Goal: Task Accomplishment & Management: Complete application form

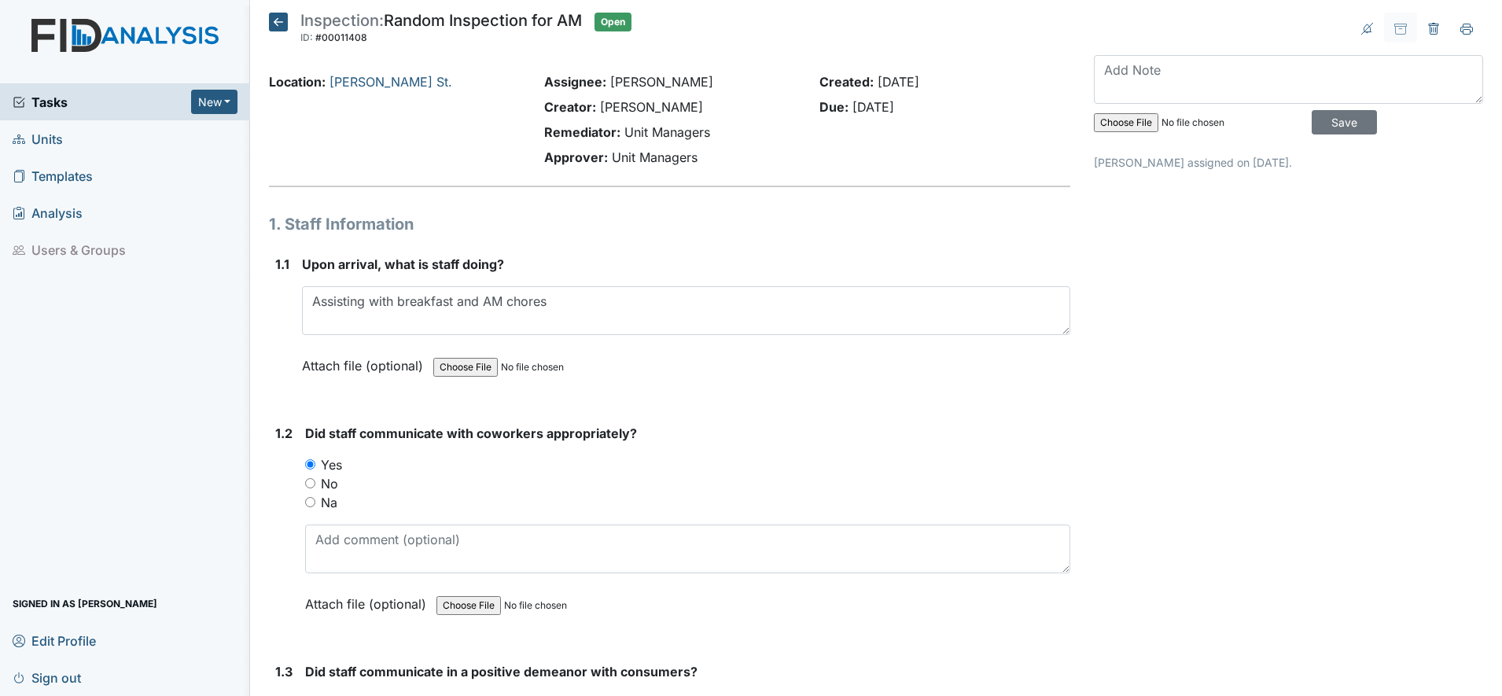
scroll to position [2458, 0]
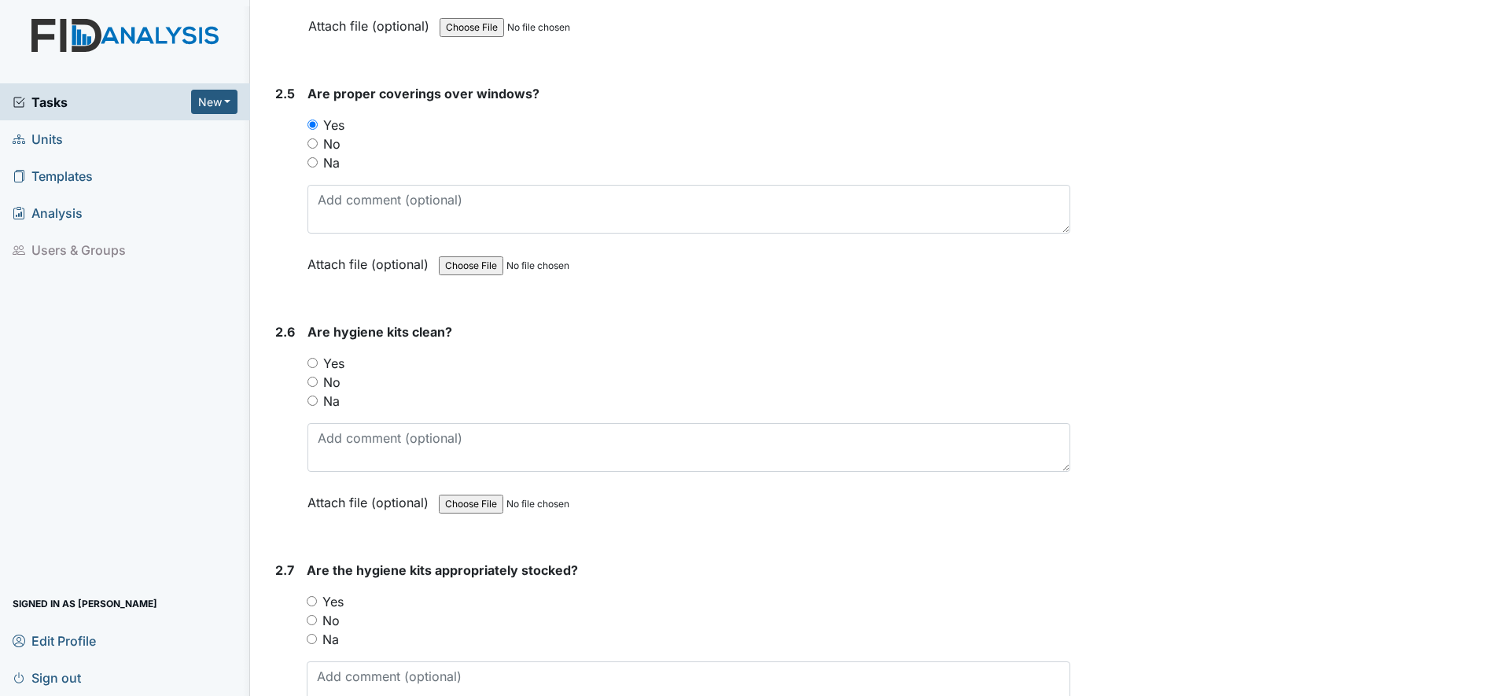
click at [103, 475] on div "Tasks New Form Inspection Document Bundle Units Templates Analysis Users & Grou…" at bounding box center [125, 389] width 250 height 613
click at [314, 379] on input "No" at bounding box center [313, 382] width 10 height 10
radio input "true"
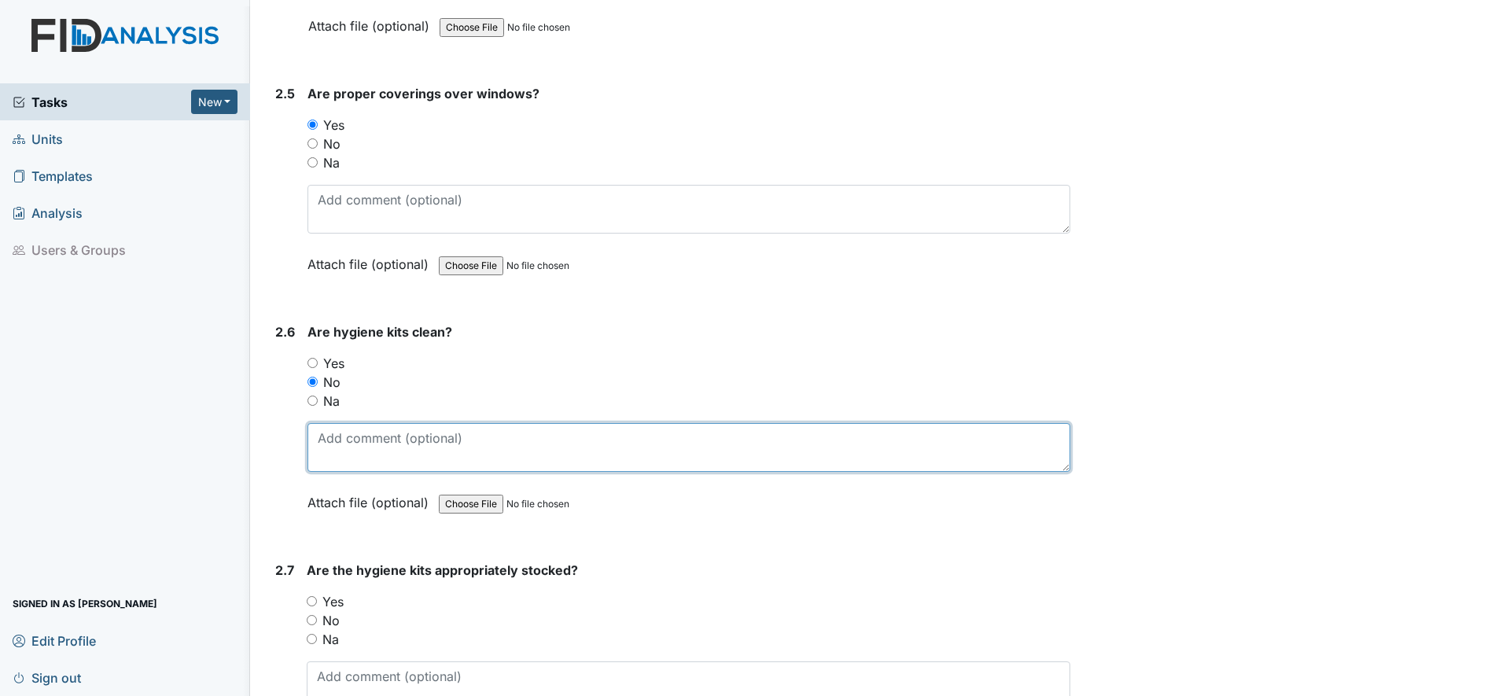
click at [388, 463] on textarea at bounding box center [689, 447] width 763 height 49
type textarea "T"
type textarea "Need to be cleaned"
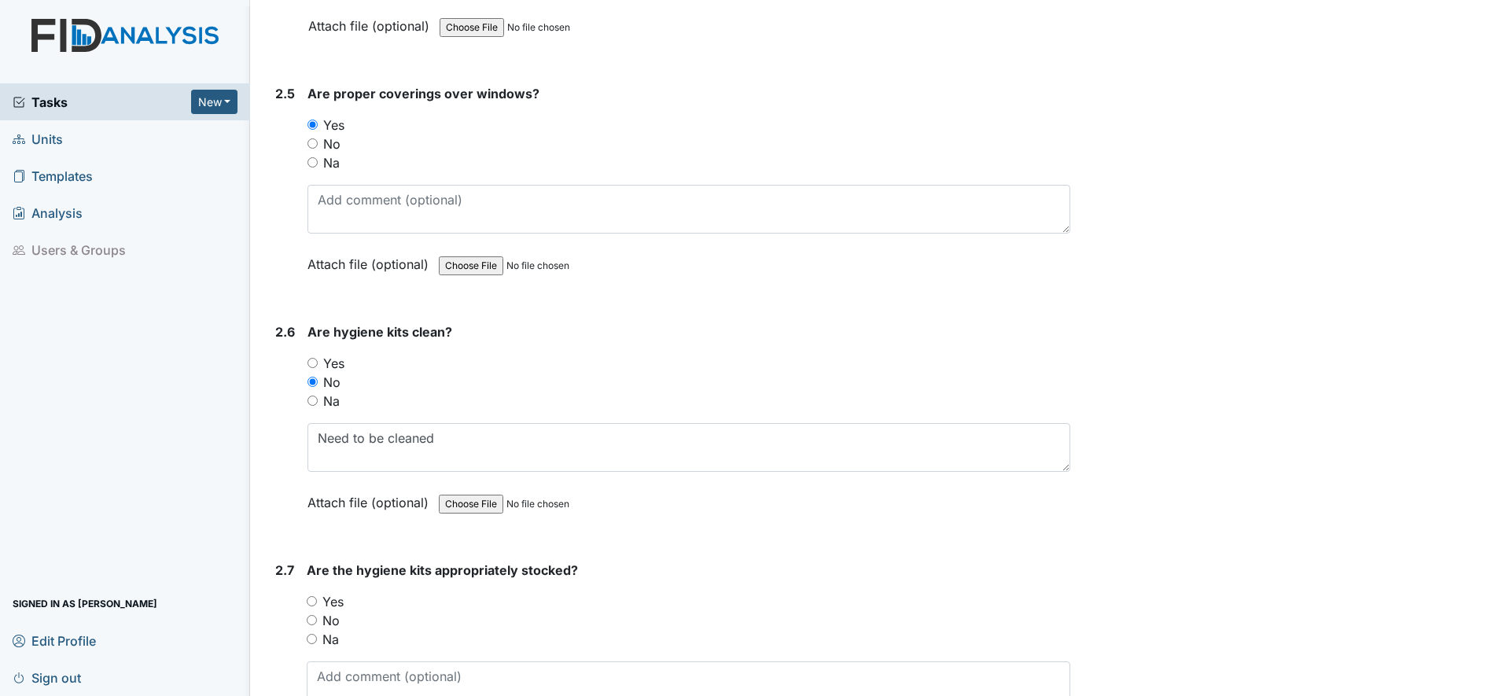
drag, startPoint x: 312, startPoint y: 603, endPoint x: 303, endPoint y: 603, distance: 9.4
click at [311, 603] on input "Yes" at bounding box center [312, 601] width 10 height 10
radio input "true"
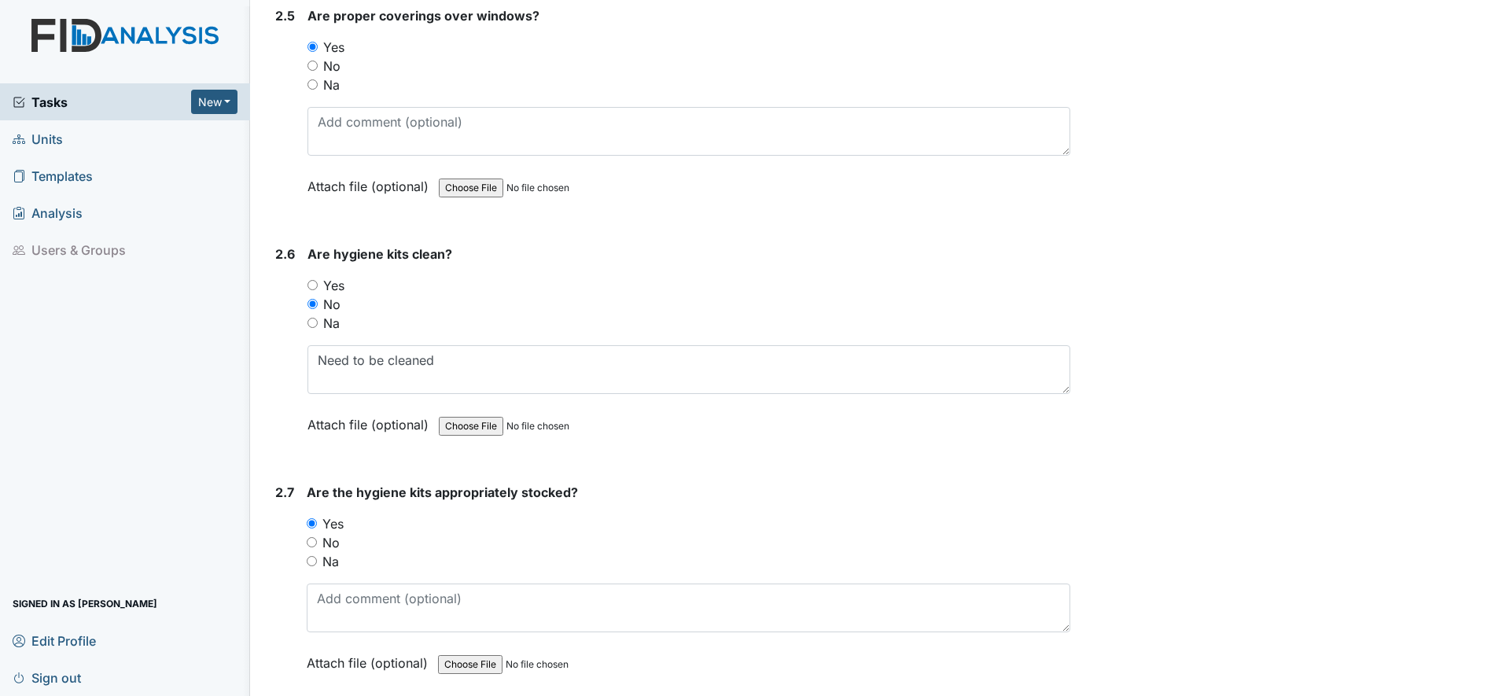
scroll to position [2655, 0]
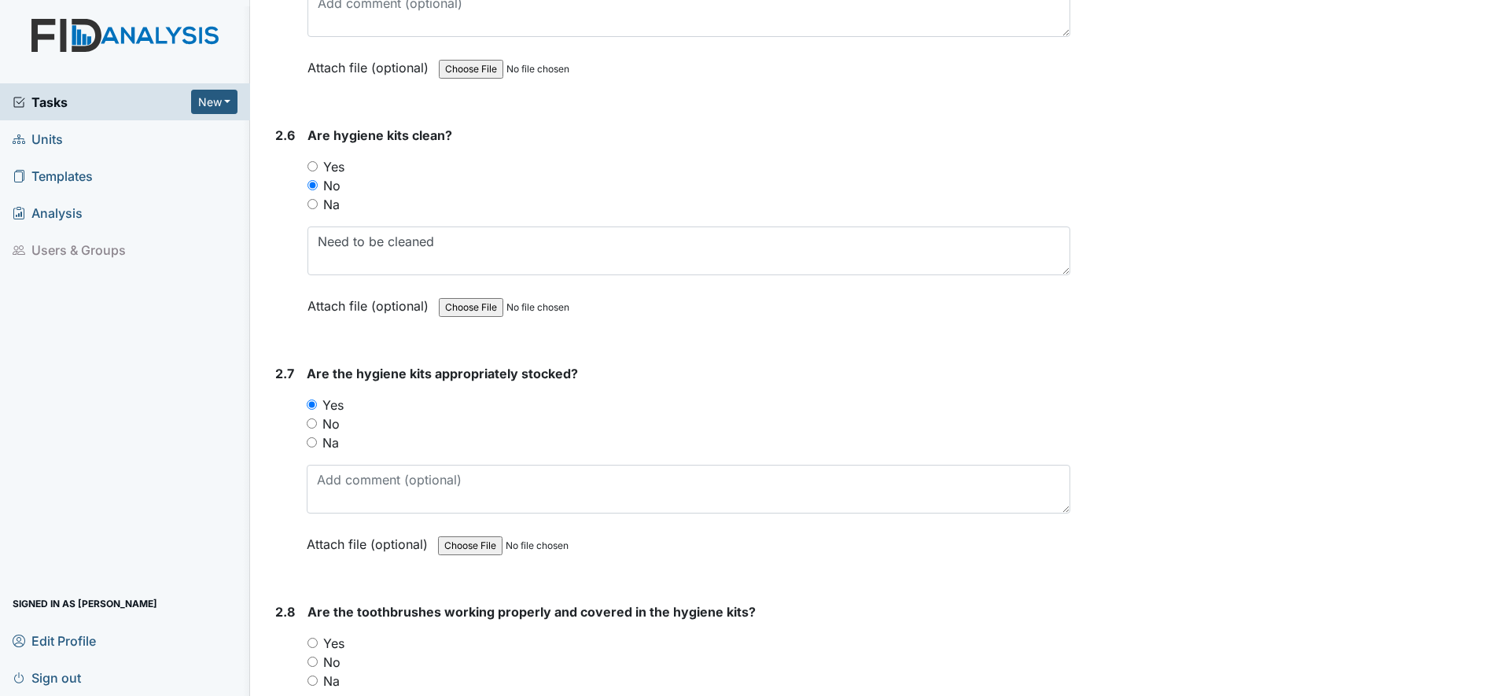
click at [314, 640] on input "Yes" at bounding box center [313, 643] width 10 height 10
radio input "true"
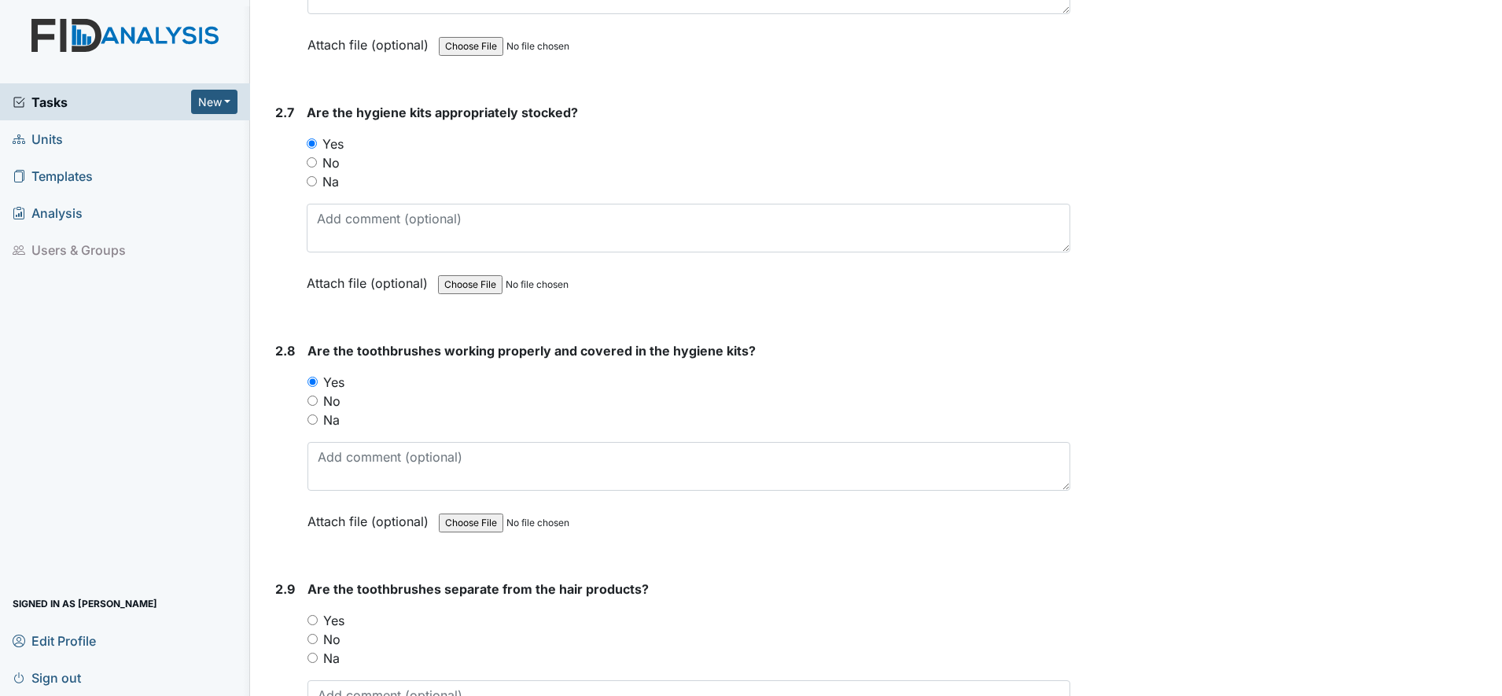
scroll to position [2950, 0]
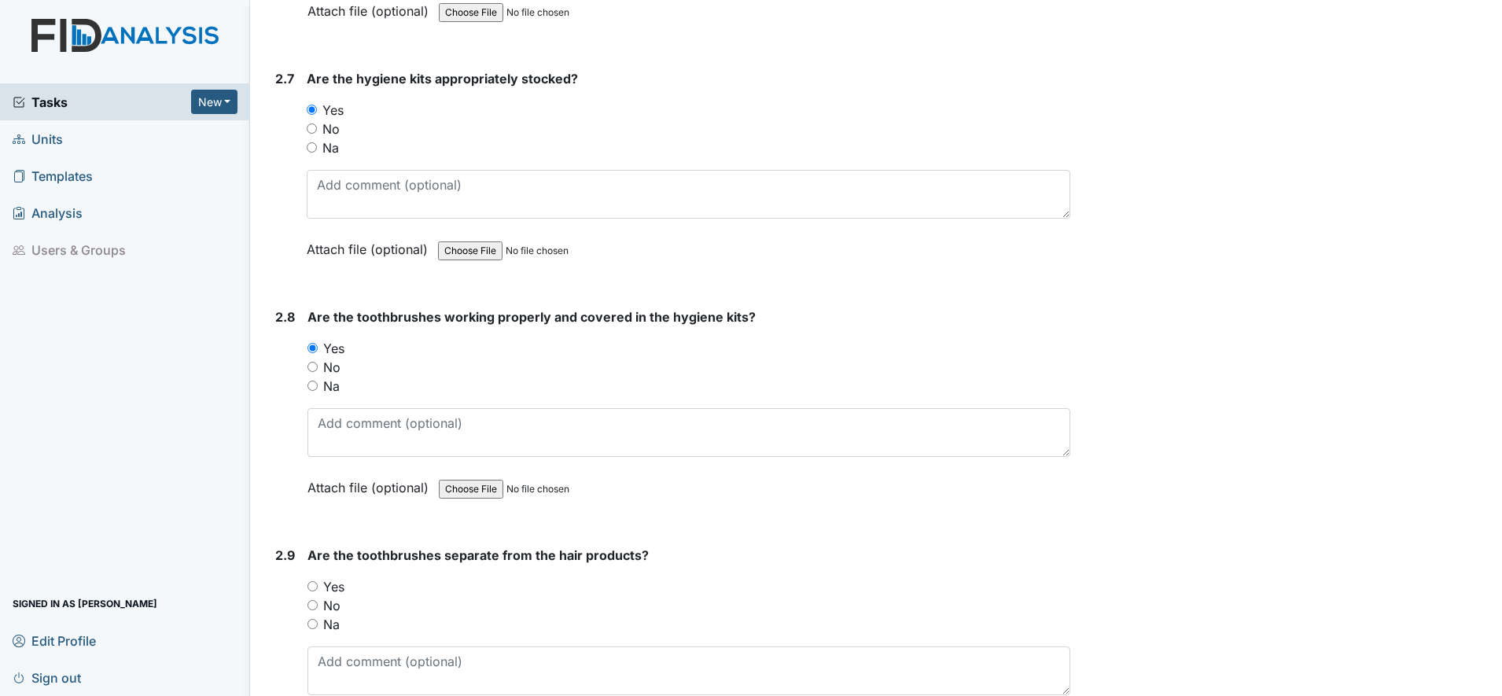
click at [312, 585] on input "Yes" at bounding box center [313, 586] width 10 height 10
radio input "true"
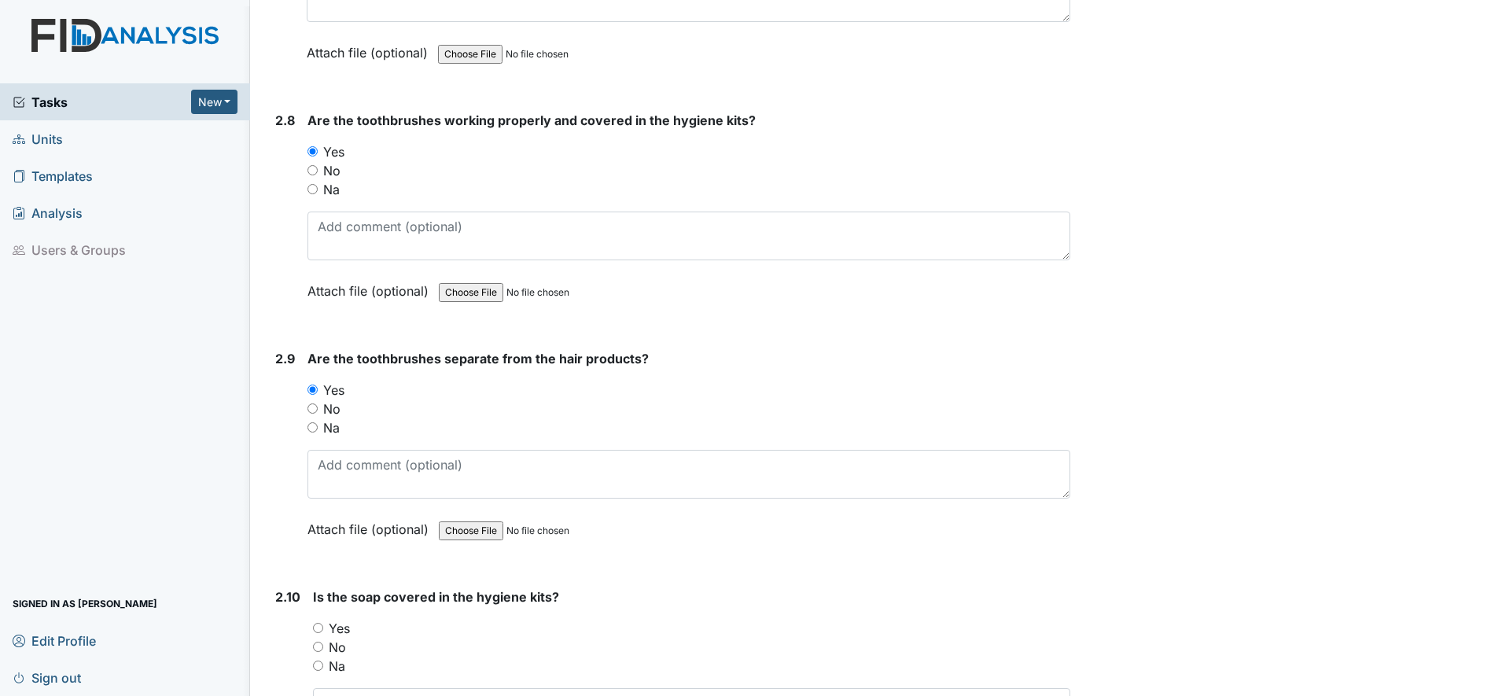
scroll to position [3245, 0]
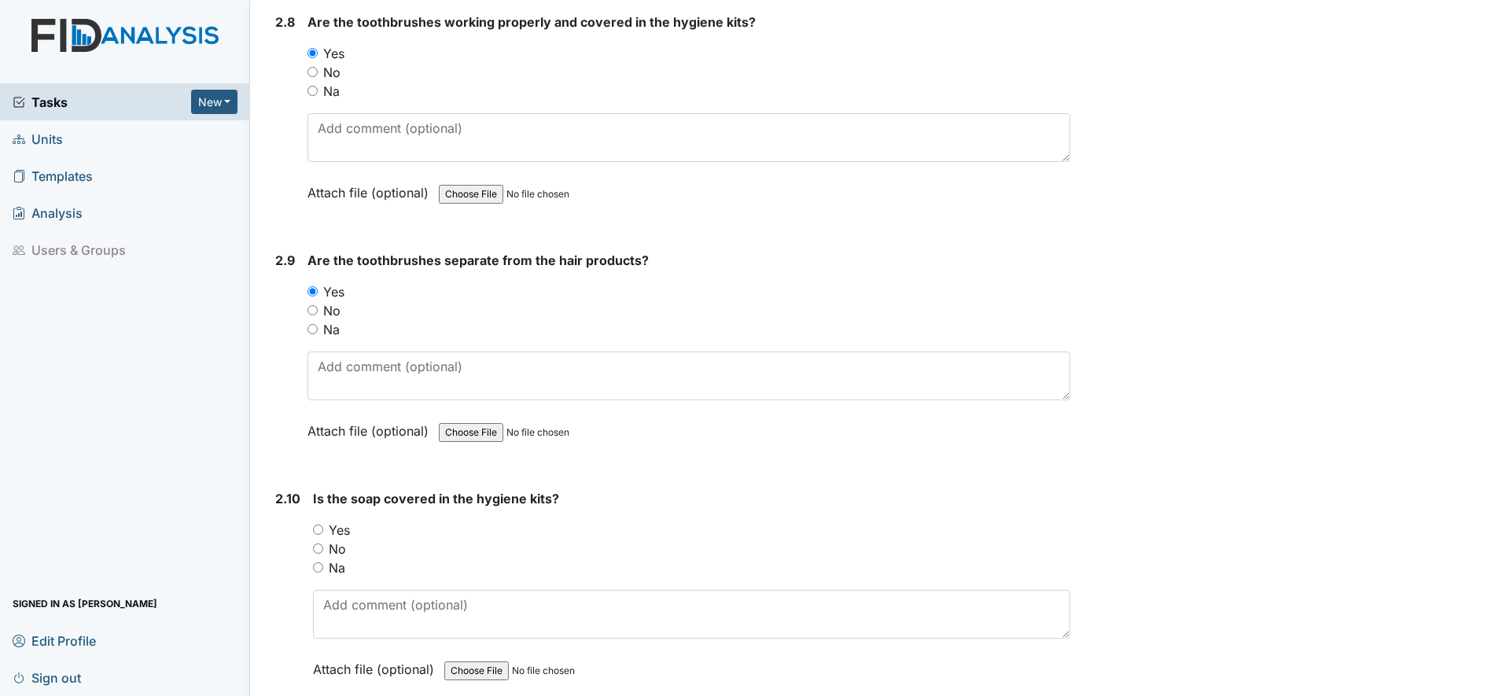
click at [316, 530] on input "Yes" at bounding box center [318, 530] width 10 height 10
radio input "true"
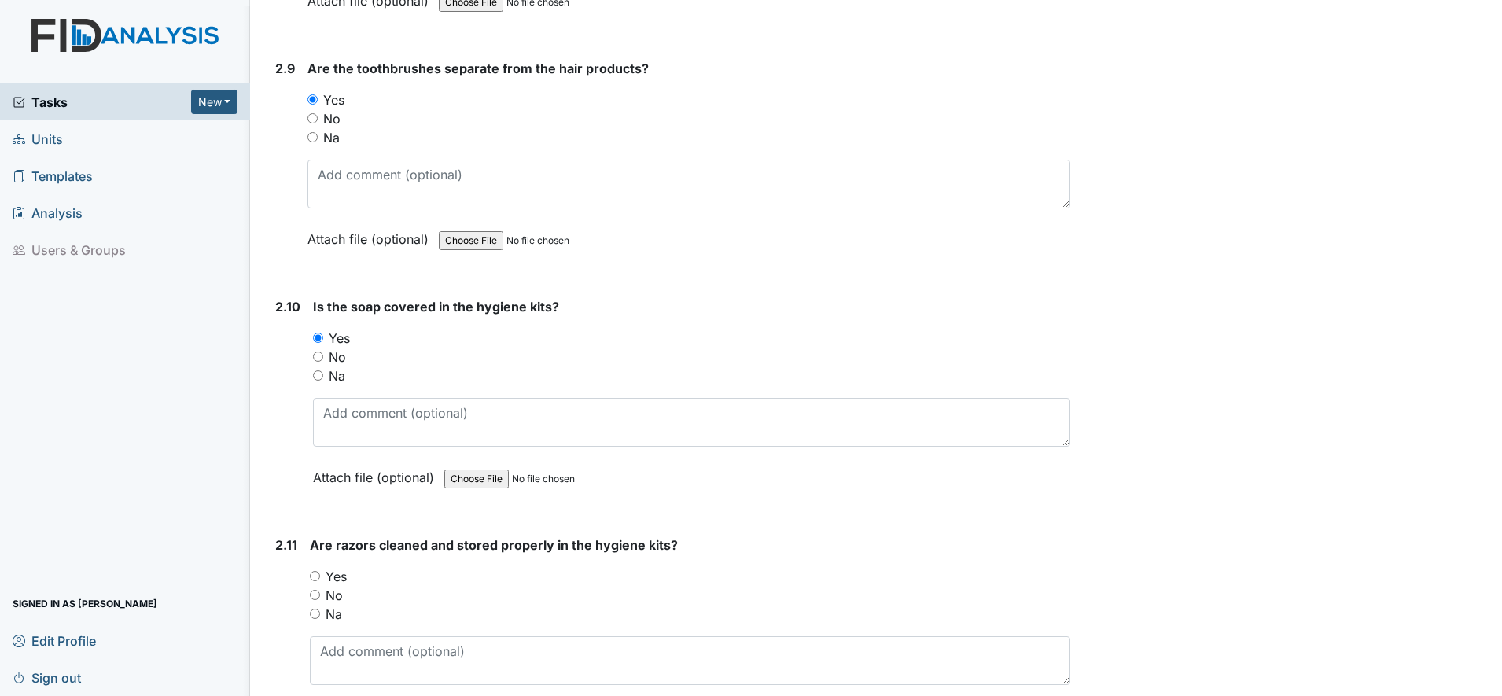
scroll to position [3442, 0]
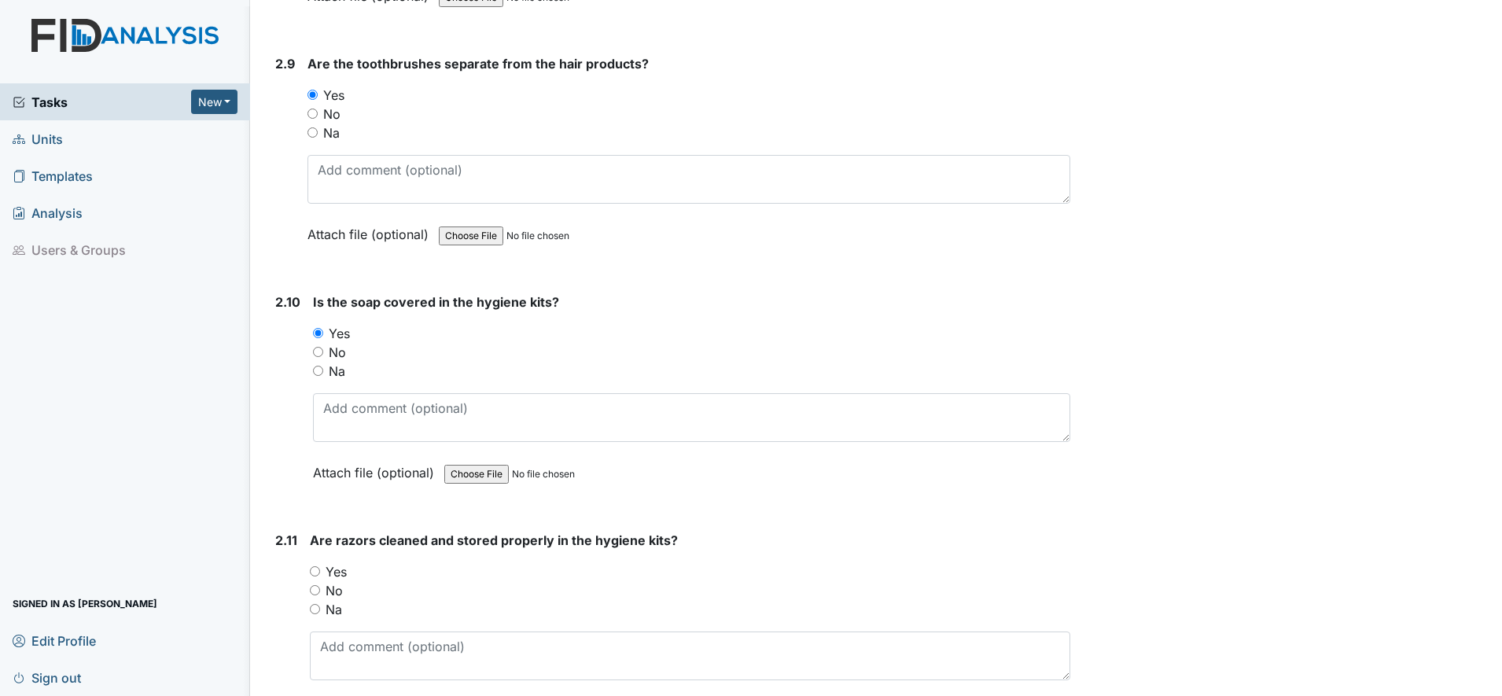
click at [315, 570] on input "Yes" at bounding box center [315, 571] width 10 height 10
radio input "true"
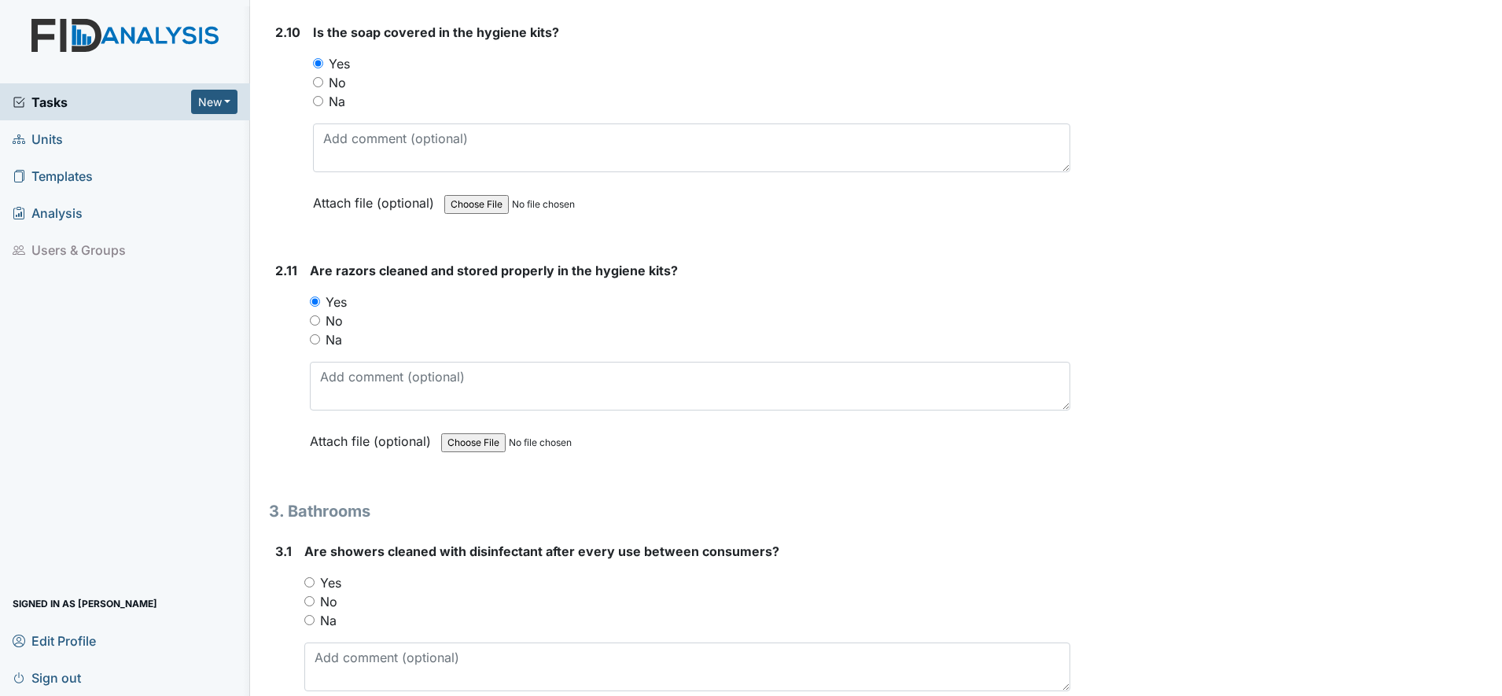
scroll to position [3835, 0]
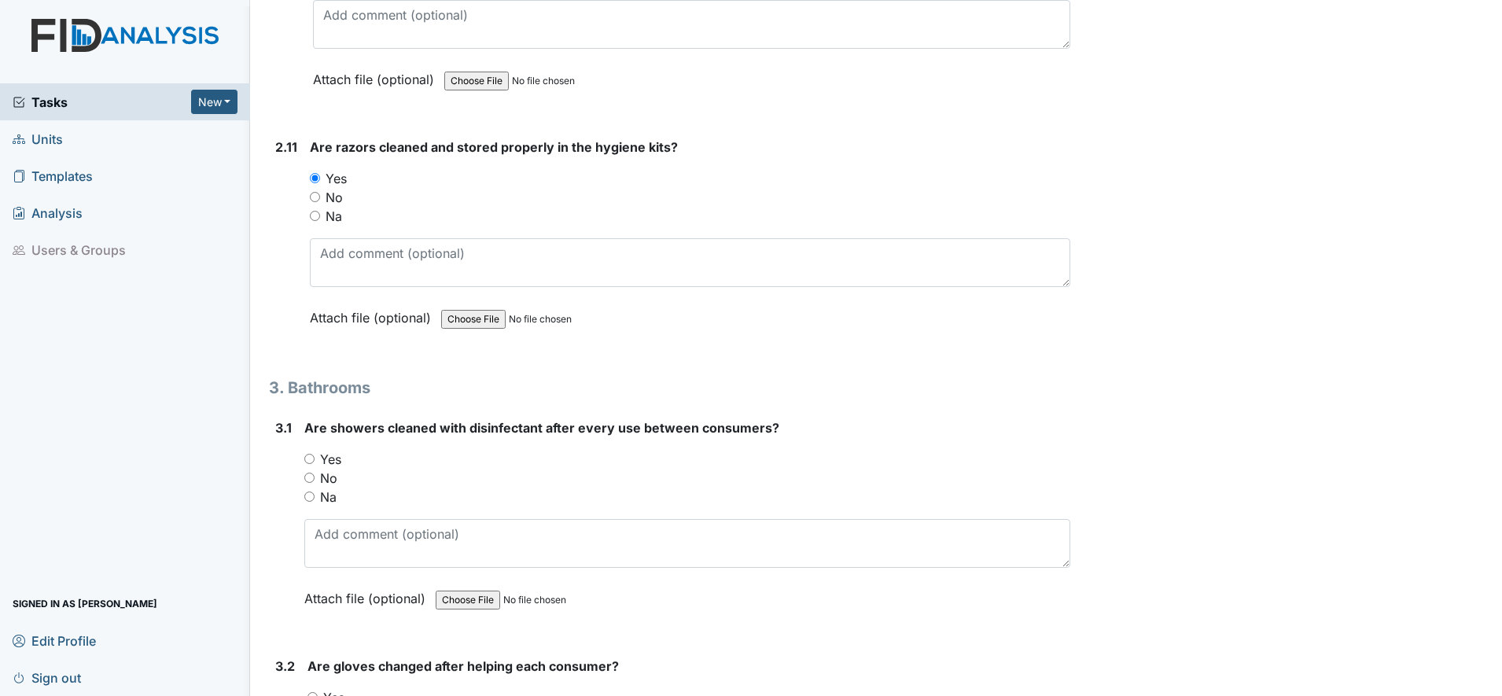
click at [308, 455] on input "Yes" at bounding box center [309, 459] width 10 height 10
radio input "true"
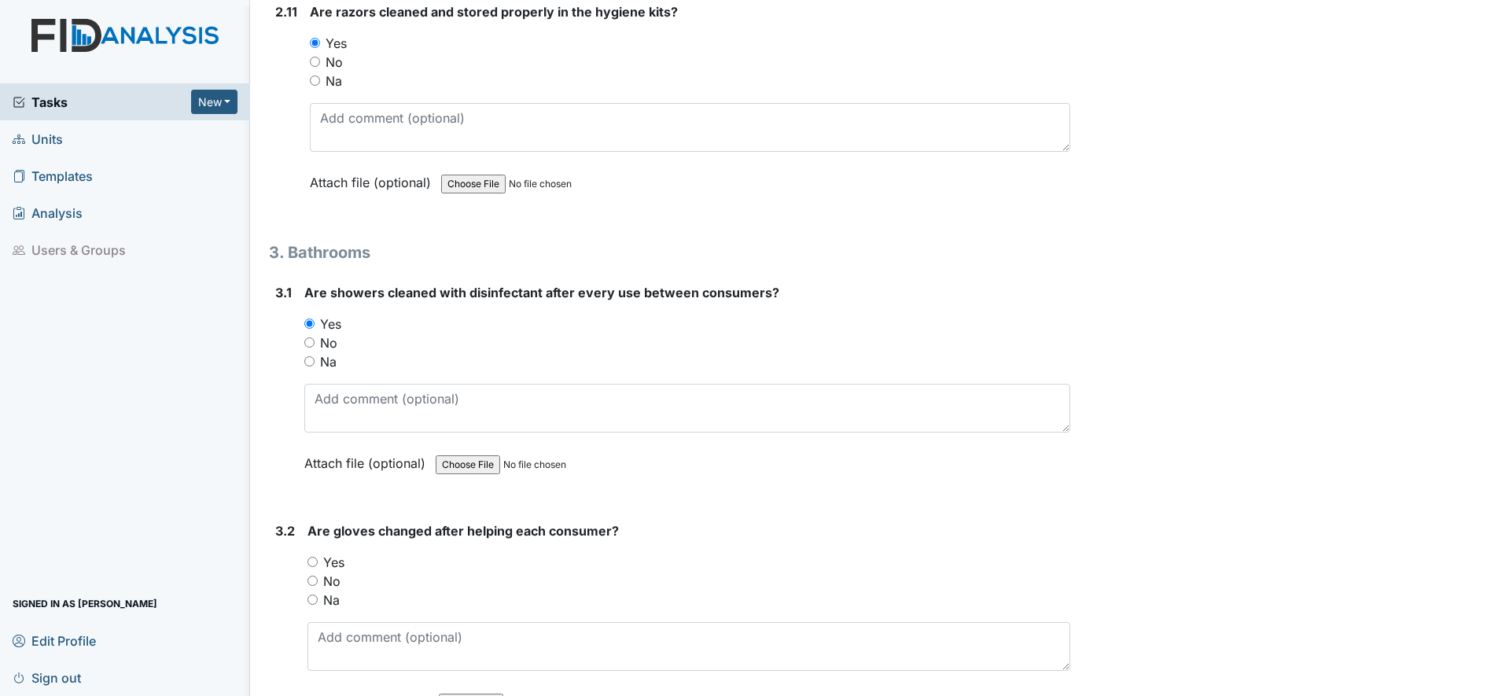
scroll to position [4032, 0]
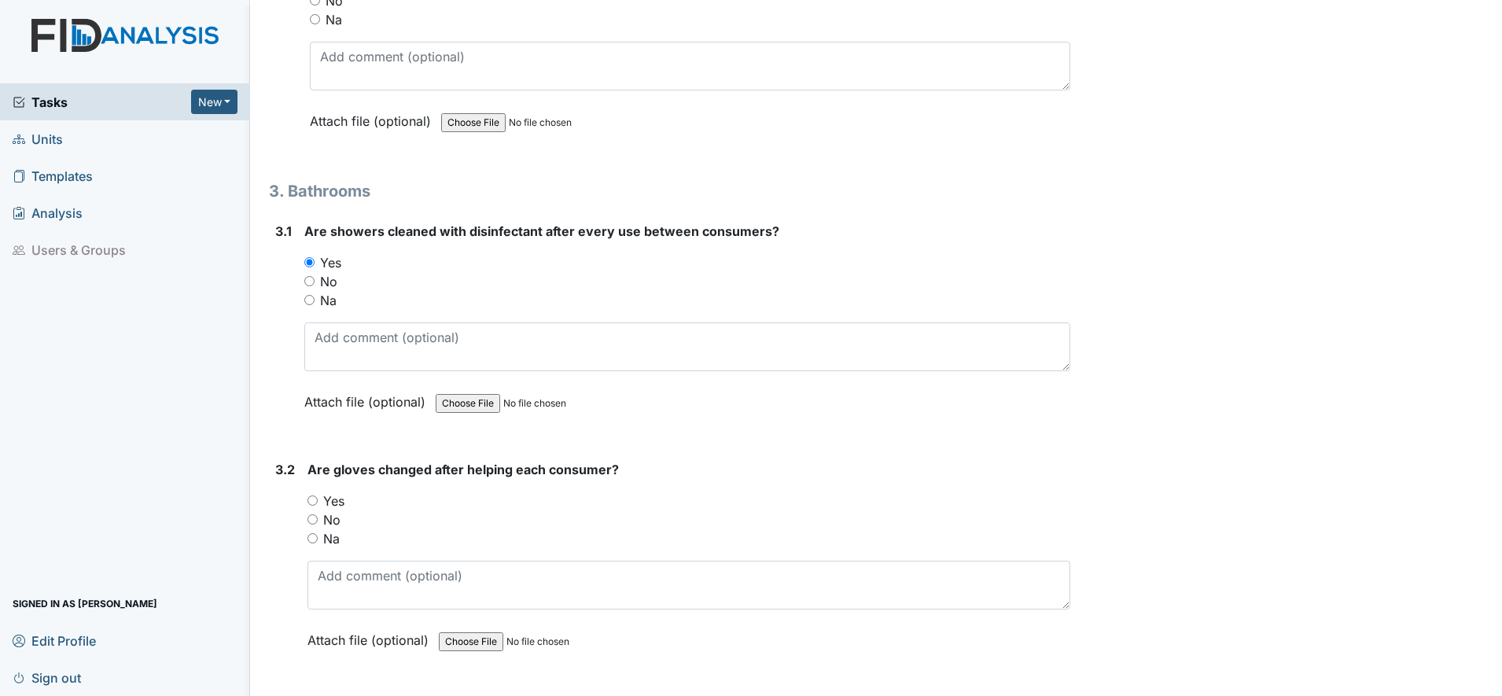
click at [315, 503] on input "Yes" at bounding box center [313, 501] width 10 height 10
radio input "true"
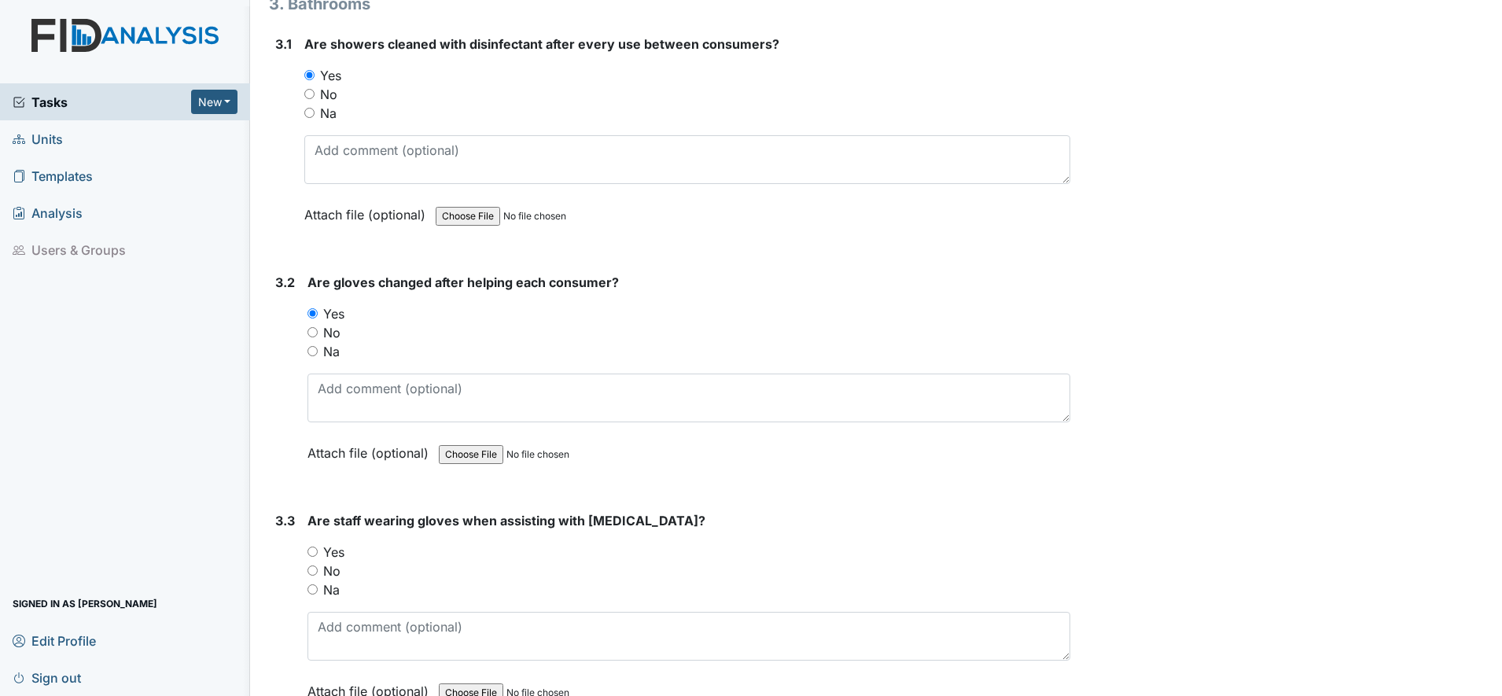
scroll to position [4228, 0]
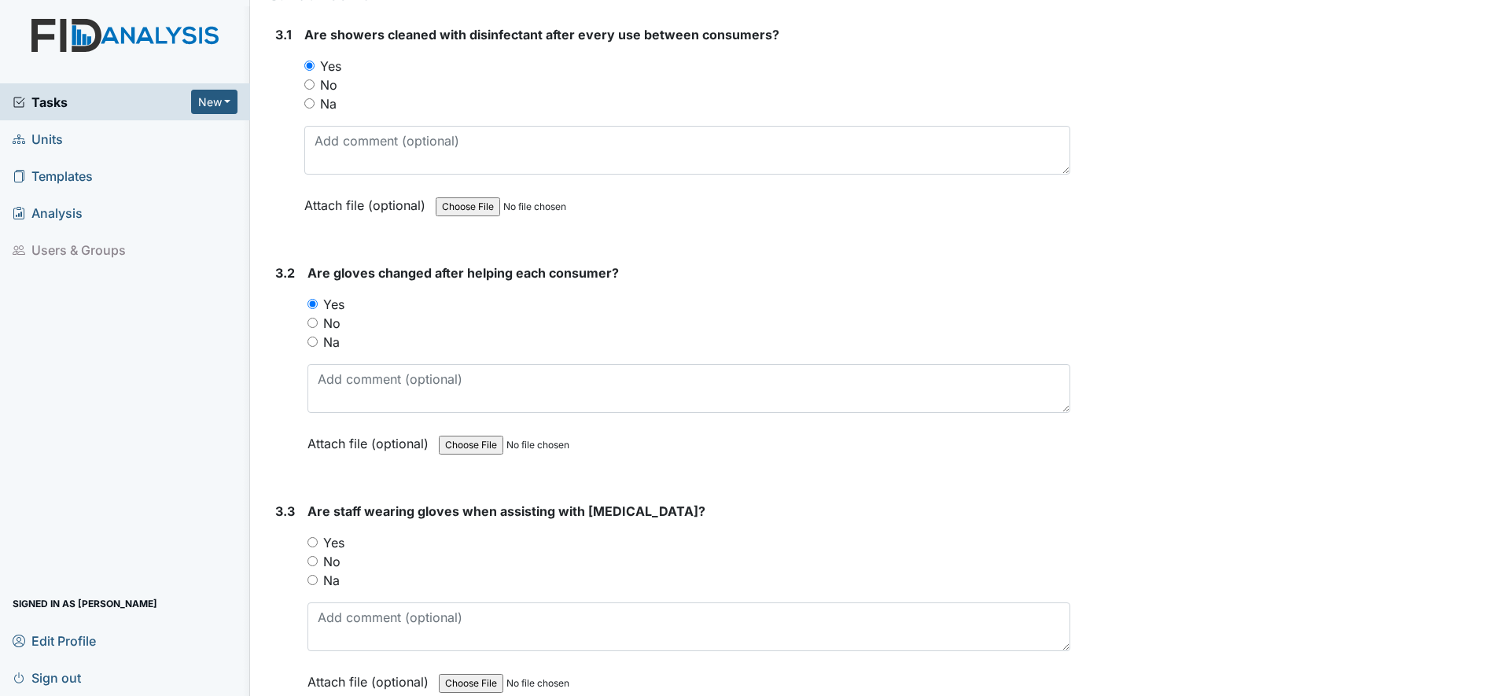
click at [313, 543] on input "Yes" at bounding box center [313, 542] width 10 height 10
radio input "true"
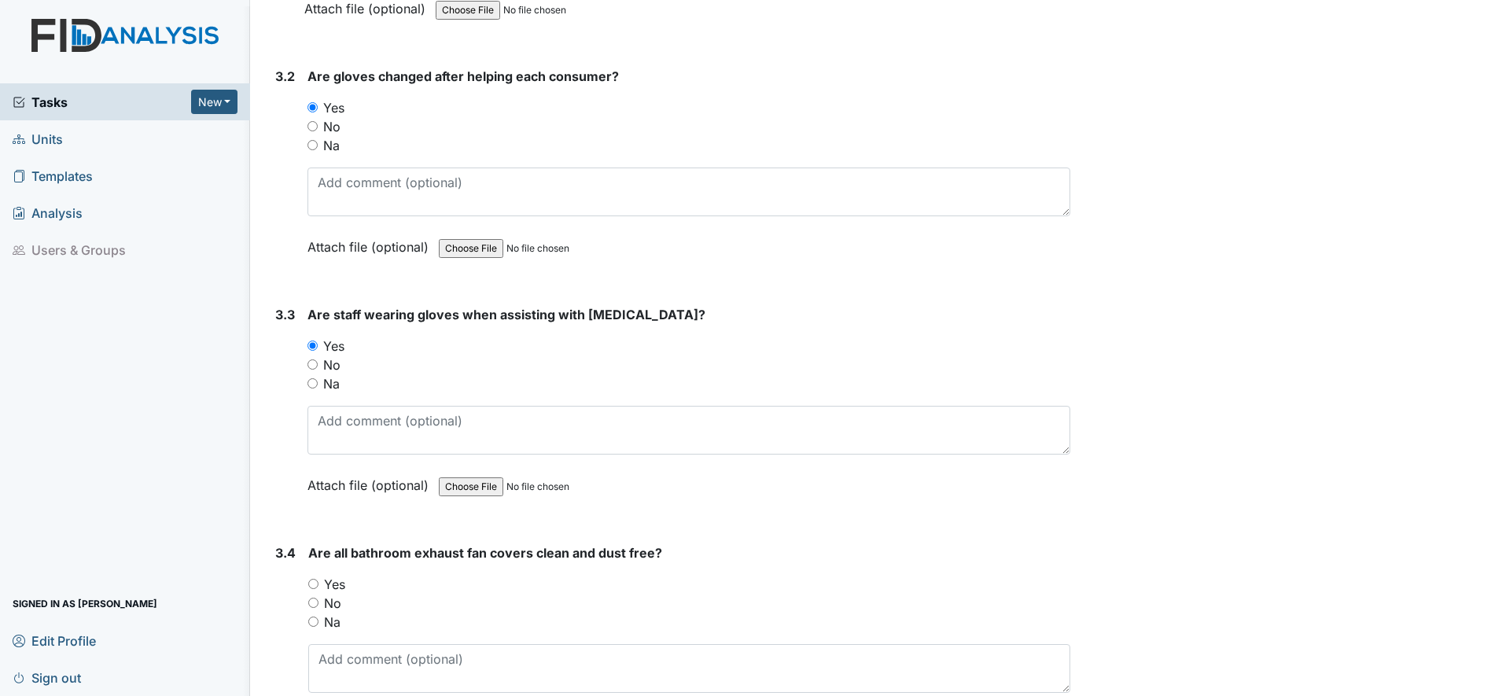
click at [315, 586] on input "Yes" at bounding box center [313, 584] width 10 height 10
radio input "true"
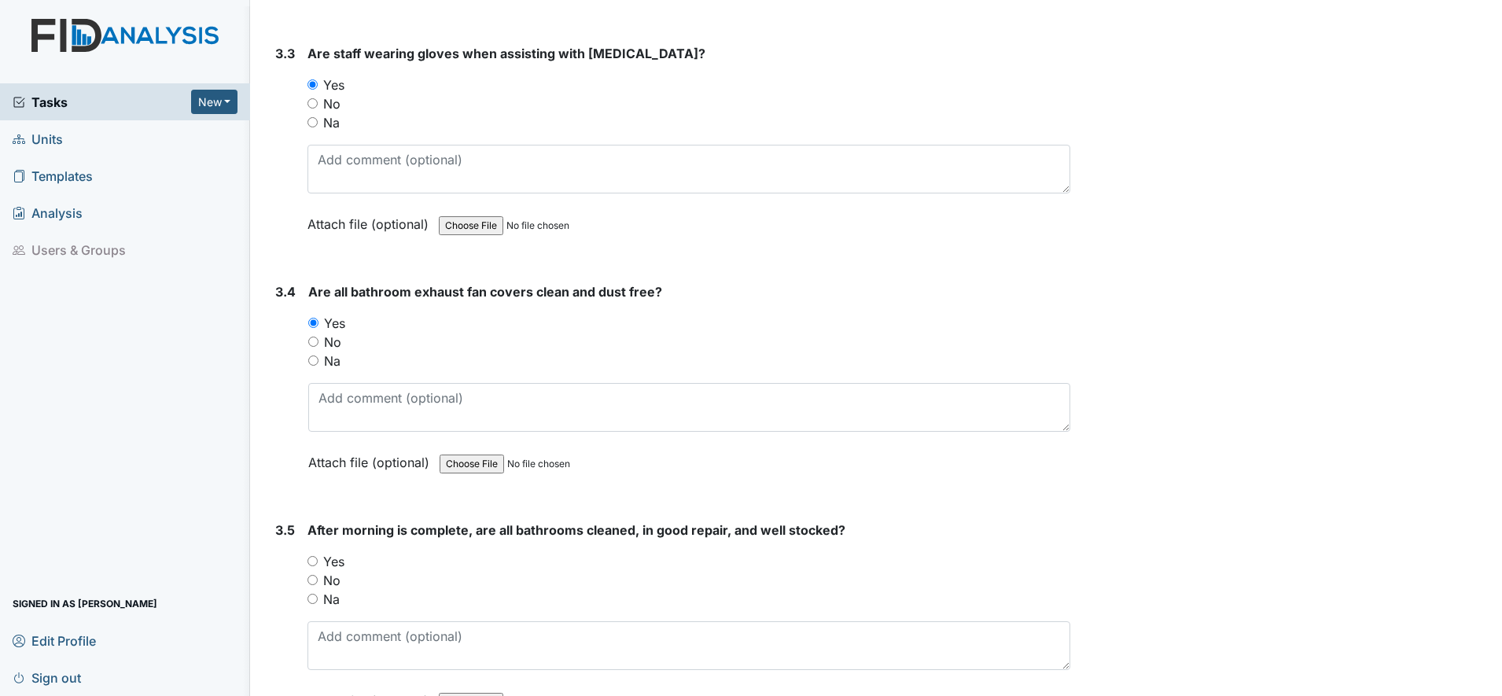
scroll to position [4818, 0]
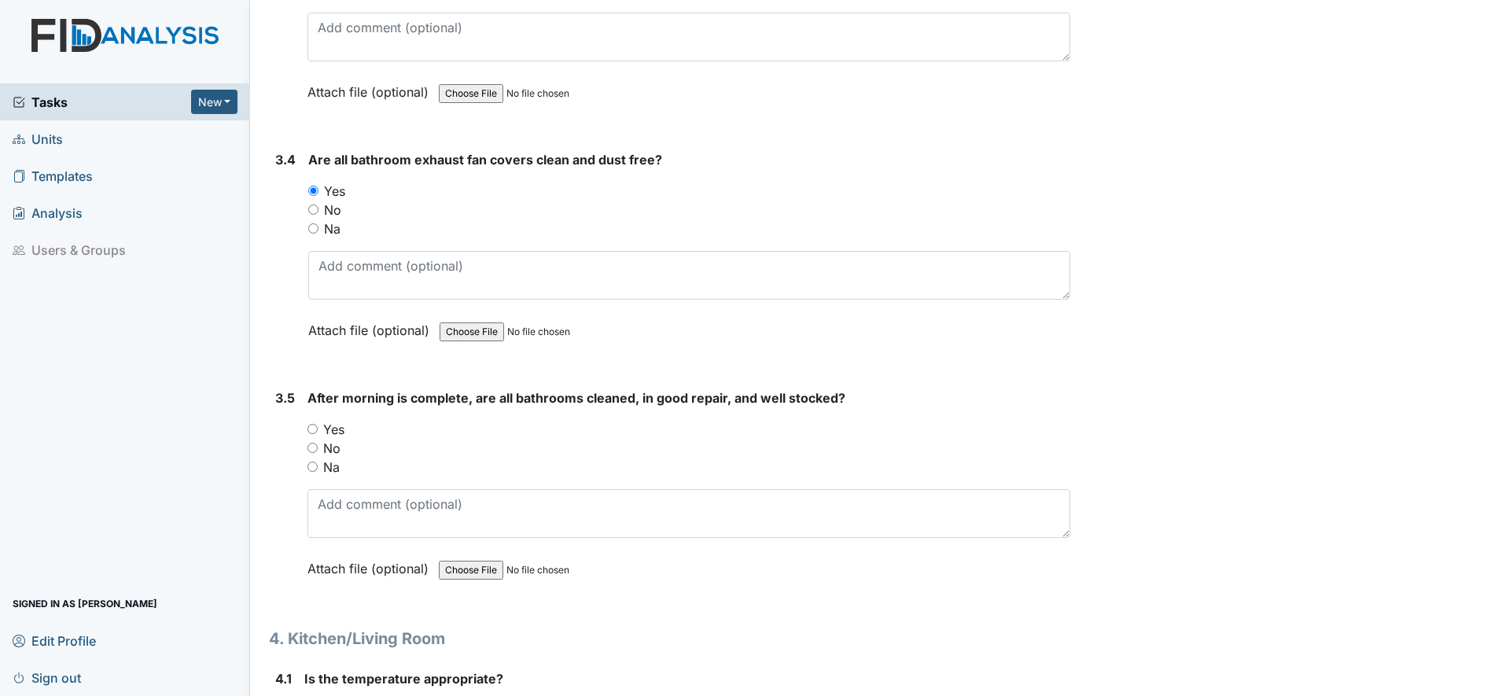
click at [313, 429] on input "Yes" at bounding box center [313, 429] width 10 height 10
radio input "true"
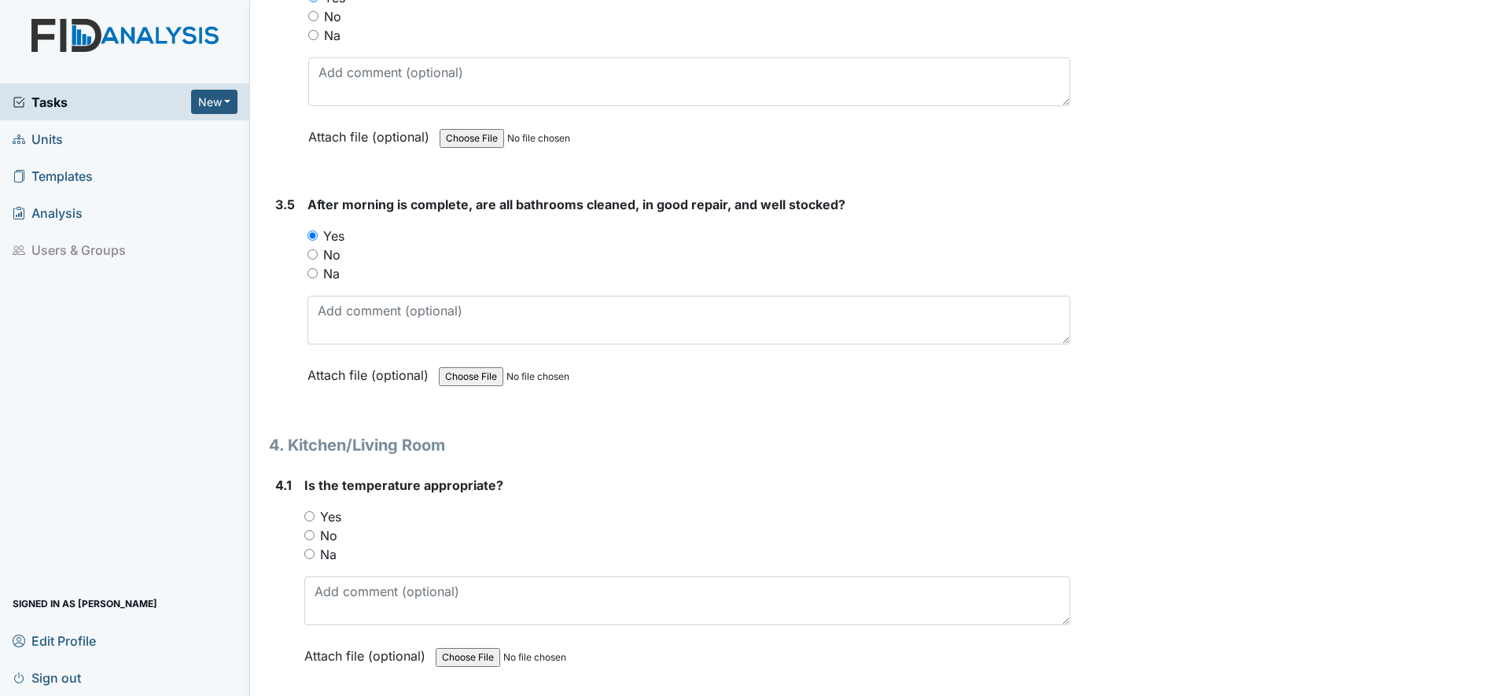
scroll to position [5015, 0]
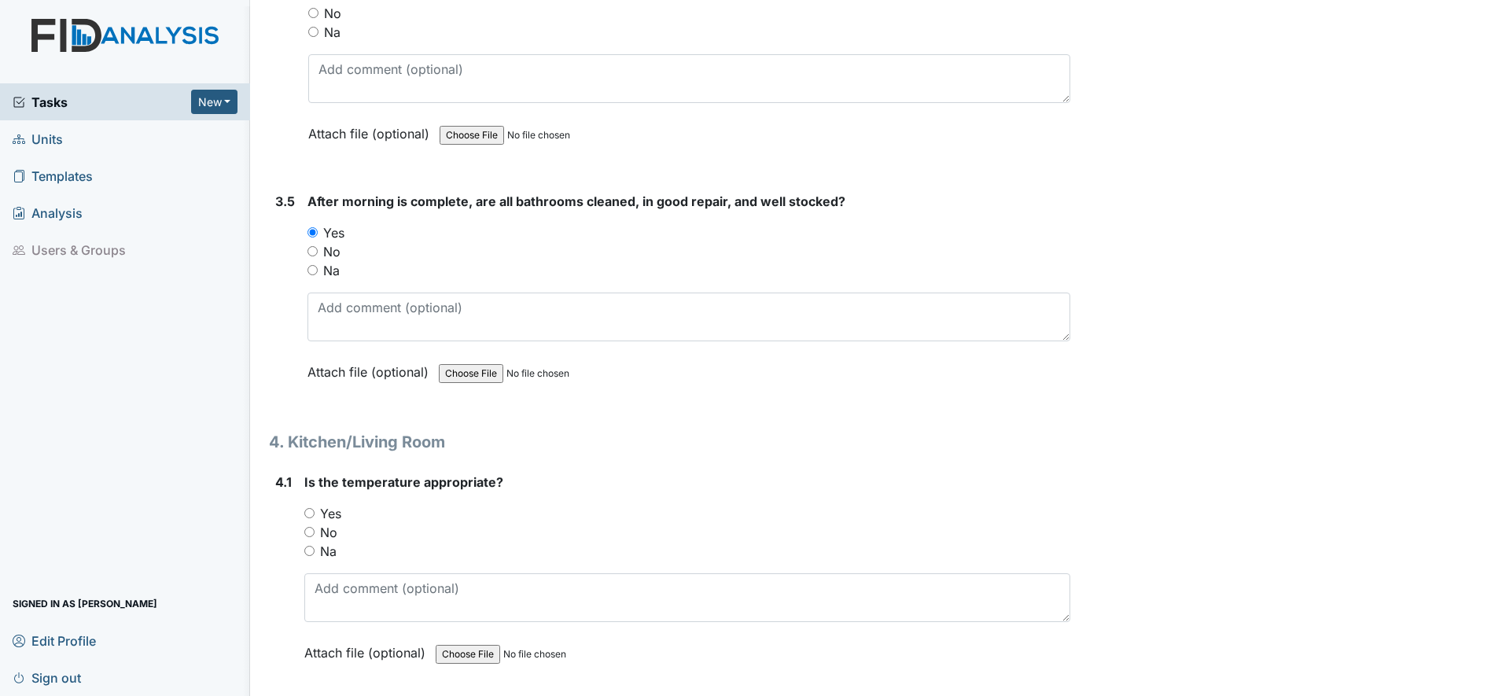
click at [312, 515] on input "Yes" at bounding box center [309, 513] width 10 height 10
radio input "true"
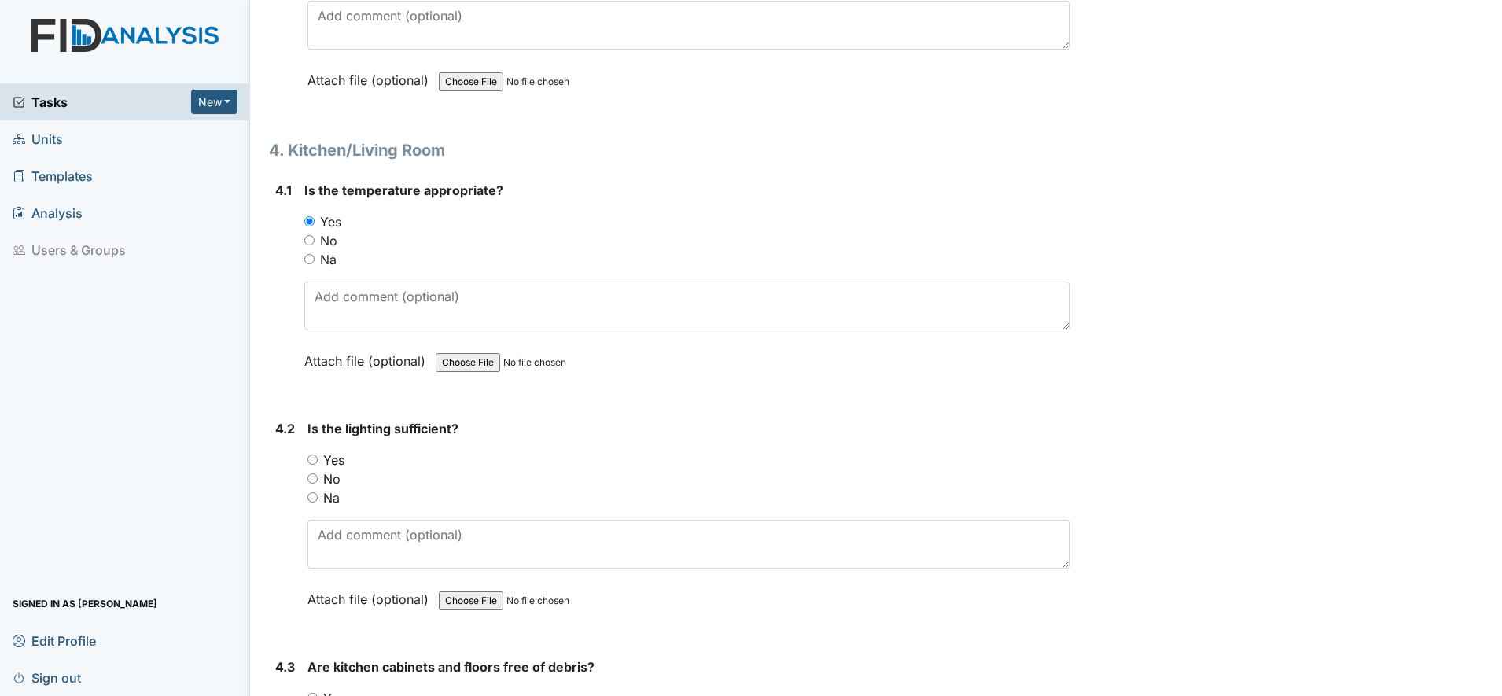
scroll to position [5310, 0]
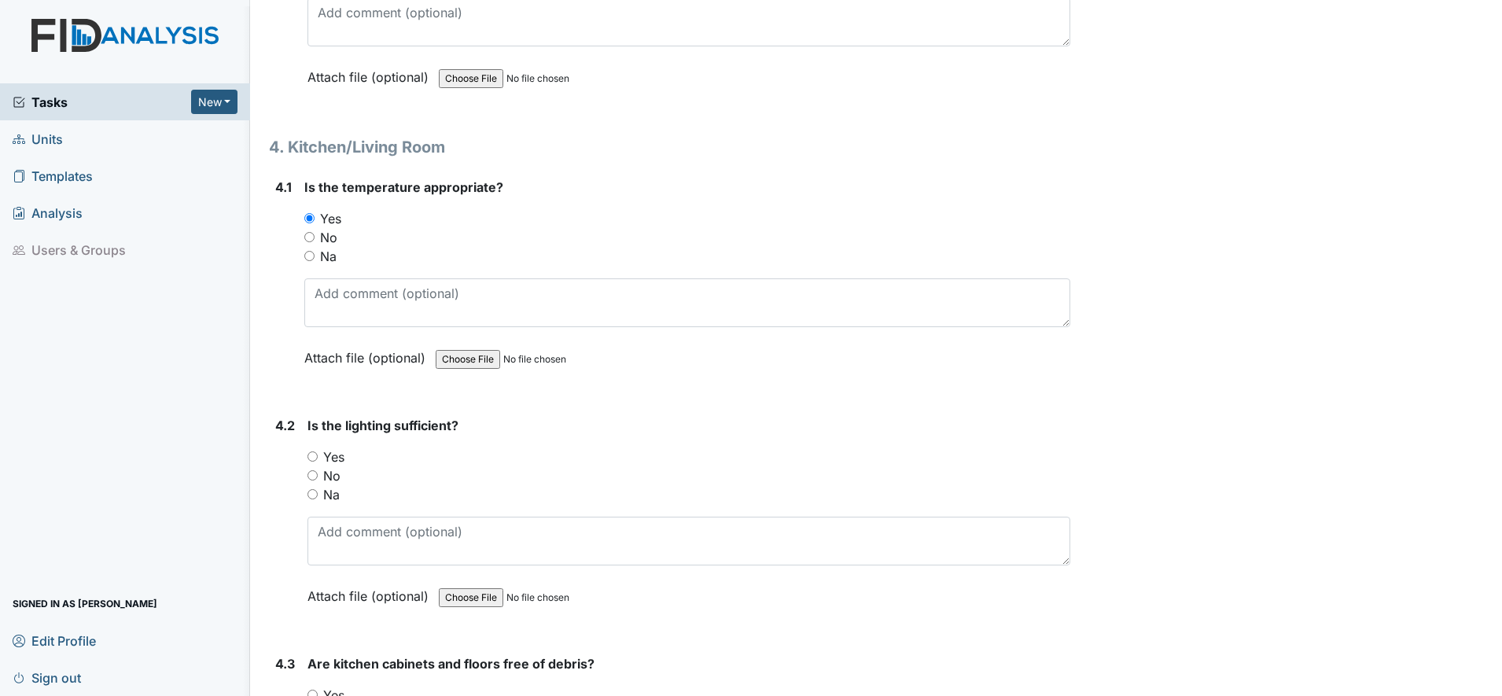
click at [309, 457] on input "Yes" at bounding box center [313, 457] width 10 height 10
radio input "true"
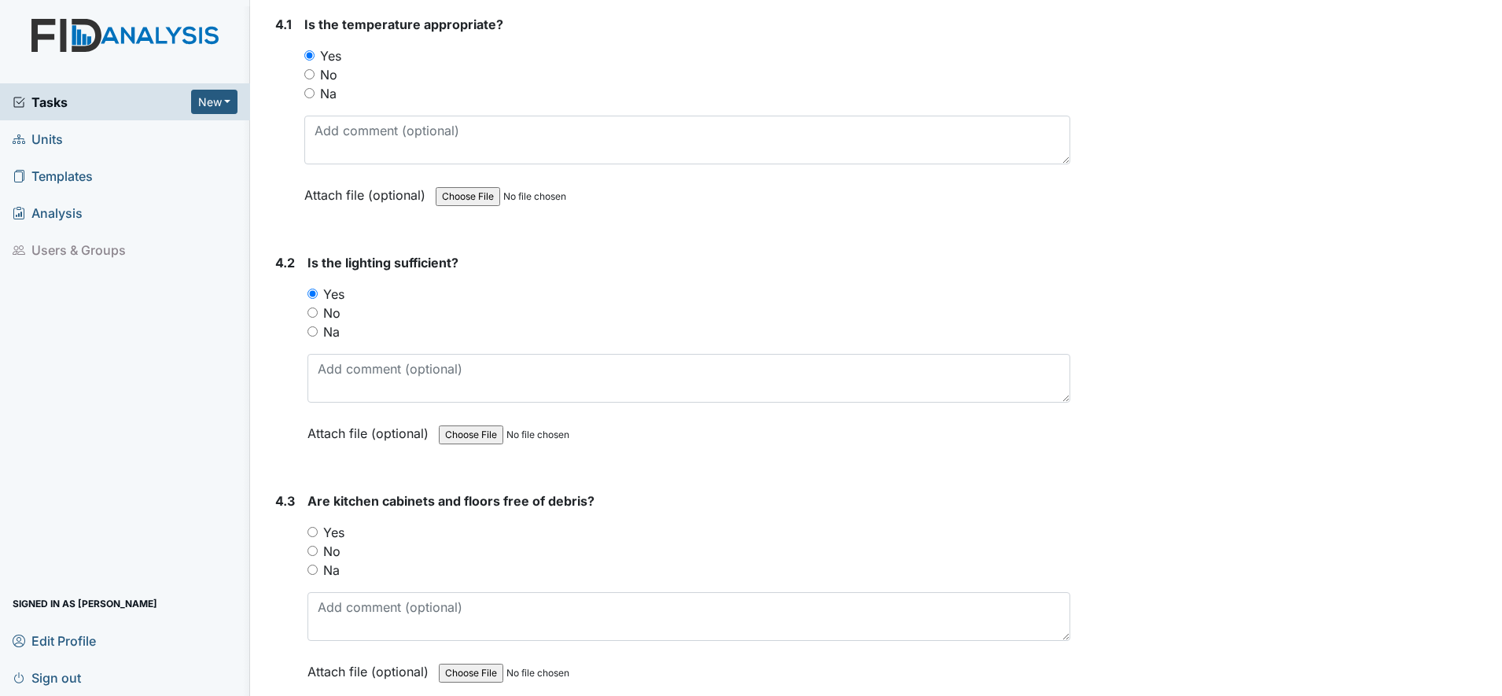
scroll to position [5506, 0]
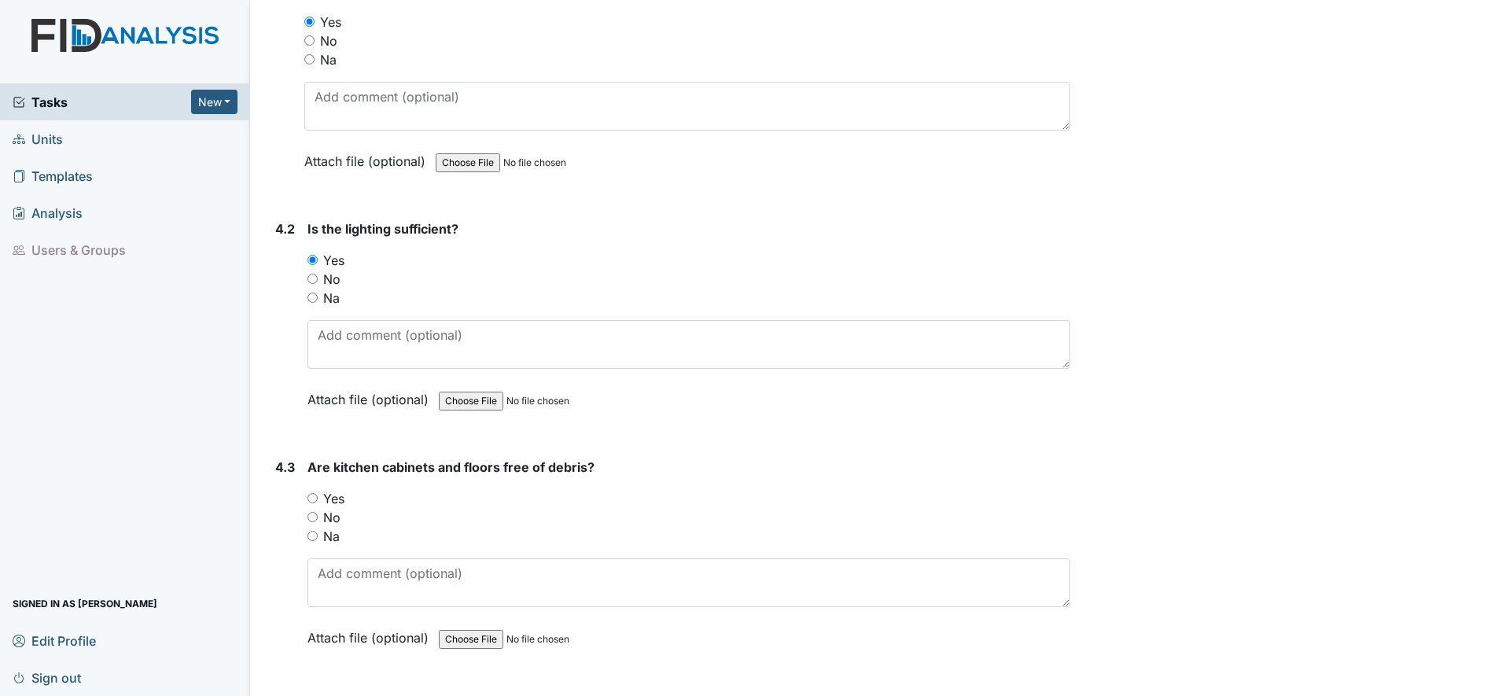
click at [315, 496] on input "Yes" at bounding box center [313, 498] width 10 height 10
radio input "true"
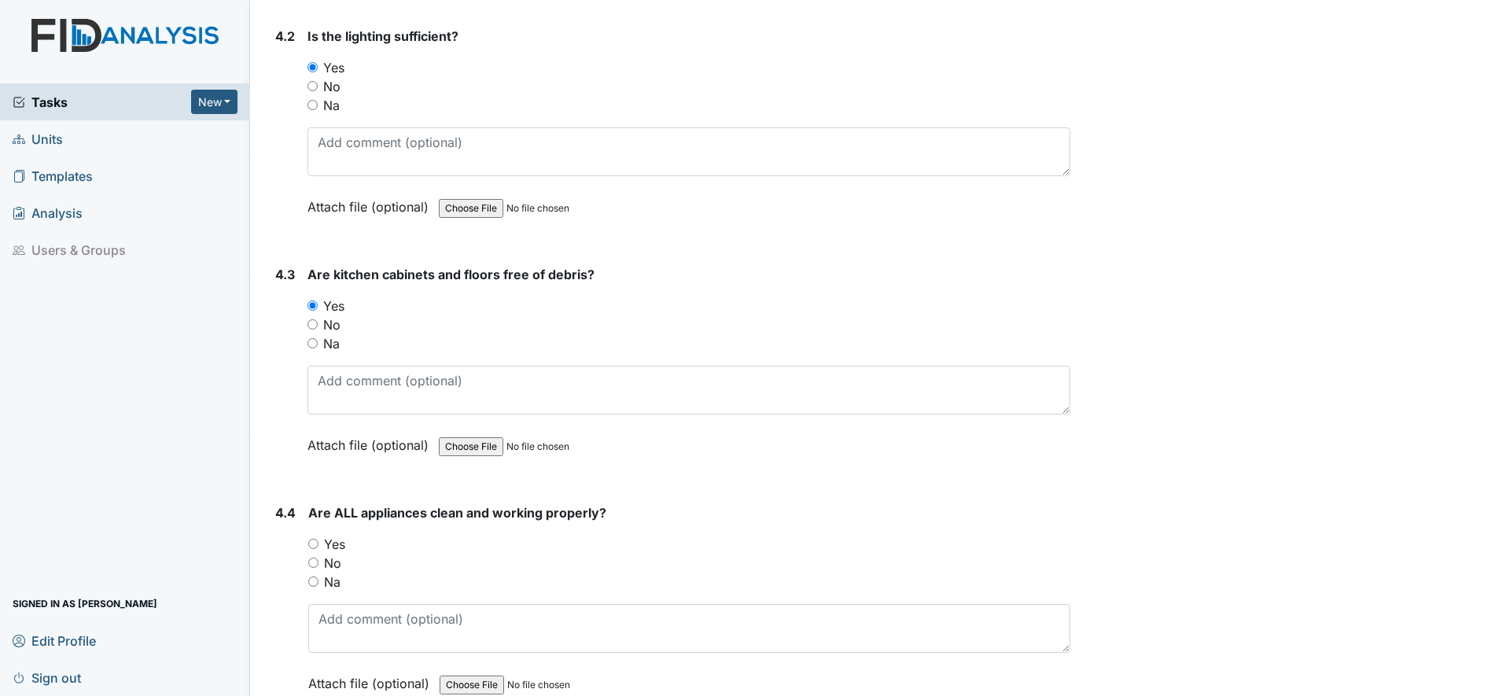
scroll to position [5703, 0]
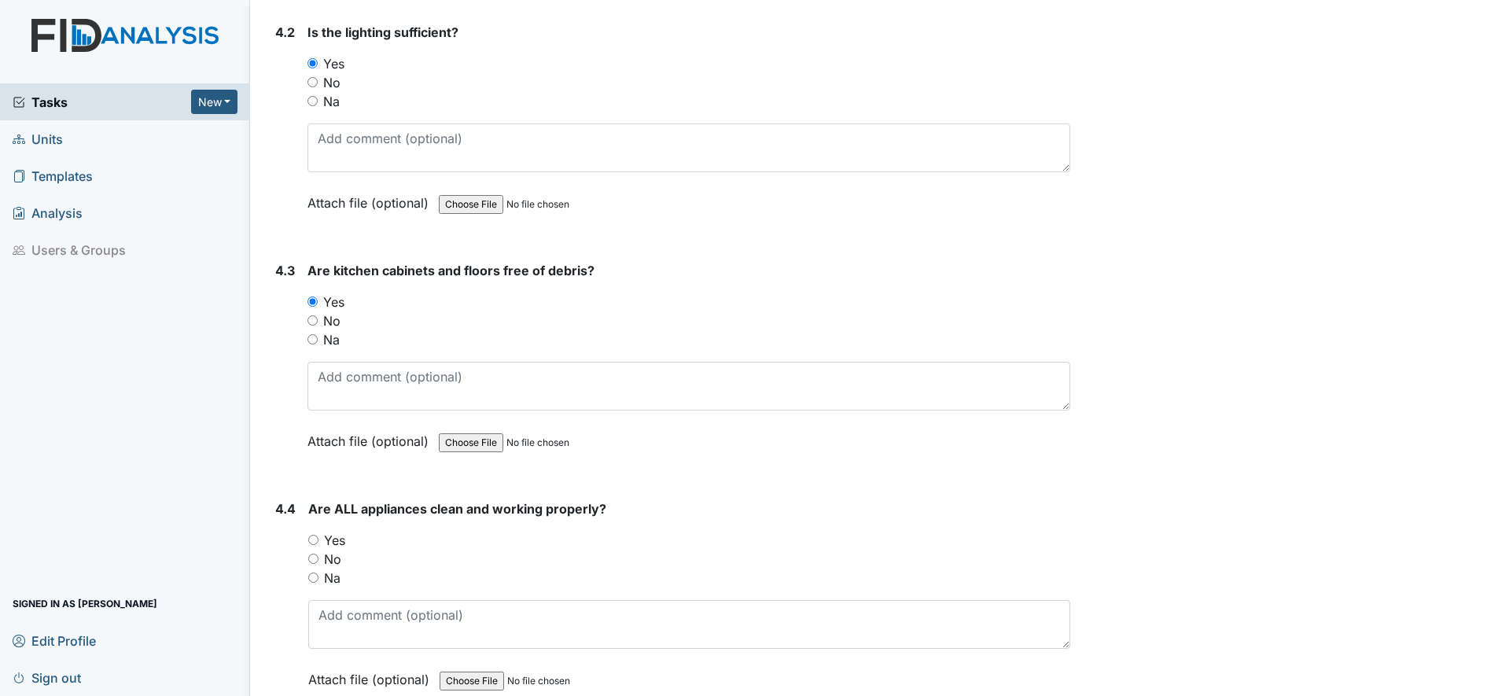
click at [316, 541] on input "Yes" at bounding box center [313, 540] width 10 height 10
radio input "true"
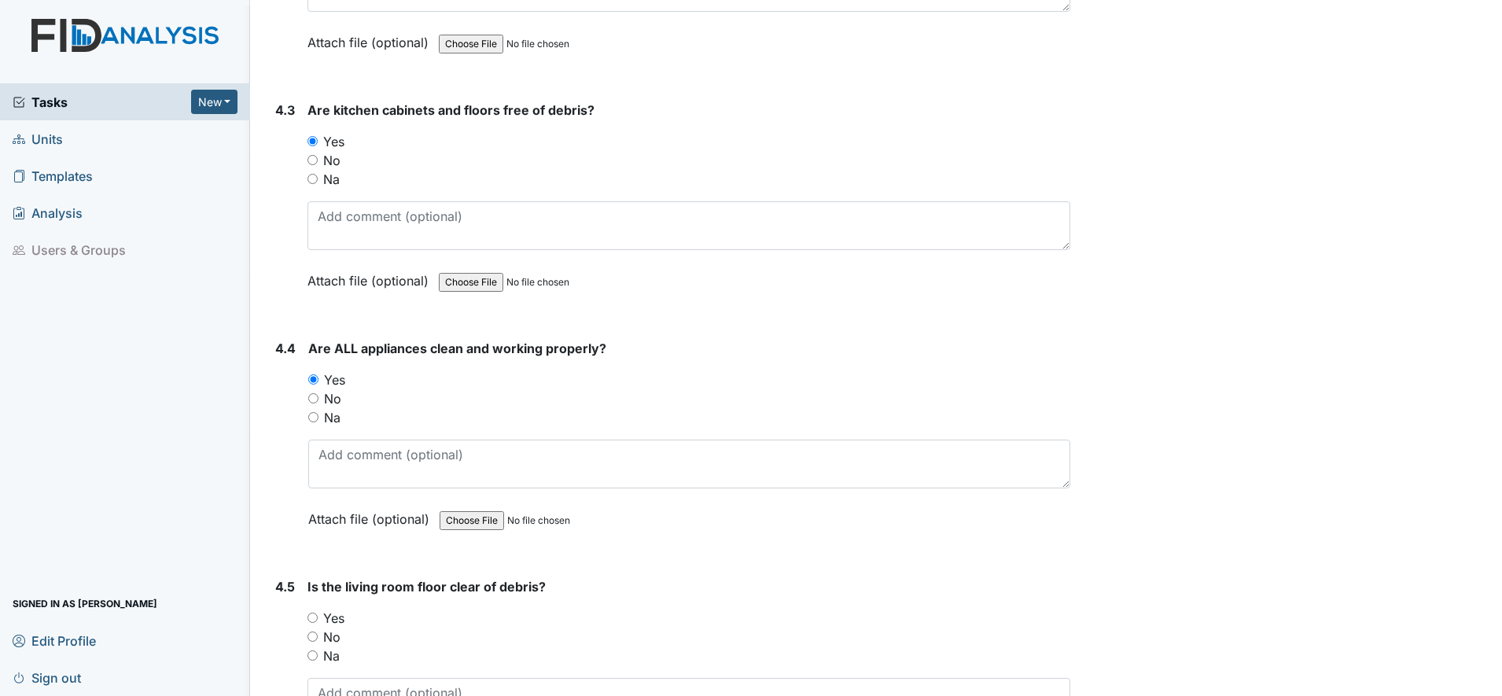
scroll to position [5900, 0]
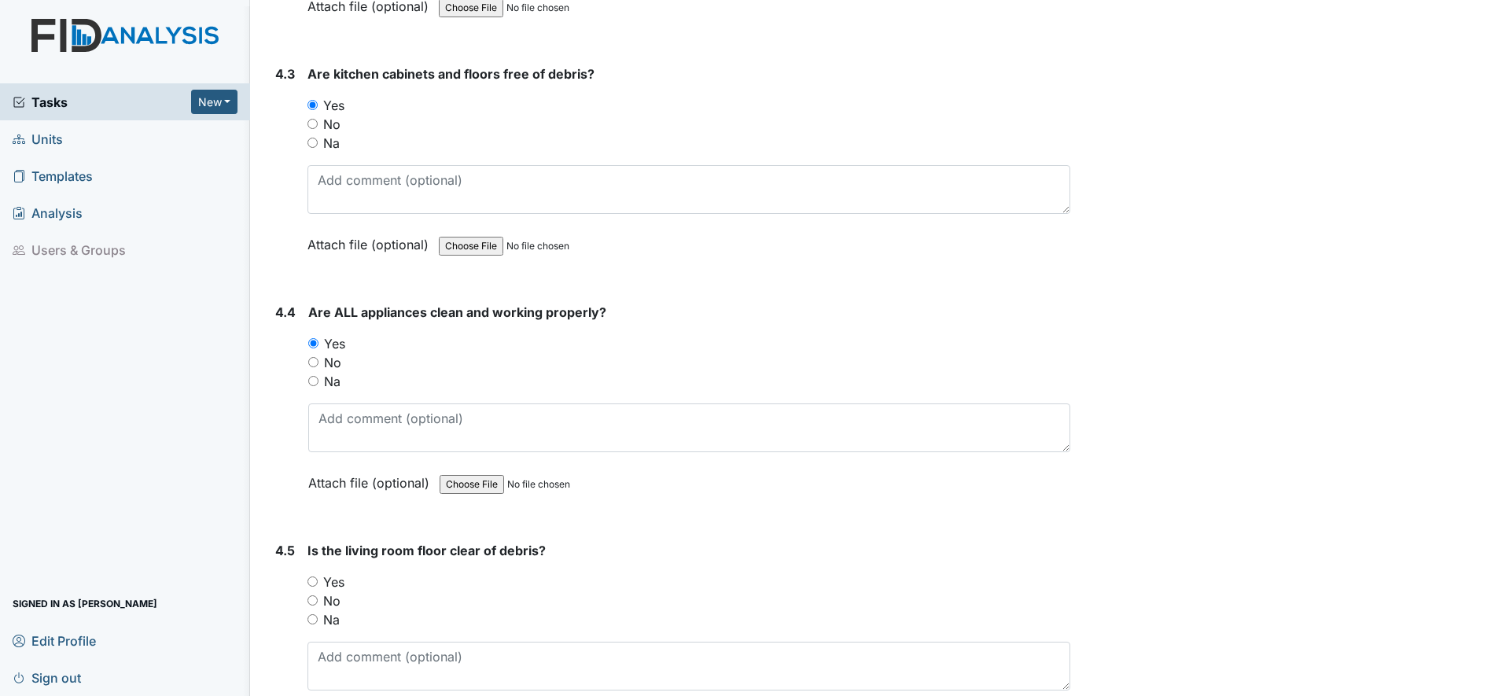
click at [314, 581] on input "Yes" at bounding box center [313, 582] width 10 height 10
radio input "true"
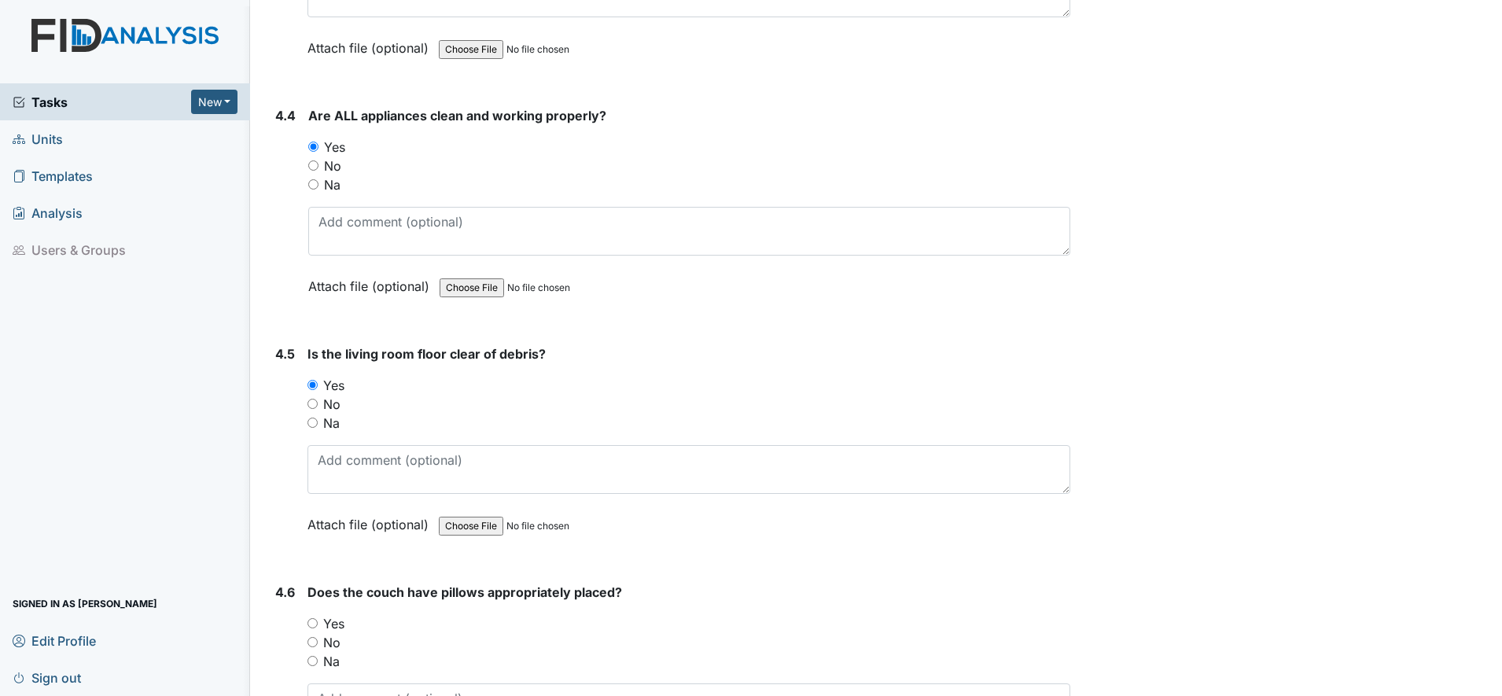
scroll to position [6195, 0]
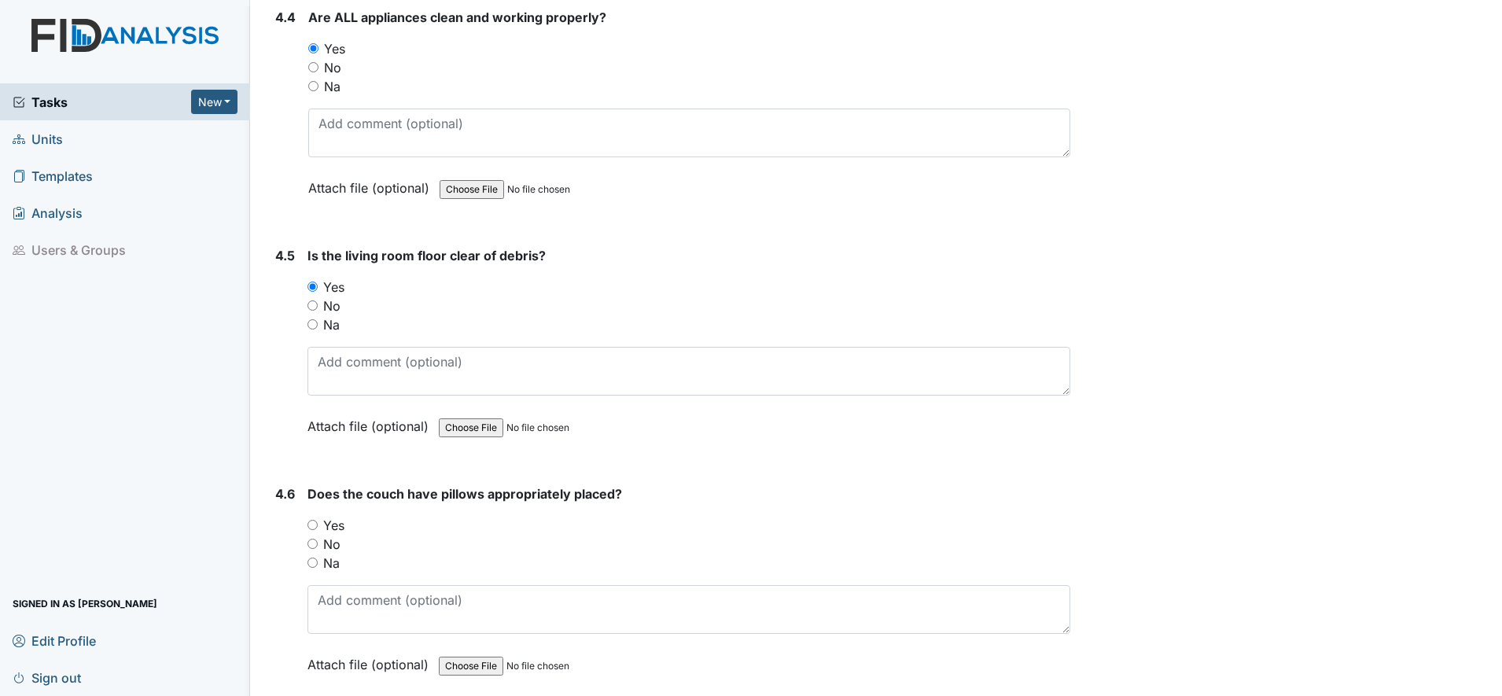
click at [313, 531] on div "Yes" at bounding box center [689, 525] width 763 height 19
click at [312, 524] on input "Yes" at bounding box center [313, 525] width 10 height 10
radio input "true"
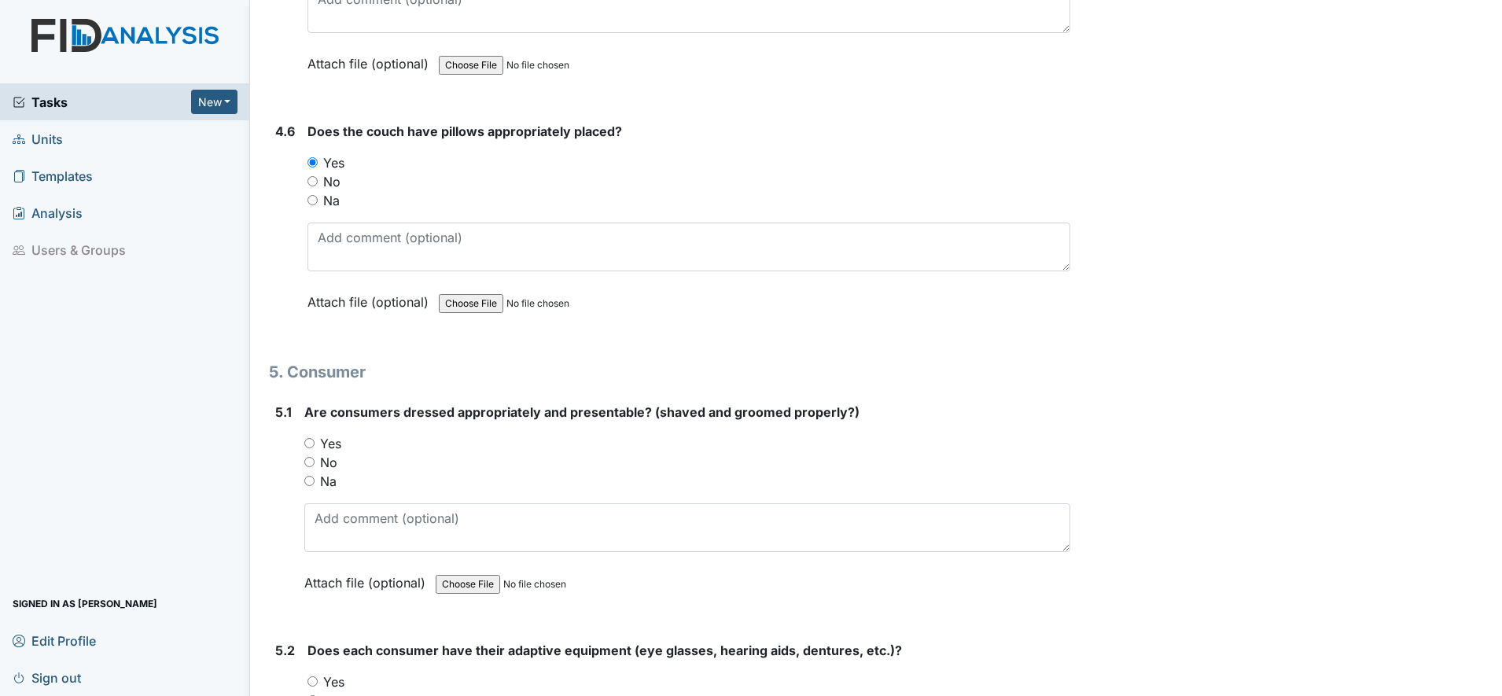
scroll to position [6588, 0]
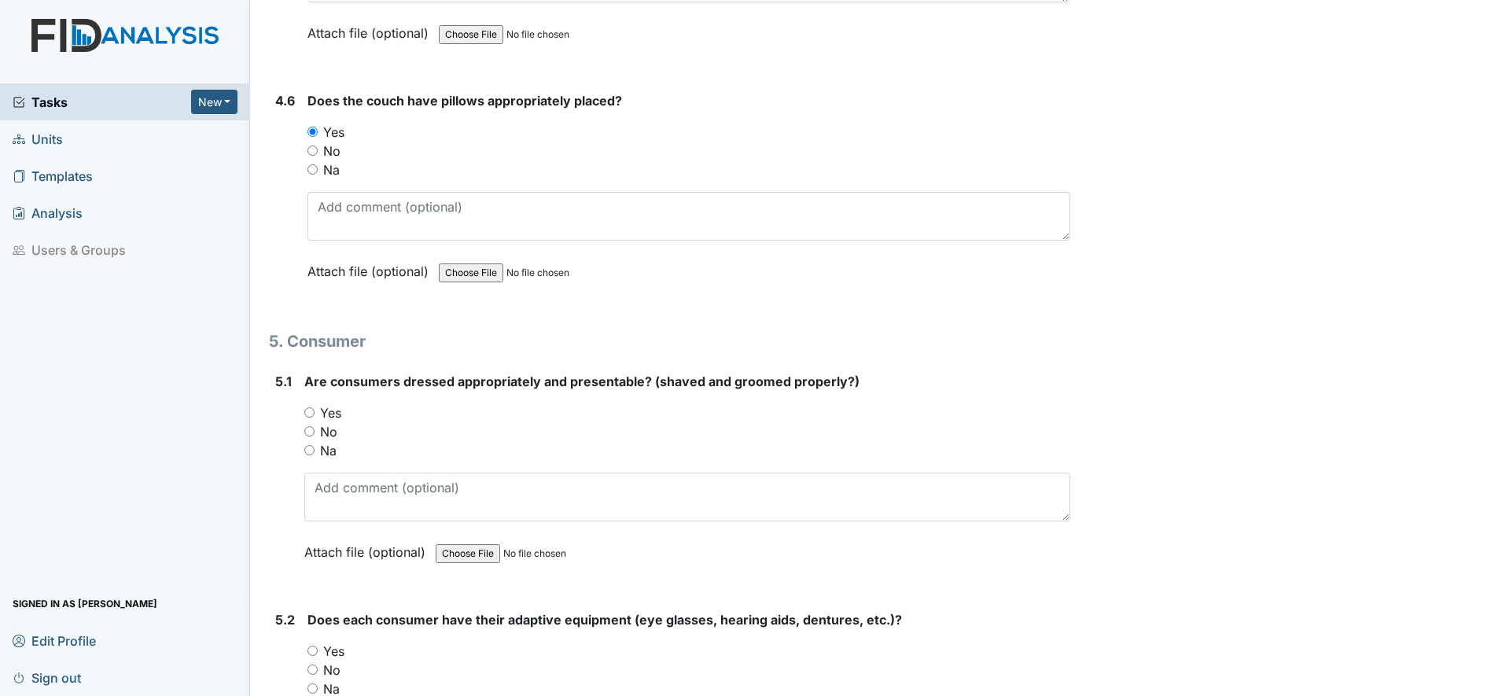
click at [315, 415] on div "Yes" at bounding box center [687, 413] width 766 height 19
click at [308, 414] on input "Yes" at bounding box center [309, 412] width 10 height 10
radio input "true"
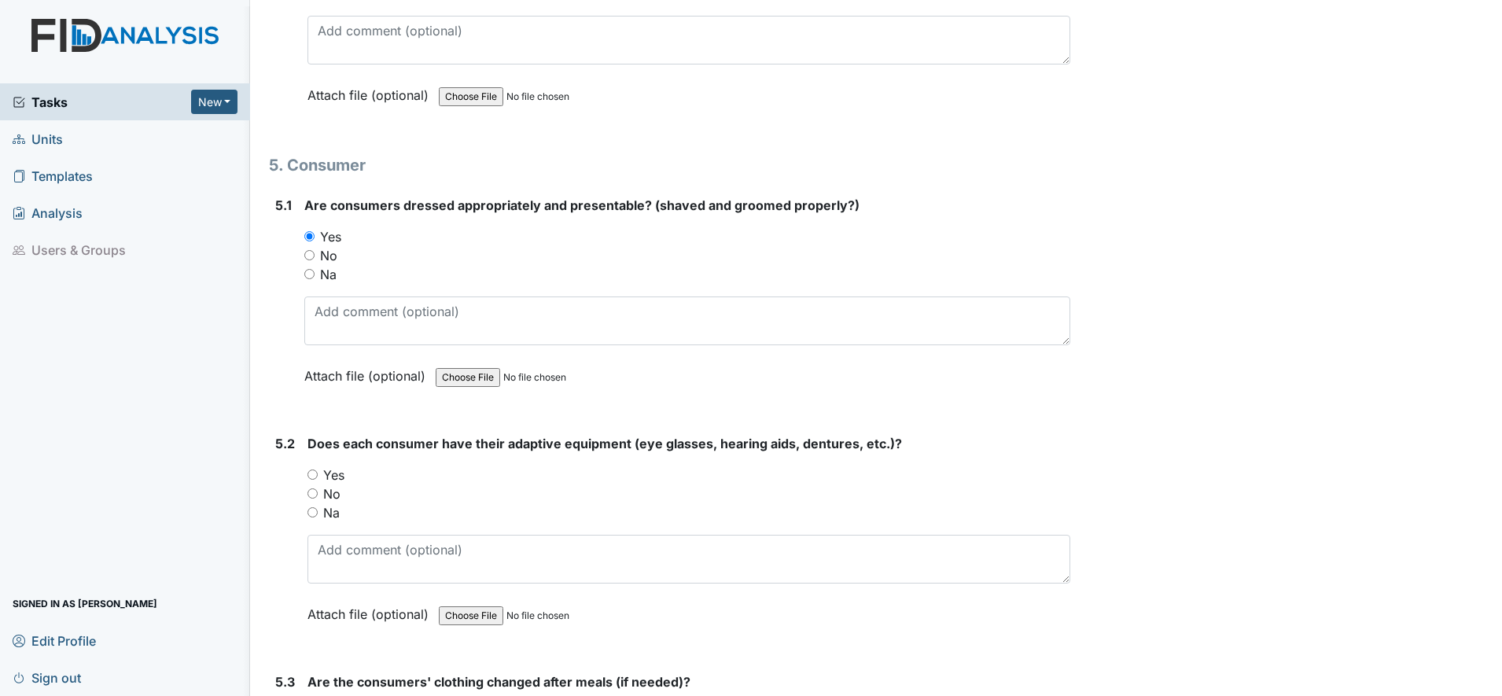
scroll to position [6785, 0]
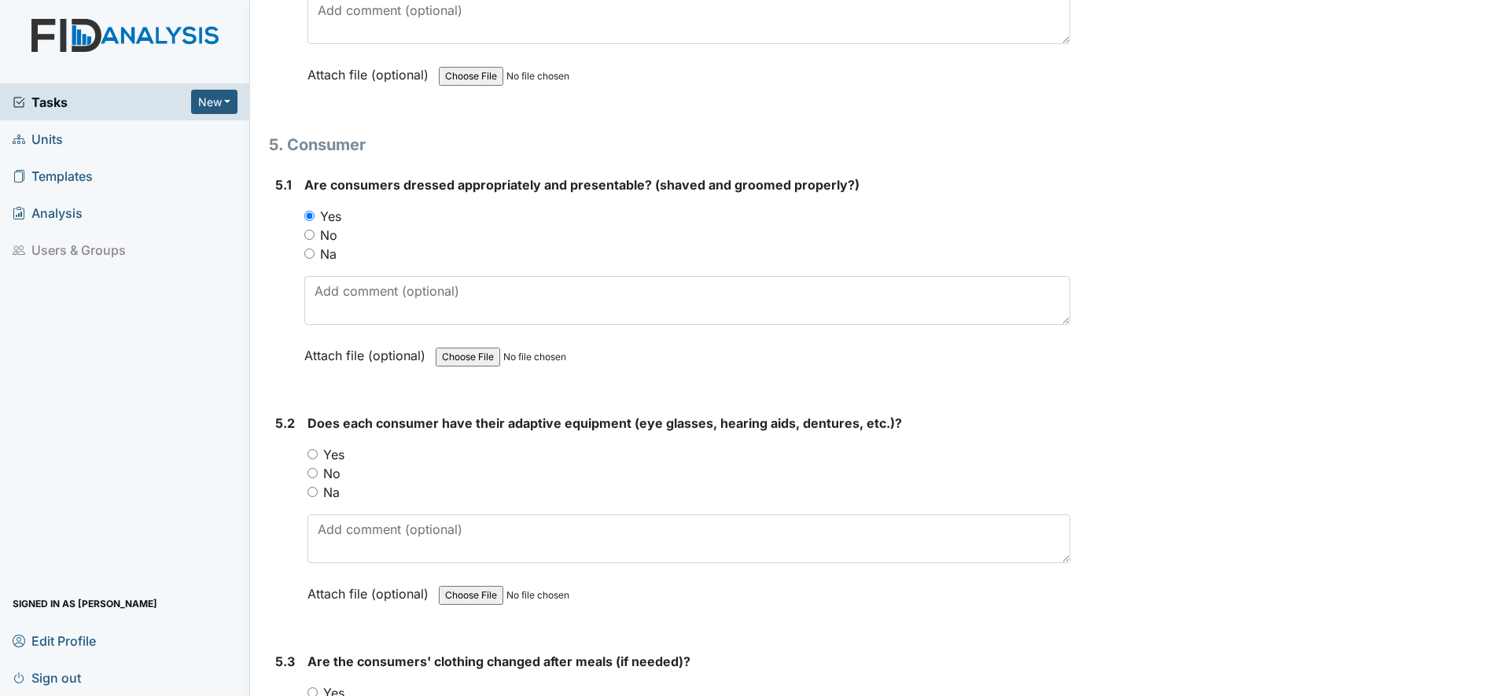
click at [315, 454] on input "Yes" at bounding box center [313, 454] width 10 height 10
radio input "true"
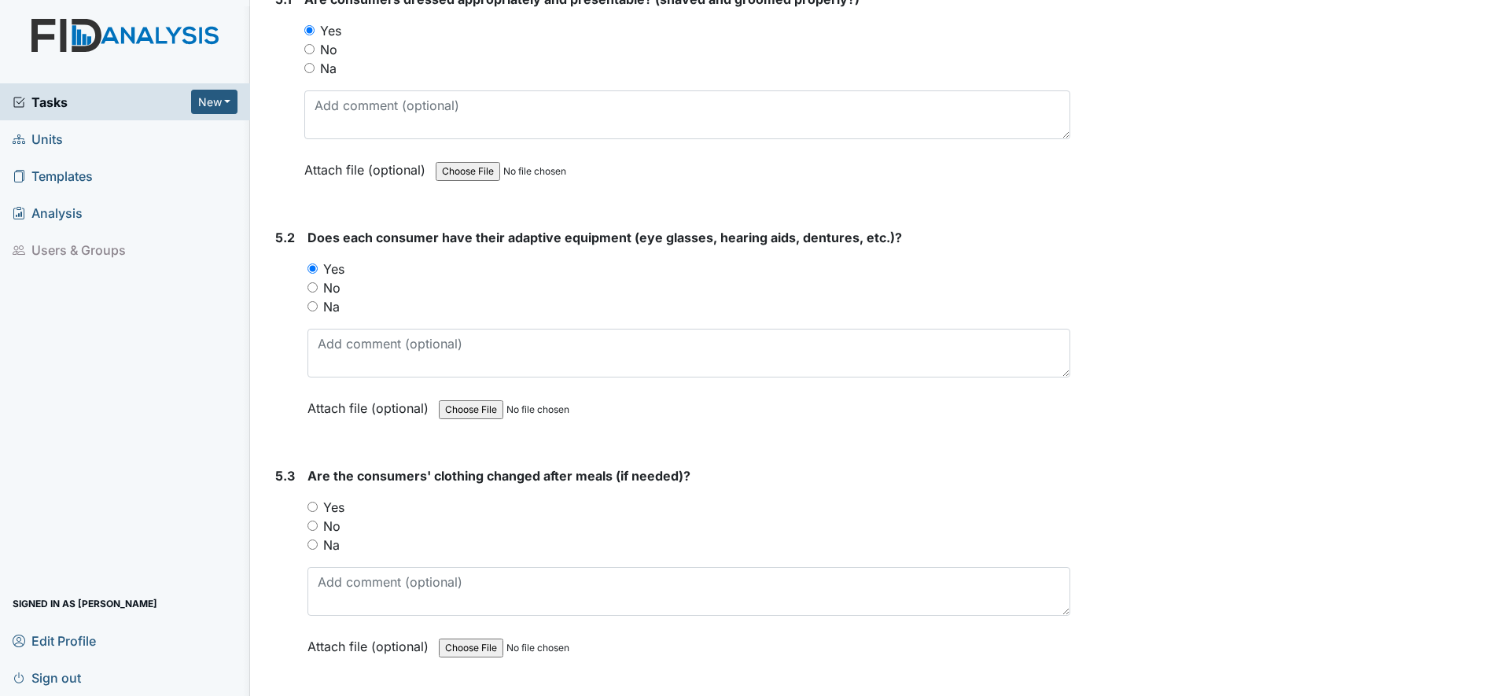
scroll to position [6981, 0]
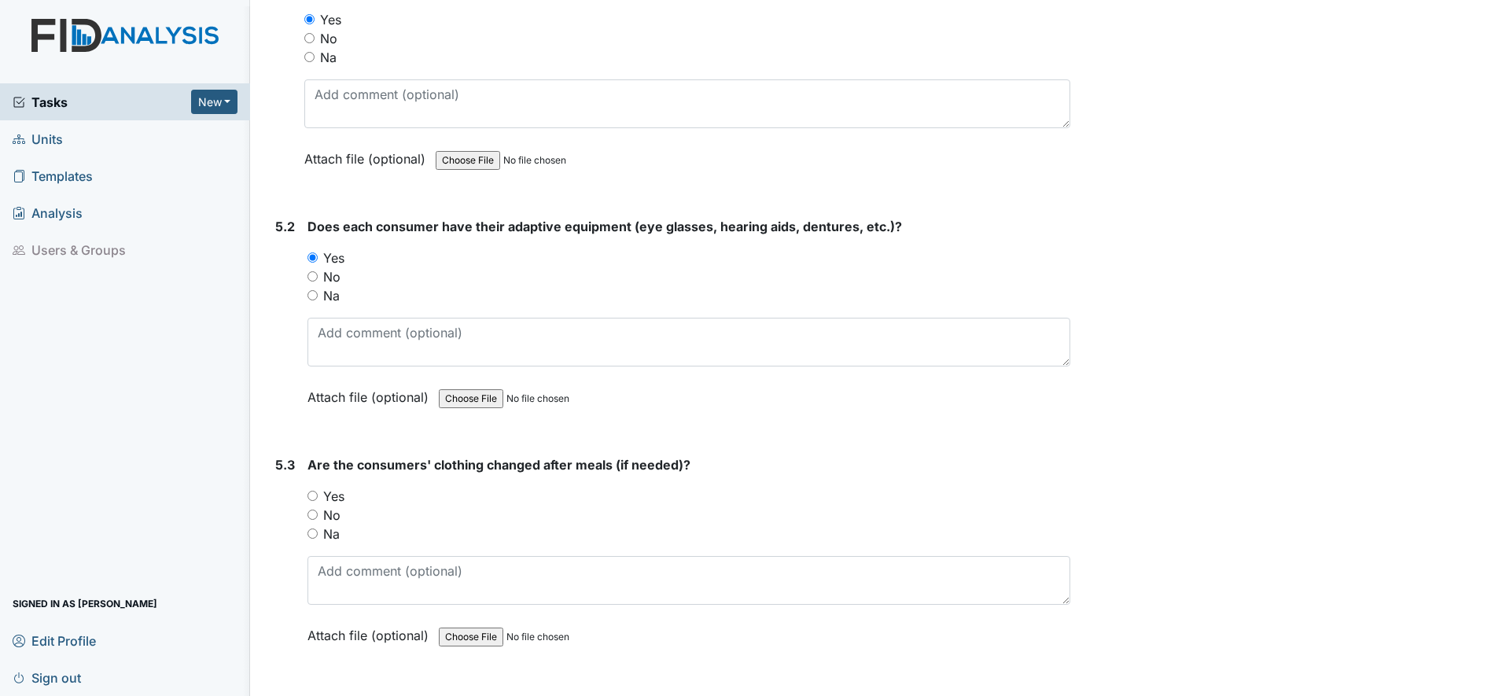
click at [313, 496] on input "Yes" at bounding box center [313, 496] width 10 height 10
radio input "true"
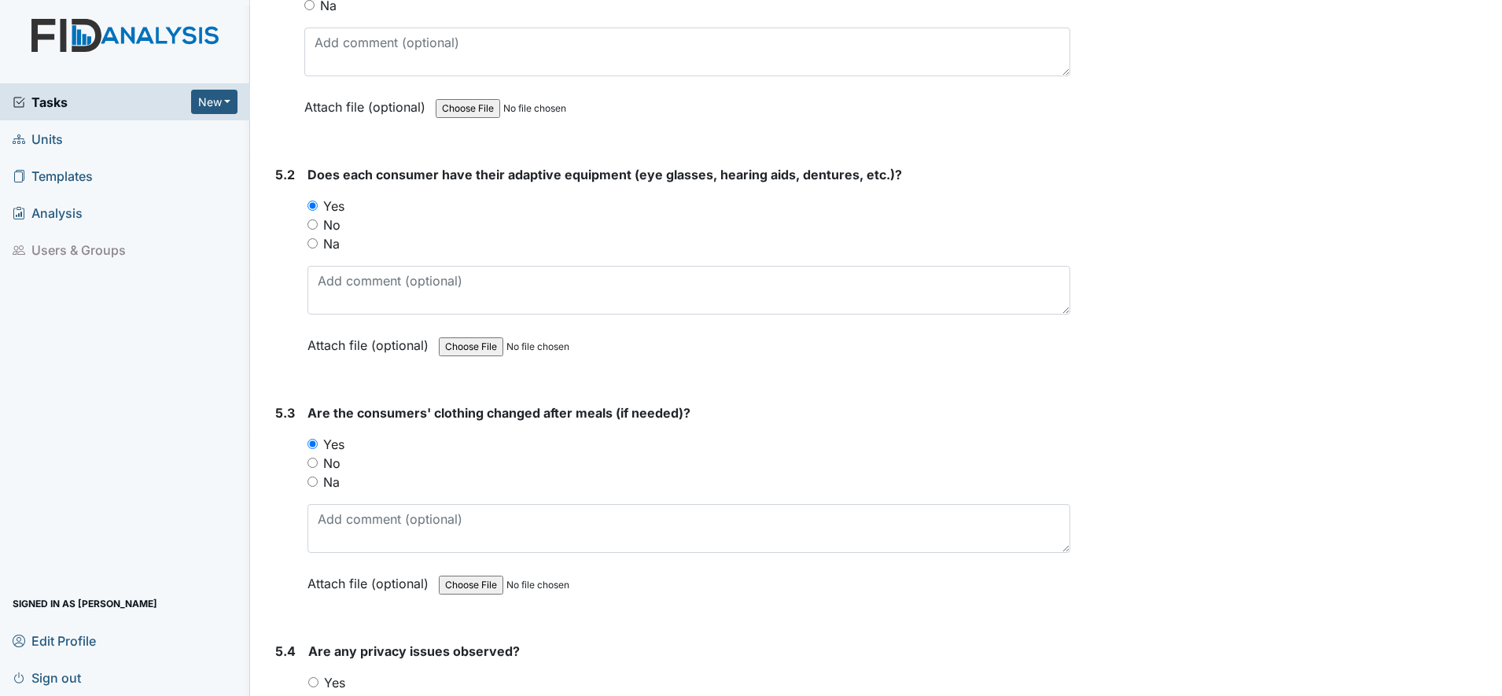
scroll to position [7178, 0]
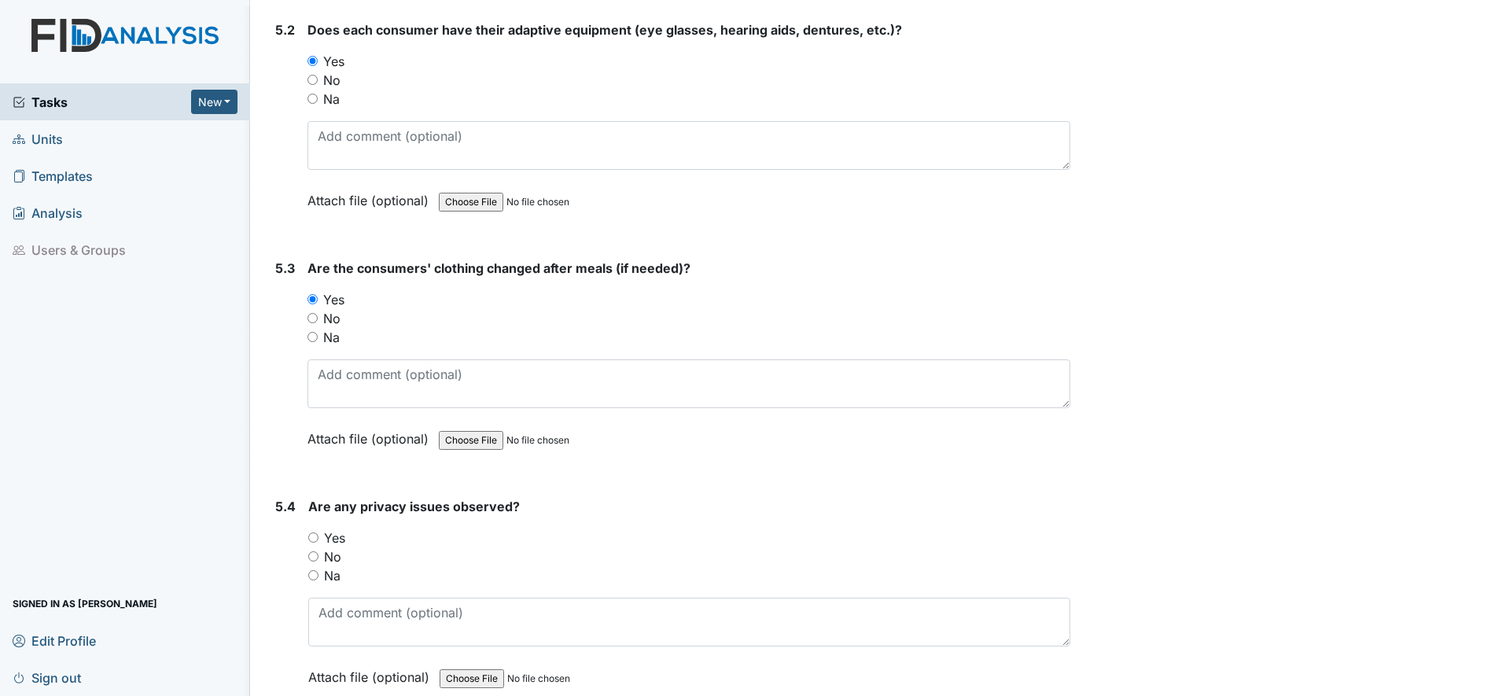
click at [312, 556] on input "No" at bounding box center [313, 556] width 10 height 10
radio input "true"
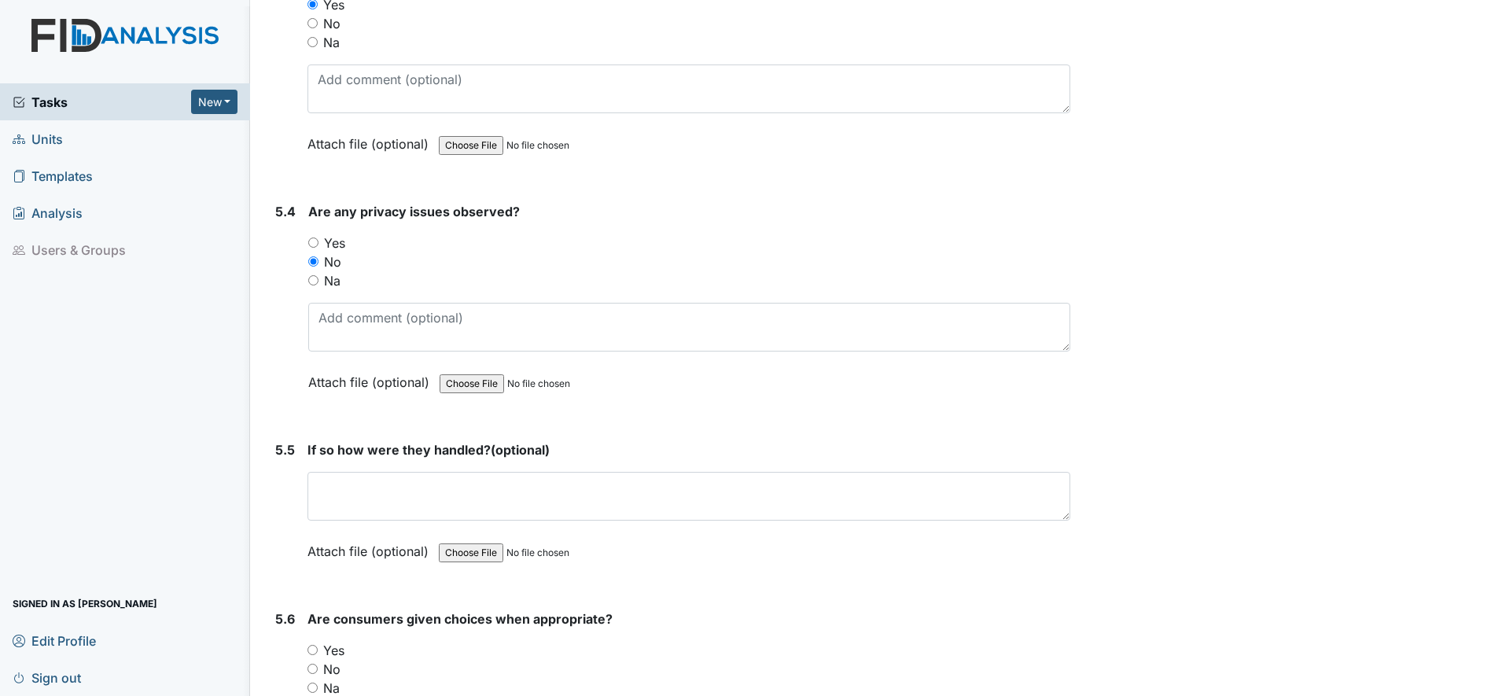
scroll to position [7571, 0]
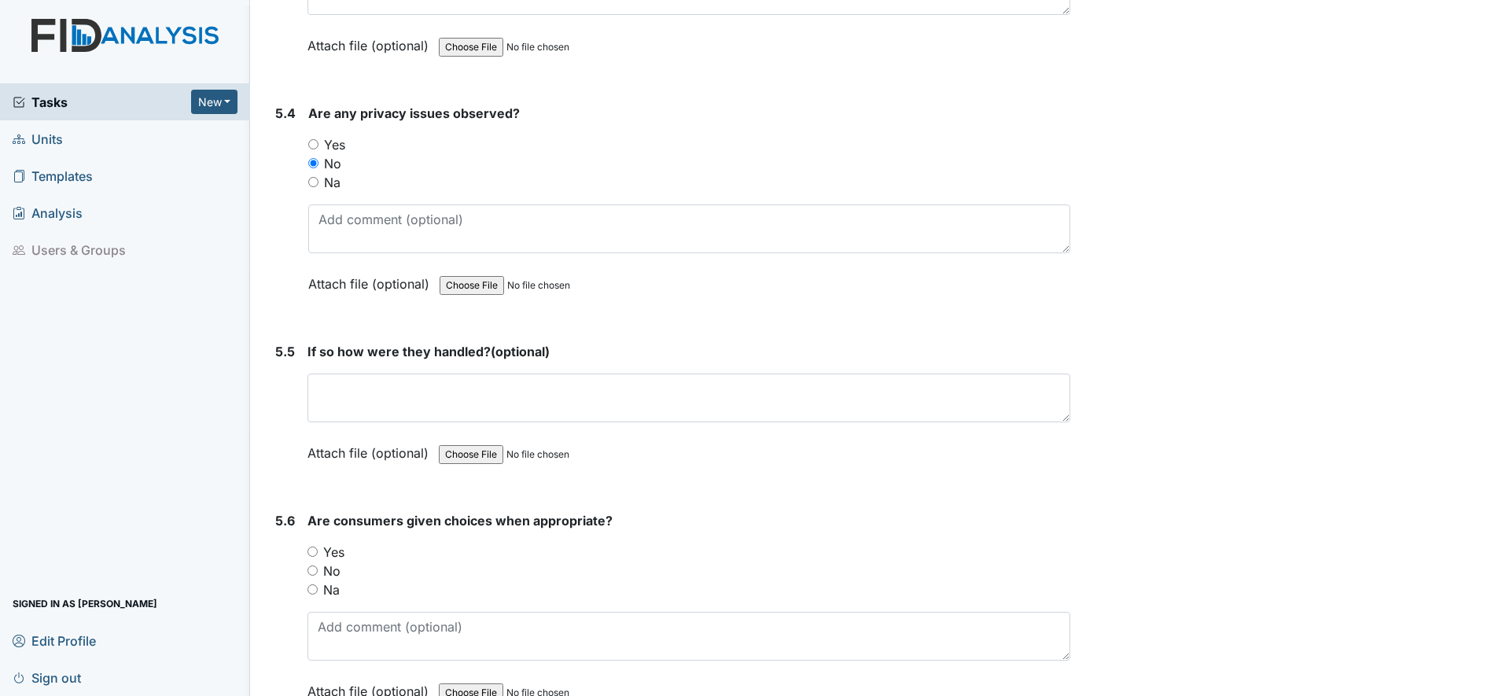
click at [312, 551] on input "Yes" at bounding box center [313, 552] width 10 height 10
radio input "true"
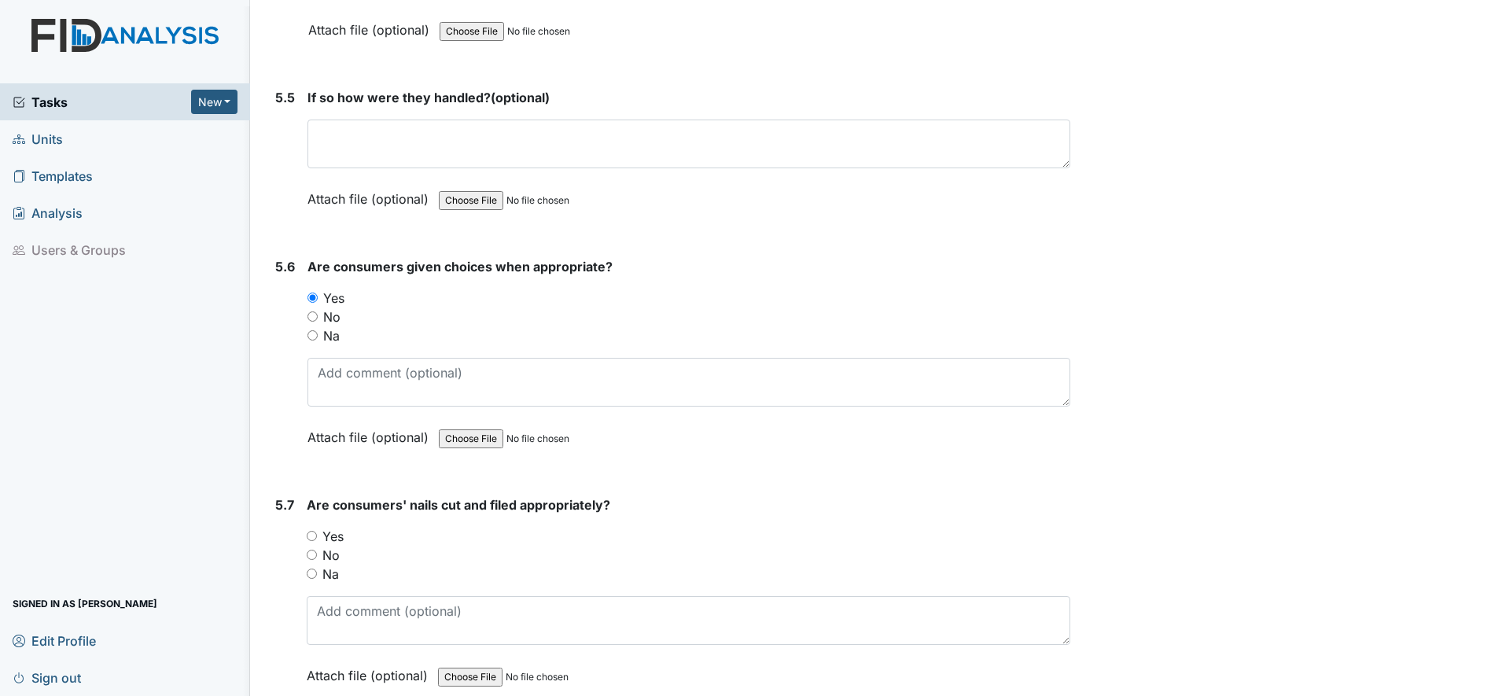
scroll to position [7866, 0]
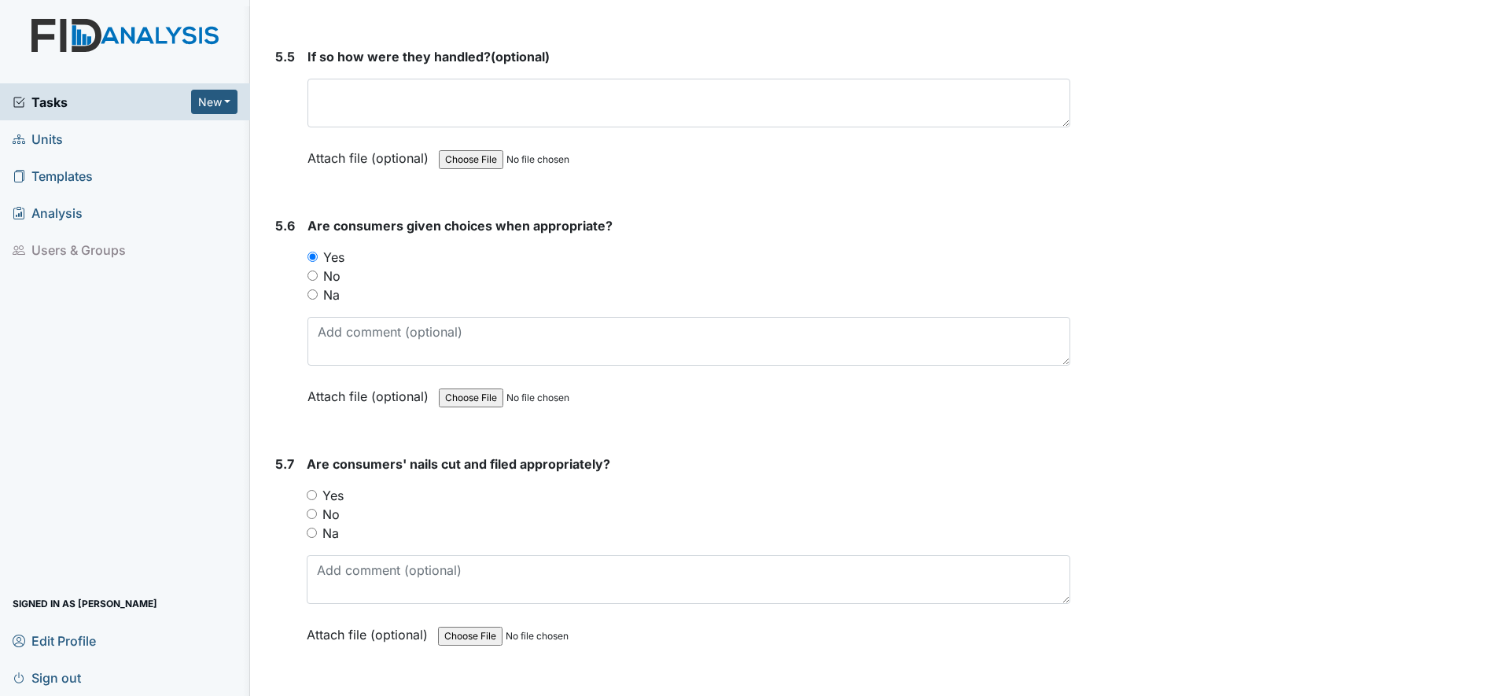
click at [311, 500] on input "Yes" at bounding box center [312, 495] width 10 height 10
radio input "true"
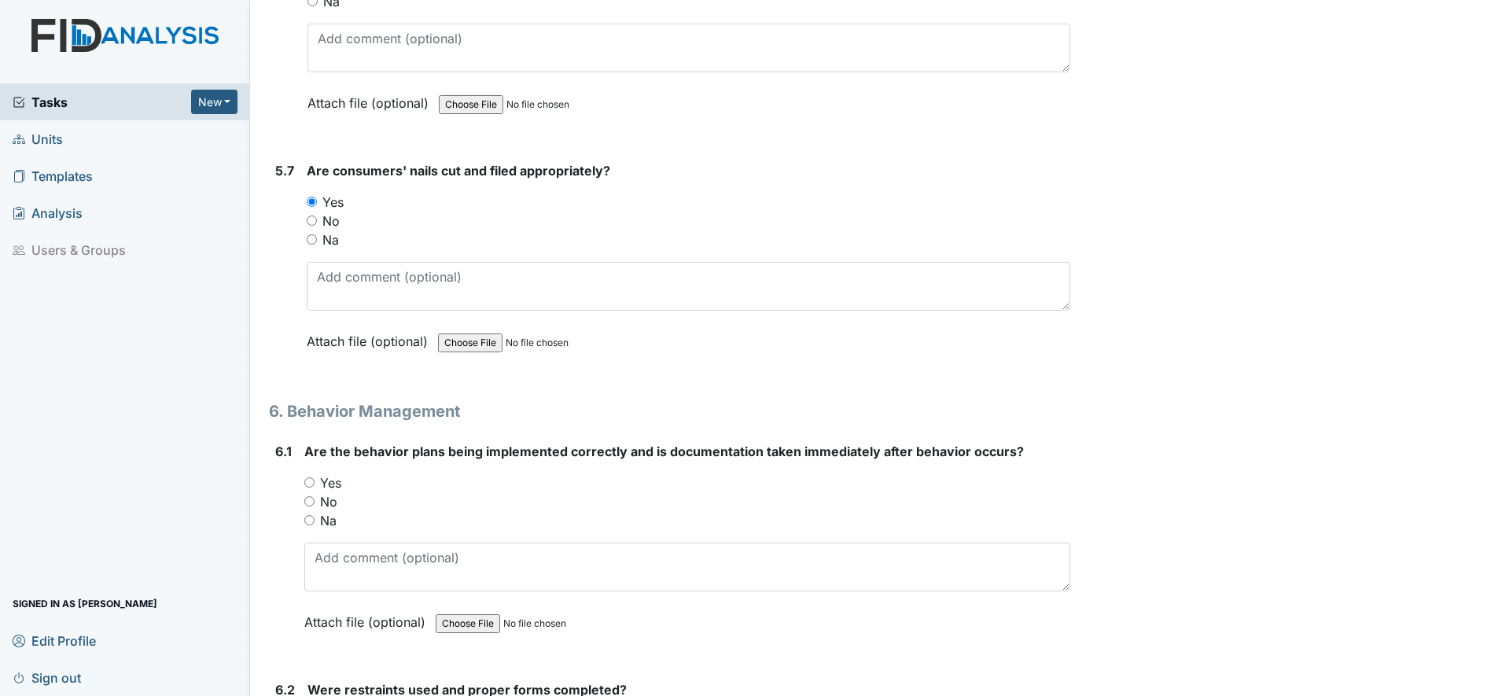
scroll to position [8161, 0]
click at [308, 481] on input "Yes" at bounding box center [309, 481] width 10 height 10
radio input "true"
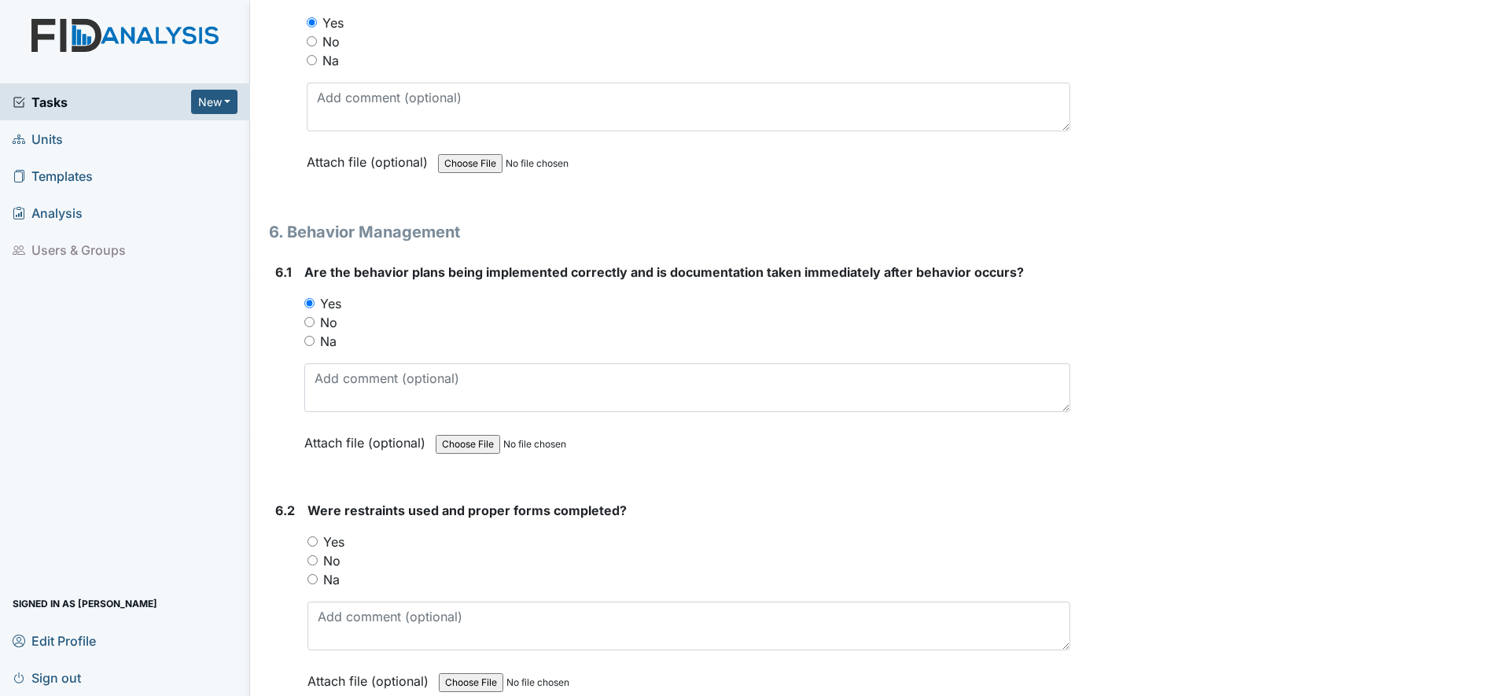
scroll to position [8358, 0]
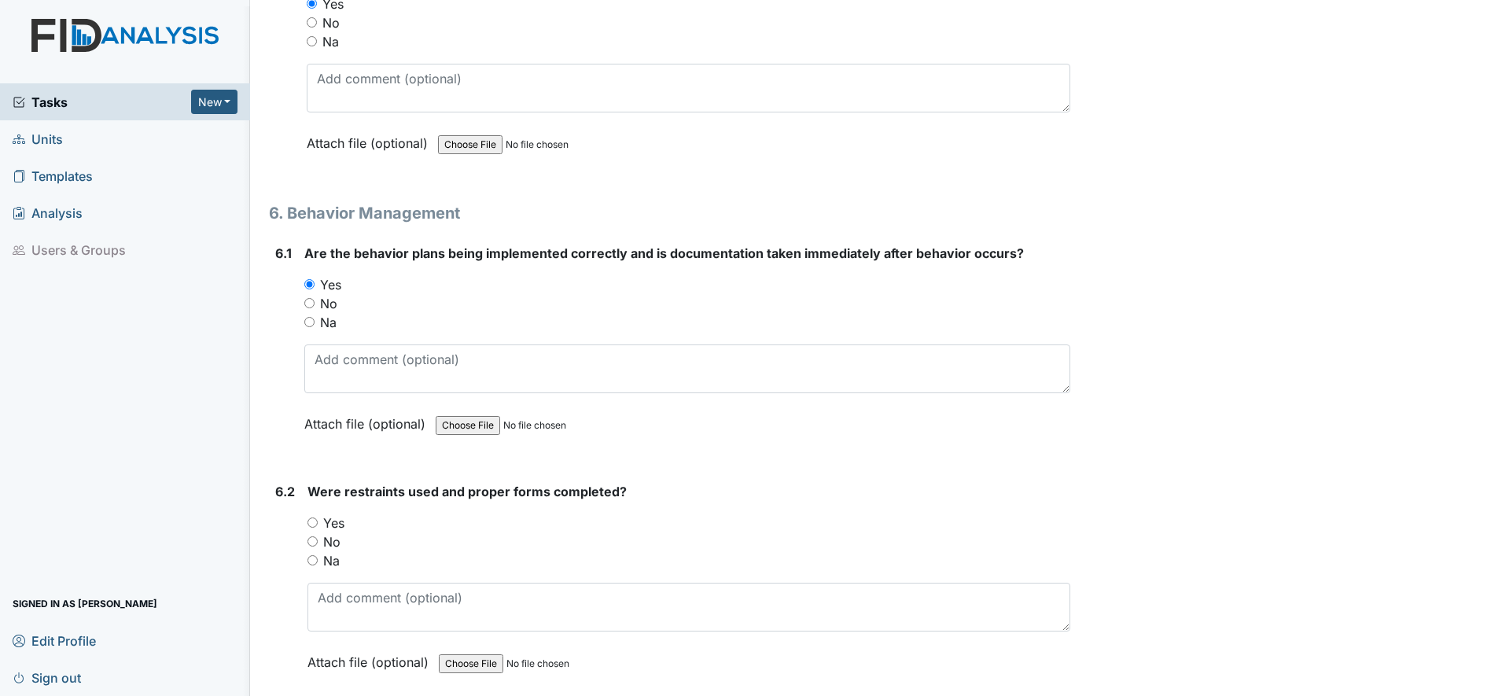
click at [315, 562] on input "Na" at bounding box center [313, 560] width 10 height 10
radio input "true"
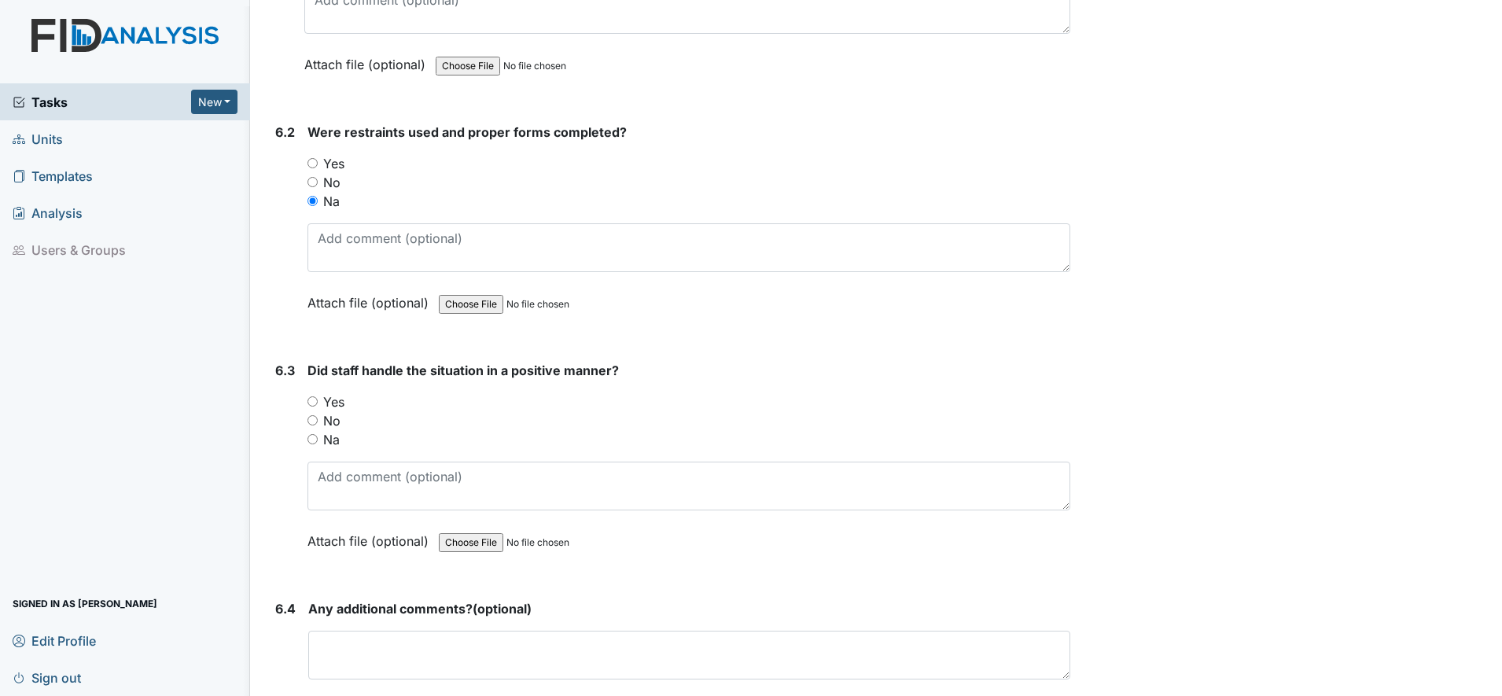
scroll to position [8751, 0]
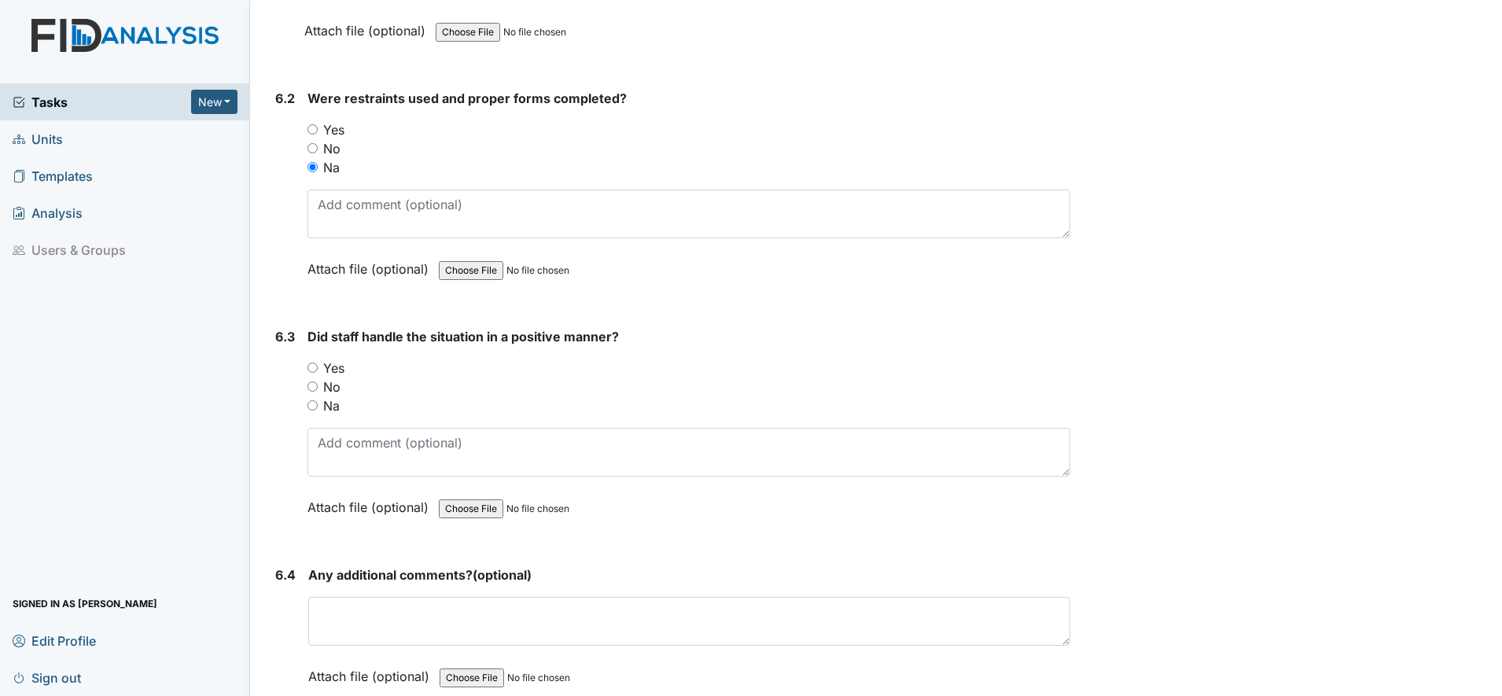
click at [313, 406] on input "Na" at bounding box center [313, 405] width 10 height 10
radio input "true"
click at [368, 628] on textarea at bounding box center [689, 621] width 762 height 49
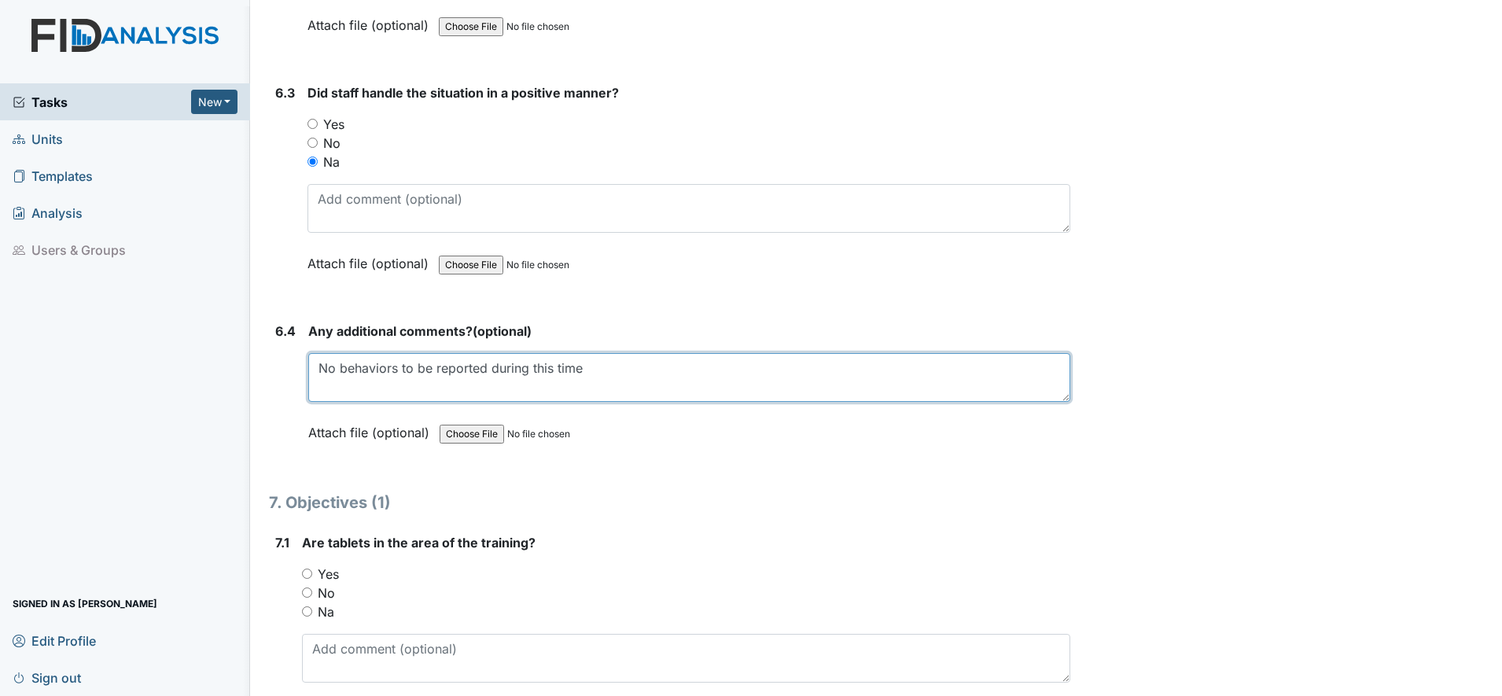
scroll to position [9046, 0]
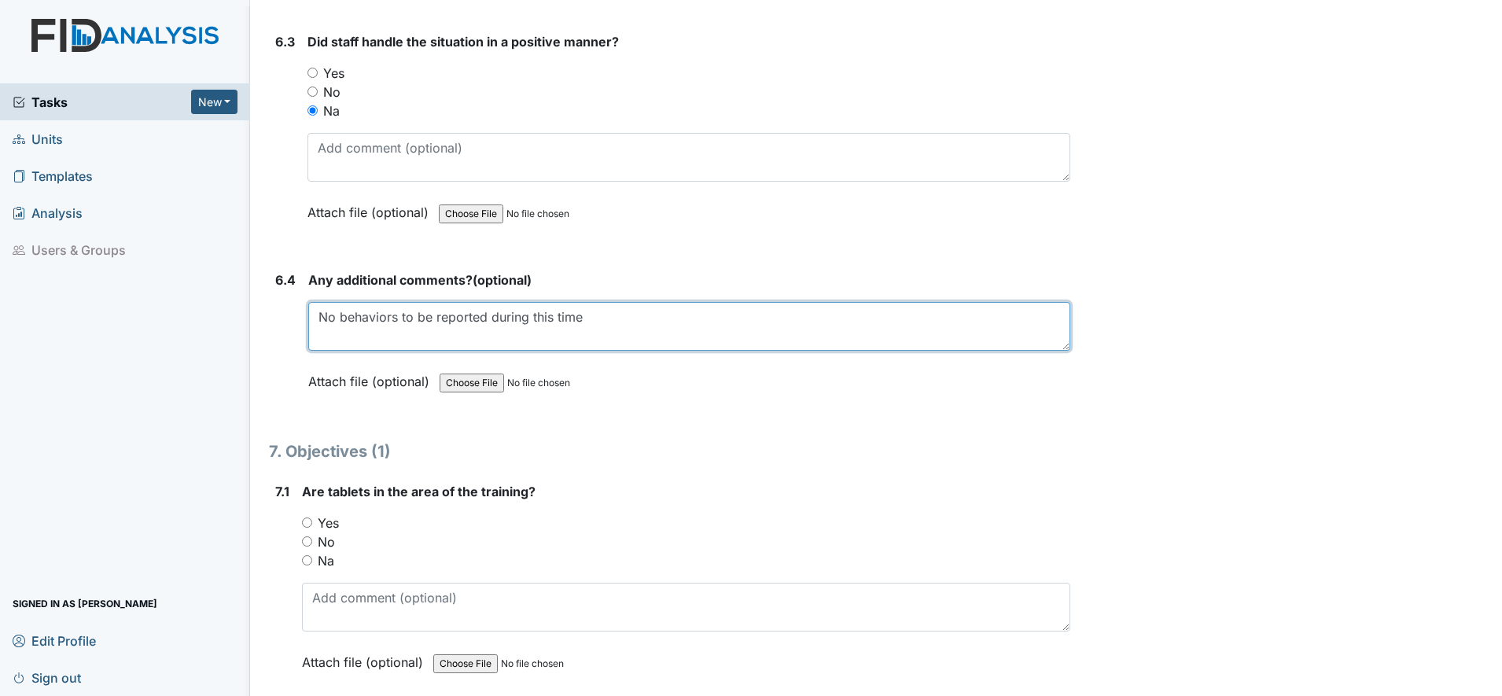
type textarea "No behaviors to be reported during this time"
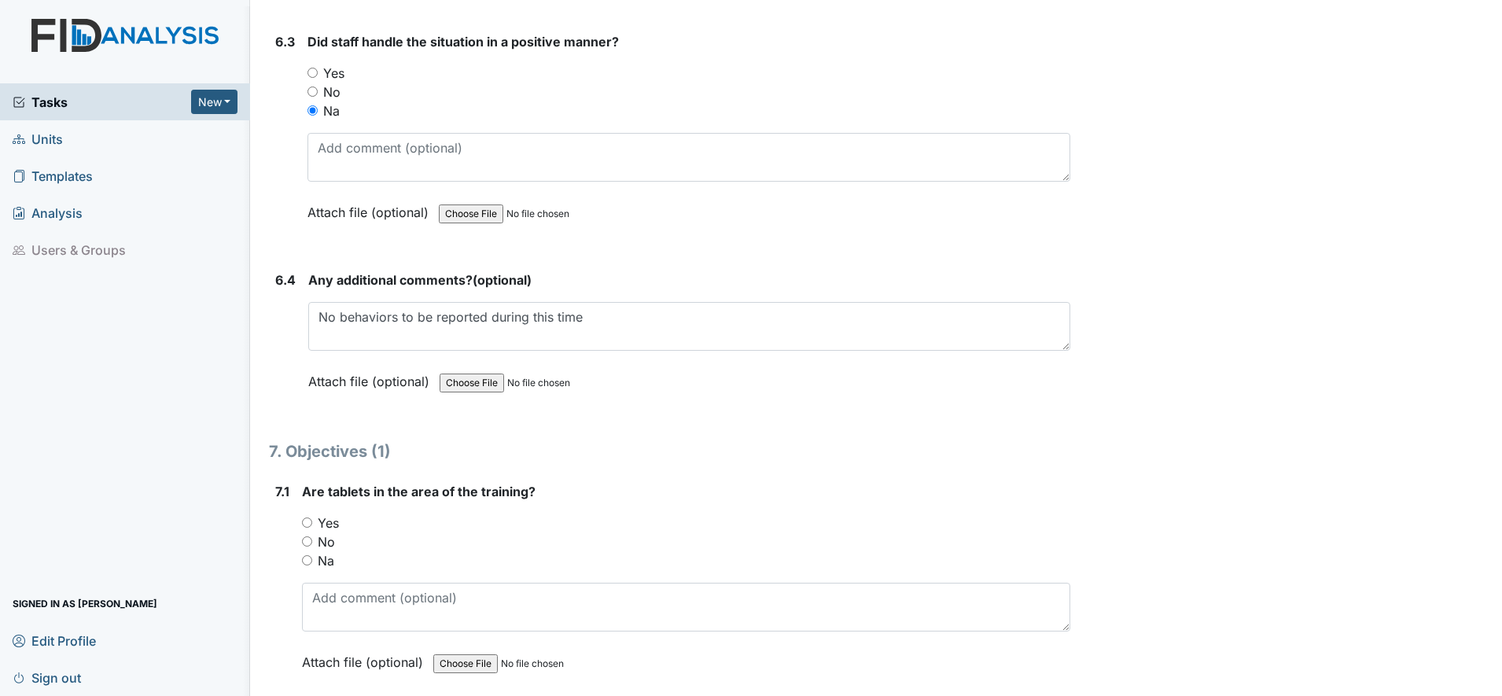
click at [303, 522] on input "Yes" at bounding box center [307, 523] width 10 height 10
radio input "true"
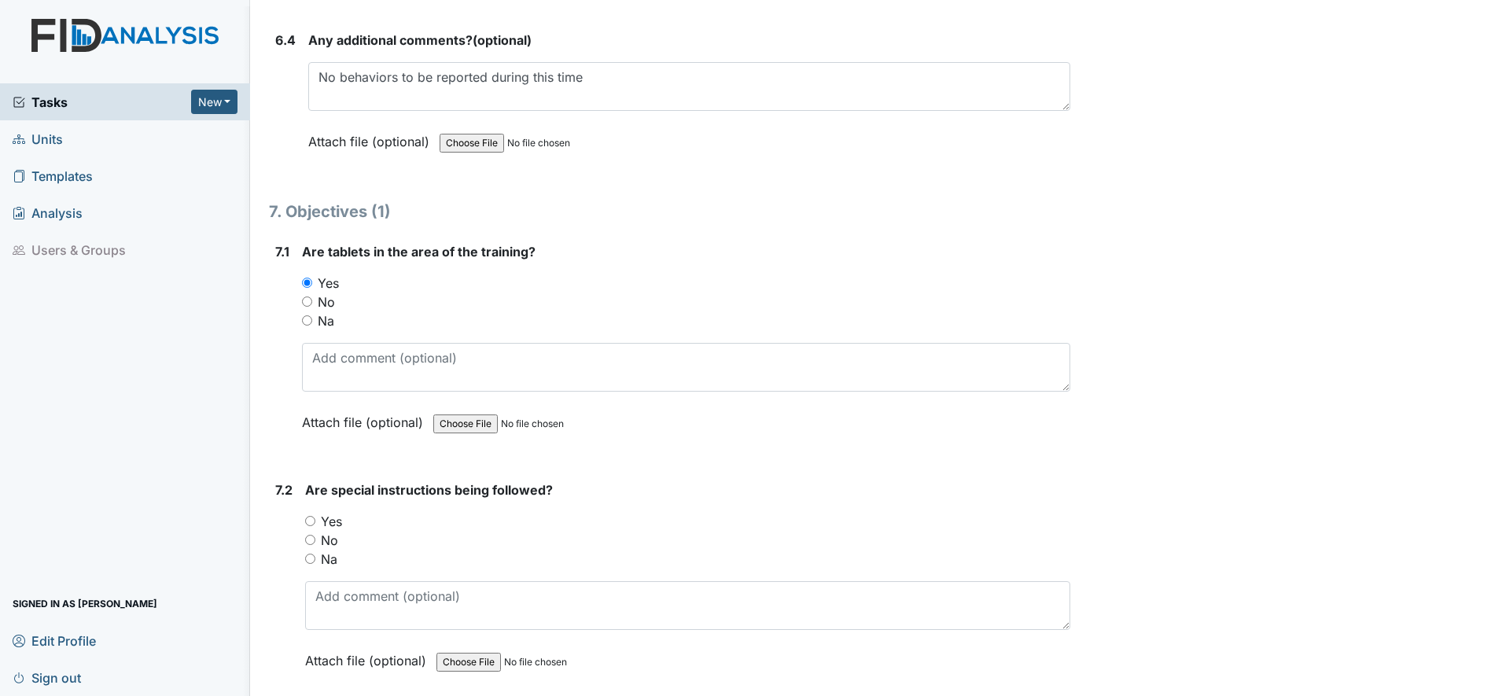
scroll to position [9341, 0]
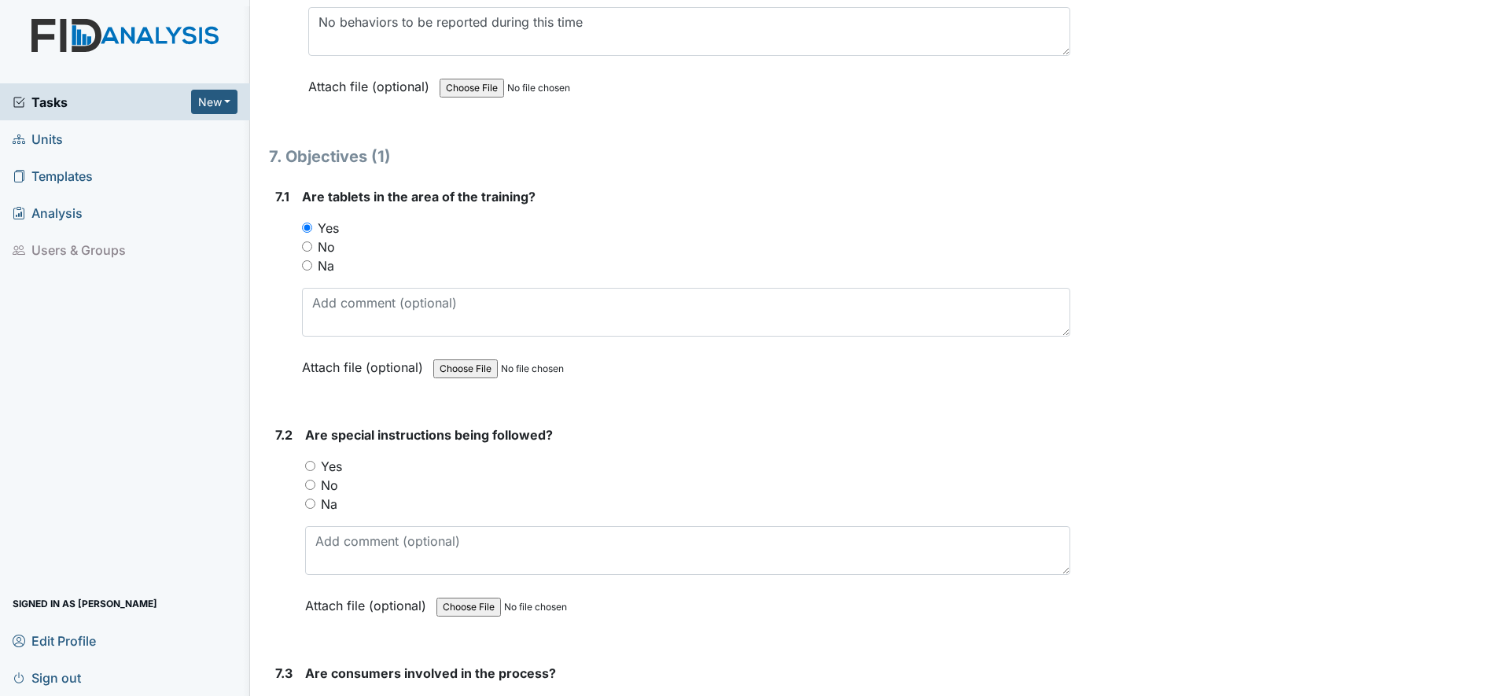
click at [315, 466] on input "Yes" at bounding box center [310, 466] width 10 height 10
radio input "true"
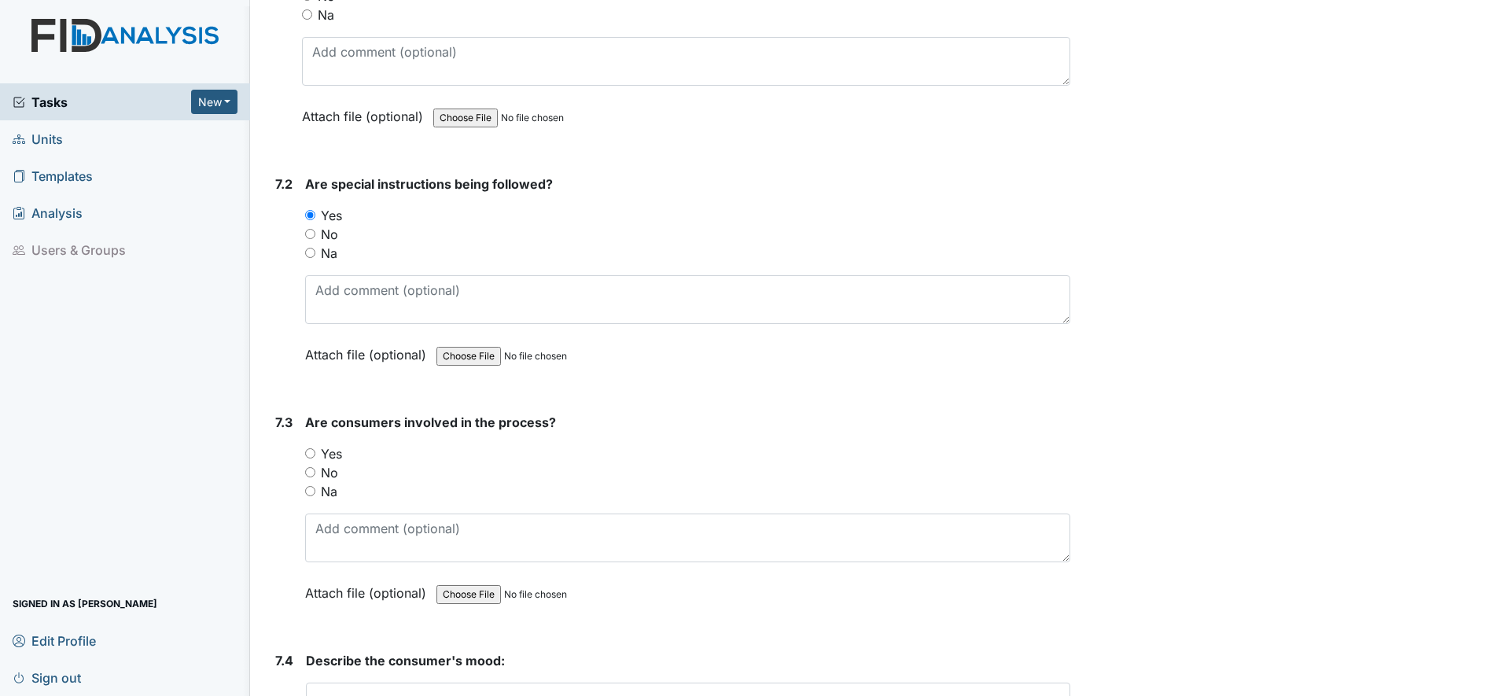
scroll to position [9636, 0]
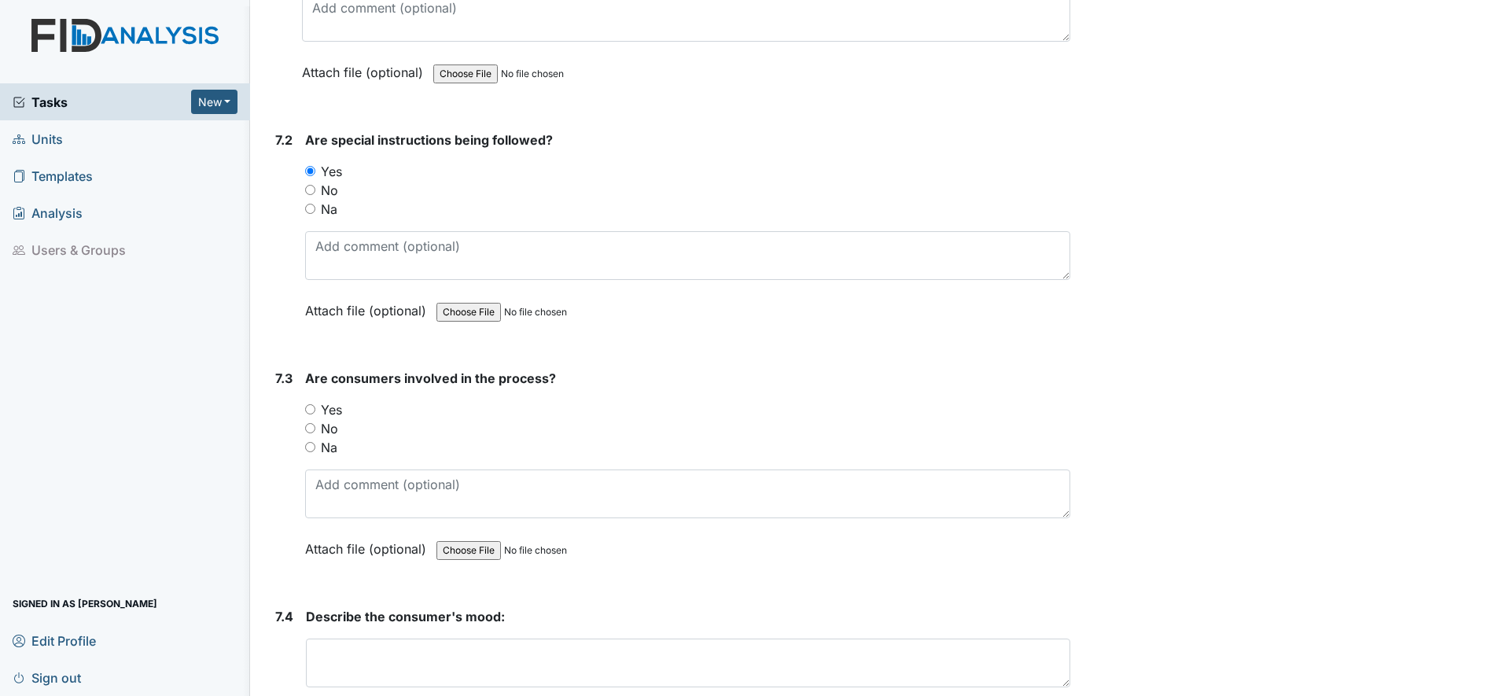
click at [312, 411] on input "Yes" at bounding box center [310, 409] width 10 height 10
radio input "true"
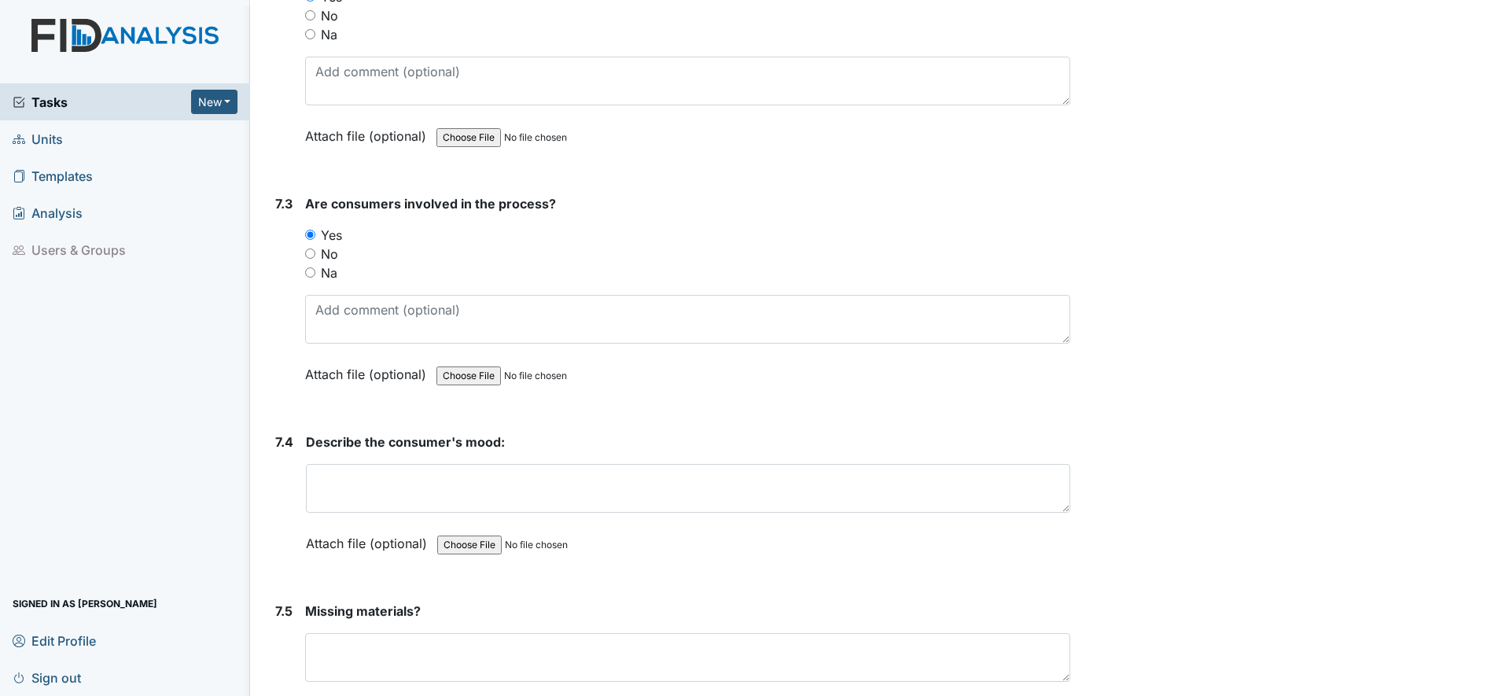
scroll to position [9833, 0]
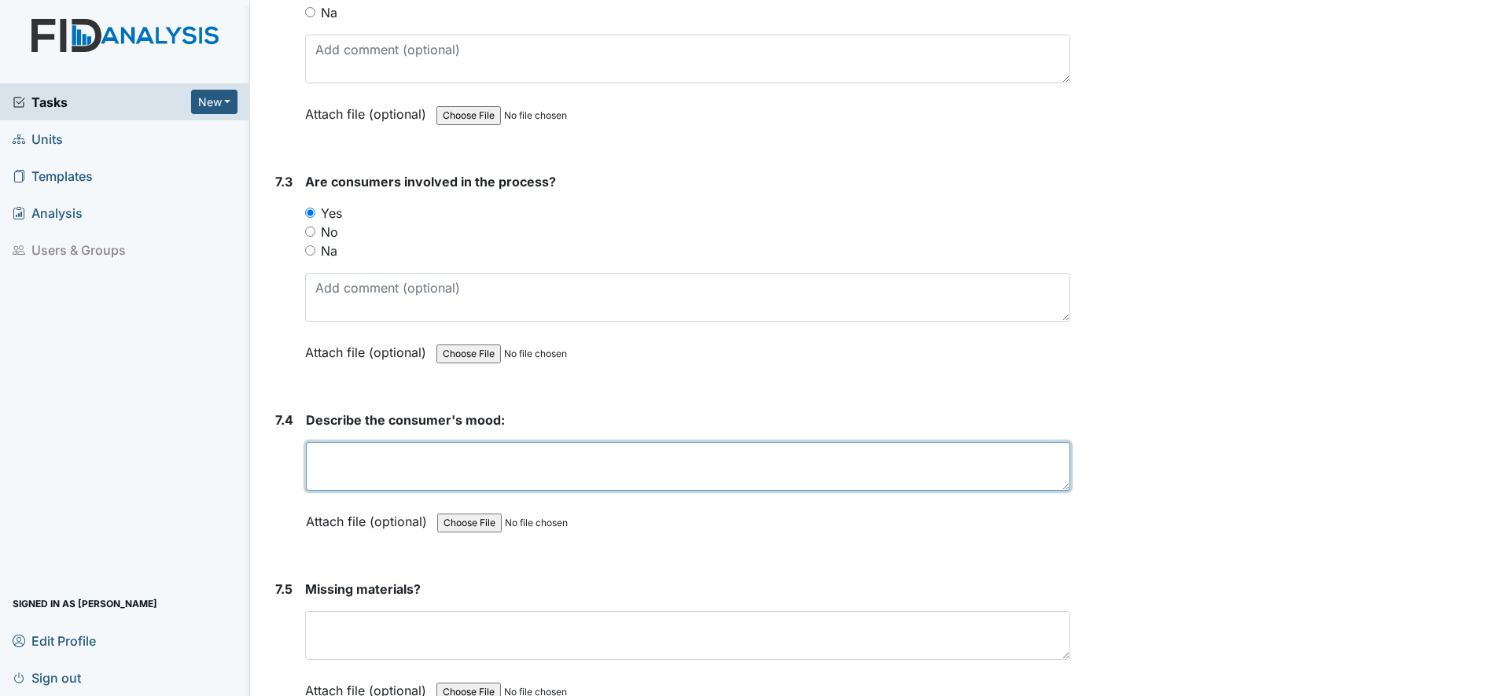
click at [323, 479] on textarea at bounding box center [688, 466] width 765 height 49
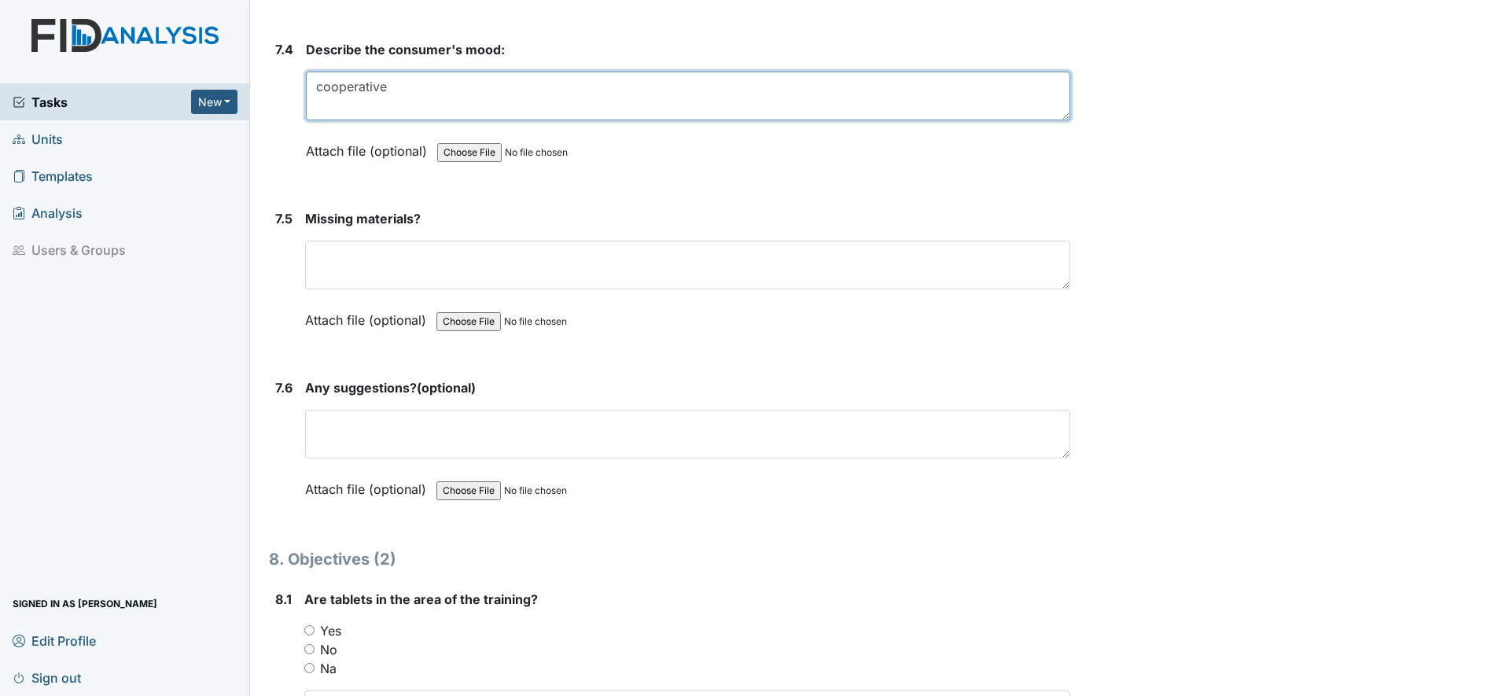
scroll to position [10226, 0]
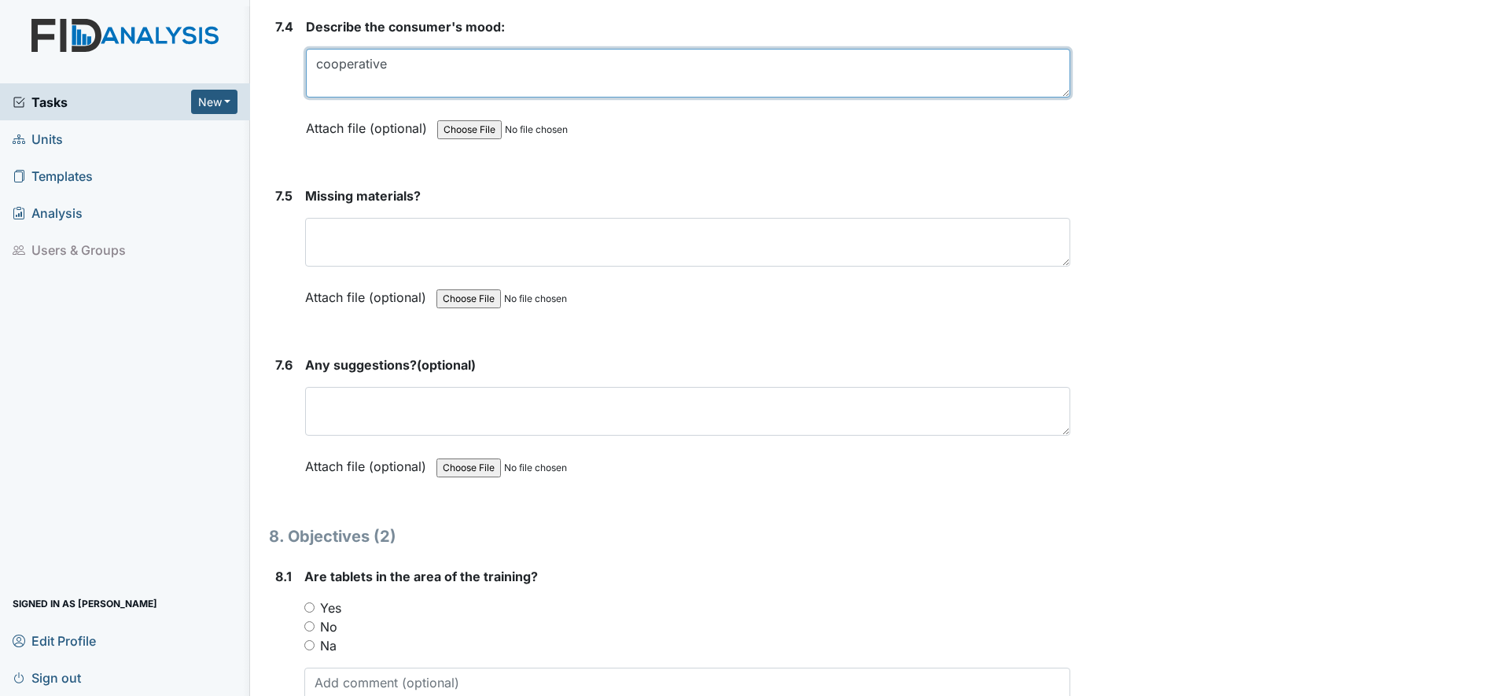
type textarea "cooperative"
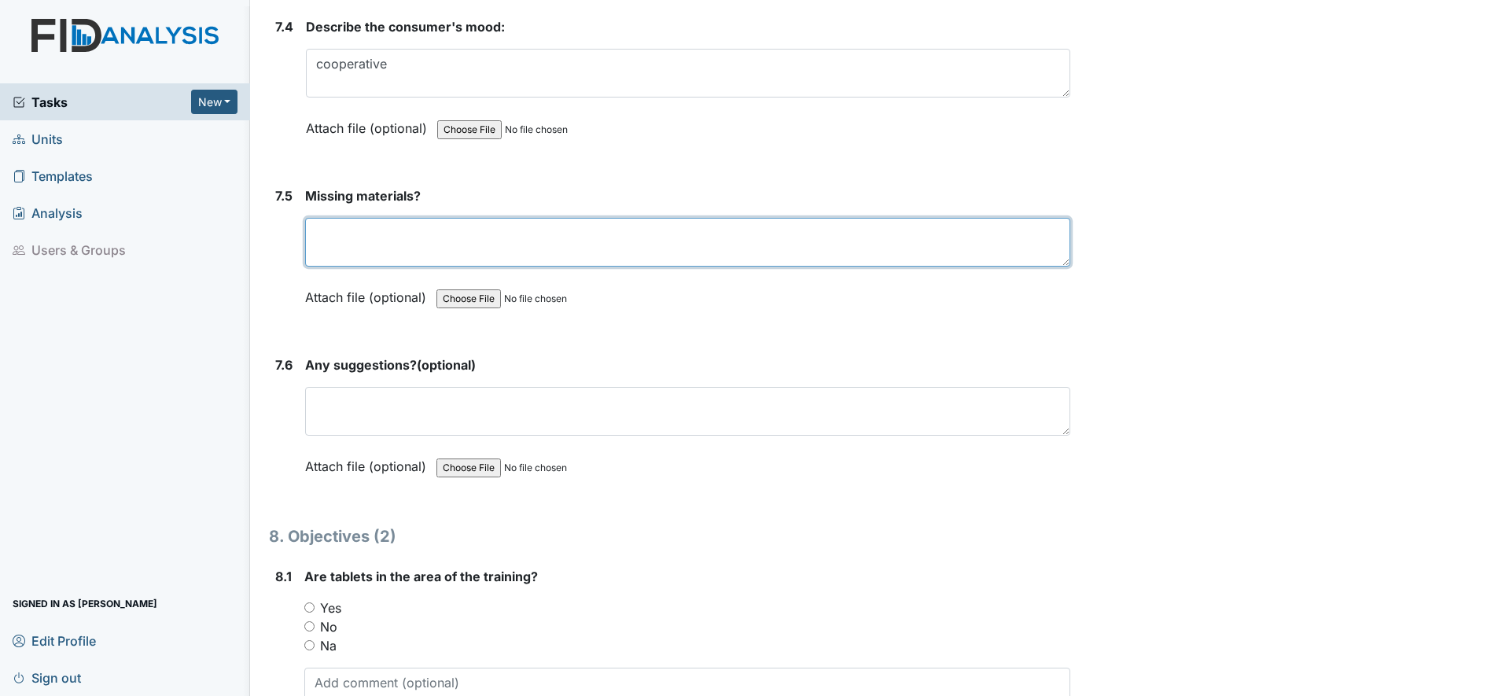
click at [319, 237] on textarea at bounding box center [687, 242] width 765 height 49
drag, startPoint x: 326, startPoint y: 238, endPoint x: 396, endPoint y: 236, distance: 70.0
click at [396, 236] on textarea "NOne" at bounding box center [687, 242] width 765 height 49
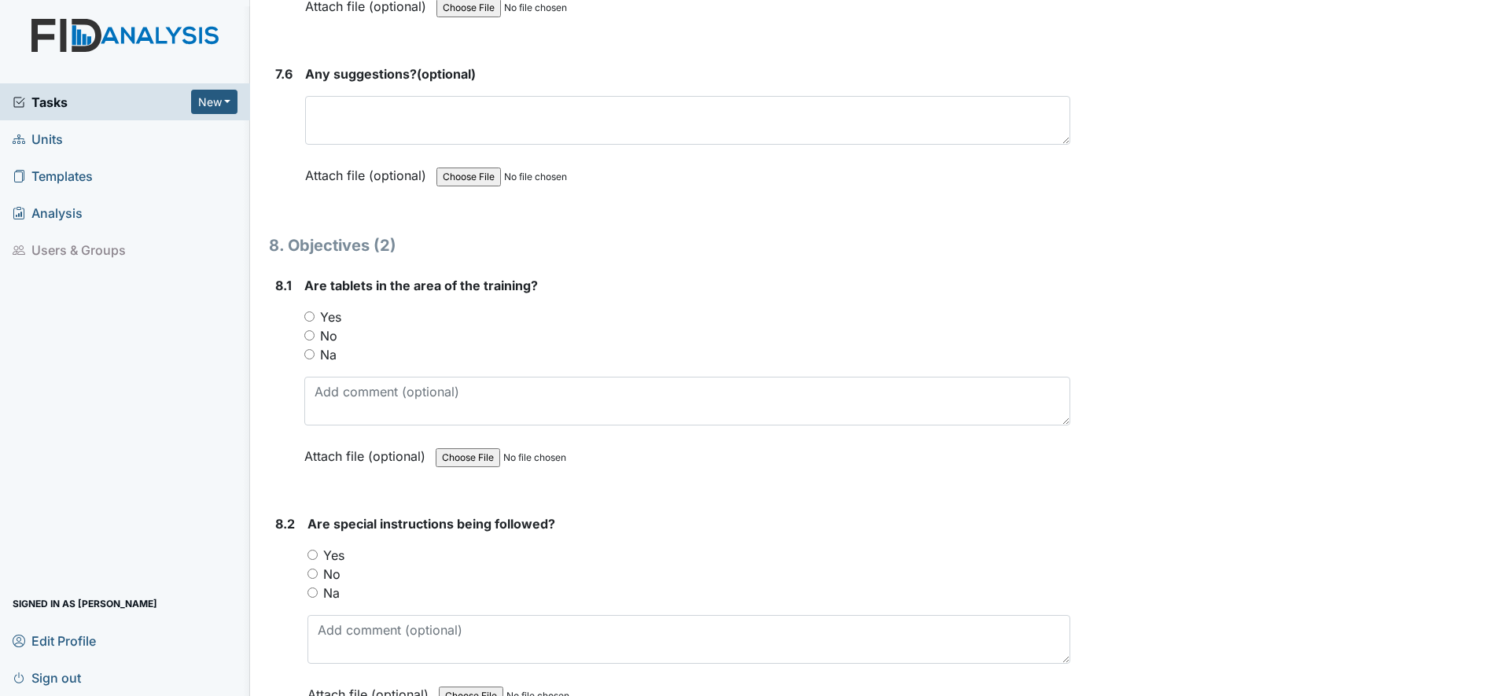
scroll to position [10521, 0]
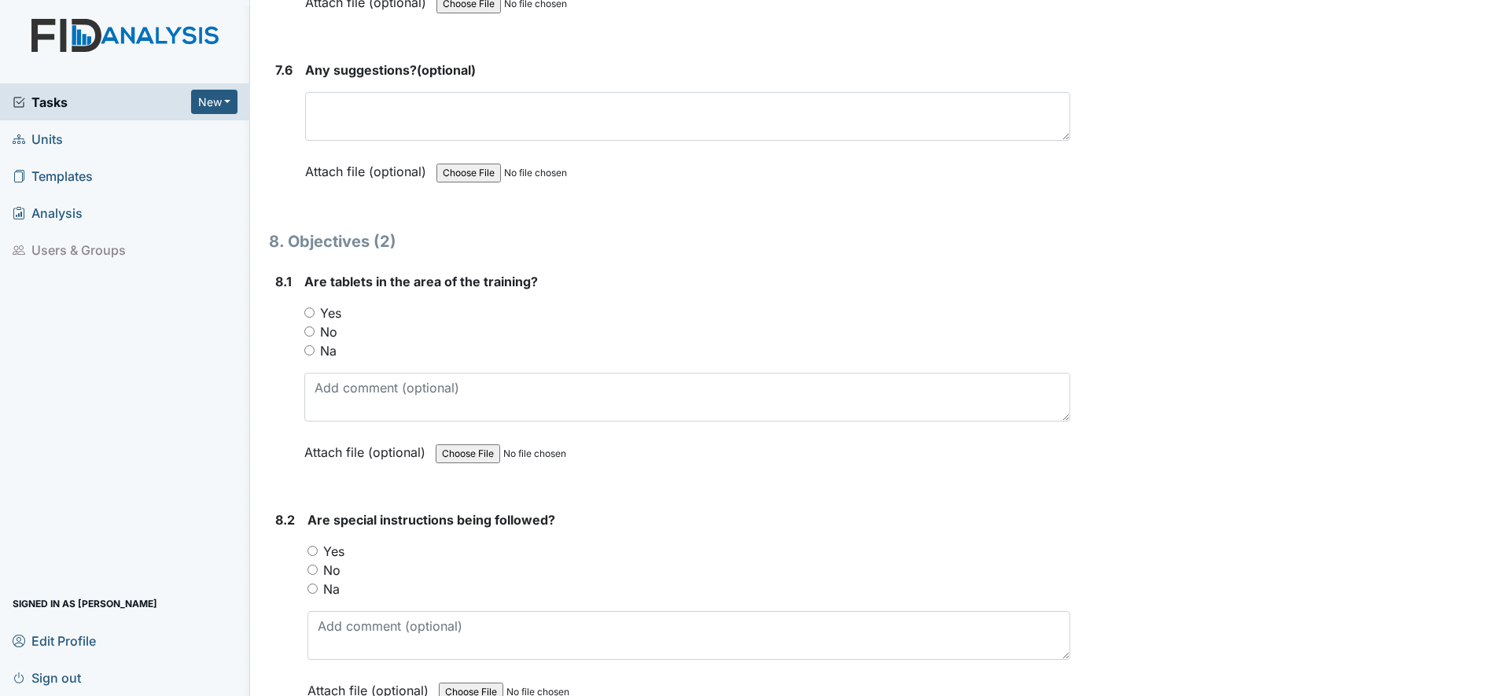
type textarea "None"
click at [309, 316] on input "Yes" at bounding box center [309, 313] width 10 height 10
radio input "true"
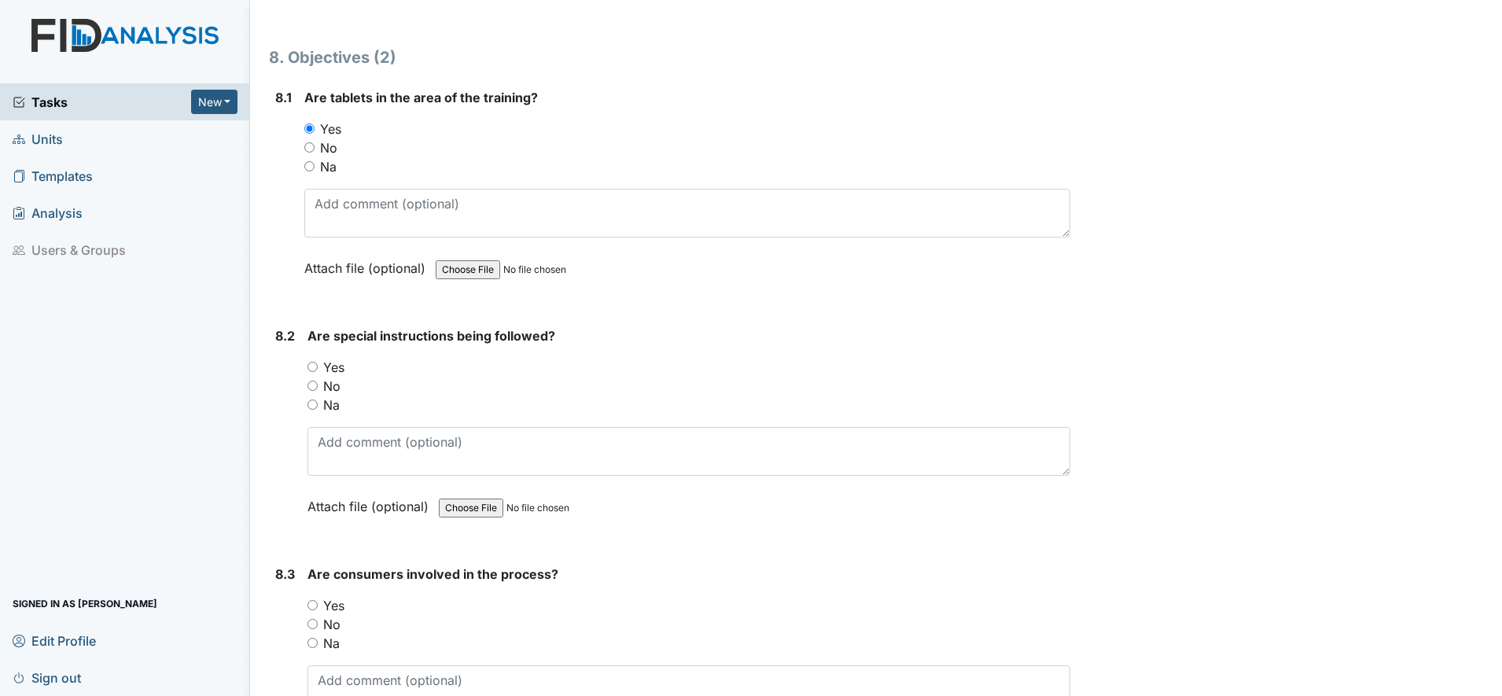
scroll to position [10718, 0]
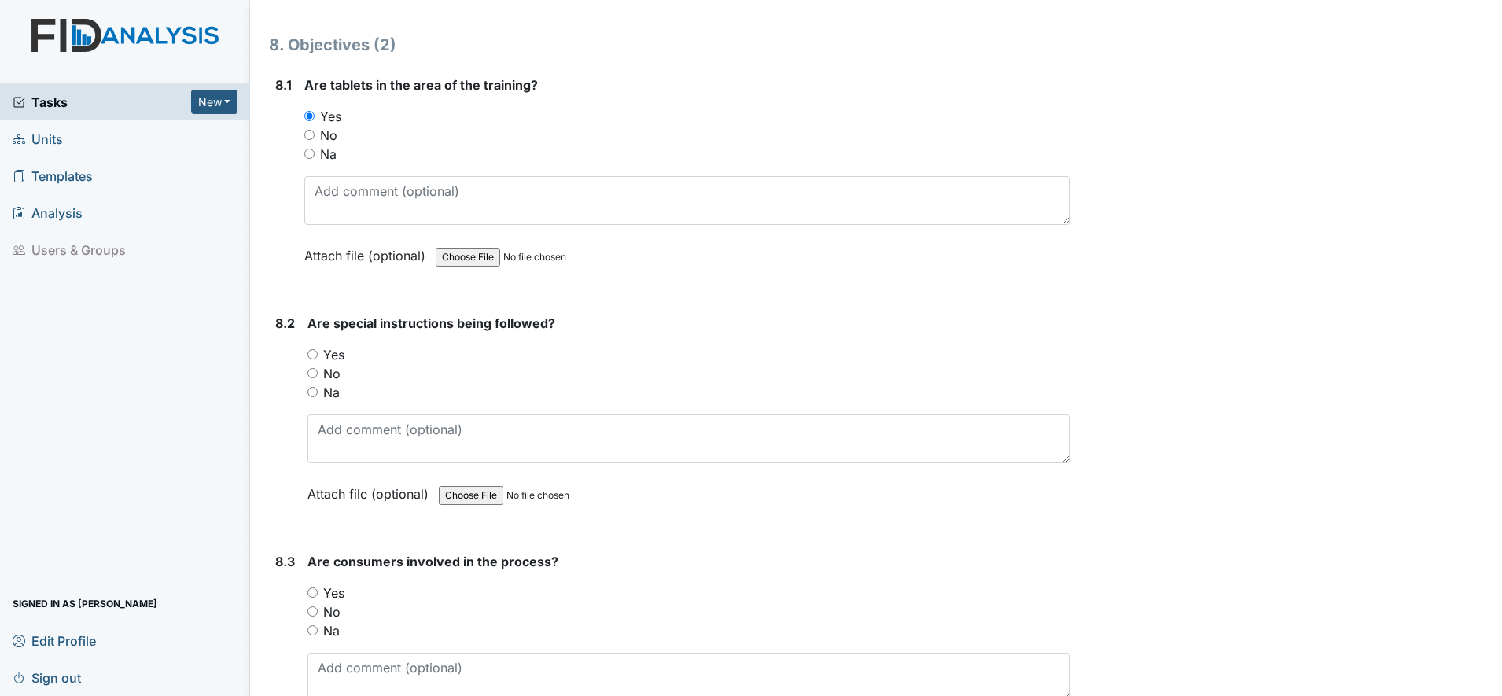
click at [310, 354] on input "Yes" at bounding box center [313, 354] width 10 height 10
radio input "true"
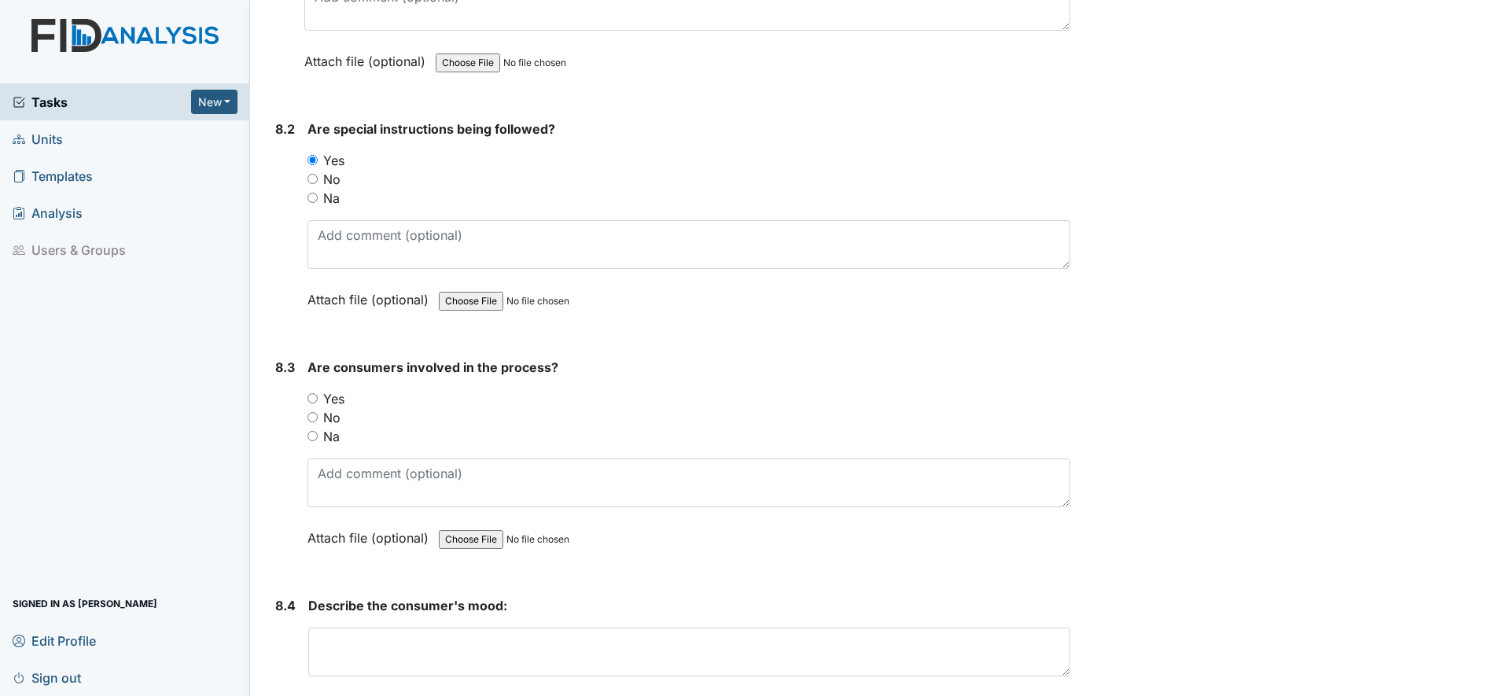
scroll to position [10915, 0]
click at [315, 395] on input "Yes" at bounding box center [313, 396] width 10 height 10
radio input "true"
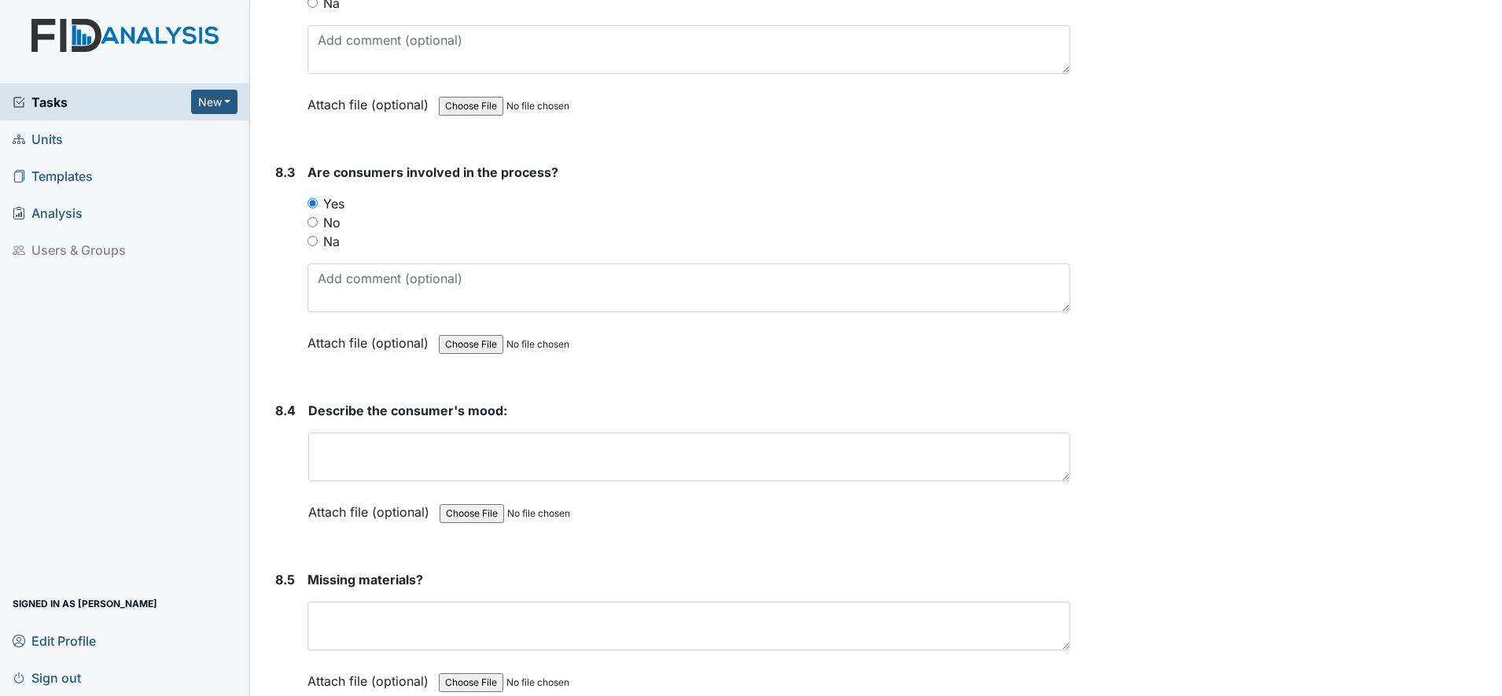
scroll to position [11111, 0]
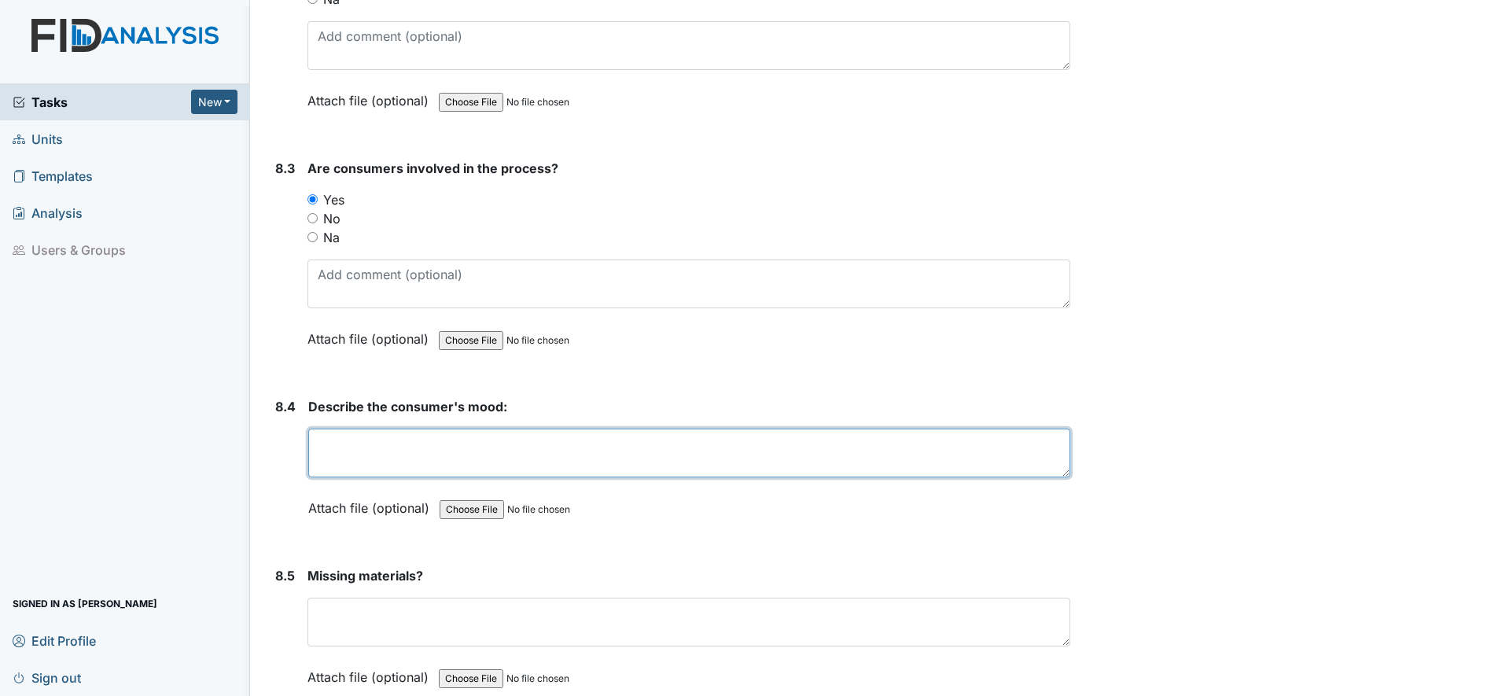
click at [342, 458] on textarea at bounding box center [689, 453] width 762 height 49
type textarea "cooperative"
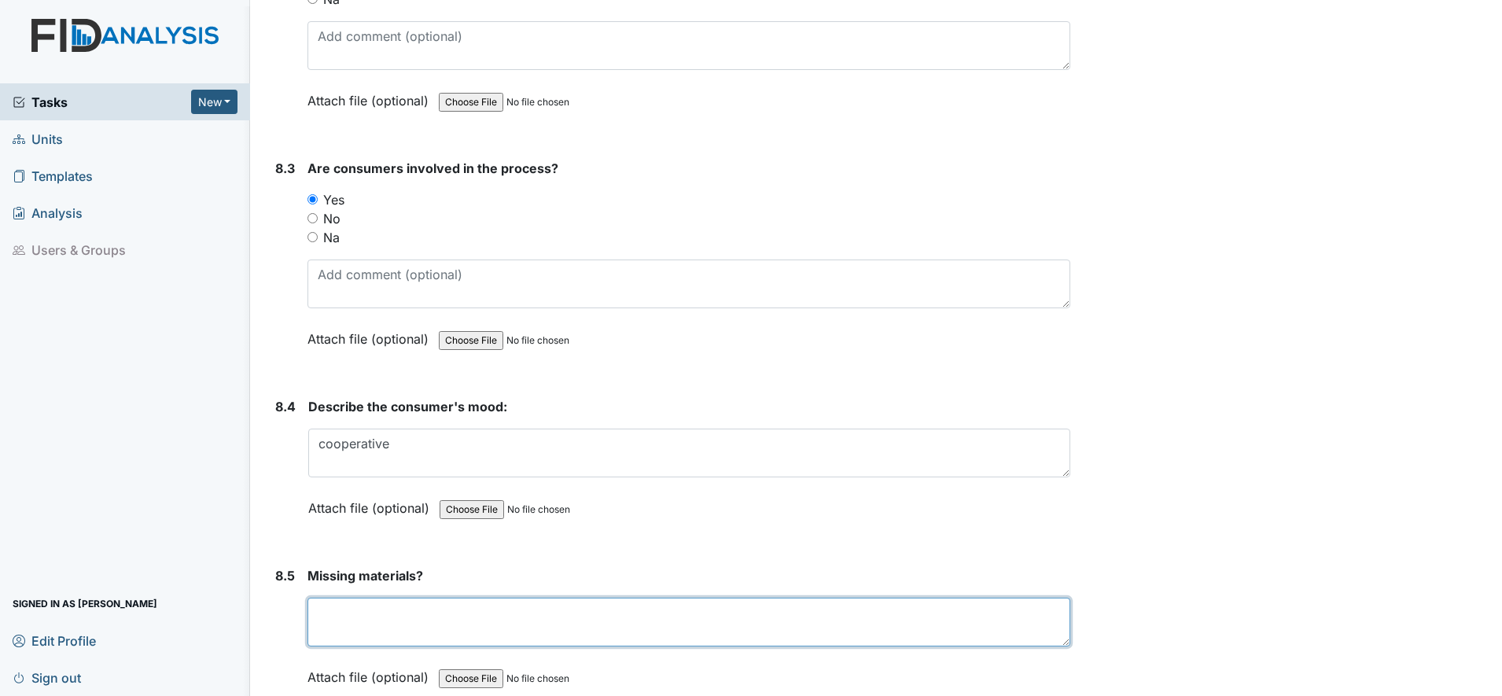
click at [366, 625] on textarea at bounding box center [689, 622] width 763 height 49
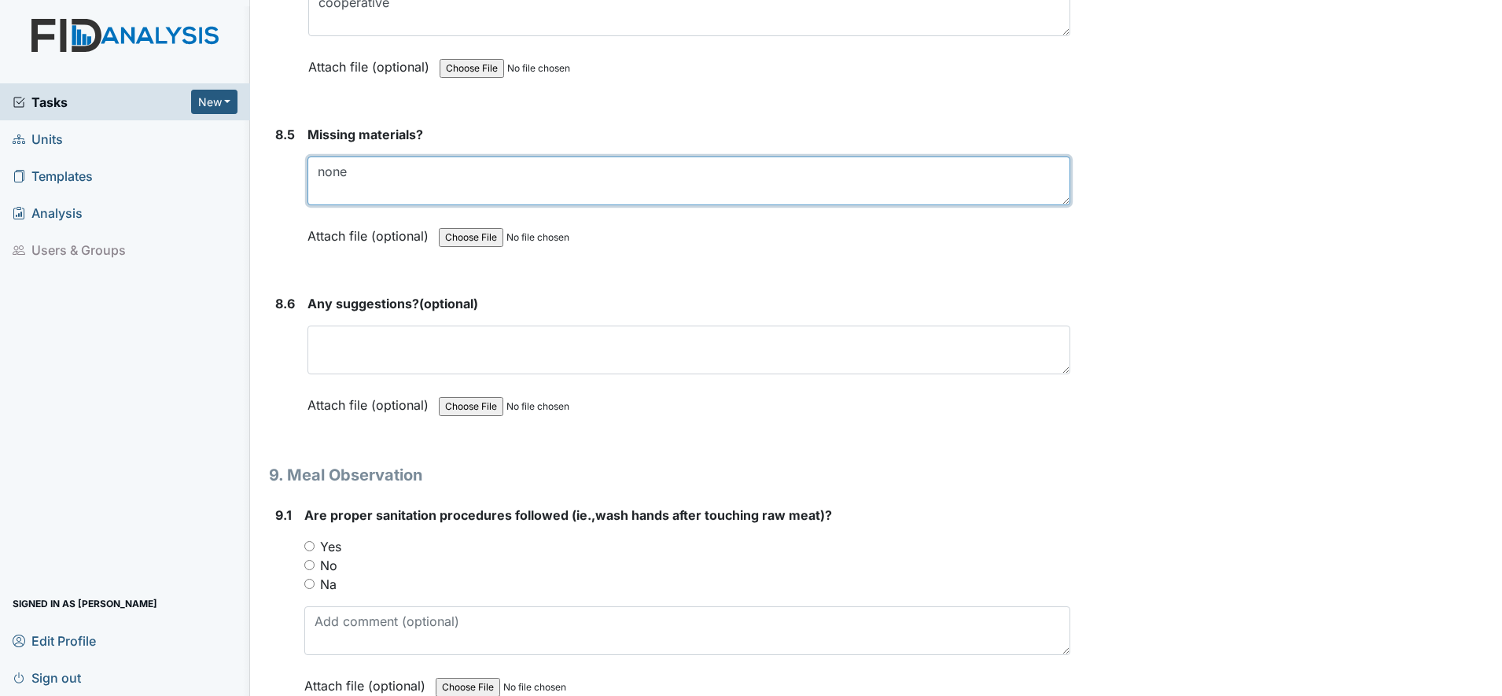
scroll to position [11603, 0]
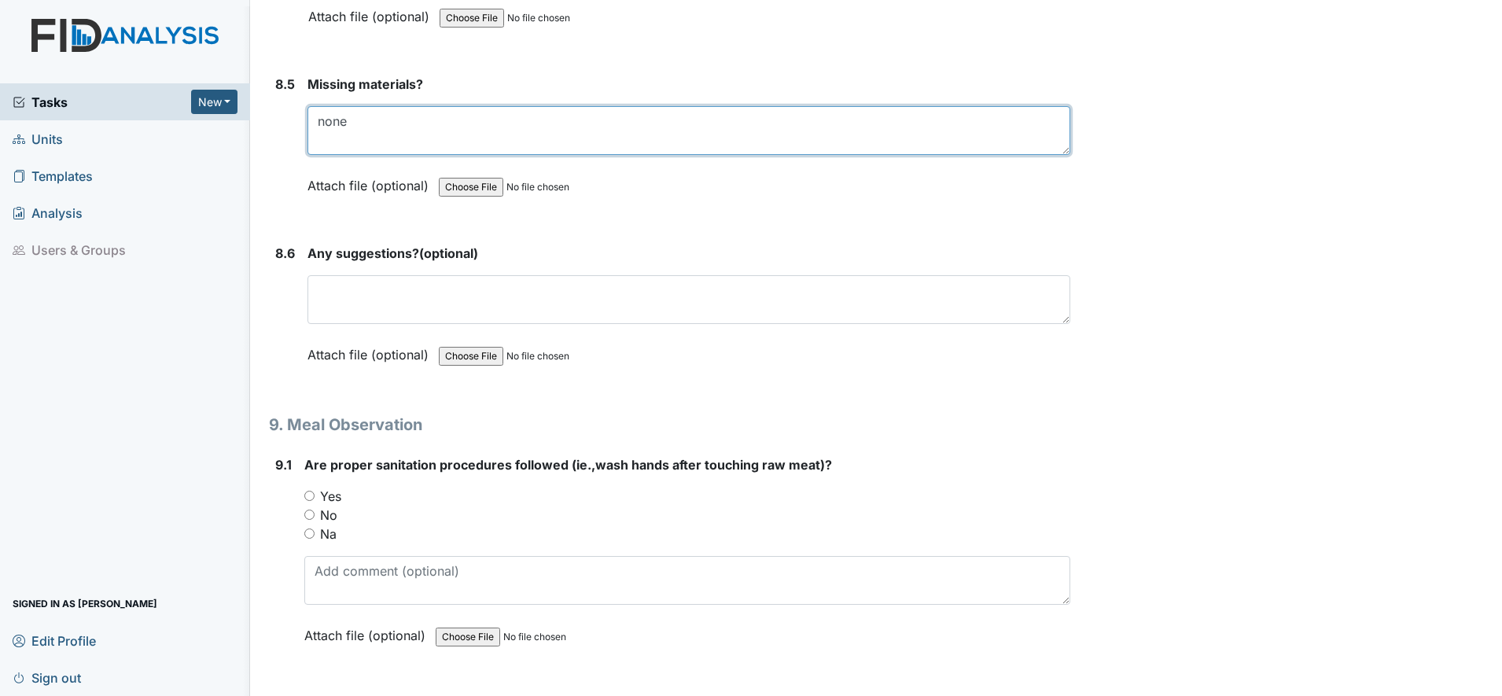
type textarea "none"
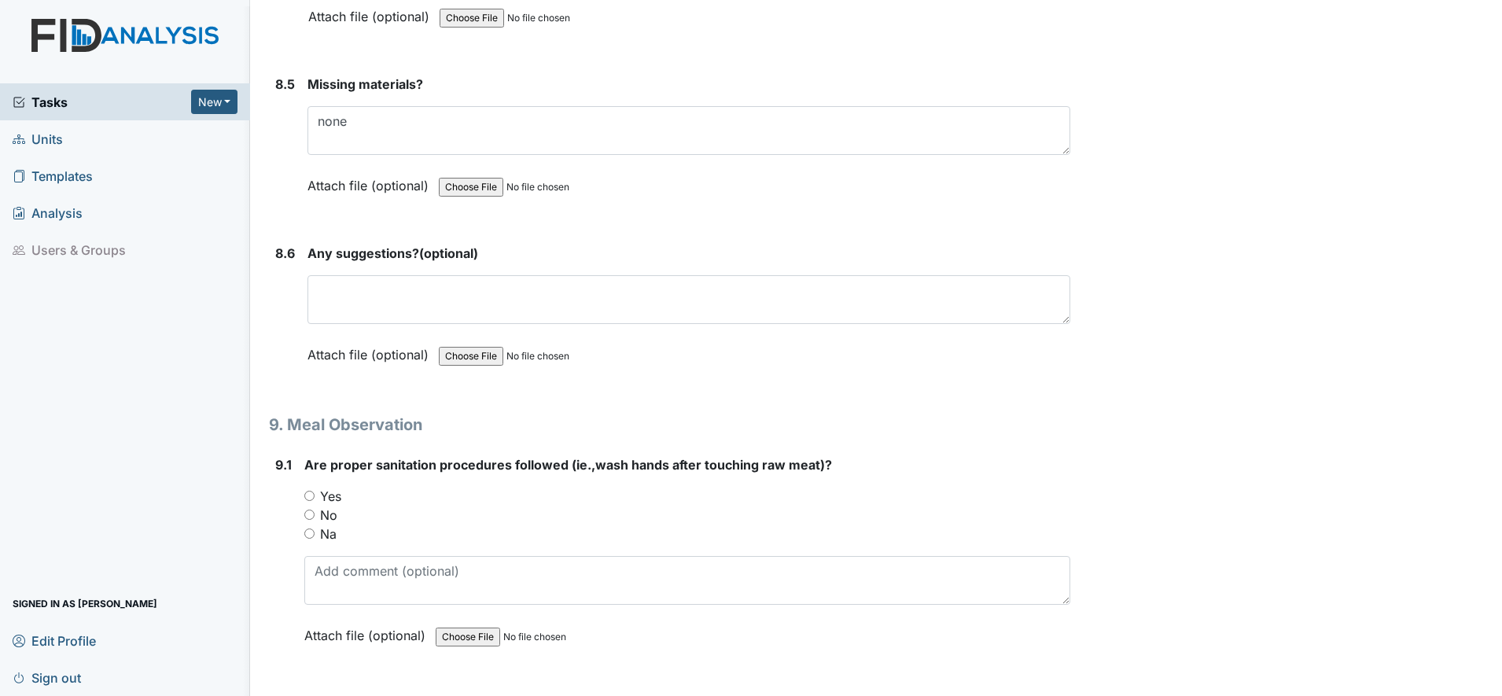
click at [305, 496] on input "Yes" at bounding box center [309, 496] width 10 height 10
radio input "true"
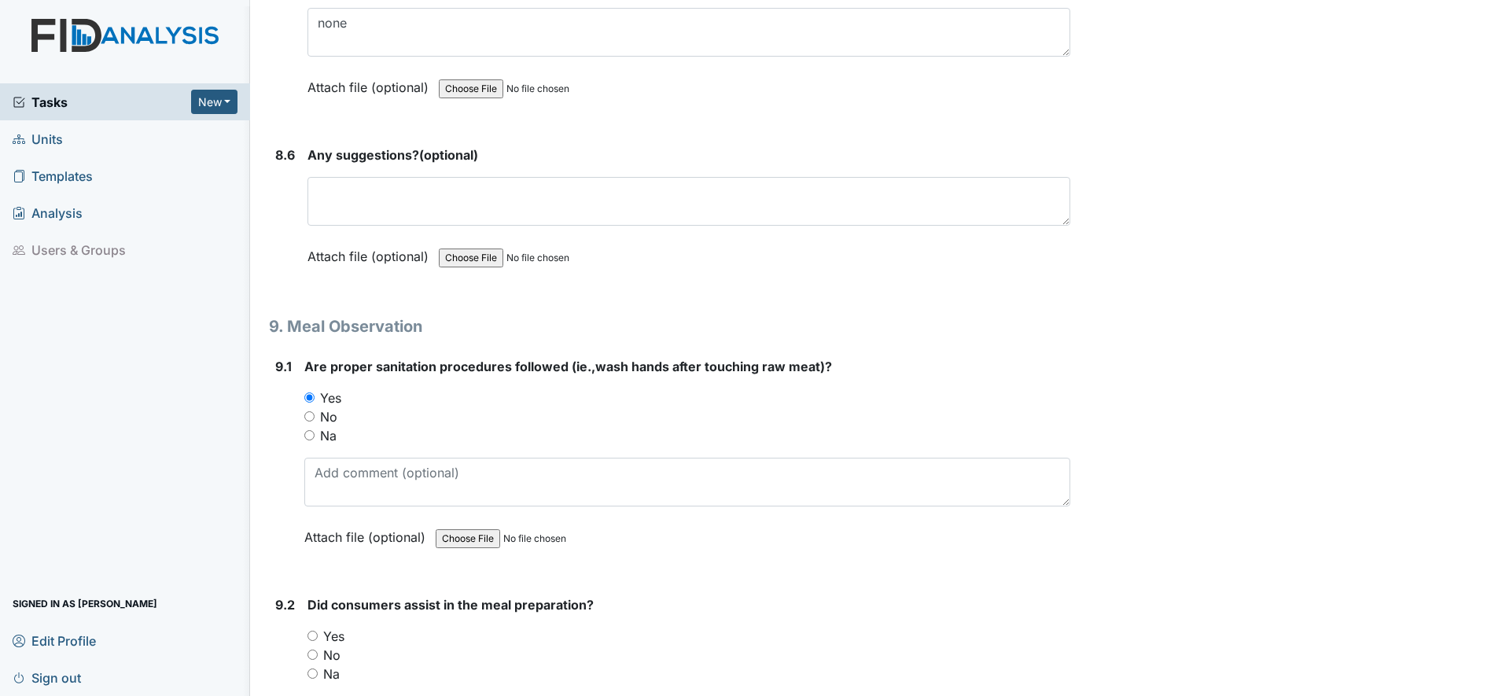
scroll to position [11800, 0]
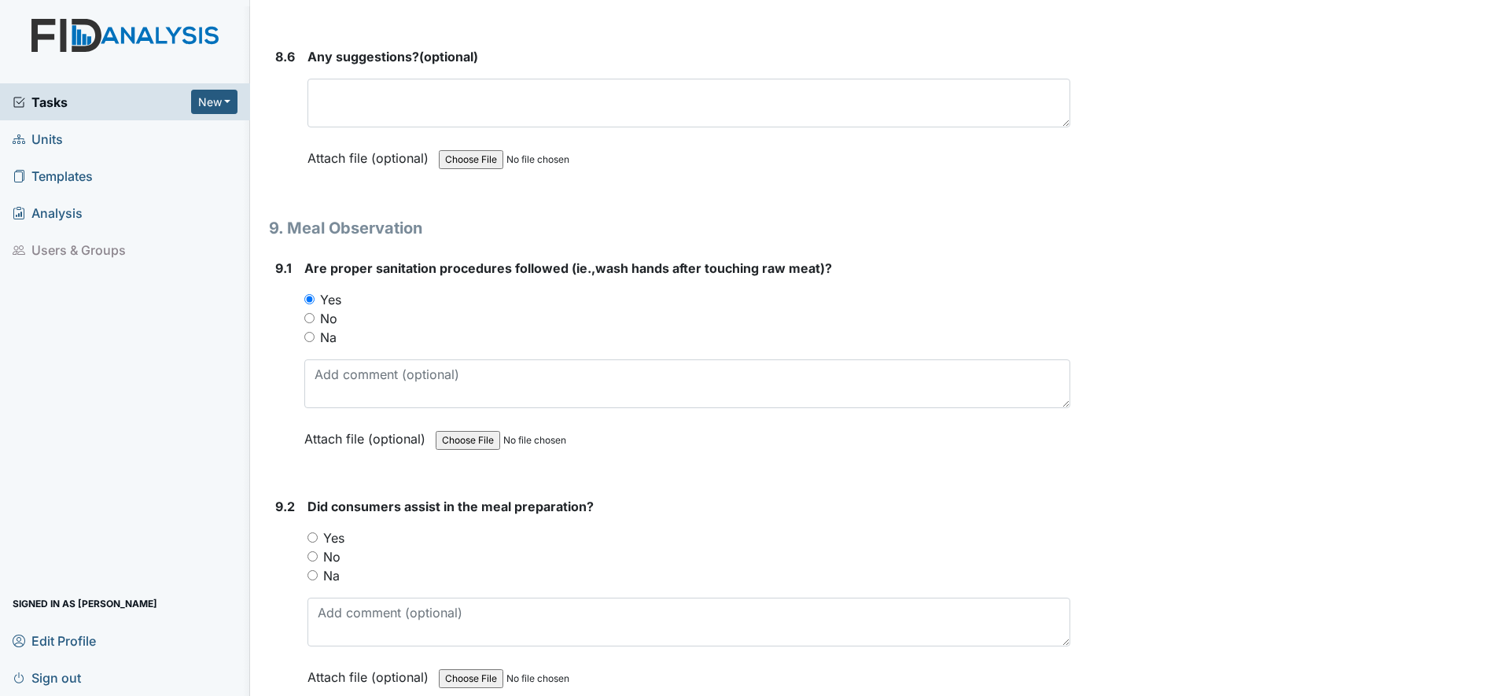
click at [314, 538] on input "Yes" at bounding box center [313, 538] width 10 height 10
radio input "true"
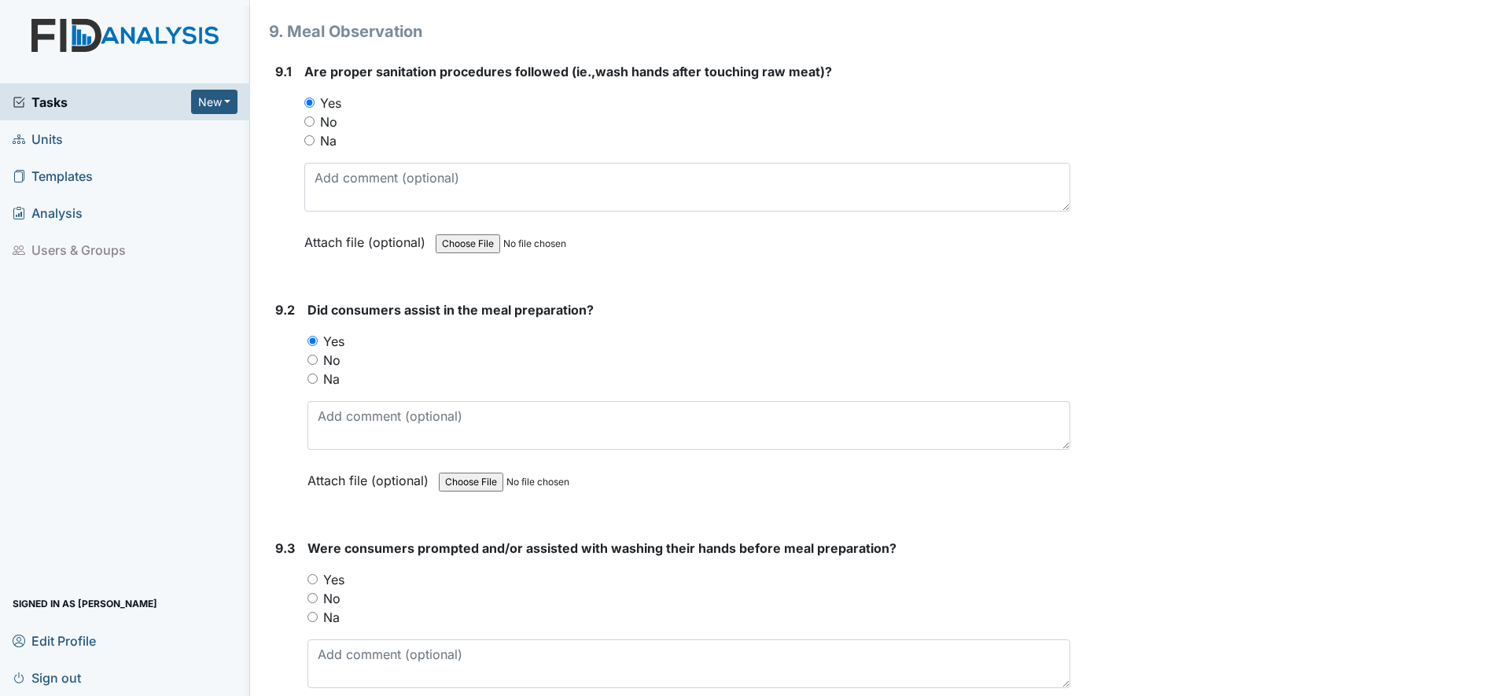
scroll to position [12095, 0]
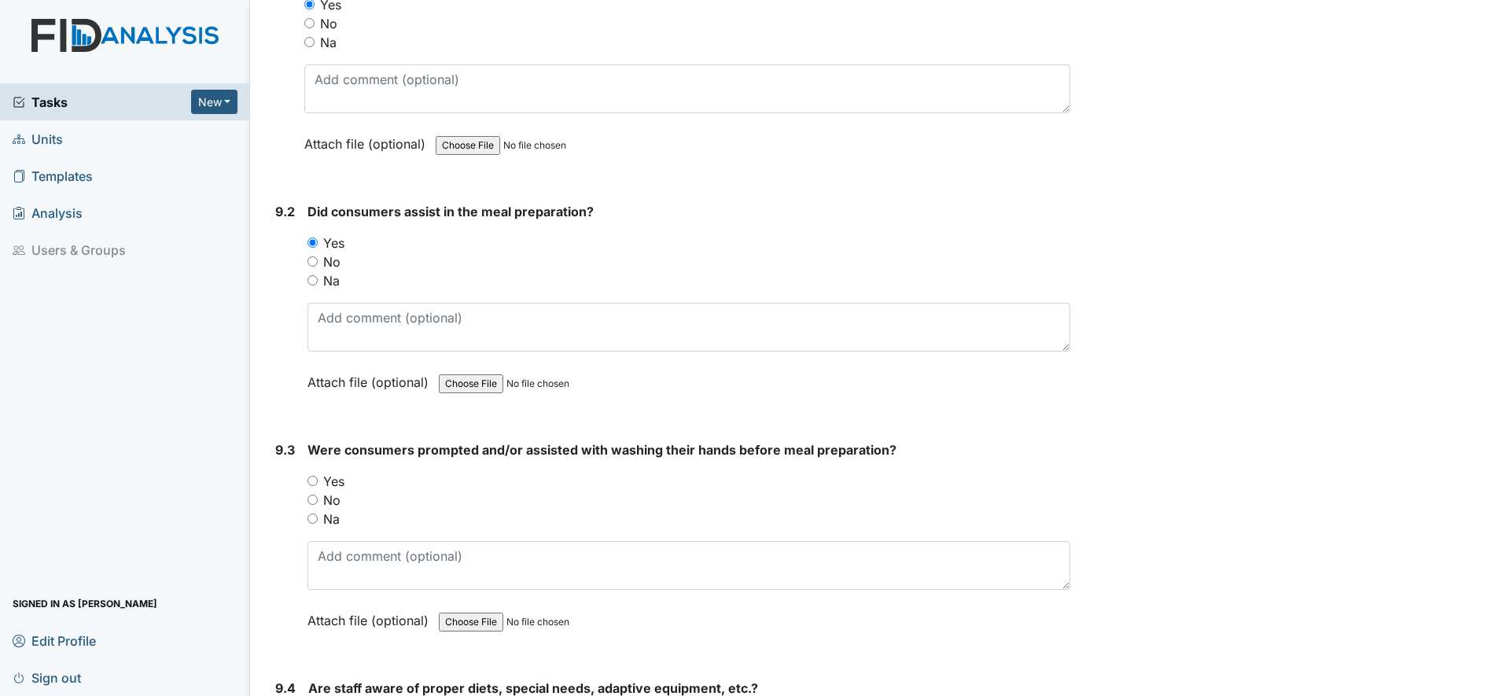
click at [313, 485] on input "Yes" at bounding box center [313, 481] width 10 height 10
radio input "true"
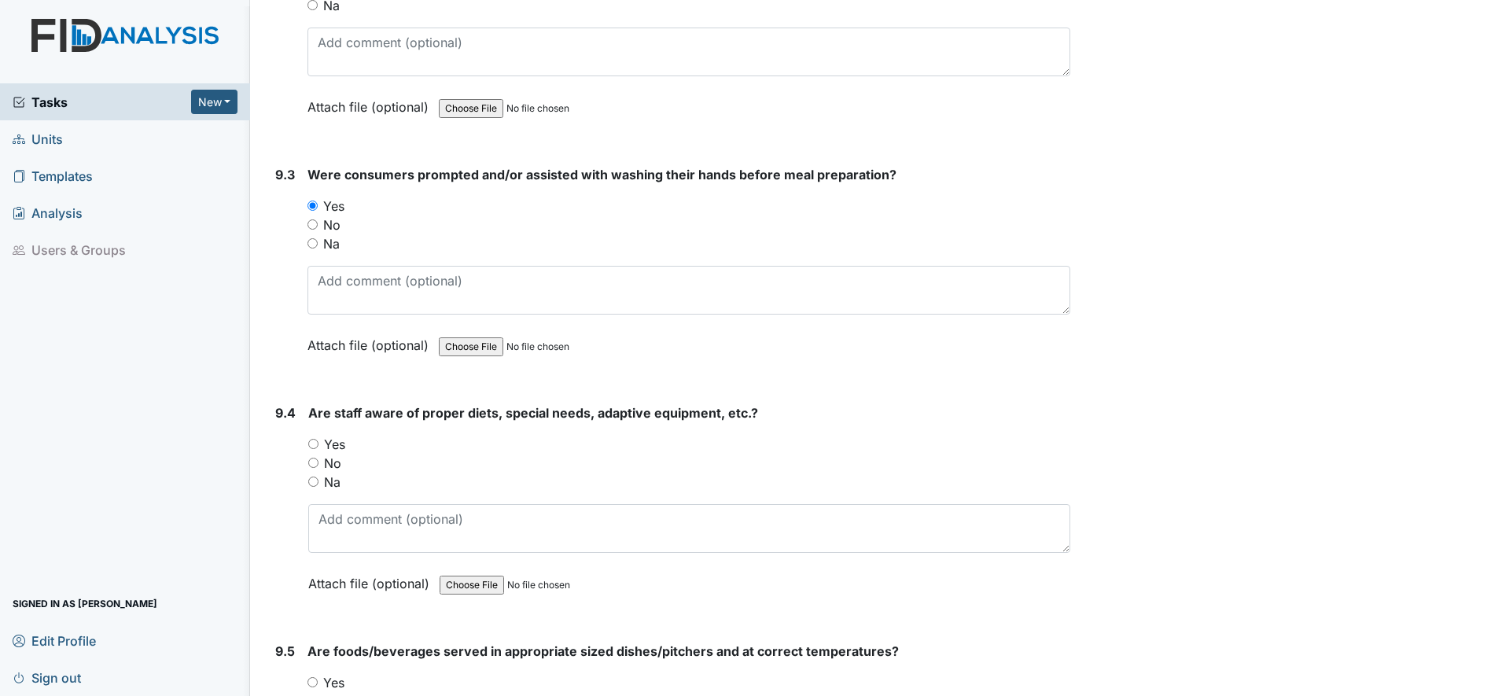
scroll to position [12390, 0]
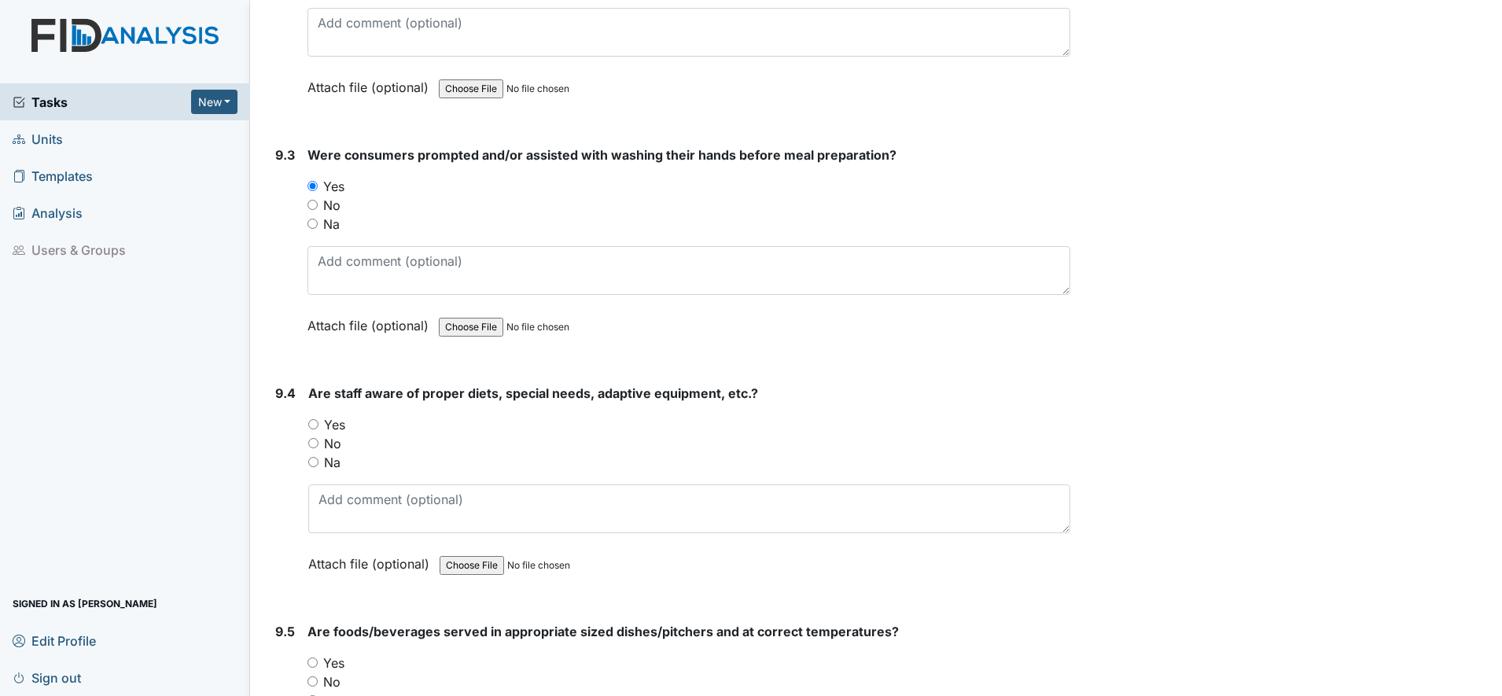
click at [312, 431] on div "Yes" at bounding box center [689, 424] width 762 height 19
click at [313, 429] on input "Yes" at bounding box center [313, 424] width 10 height 10
radio input "true"
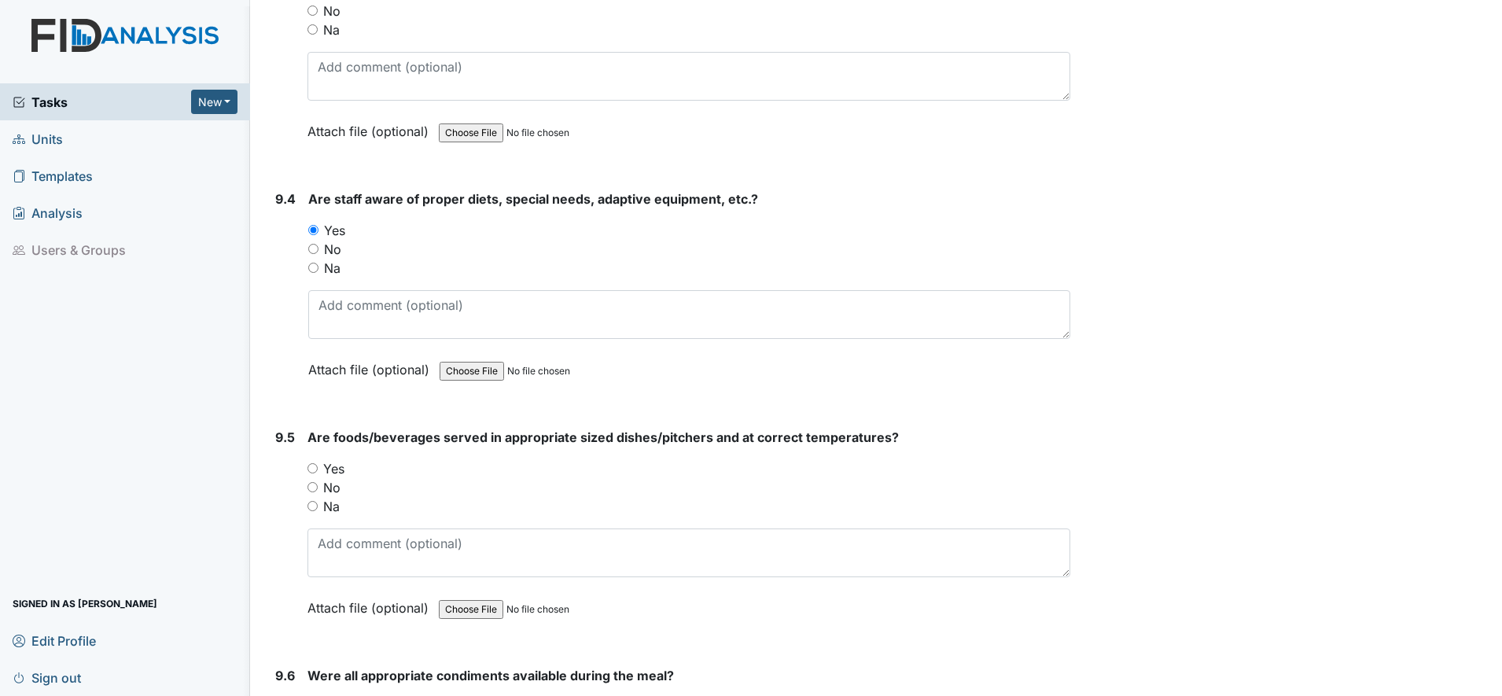
scroll to position [12586, 0]
click at [311, 467] on input "Yes" at bounding box center [313, 466] width 10 height 10
radio input "true"
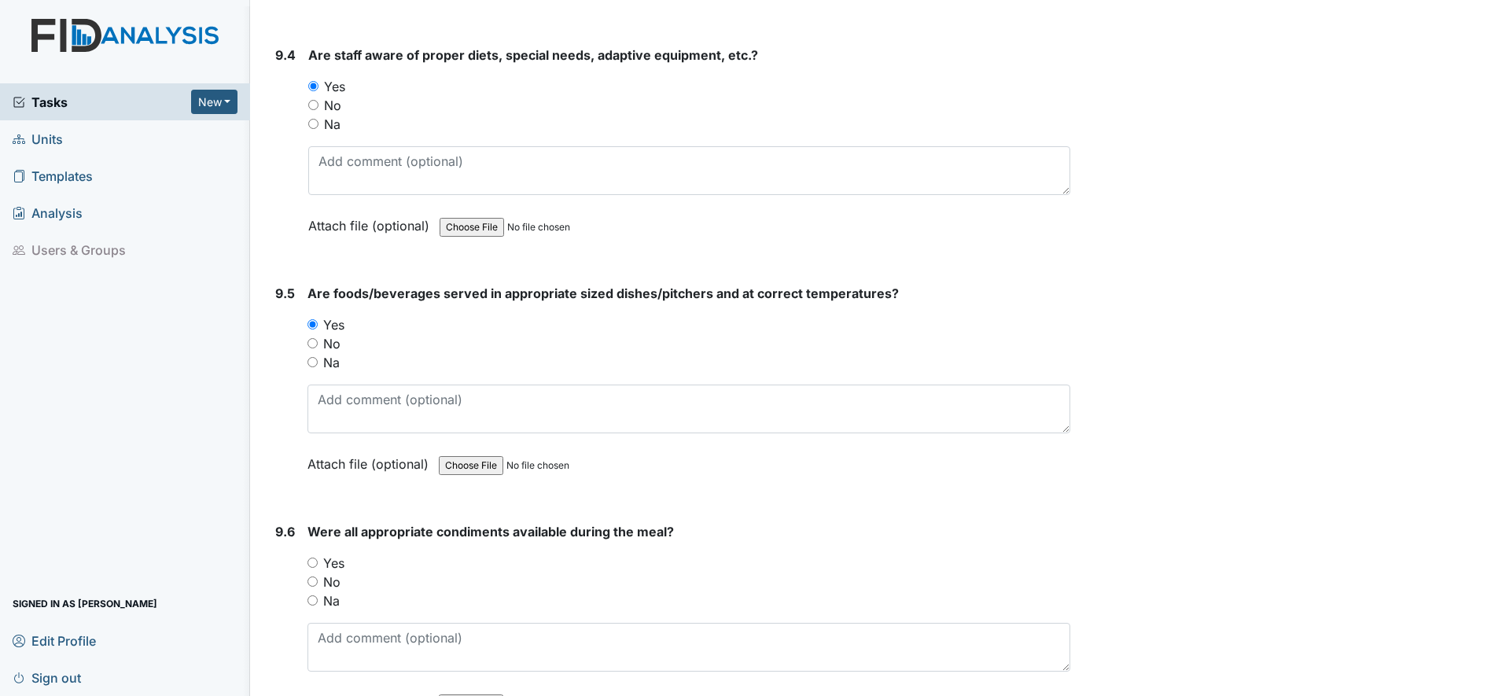
scroll to position [12783, 0]
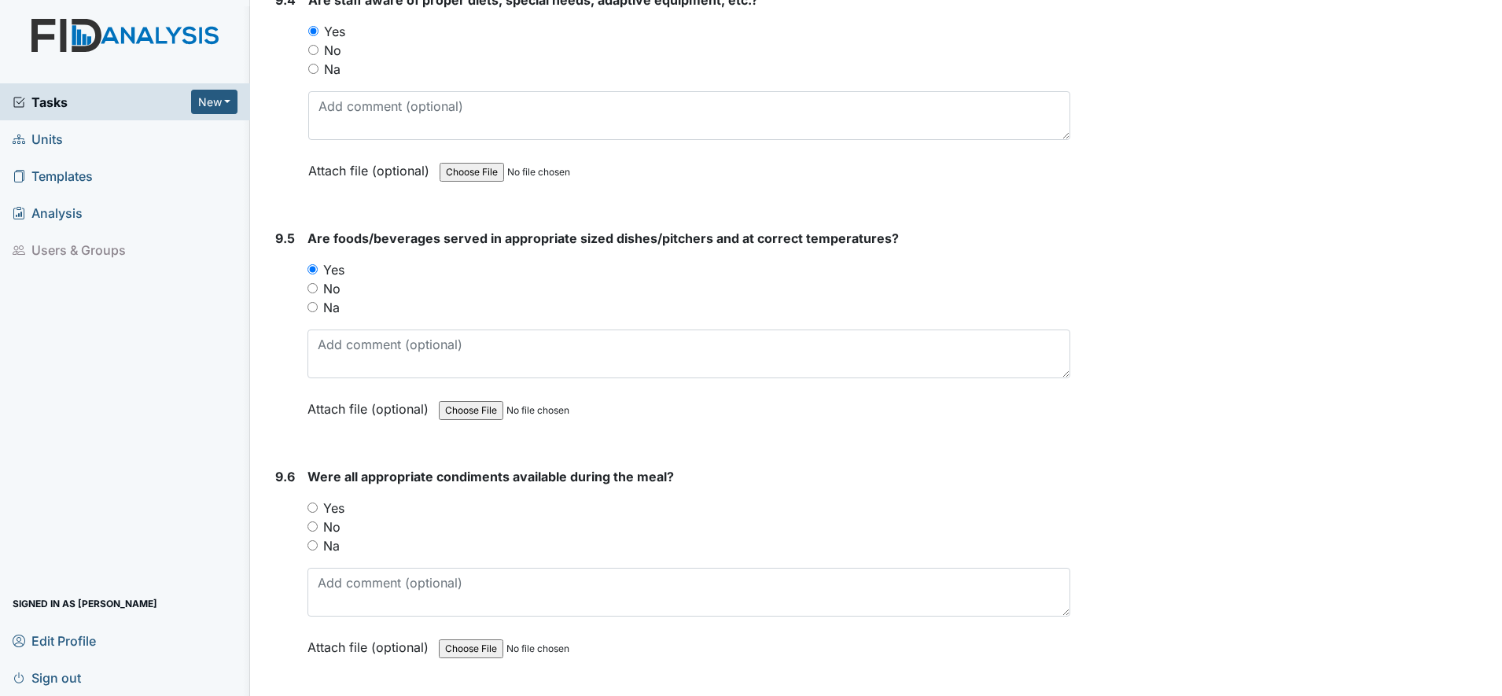
click at [323, 500] on label "Yes" at bounding box center [333, 508] width 21 height 19
click at [318, 503] on input "Yes" at bounding box center [313, 508] width 10 height 10
radio input "true"
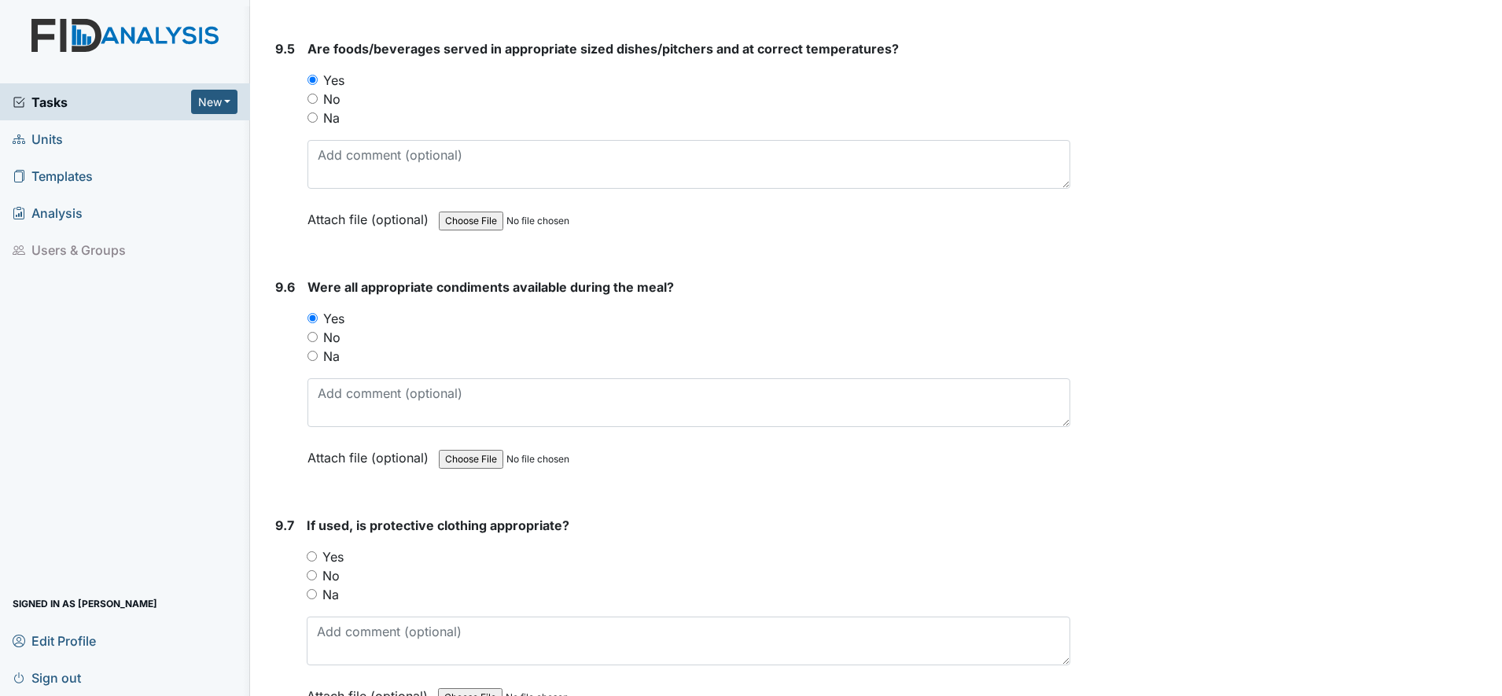
scroll to position [12980, 0]
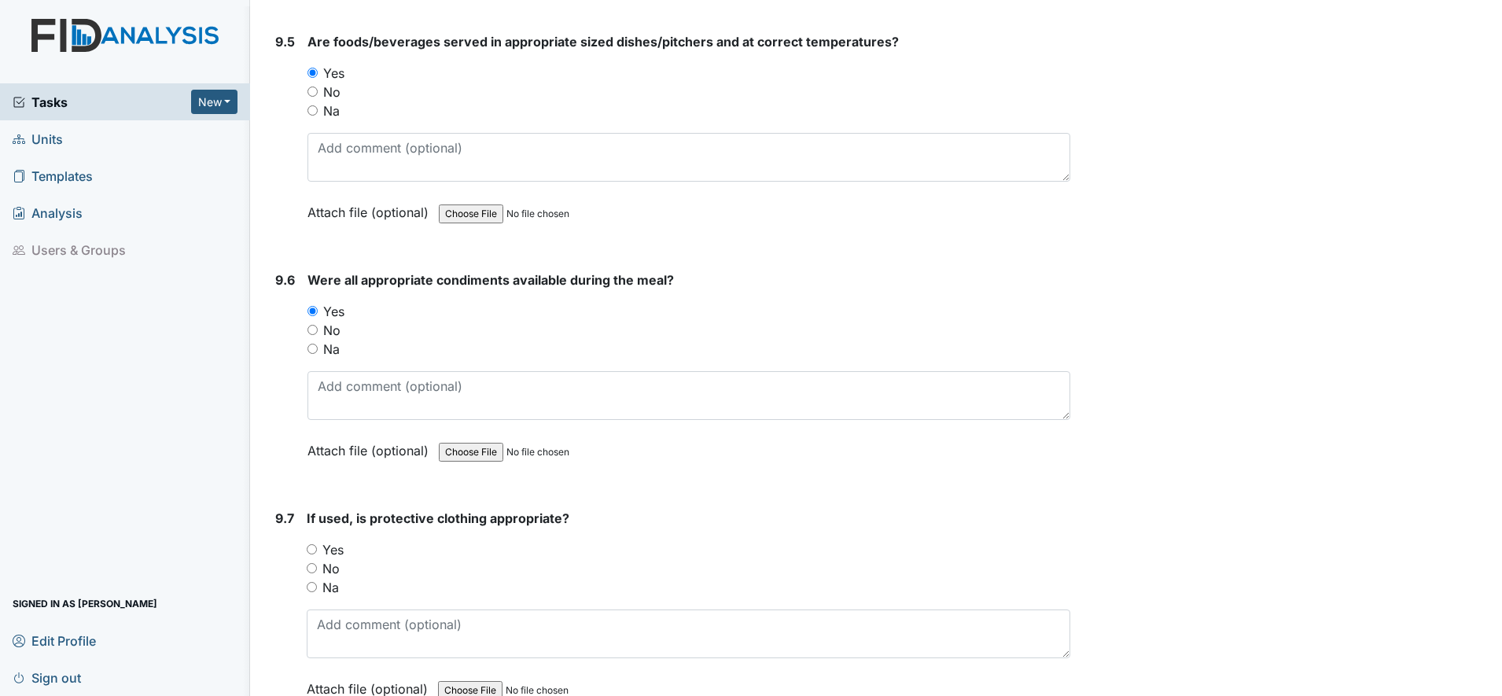
click at [310, 549] on input "Yes" at bounding box center [312, 549] width 10 height 10
radio input "true"
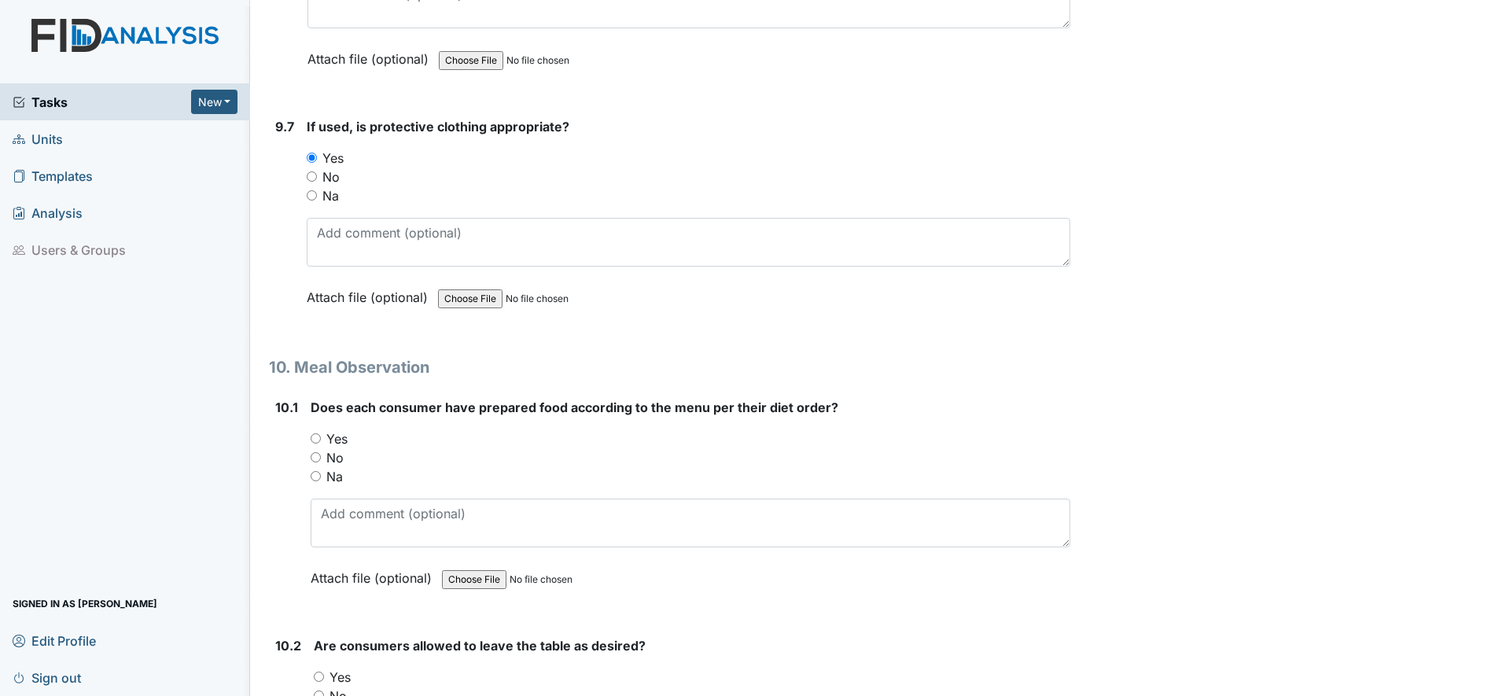
scroll to position [13373, 0]
click at [312, 437] on input "Yes" at bounding box center [316, 437] width 10 height 10
radio input "true"
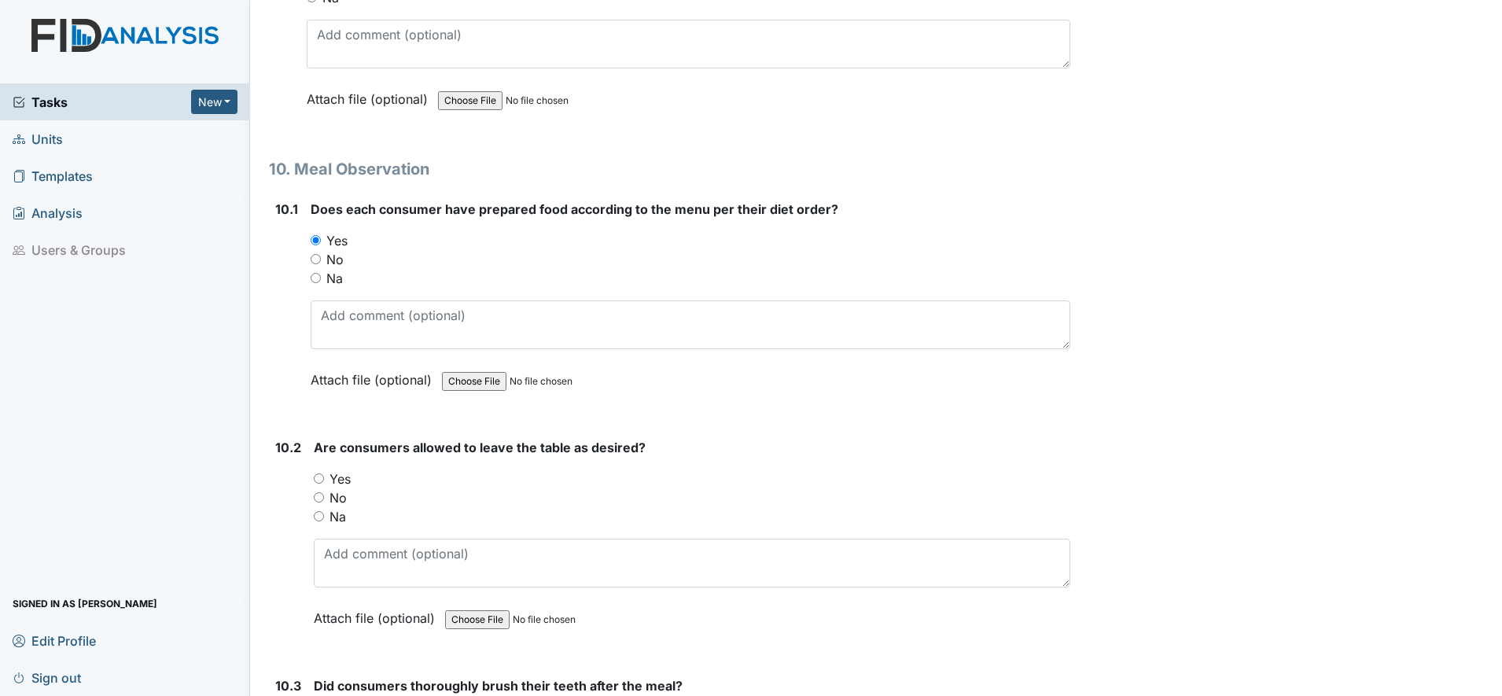
click at [319, 480] on input "Yes" at bounding box center [319, 479] width 10 height 10
radio input "true"
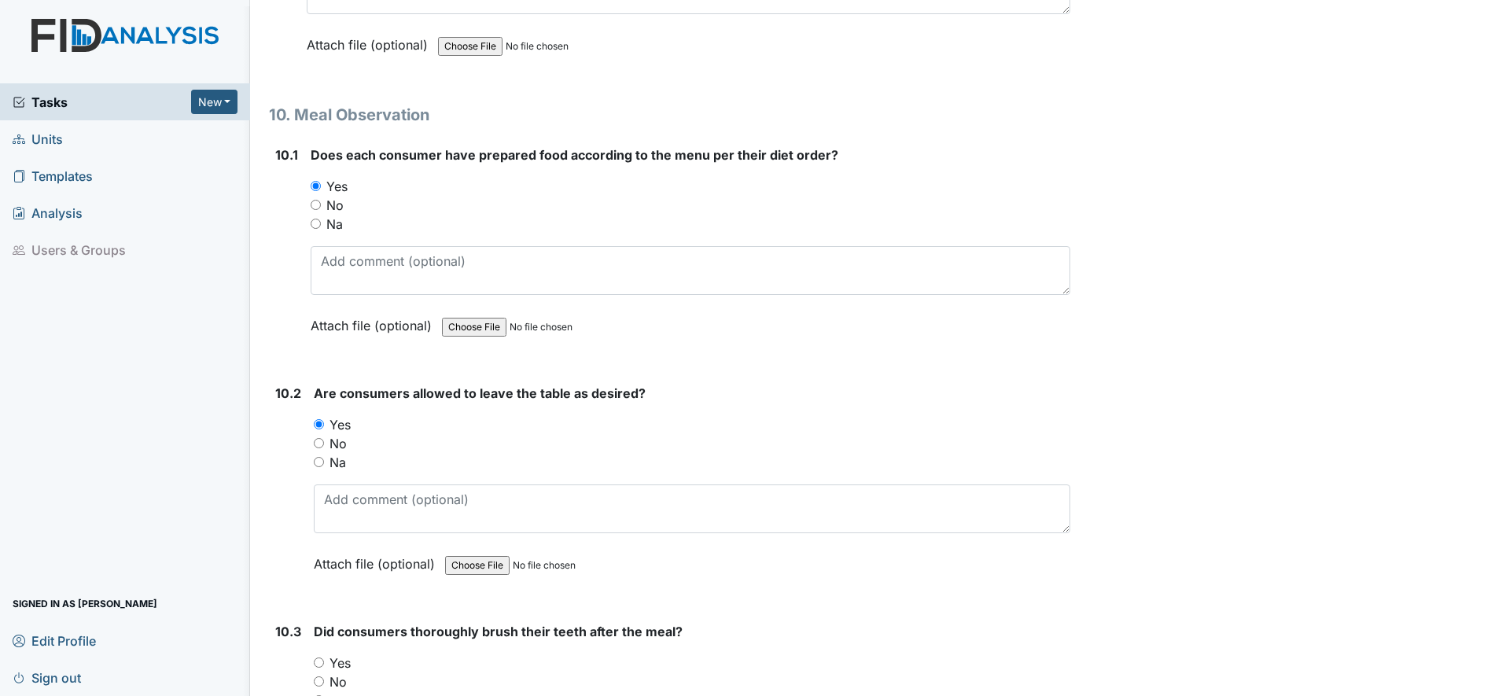
scroll to position [13766, 0]
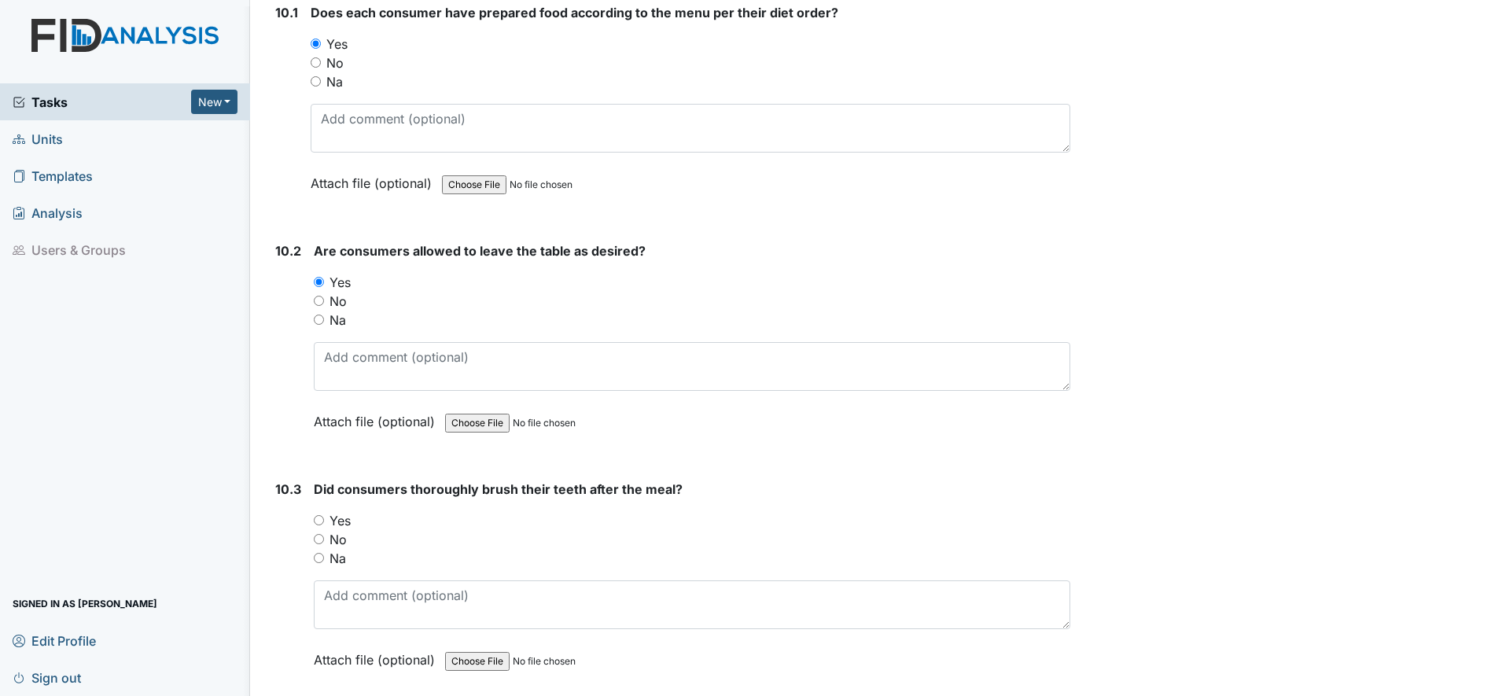
click at [323, 519] on input "Yes" at bounding box center [319, 520] width 10 height 10
radio input "true"
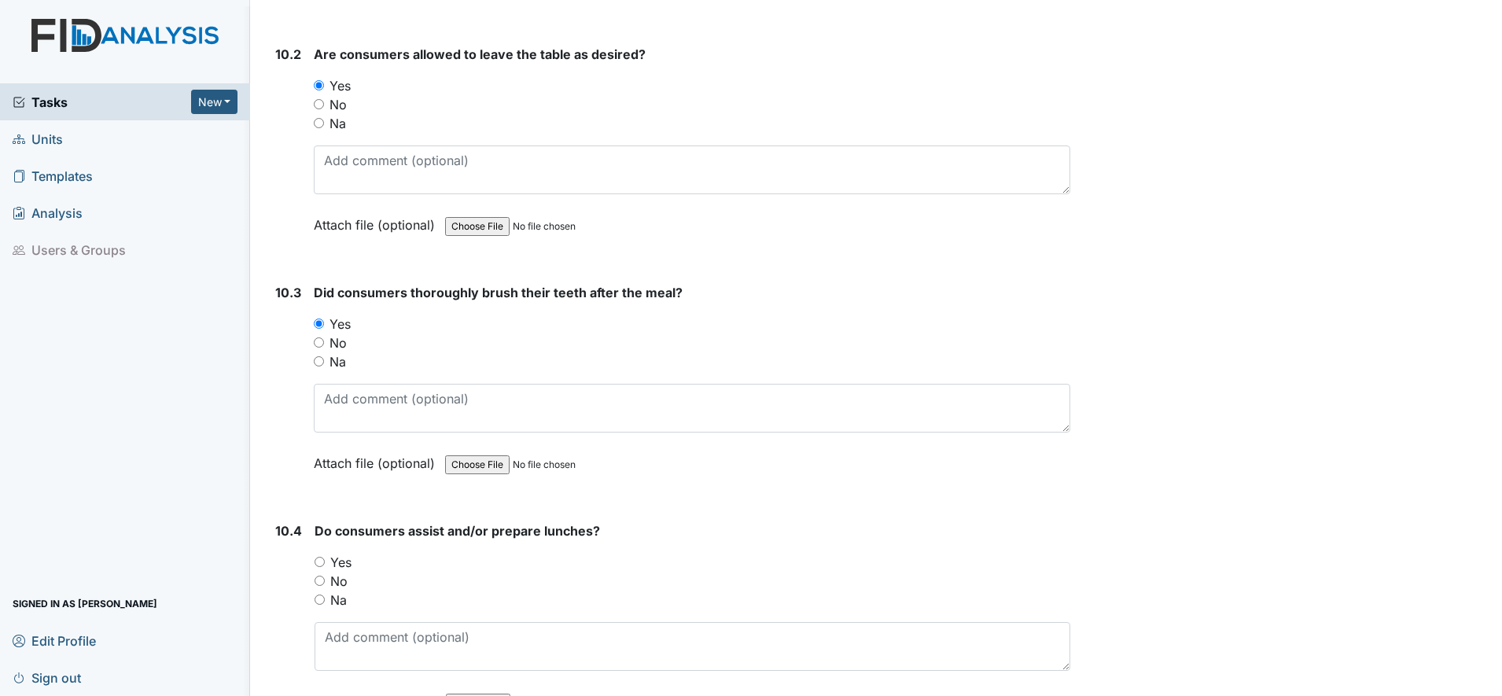
click at [318, 562] on input "Yes" at bounding box center [320, 562] width 10 height 10
radio input "true"
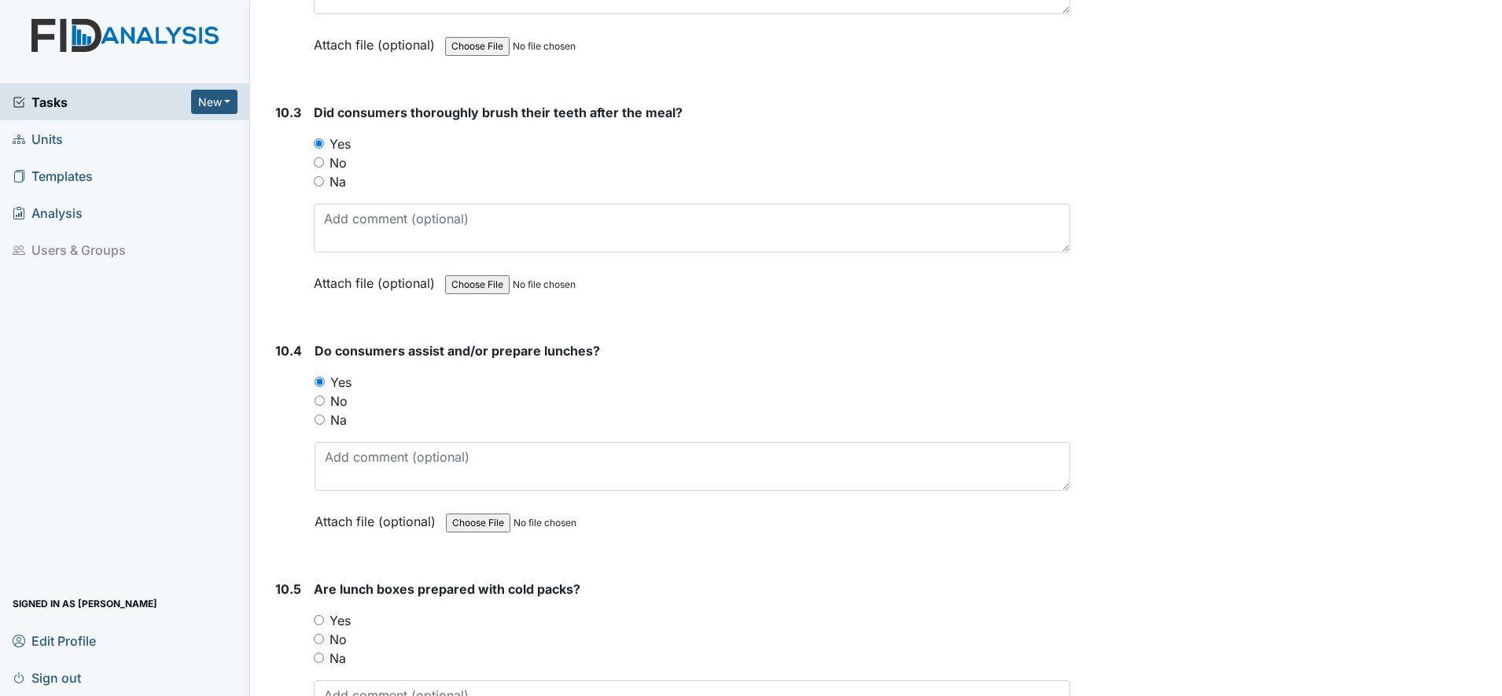
scroll to position [14160, 0]
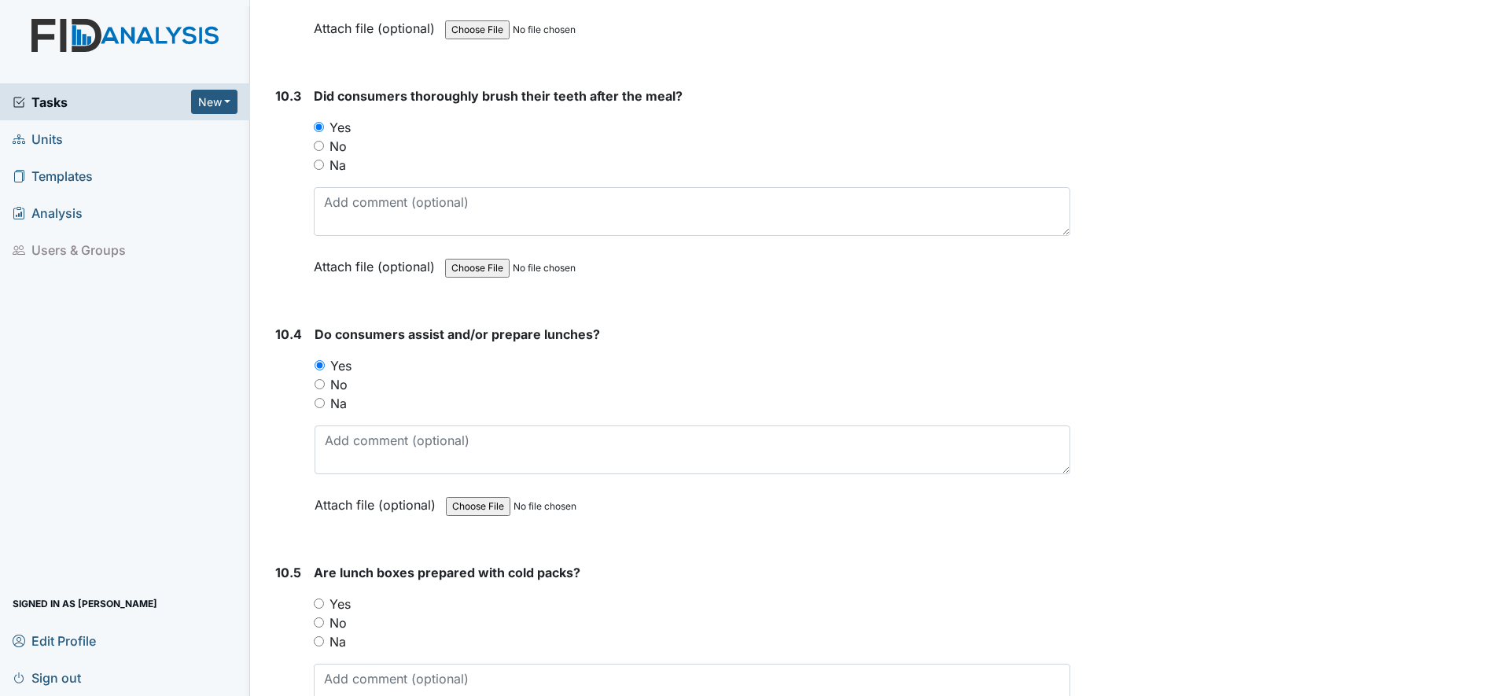
click at [319, 605] on input "Yes" at bounding box center [319, 604] width 10 height 10
radio input "true"
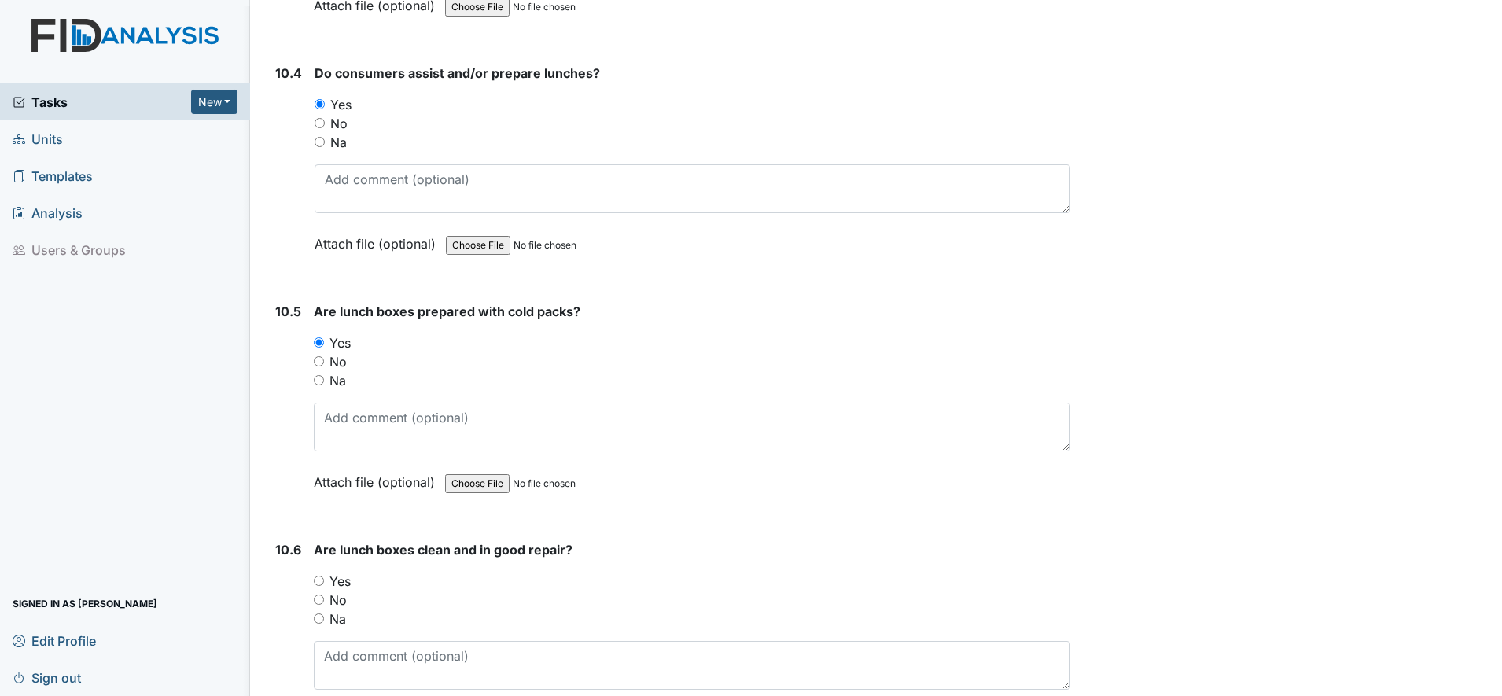
scroll to position [14455, 0]
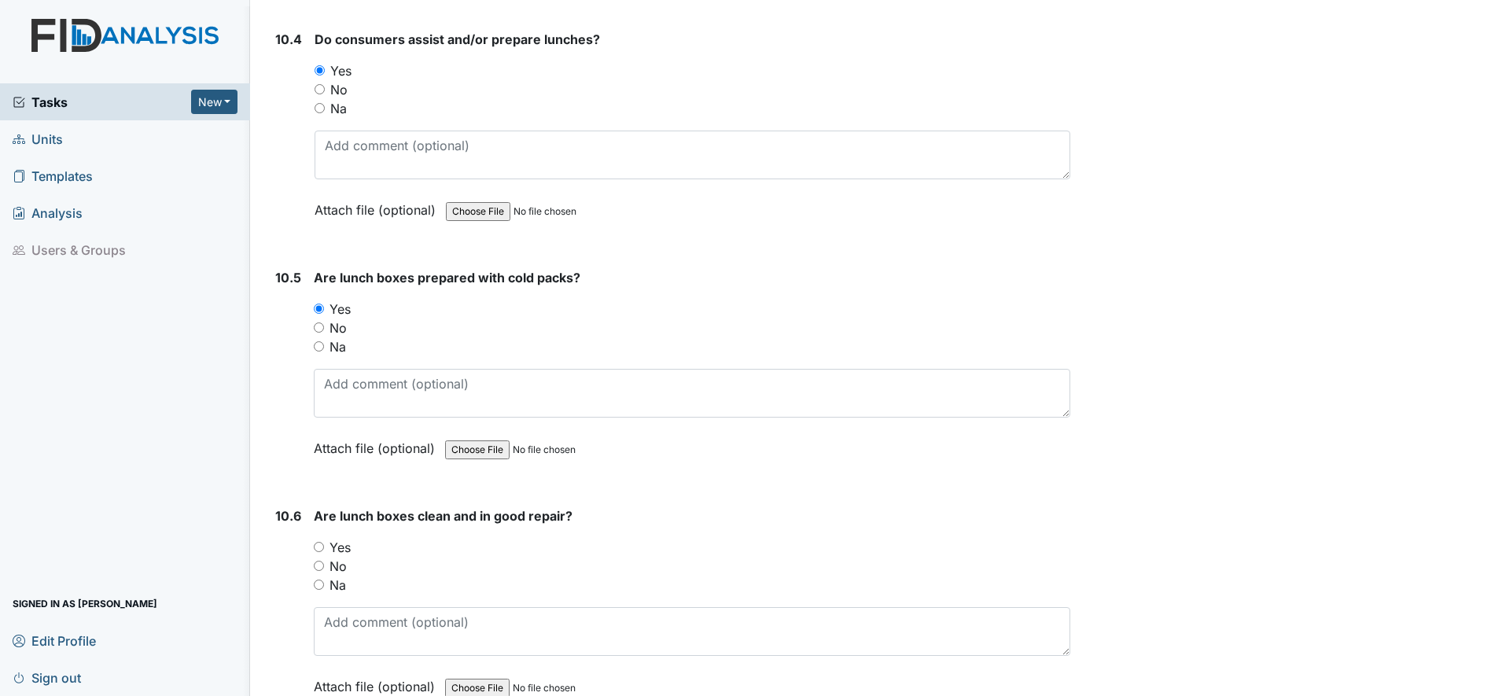
click at [320, 548] on input "Yes" at bounding box center [319, 547] width 10 height 10
radio input "true"
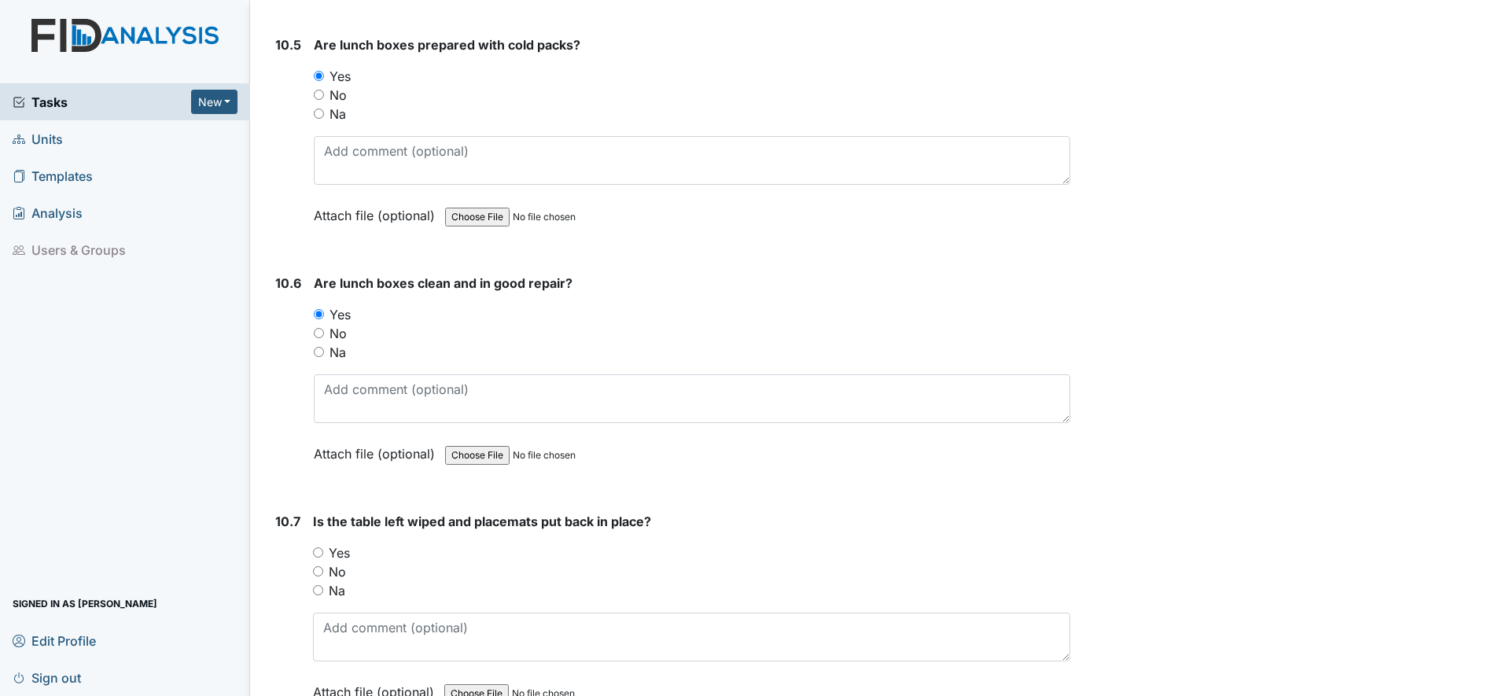
scroll to position [14749, 0]
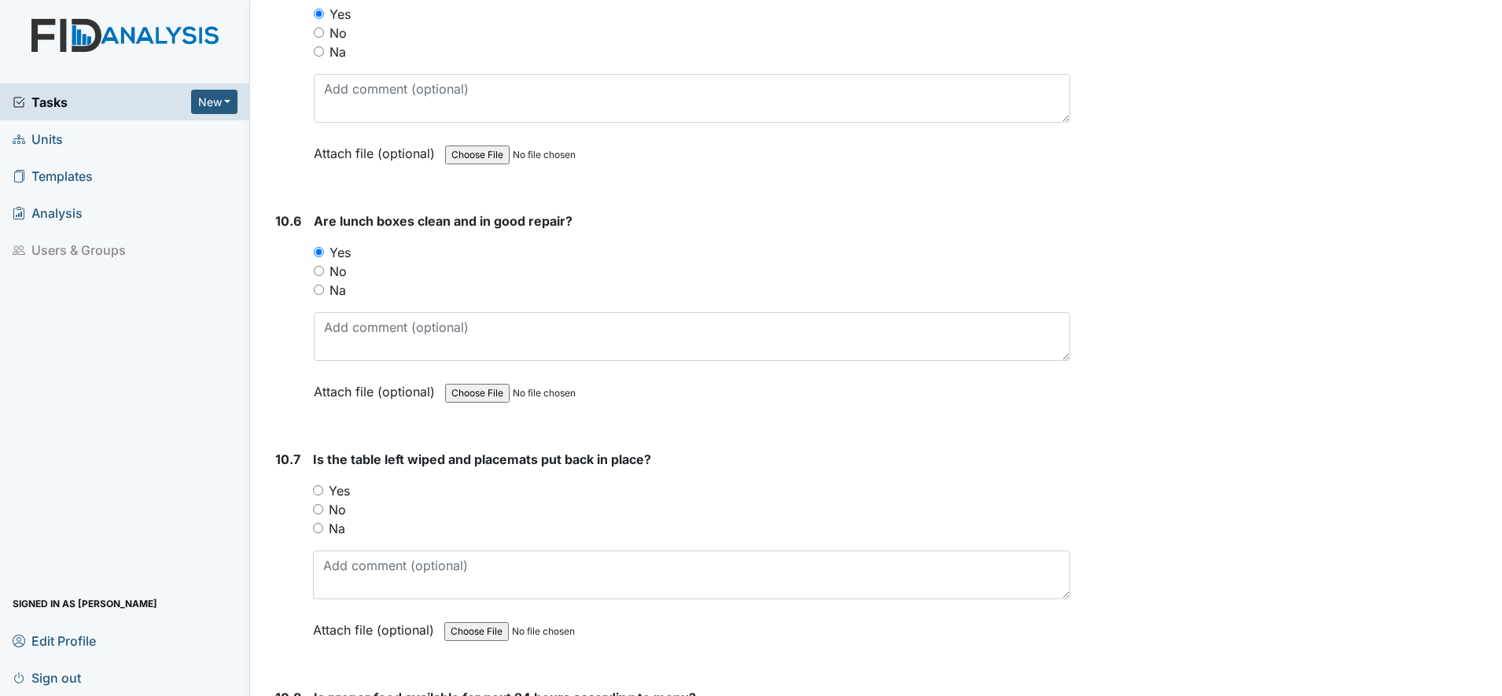
click at [320, 492] on input "Yes" at bounding box center [318, 490] width 10 height 10
radio input "true"
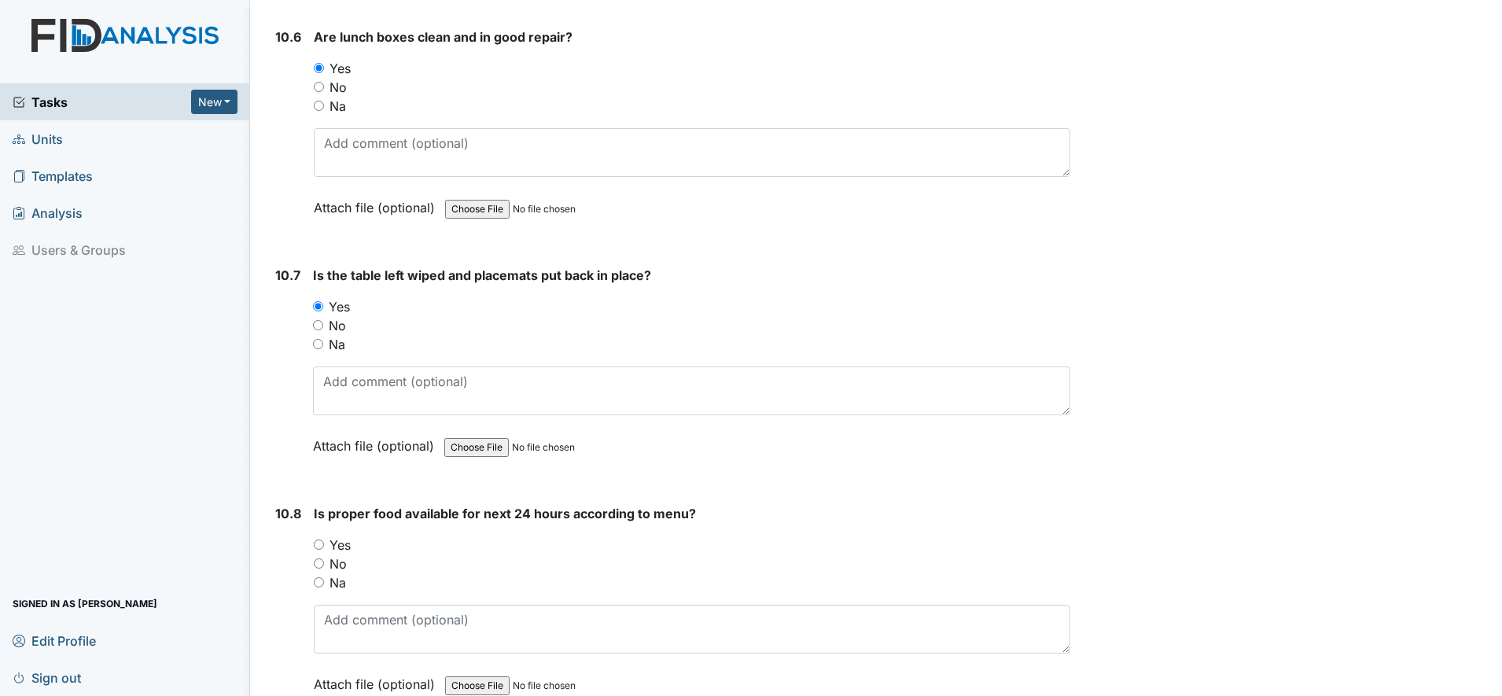
scroll to position [15044, 0]
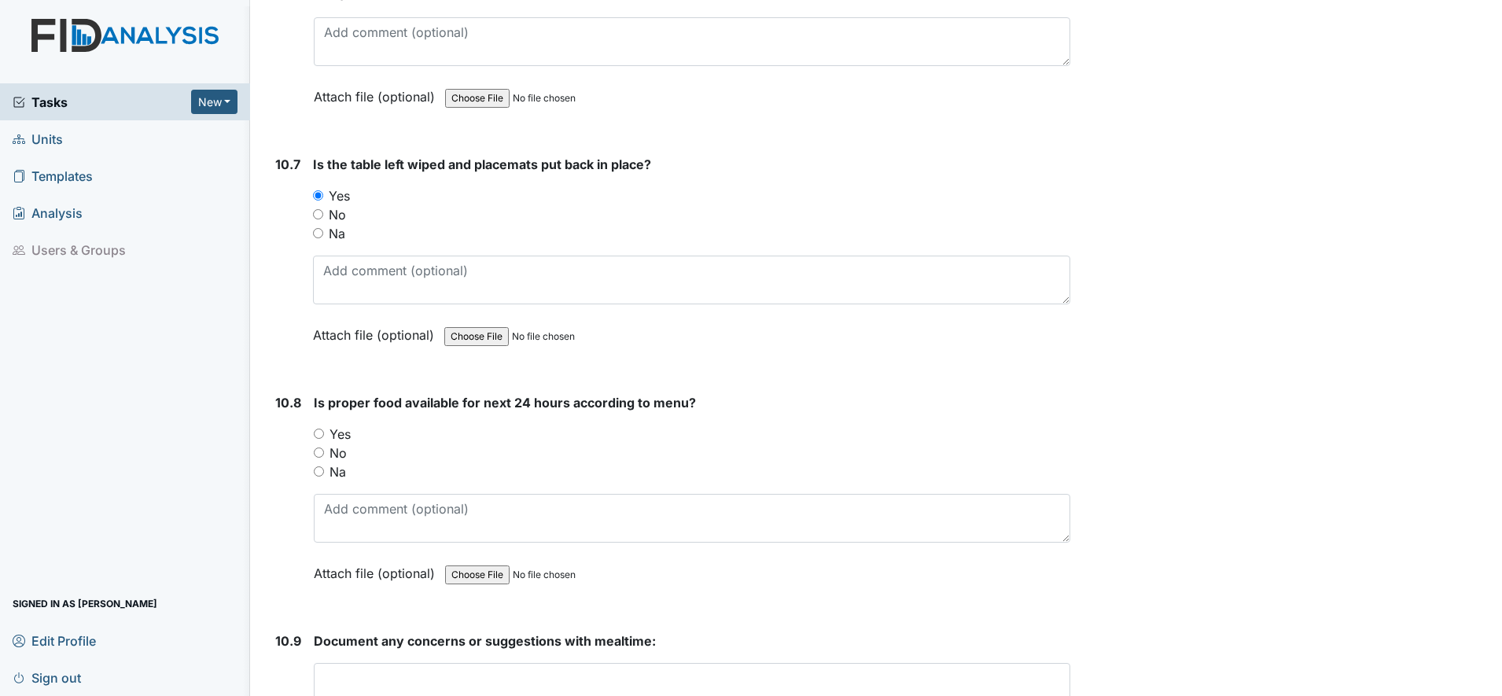
click at [317, 434] on input "Yes" at bounding box center [319, 434] width 10 height 10
radio input "true"
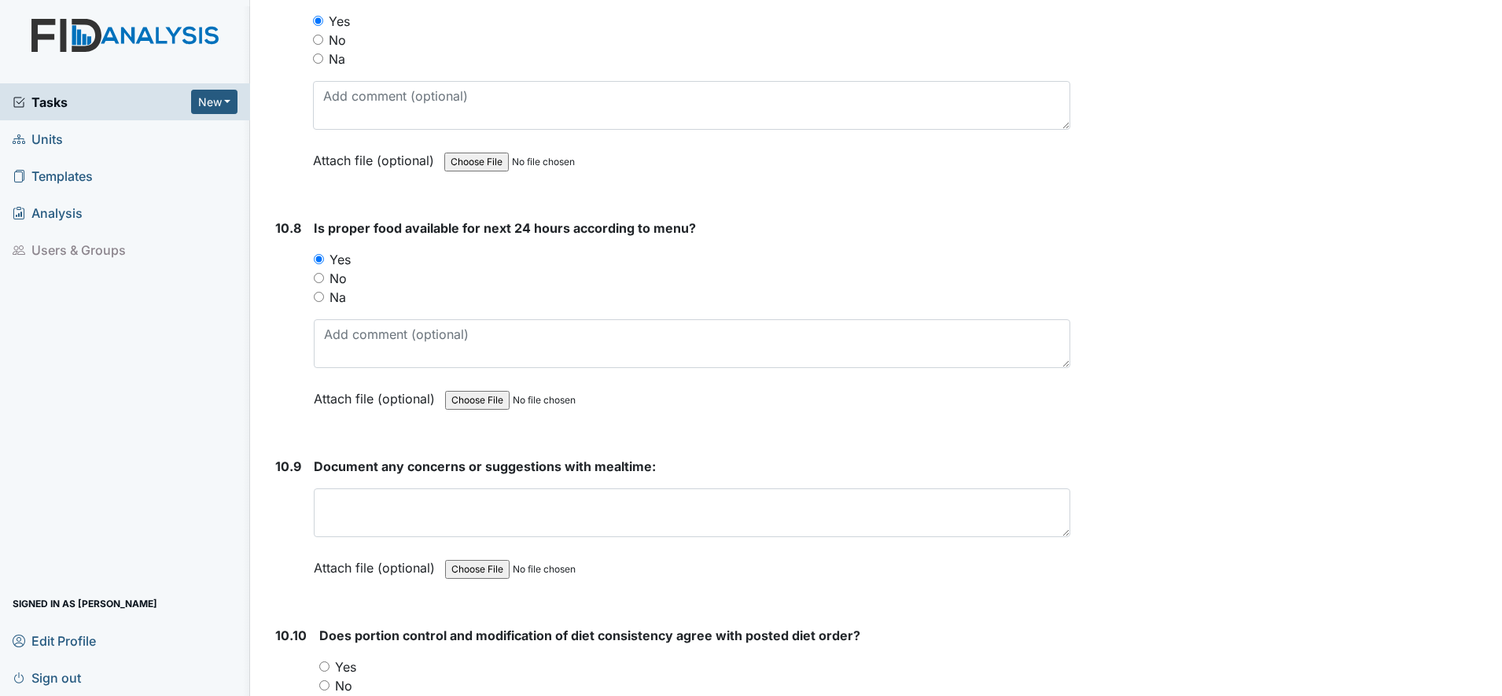
scroll to position [15241, 0]
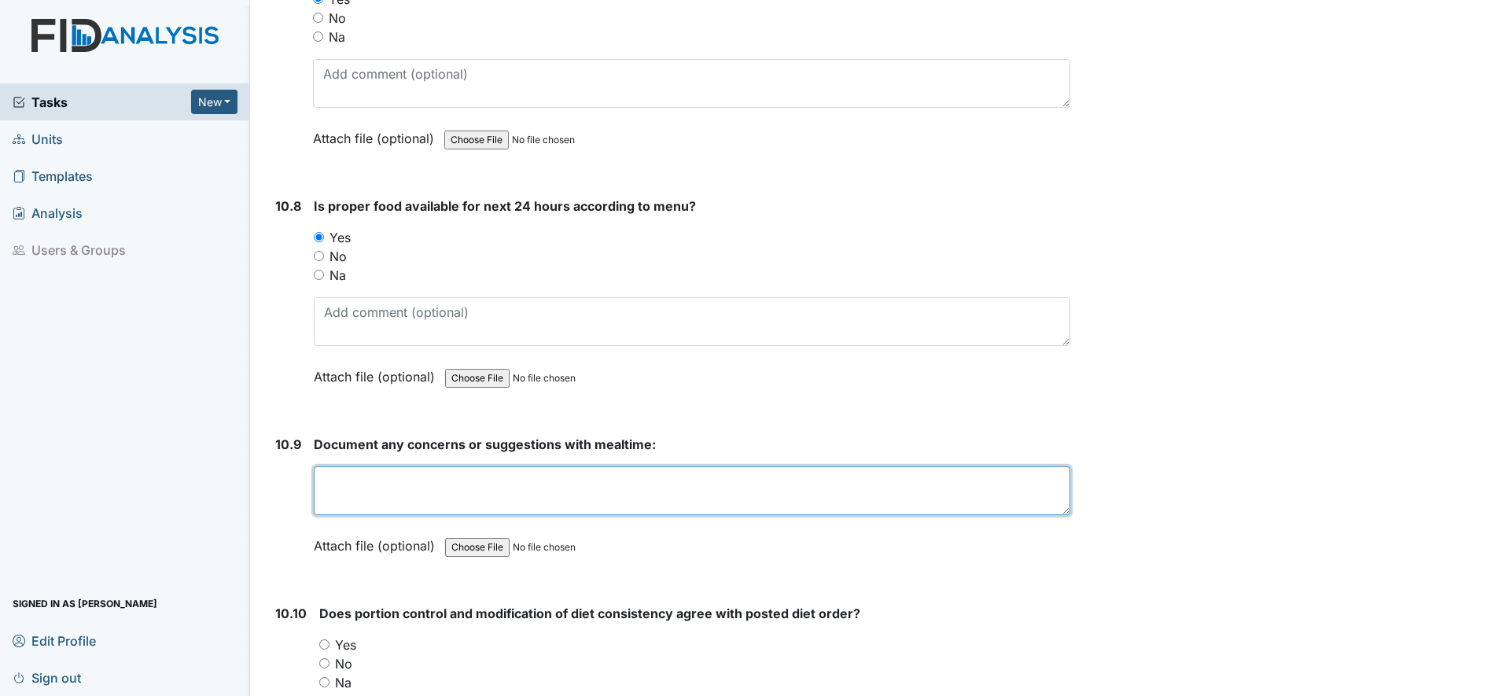
click at [346, 500] on textarea at bounding box center [692, 490] width 757 height 49
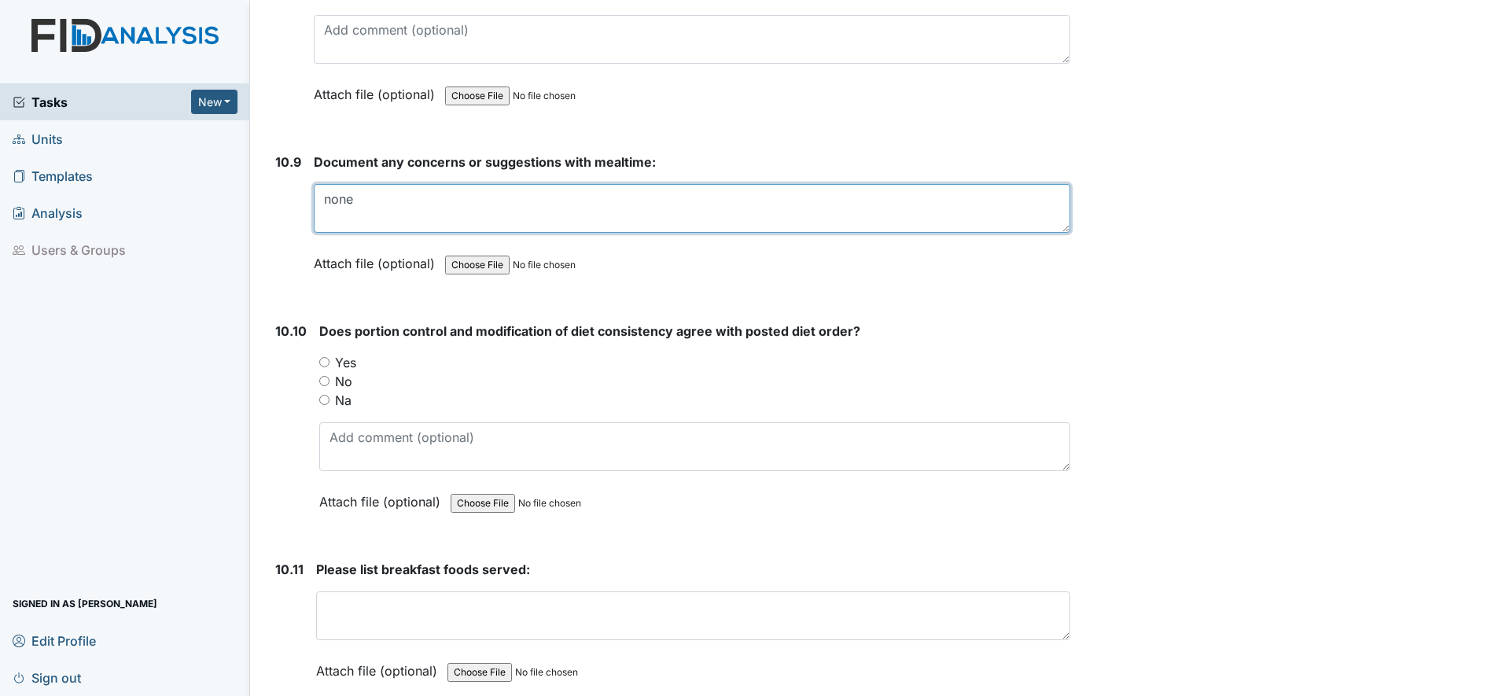
scroll to position [15536, 0]
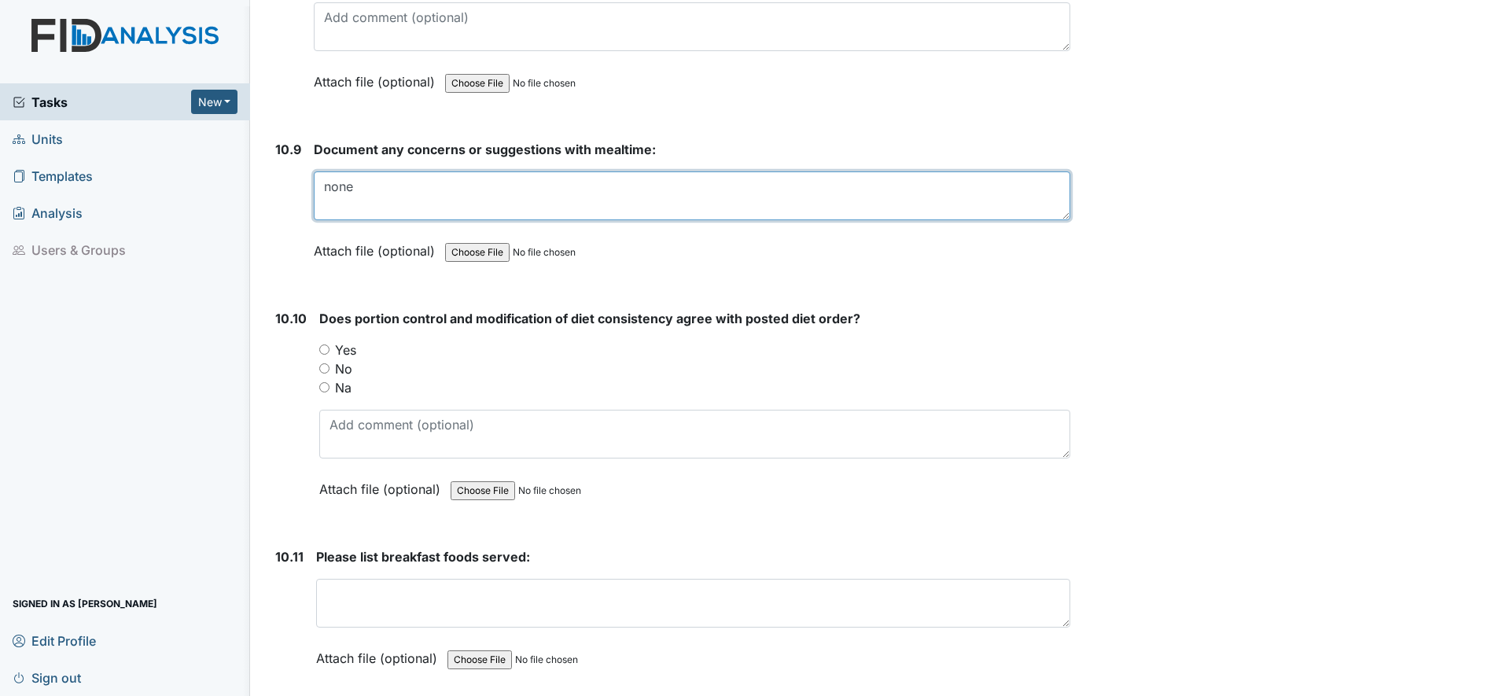
type textarea "none"
click at [321, 349] on input "Yes" at bounding box center [324, 350] width 10 height 10
radio input "true"
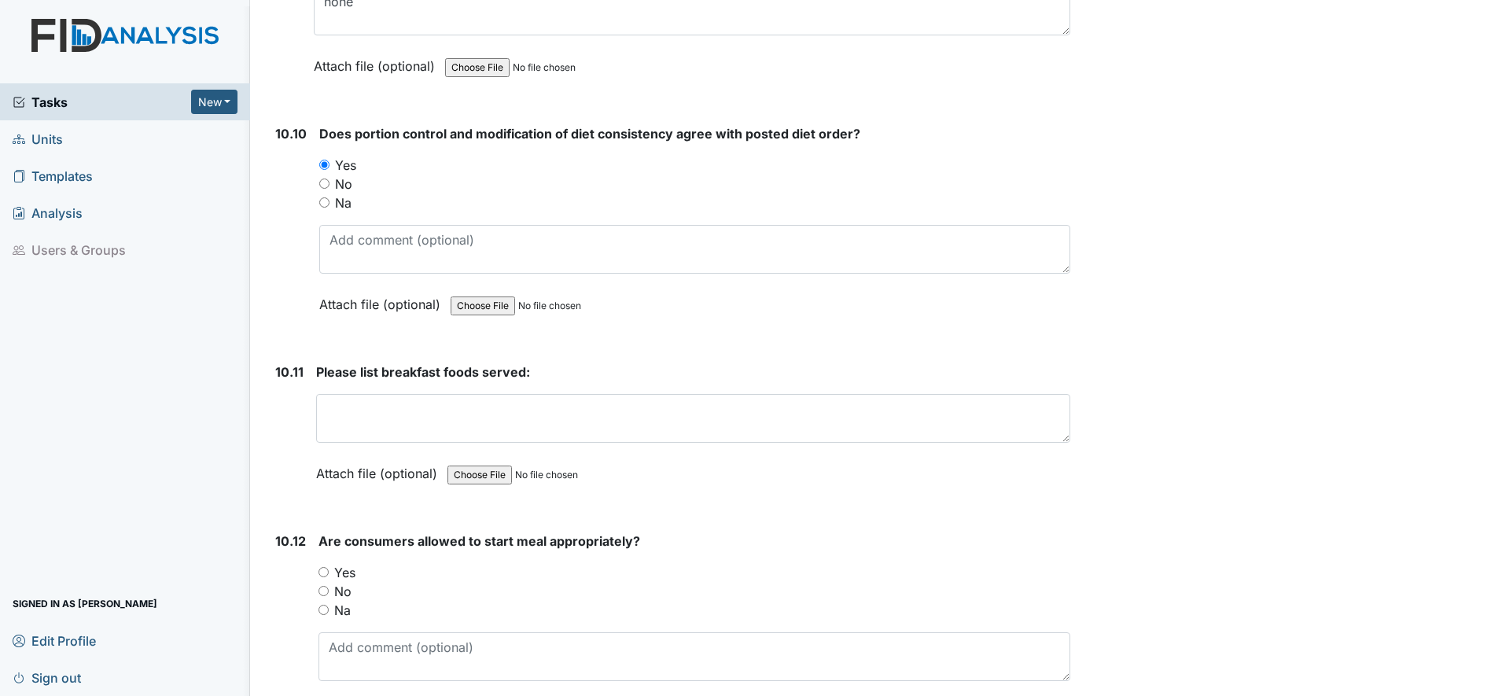
scroll to position [15733, 0]
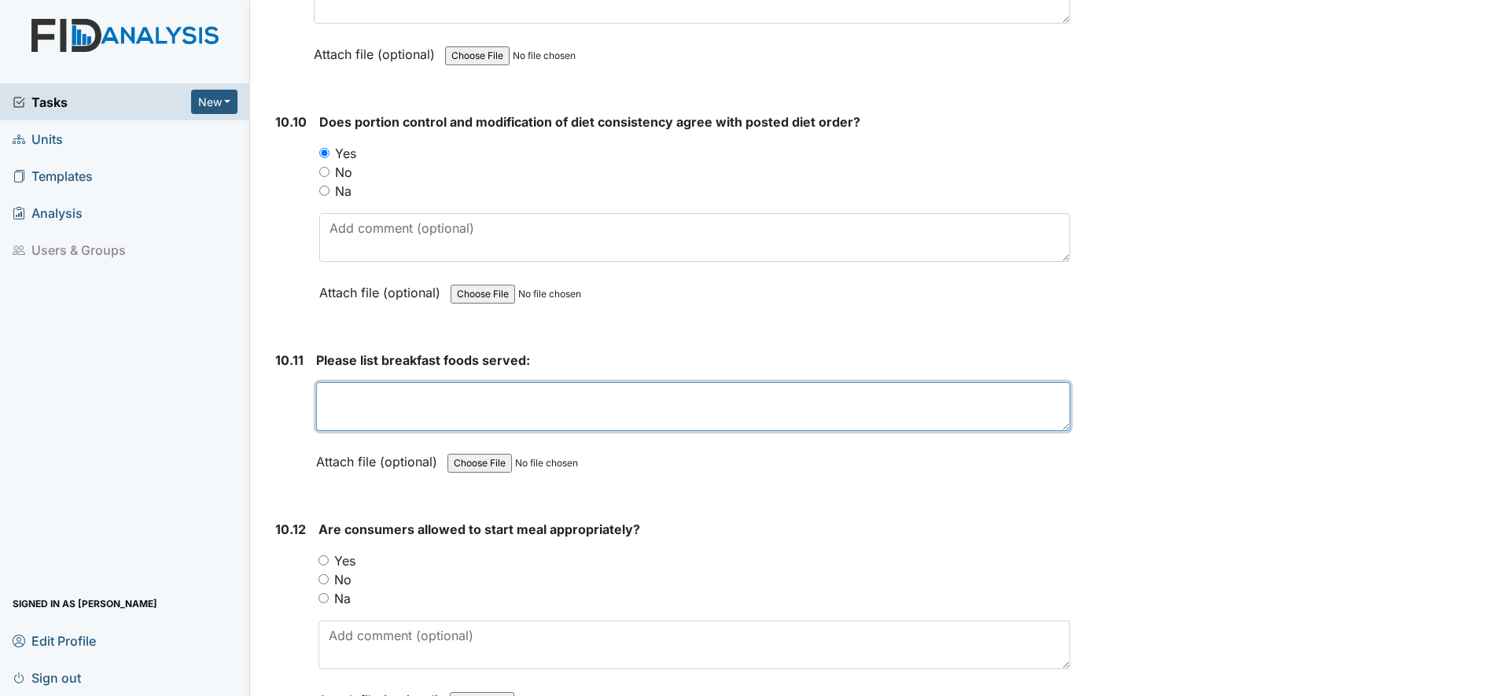
click at [336, 397] on textarea at bounding box center [693, 406] width 754 height 49
type textarea "Cheese toast and apple sauce juice milk and water"
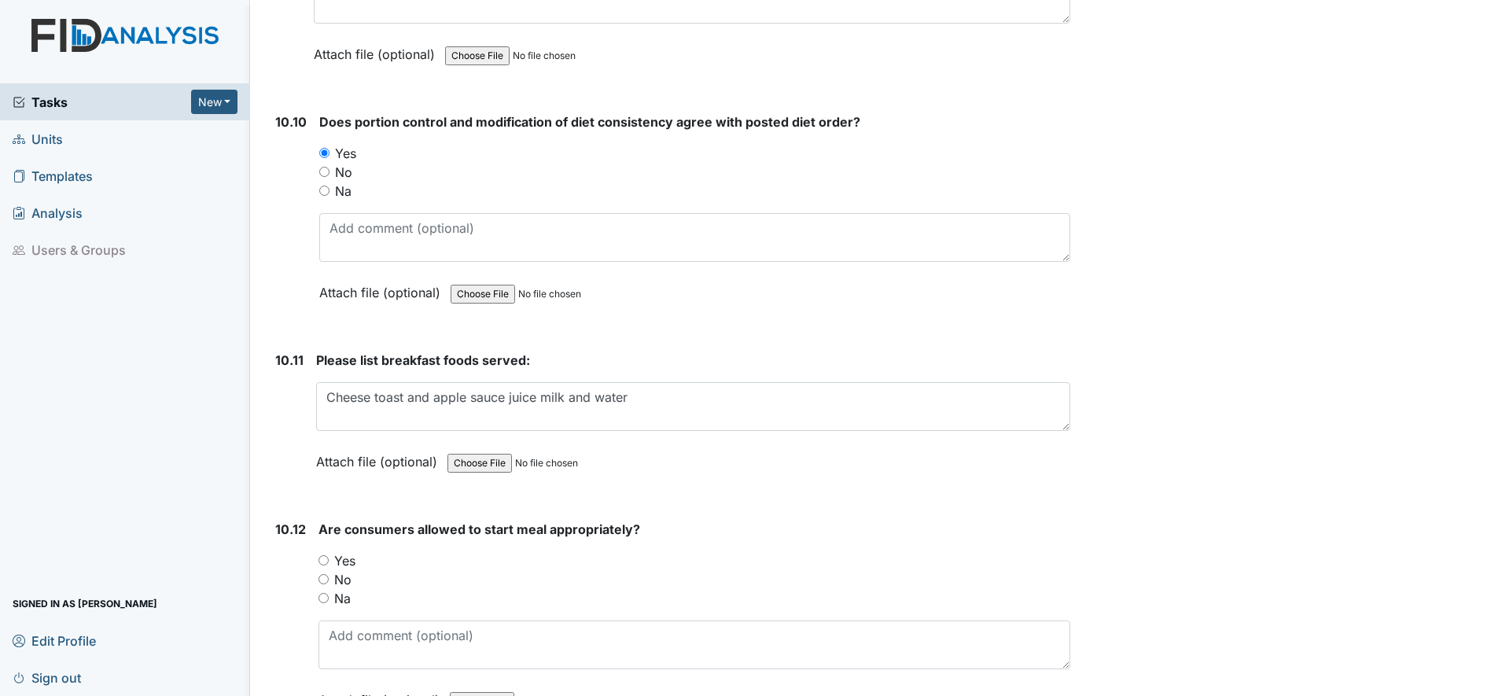
click at [325, 559] on input "Yes" at bounding box center [324, 560] width 10 height 10
radio input "true"
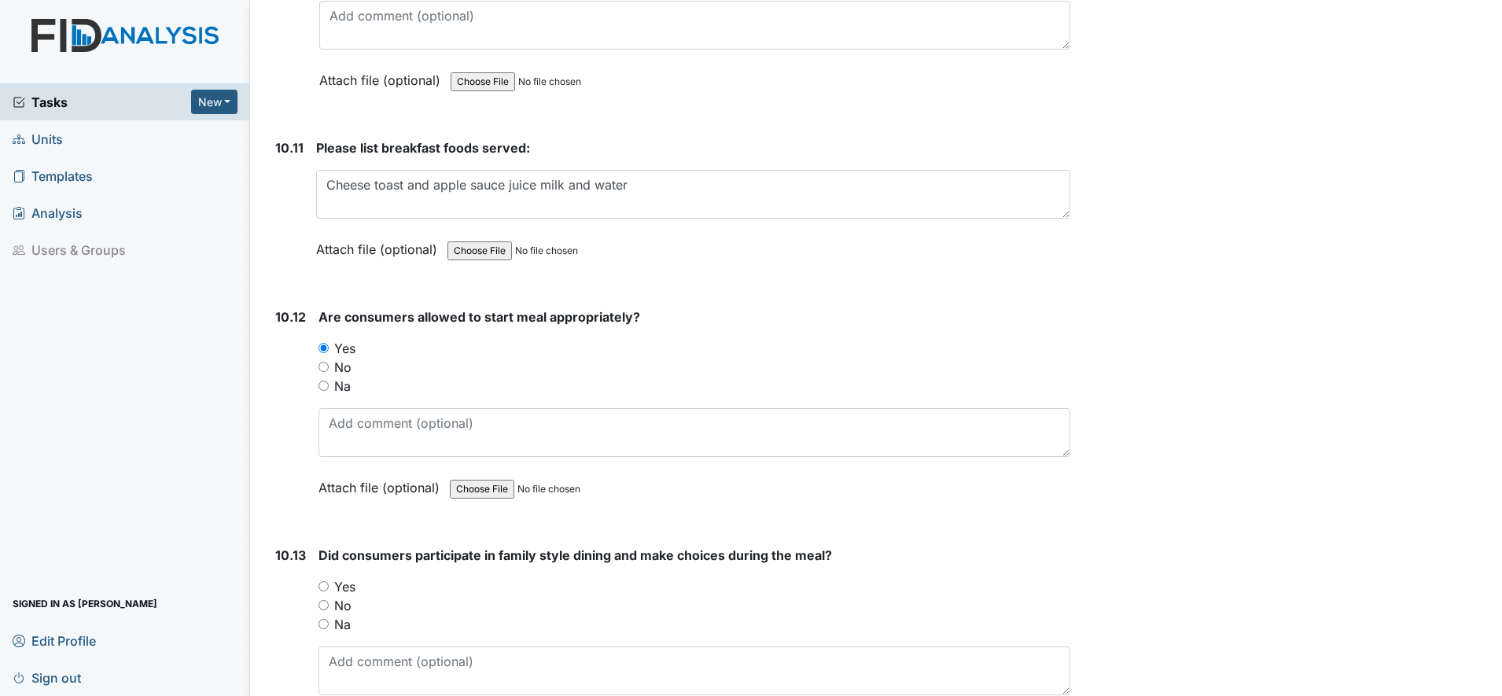
scroll to position [16028, 0]
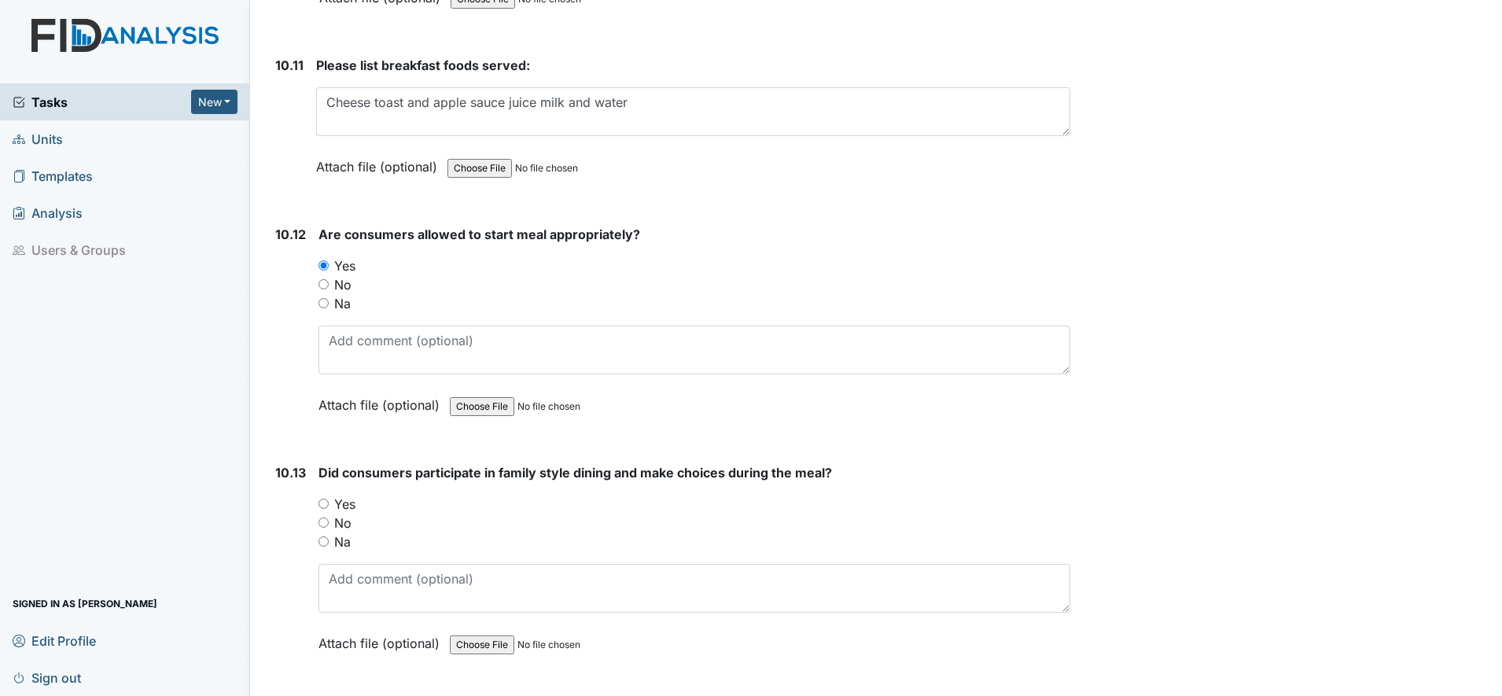
click at [324, 504] on input "Yes" at bounding box center [324, 504] width 10 height 10
radio input "true"
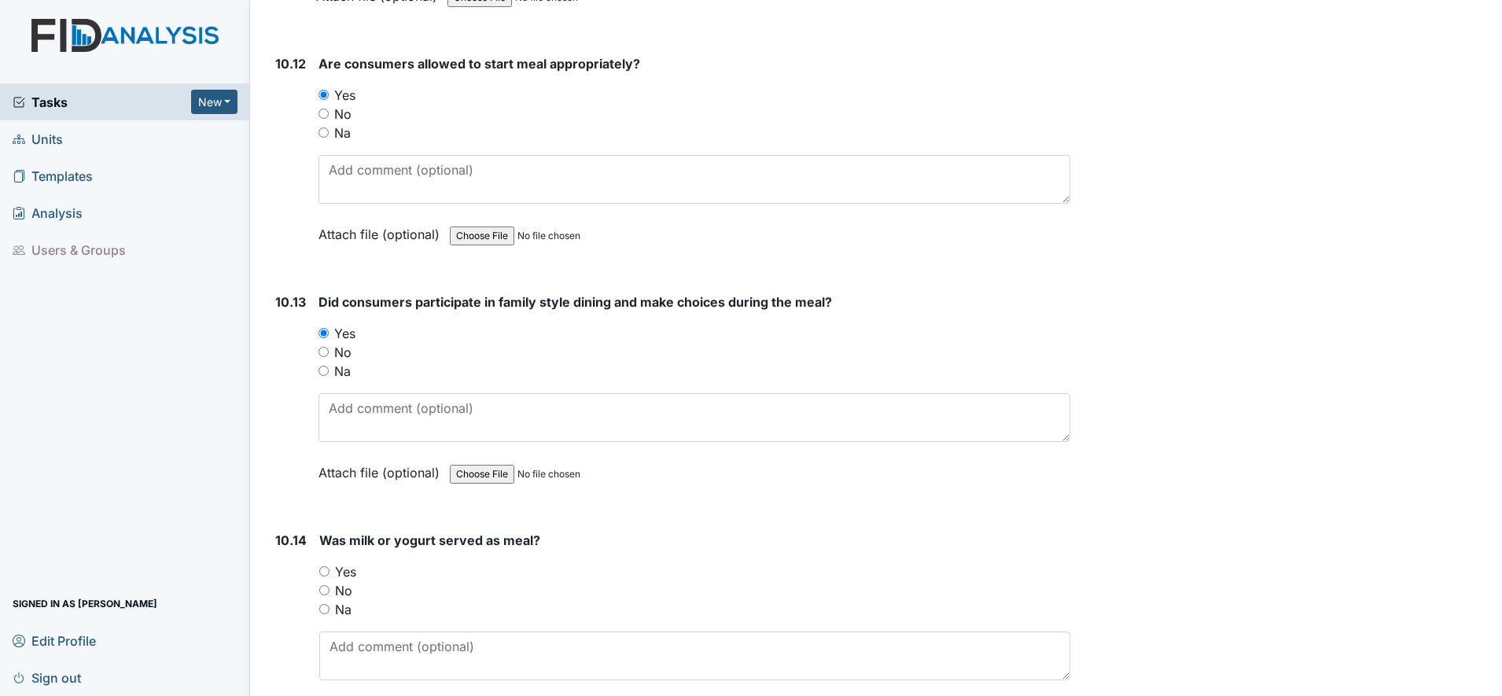
scroll to position [16224, 0]
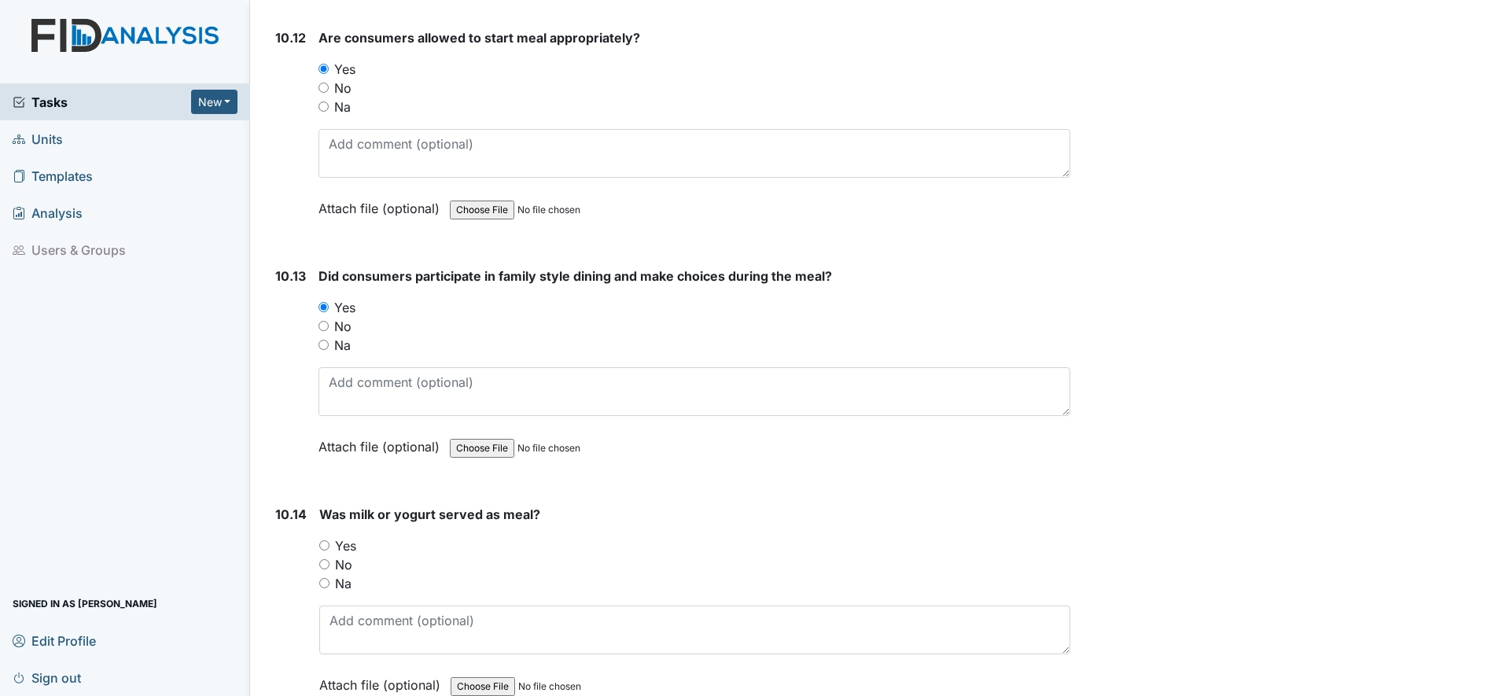
click at [326, 544] on input "Yes" at bounding box center [324, 545] width 10 height 10
radio input "true"
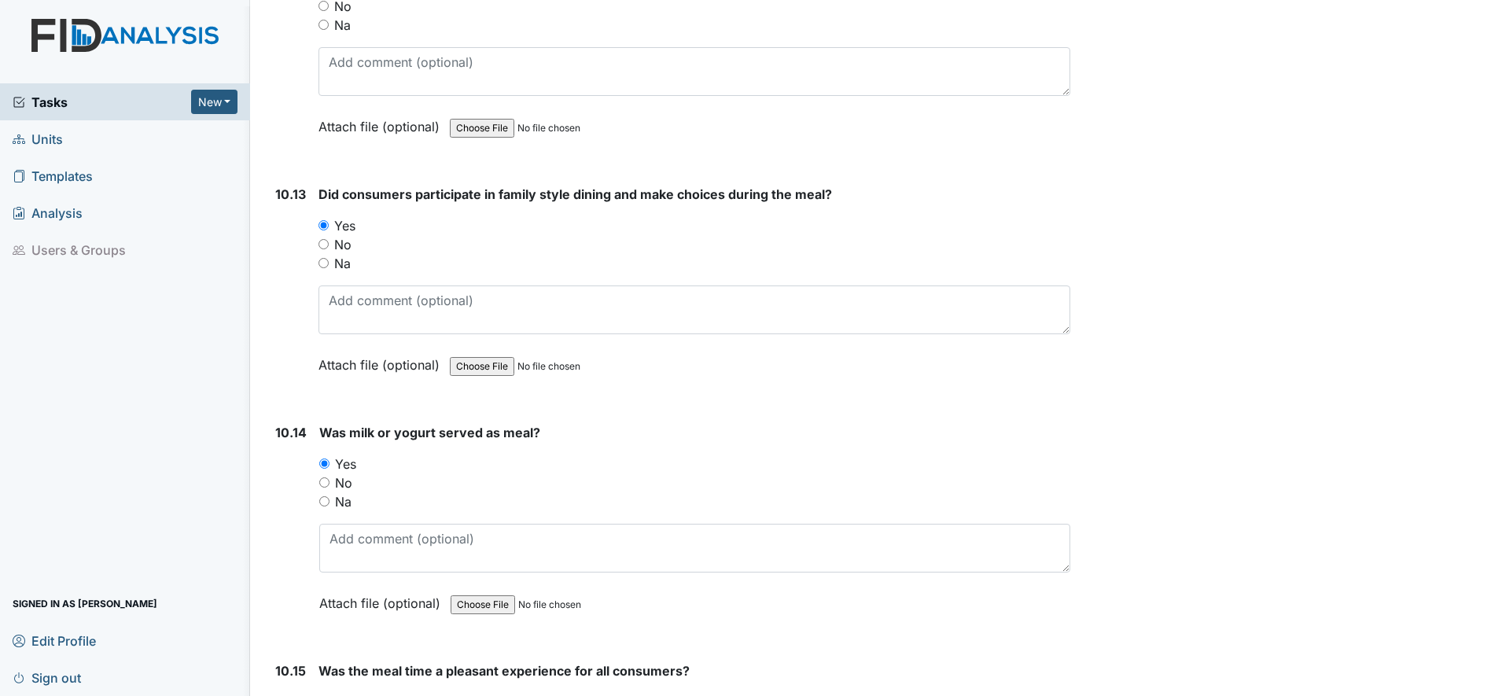
scroll to position [16421, 0]
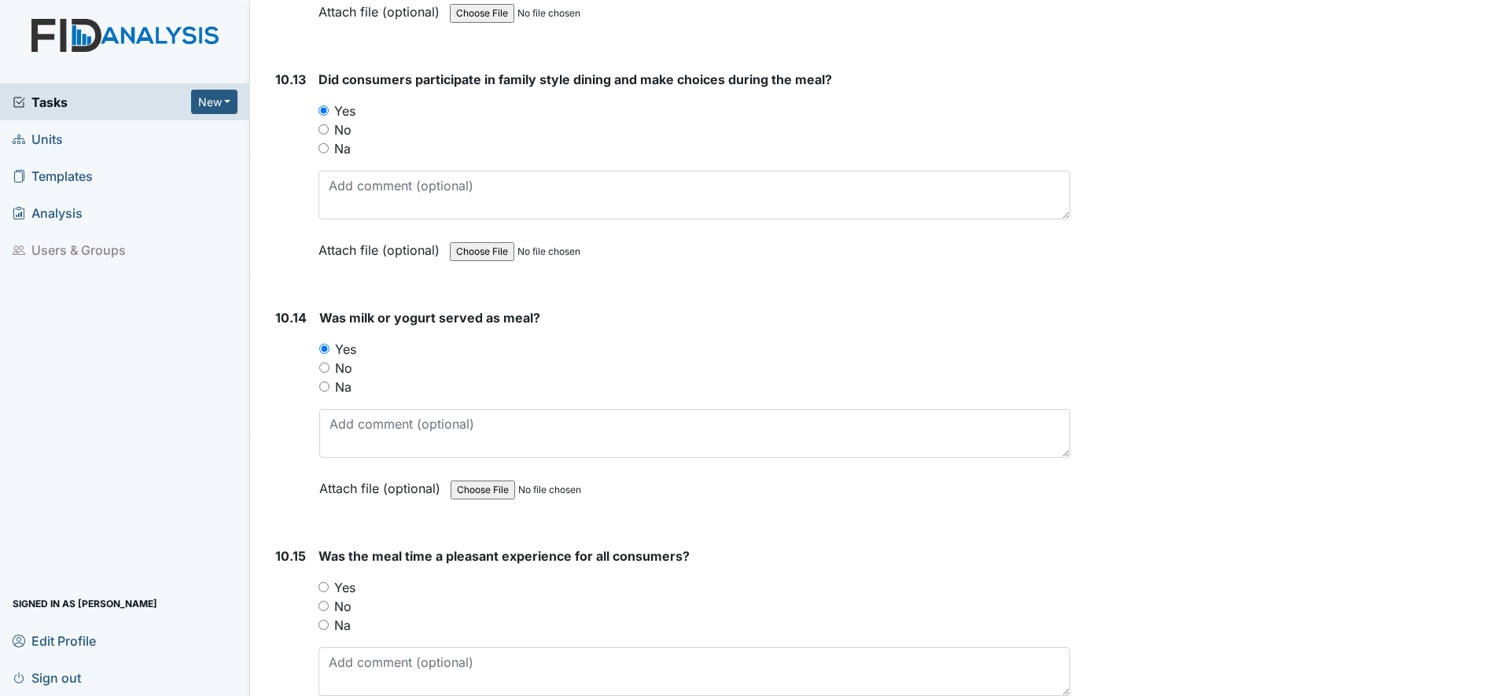
click at [324, 589] on input "Yes" at bounding box center [324, 587] width 10 height 10
radio input "true"
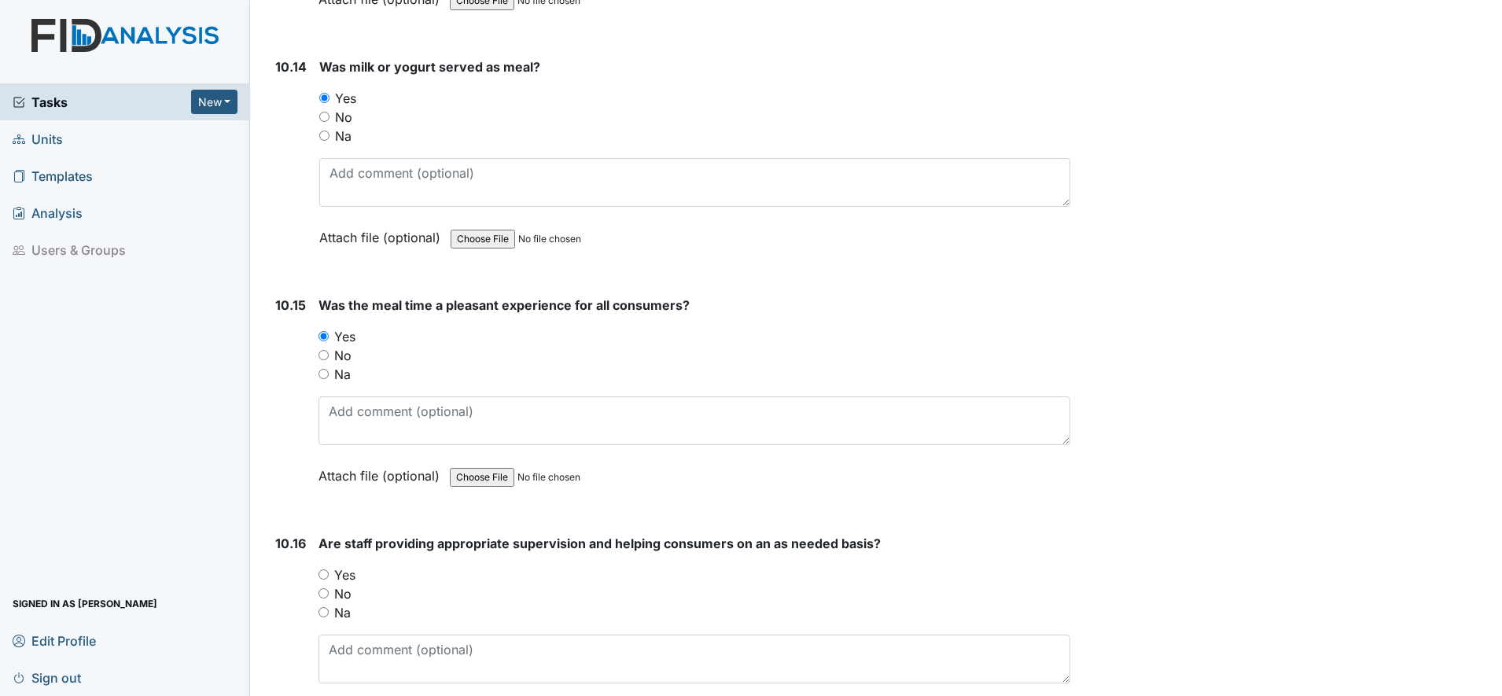
scroll to position [16716, 0]
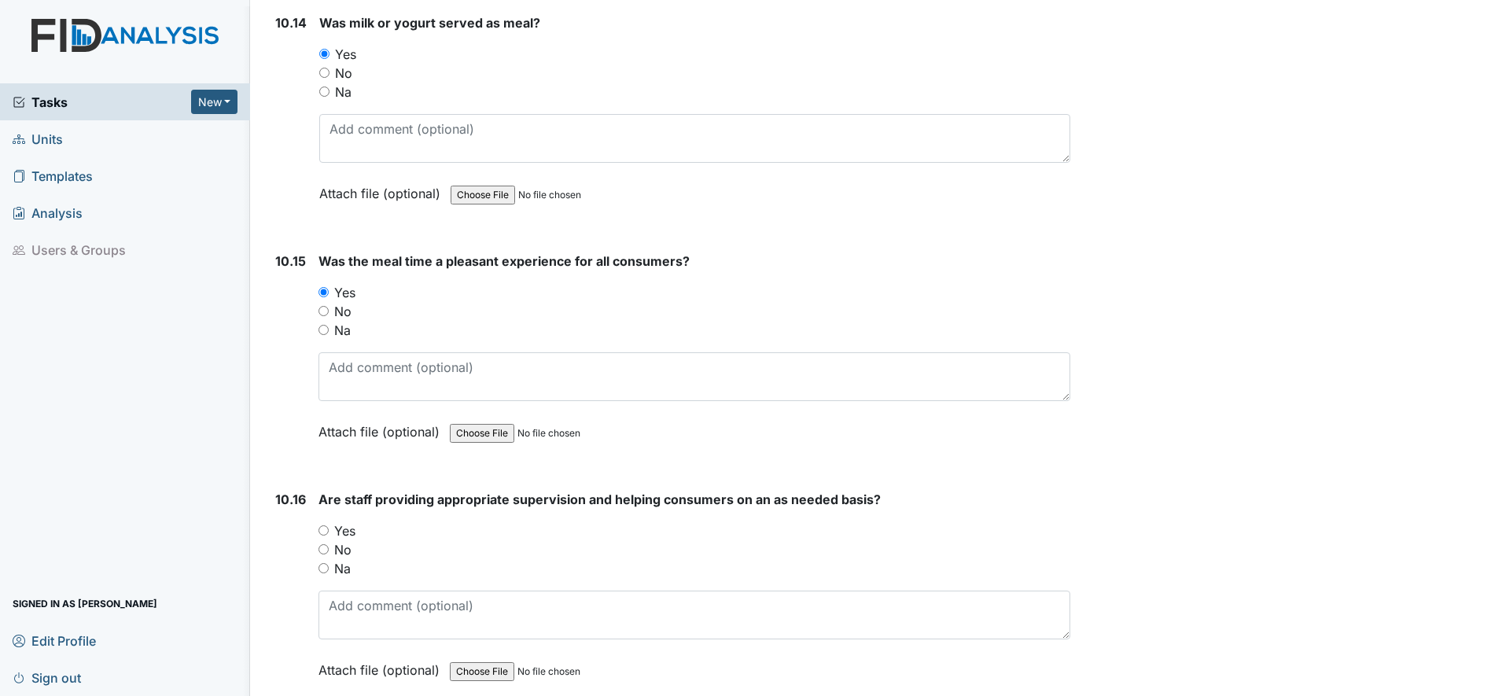
click at [323, 533] on input "Yes" at bounding box center [324, 530] width 10 height 10
radio input "true"
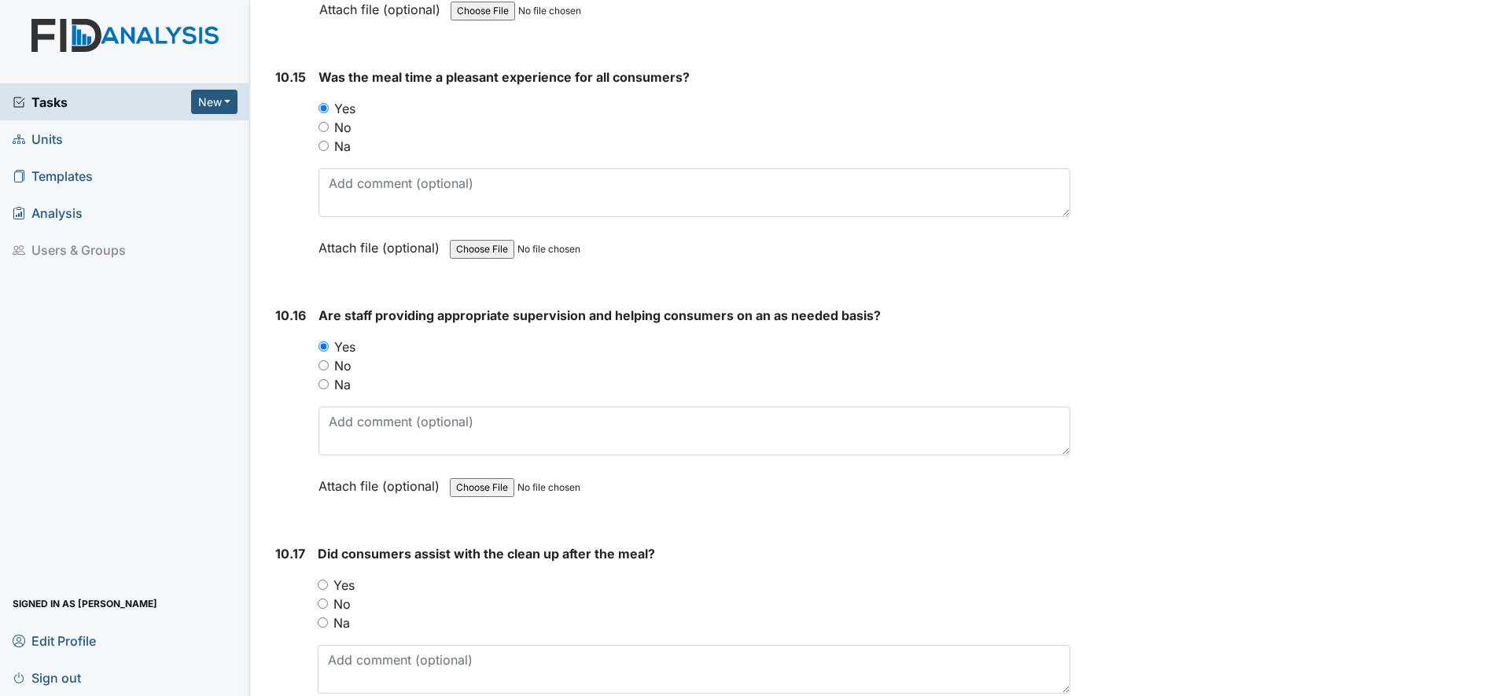
scroll to position [16913, 0]
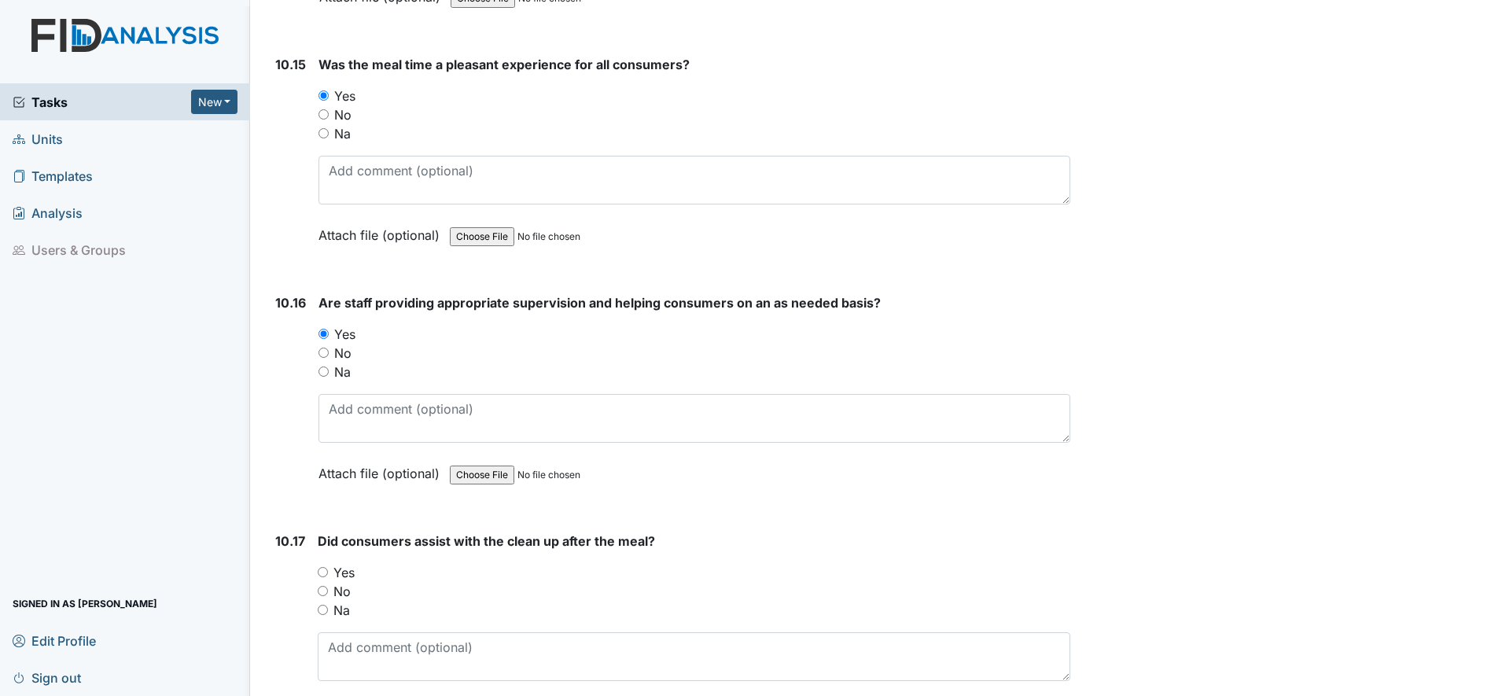
click at [325, 573] on input "Yes" at bounding box center [323, 572] width 10 height 10
radio input "true"
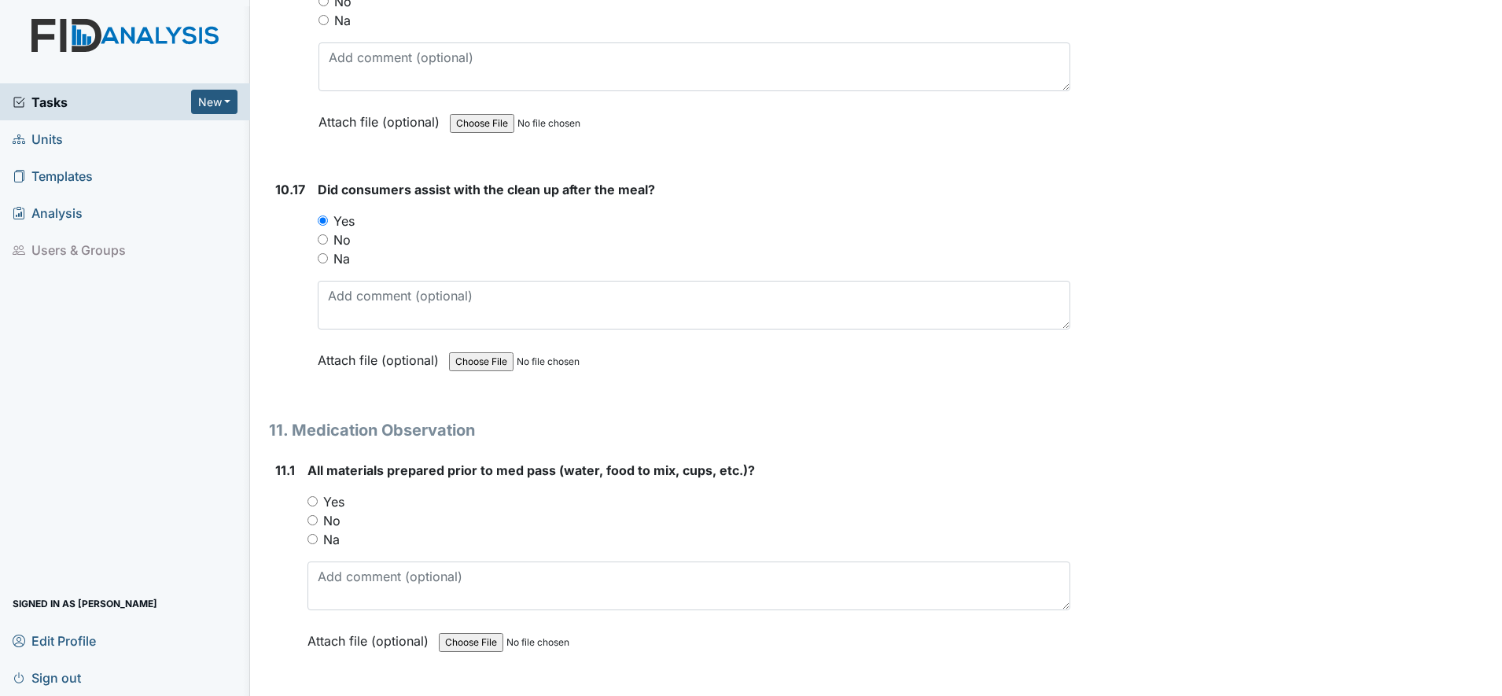
scroll to position [17306, 0]
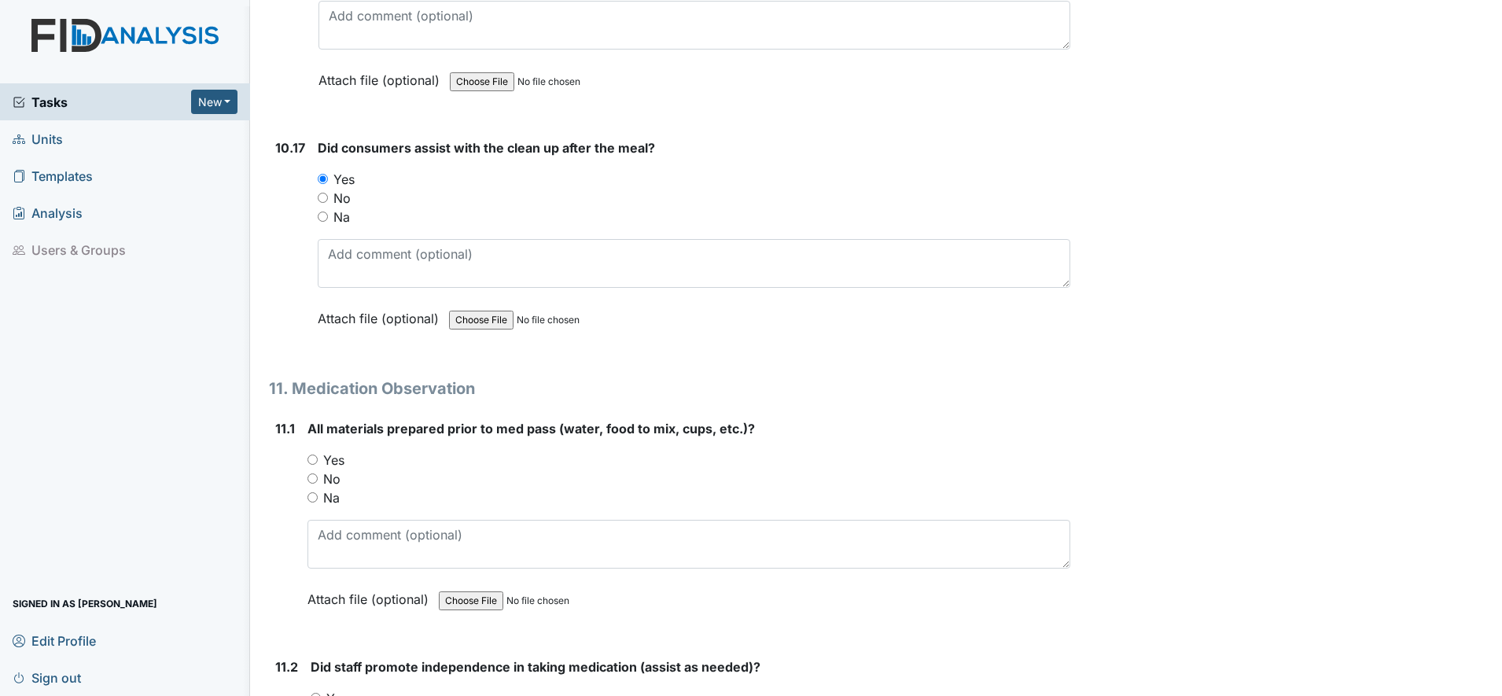
click at [313, 459] on input "Yes" at bounding box center [313, 460] width 10 height 10
radio input "true"
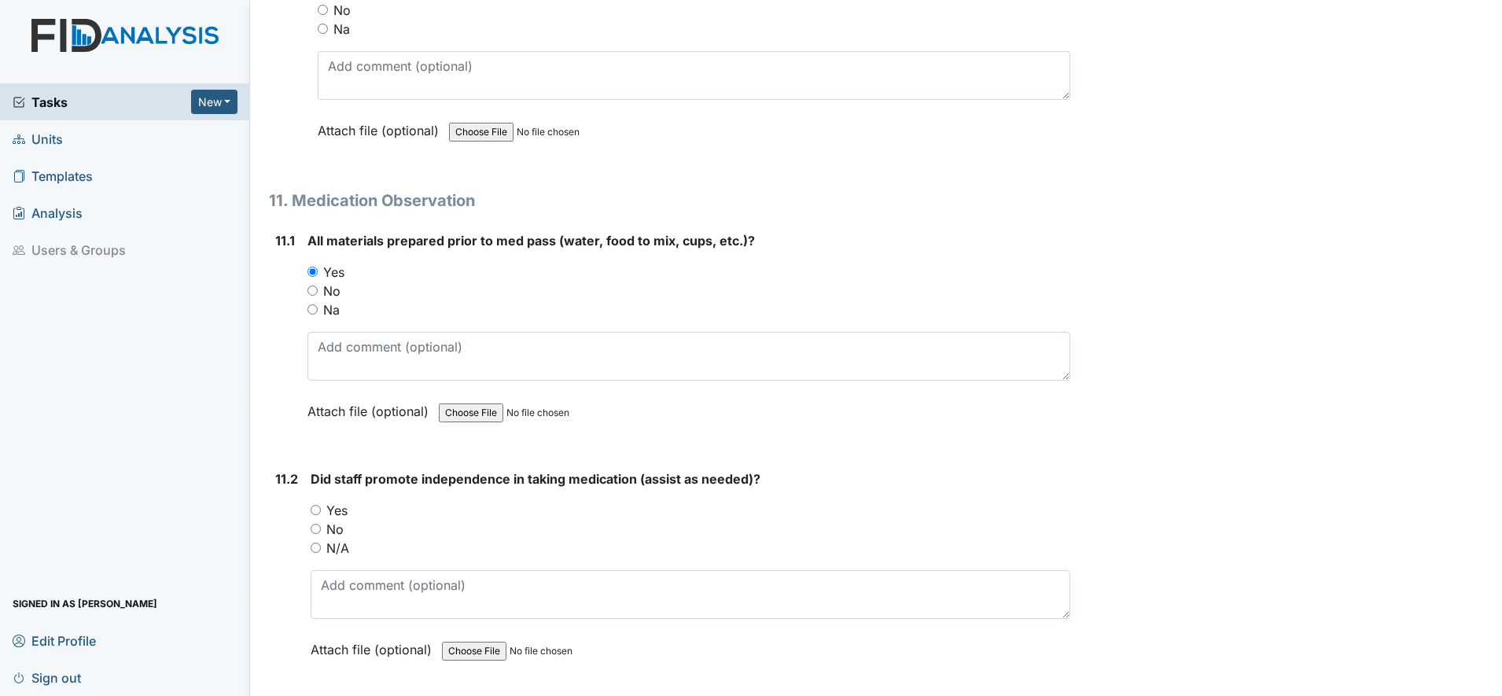
scroll to position [17503, 0]
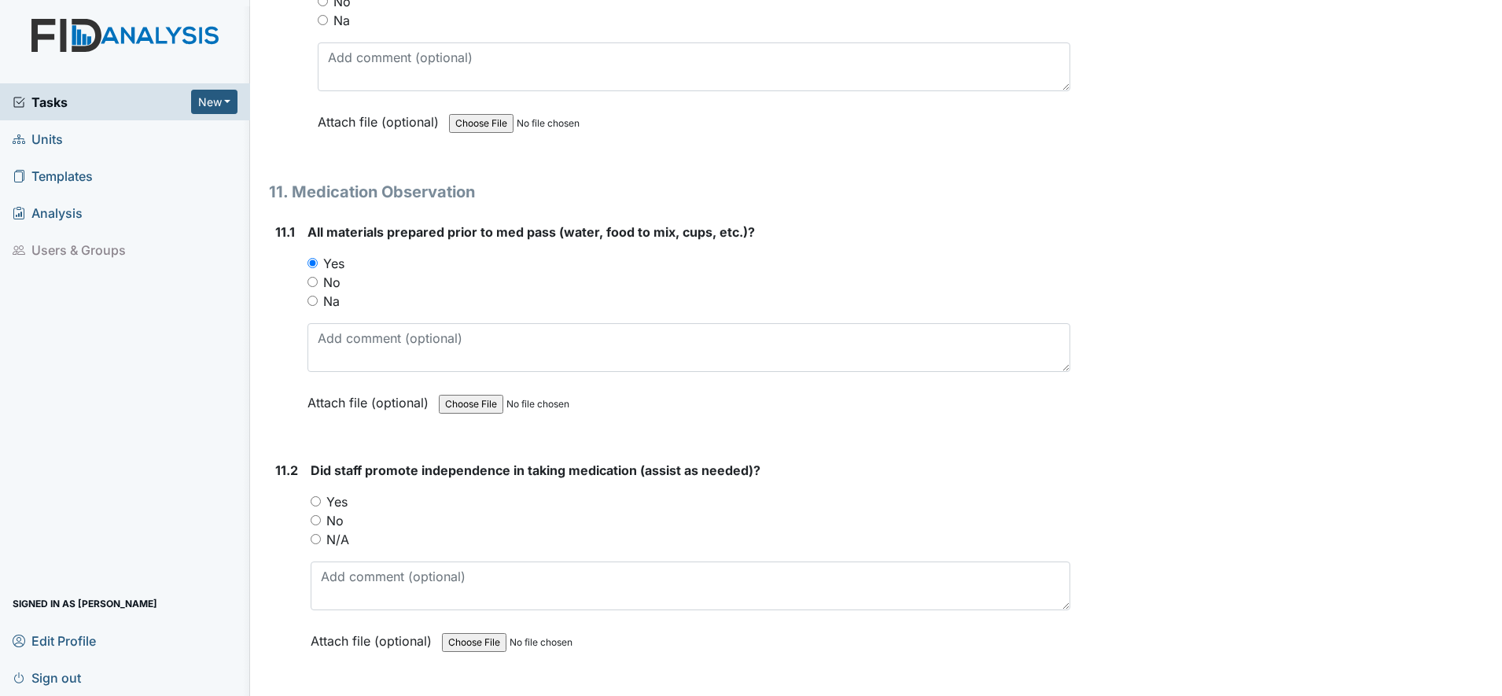
click at [320, 501] on input "Yes" at bounding box center [316, 501] width 10 height 10
radio input "true"
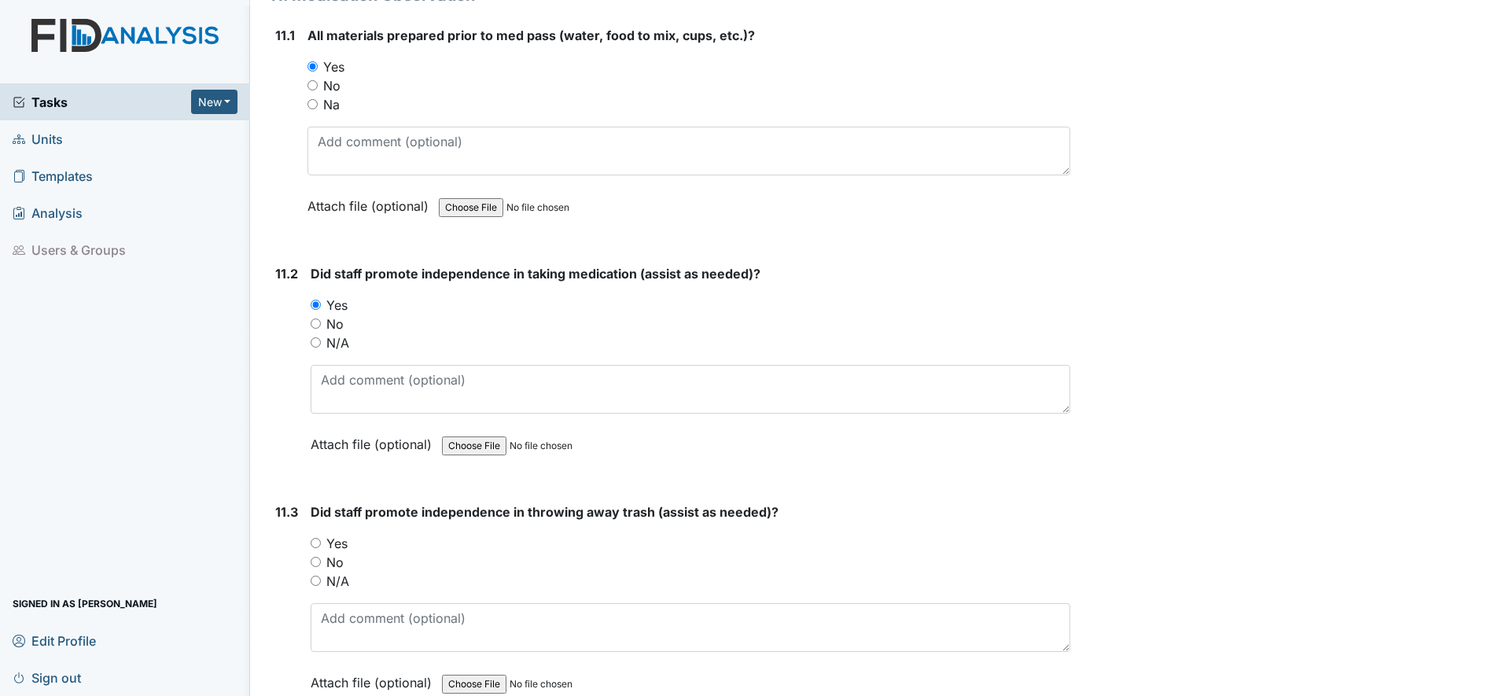
click at [316, 542] on input "Yes" at bounding box center [316, 543] width 10 height 10
radio input "true"
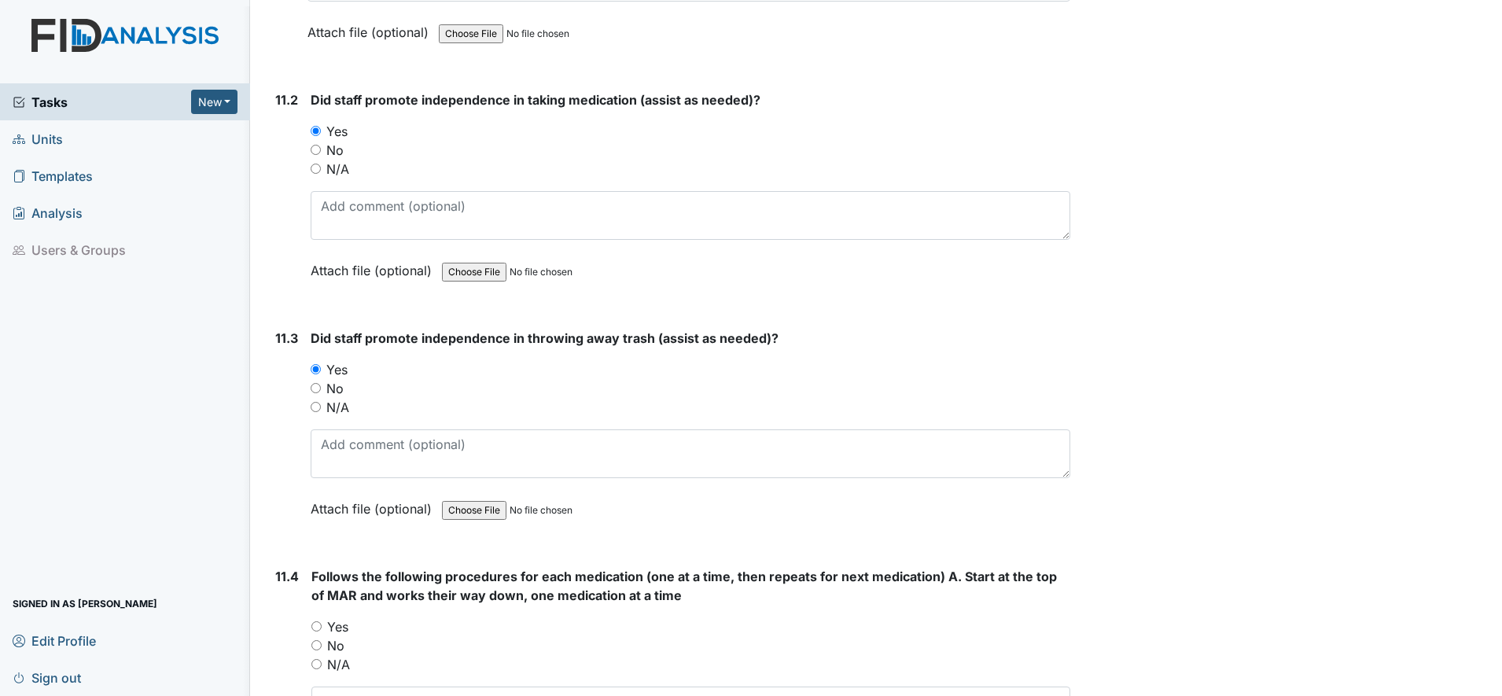
scroll to position [17896, 0]
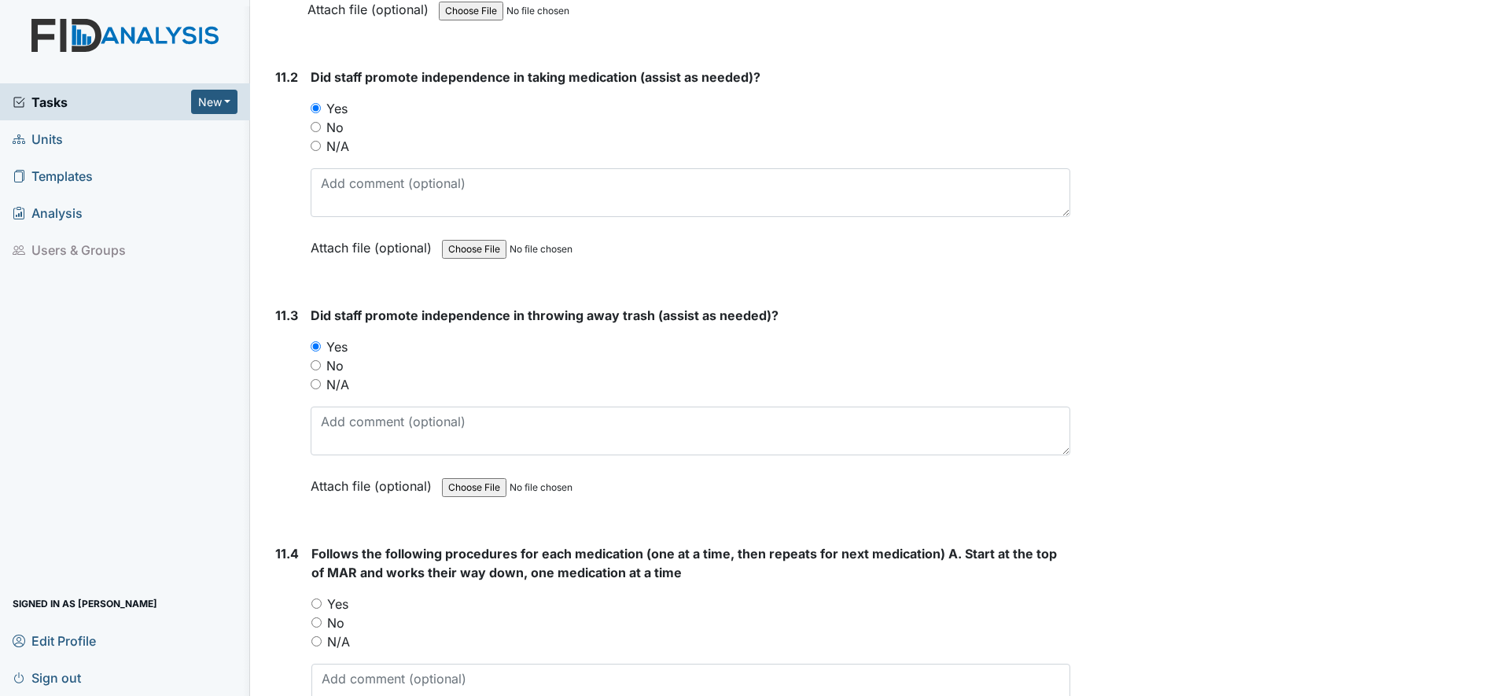
click at [316, 603] on input "Yes" at bounding box center [317, 604] width 10 height 10
radio input "true"
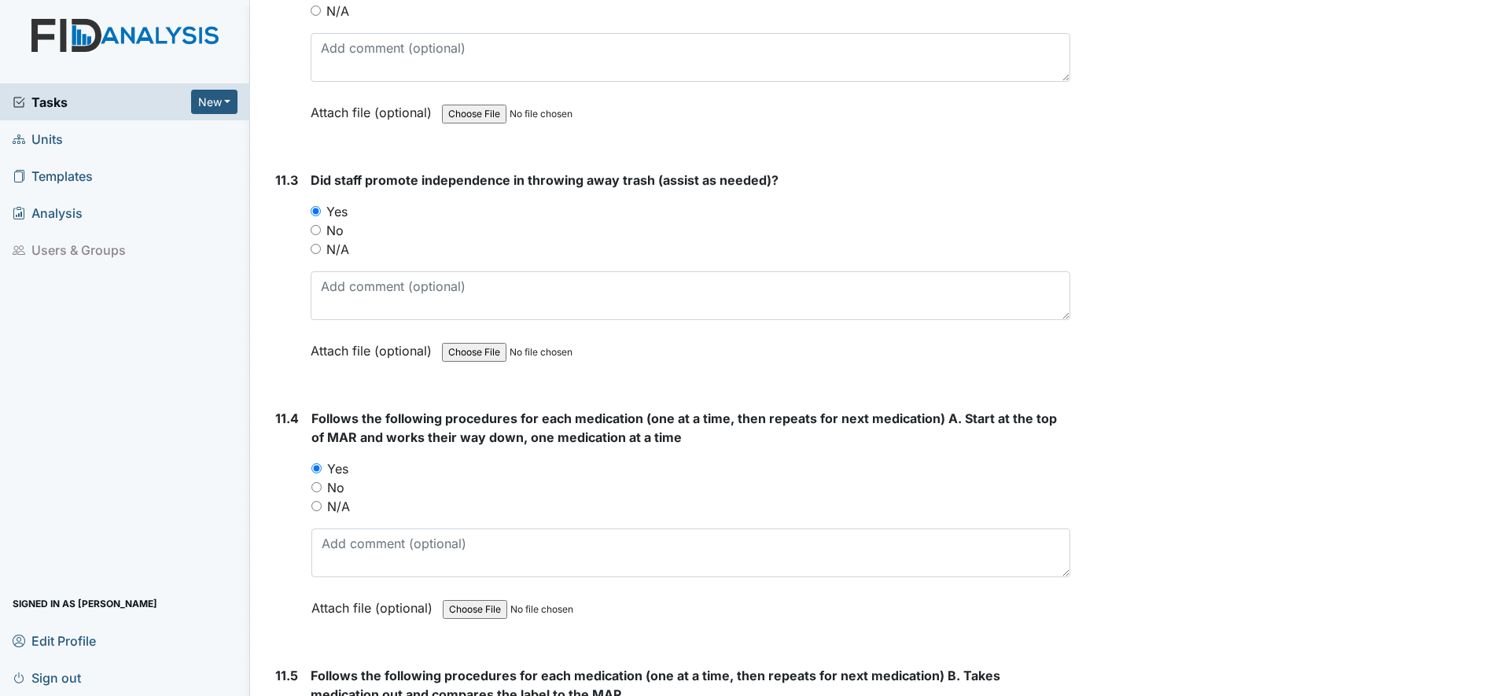
scroll to position [18191, 0]
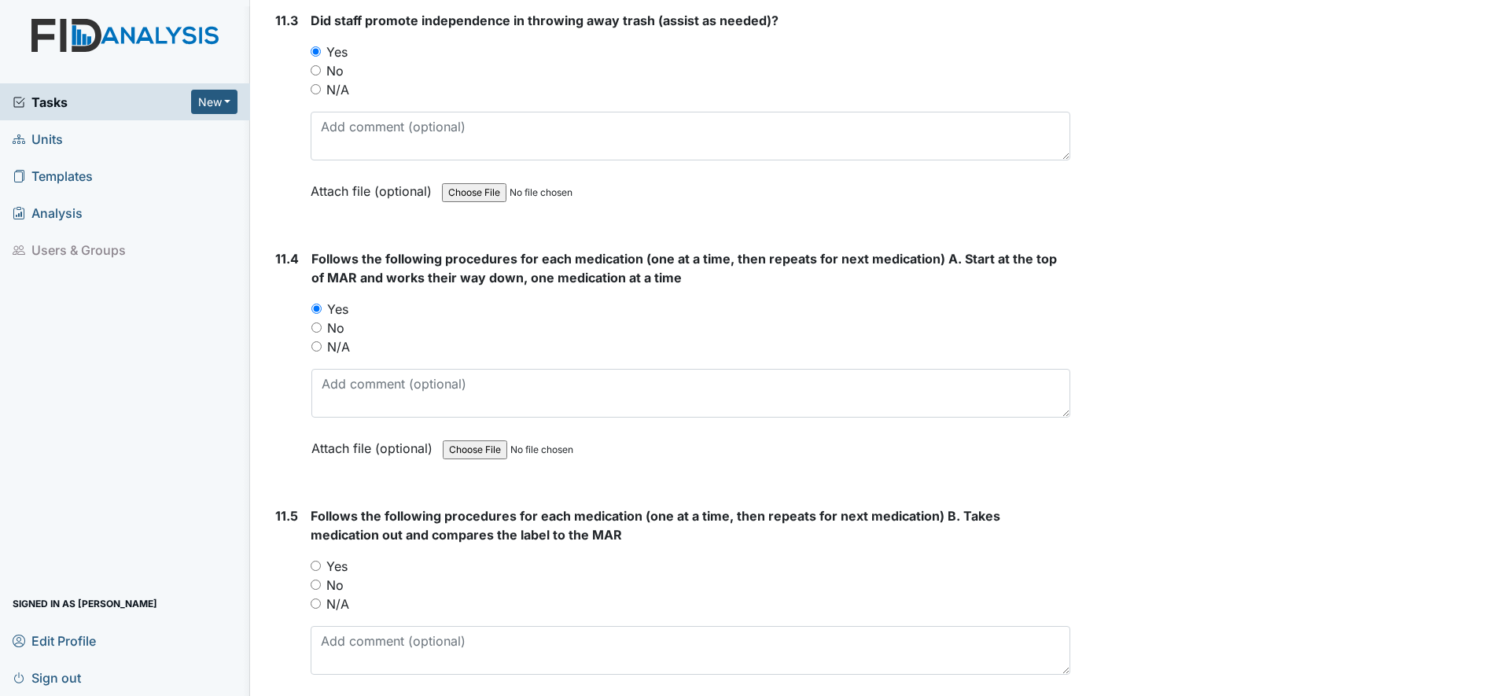
click at [314, 566] on input "Yes" at bounding box center [316, 566] width 10 height 10
radio input "true"
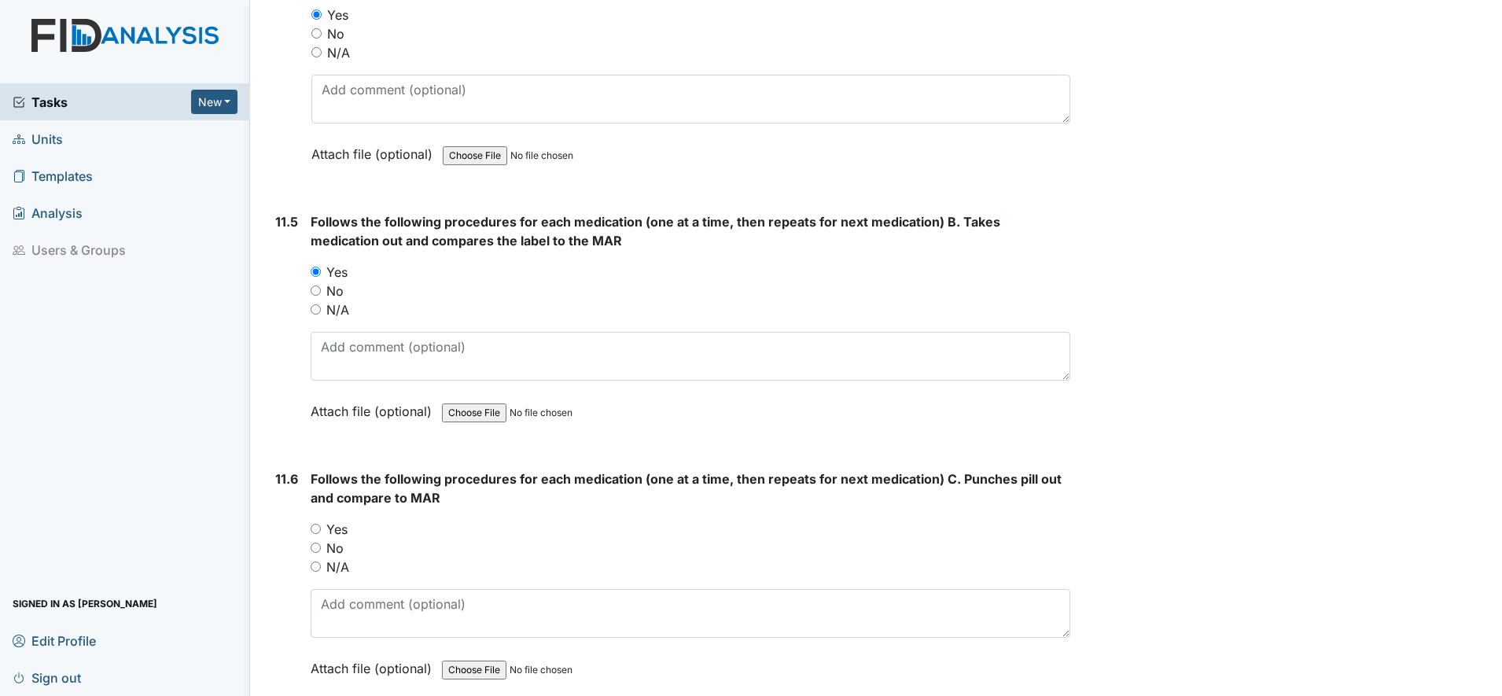
scroll to position [18486, 0]
click at [314, 529] on input "Yes" at bounding box center [316, 528] width 10 height 10
radio input "true"
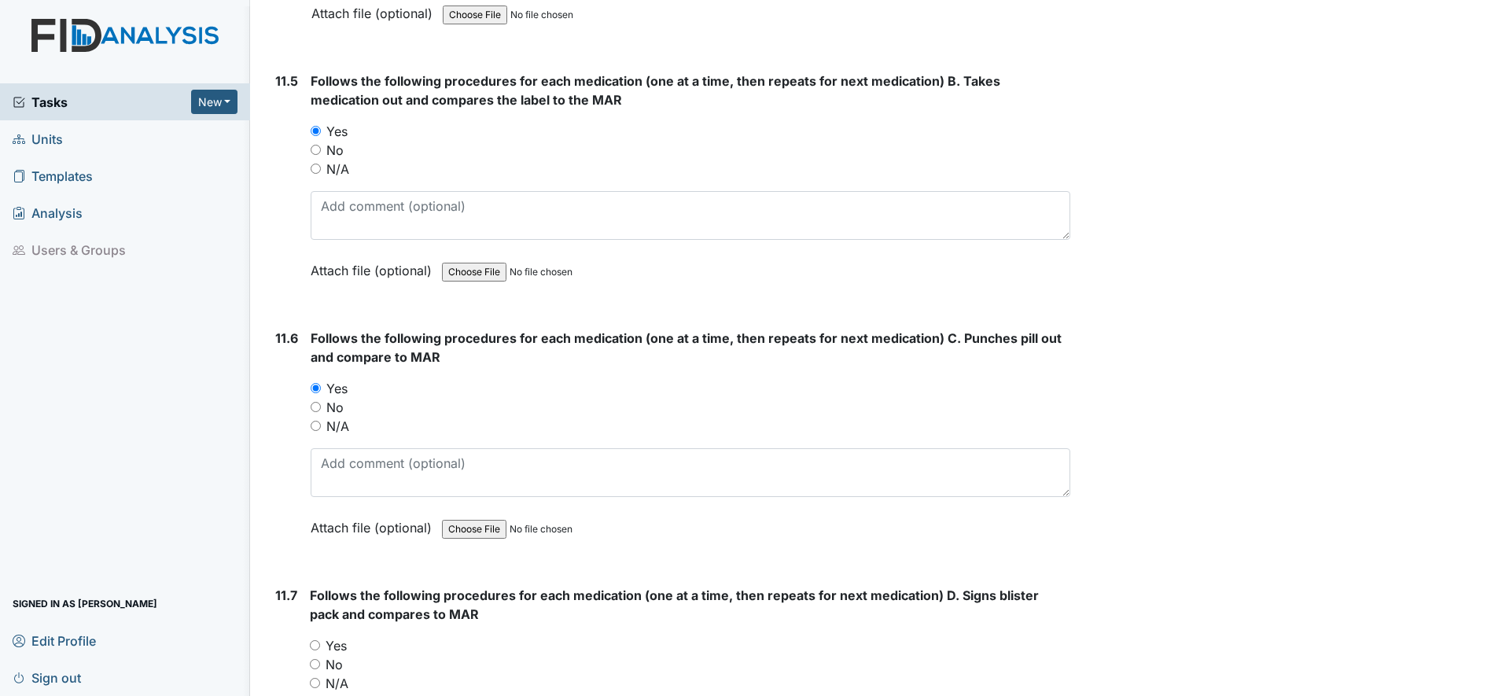
scroll to position [18683, 0]
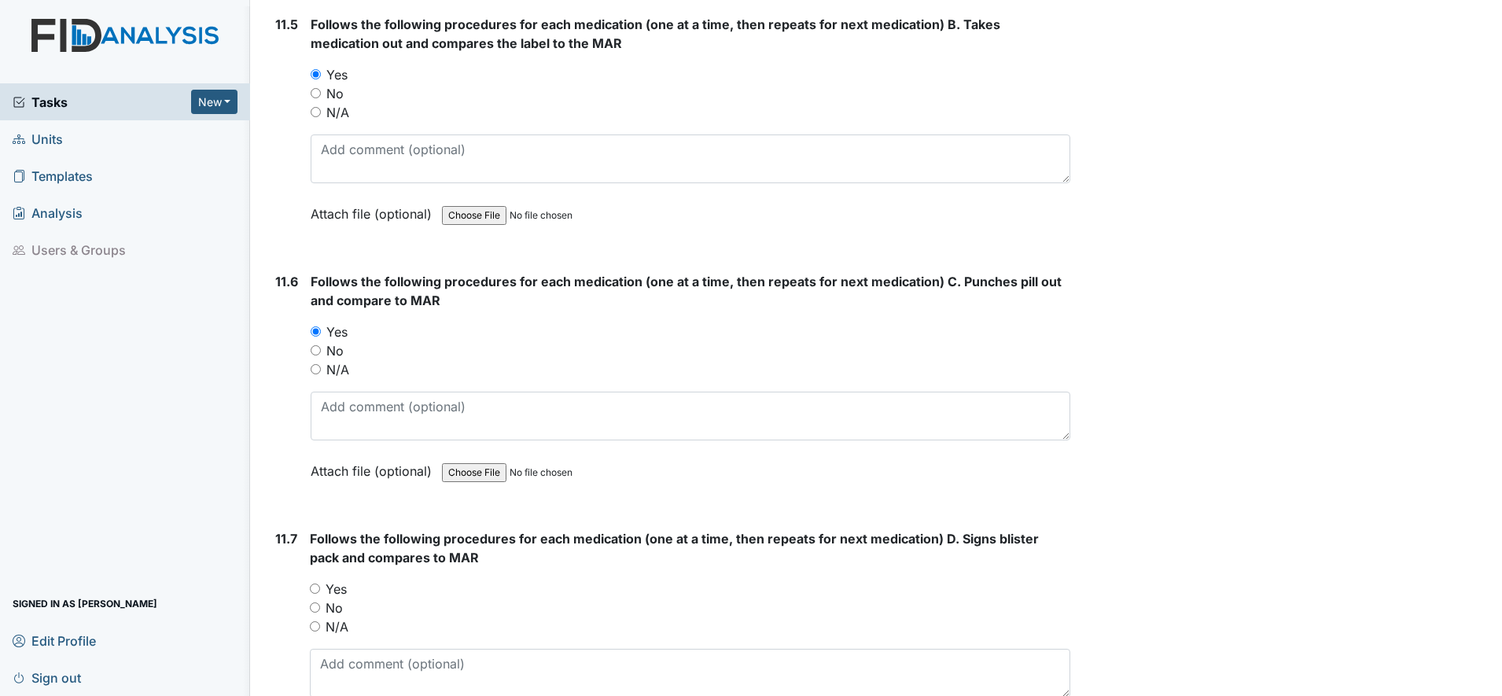
click at [316, 588] on input "Yes" at bounding box center [315, 589] width 10 height 10
radio input "true"
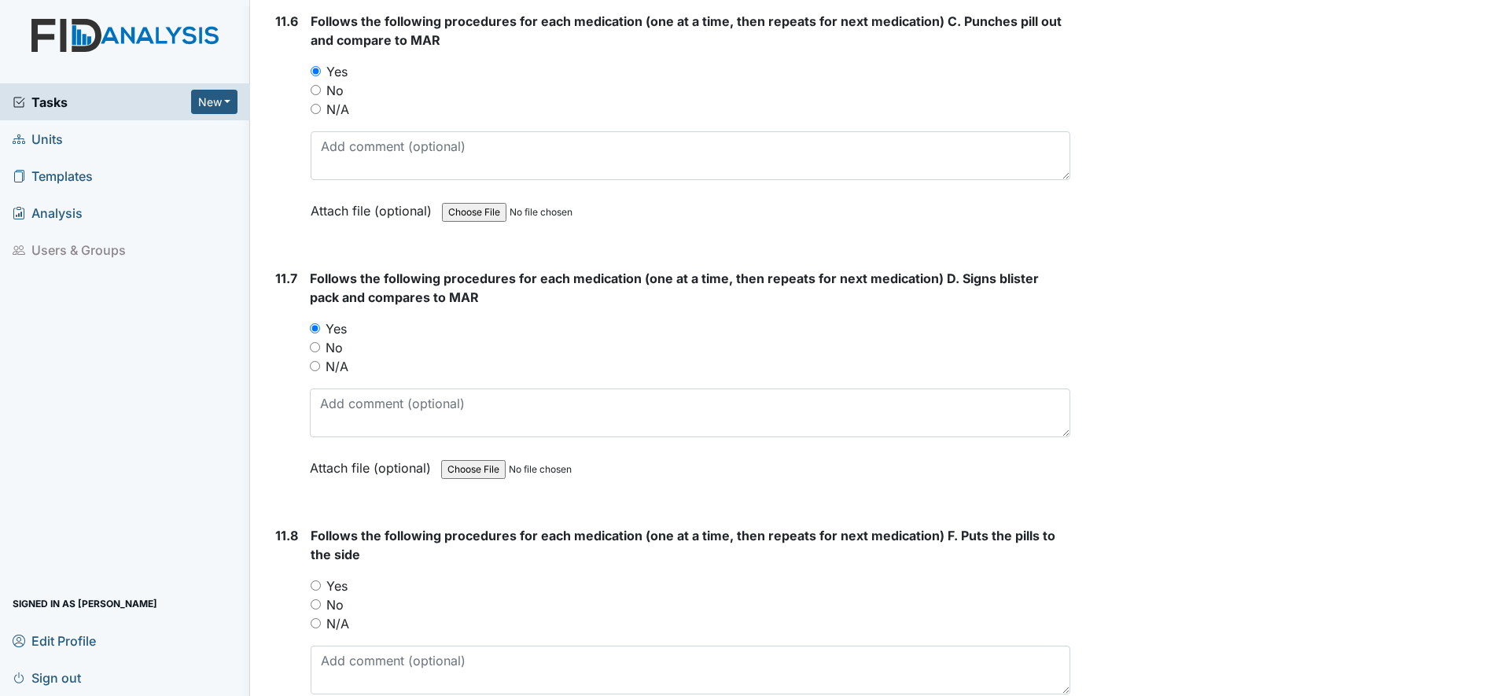
scroll to position [18978, 0]
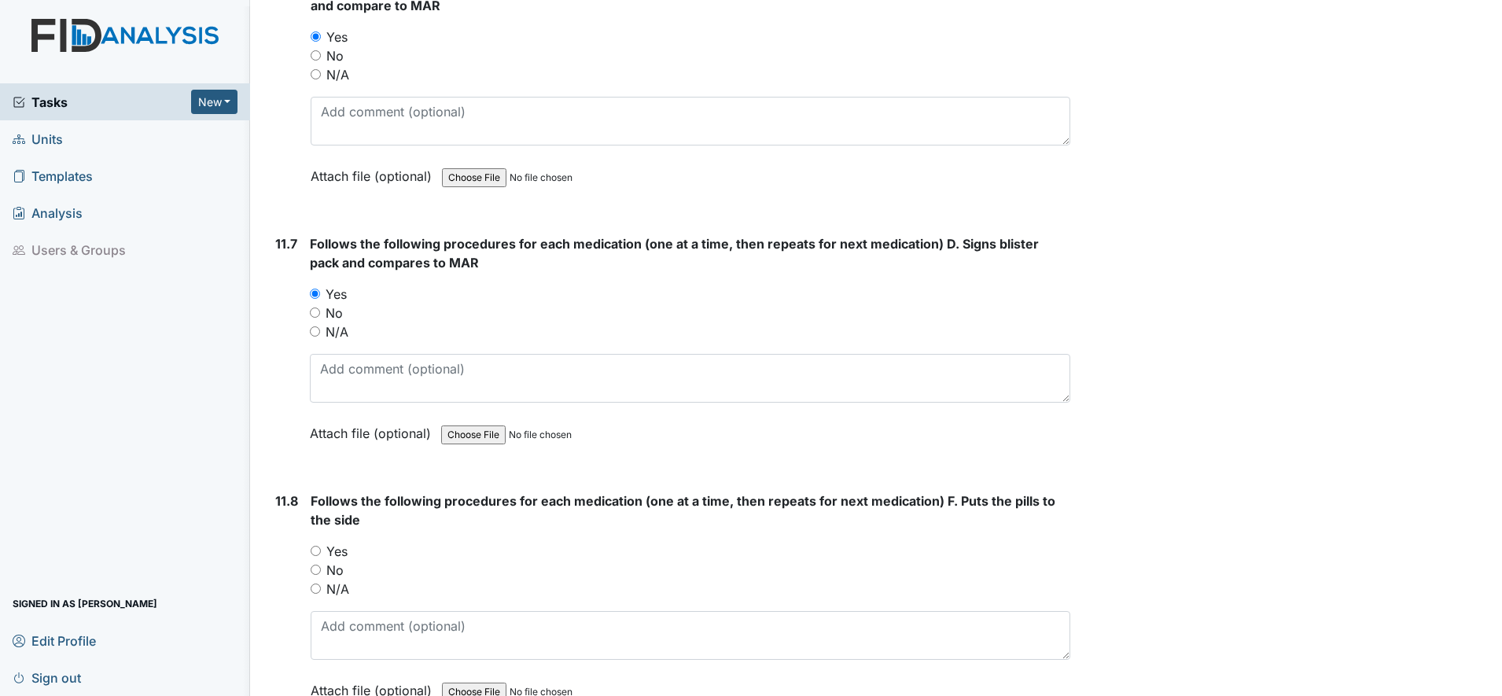
click at [316, 555] on input "Yes" at bounding box center [316, 551] width 10 height 10
radio input "true"
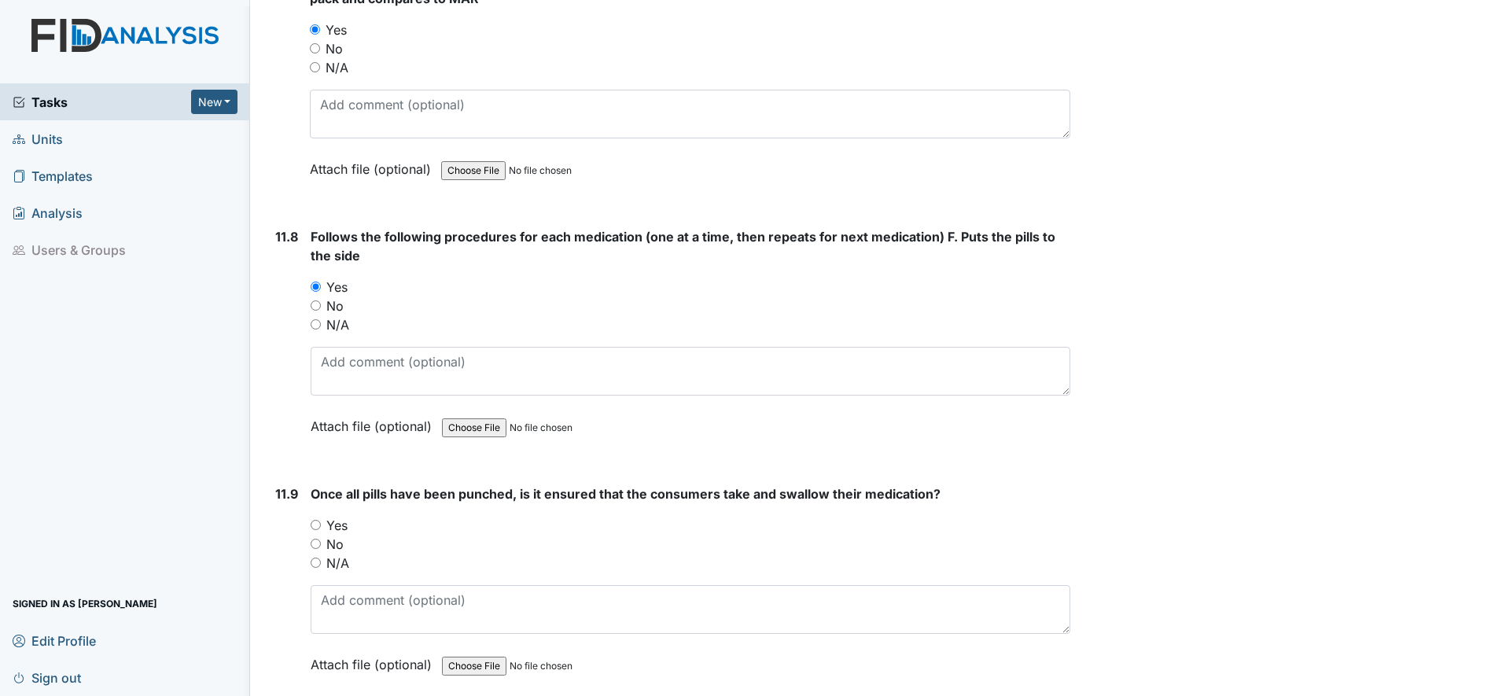
scroll to position [19273, 0]
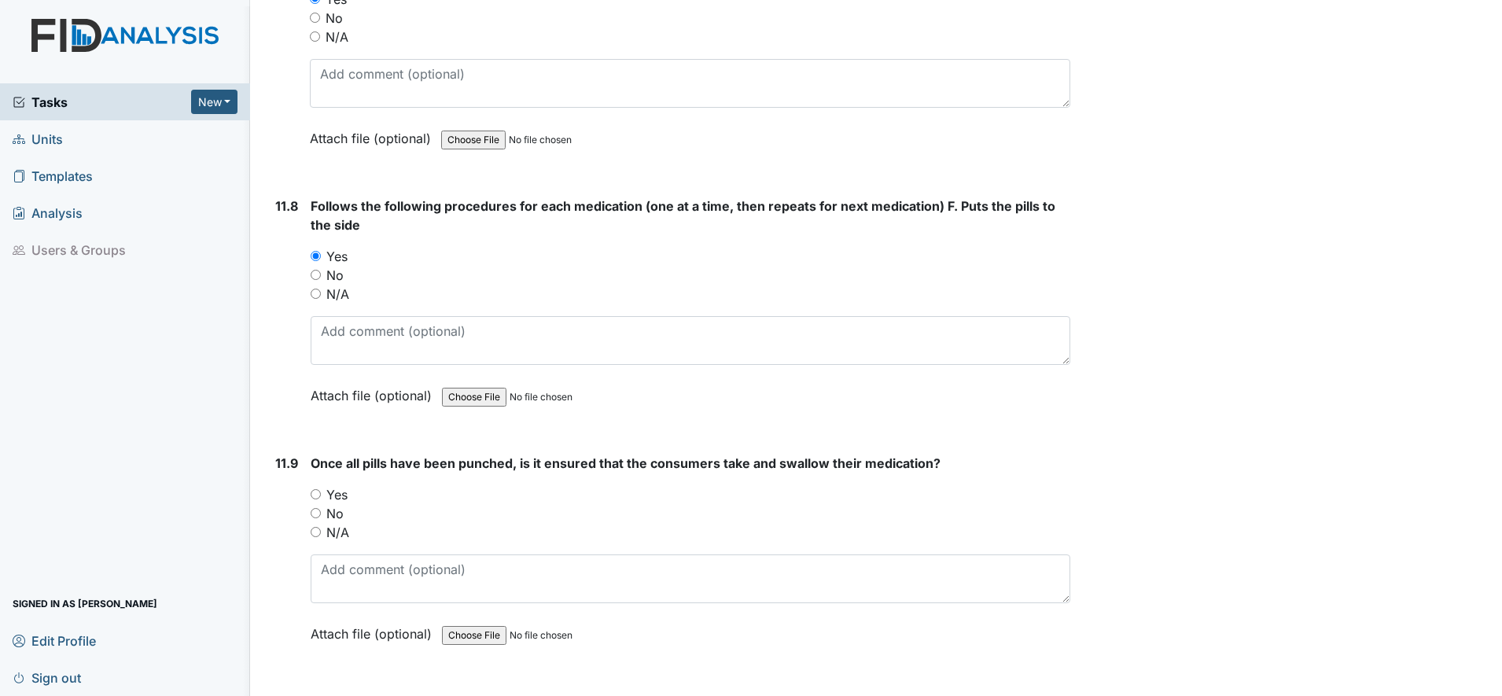
click at [313, 495] on input "Yes" at bounding box center [316, 494] width 10 height 10
radio input "true"
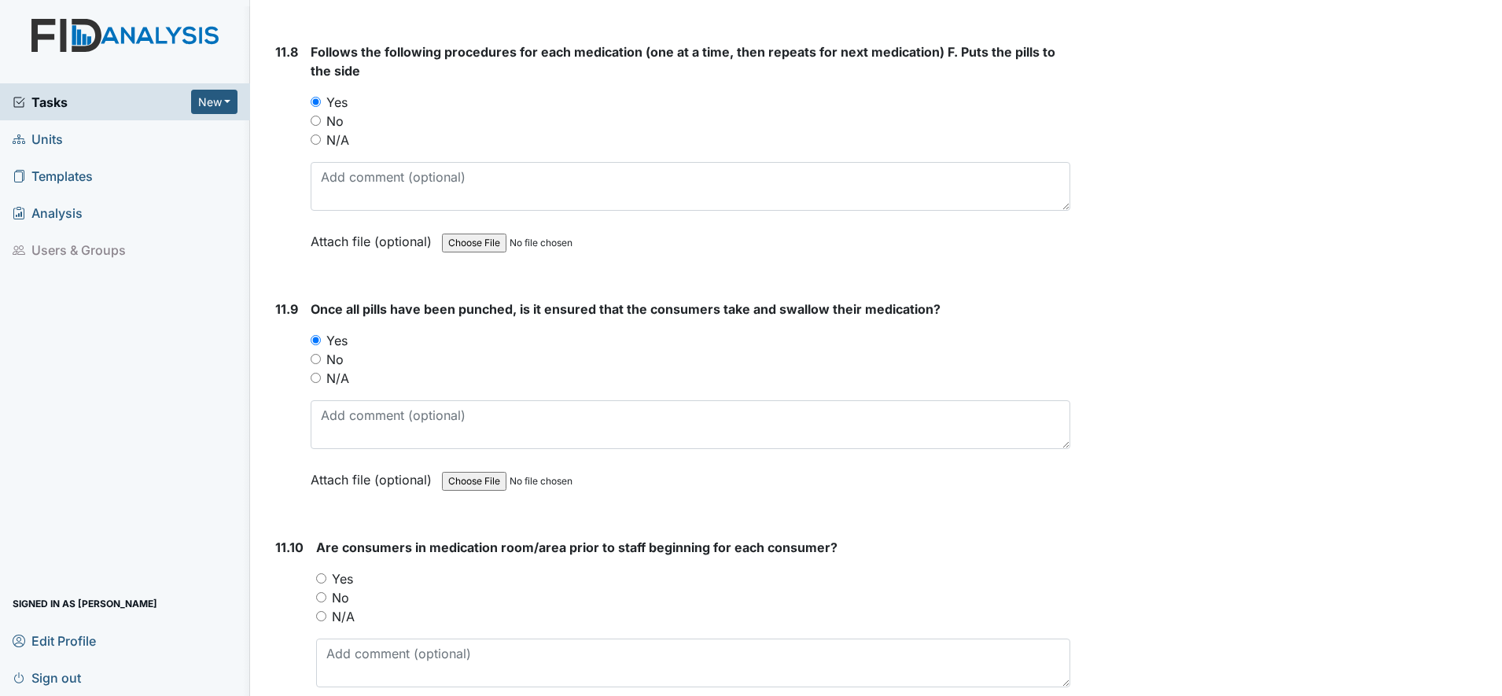
scroll to position [19469, 0]
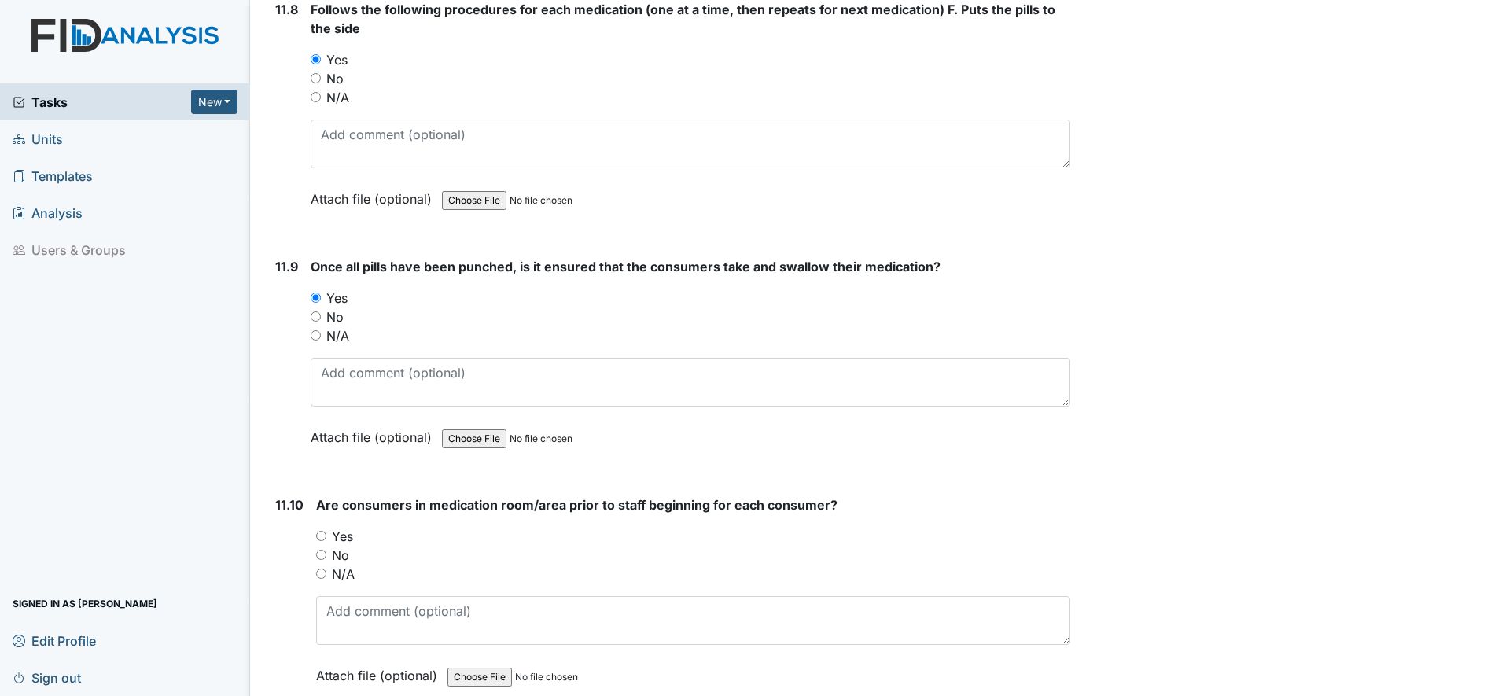
click at [323, 536] on input "Yes" at bounding box center [321, 536] width 10 height 10
radio input "true"
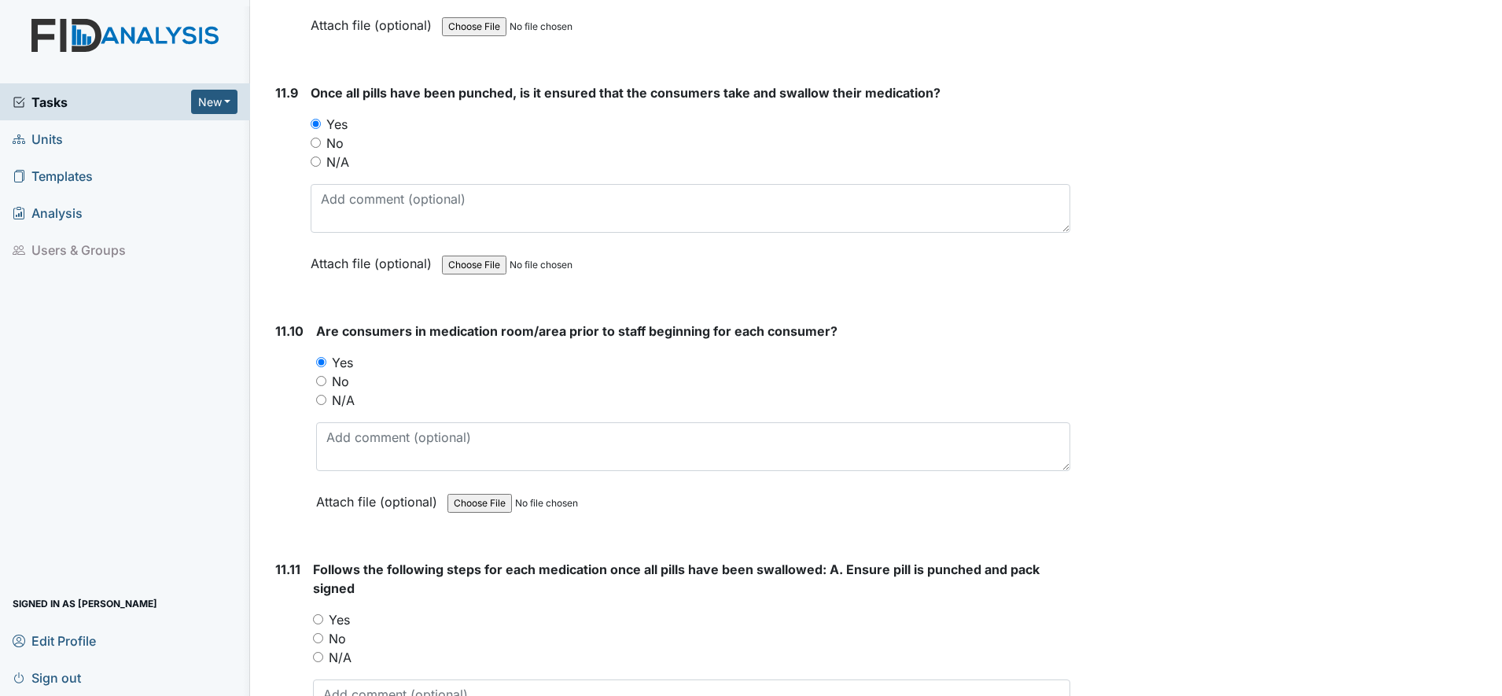
scroll to position [19666, 0]
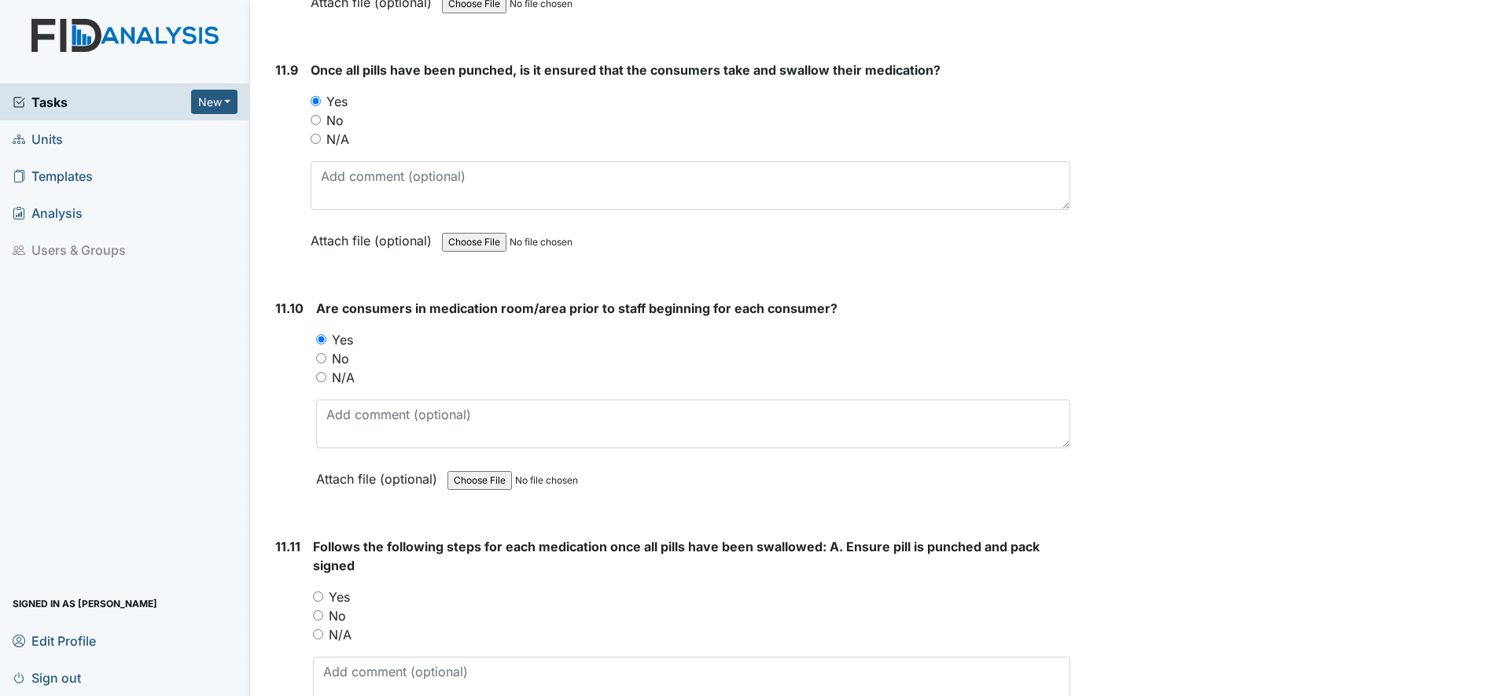
click at [323, 596] on input "Yes" at bounding box center [318, 597] width 10 height 10
radio input "true"
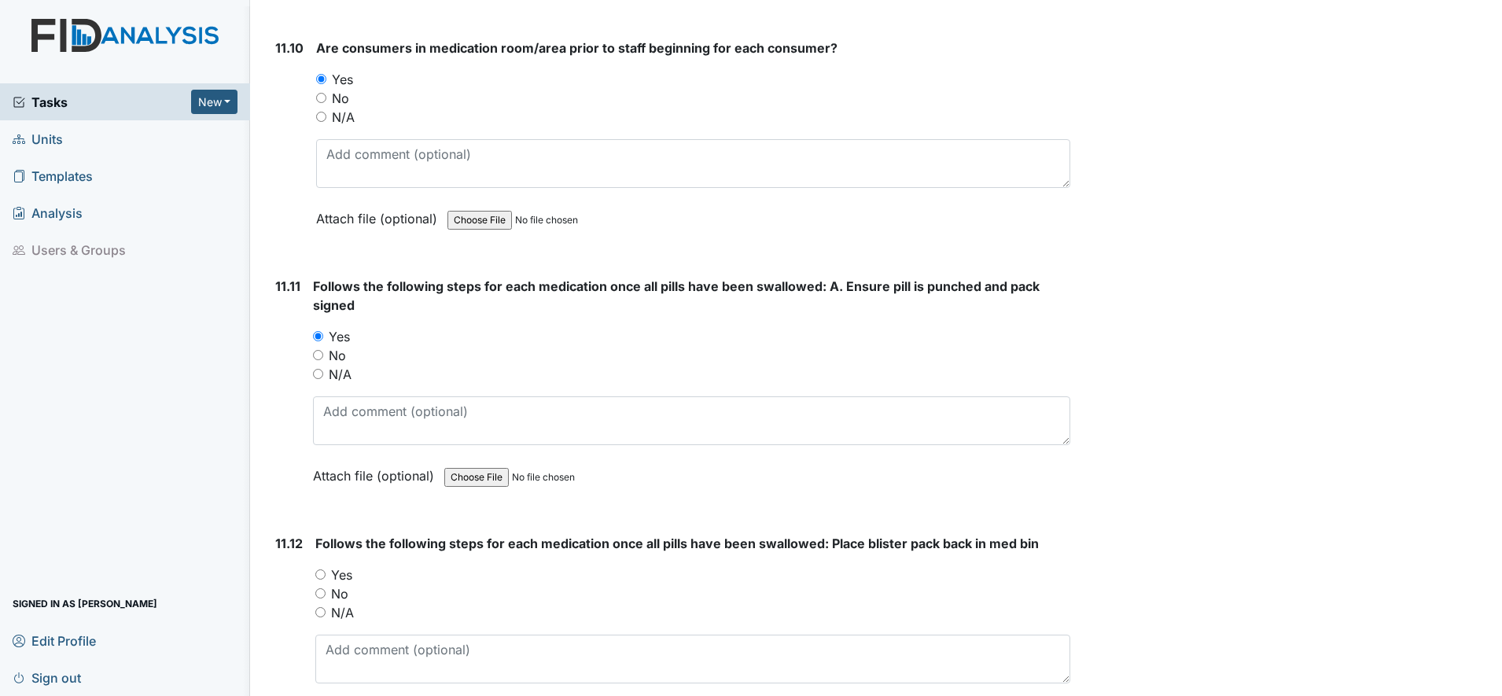
scroll to position [19961, 0]
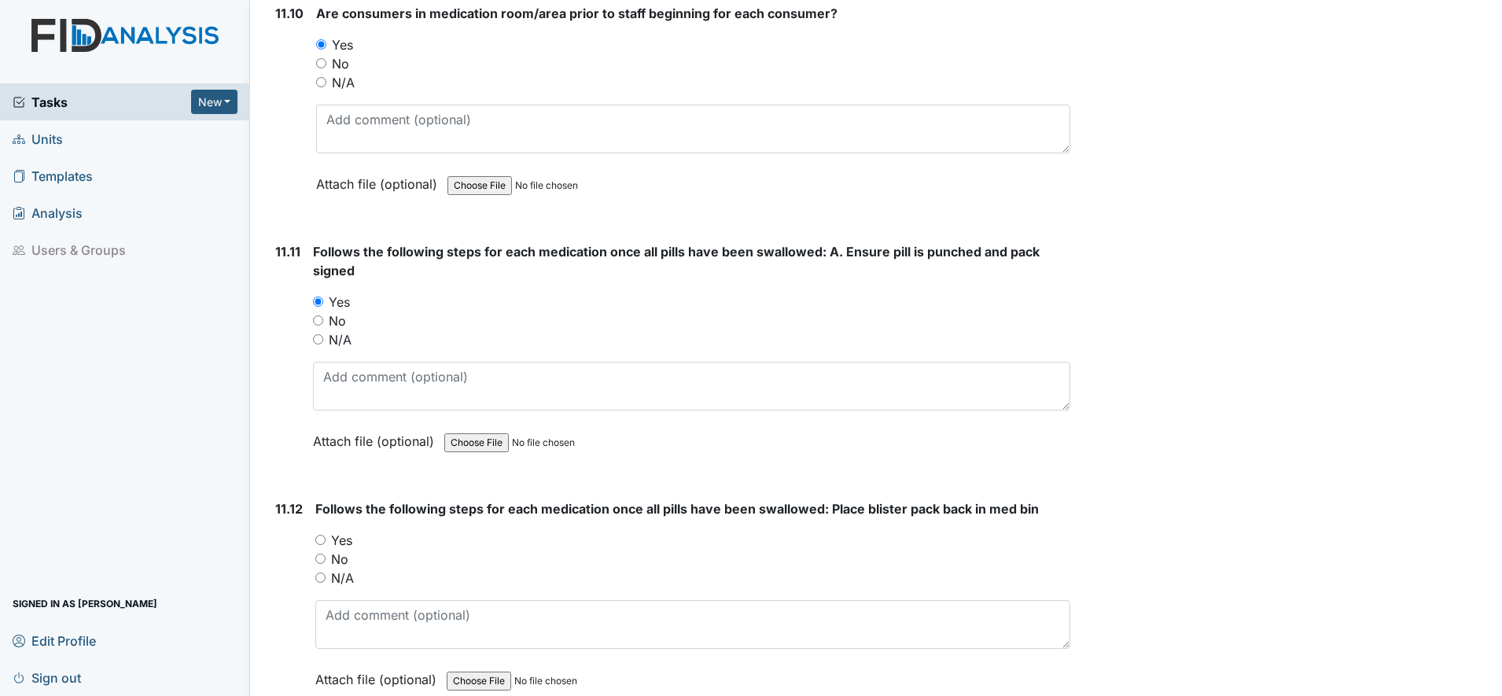
click at [325, 548] on div "Yes" at bounding box center [692, 540] width 755 height 19
click at [319, 543] on input "Yes" at bounding box center [320, 540] width 10 height 10
radio input "true"
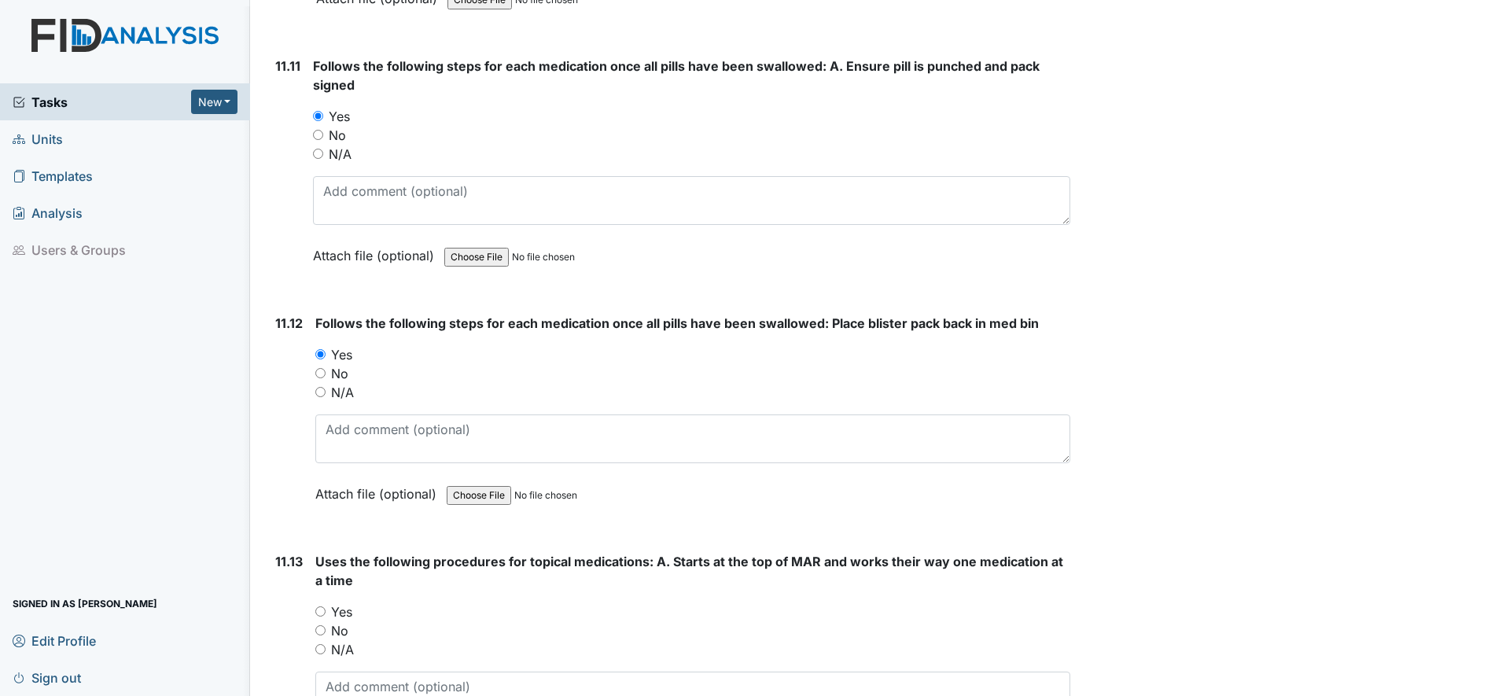
scroll to position [20158, 0]
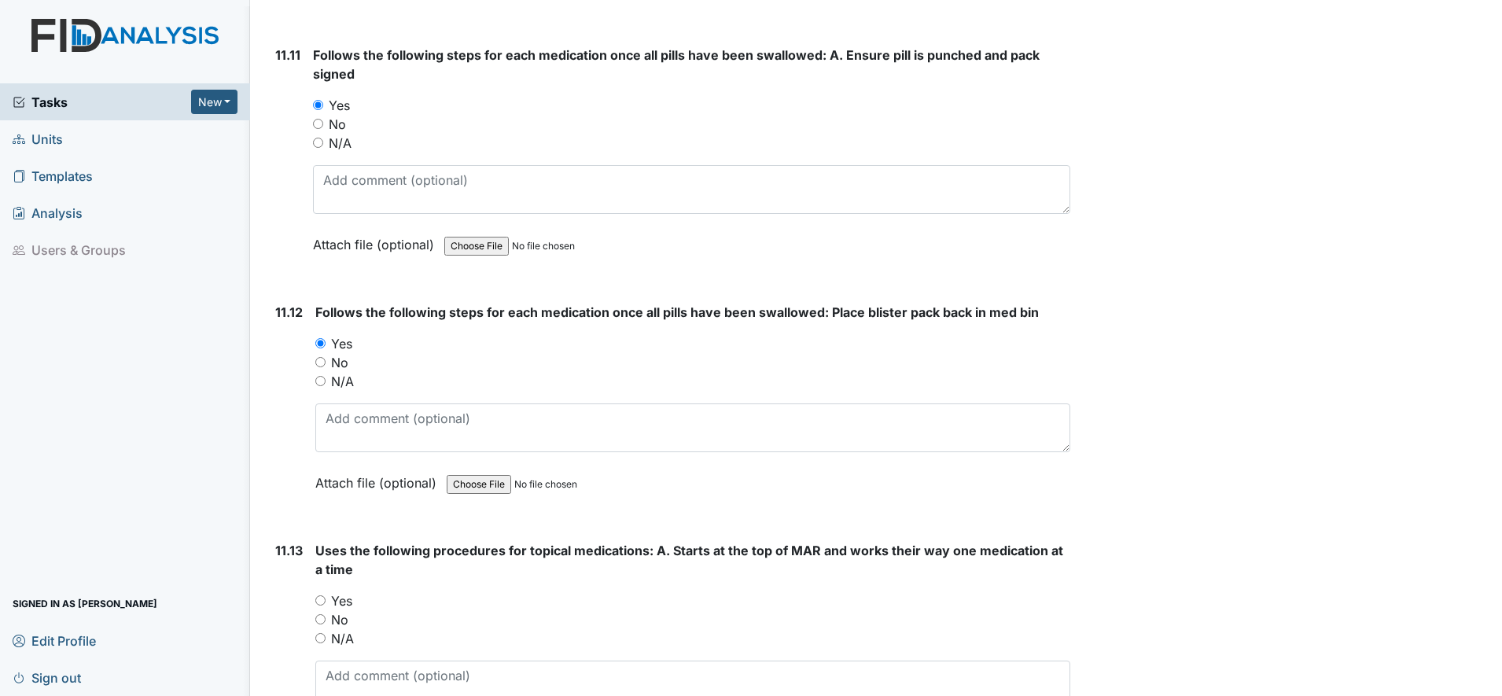
click at [324, 599] on input "Yes" at bounding box center [320, 600] width 10 height 10
radio input "true"
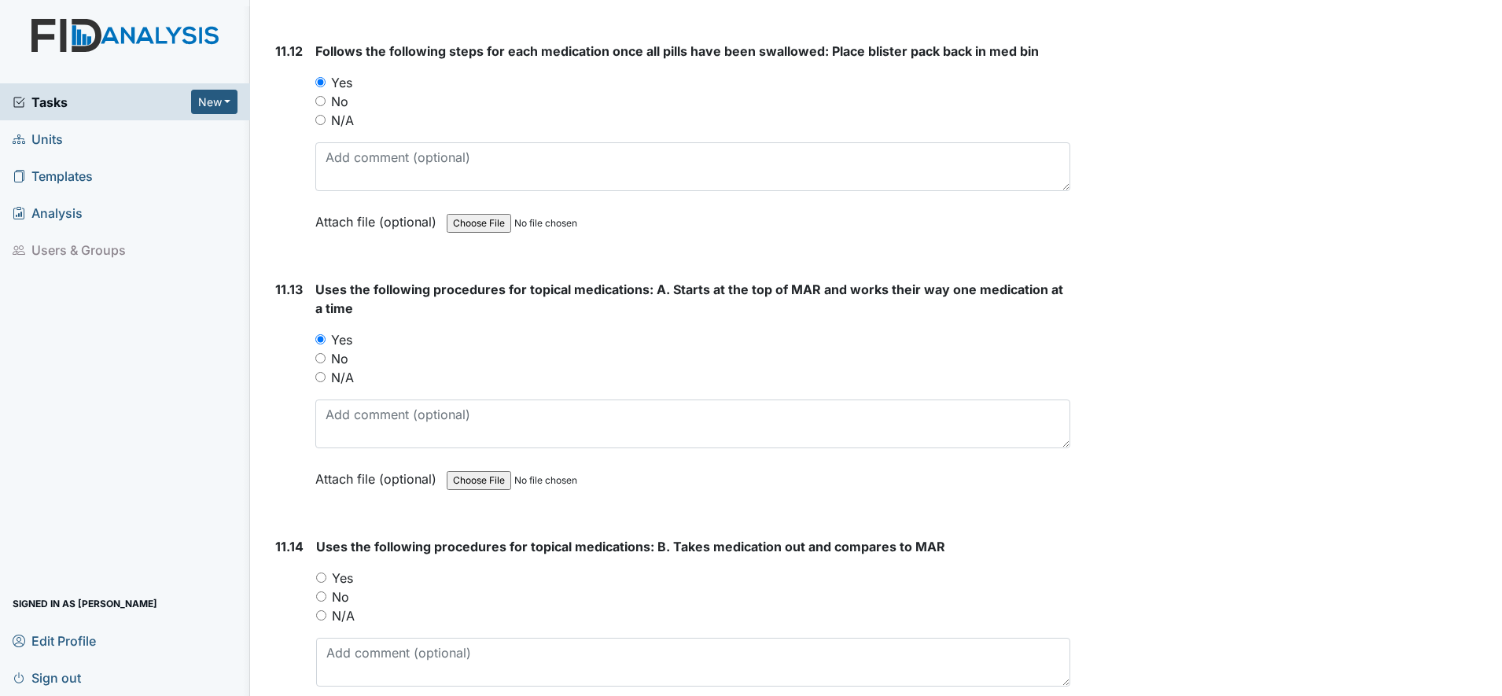
scroll to position [20453, 0]
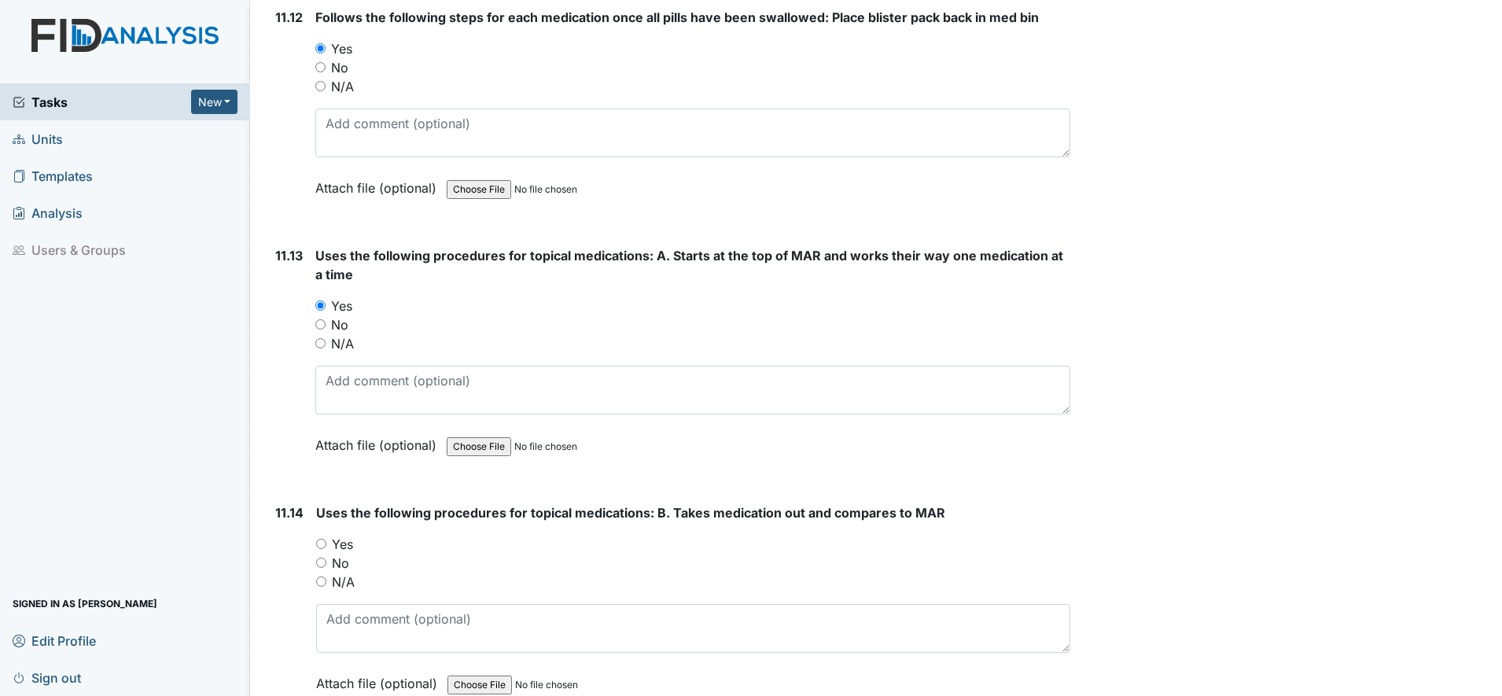
click at [328, 544] on div "Yes" at bounding box center [693, 544] width 754 height 19
click at [323, 544] on input "Yes" at bounding box center [321, 544] width 10 height 10
radio input "true"
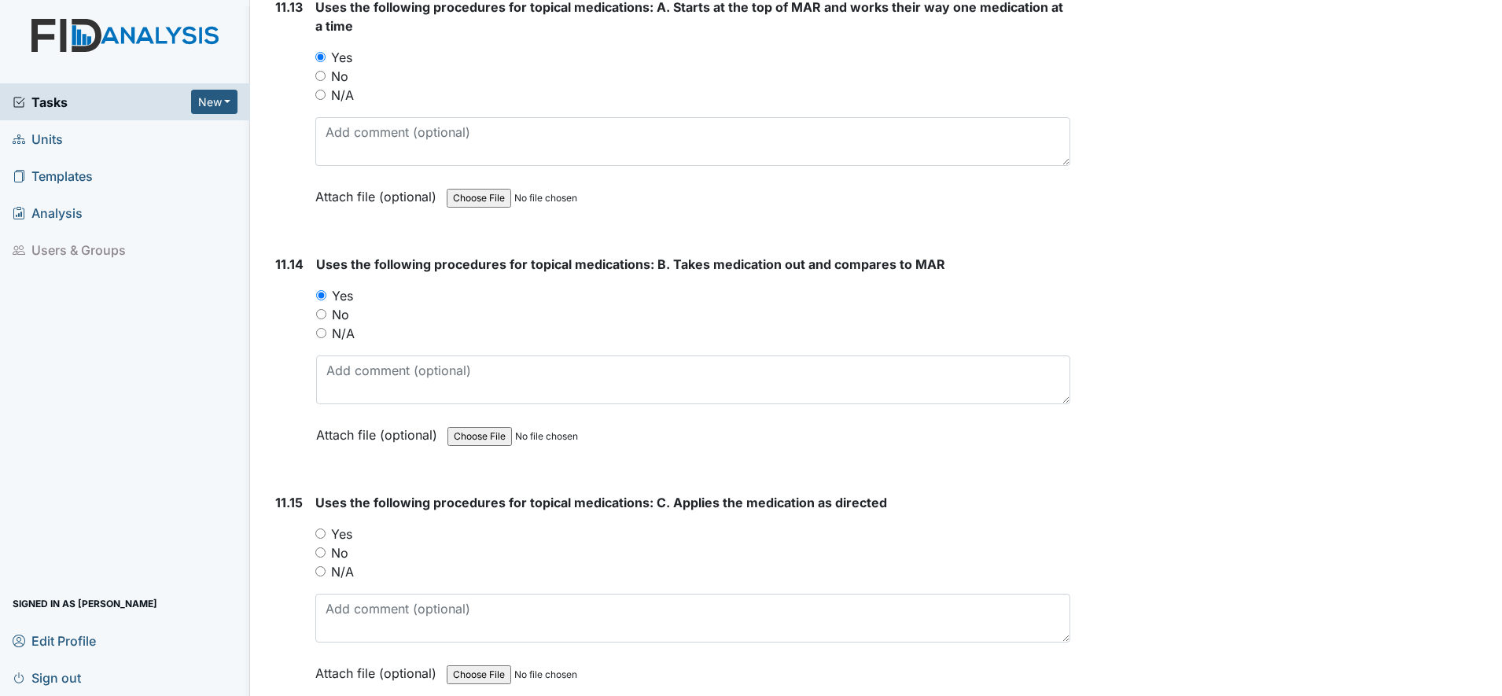
scroll to position [20748, 0]
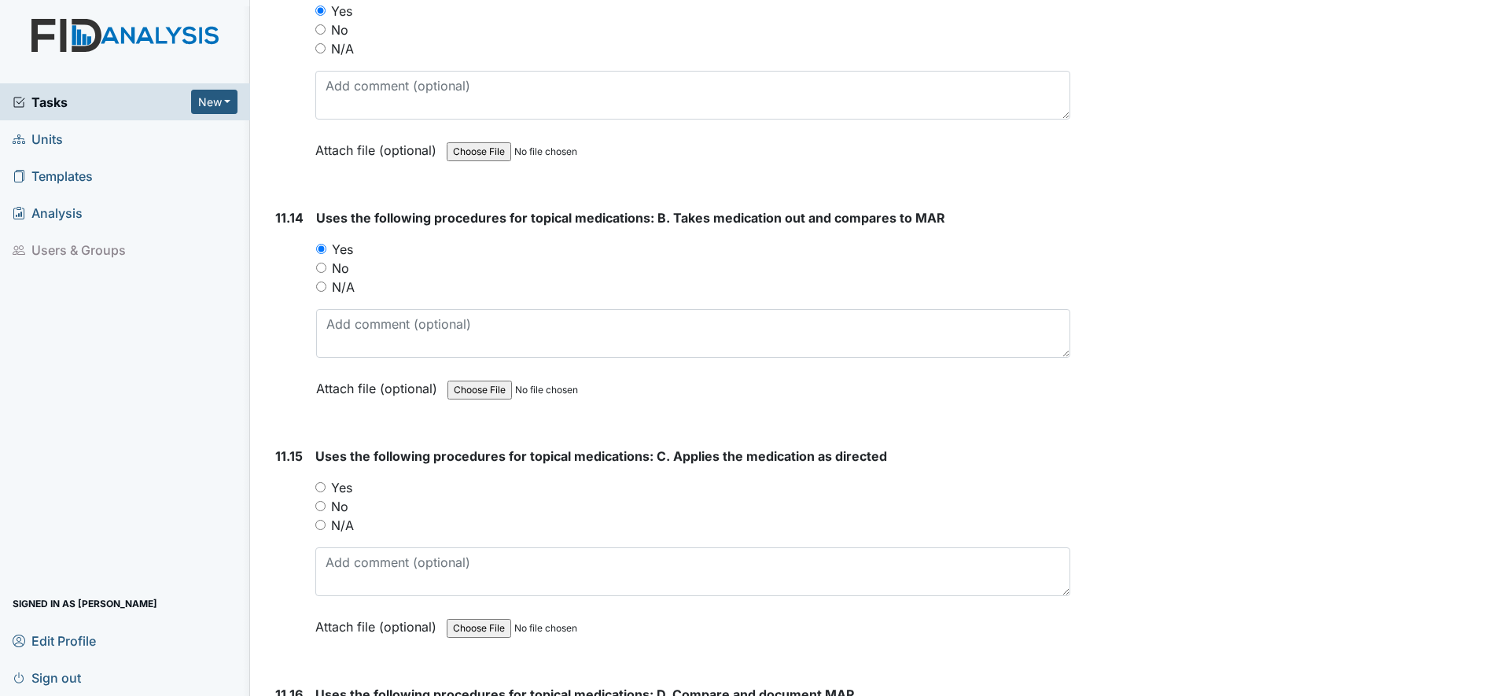
click at [323, 485] on input "Yes" at bounding box center [320, 487] width 10 height 10
radio input "true"
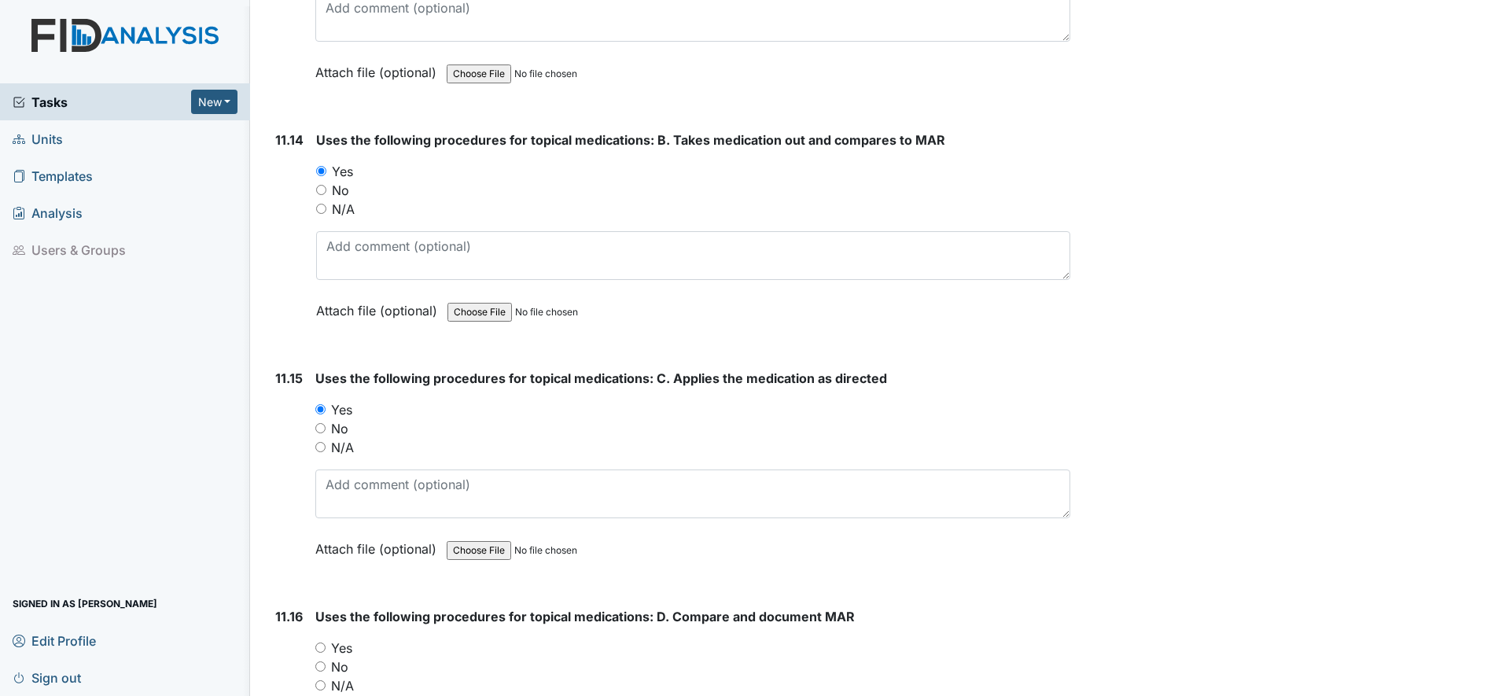
scroll to position [20944, 0]
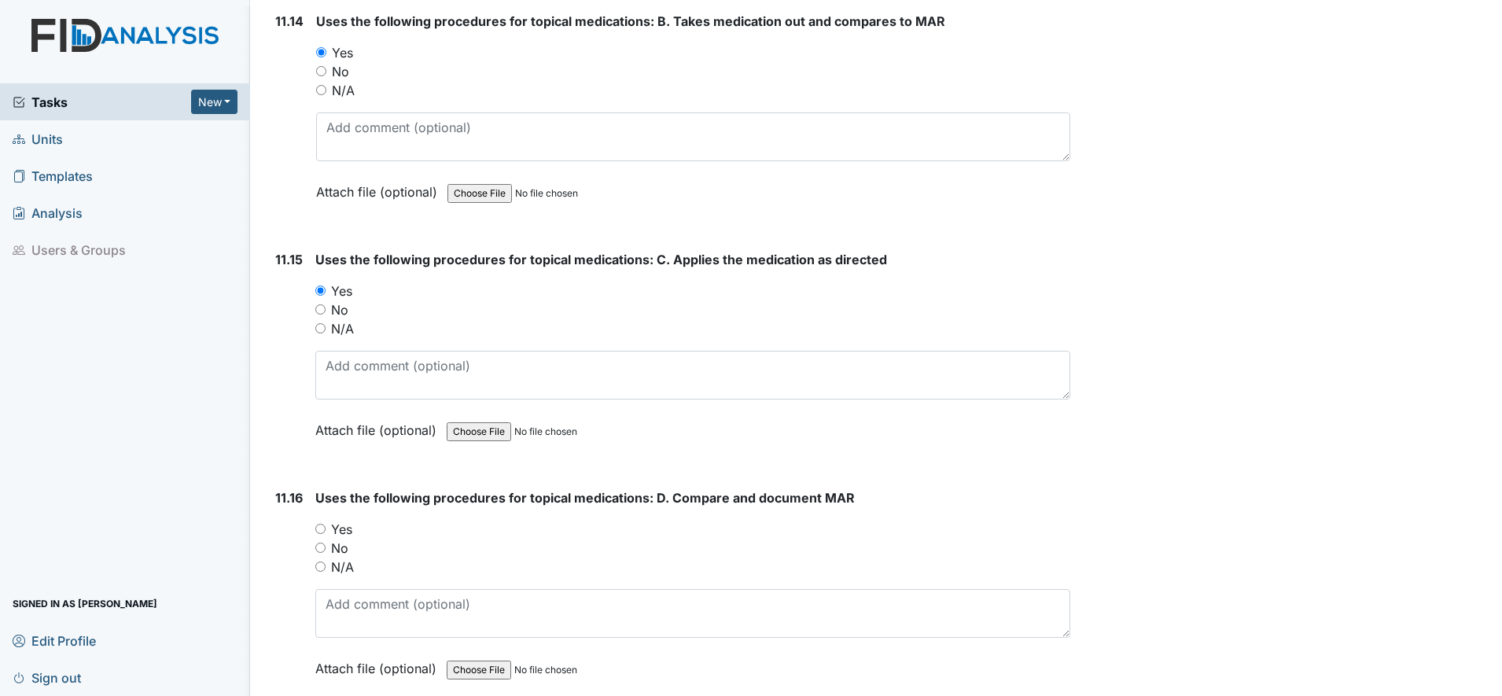
click at [321, 531] on input "Yes" at bounding box center [320, 529] width 10 height 10
radio input "true"
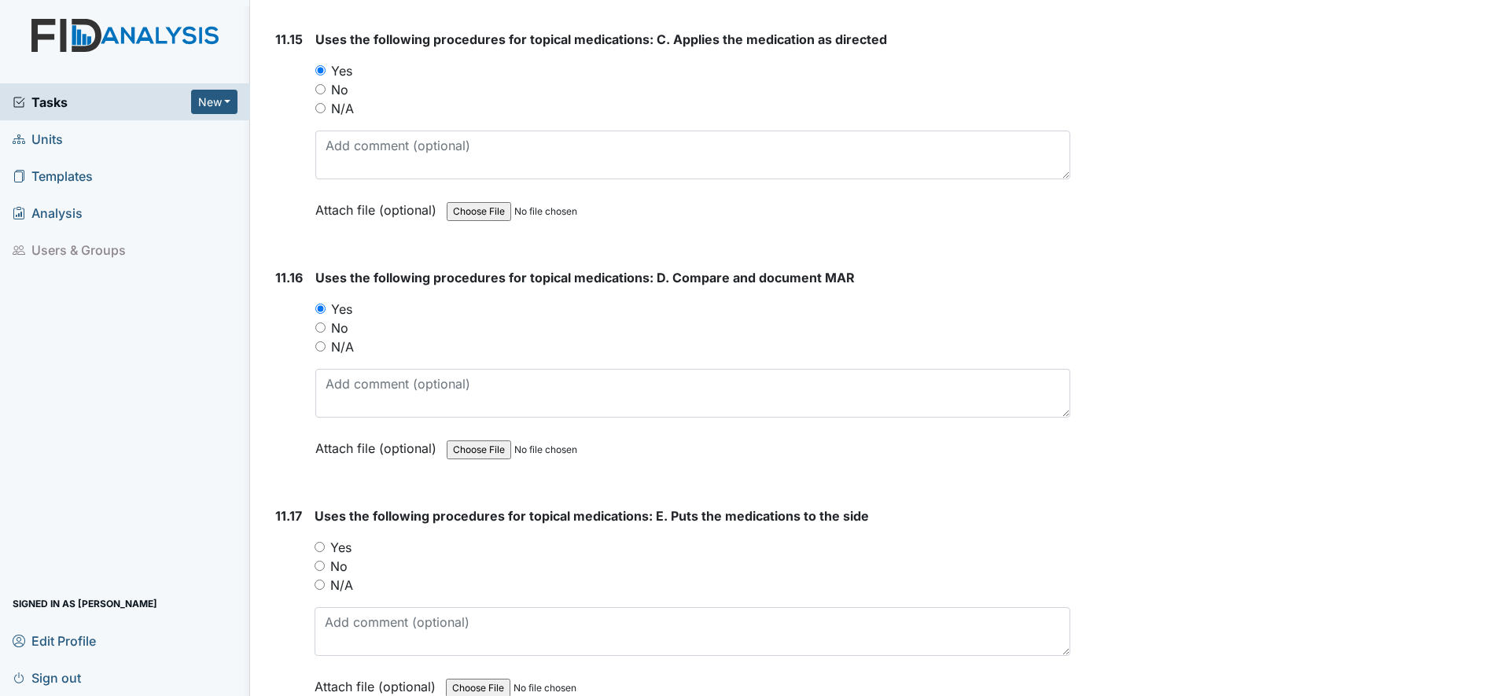
scroll to position [21239, 0]
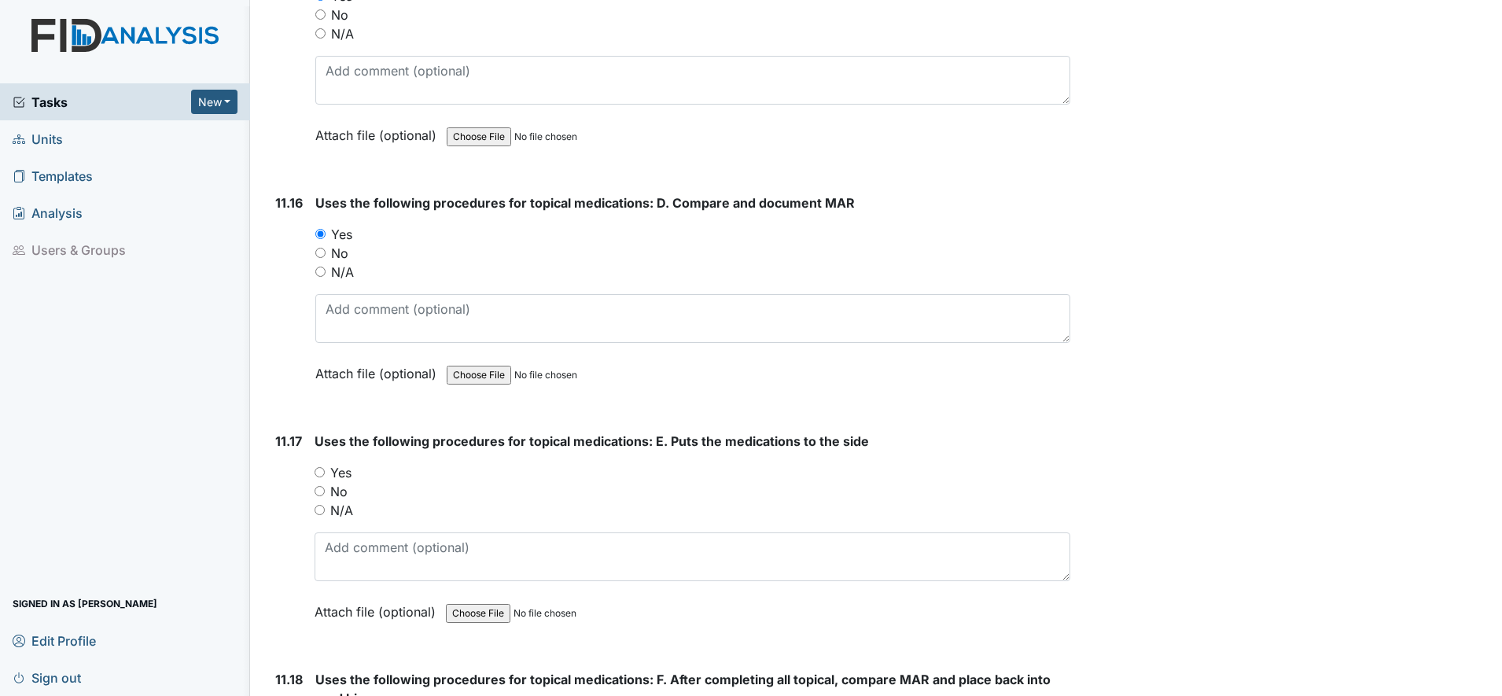
click at [318, 475] on input "Yes" at bounding box center [320, 472] width 10 height 10
radio input "true"
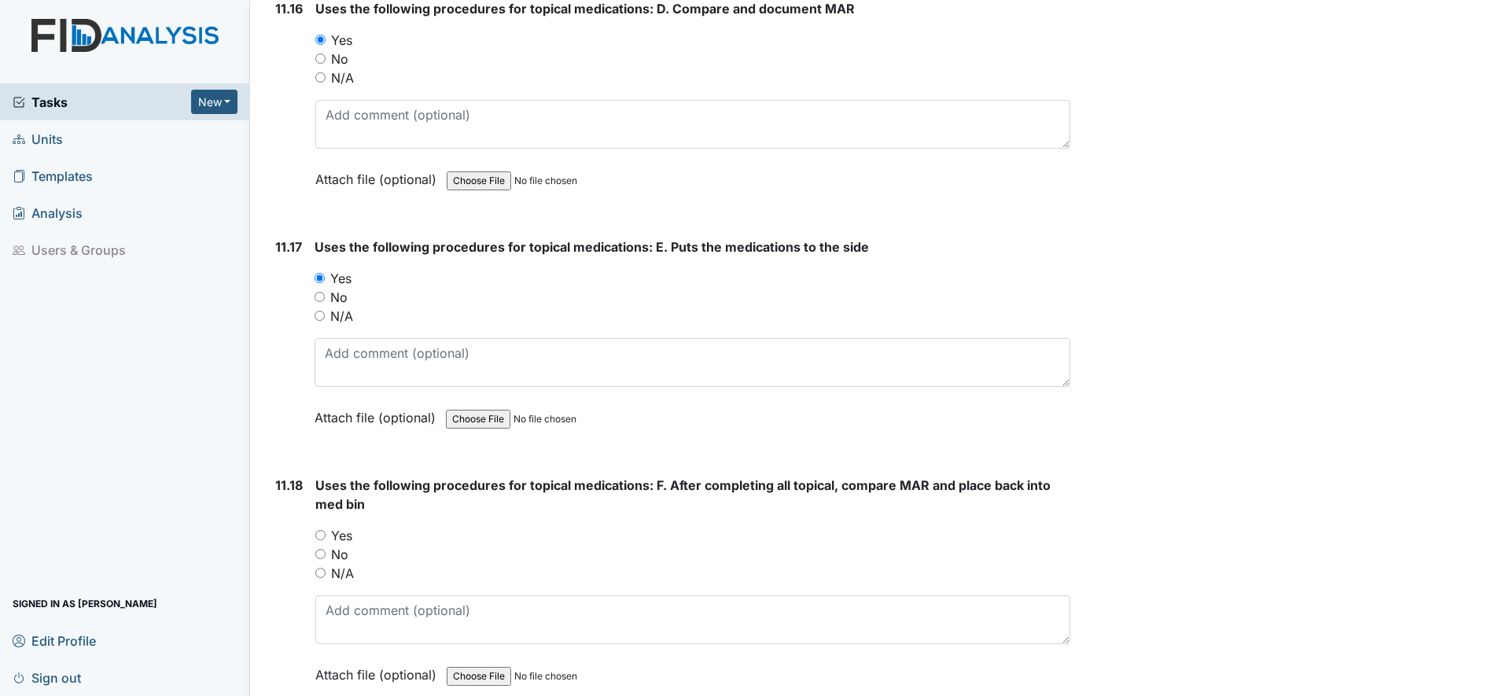
scroll to position [21436, 0]
click at [317, 531] on input "Yes" at bounding box center [320, 533] width 10 height 10
radio input "true"
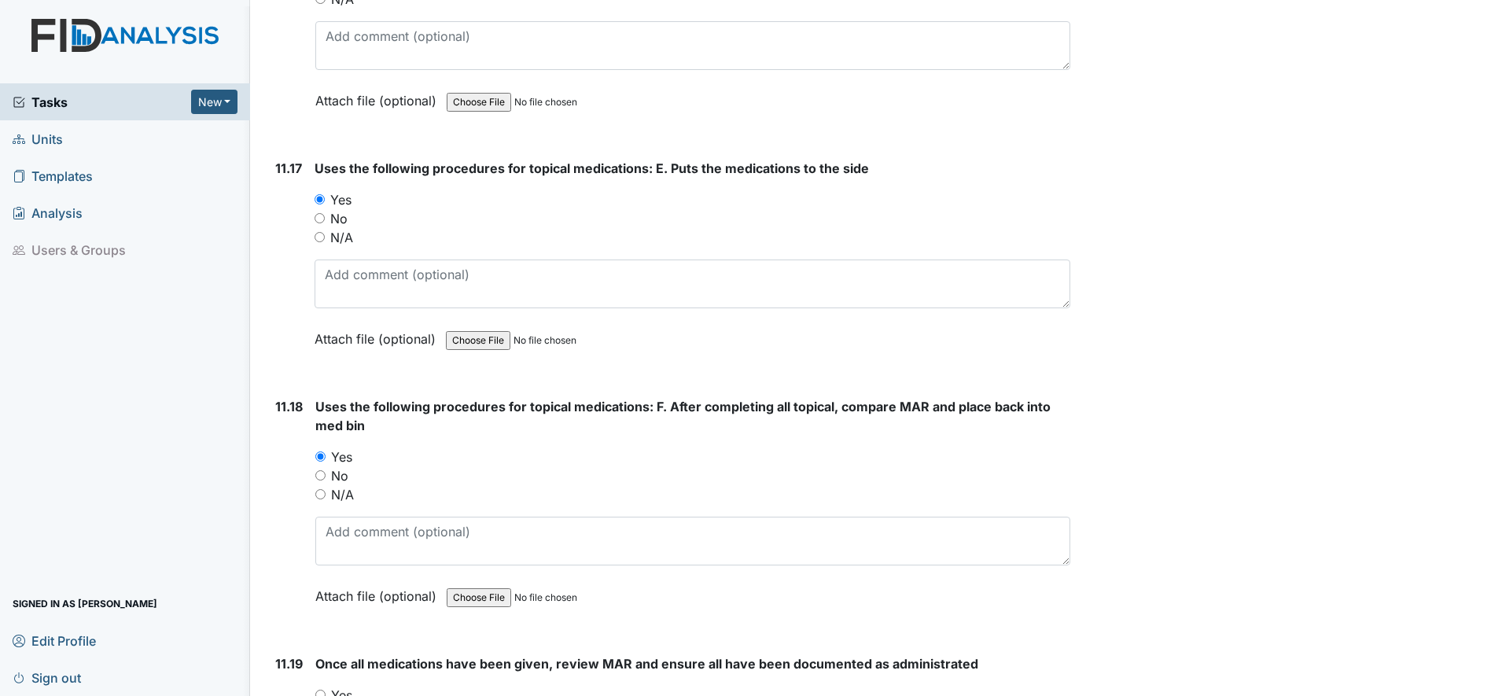
scroll to position [21633, 0]
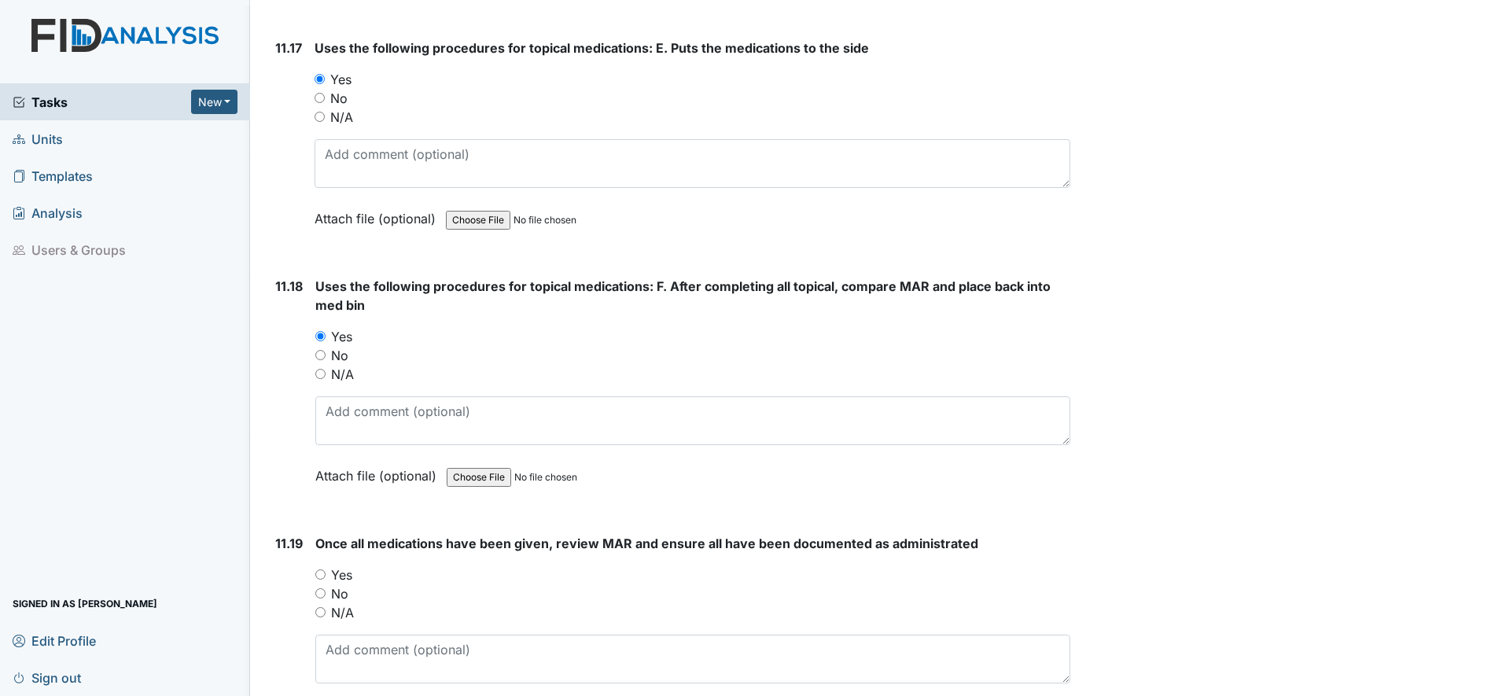
click at [323, 579] on input "Yes" at bounding box center [320, 575] width 10 height 10
radio input "true"
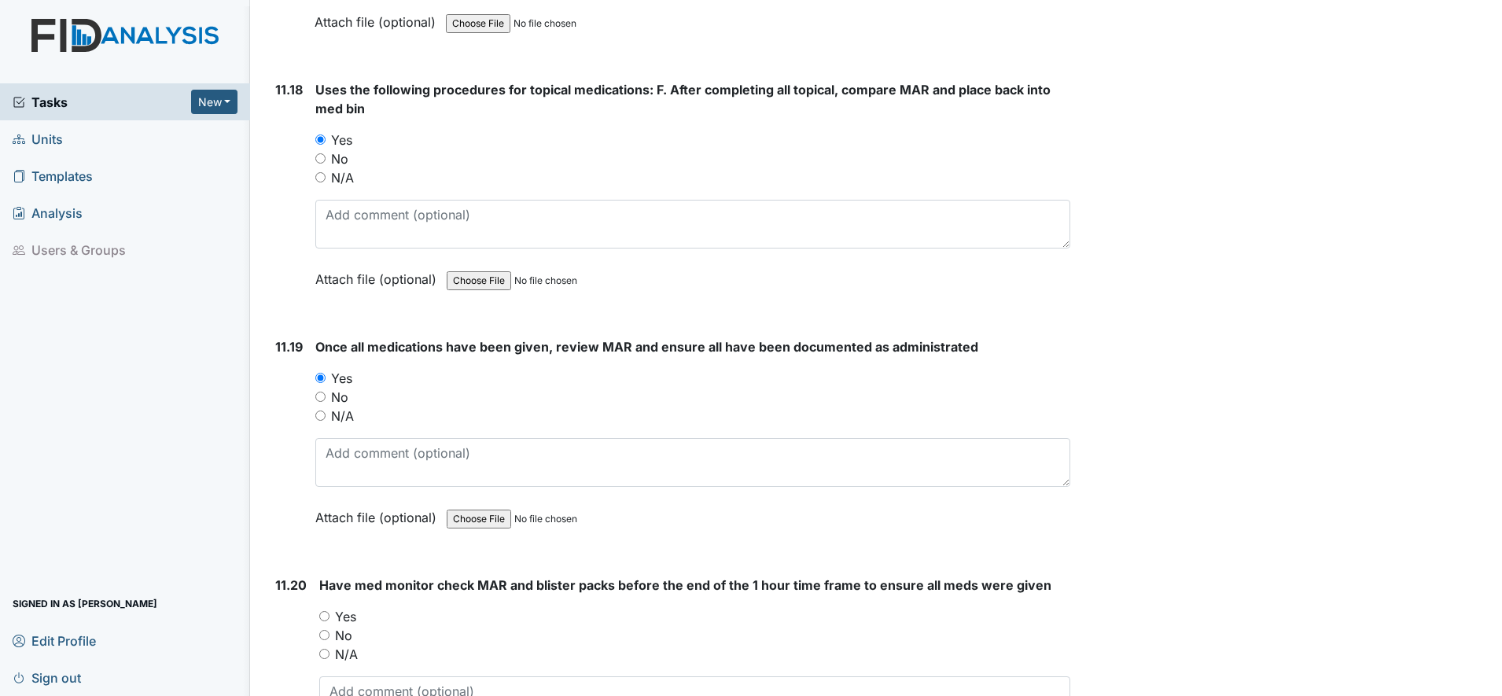
click at [327, 618] on input "Yes" at bounding box center [324, 616] width 10 height 10
radio input "true"
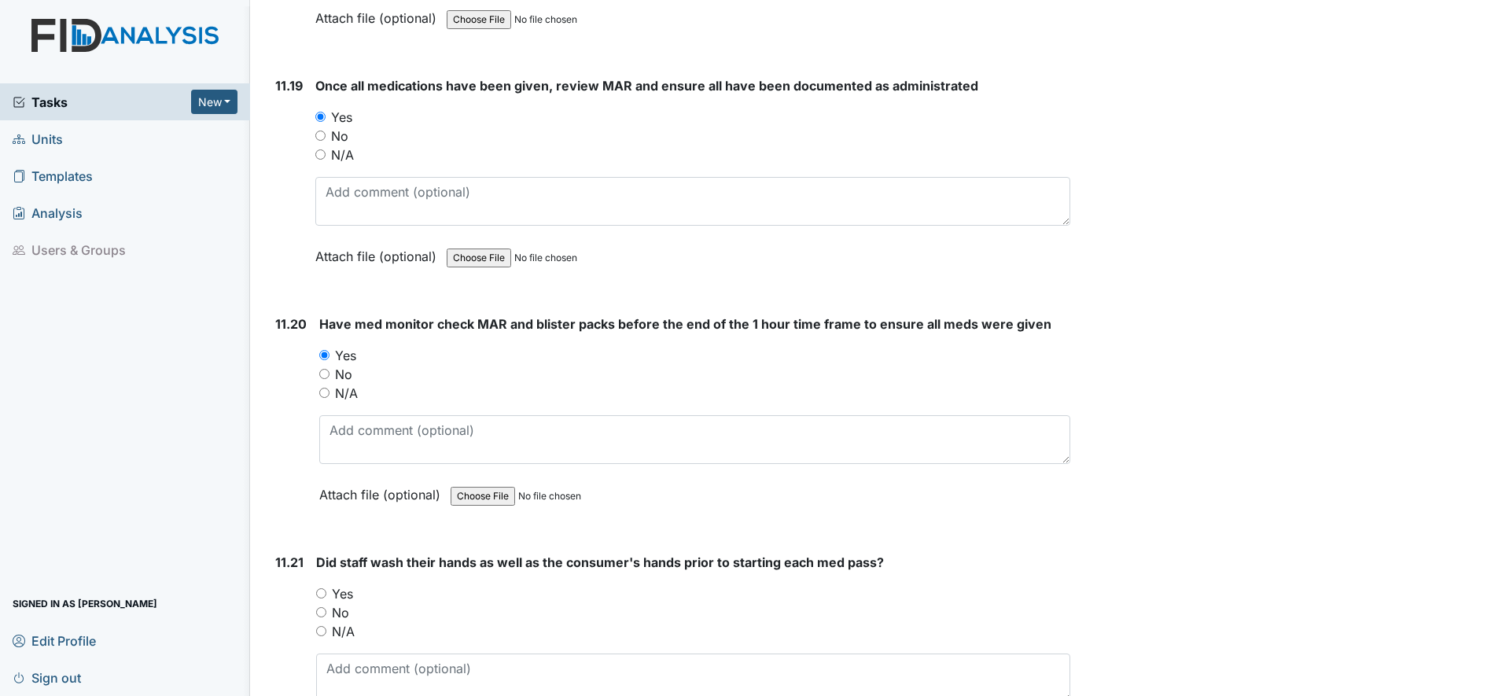
scroll to position [22124, 0]
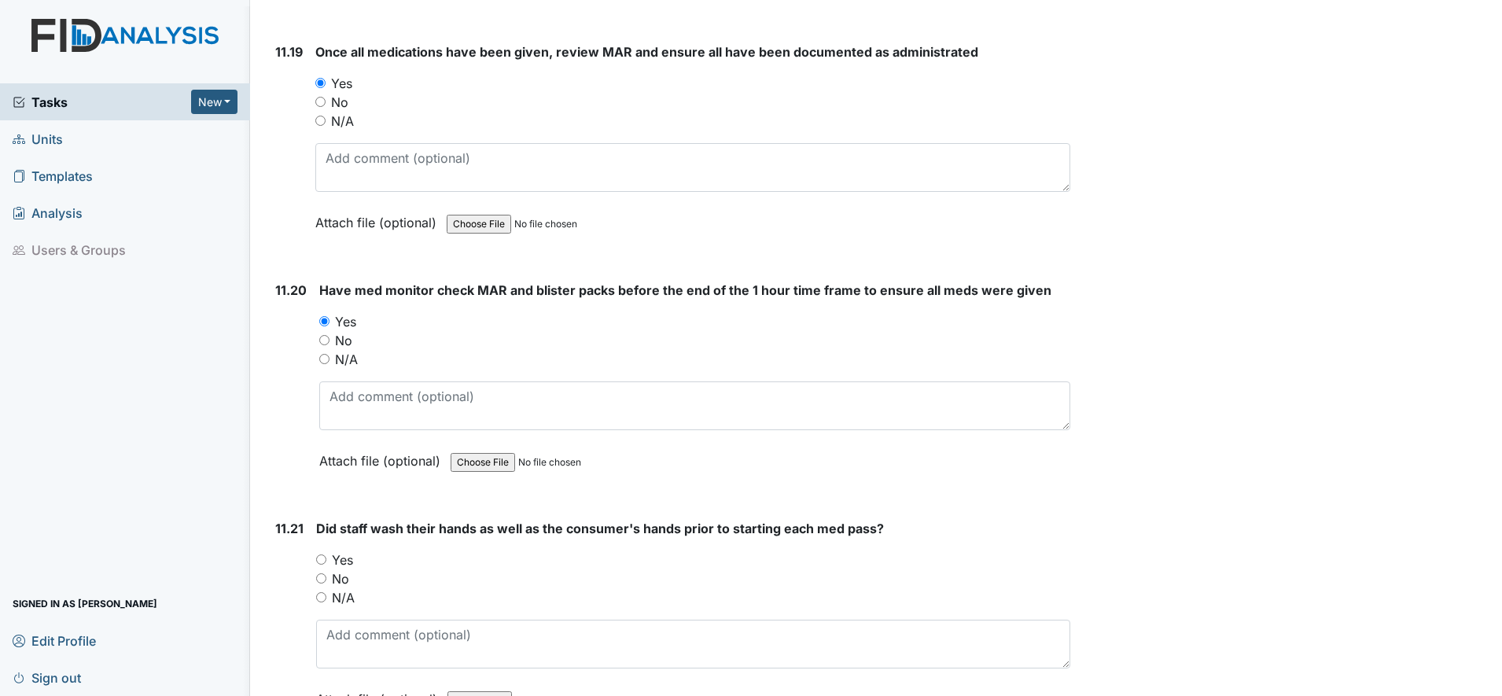
click at [323, 562] on input "Yes" at bounding box center [321, 560] width 10 height 10
radio input "true"
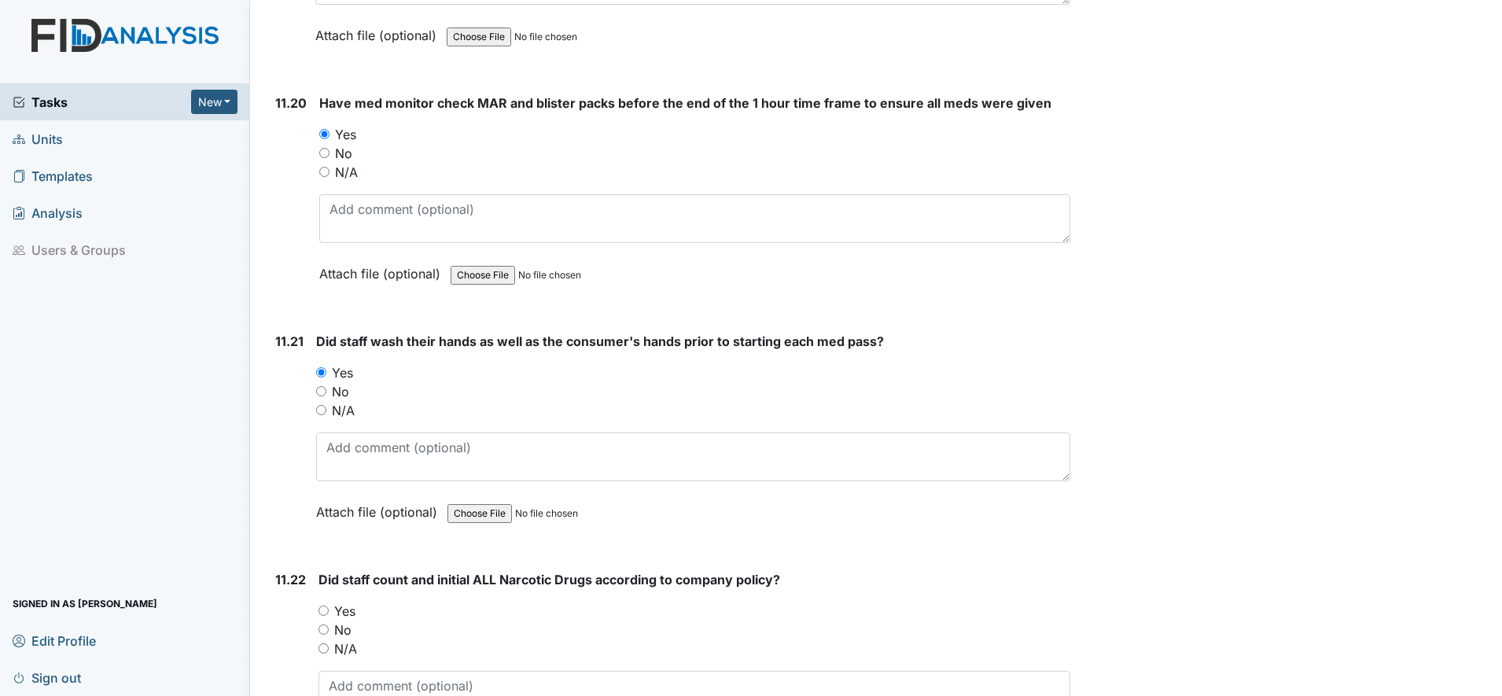
scroll to position [22321, 0]
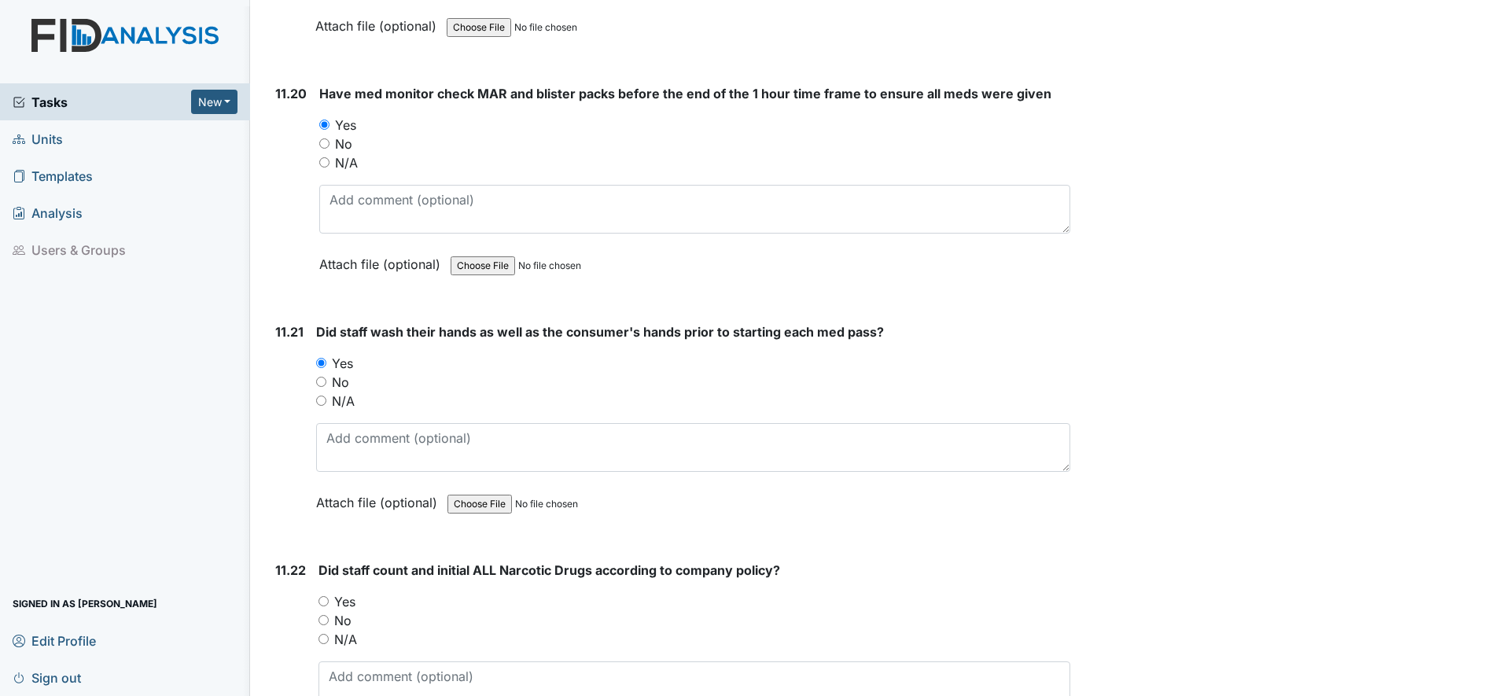
click at [319, 595] on div "Yes" at bounding box center [695, 601] width 752 height 19
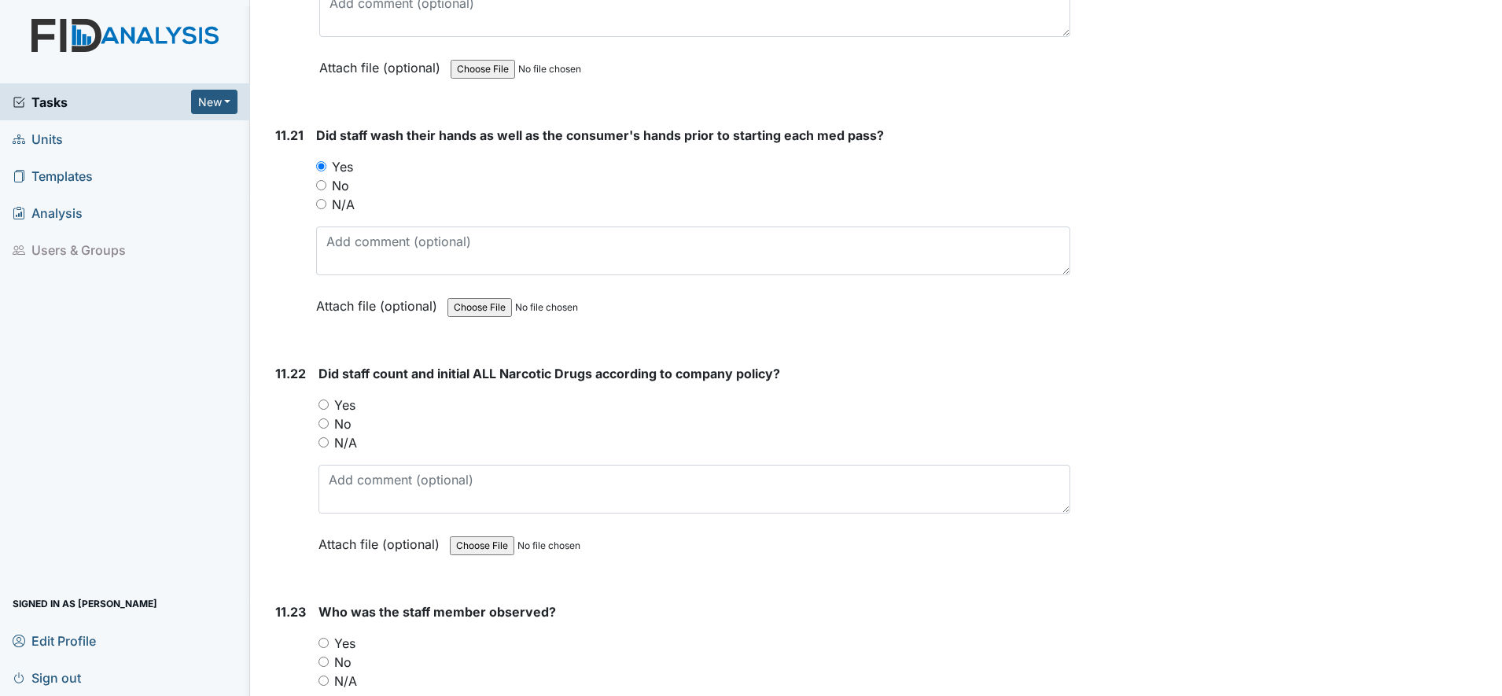
scroll to position [22616, 0]
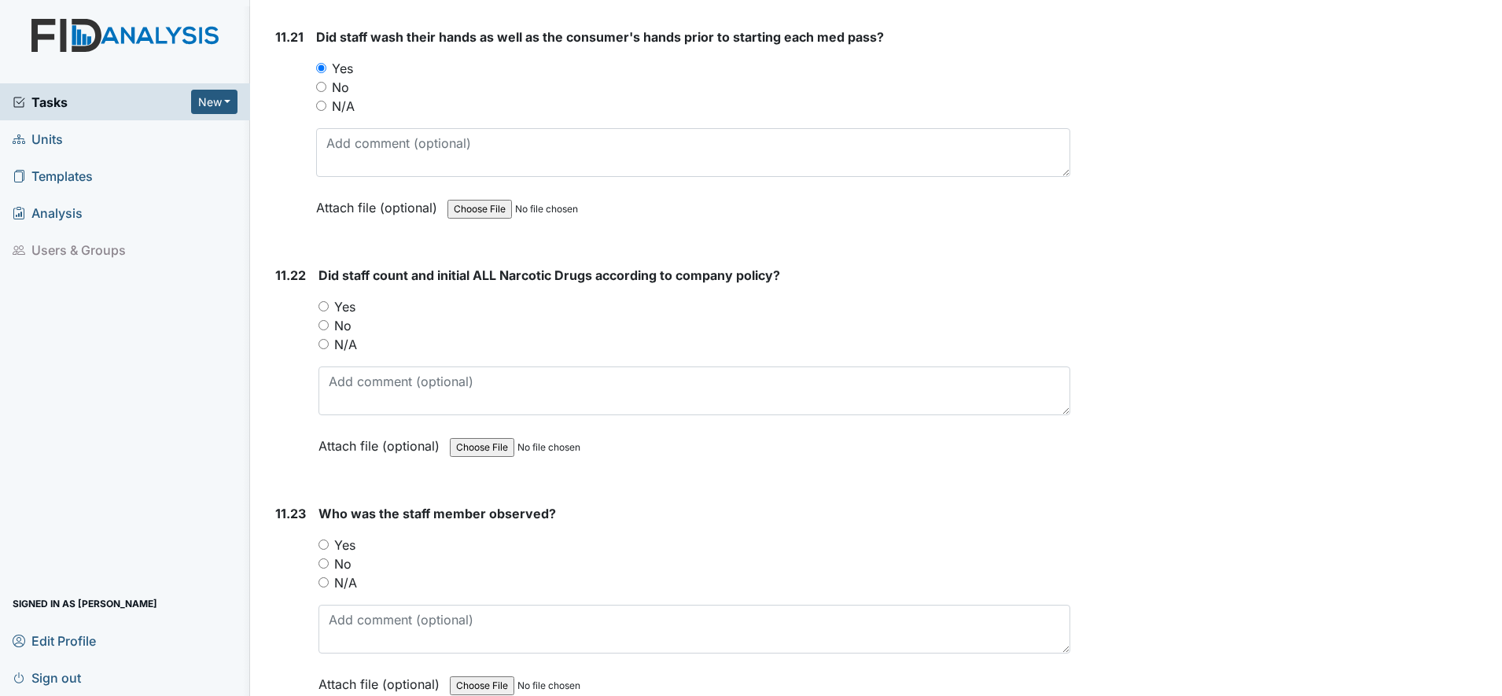
click at [324, 306] on input "Yes" at bounding box center [324, 306] width 10 height 10
radio input "true"
click at [324, 542] on input "Yes" at bounding box center [324, 545] width 10 height 10
radio input "true"
click at [363, 621] on textarea at bounding box center [695, 629] width 752 height 49
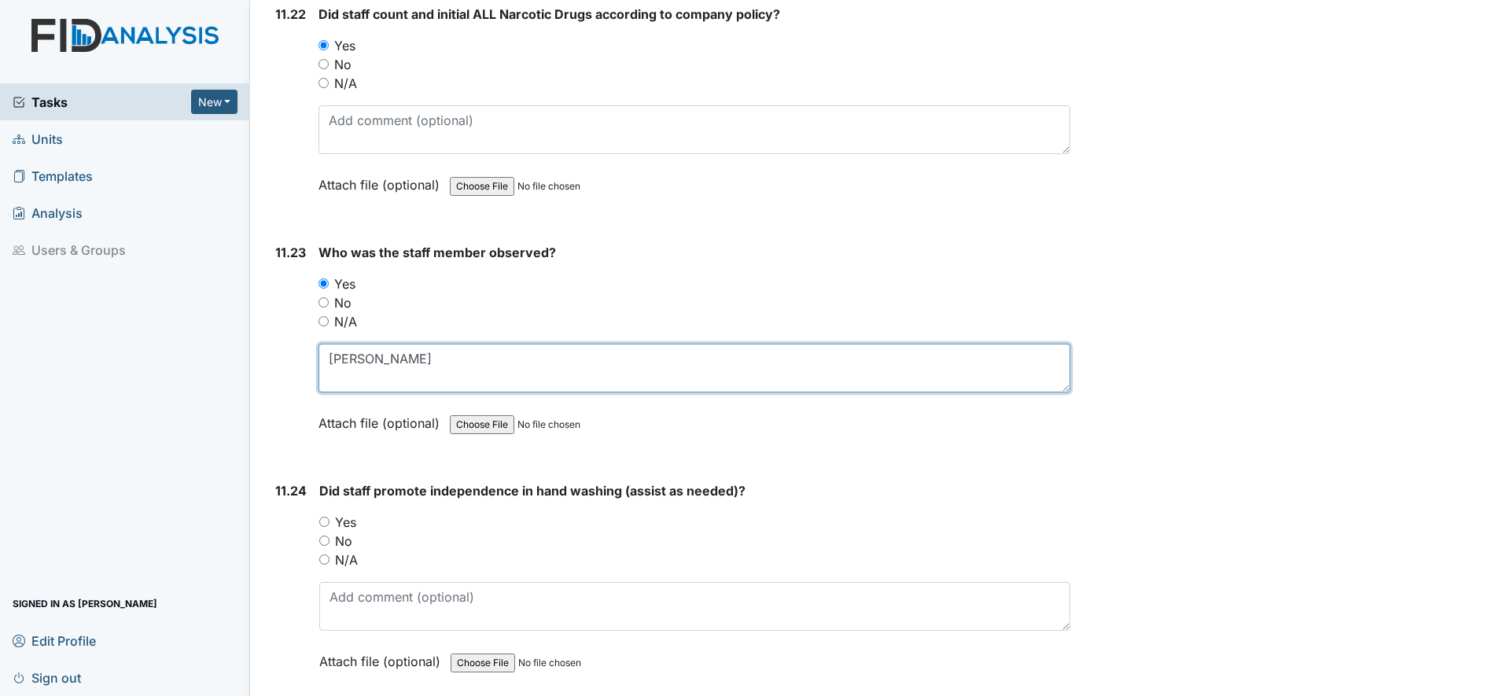
scroll to position [22911, 0]
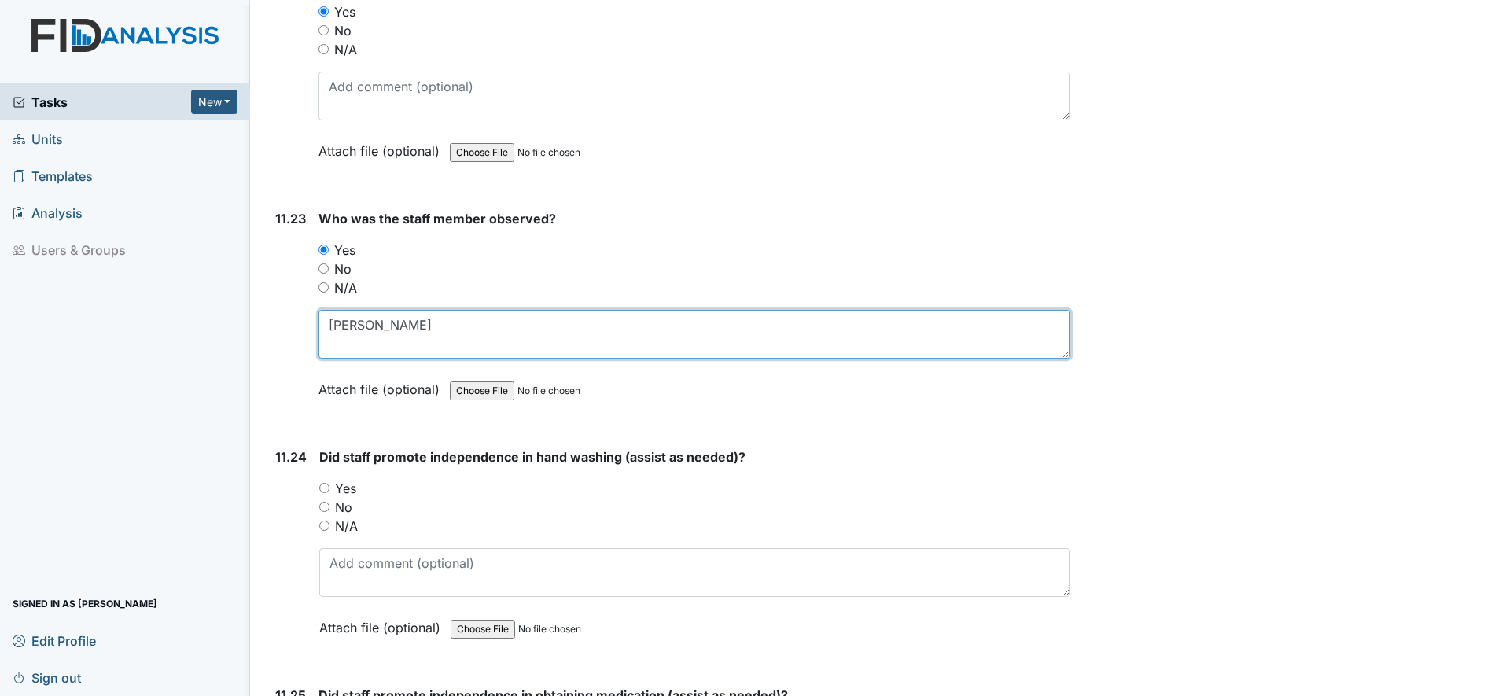
type textarea "Brenda S"
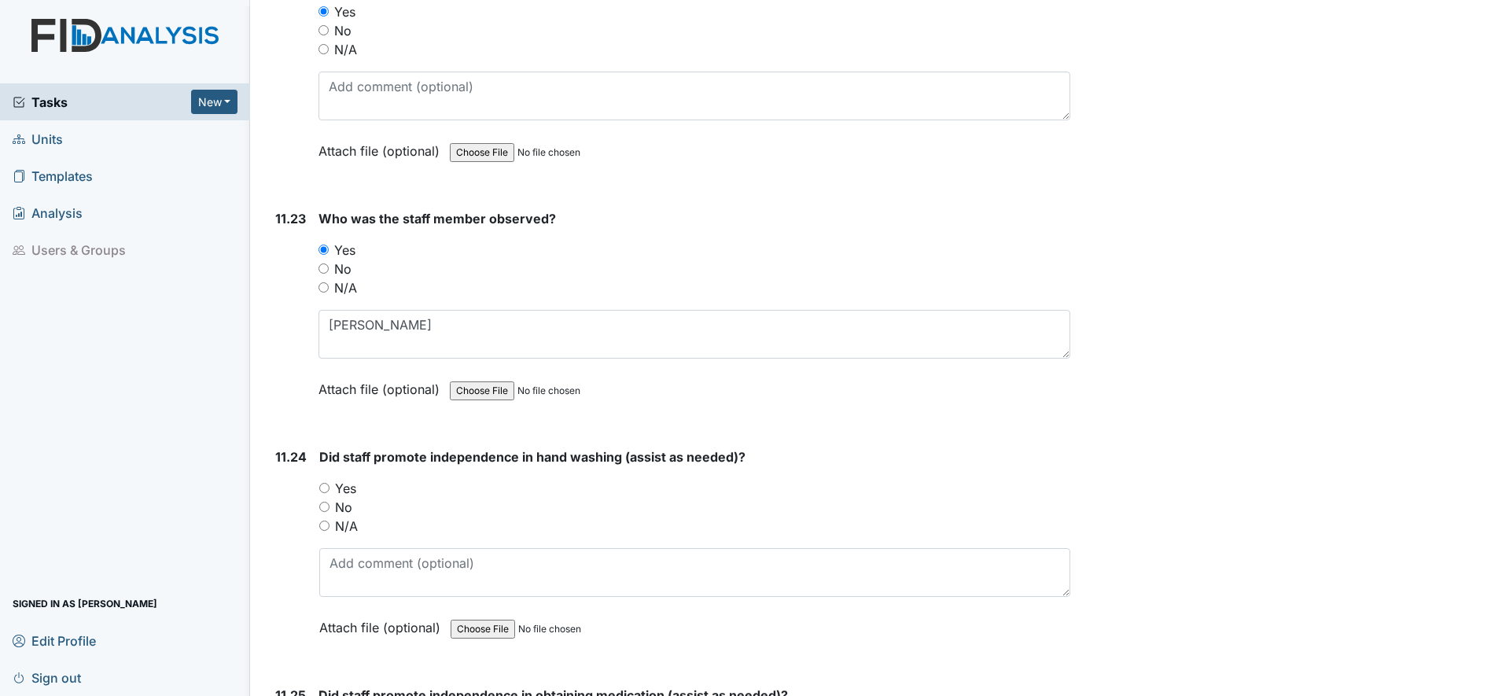
click at [326, 485] on input "Yes" at bounding box center [324, 488] width 10 height 10
radio input "true"
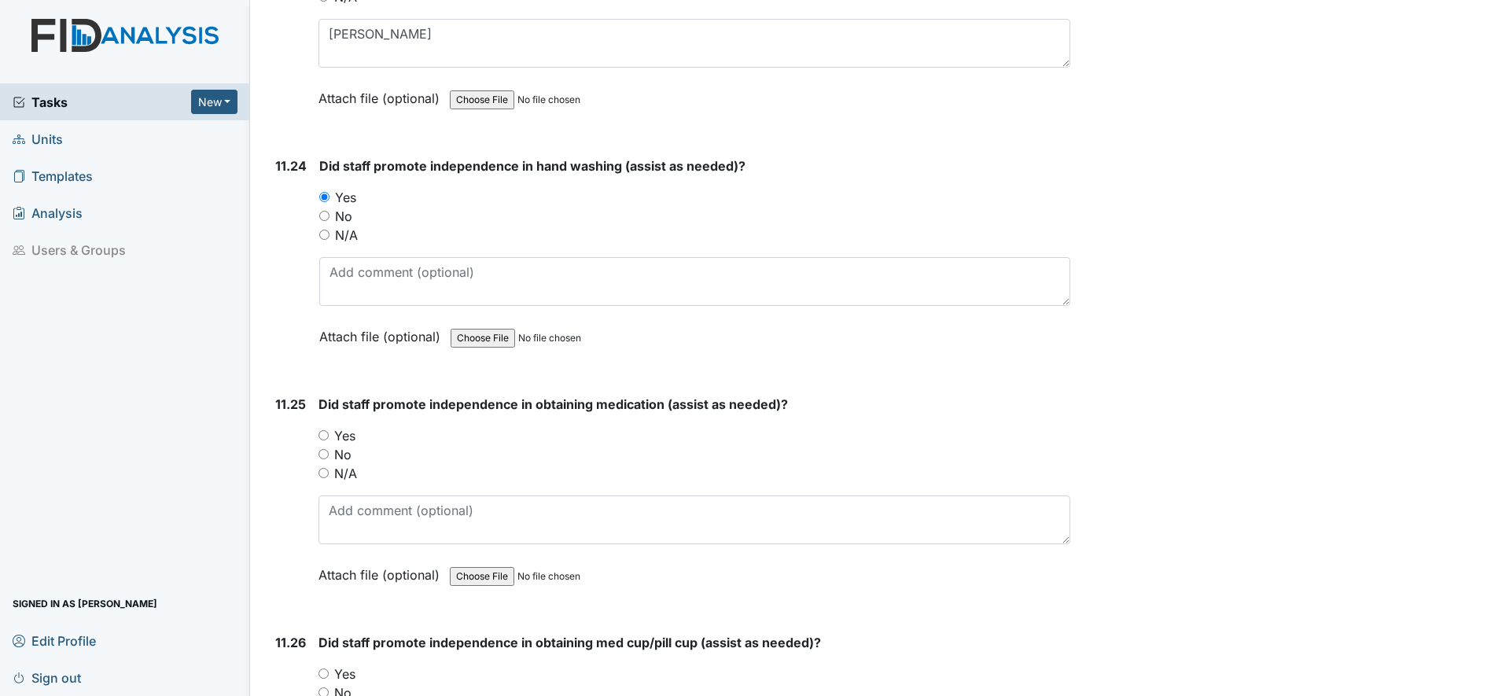
scroll to position [23206, 0]
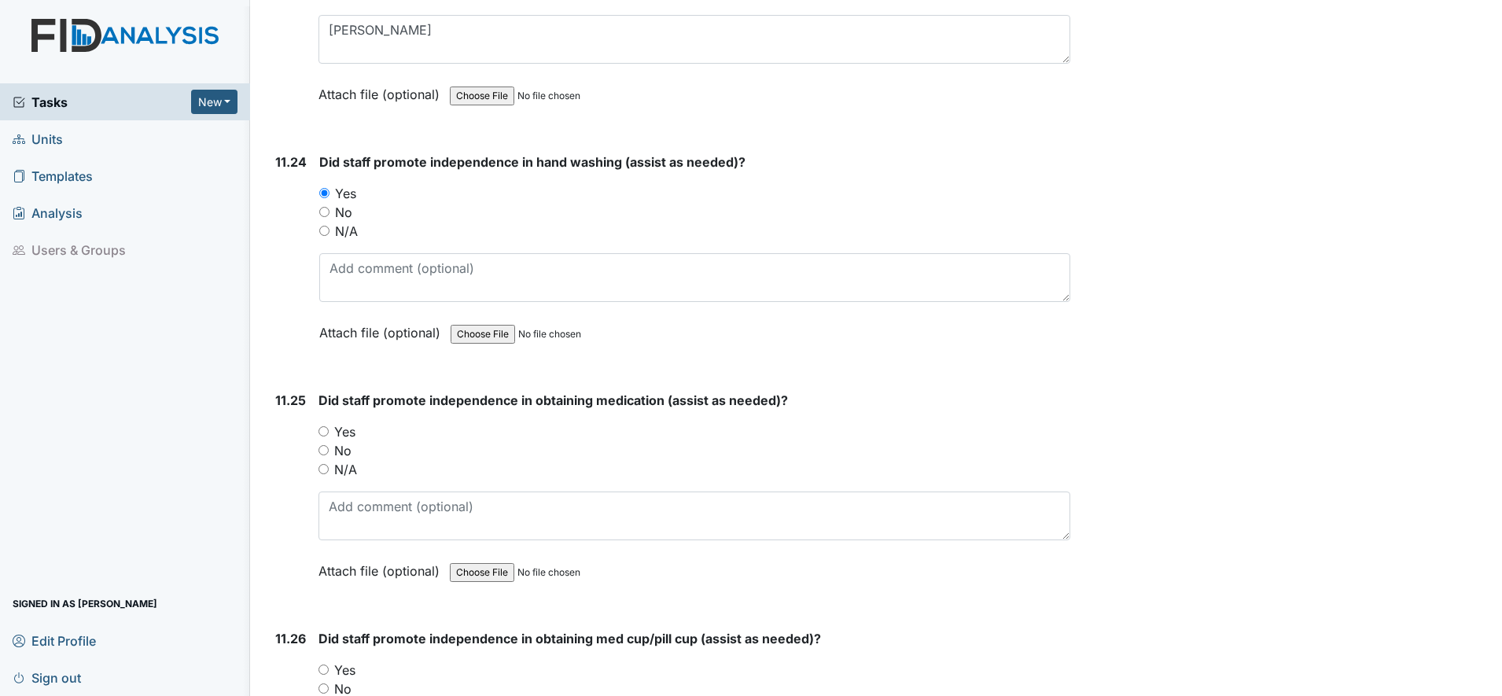
click at [325, 433] on input "Yes" at bounding box center [324, 431] width 10 height 10
radio input "true"
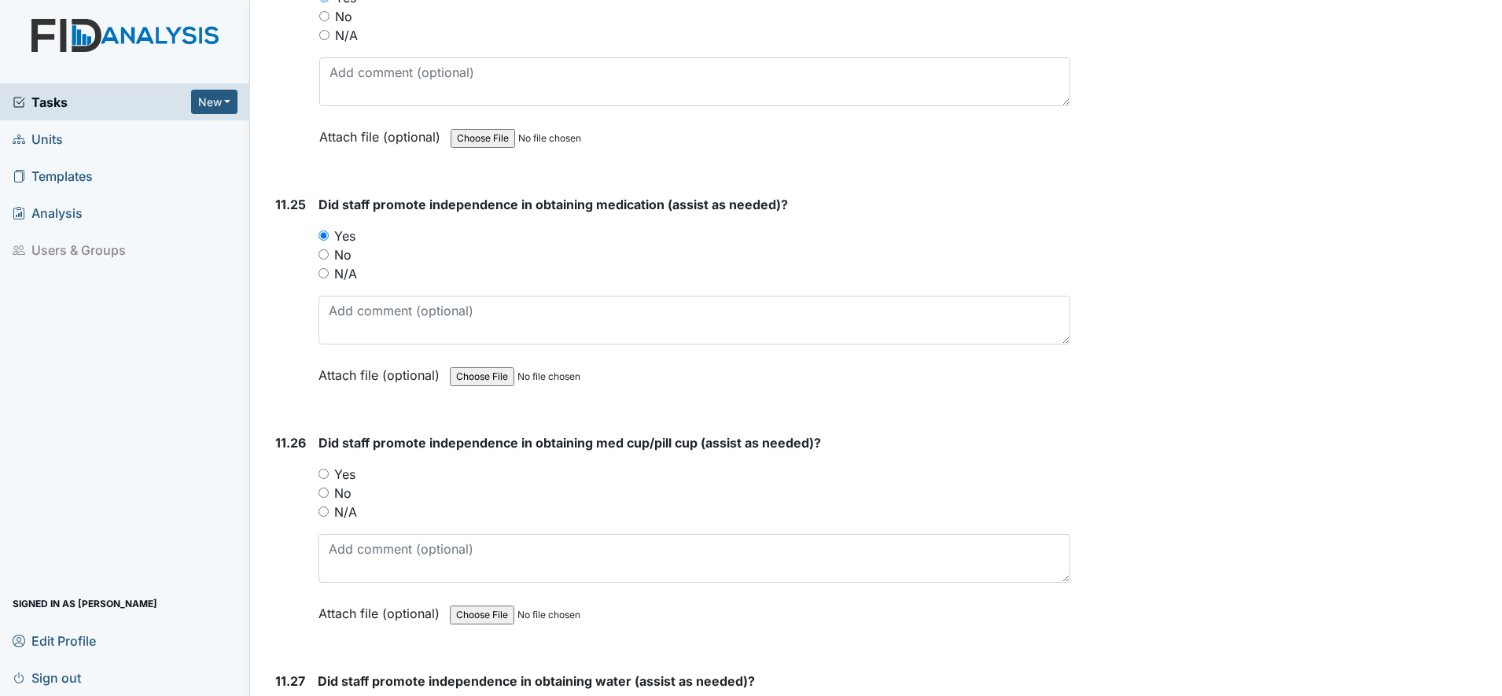
scroll to position [23403, 0]
click at [328, 470] on input "Yes" at bounding box center [324, 473] width 10 height 10
radio input "true"
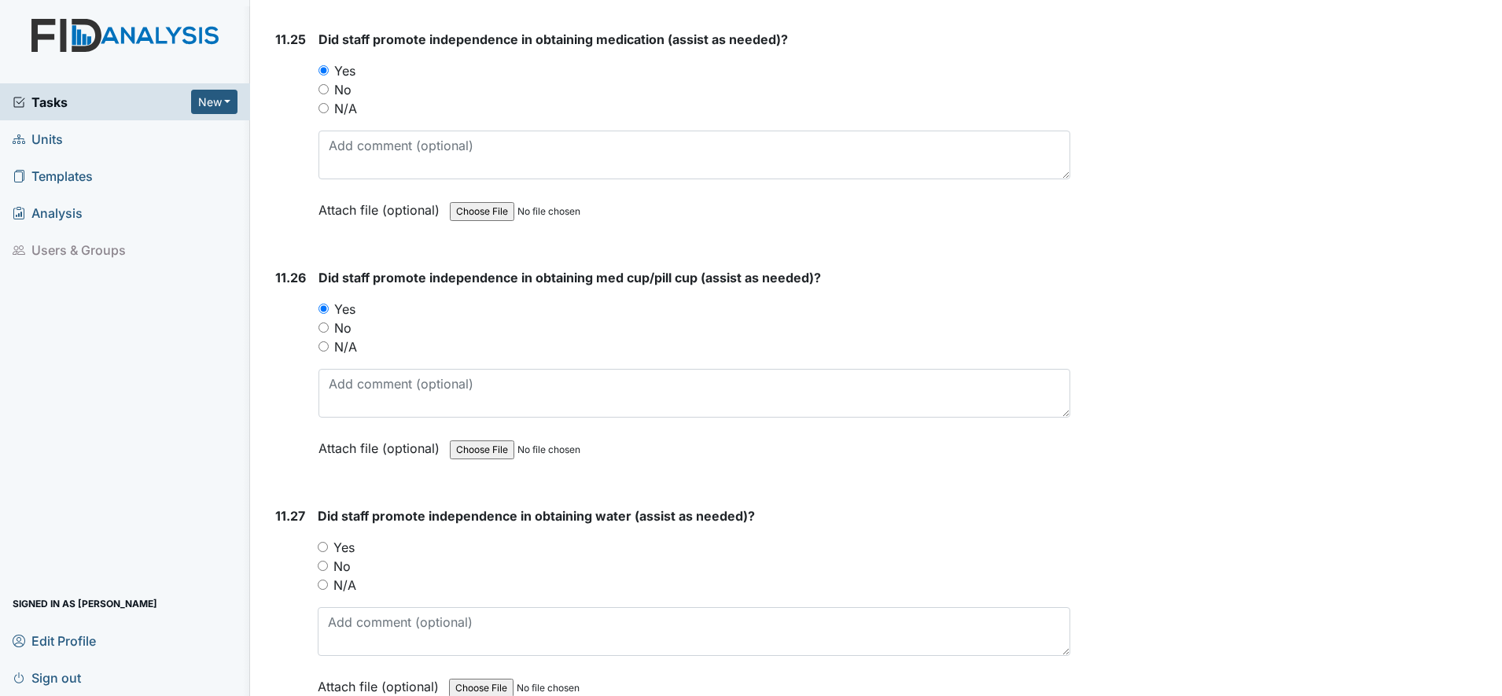
scroll to position [23599, 0]
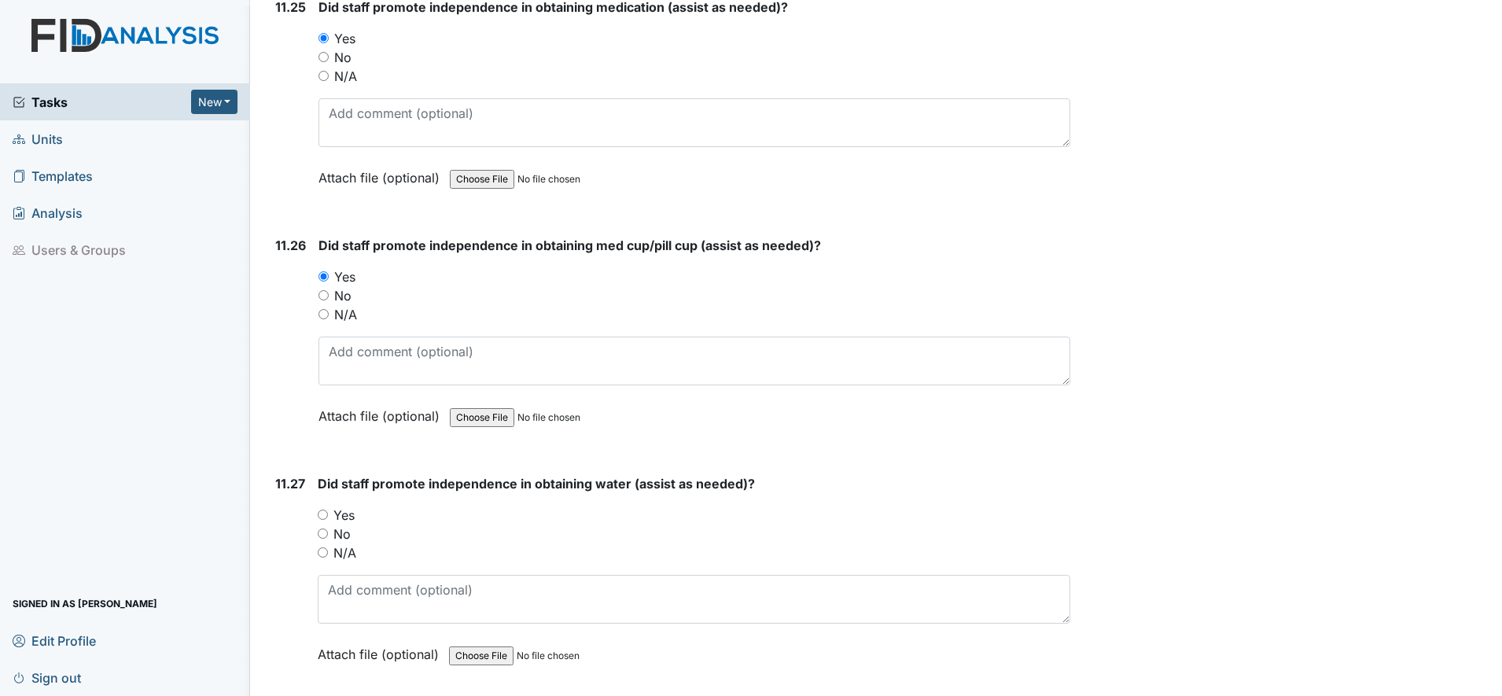
click at [326, 514] on input "Yes" at bounding box center [323, 515] width 10 height 10
radio input "true"
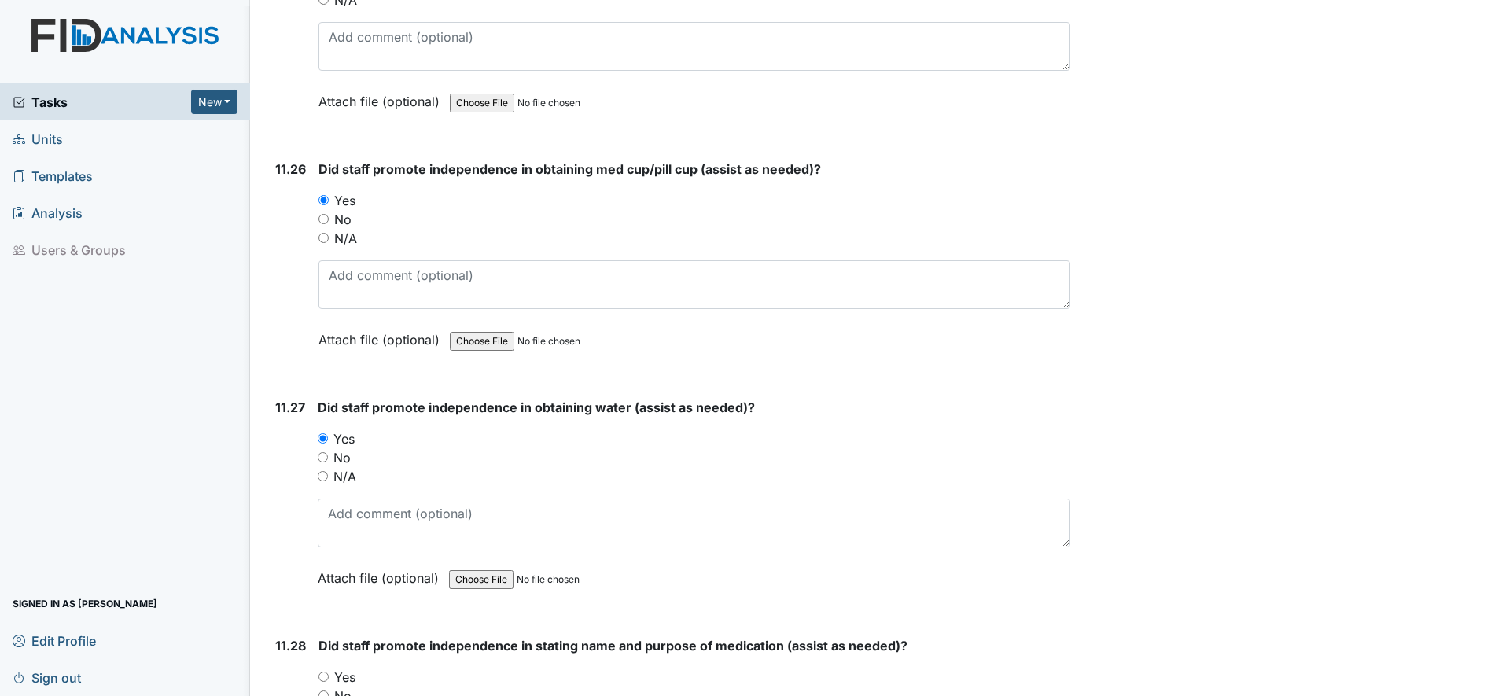
scroll to position [23796, 0]
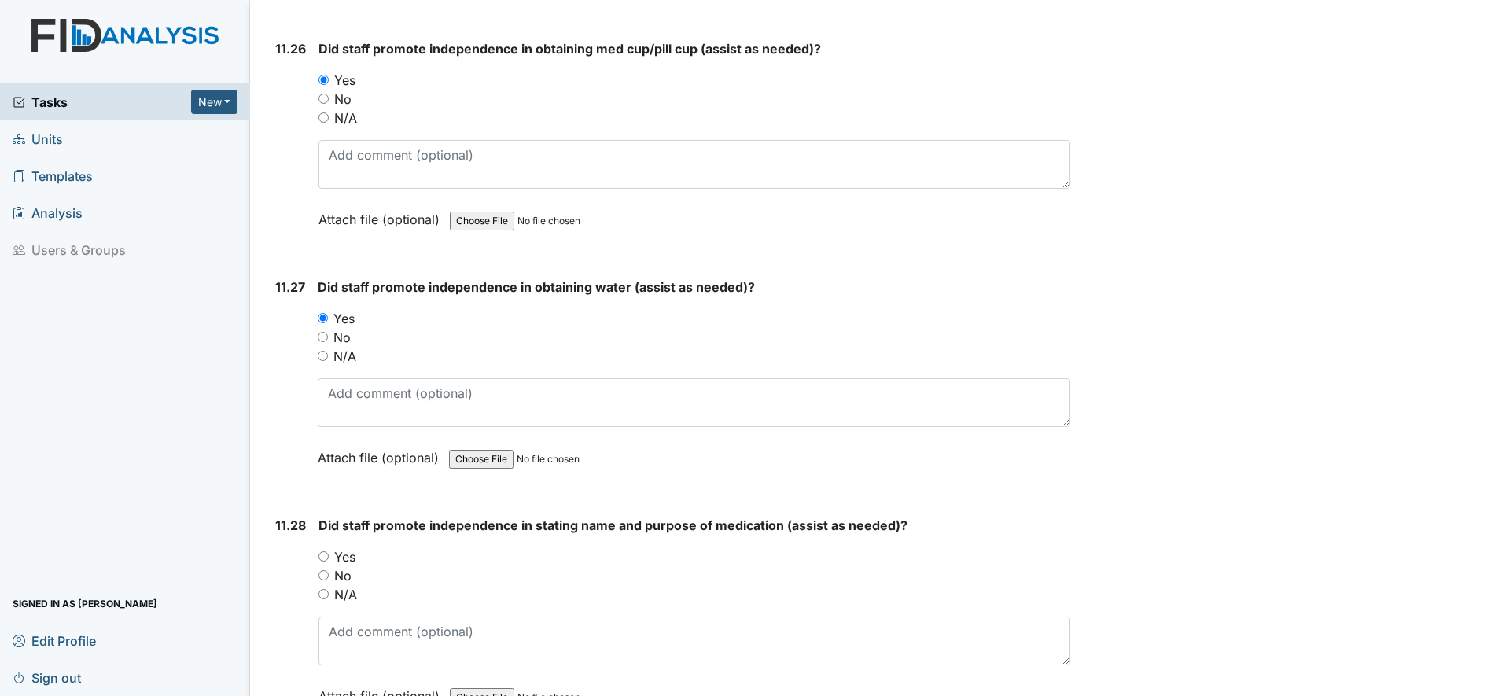
click at [326, 552] on input "Yes" at bounding box center [324, 556] width 10 height 10
radio input "true"
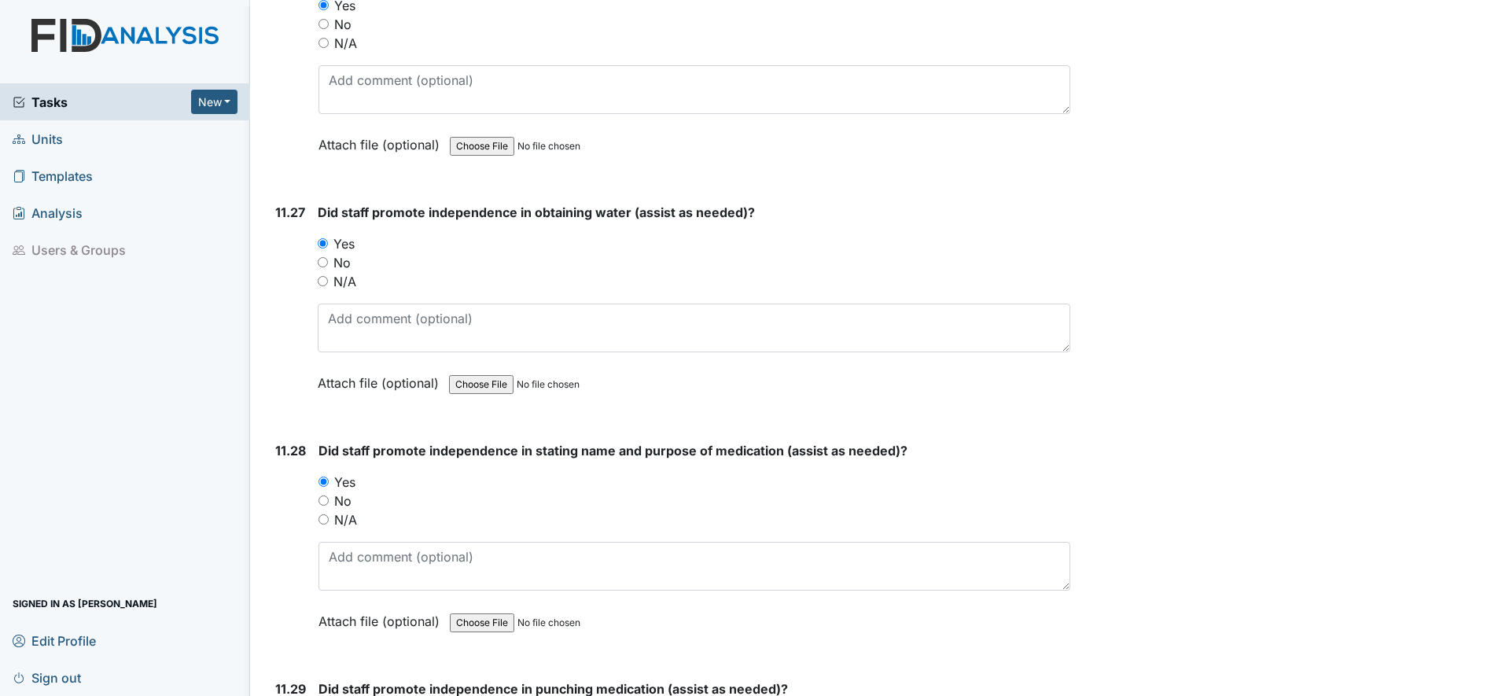
scroll to position [23993, 0]
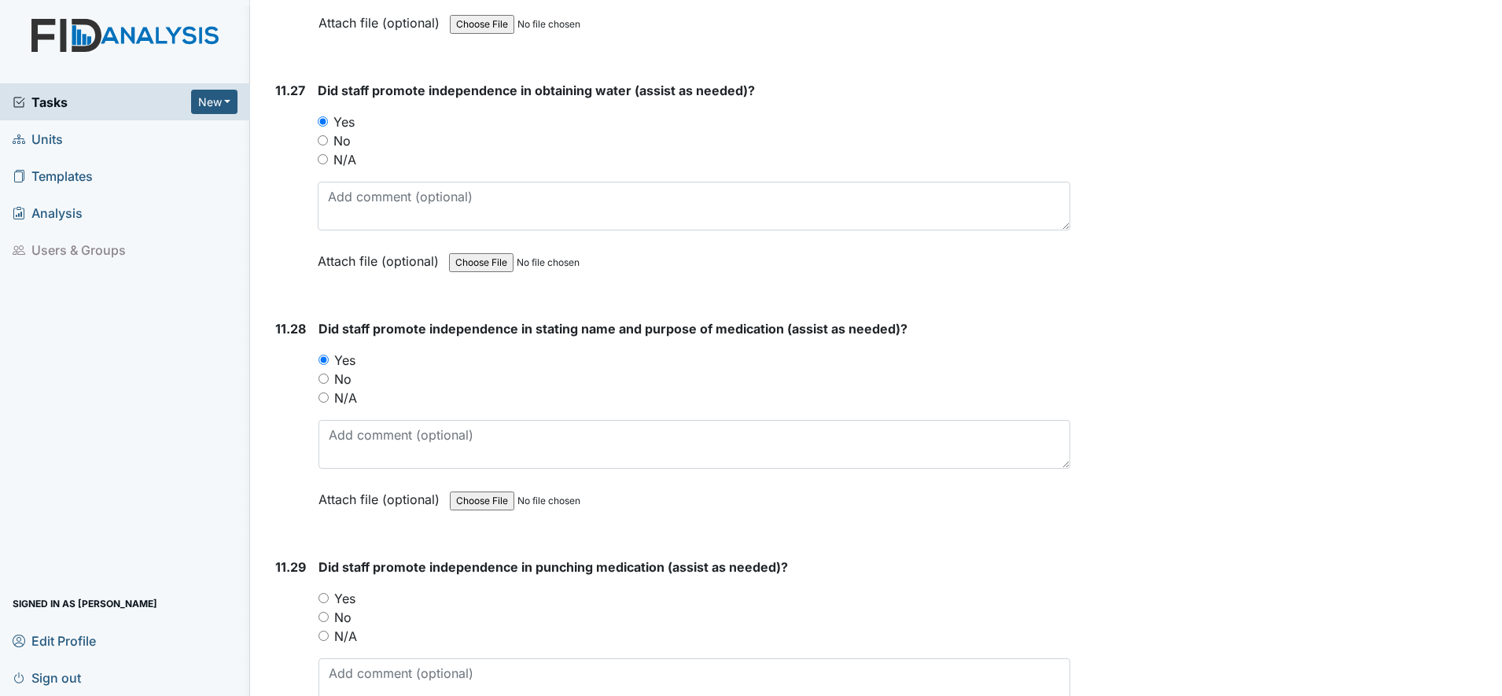
click at [327, 596] on input "Yes" at bounding box center [324, 598] width 10 height 10
radio input "true"
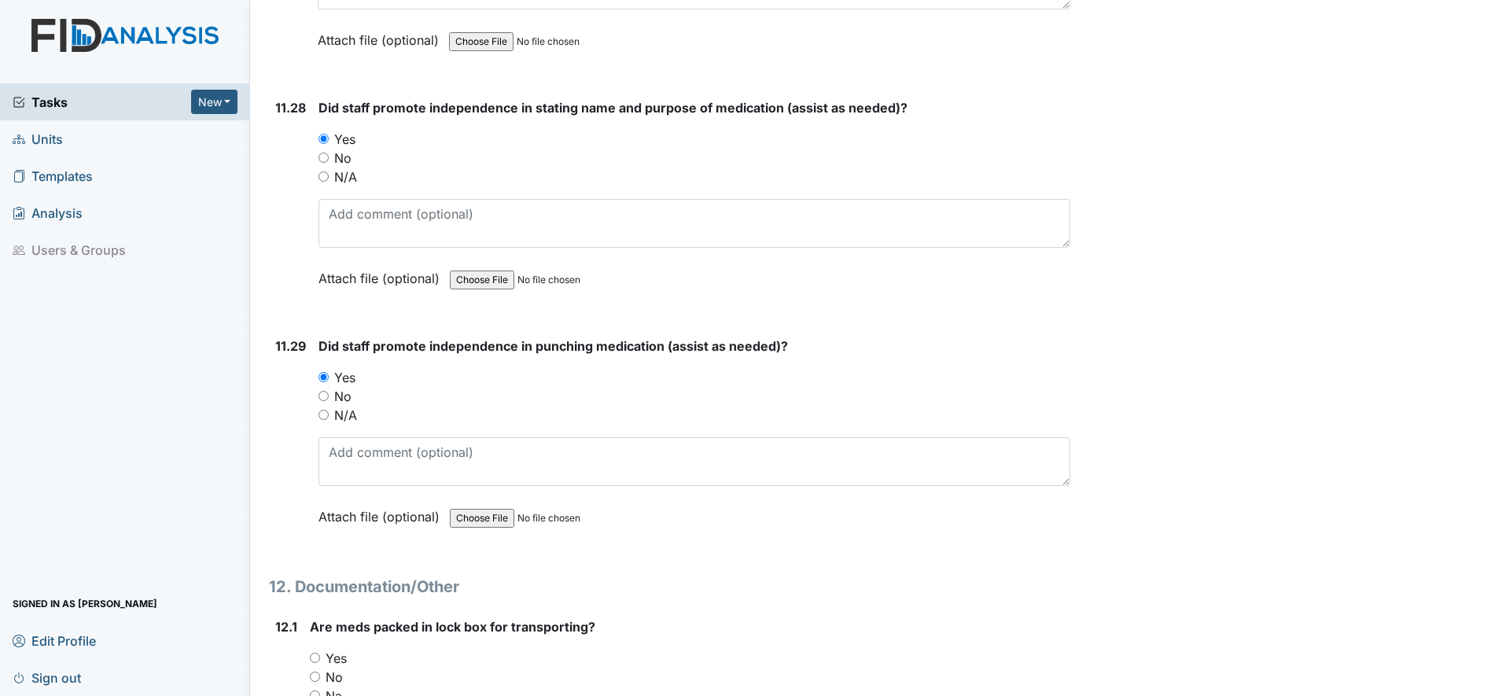
scroll to position [24287, 0]
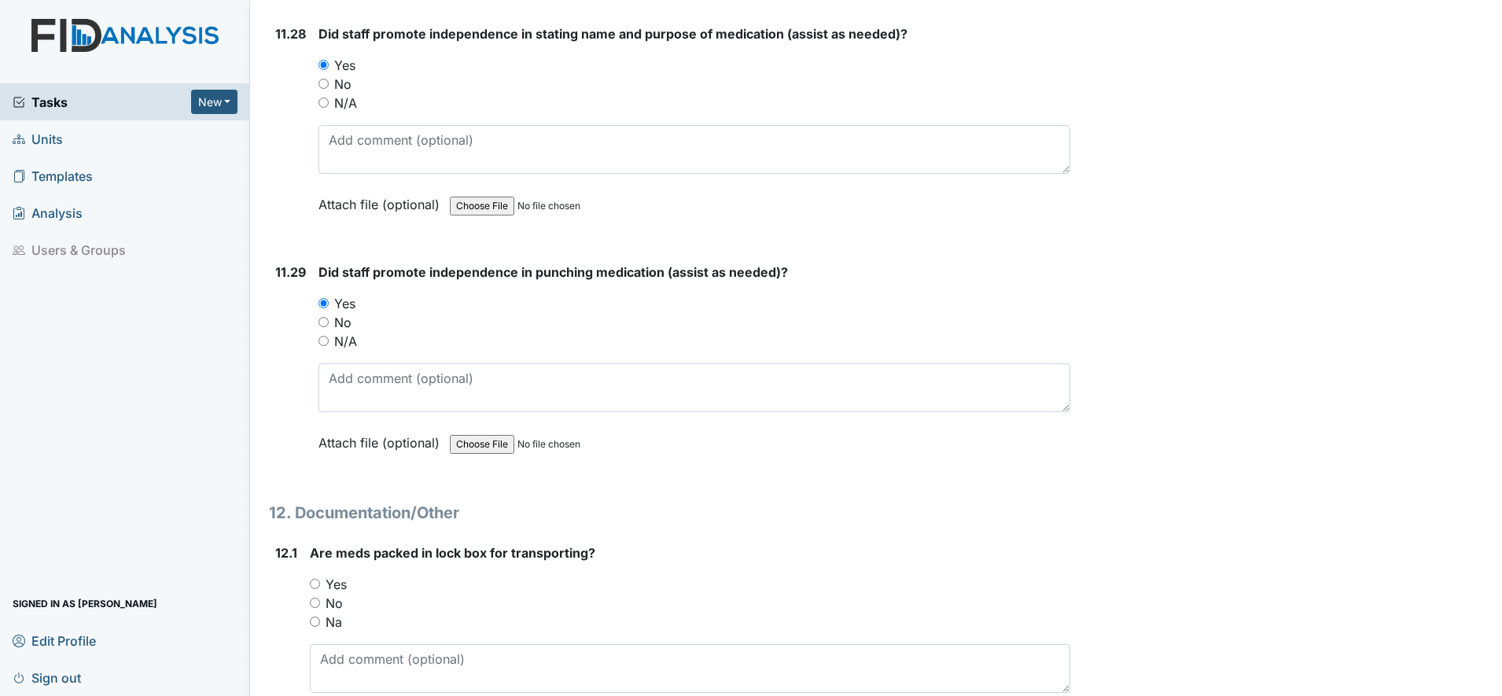
click at [316, 584] on input "Yes" at bounding box center [315, 584] width 10 height 10
radio input "true"
click at [312, 621] on input "Na" at bounding box center [315, 622] width 10 height 10
radio input "true"
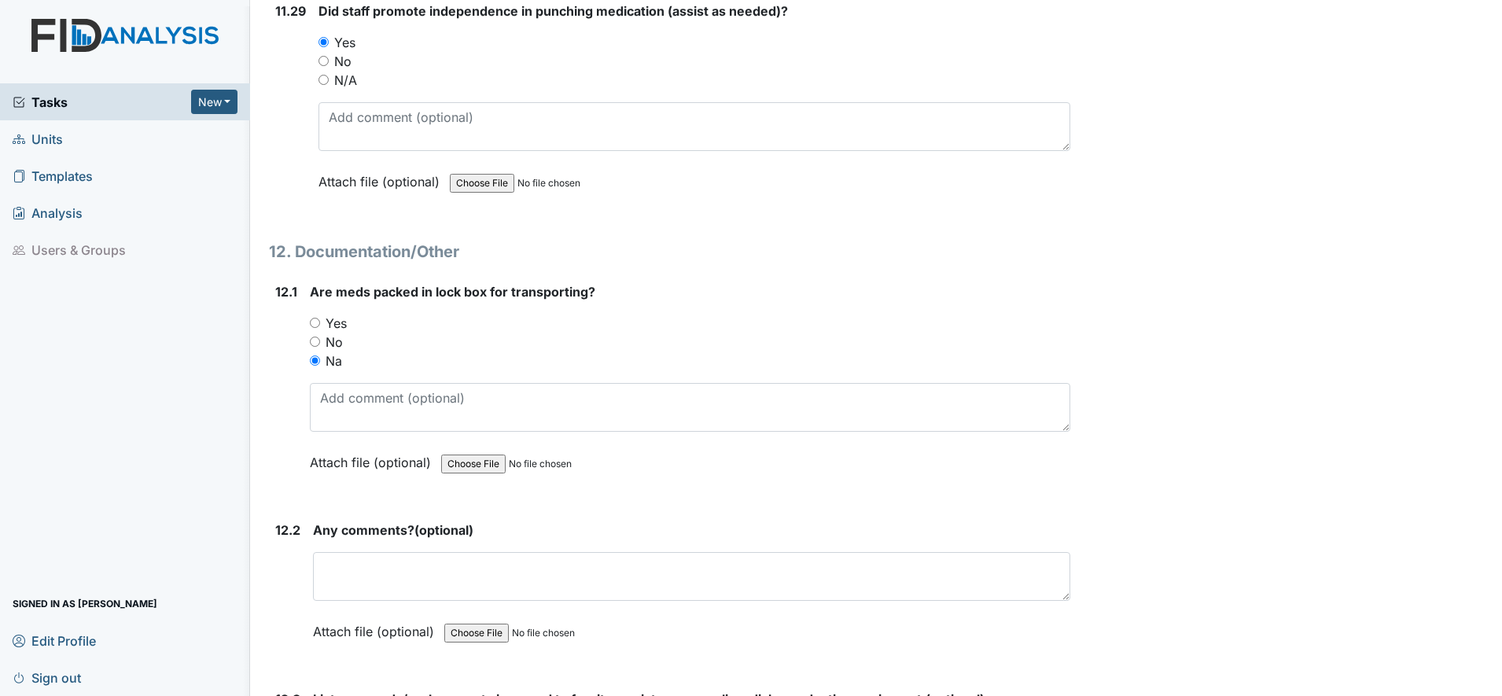
scroll to position [24582, 0]
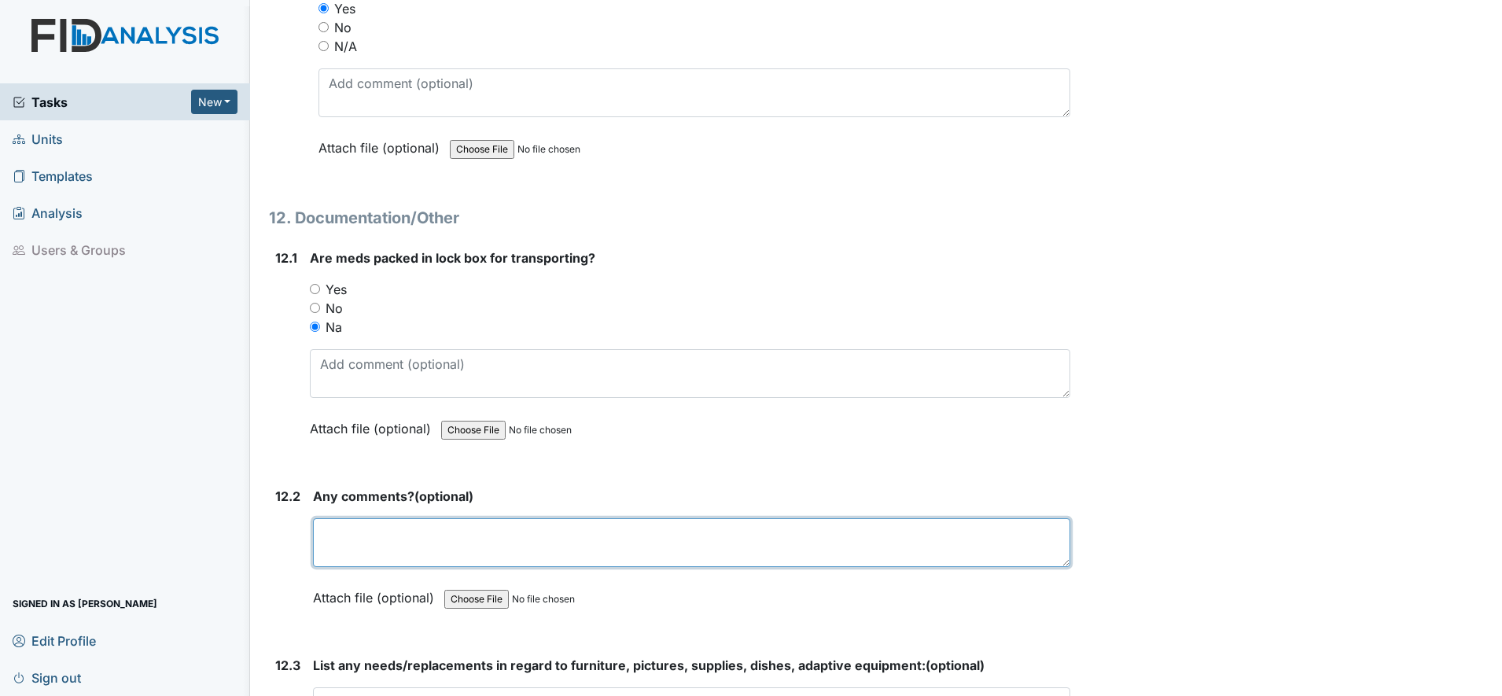
click at [352, 542] on textarea at bounding box center [692, 542] width 758 height 49
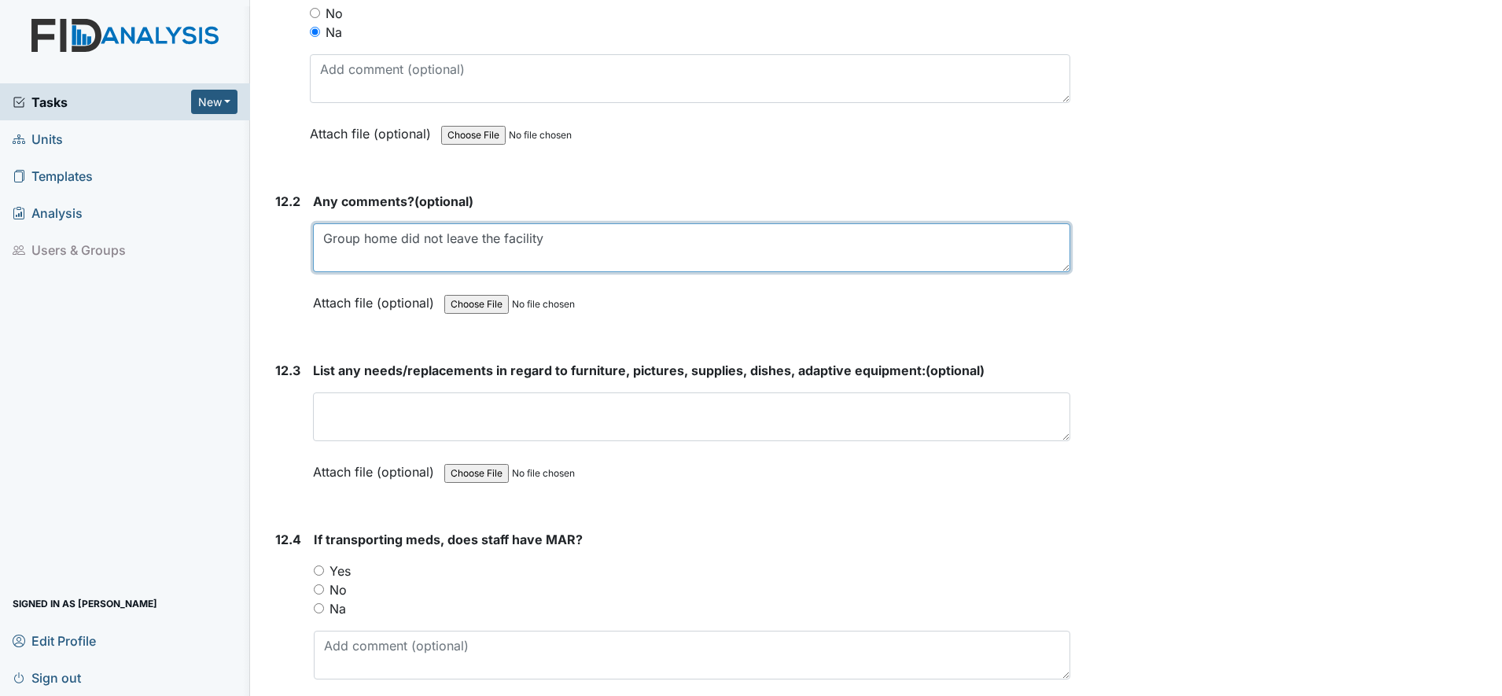
scroll to position [24976, 0]
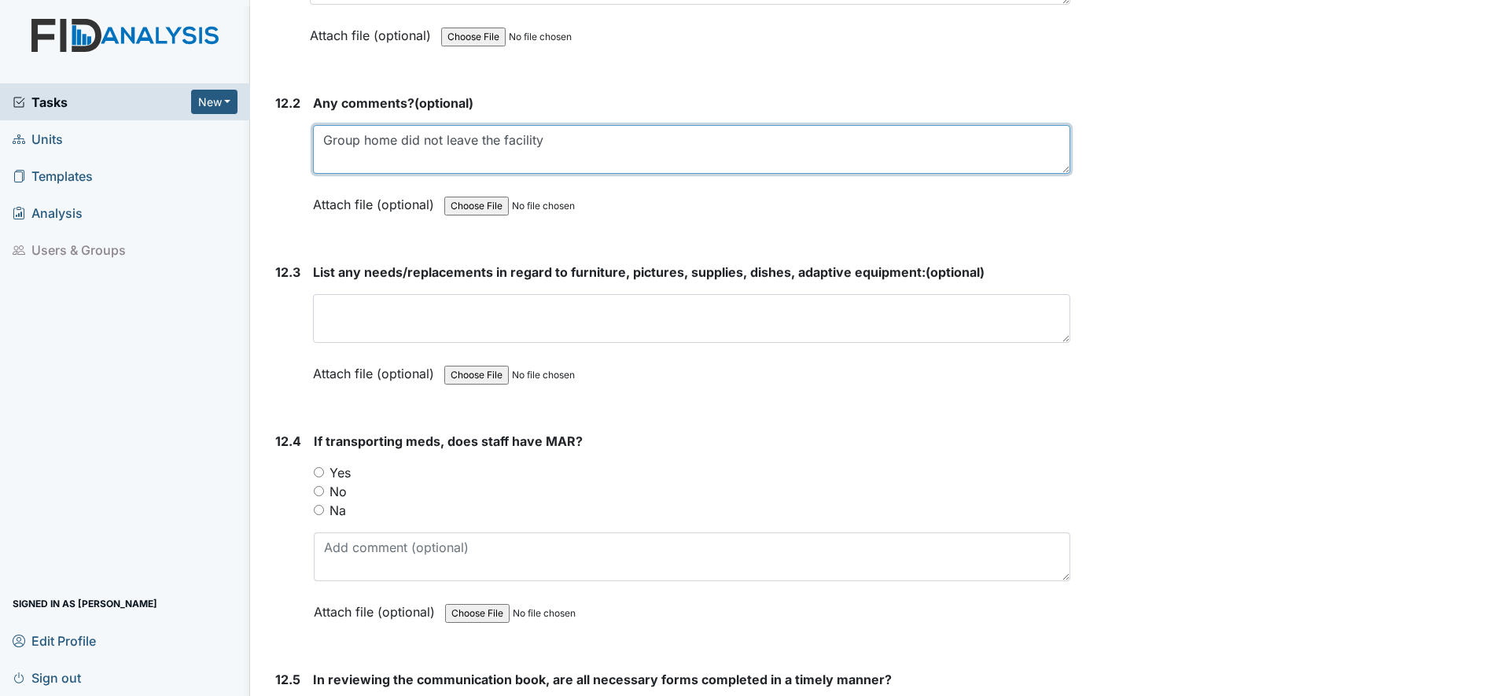
type textarea "Group home did not leave the facility"
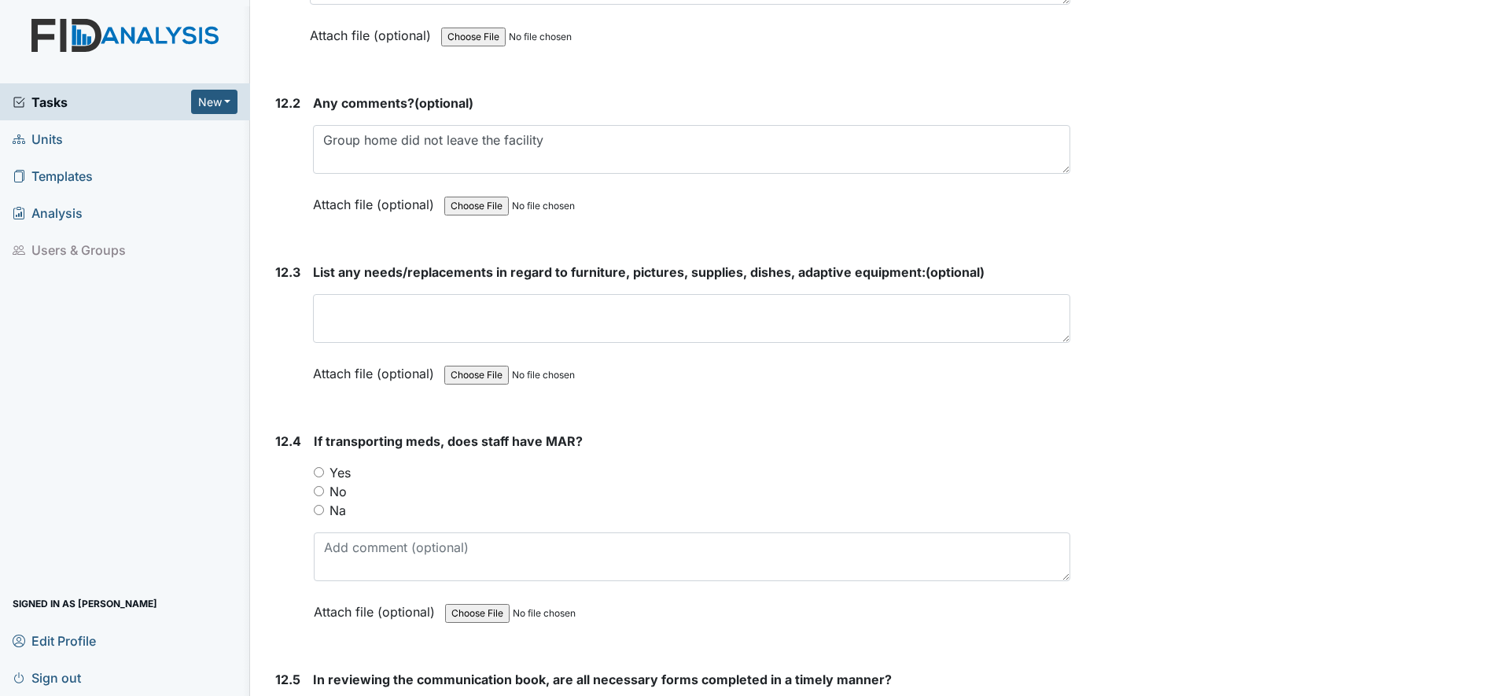
click at [319, 475] on input "Yes" at bounding box center [319, 472] width 10 height 10
radio input "true"
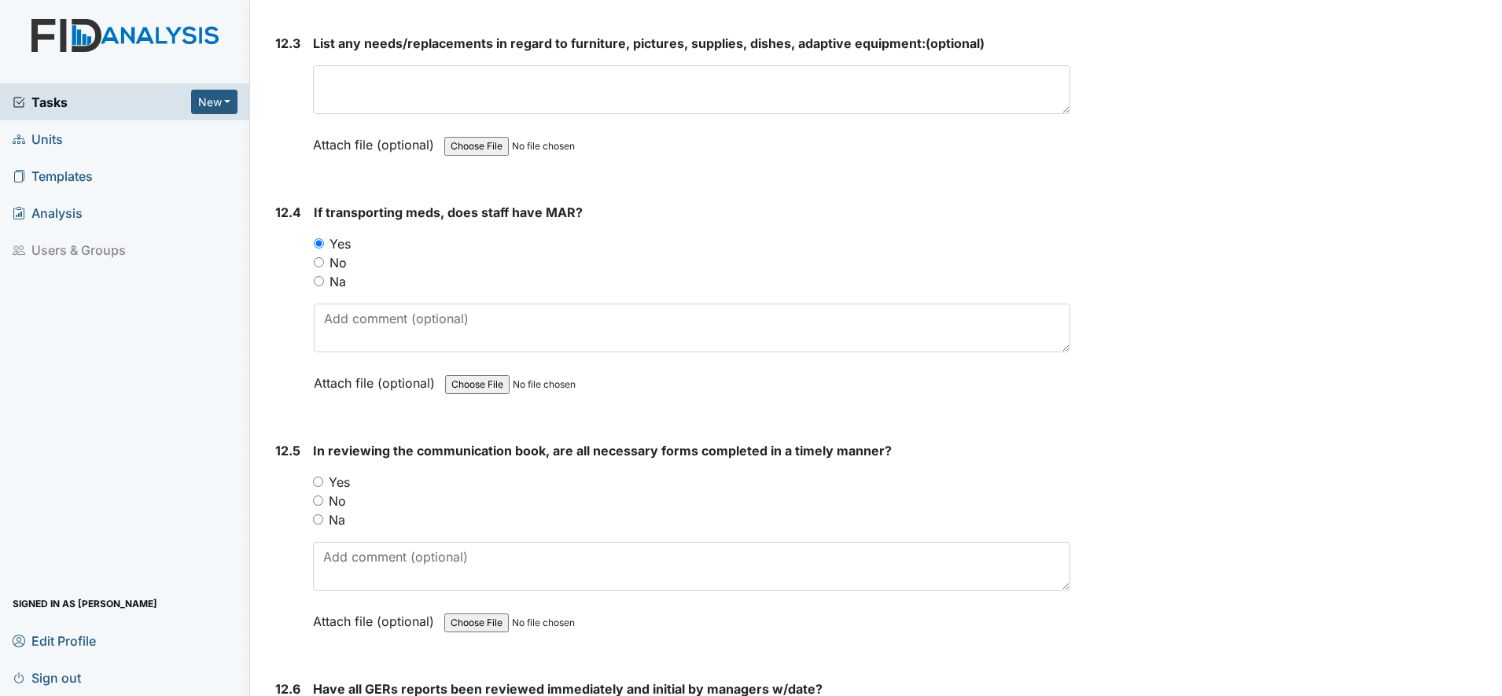
scroll to position [25271, 0]
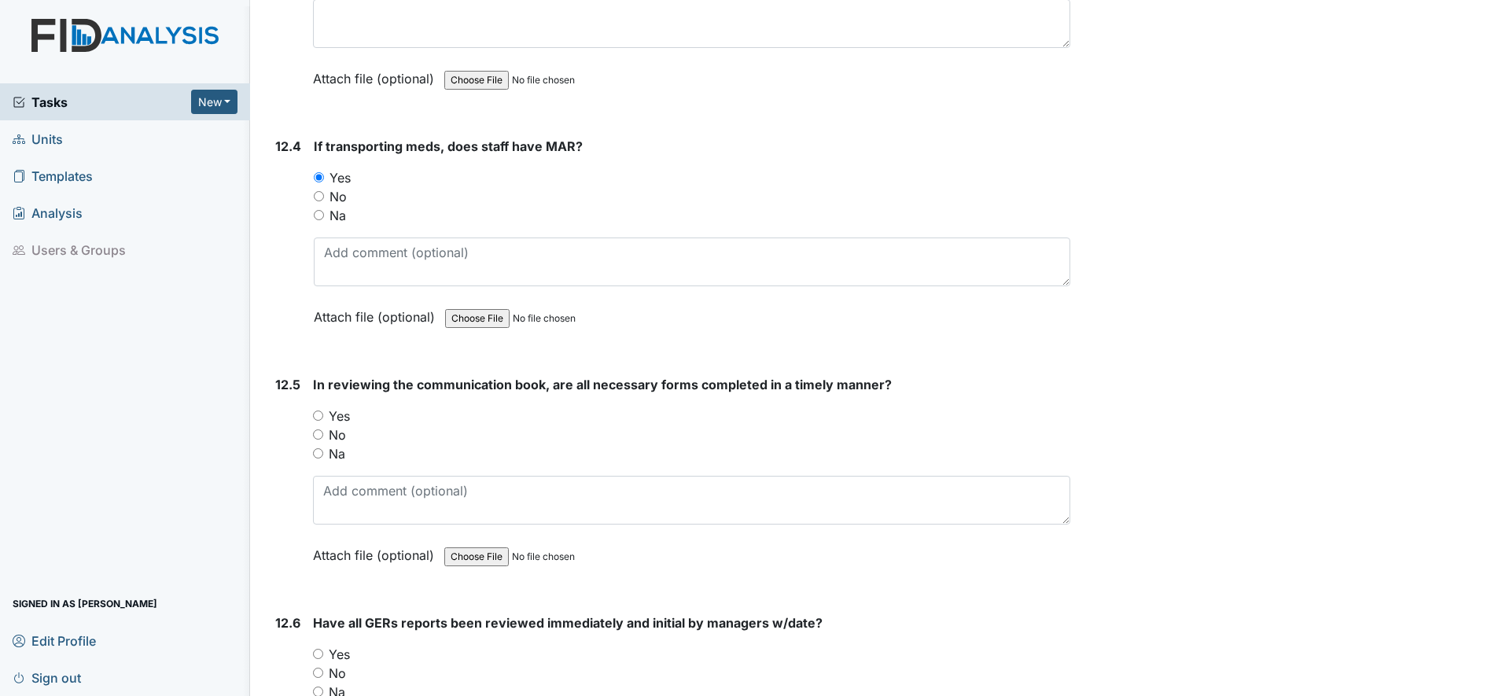
click at [319, 414] on input "Yes" at bounding box center [318, 416] width 10 height 10
radio input "true"
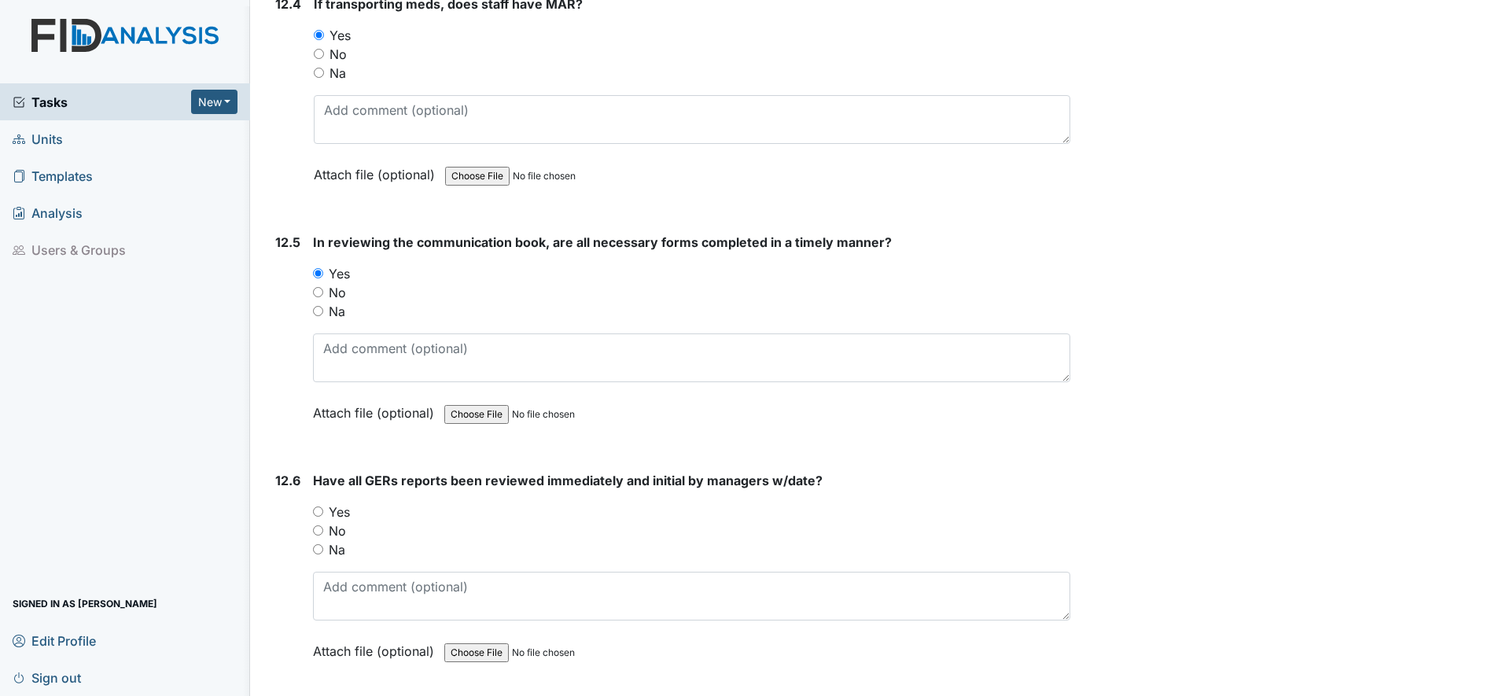
scroll to position [25467, 0]
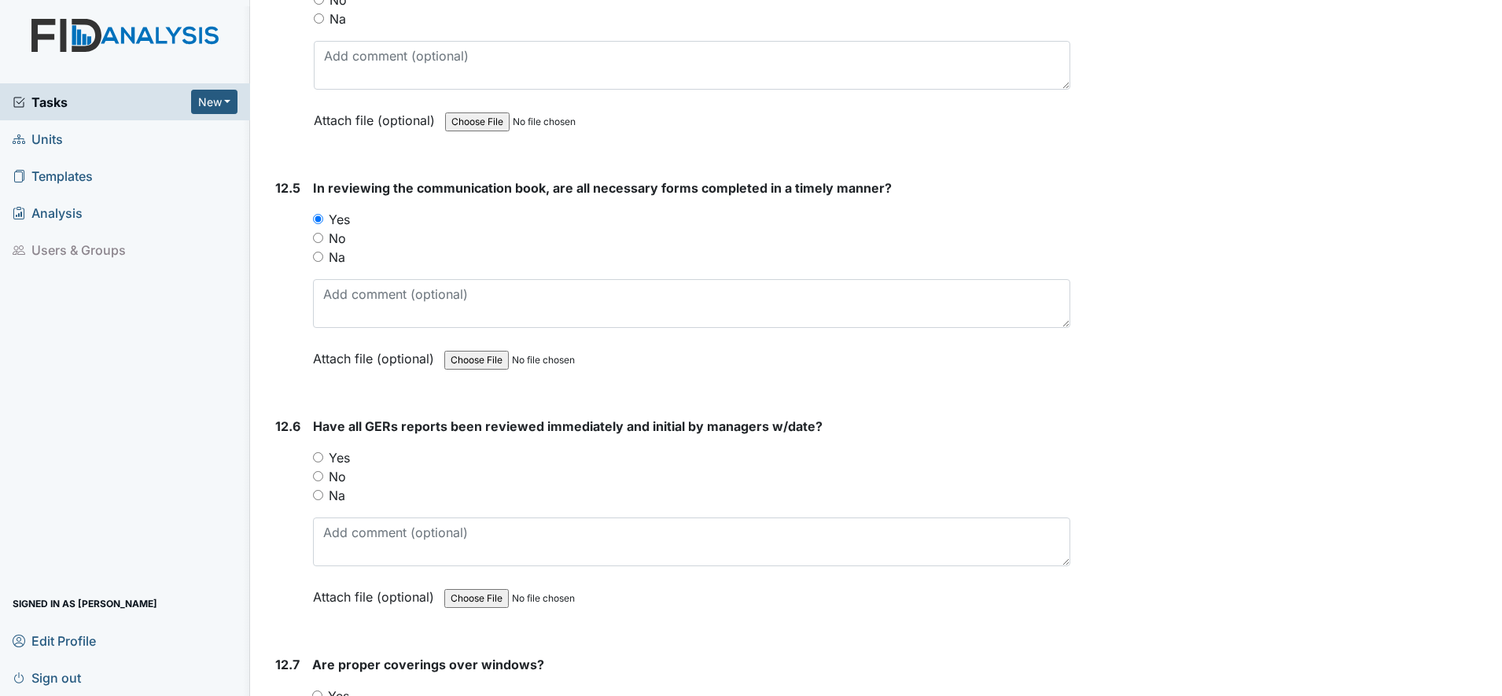
click at [319, 455] on input "Yes" at bounding box center [318, 457] width 10 height 10
radio input "true"
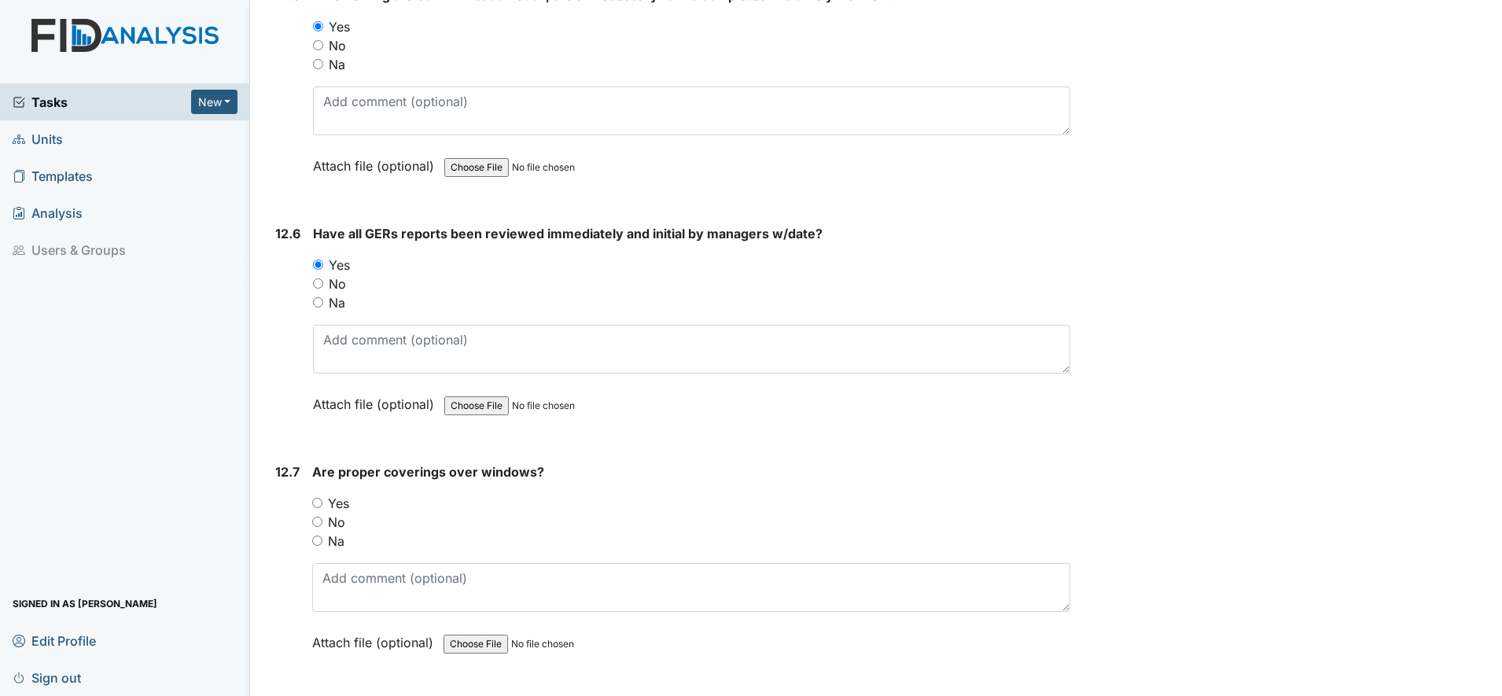
scroll to position [25664, 0]
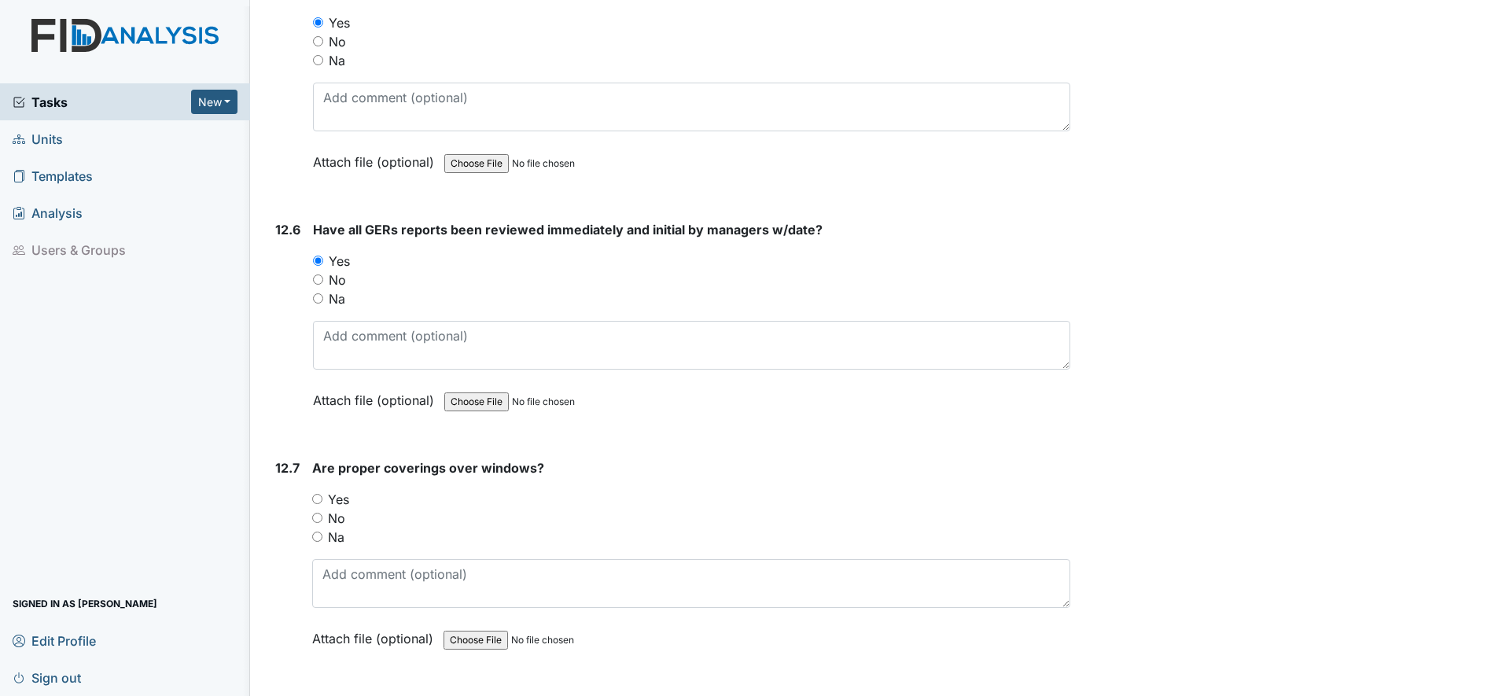
click at [321, 500] on input "Yes" at bounding box center [317, 499] width 10 height 10
radio input "true"
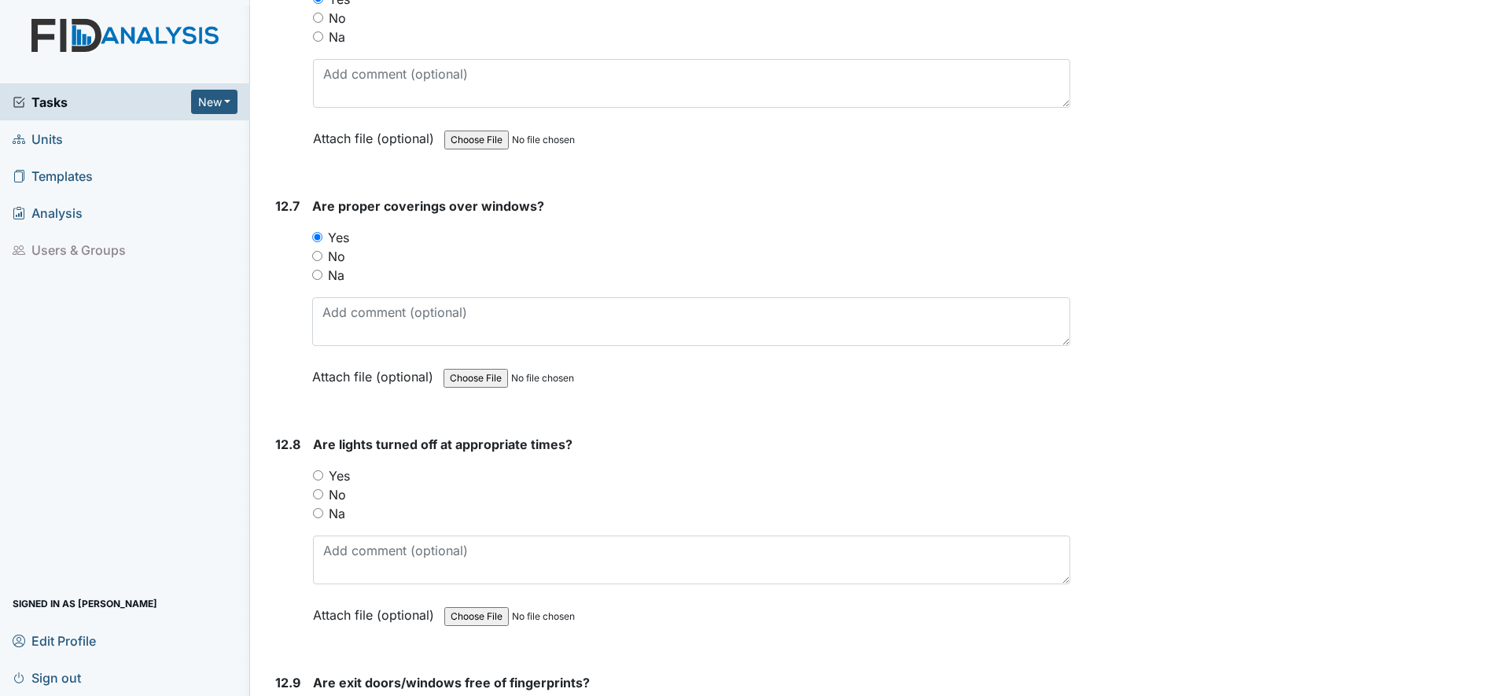
scroll to position [25959, 0]
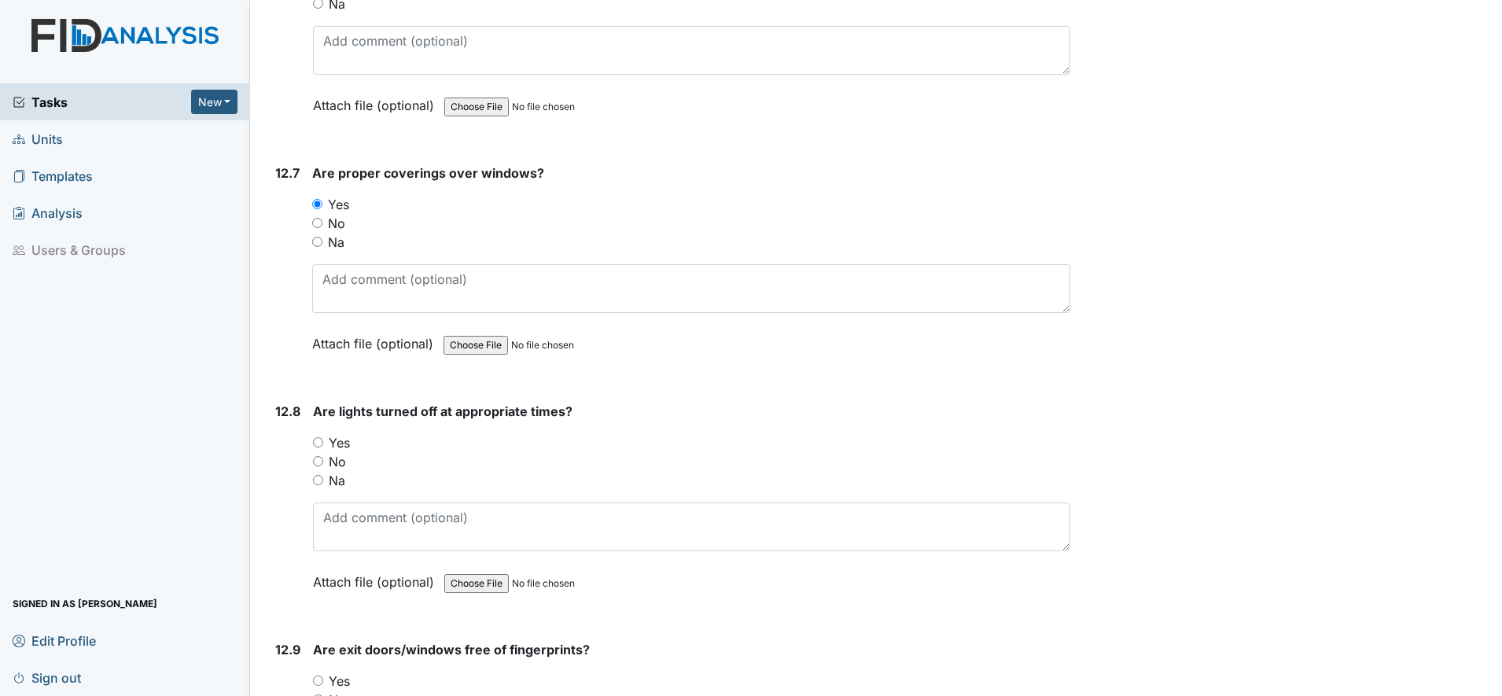
click at [319, 481] on input "Na" at bounding box center [318, 480] width 10 height 10
radio input "true"
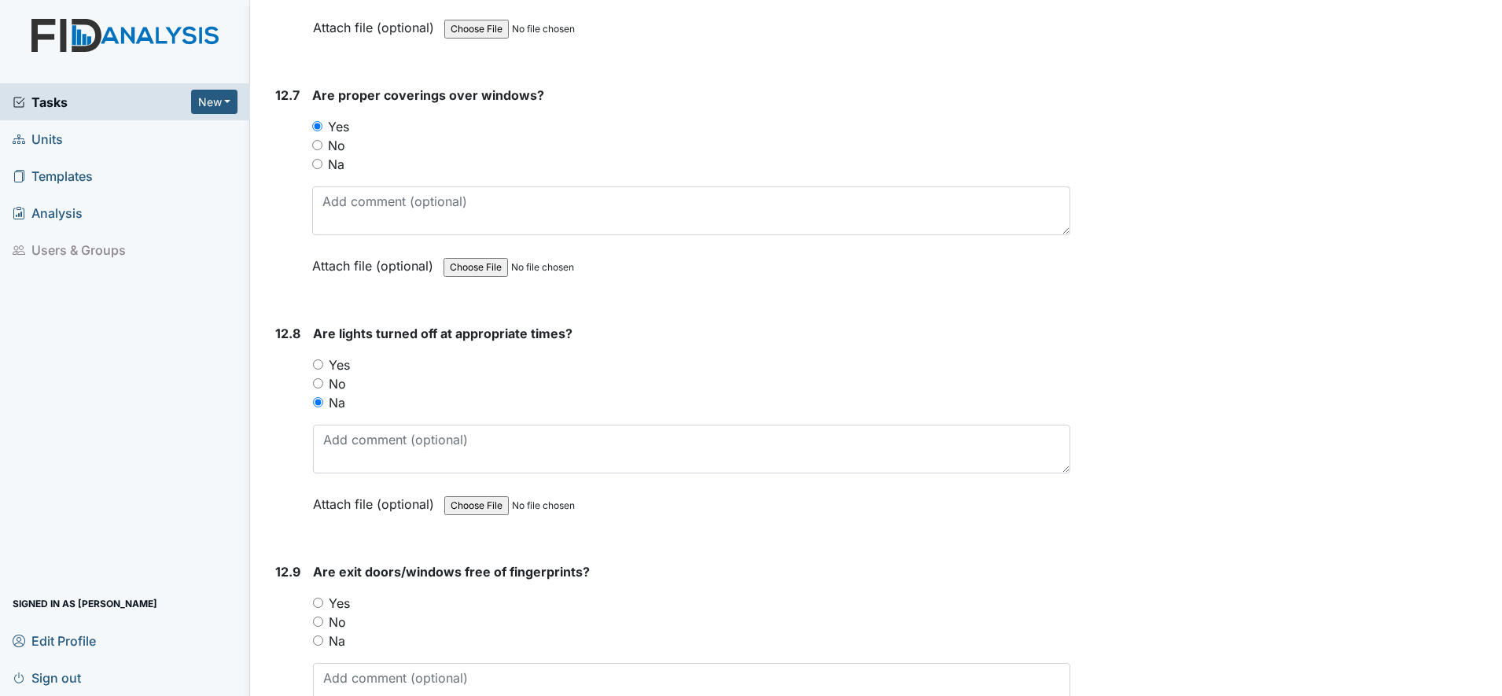
scroll to position [26156, 0]
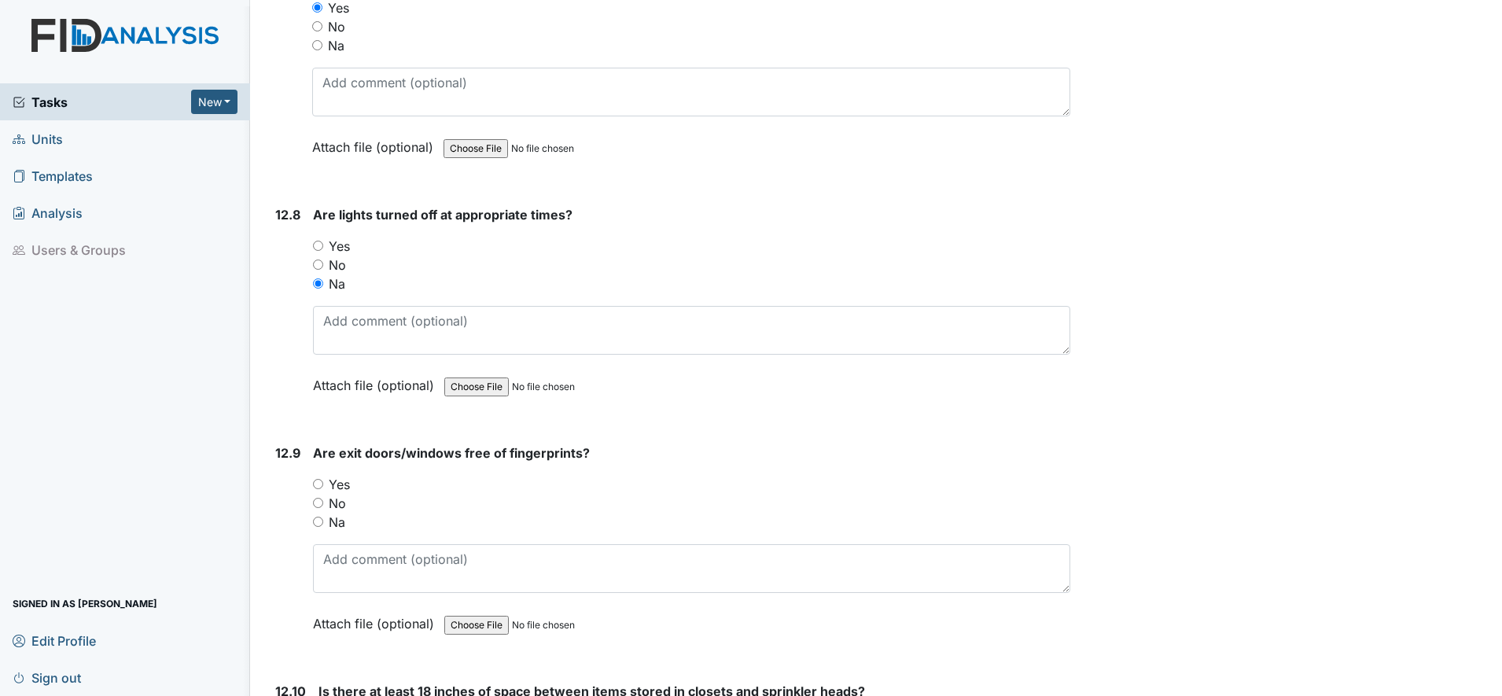
click at [319, 486] on input "Yes" at bounding box center [318, 484] width 10 height 10
radio input "true"
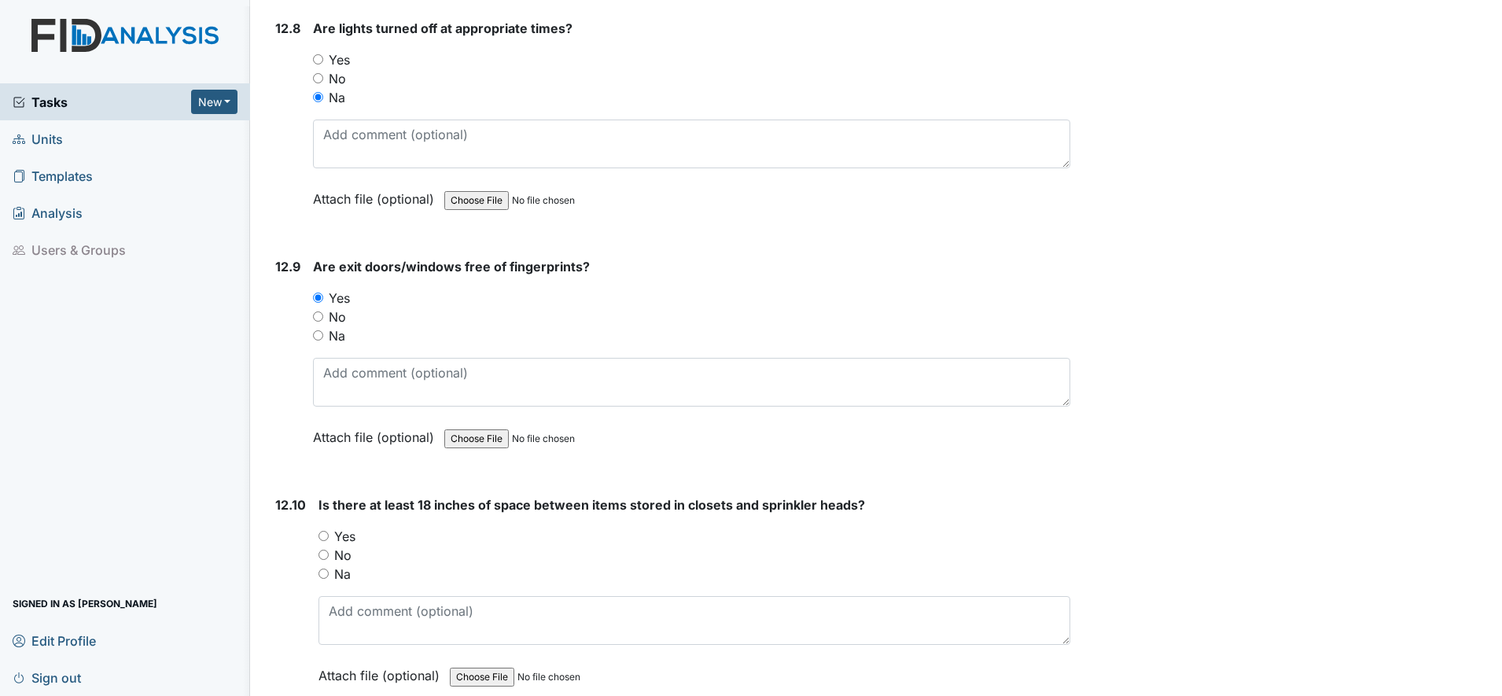
scroll to position [26352, 0]
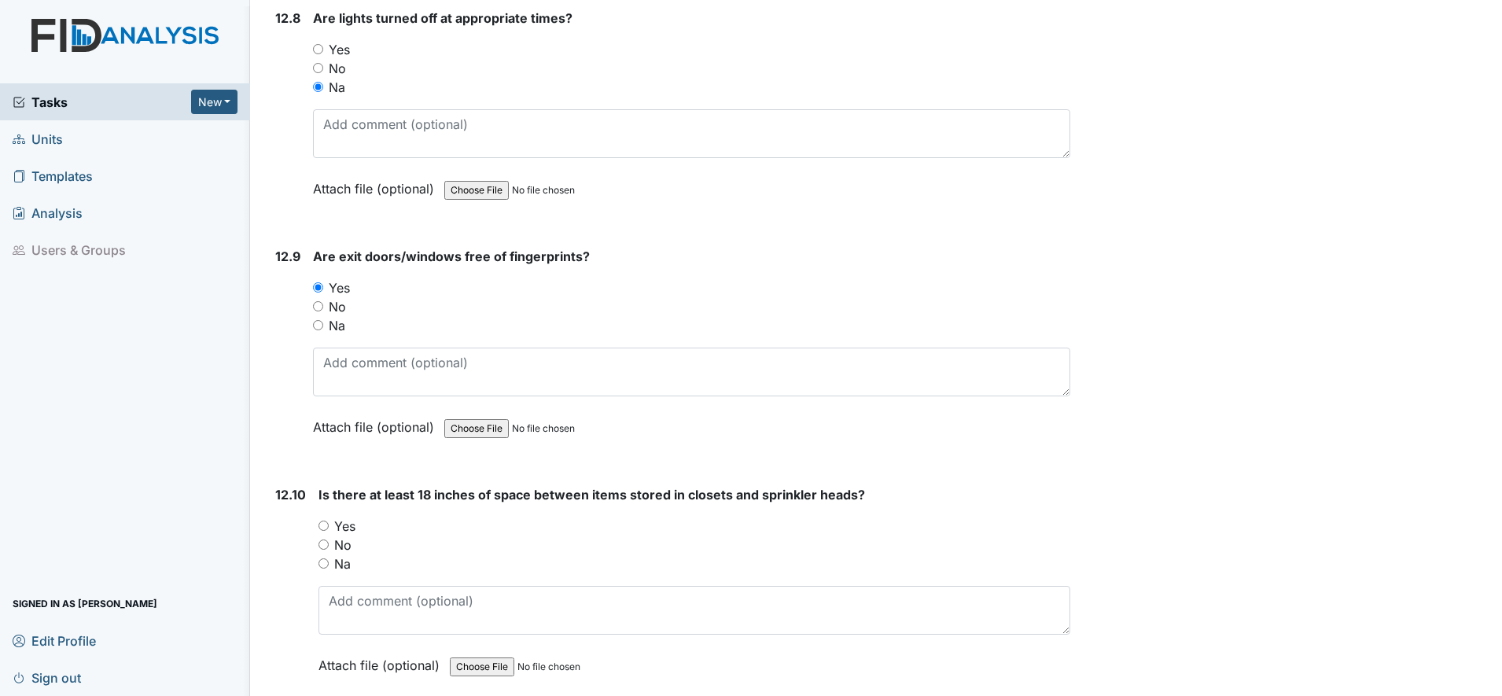
click at [324, 563] on input "Na" at bounding box center [324, 564] width 10 height 10
radio input "true"
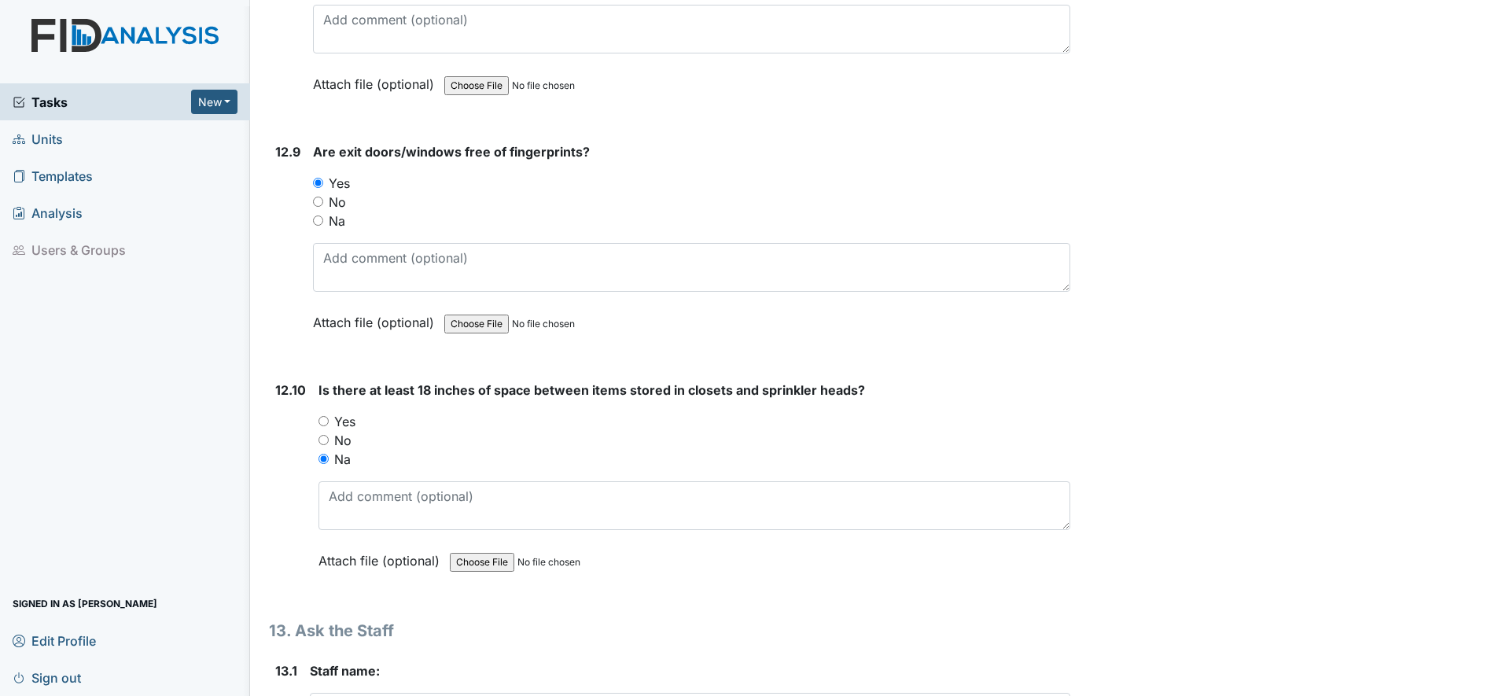
scroll to position [26647, 0]
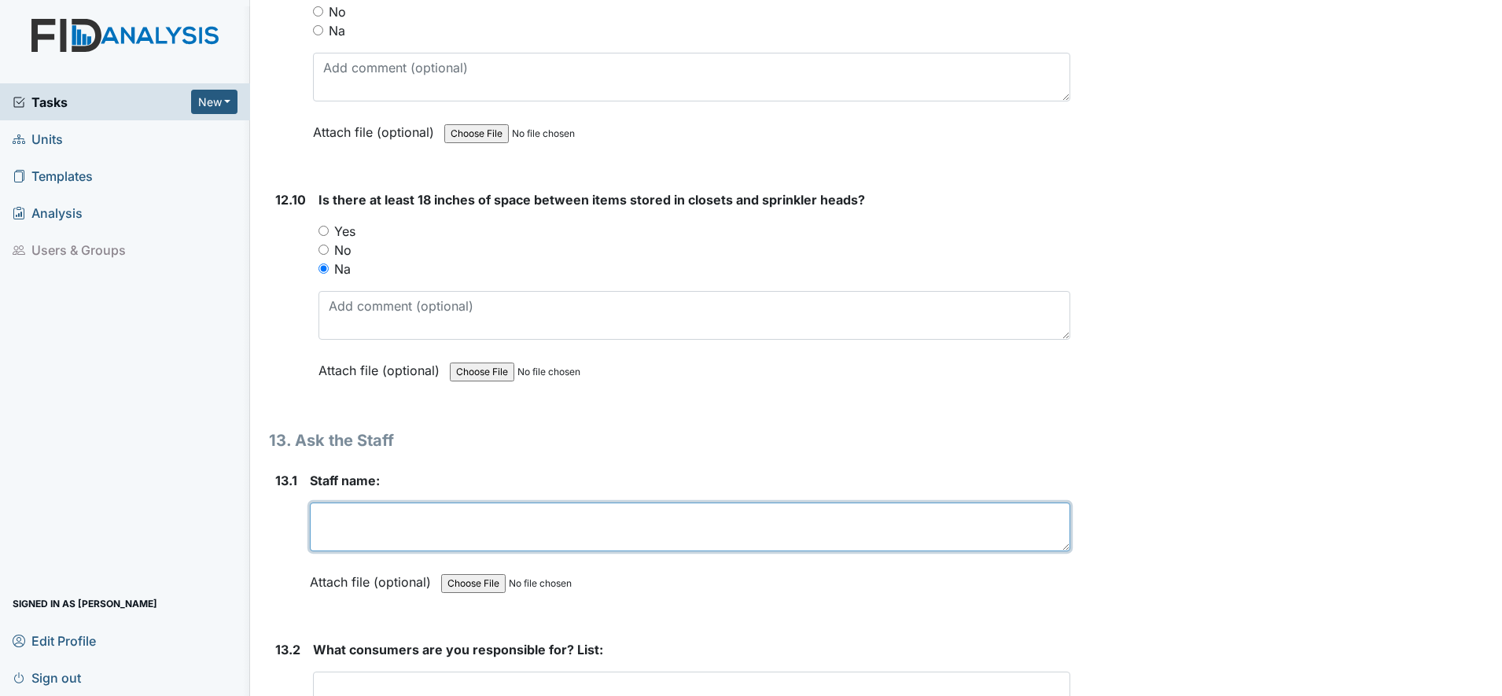
click at [351, 529] on textarea at bounding box center [690, 527] width 761 height 49
type textarea "K"
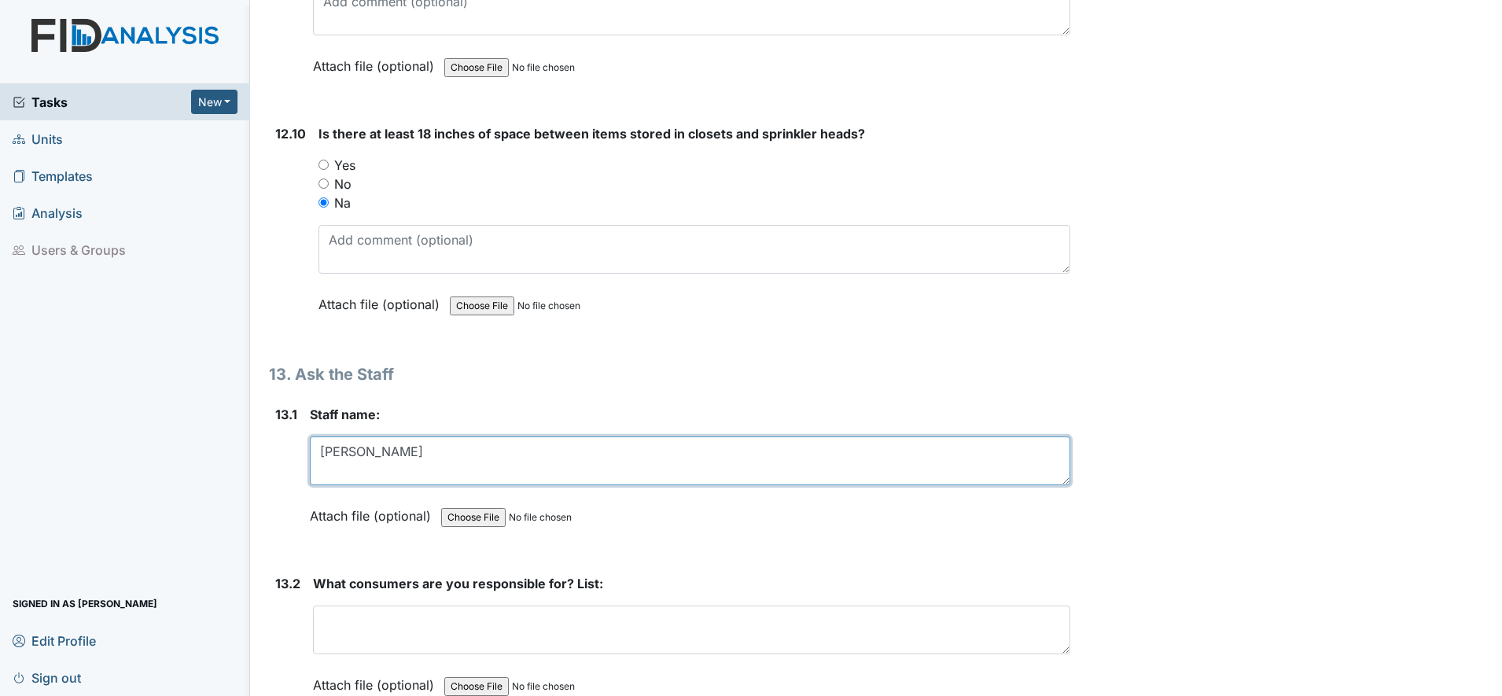
scroll to position [26746, 0]
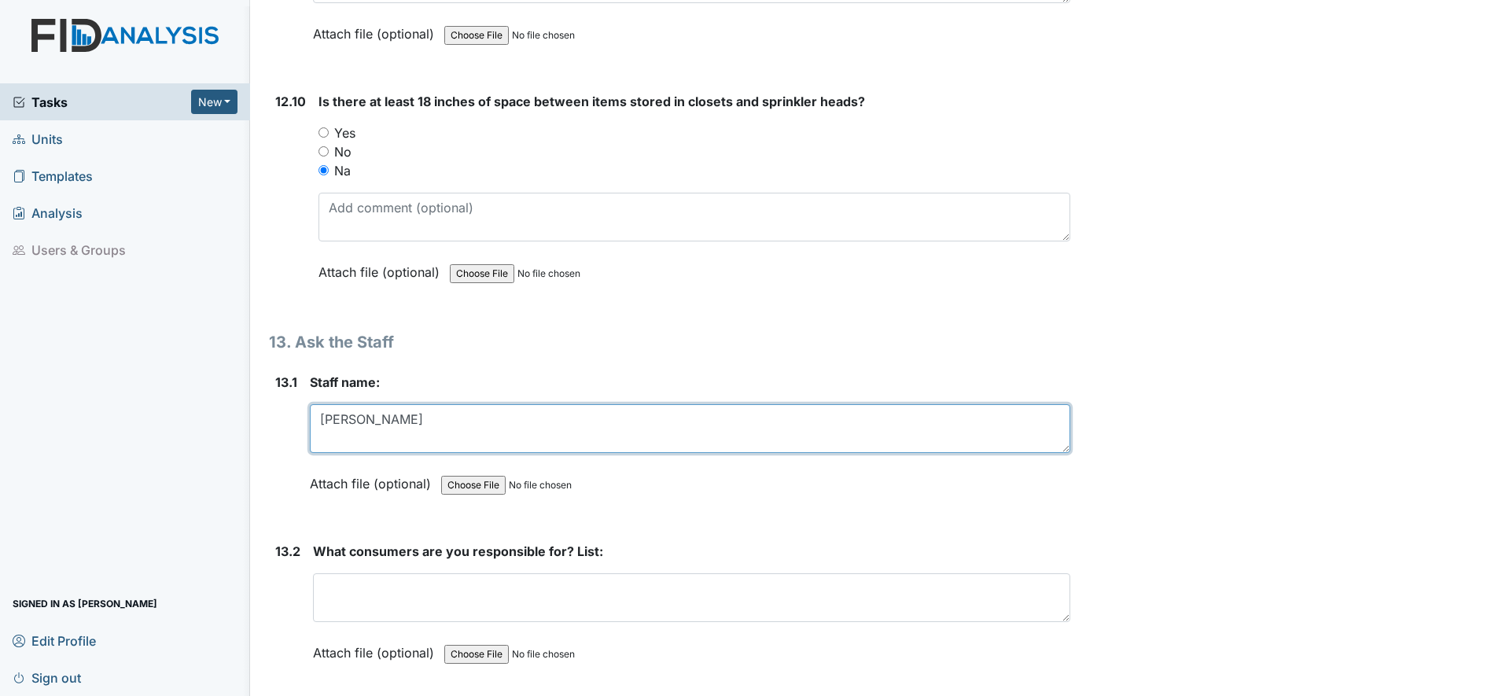
type textarea "Kiera Howard"
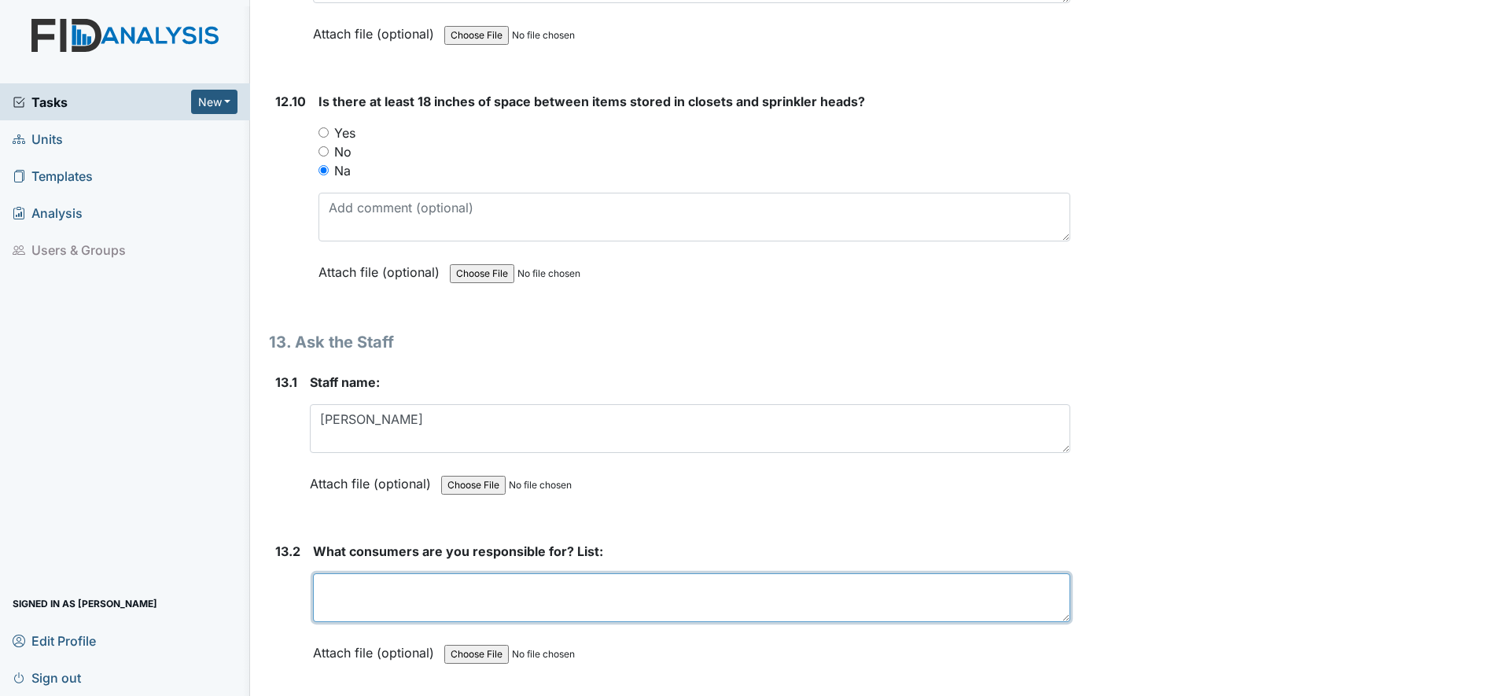
click at [332, 587] on textarea at bounding box center [692, 597] width 758 height 49
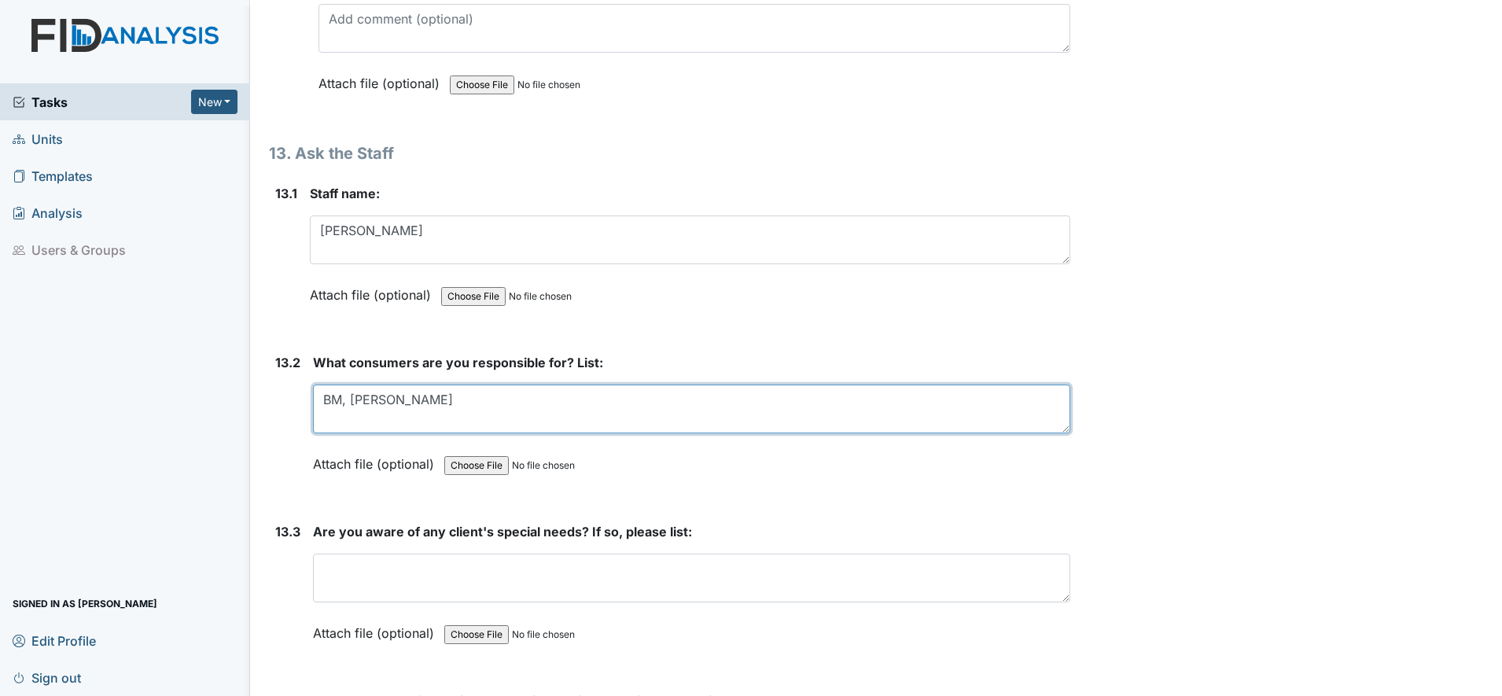
scroll to position [26942, 0]
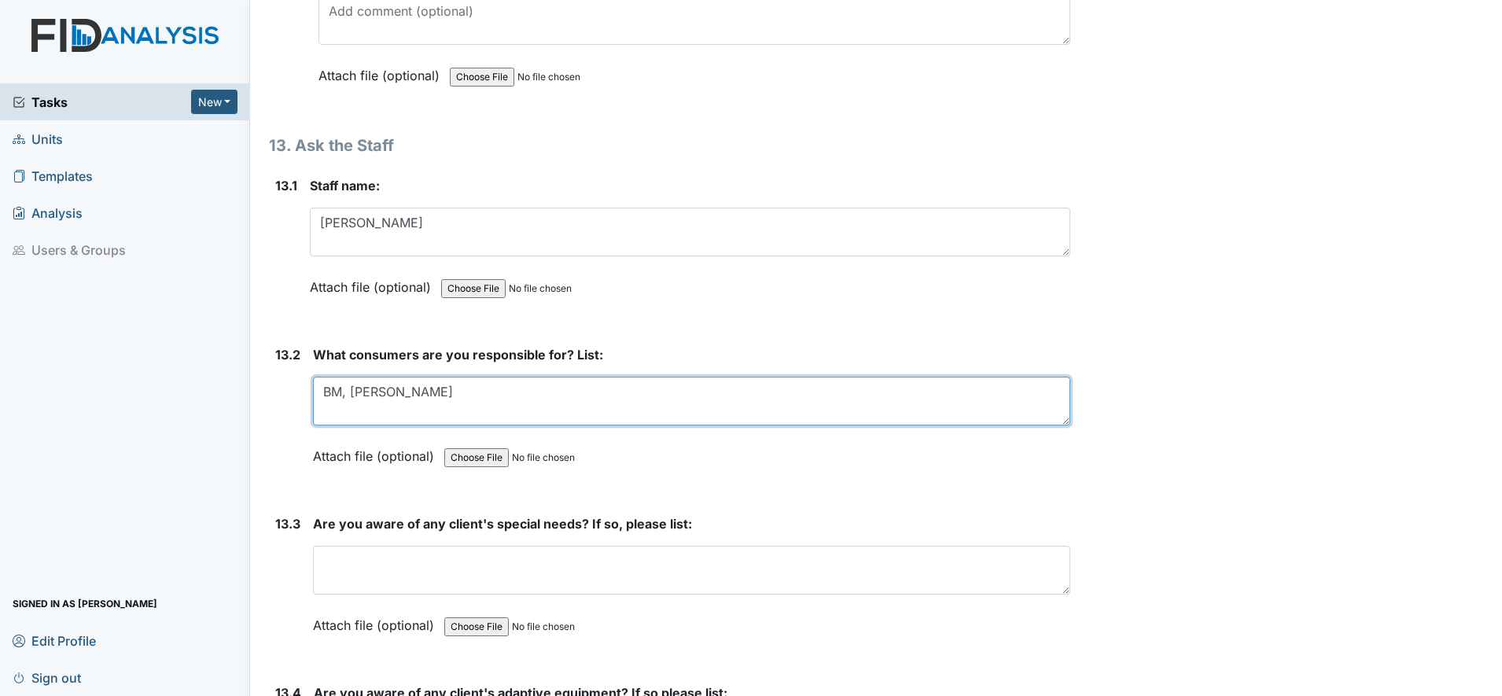
type textarea "BM, LK, JR"
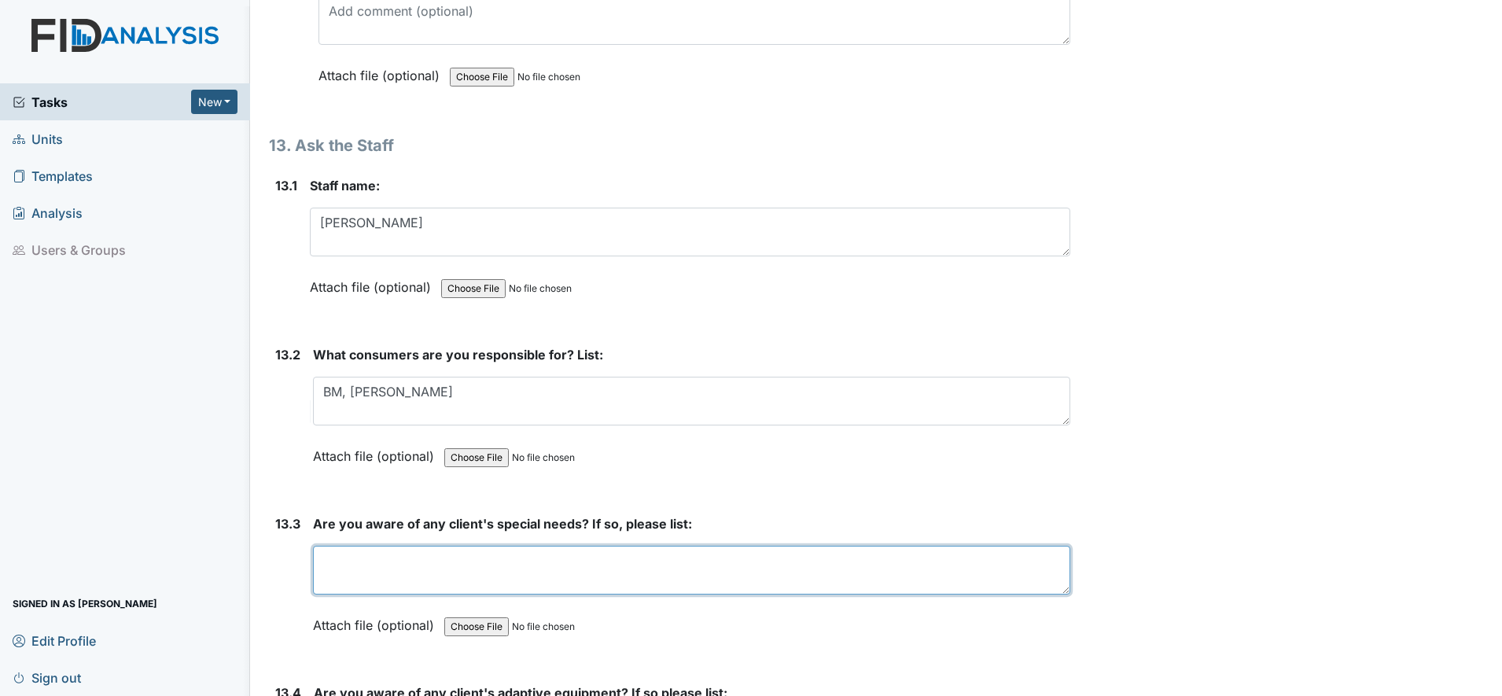
click at [330, 577] on textarea at bounding box center [692, 570] width 758 height 49
click at [846, 565] on textarea "yes BM uses a W/C, gait belt, JR has a gait belt all are need to monitor to pre…" at bounding box center [692, 570] width 758 height 49
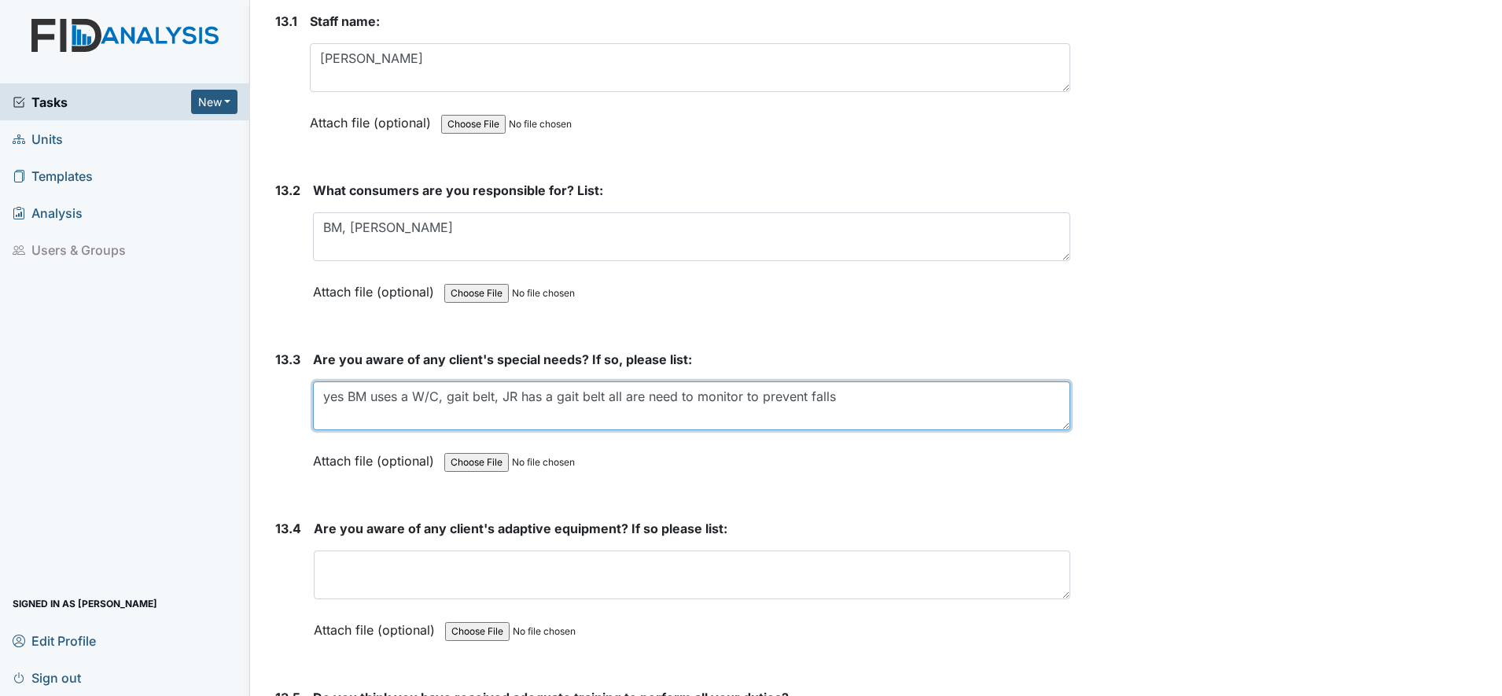
scroll to position [27139, 0]
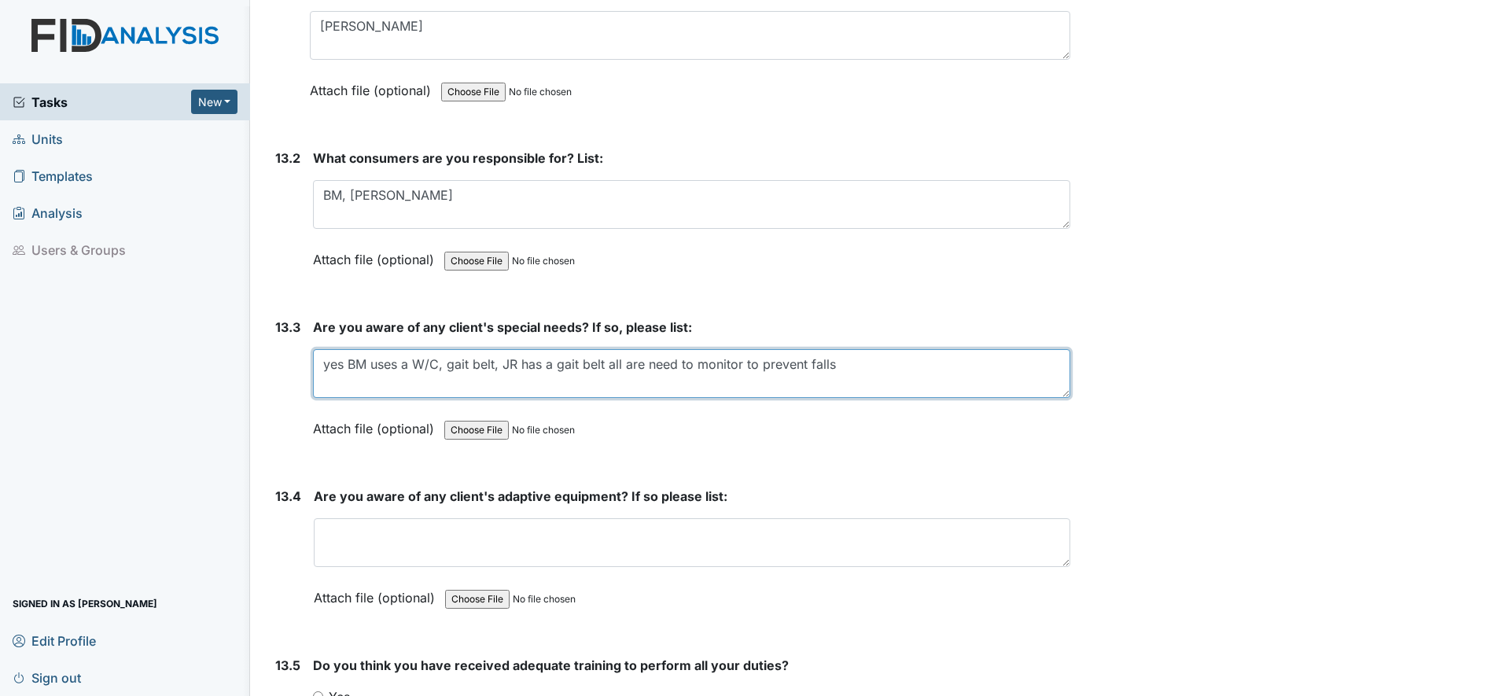
type textarea "yes BM uses a W/C, gait belt, JR has a gait belt all are need to monitor to pre…"
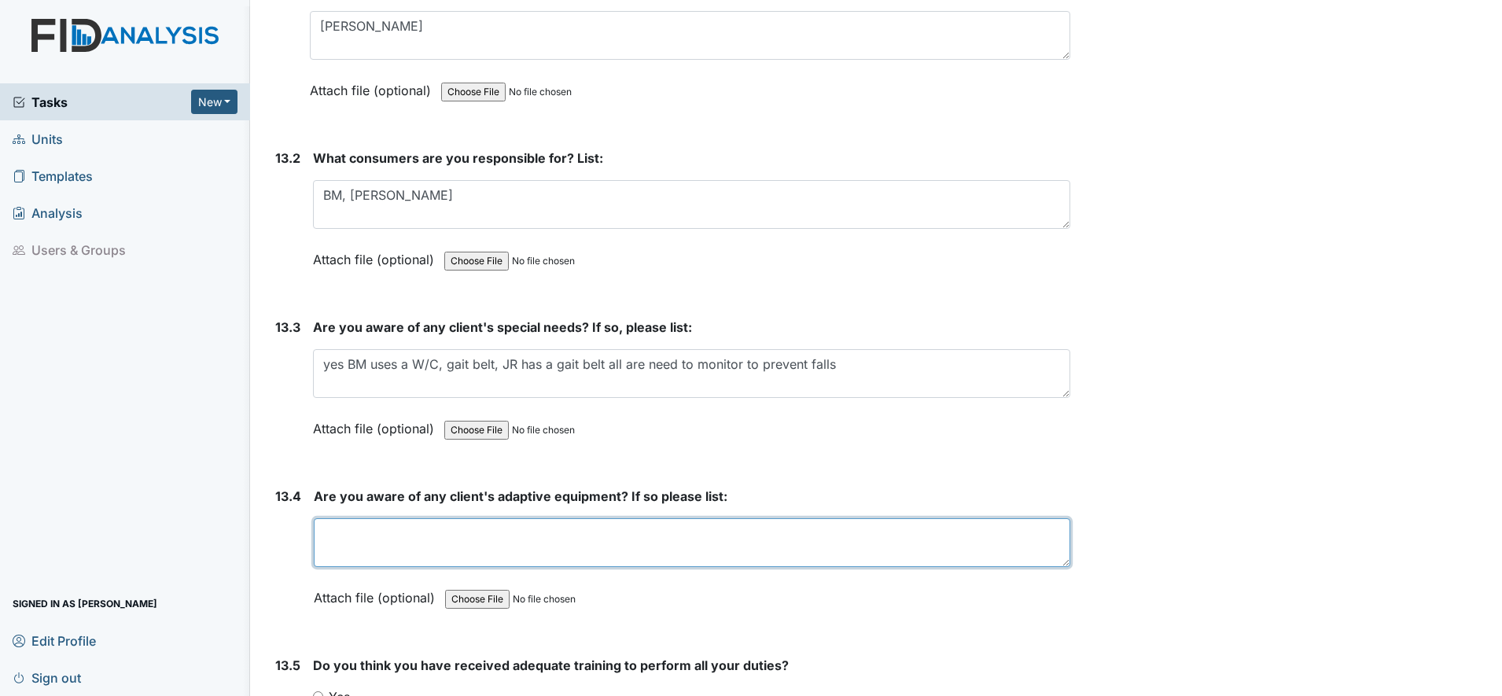
click at [334, 534] on textarea at bounding box center [692, 542] width 757 height 49
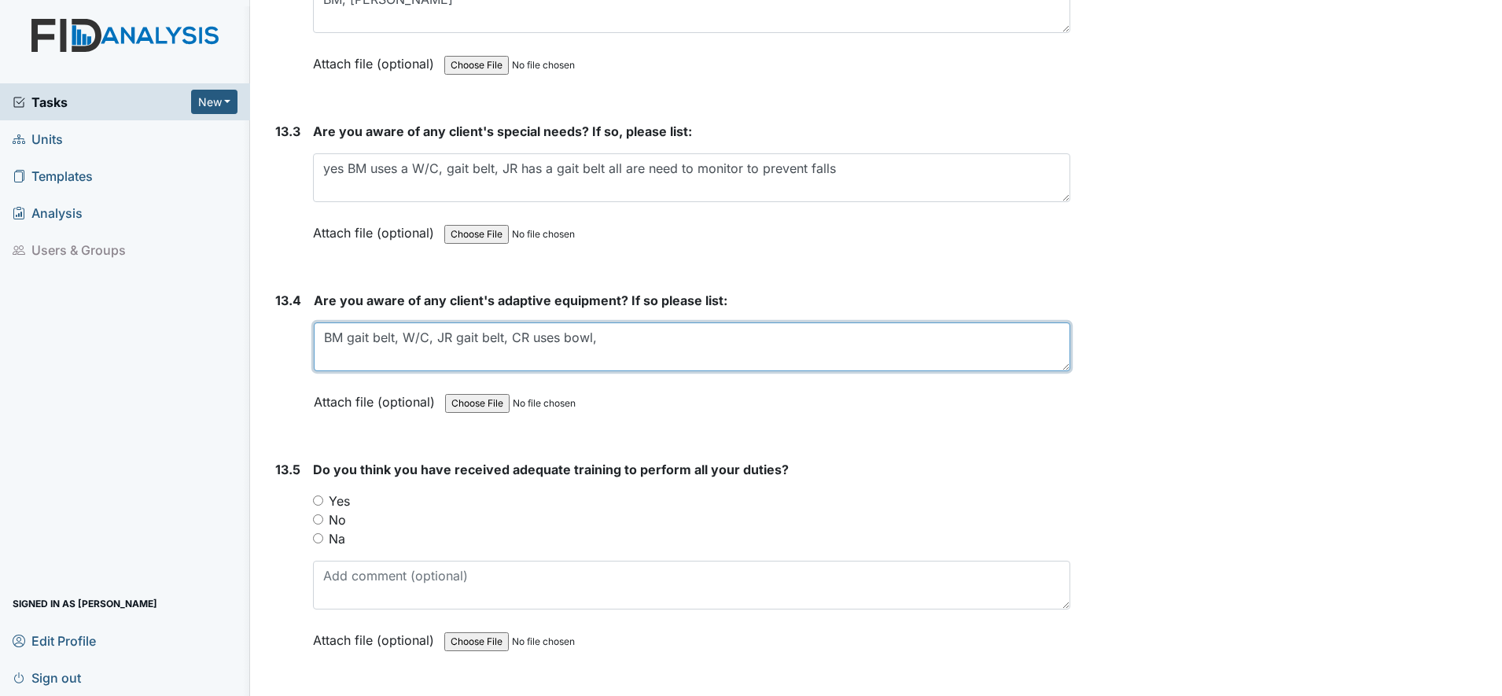
scroll to position [27336, 0]
type textarea "BM gait belt, W/C, JR gait belt, CR uses bowl,"
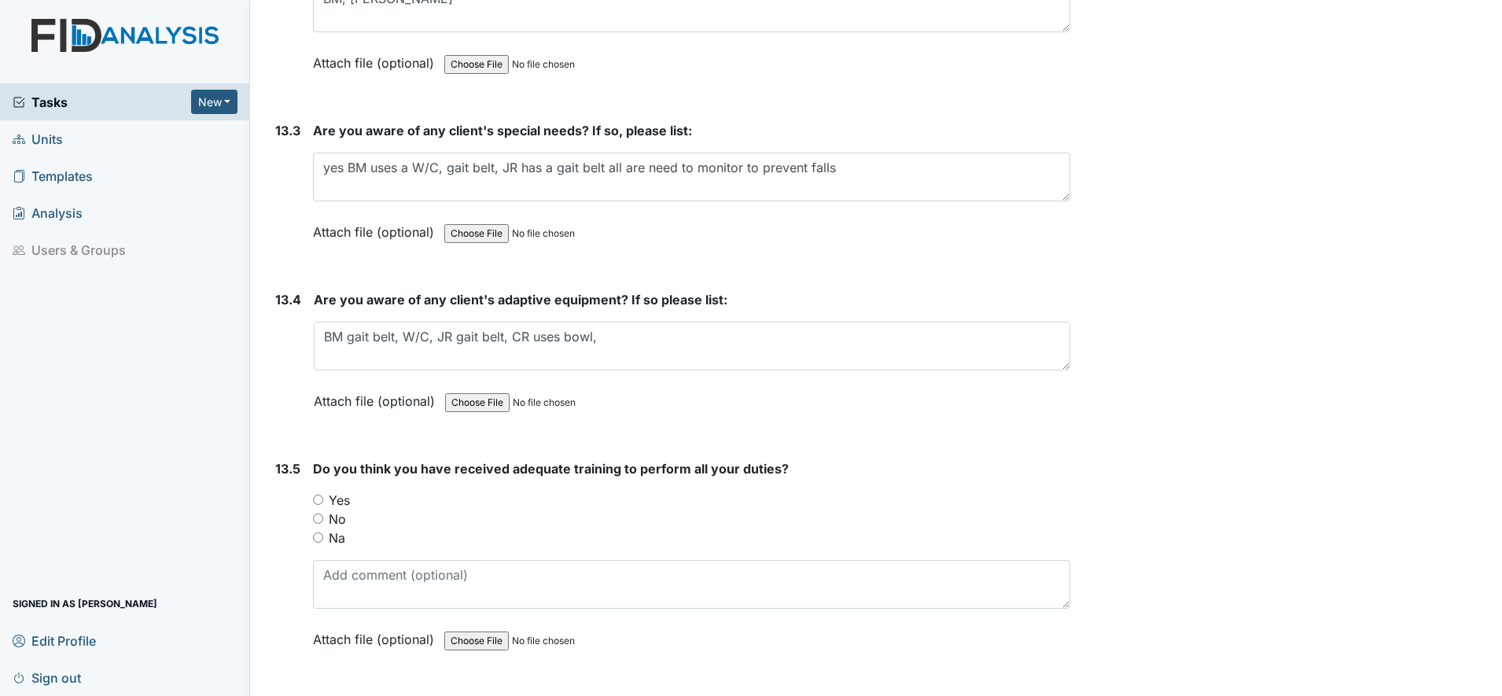
click at [318, 498] on input "Yes" at bounding box center [318, 500] width 10 height 10
radio input "true"
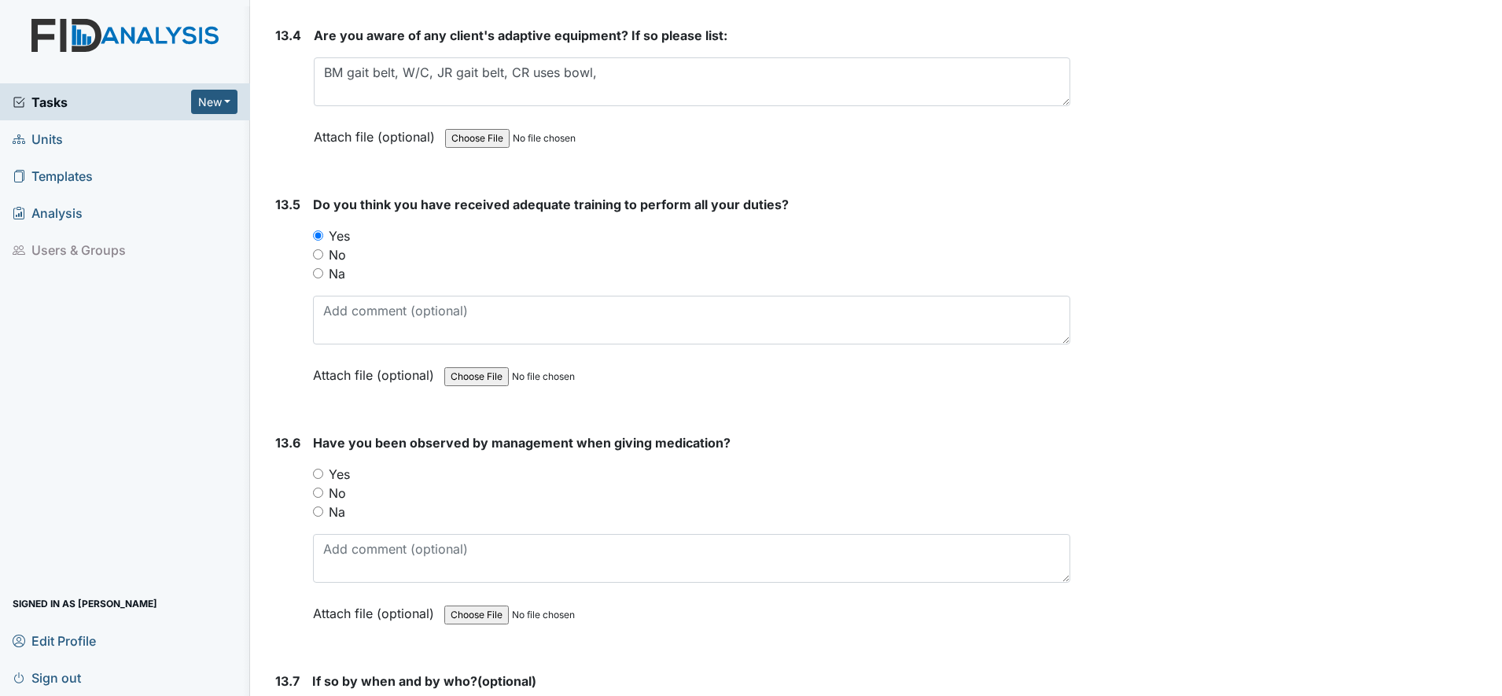
scroll to position [27631, 0]
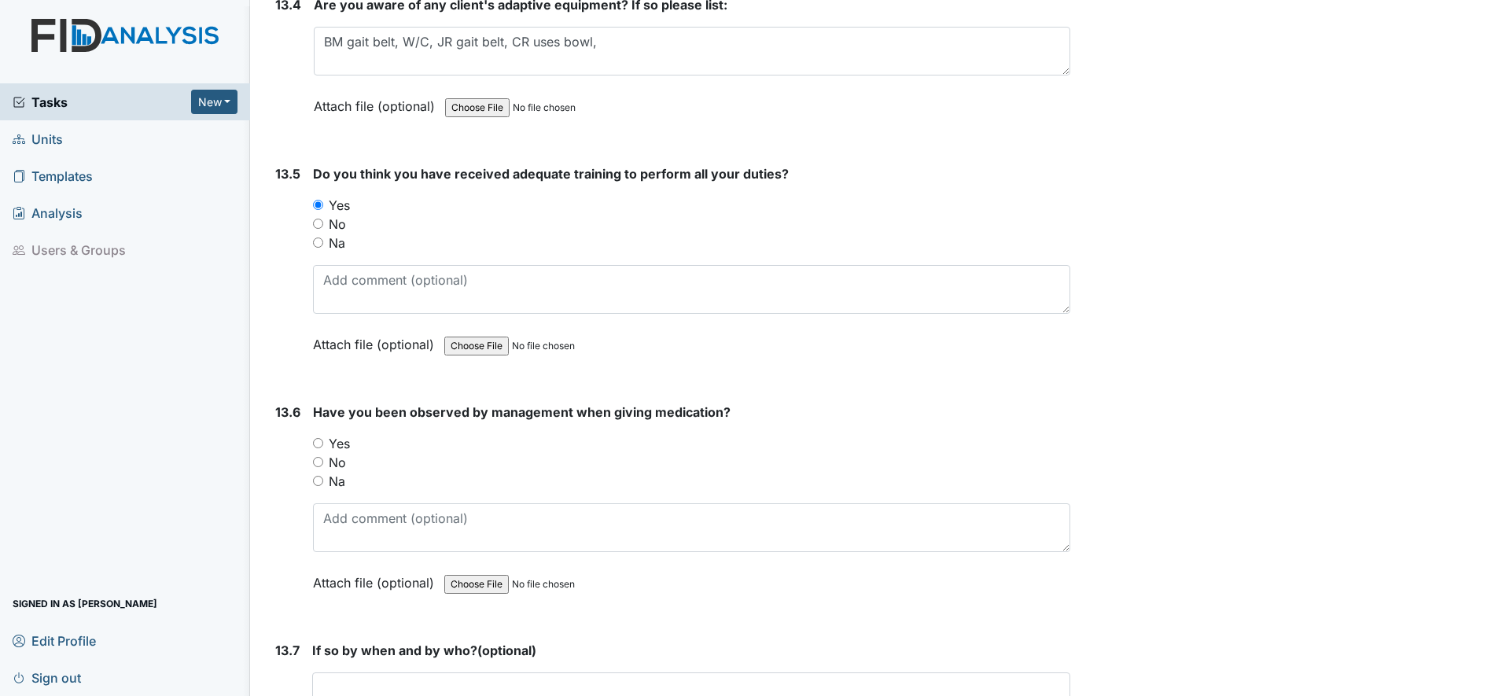
click at [321, 441] on input "Yes" at bounding box center [318, 443] width 10 height 10
radio input "true"
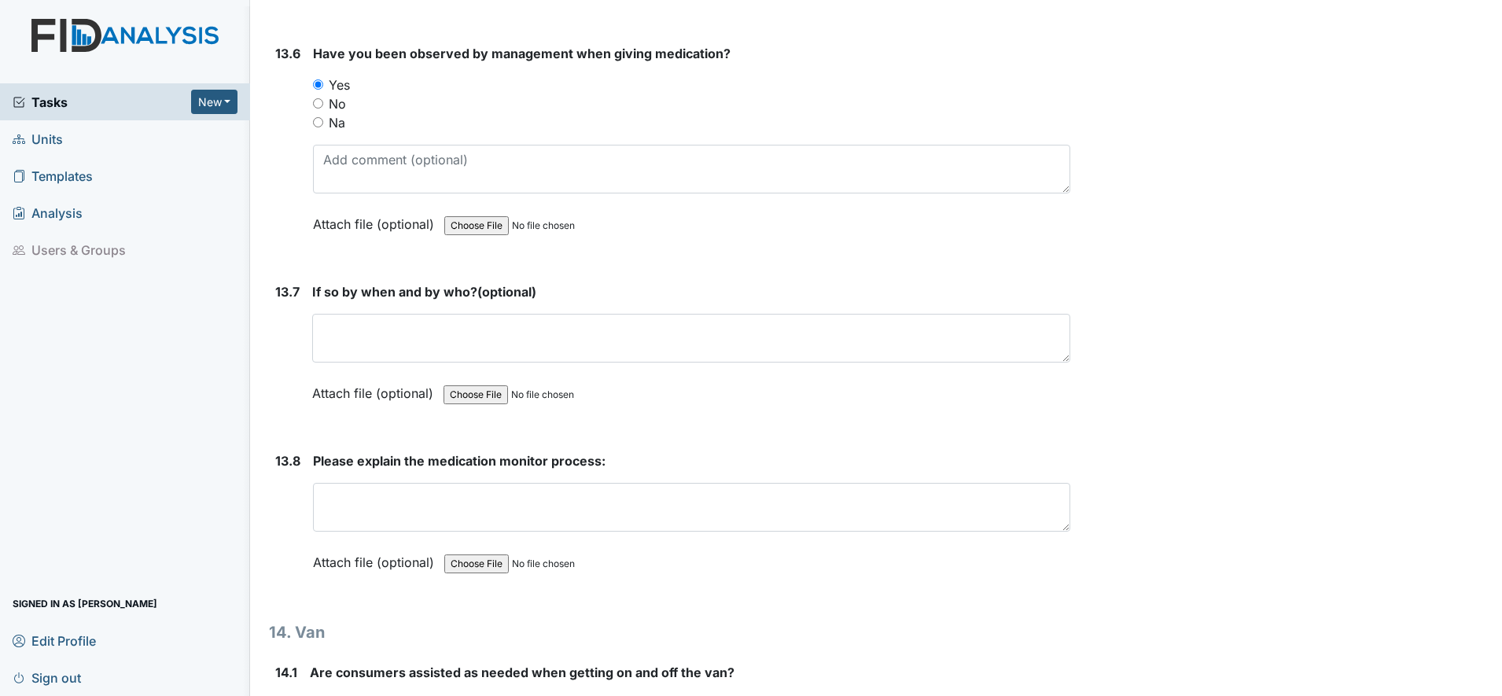
scroll to position [28024, 0]
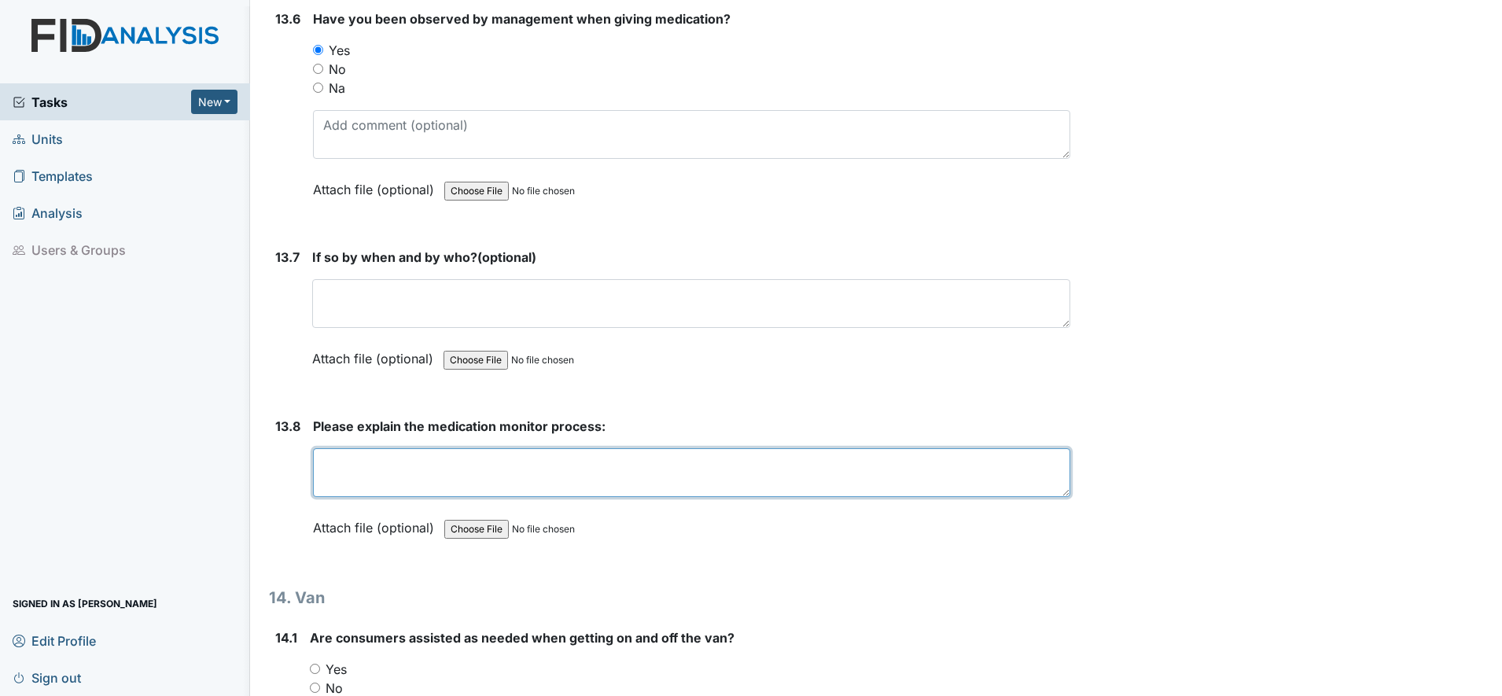
click at [357, 472] on textarea at bounding box center [692, 472] width 758 height 49
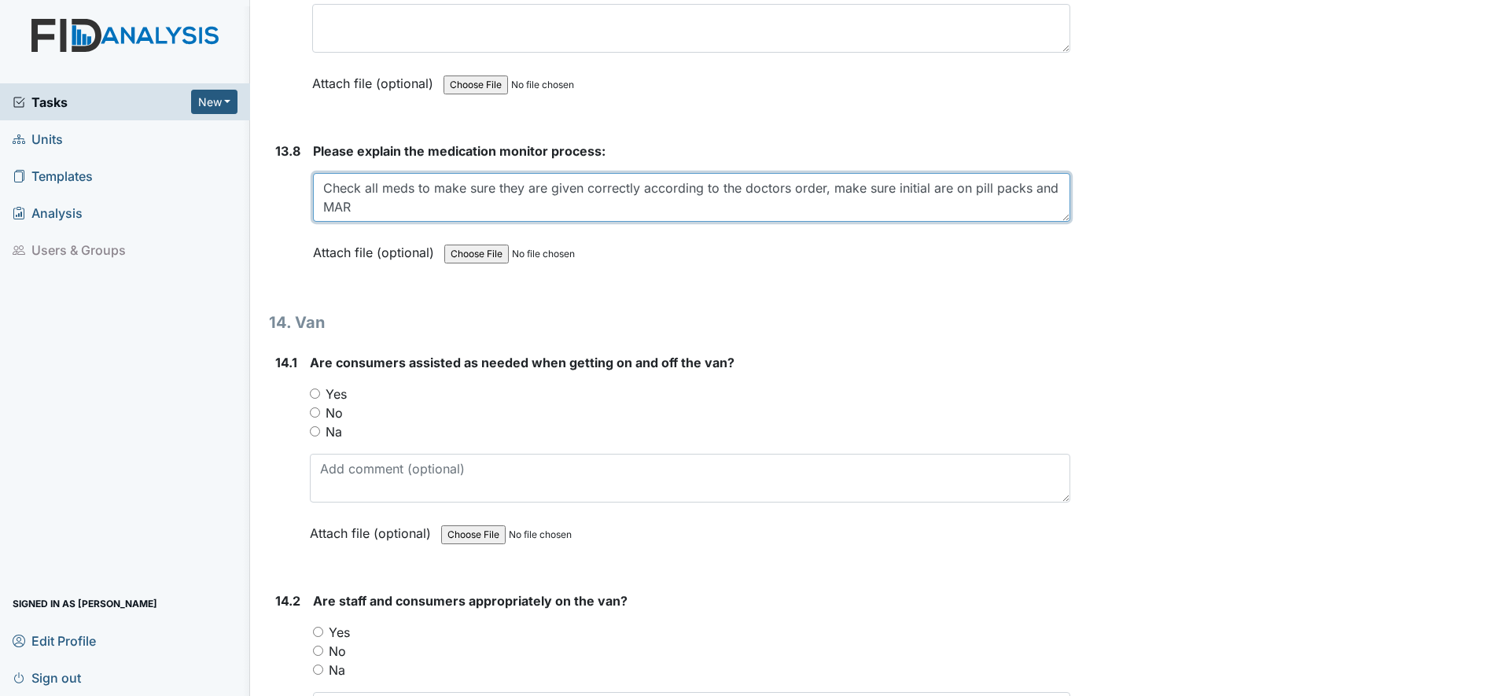
scroll to position [28319, 0]
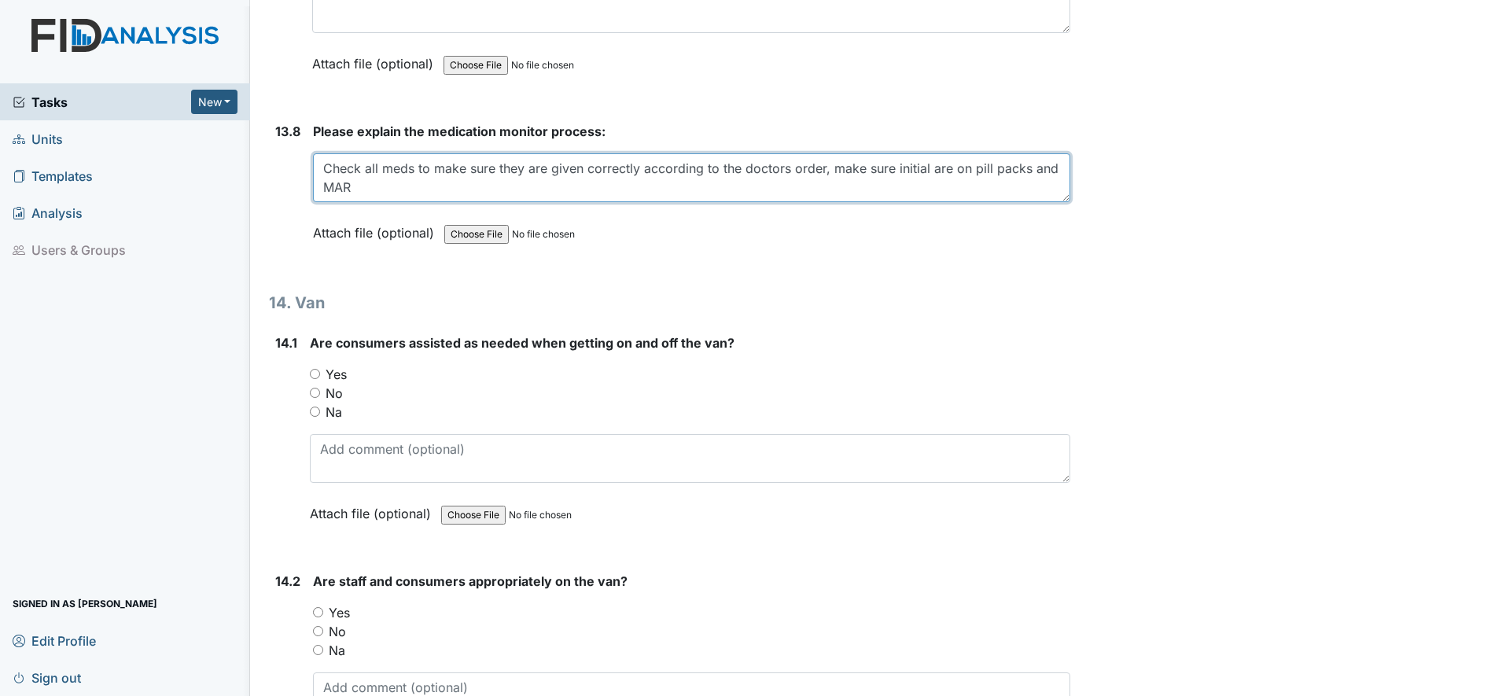
type textarea "Check all meds to make sure they are given correctly according to the doctors o…"
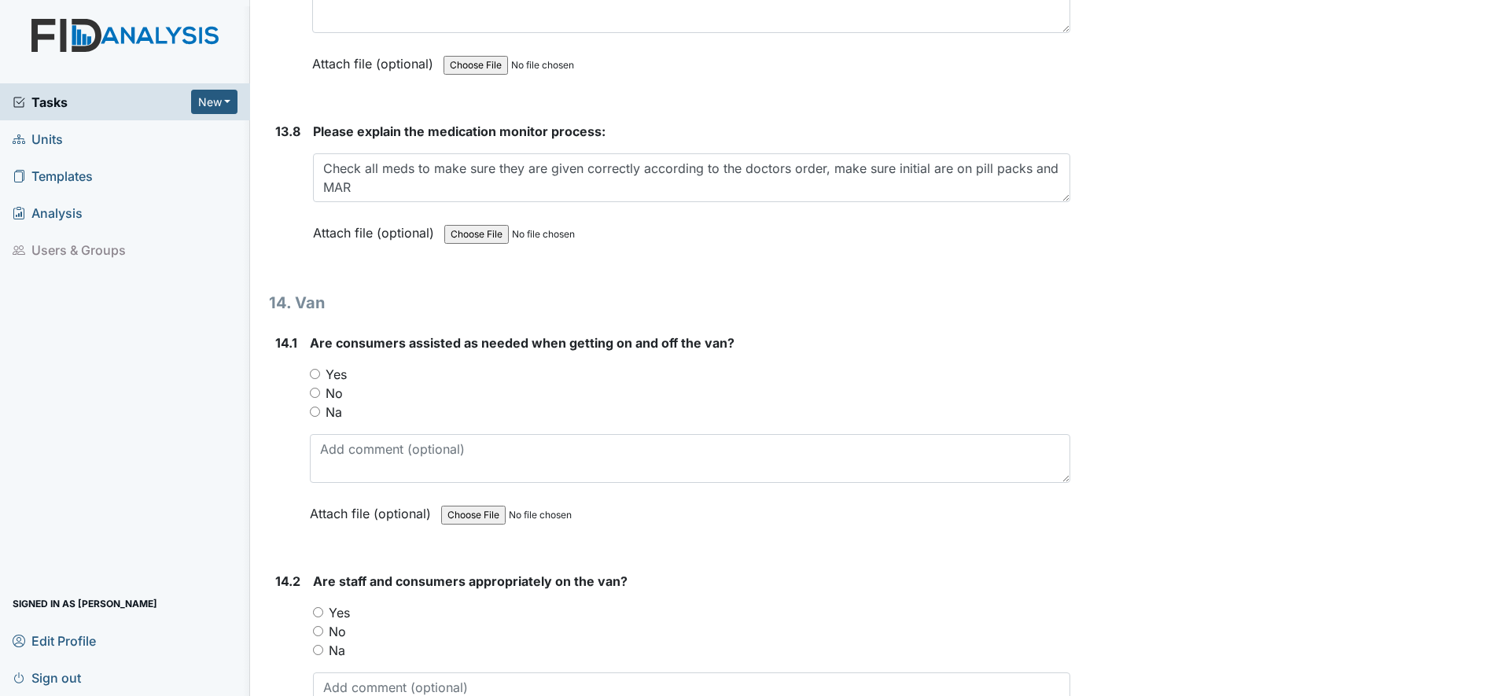
click at [315, 411] on input "Na" at bounding box center [315, 412] width 10 height 10
radio input "true"
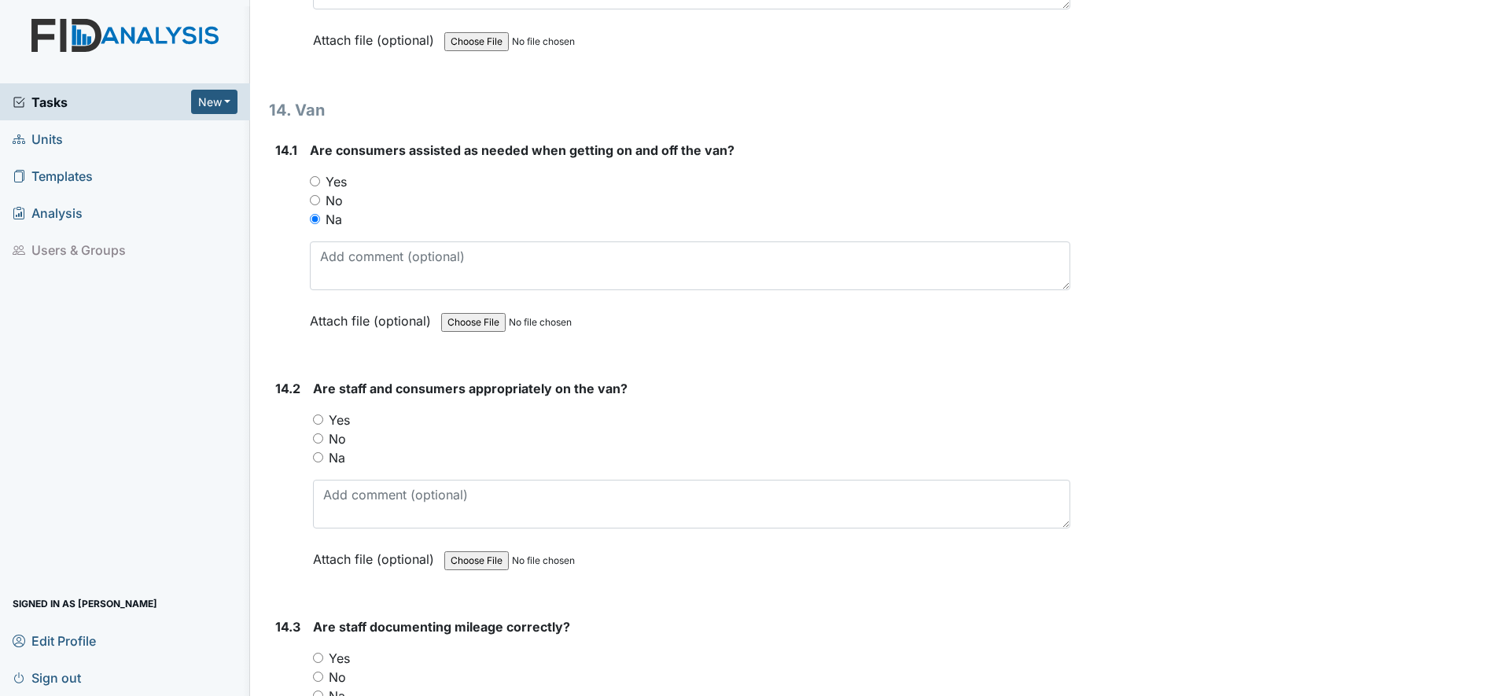
scroll to position [28516, 0]
click at [321, 448] on input "Na" at bounding box center [318, 453] width 10 height 10
radio input "true"
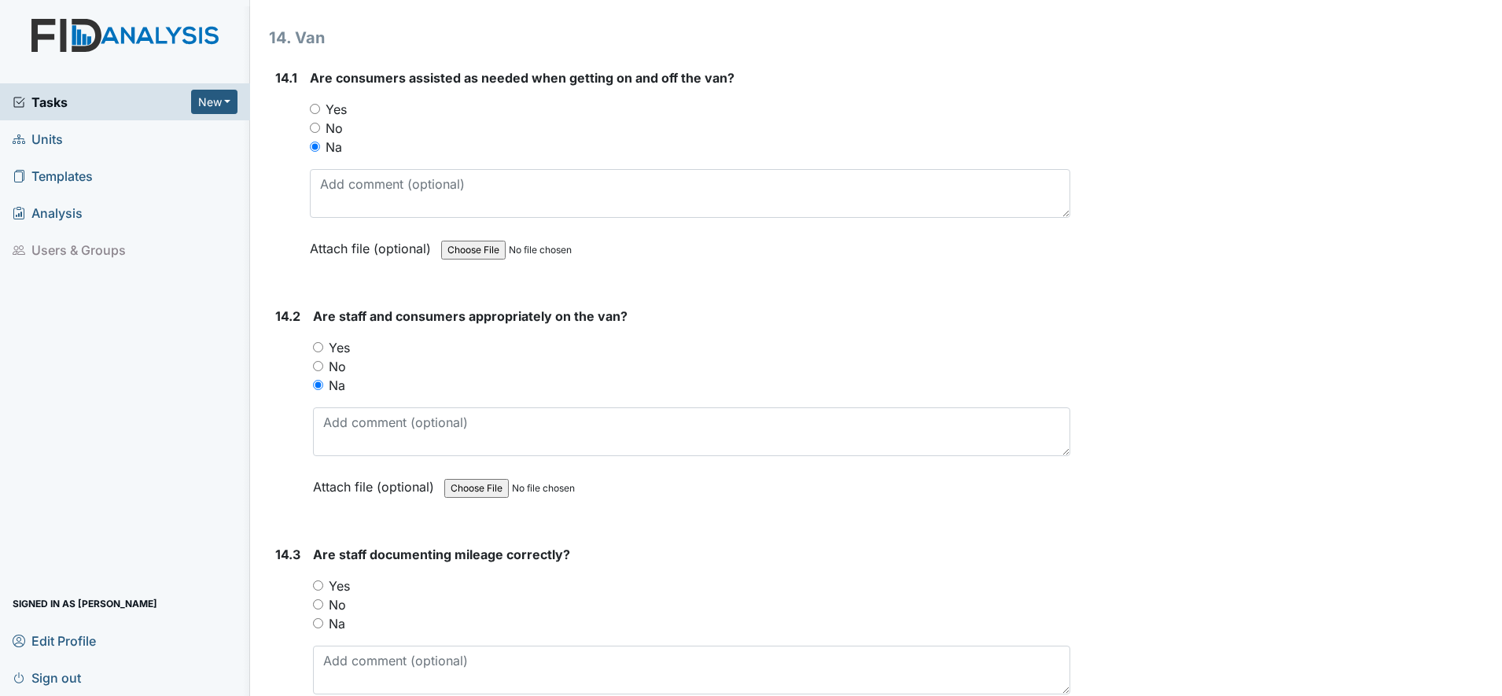
scroll to position [28712, 0]
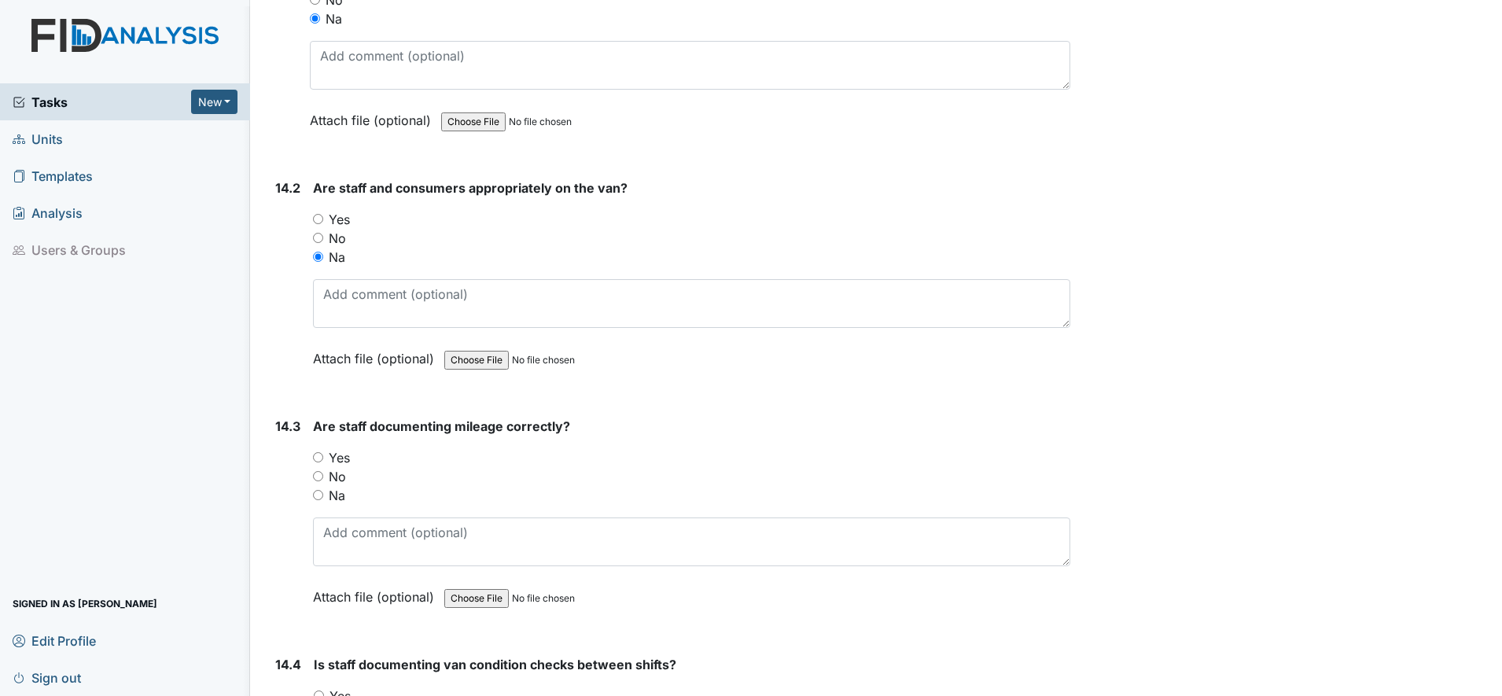
click at [319, 494] on input "Na" at bounding box center [318, 495] width 10 height 10
radio input "true"
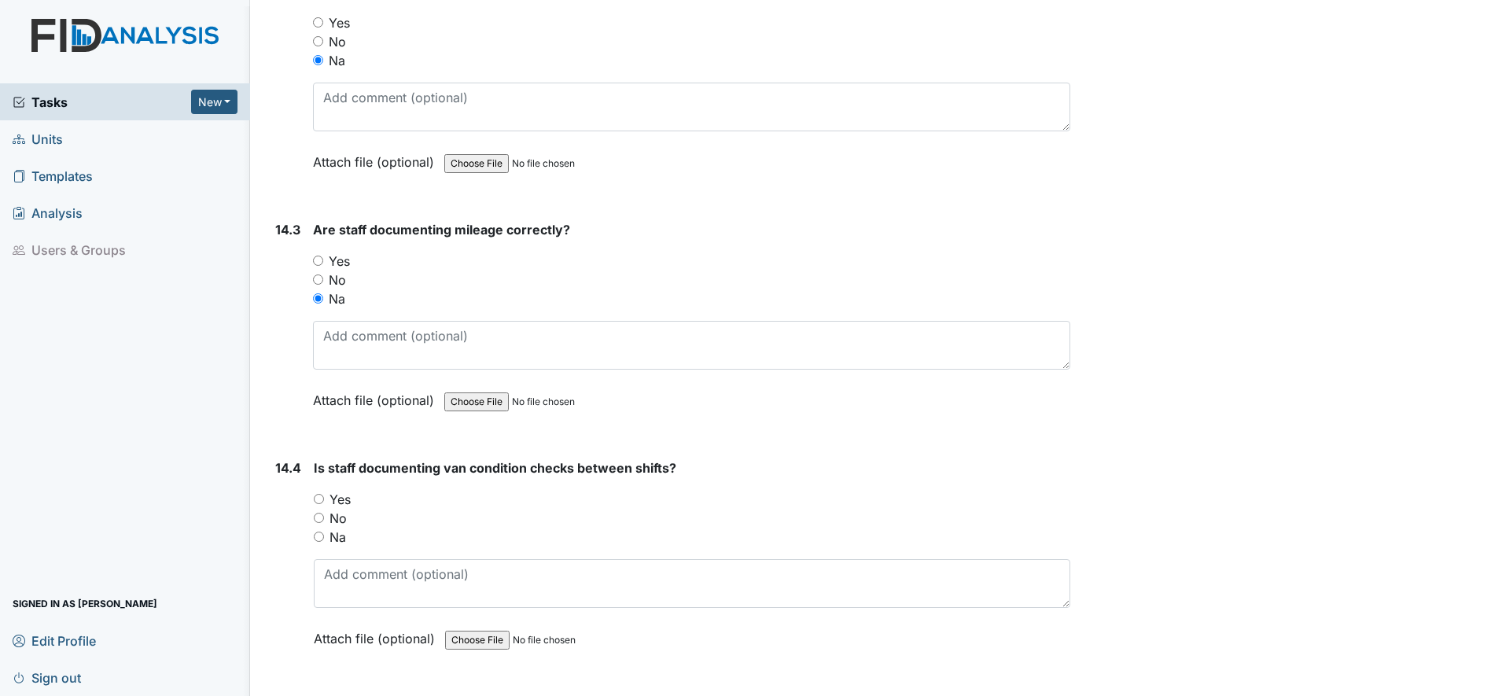
click at [323, 495] on input "Yes" at bounding box center [319, 499] width 10 height 10
radio input "true"
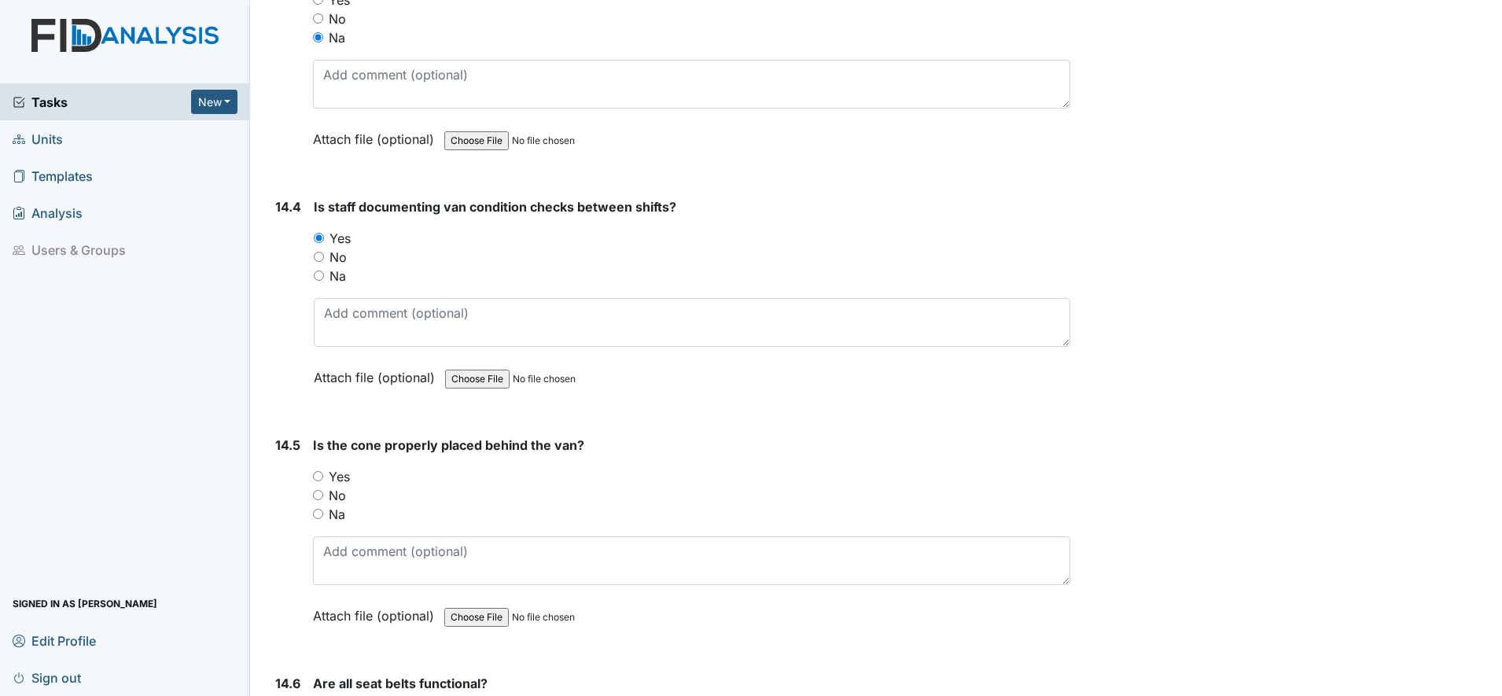
scroll to position [29204, 0]
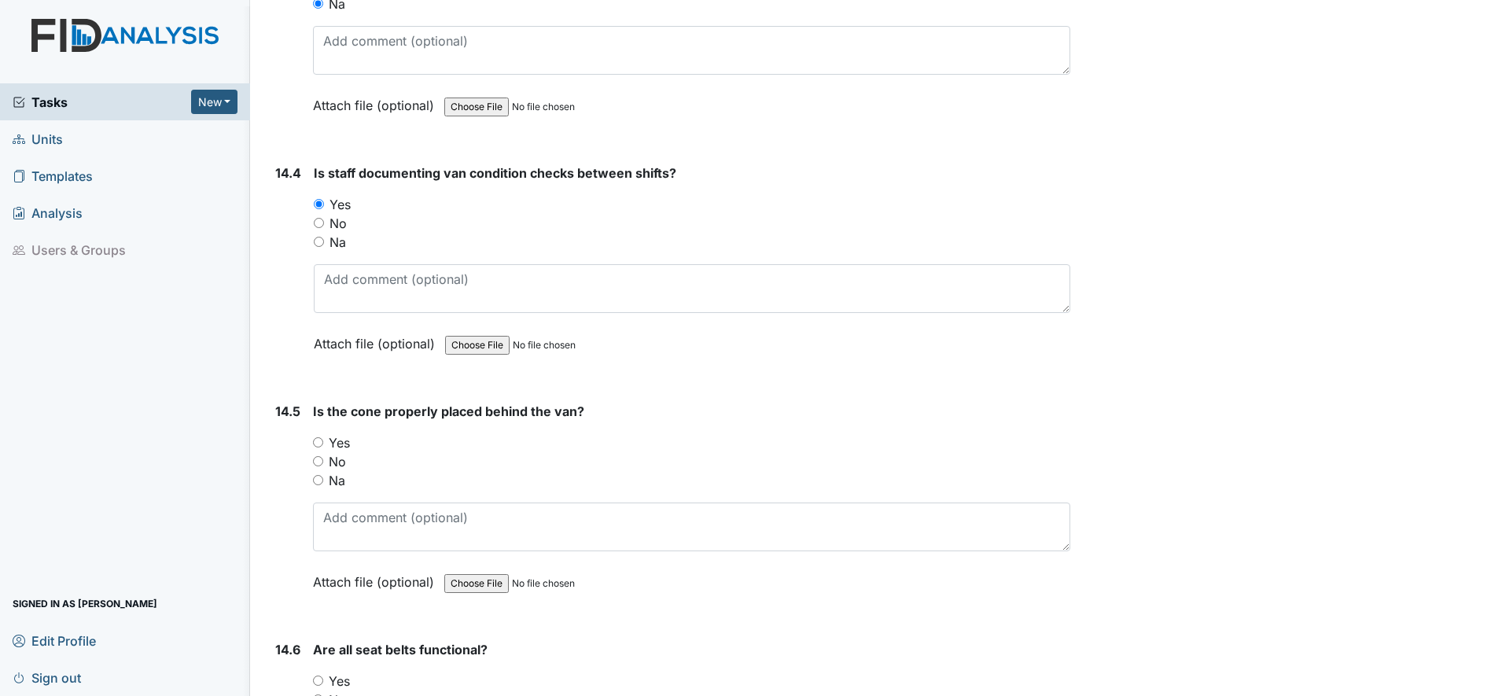
click at [320, 438] on input "Yes" at bounding box center [318, 442] width 10 height 10
radio input "true"
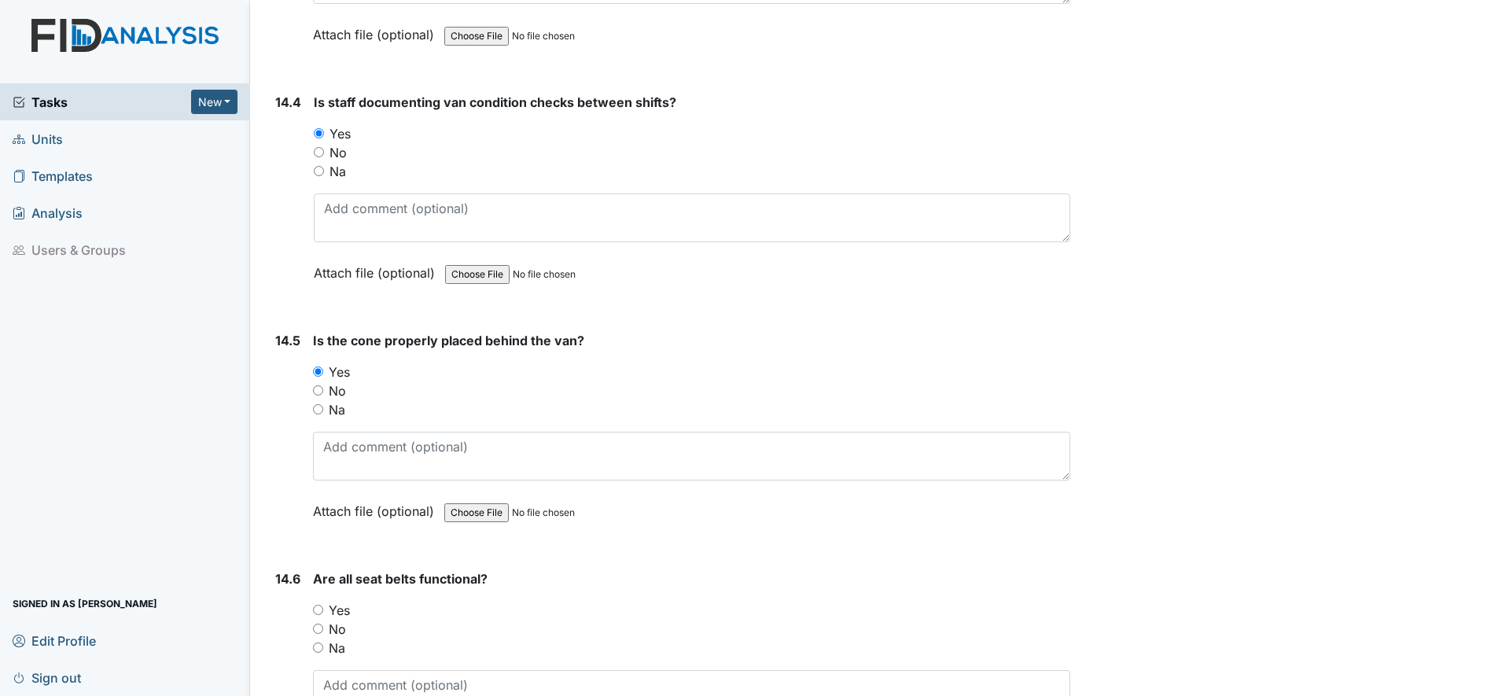
scroll to position [29401, 0]
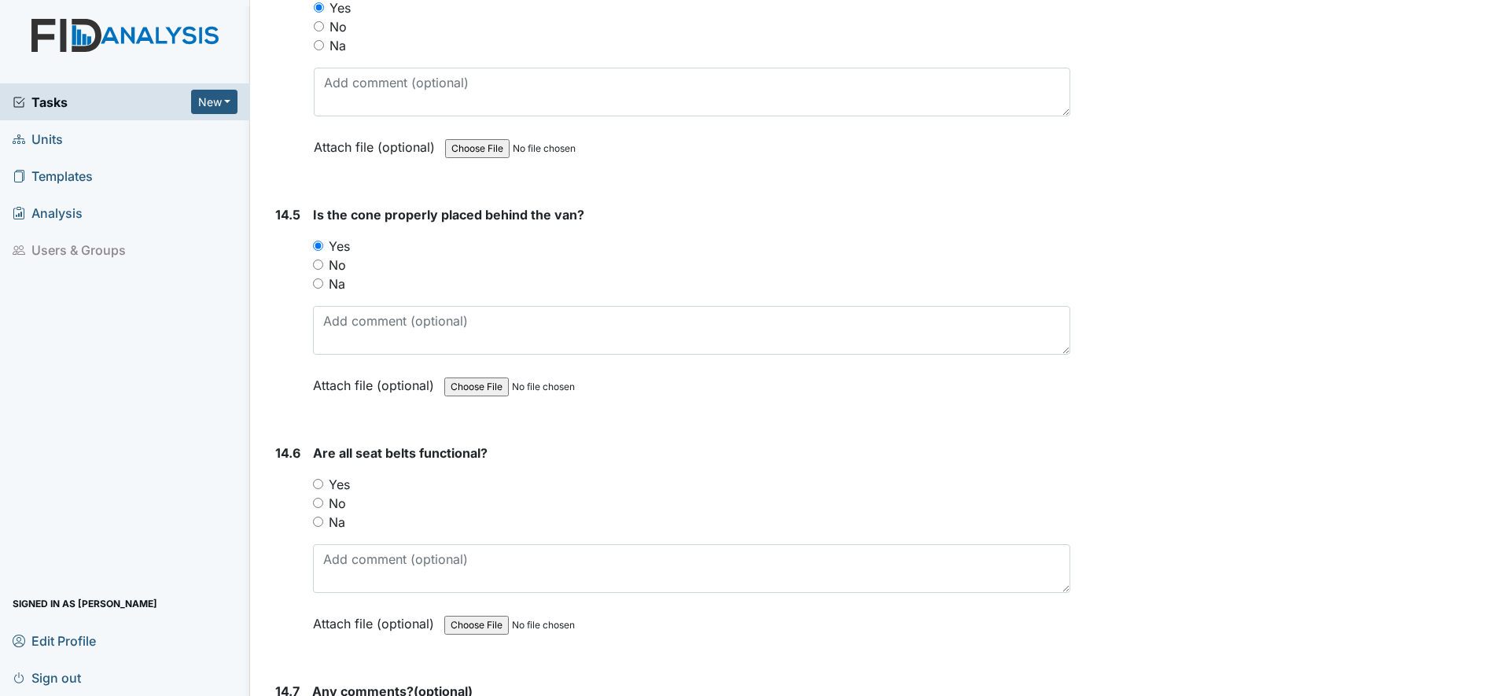
click at [318, 485] on input "Yes" at bounding box center [318, 484] width 10 height 10
radio input "true"
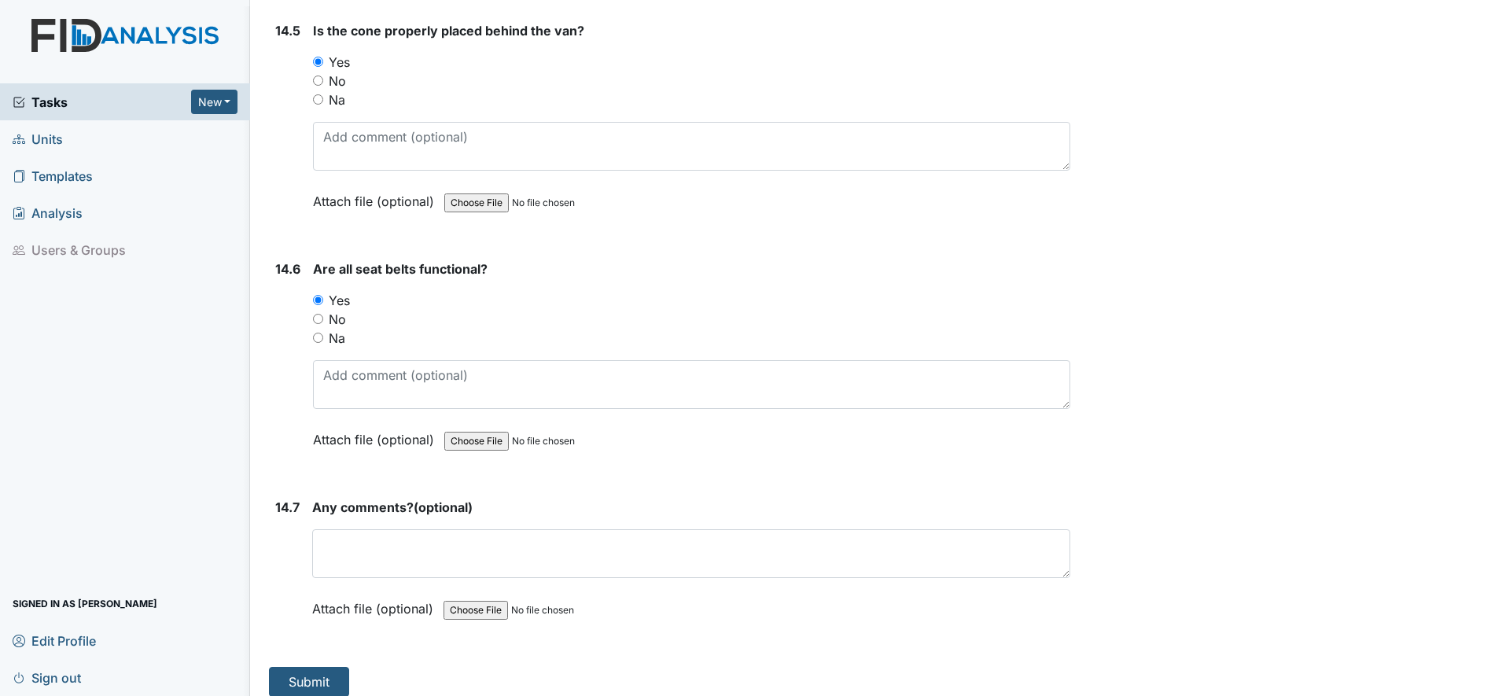
scroll to position [29597, 0]
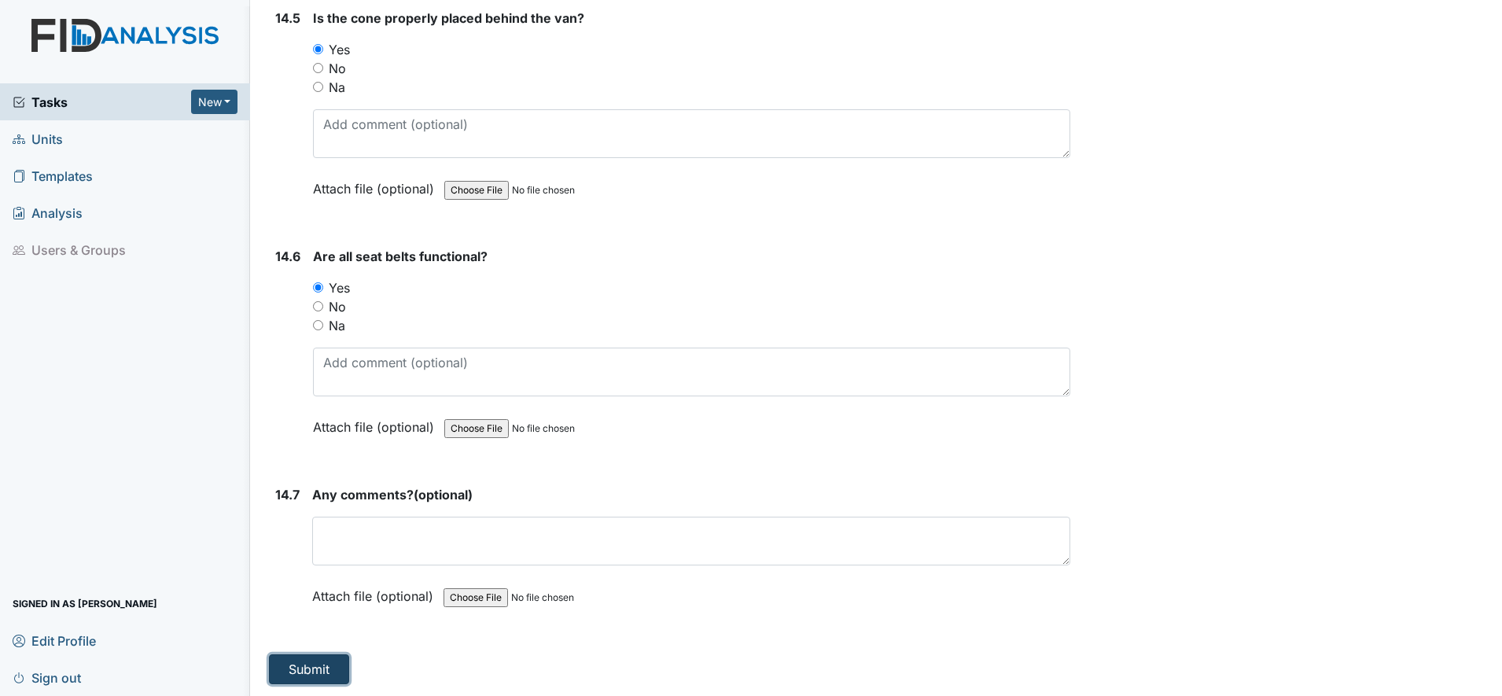
click at [311, 672] on button "Submit" at bounding box center [309, 669] width 80 height 30
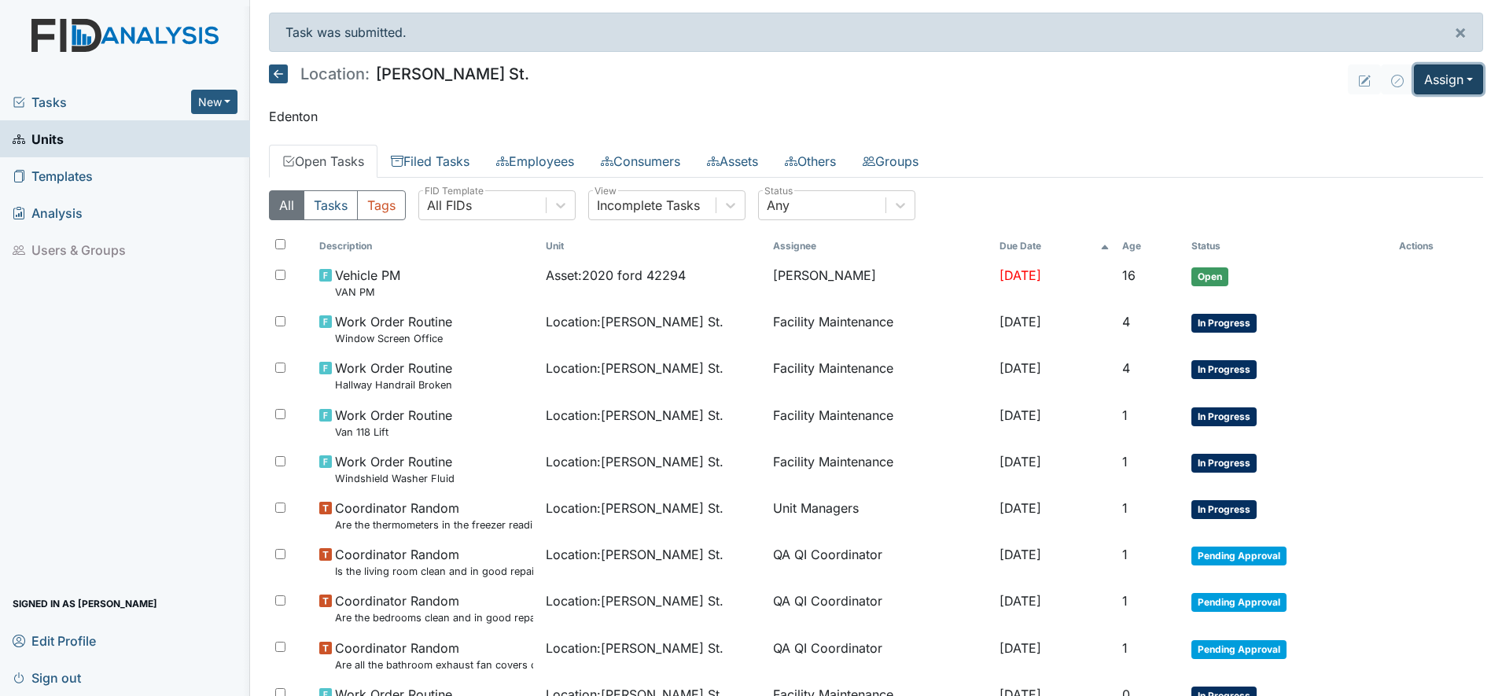
click at [1439, 76] on button "Assign" at bounding box center [1448, 80] width 69 height 30
click at [1373, 144] on link "Assign Inspection" at bounding box center [1411, 140] width 142 height 25
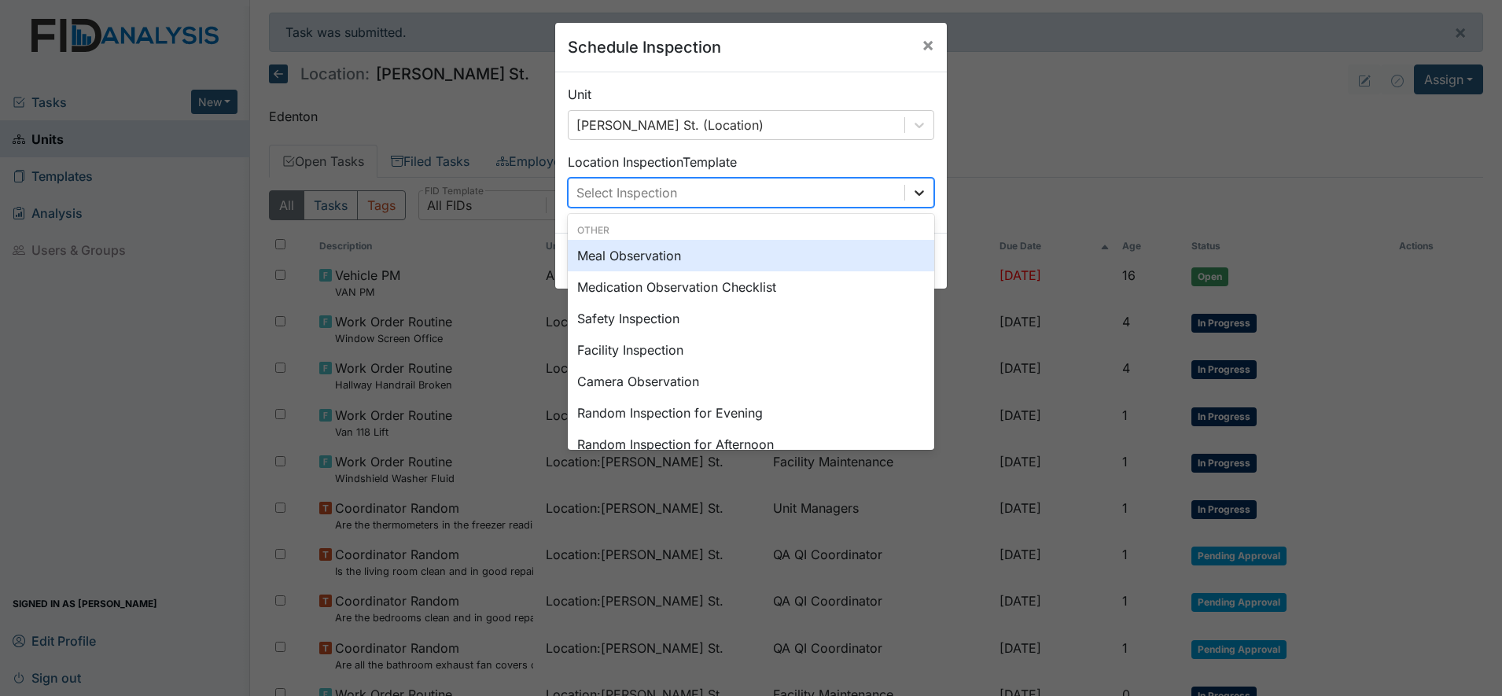
click at [912, 192] on icon at bounding box center [920, 193] width 16 height 16
click at [653, 258] on div "Meal Observation" at bounding box center [751, 255] width 367 height 31
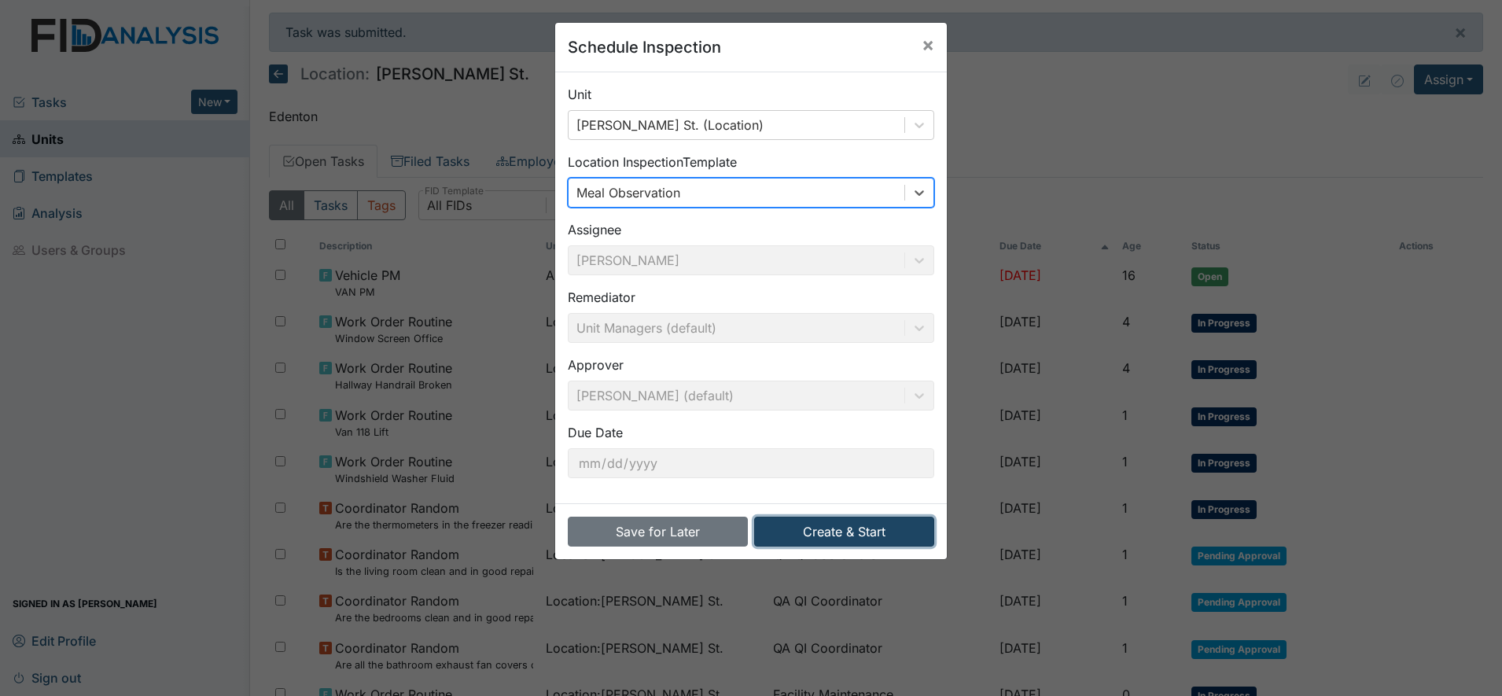
click at [838, 536] on button "Create & Start" at bounding box center [844, 532] width 180 height 30
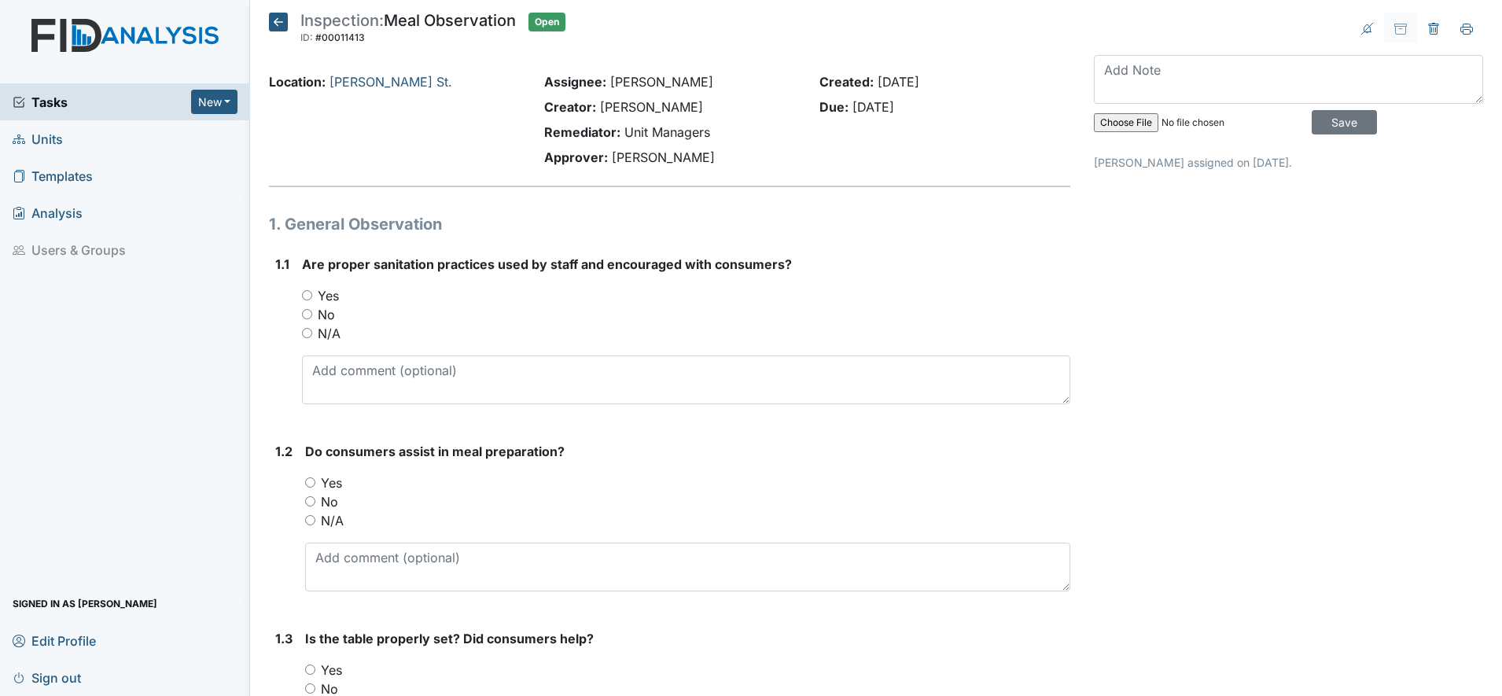
click at [304, 296] on input "Yes" at bounding box center [307, 295] width 10 height 10
radio input "true"
click at [312, 481] on input "Yes" at bounding box center [310, 482] width 10 height 10
radio input "true"
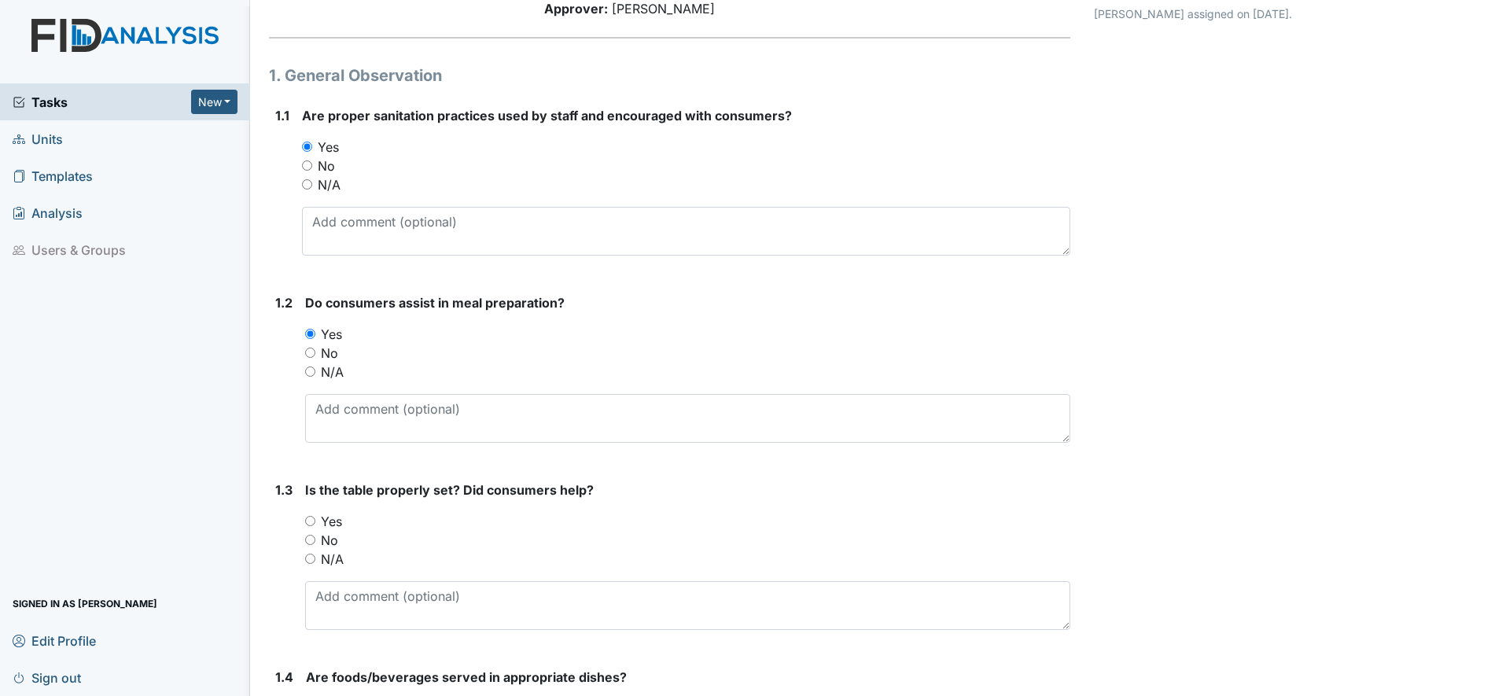
scroll to position [197, 0]
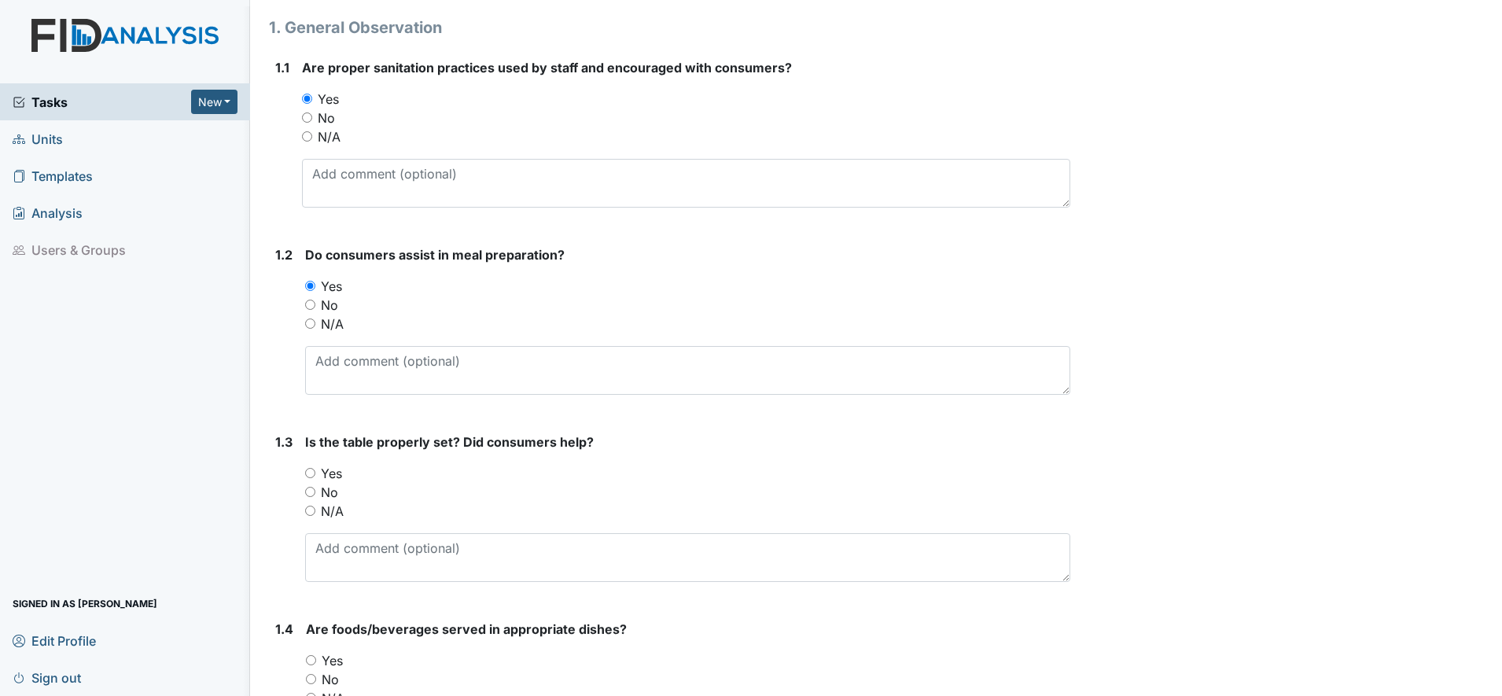
click at [312, 476] on input "Yes" at bounding box center [310, 473] width 10 height 10
radio input "true"
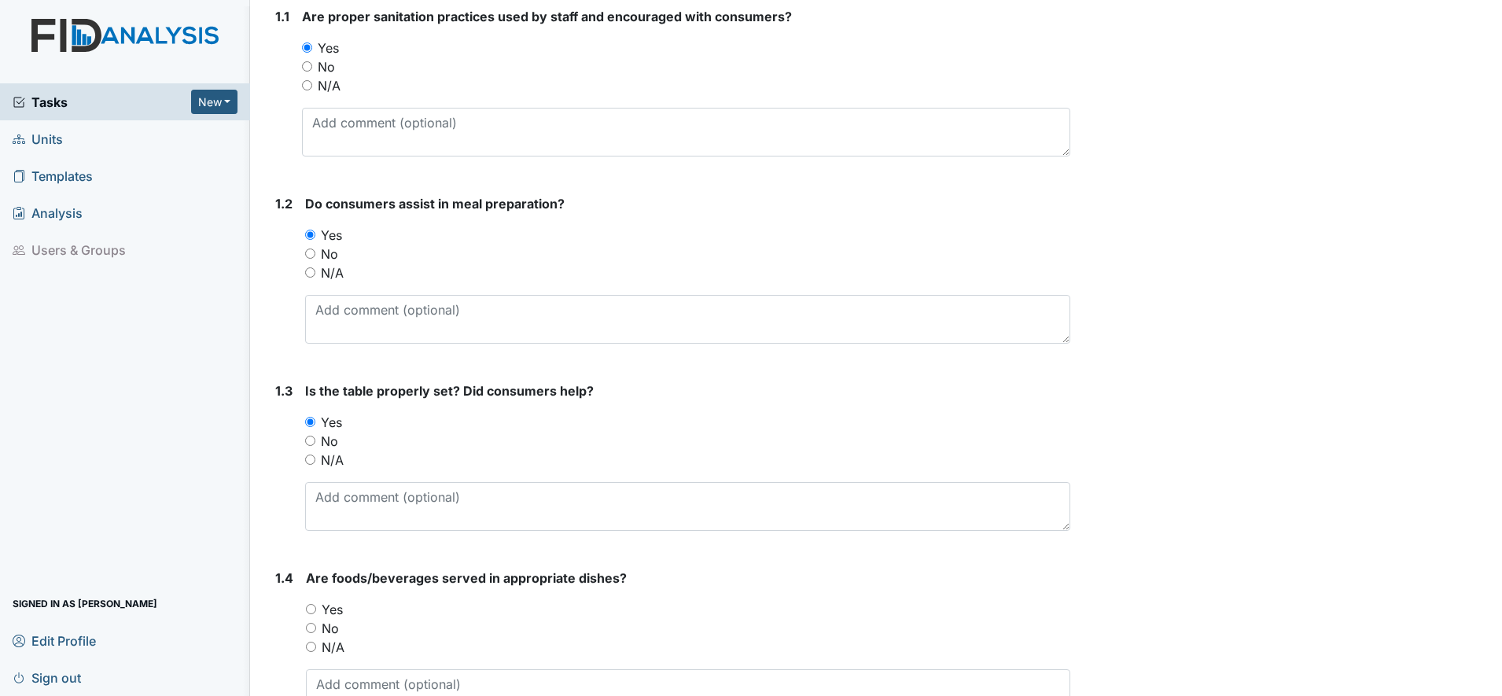
scroll to position [295, 0]
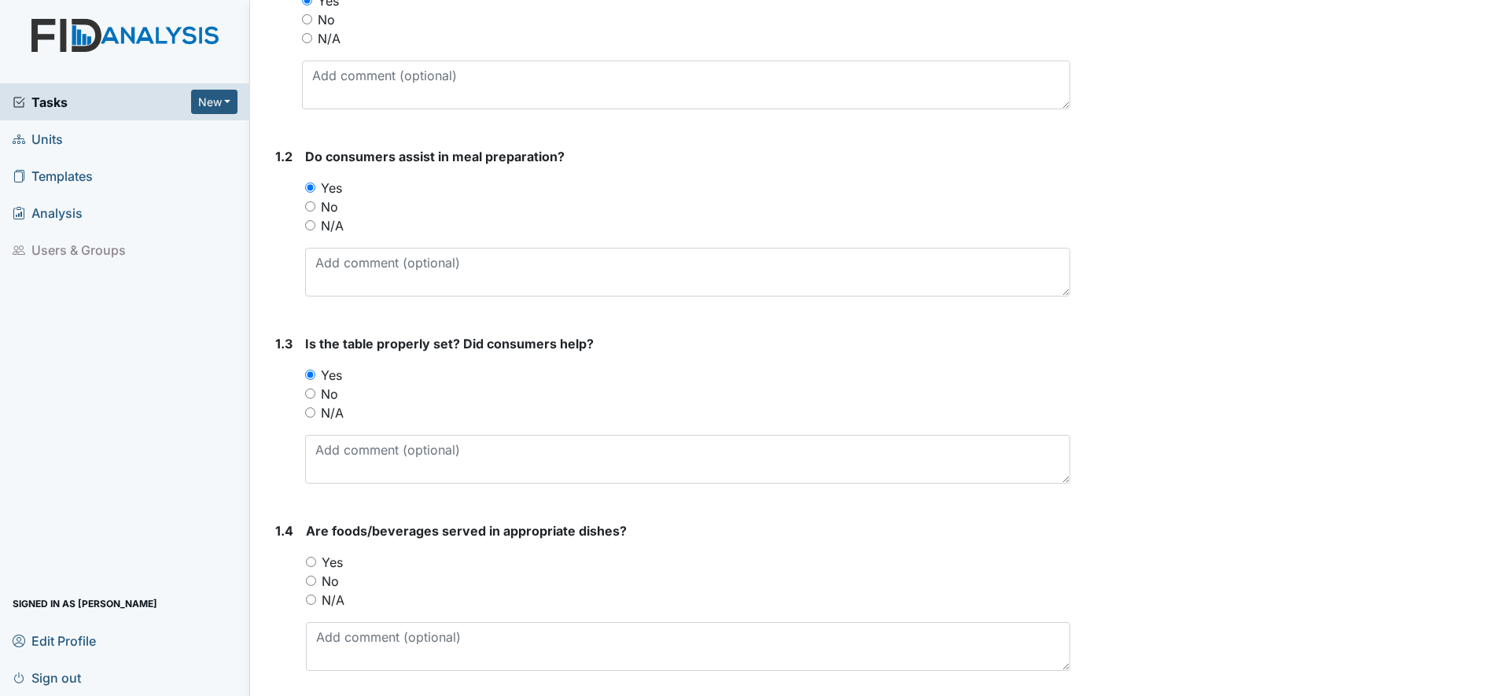
click at [312, 566] on input "Yes" at bounding box center [311, 562] width 10 height 10
radio input "true"
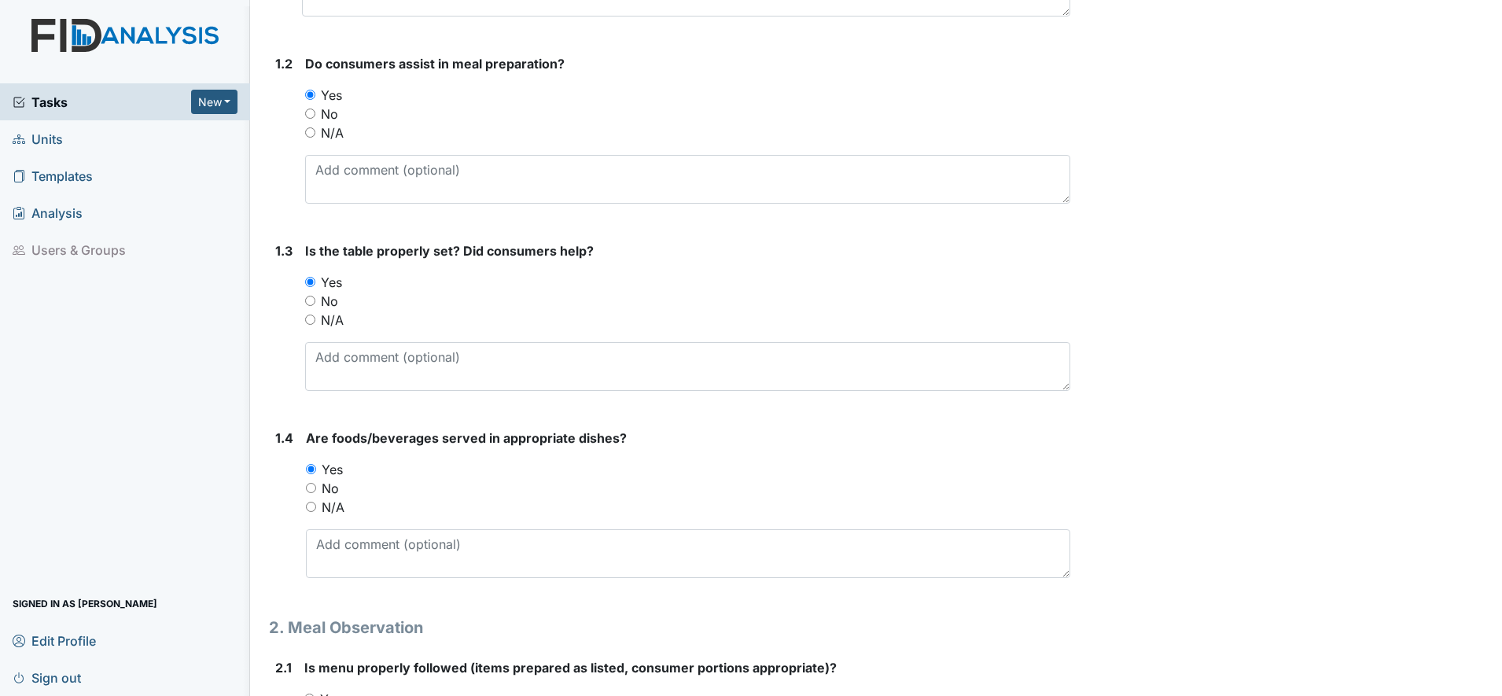
scroll to position [492, 0]
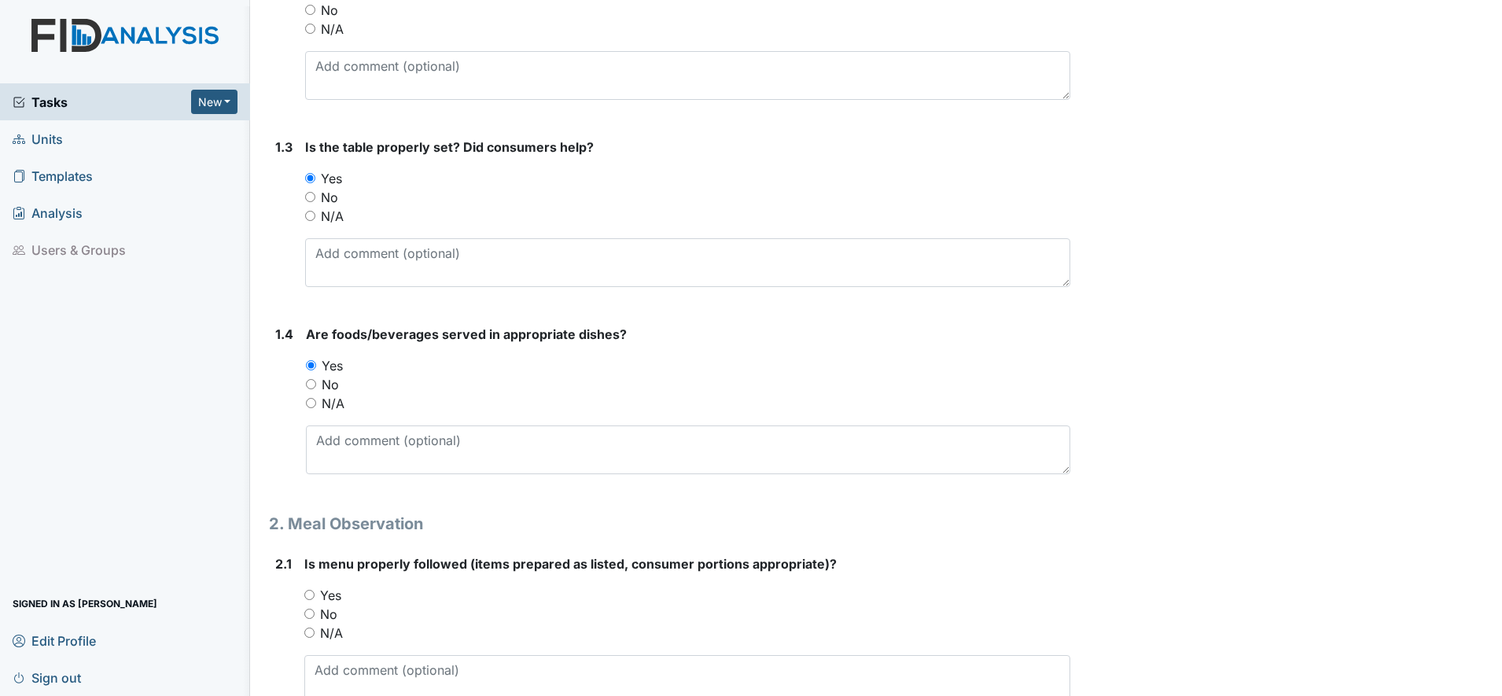
click at [310, 596] on input "Yes" at bounding box center [309, 595] width 10 height 10
radio input "true"
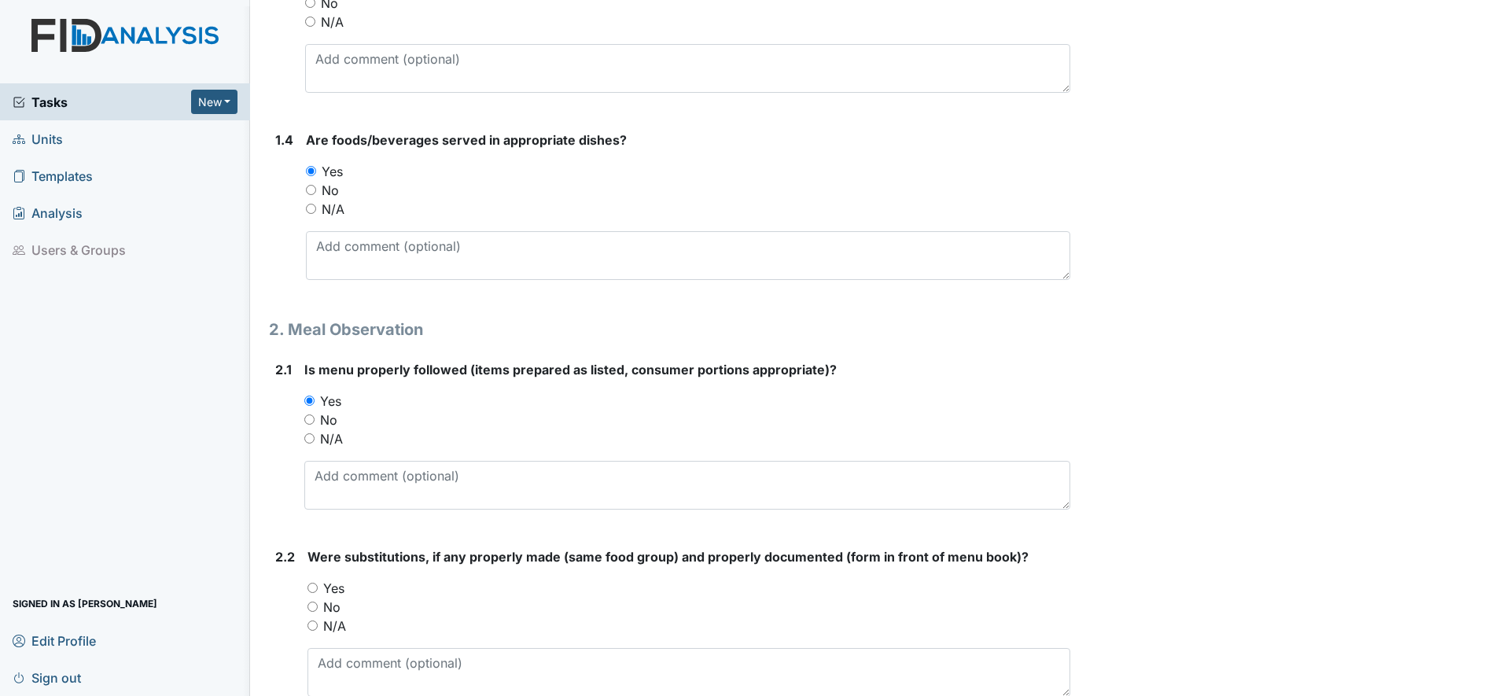
scroll to position [688, 0]
click at [313, 622] on input "N/A" at bounding box center [313, 623] width 10 height 10
radio input "true"
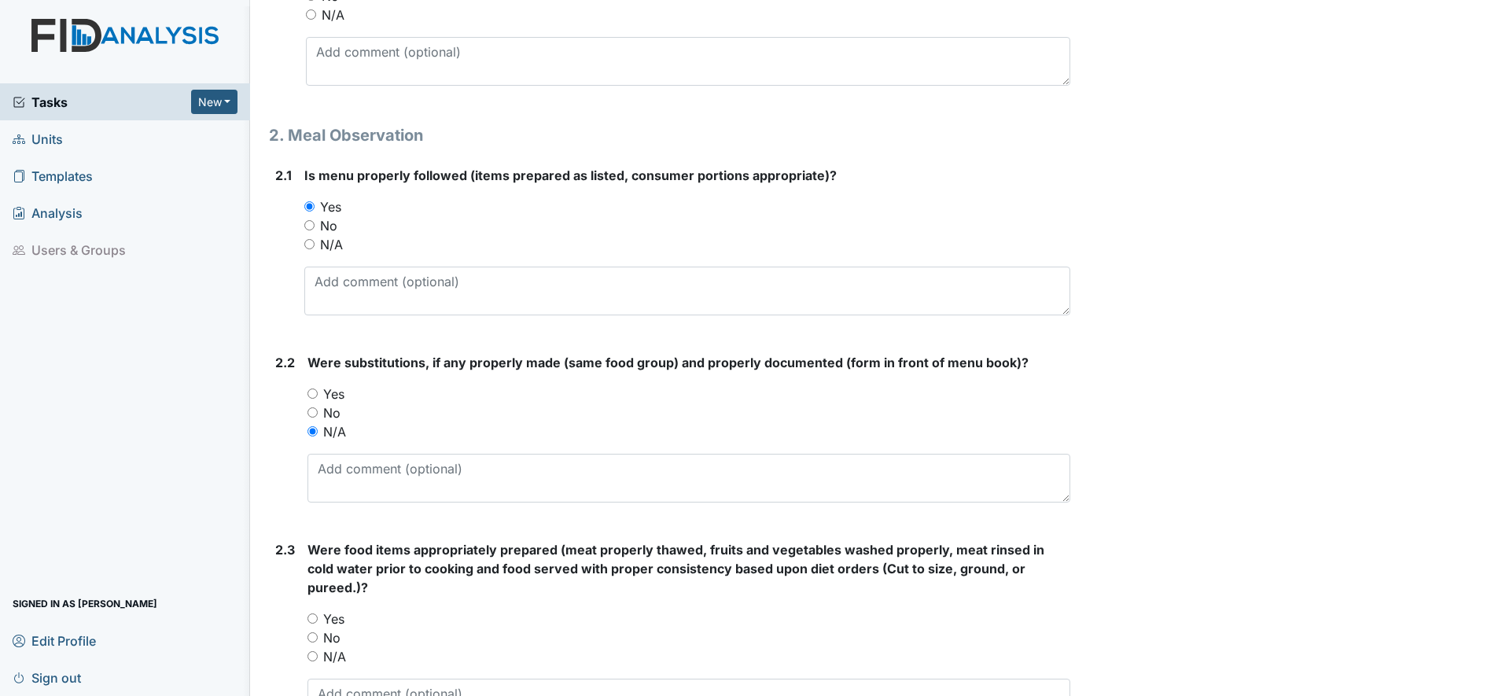
scroll to position [885, 0]
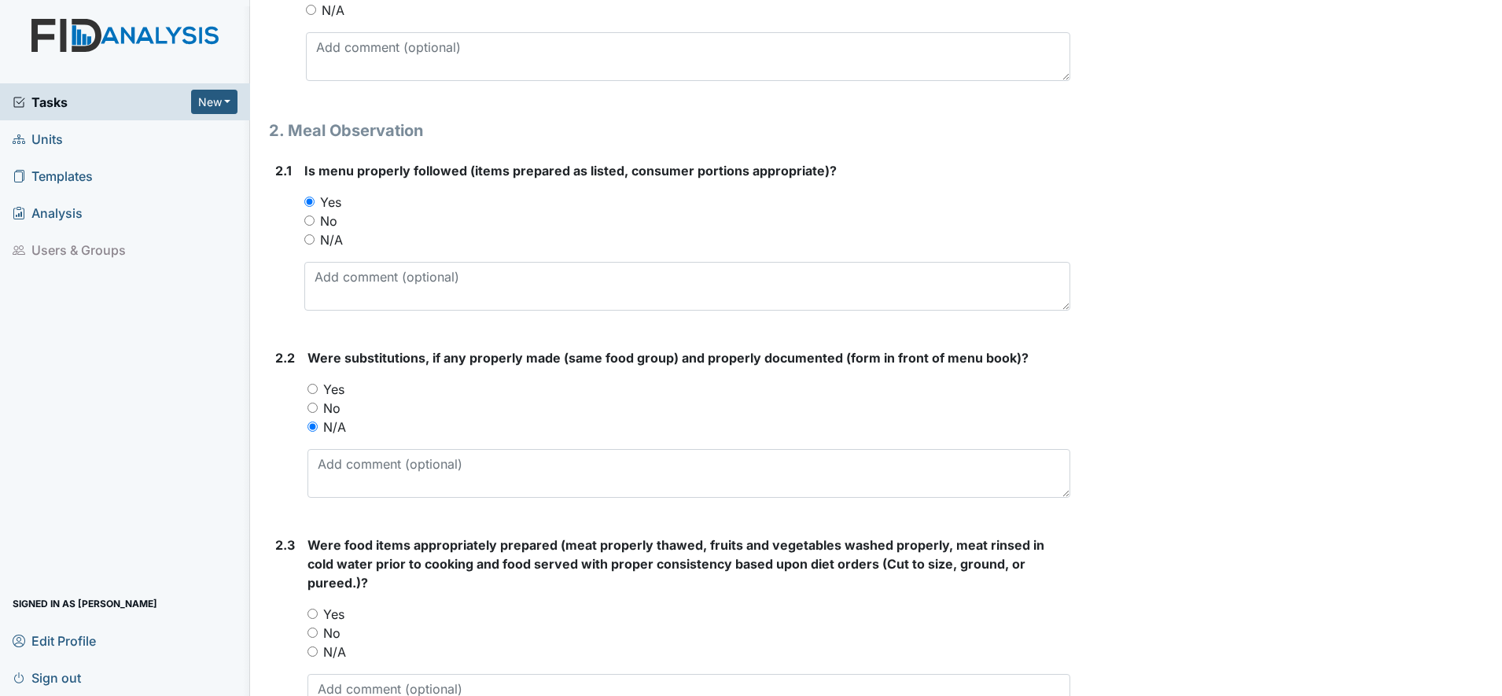
click at [311, 612] on input "Yes" at bounding box center [313, 614] width 10 height 10
radio input "true"
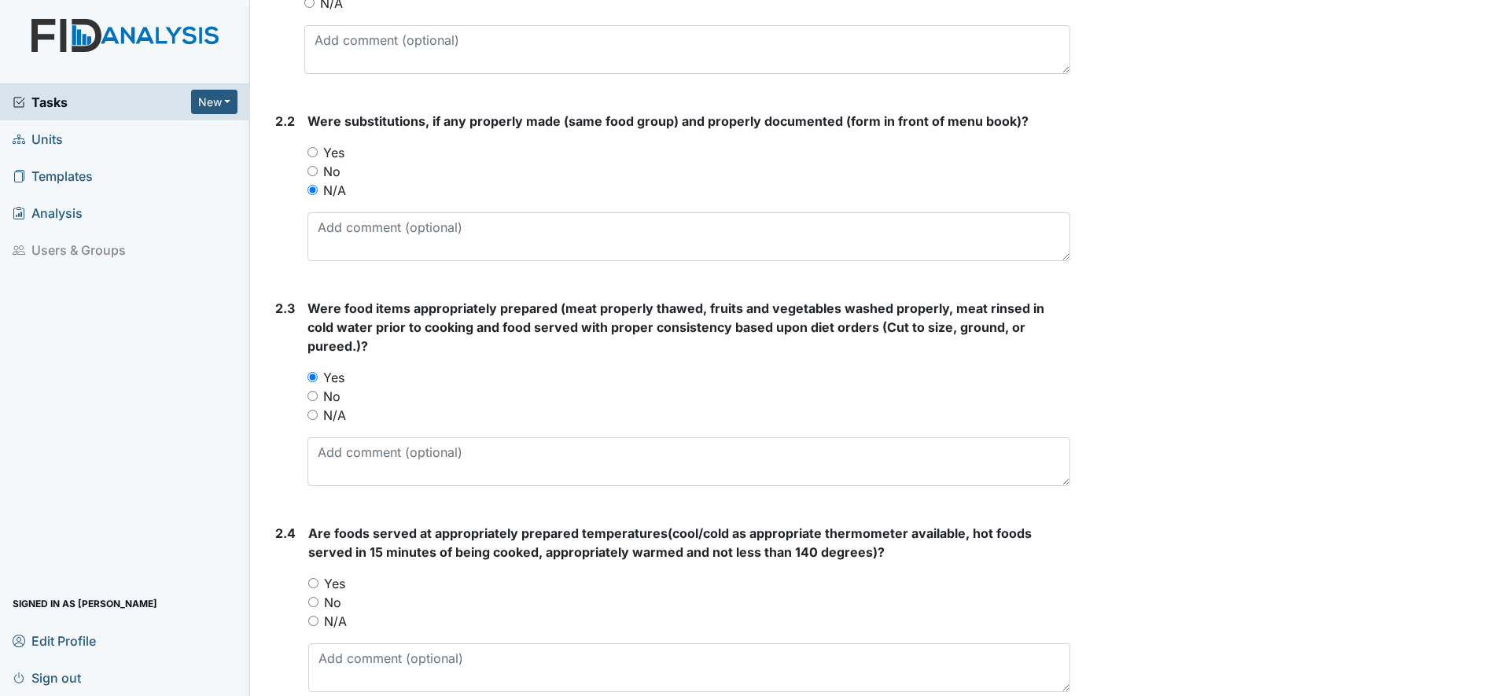
scroll to position [1180, 0]
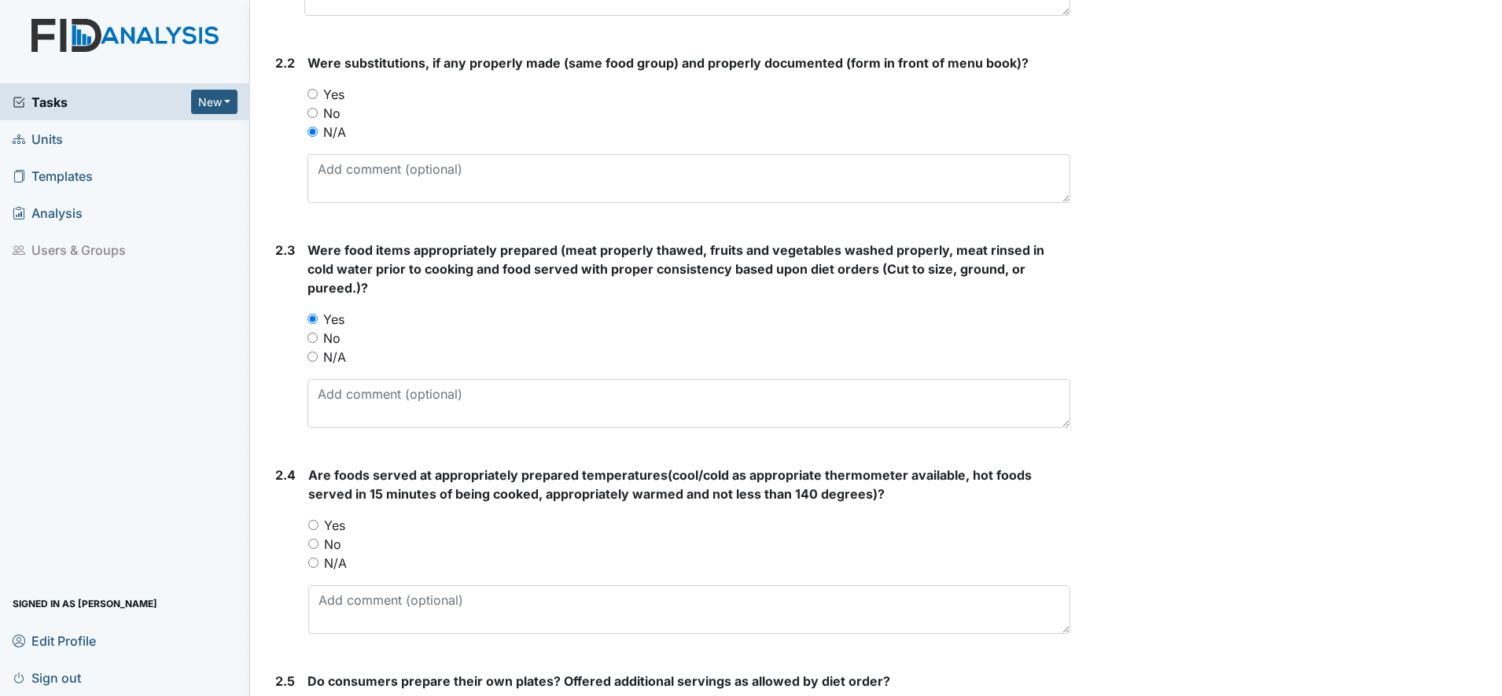
click at [314, 523] on input "Yes" at bounding box center [313, 525] width 10 height 10
radio input "true"
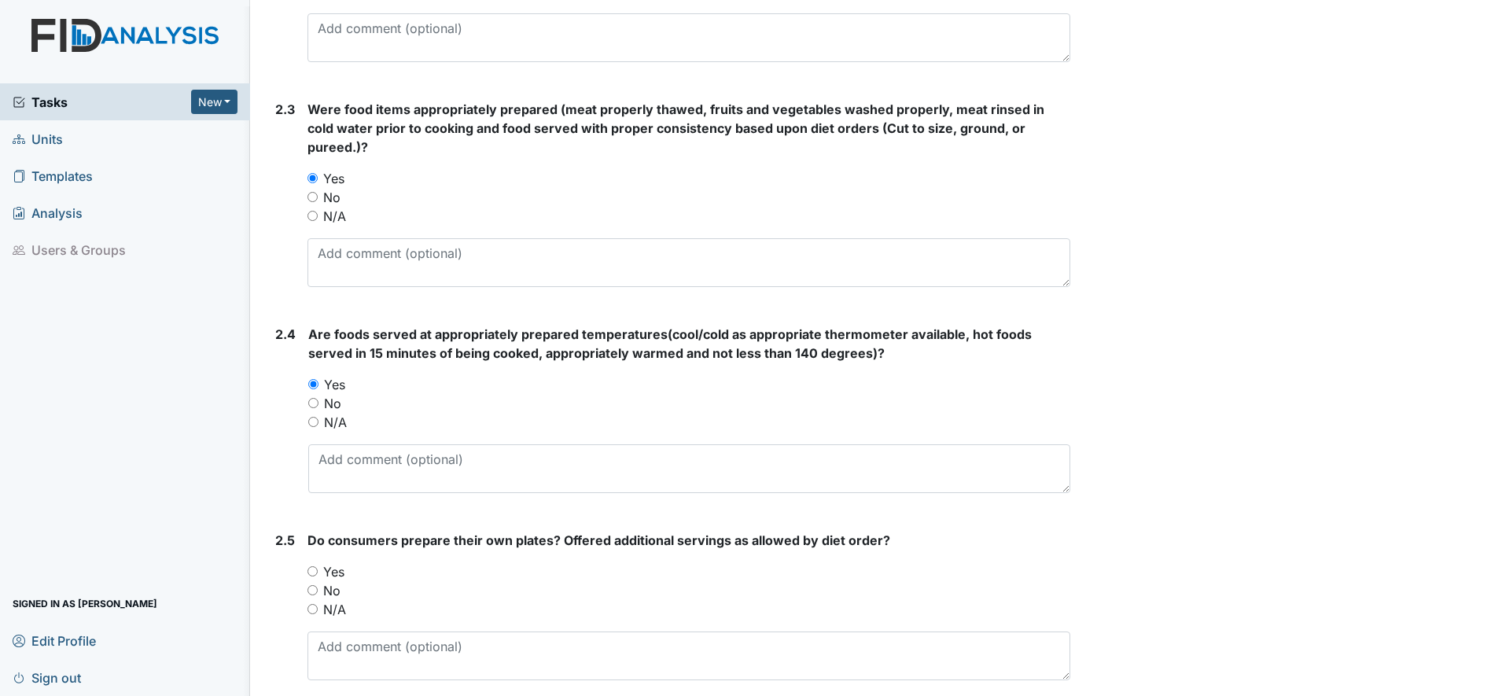
scroll to position [1377, 0]
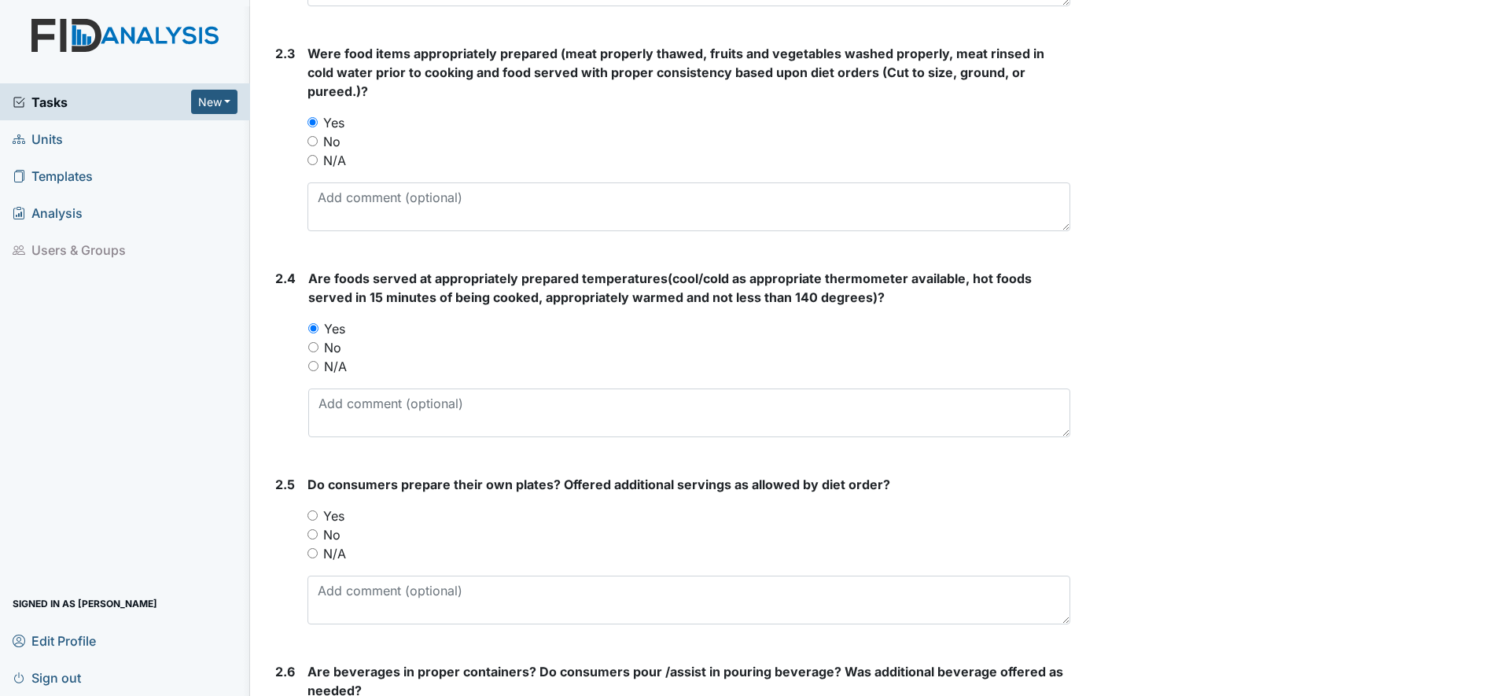
click at [318, 516] on input "Yes" at bounding box center [313, 516] width 10 height 10
radio input "true"
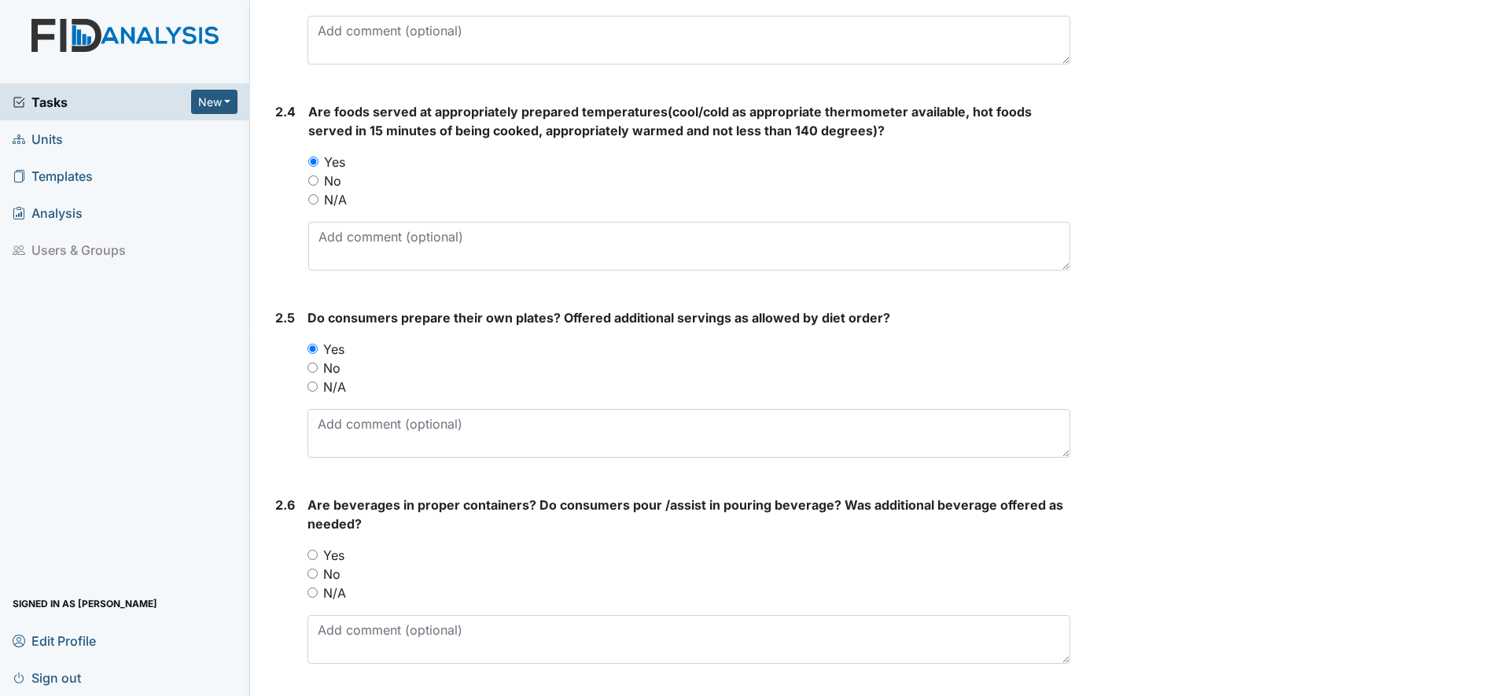
scroll to position [1573, 0]
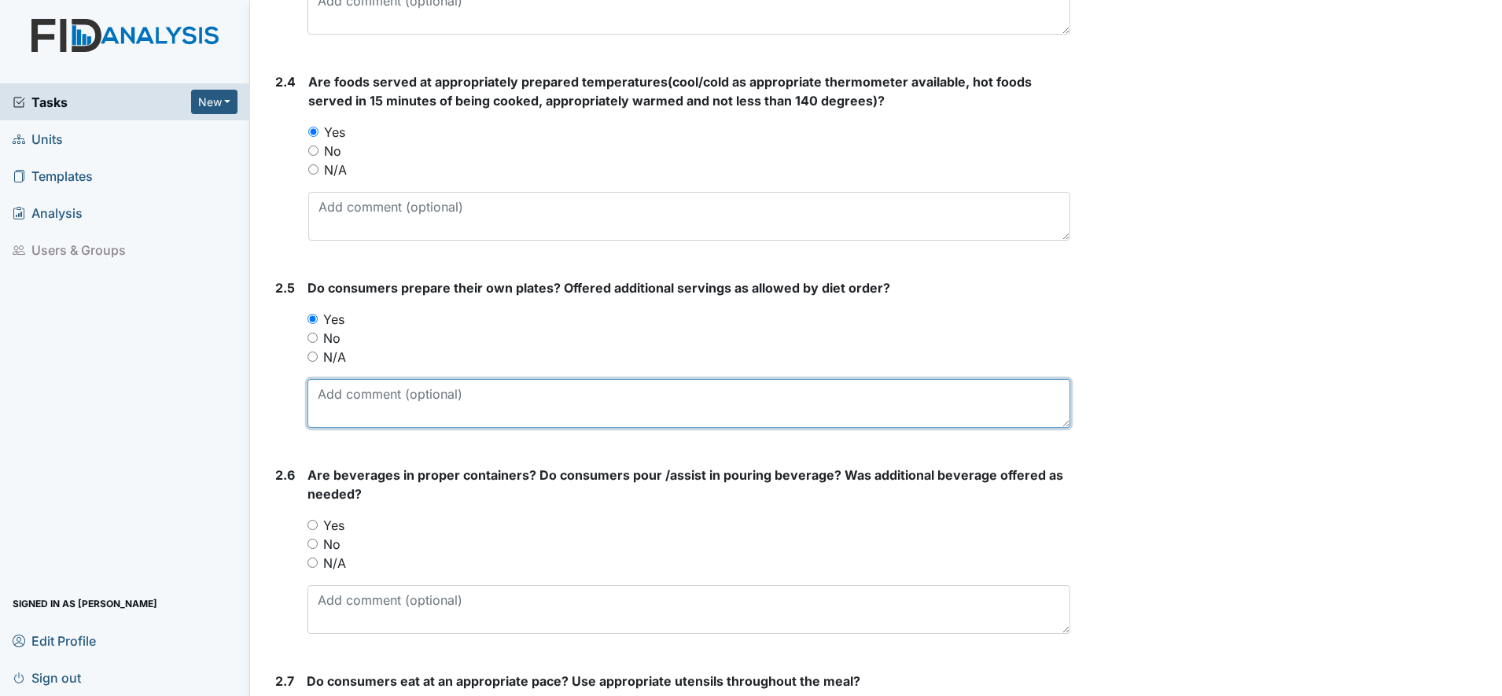
click at [345, 390] on textarea at bounding box center [689, 403] width 763 height 49
type textarea "with assistance from staff"
click at [312, 522] on input "Yes" at bounding box center [313, 525] width 10 height 10
radio input "true"
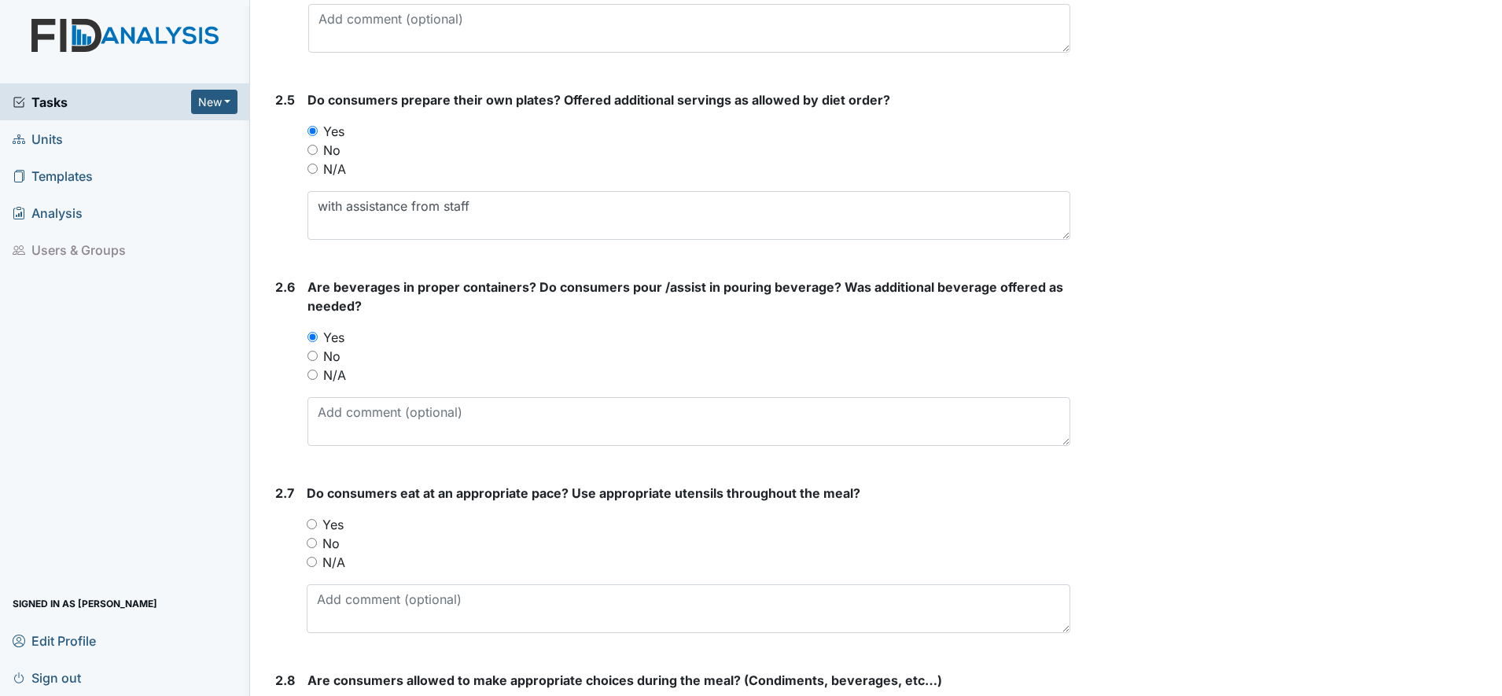
scroll to position [1868, 0]
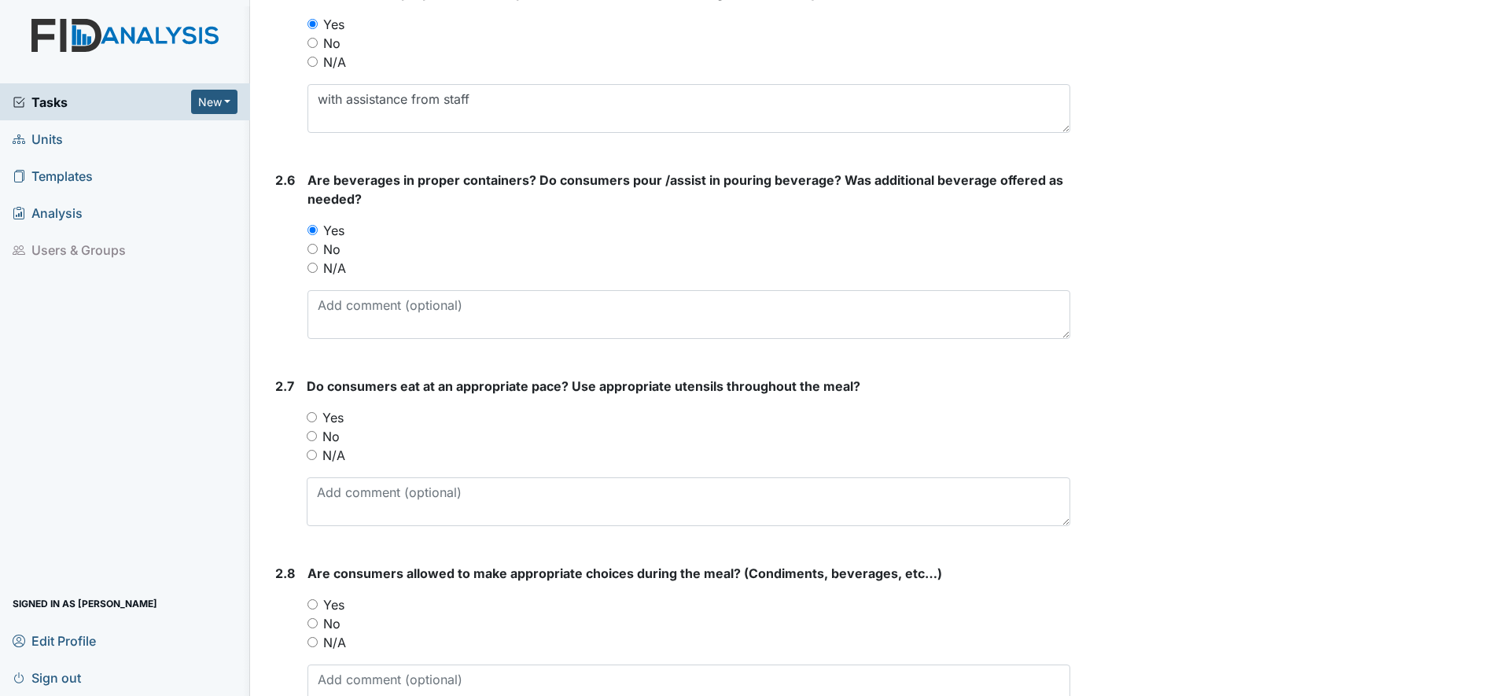
click at [312, 416] on input "Yes" at bounding box center [312, 417] width 10 height 10
radio input "true"
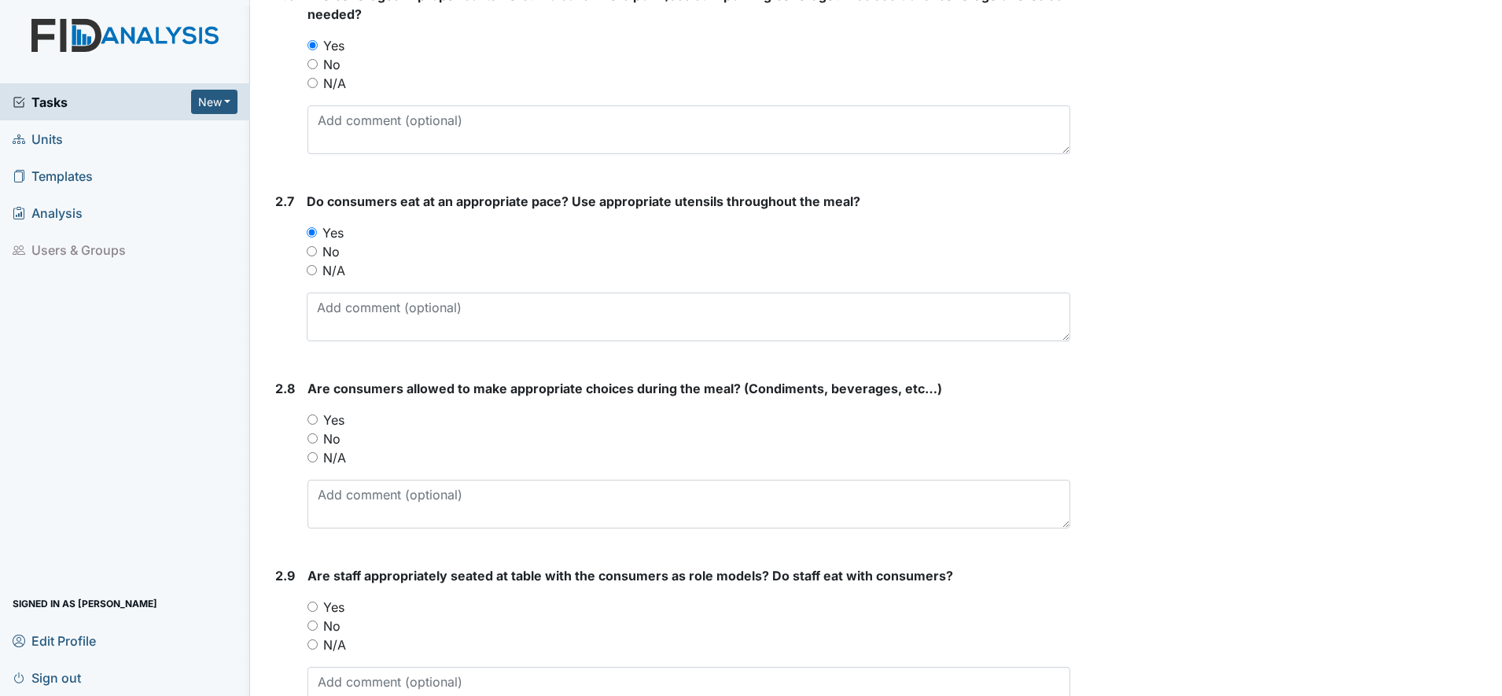
scroll to position [2065, 0]
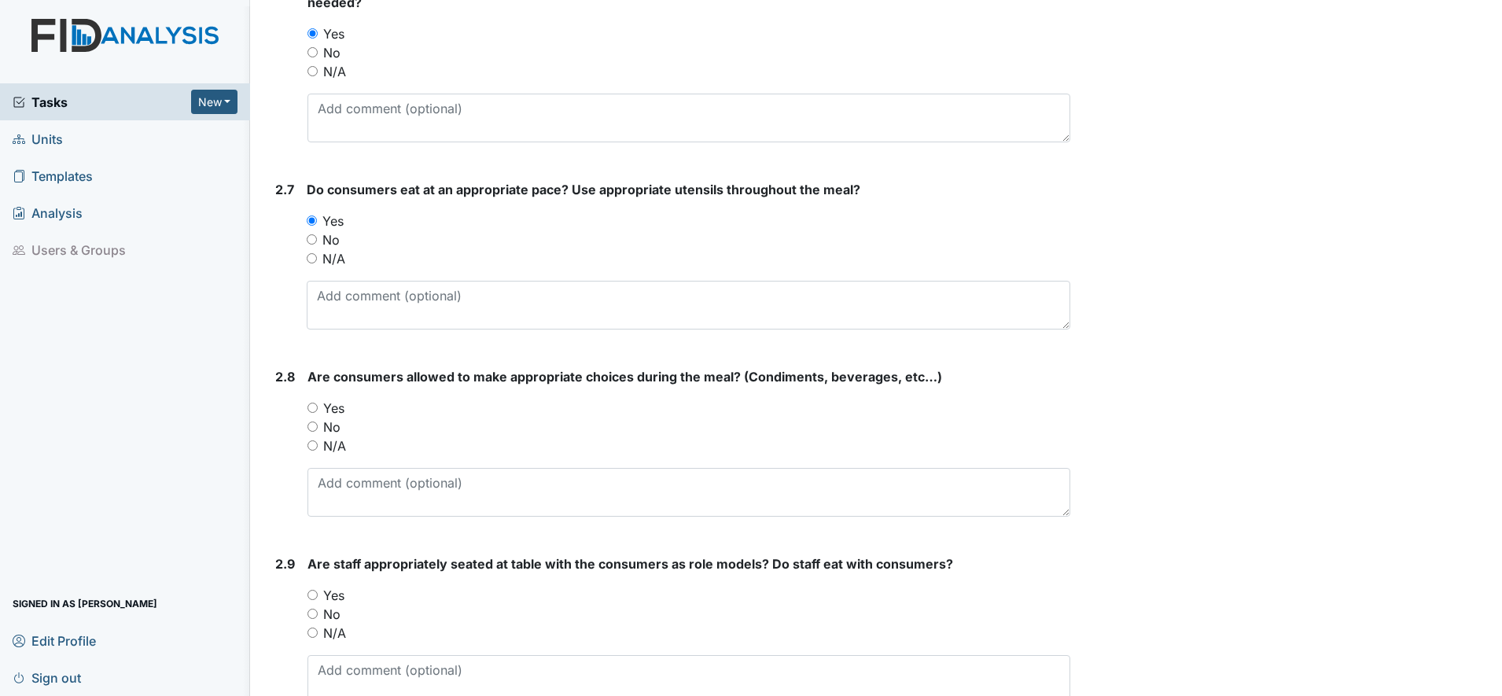
click at [318, 411] on input "Yes" at bounding box center [313, 408] width 10 height 10
radio input "true"
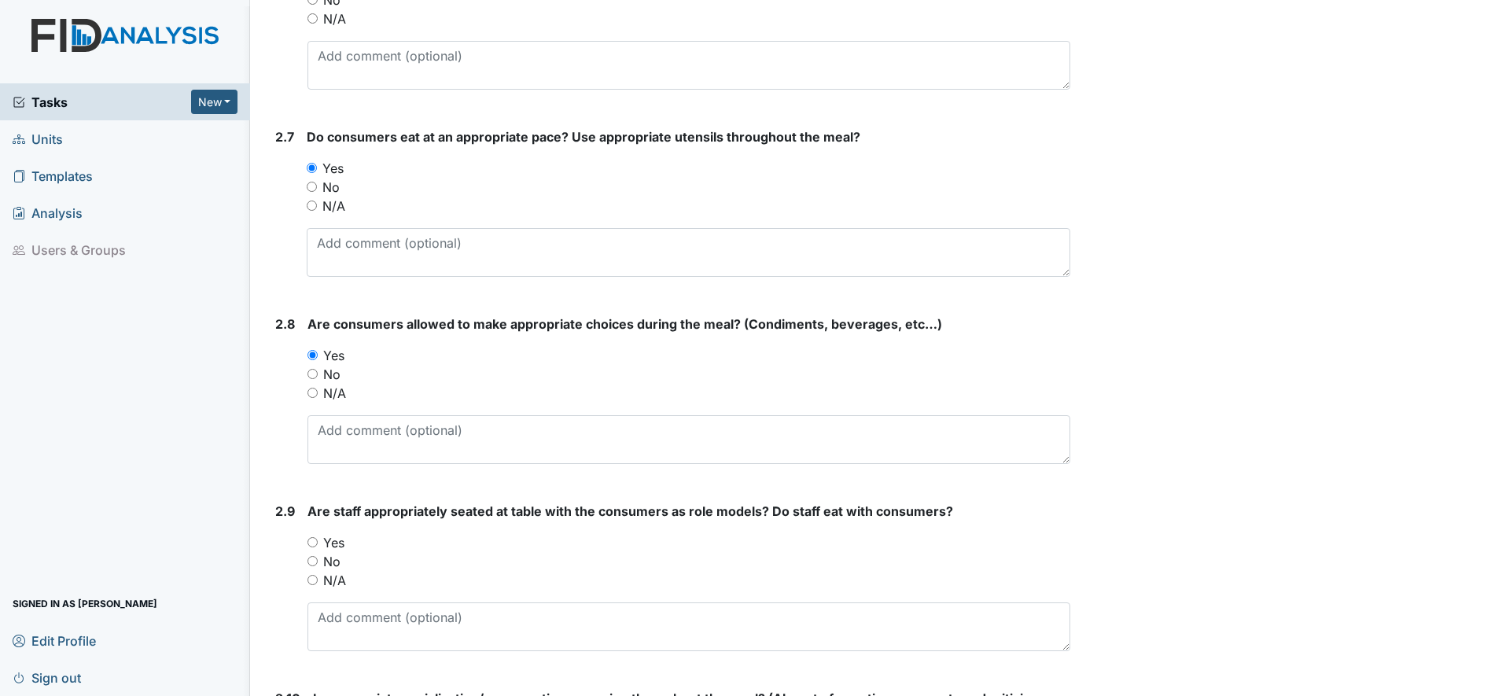
scroll to position [2262, 0]
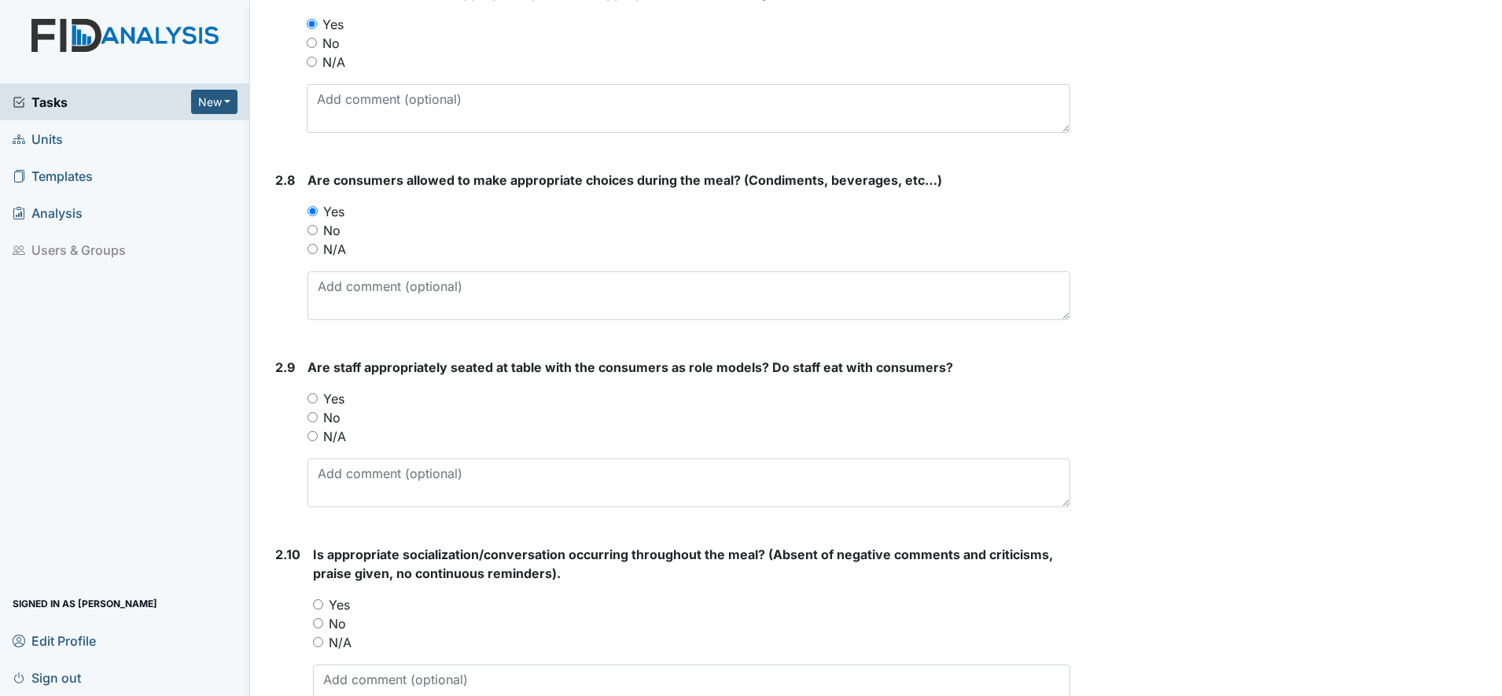
click at [315, 400] on input "Yes" at bounding box center [313, 398] width 10 height 10
radio input "true"
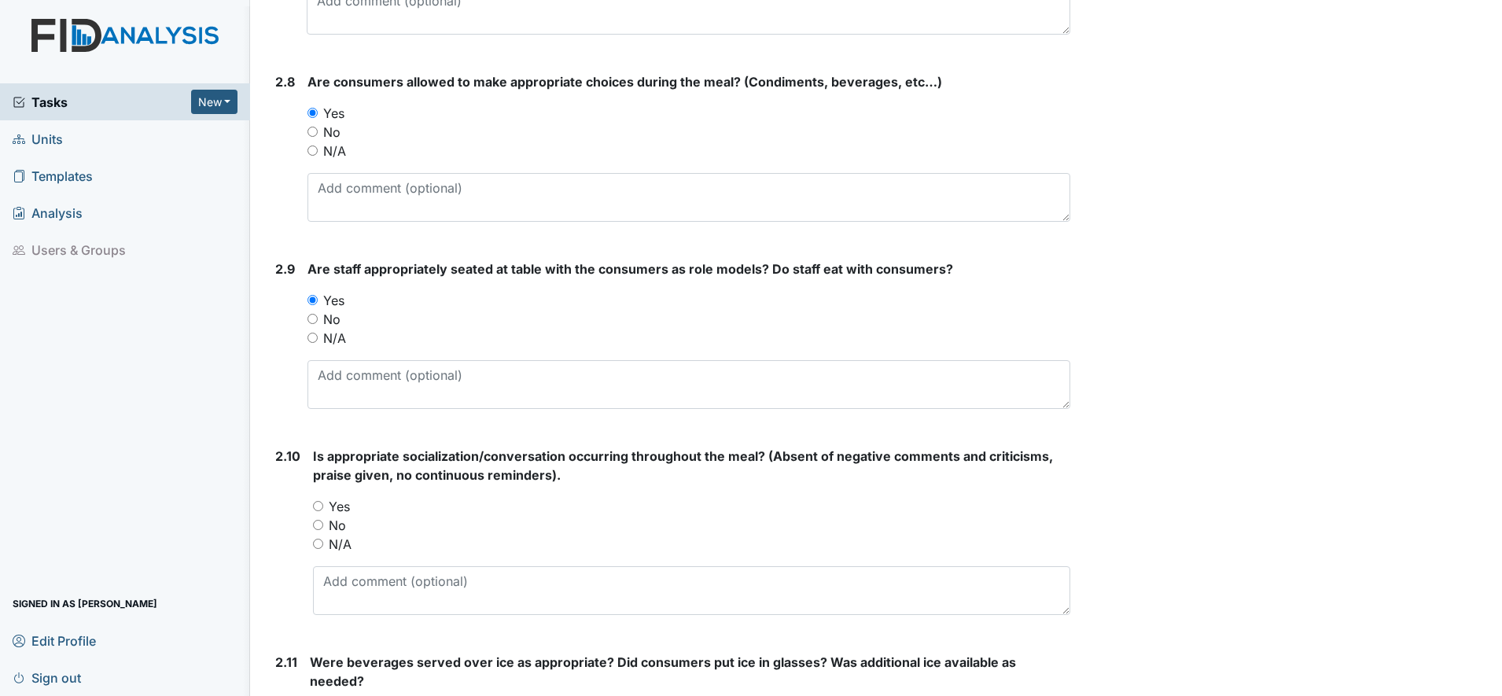
scroll to position [2458, 0]
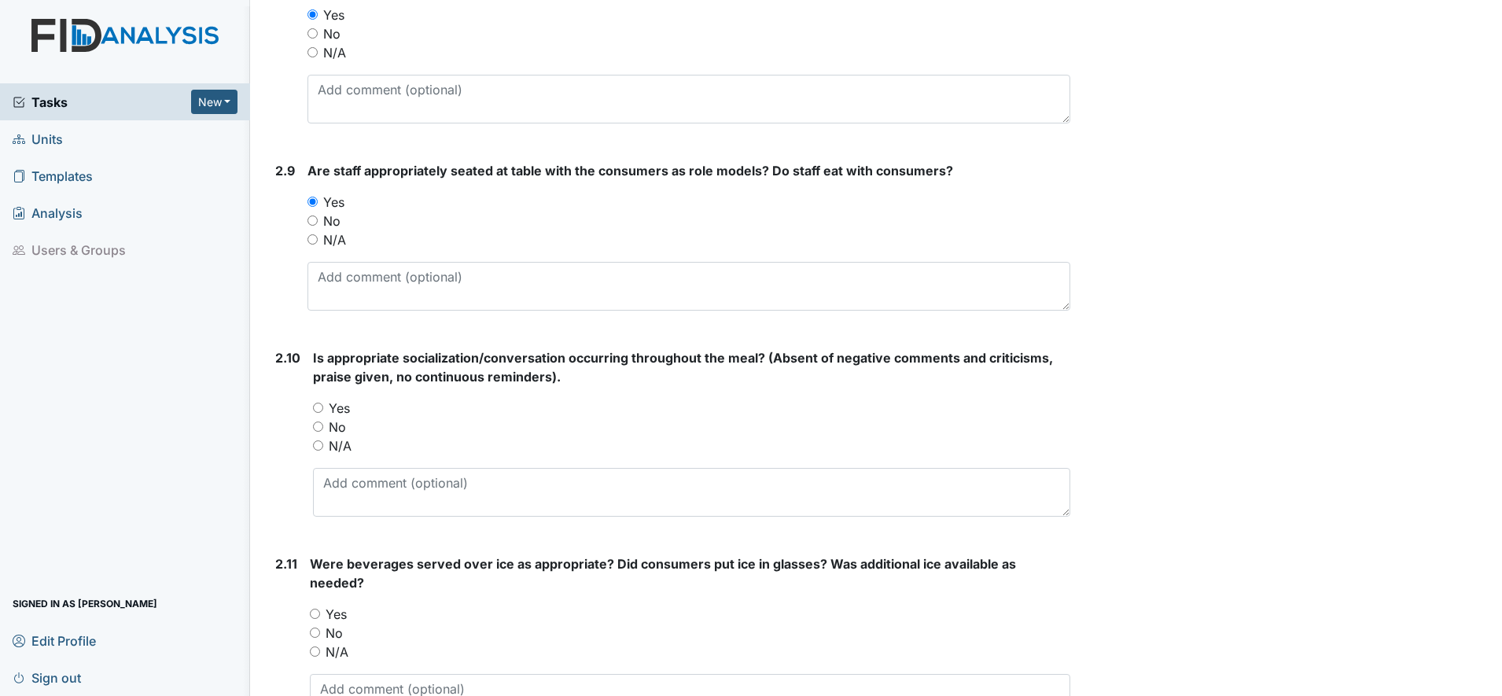
click at [315, 409] on input "Yes" at bounding box center [318, 408] width 10 height 10
radio input "true"
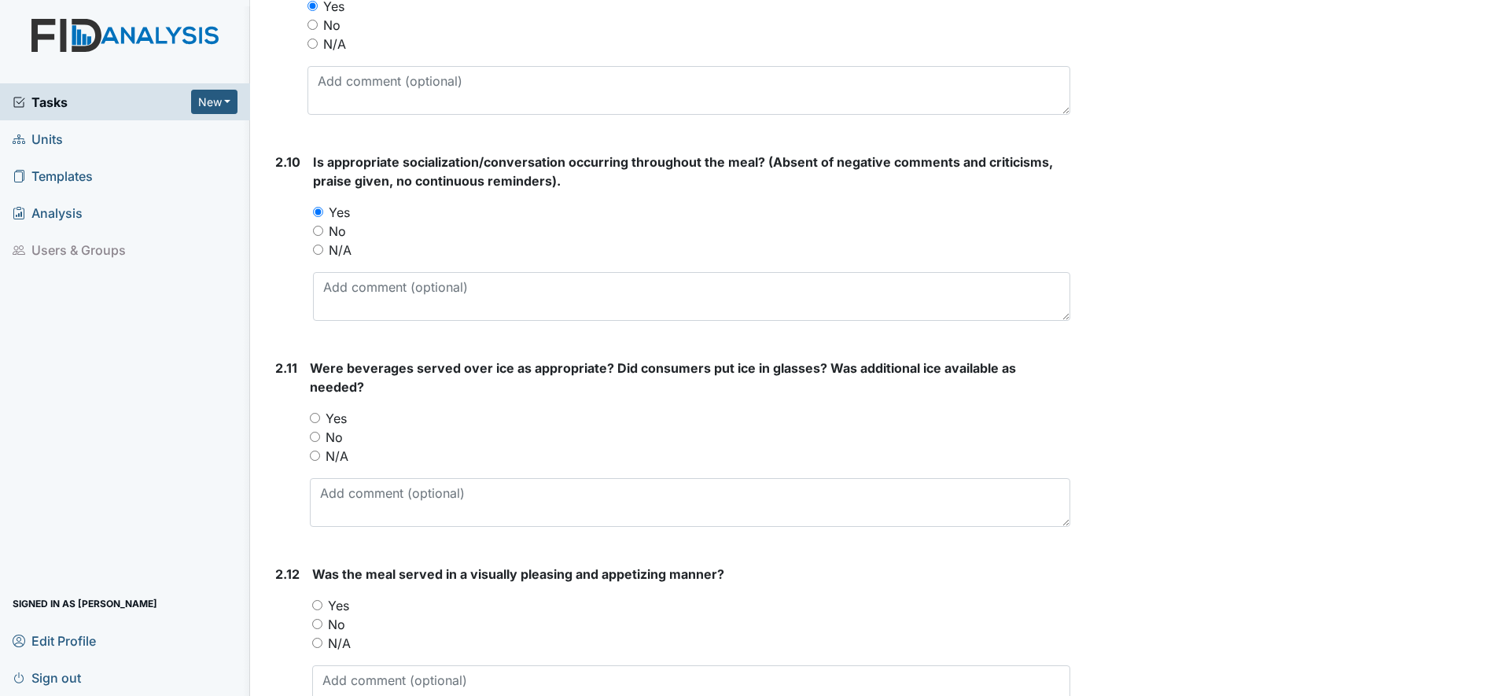
scroll to position [2655, 0]
click at [316, 418] on input "Yes" at bounding box center [315, 417] width 10 height 10
radio input "true"
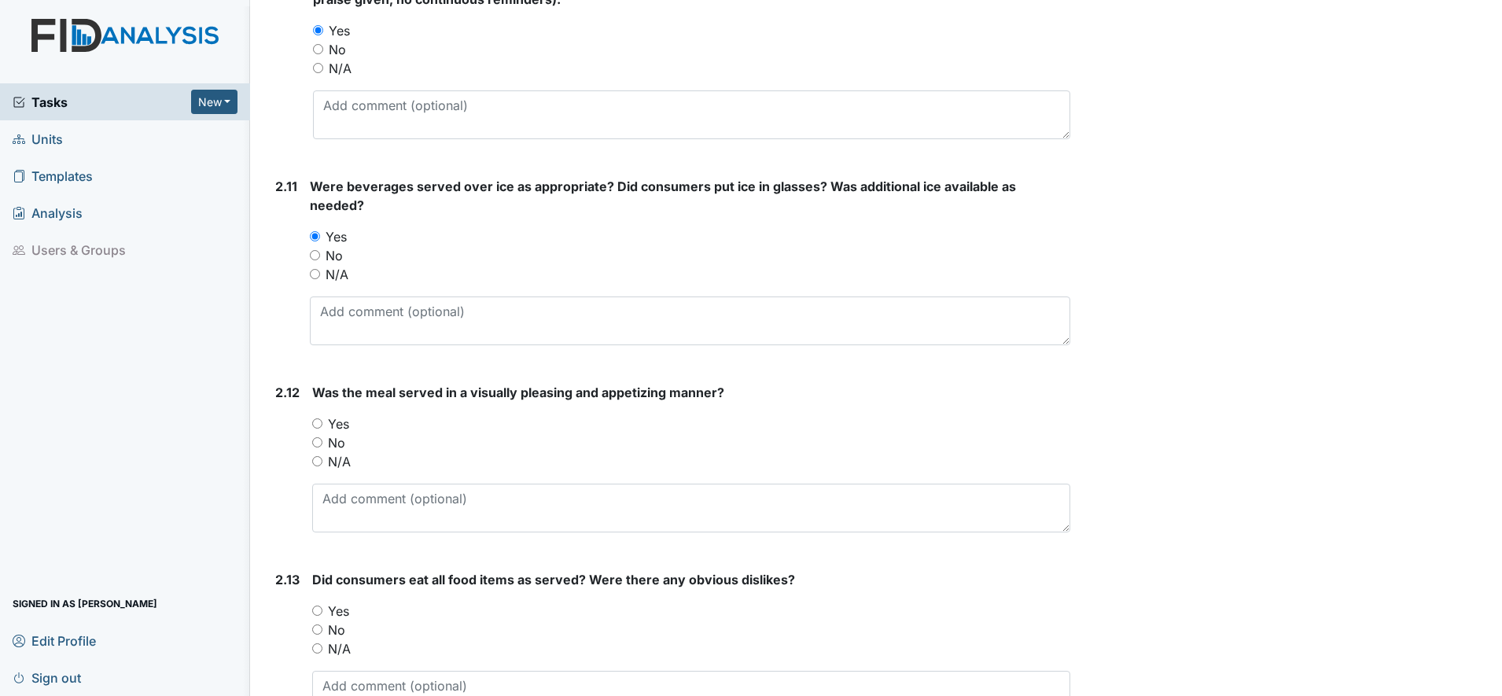
scroll to position [2852, 0]
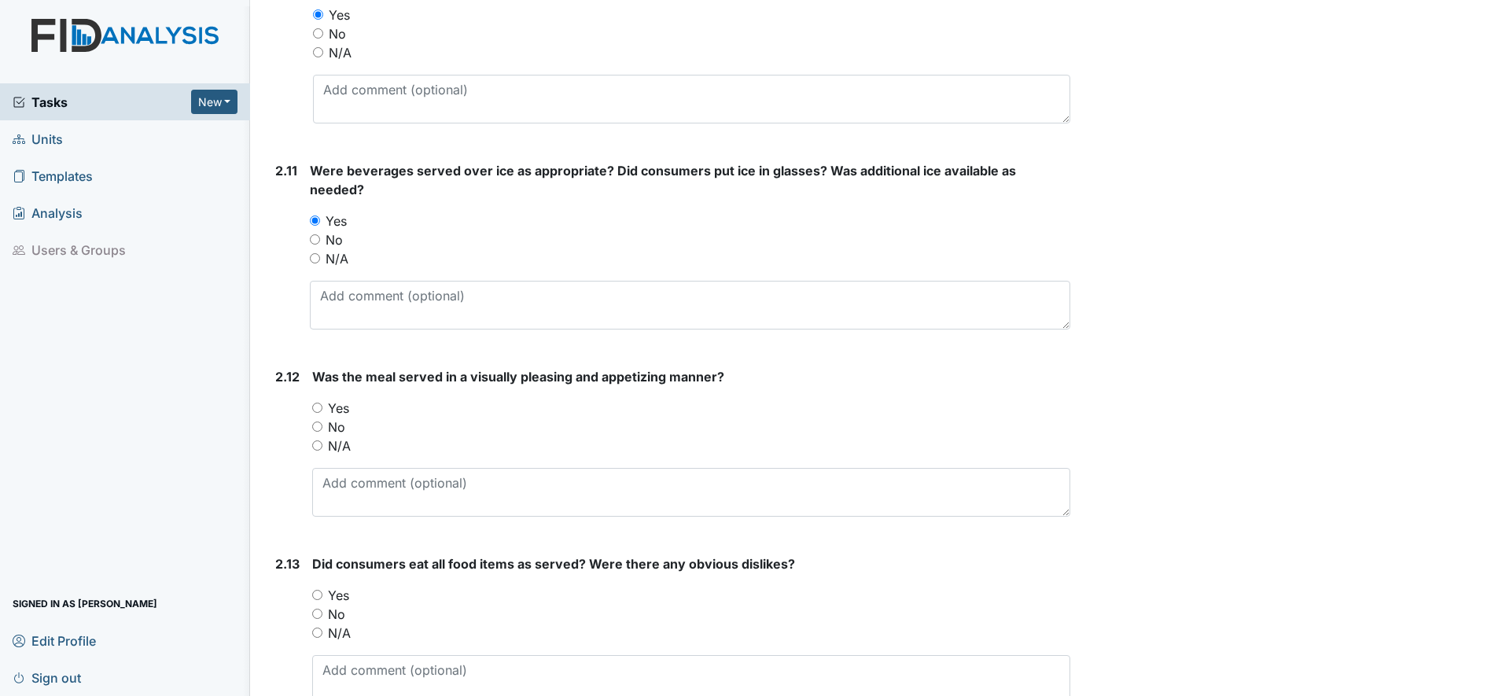
click at [315, 243] on input "No" at bounding box center [315, 239] width 10 height 10
radio input "true"
click at [320, 406] on input "Yes" at bounding box center [317, 408] width 10 height 10
radio input "true"
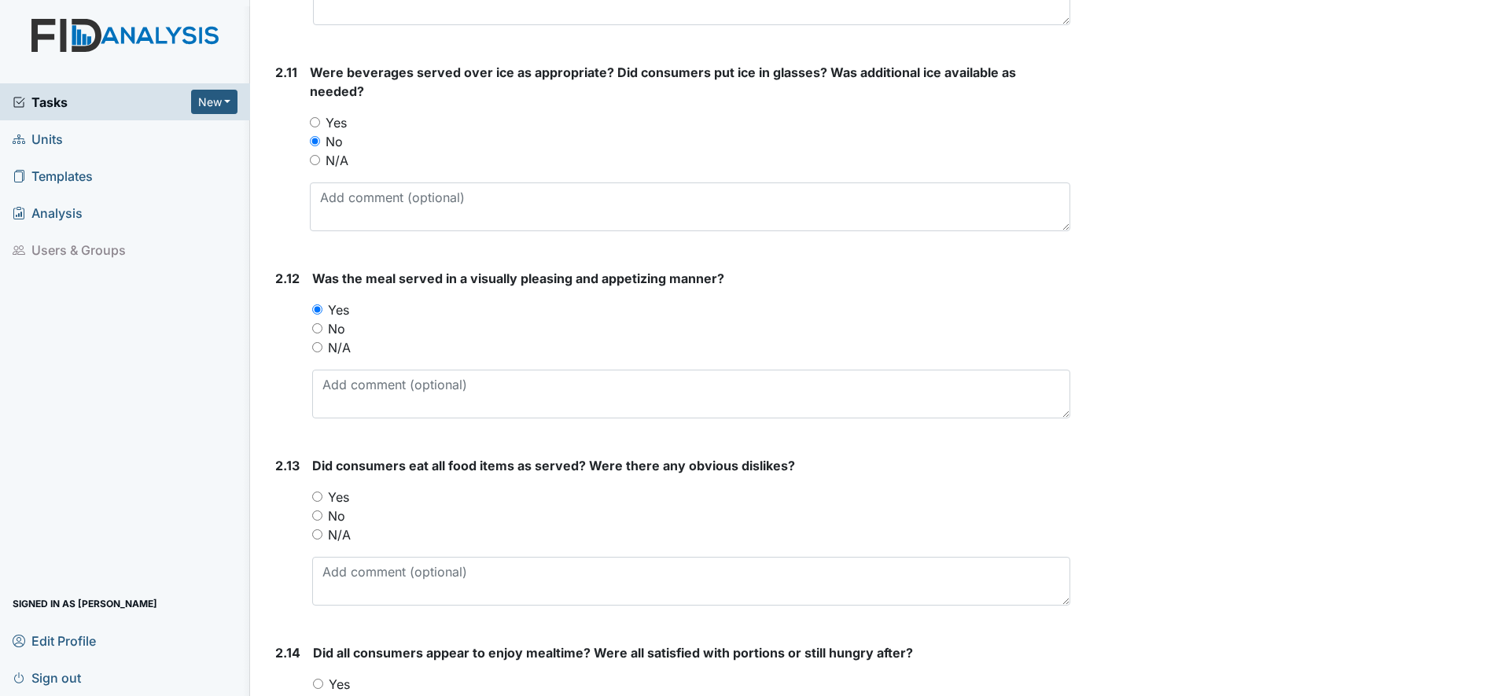
click at [321, 492] on input "Yes" at bounding box center [317, 497] width 10 height 10
radio input "true"
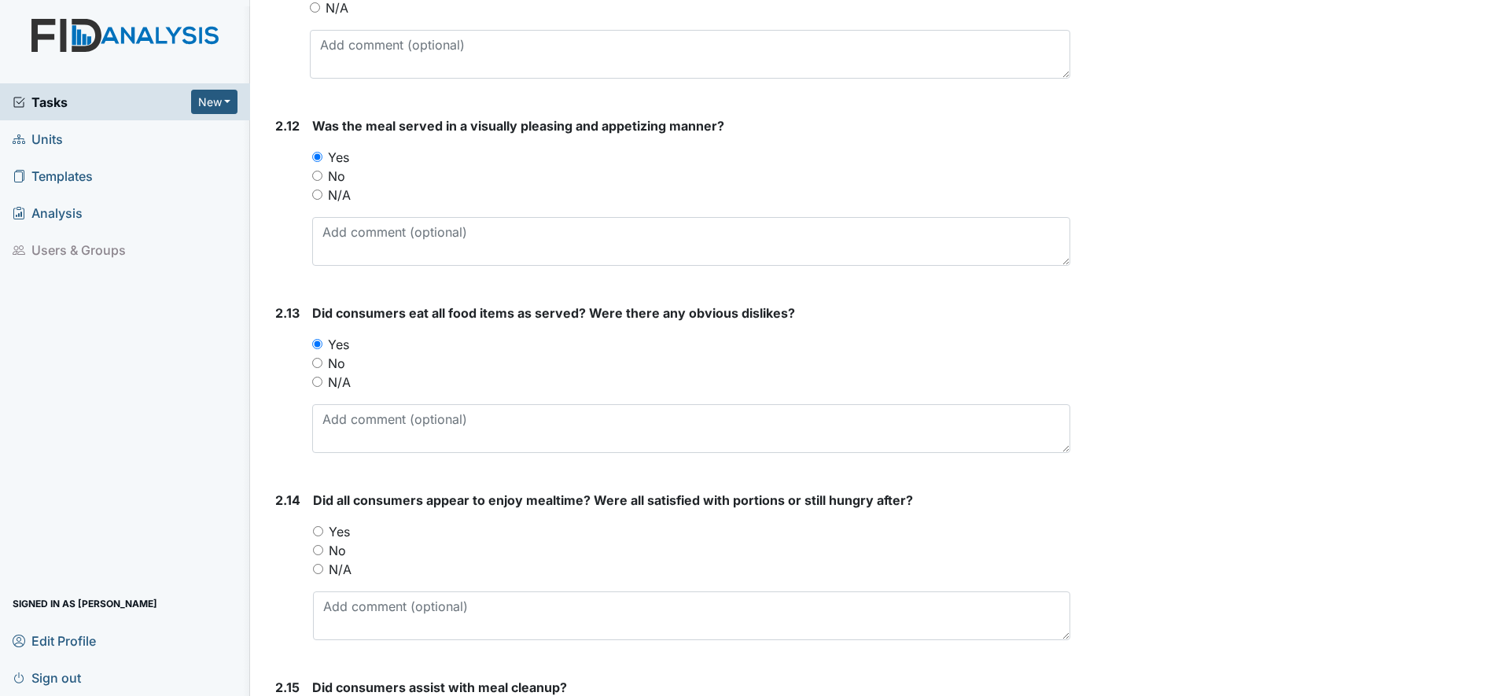
scroll to position [3147, 0]
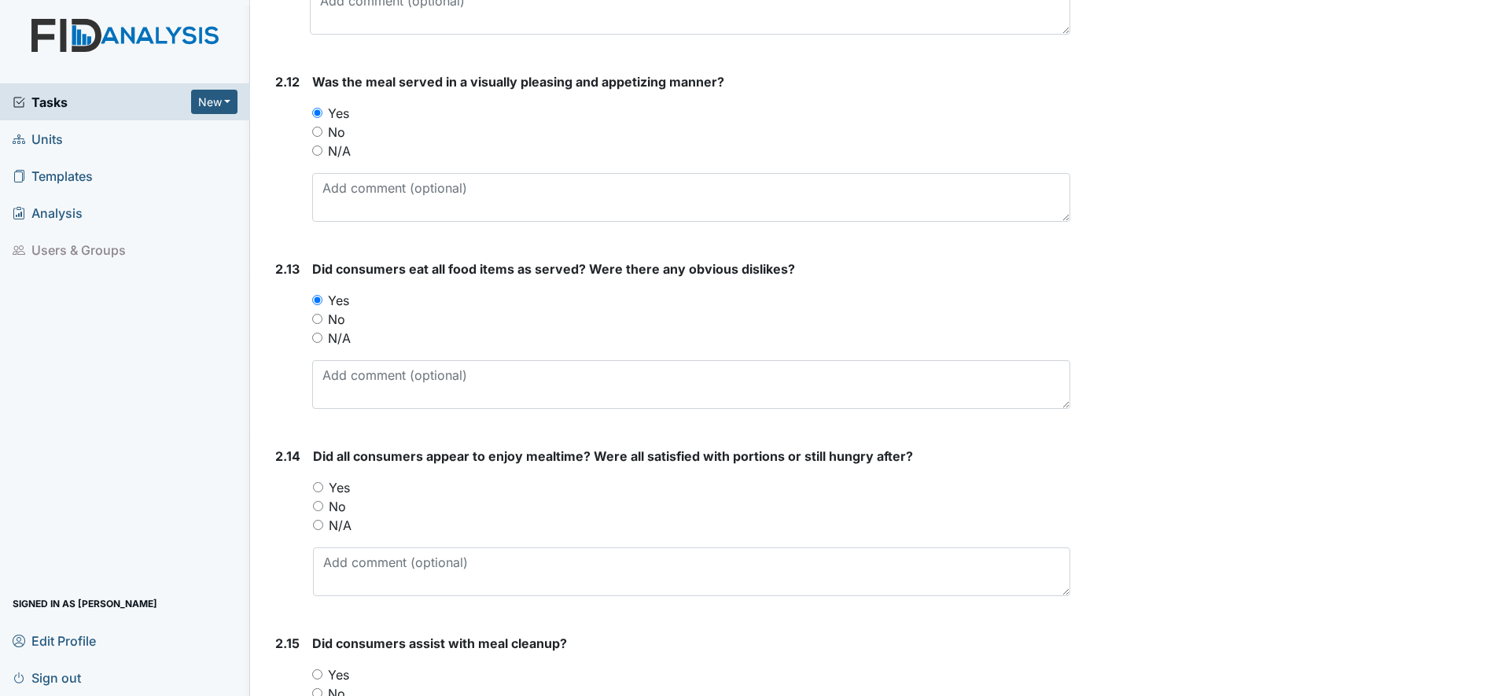
click at [315, 485] on input "Yes" at bounding box center [318, 487] width 10 height 10
radio input "true"
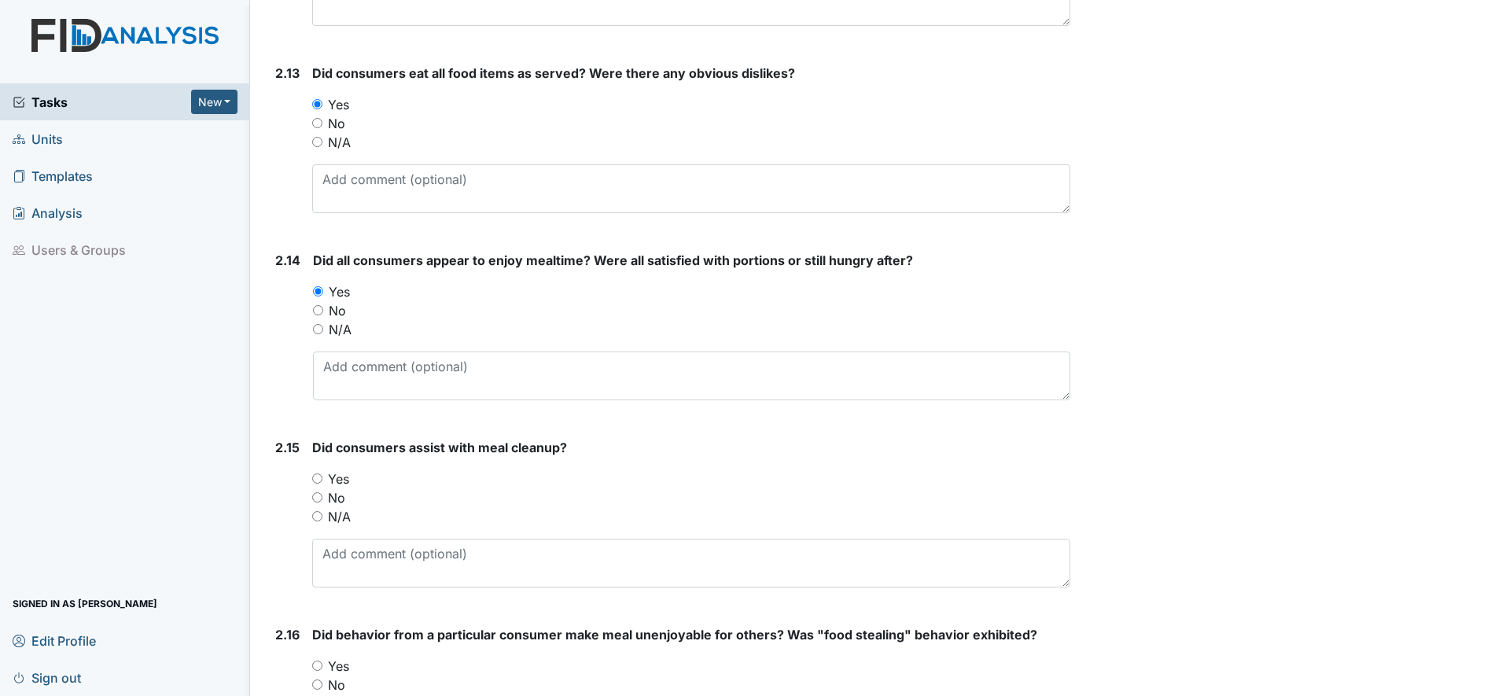
scroll to position [3343, 0]
click at [315, 478] on input "Yes" at bounding box center [317, 478] width 10 height 10
radio input "true"
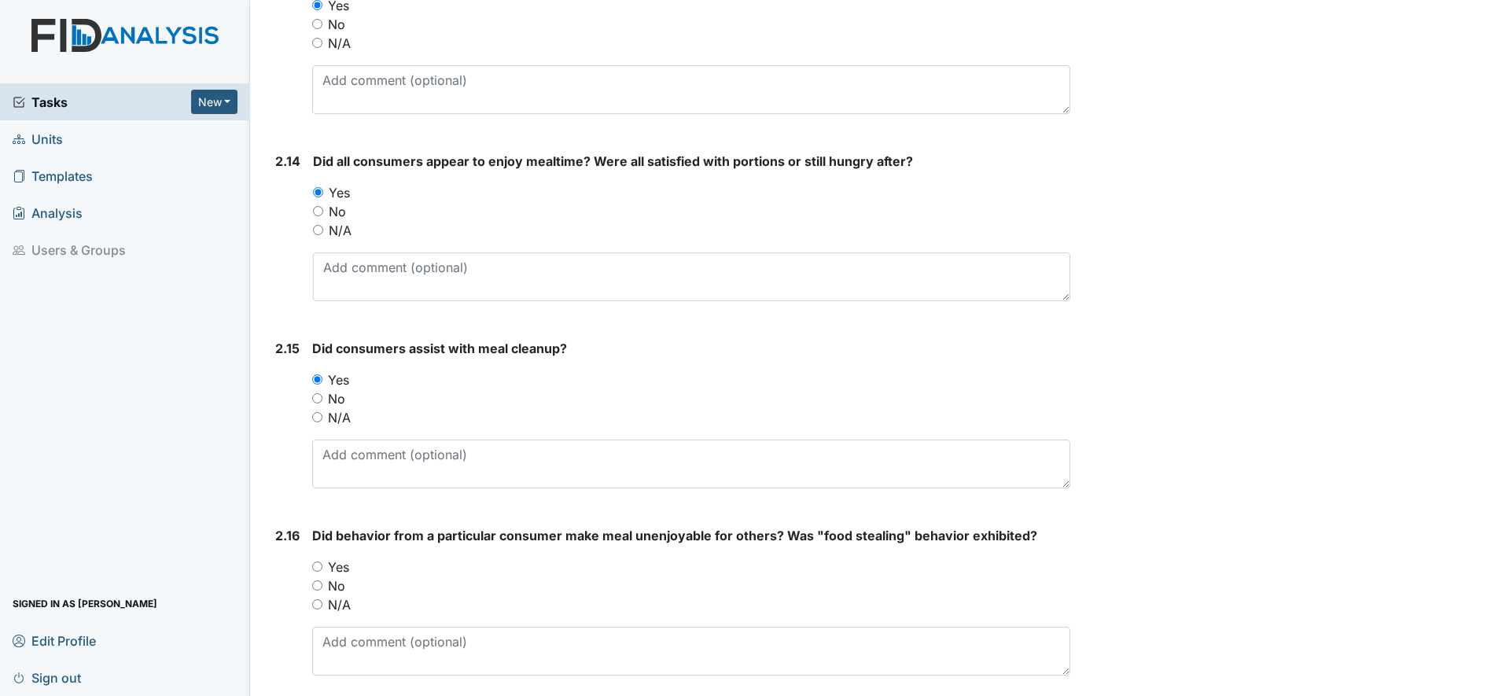
scroll to position [3540, 0]
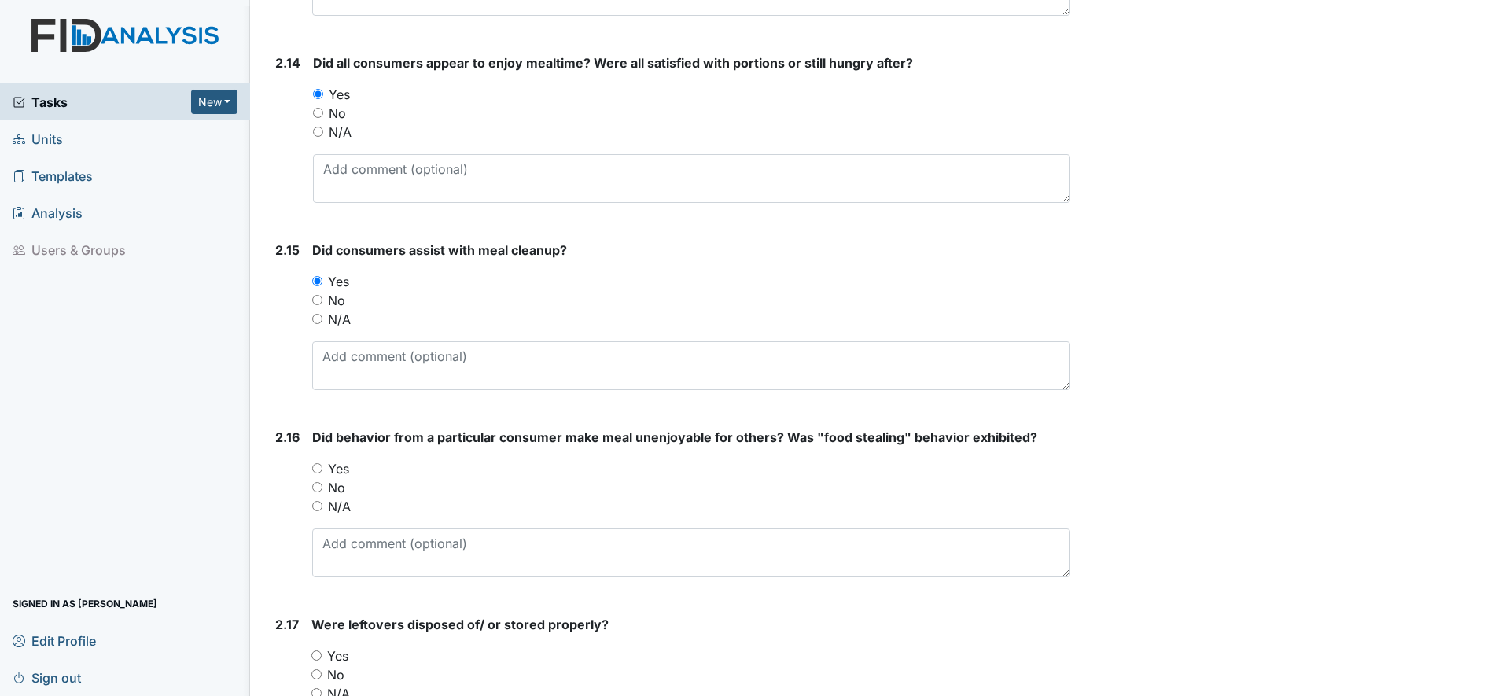
click at [317, 469] on input "Yes" at bounding box center [317, 468] width 10 height 10
radio input "true"
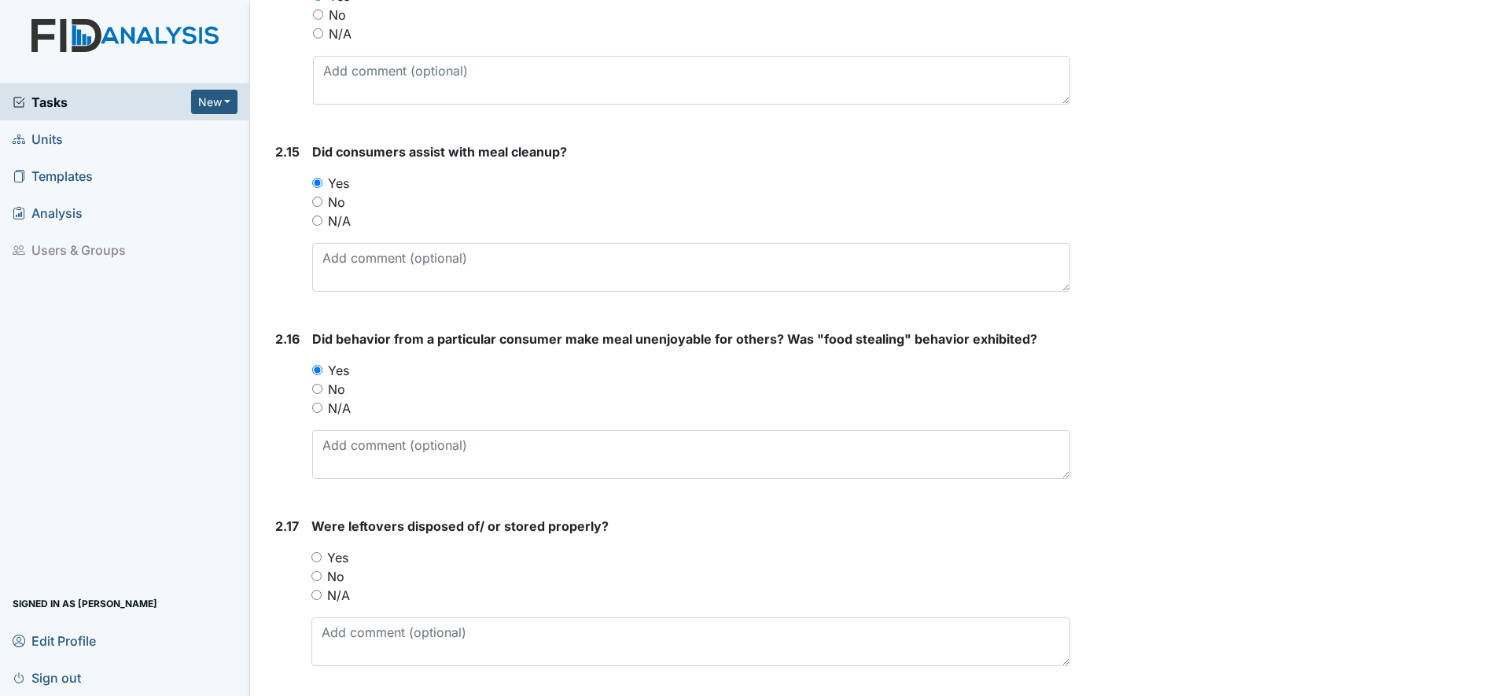
click at [318, 559] on input "Yes" at bounding box center [317, 557] width 10 height 10
radio input "true"
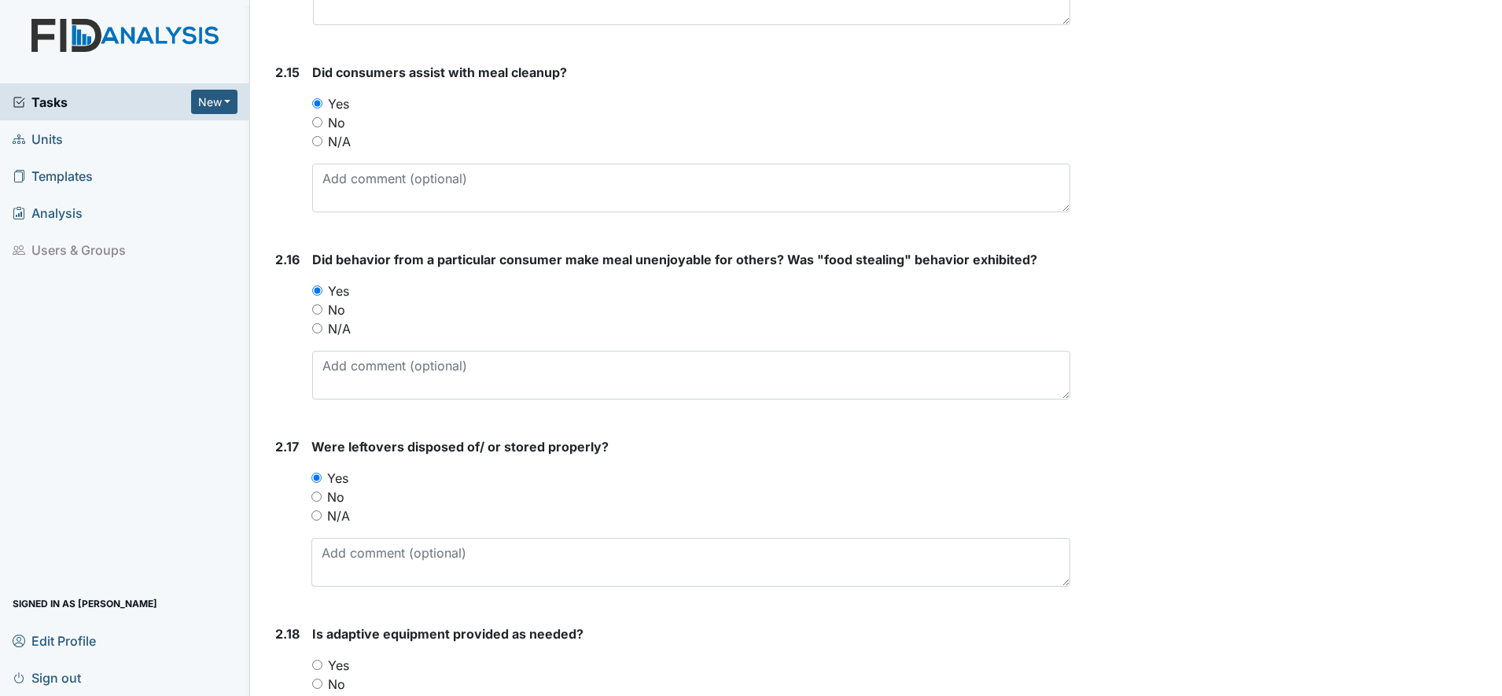
scroll to position [3835, 0]
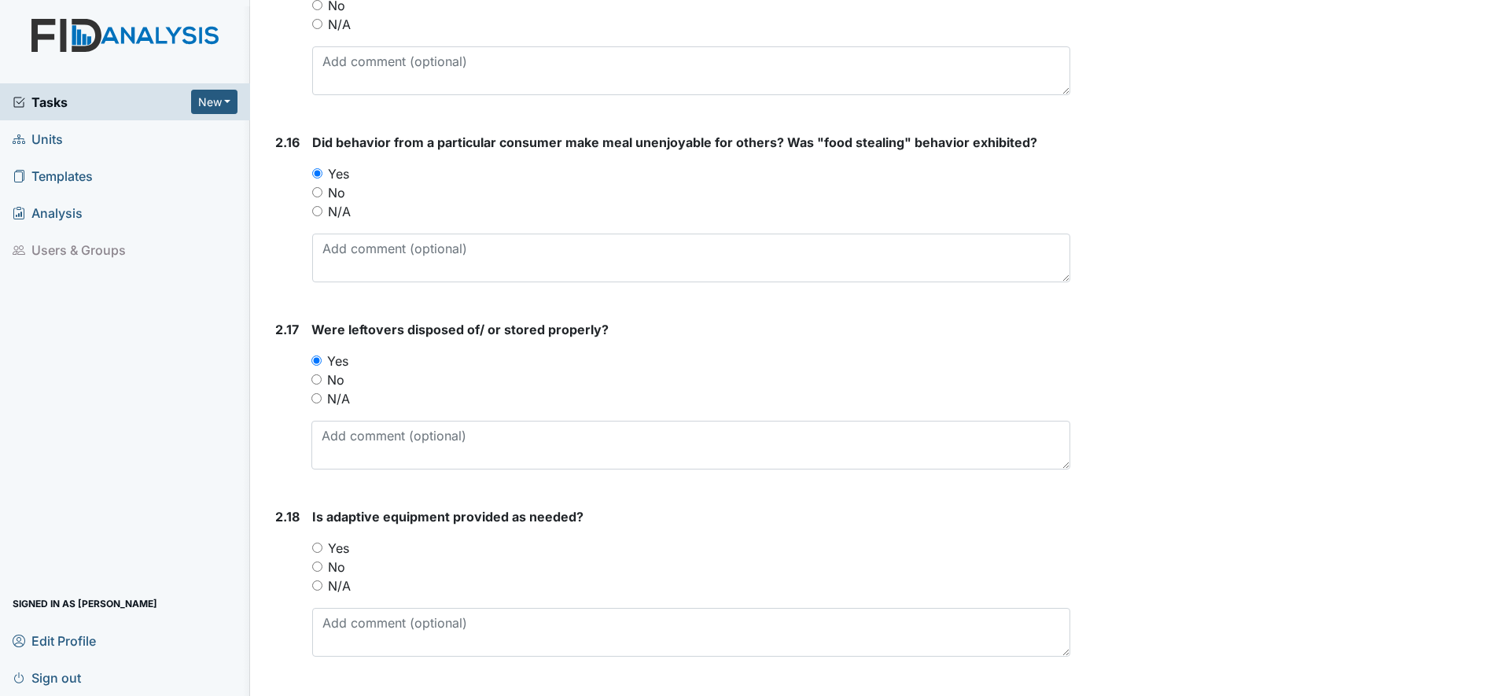
click at [323, 548] on input "Yes" at bounding box center [317, 548] width 10 height 10
radio input "true"
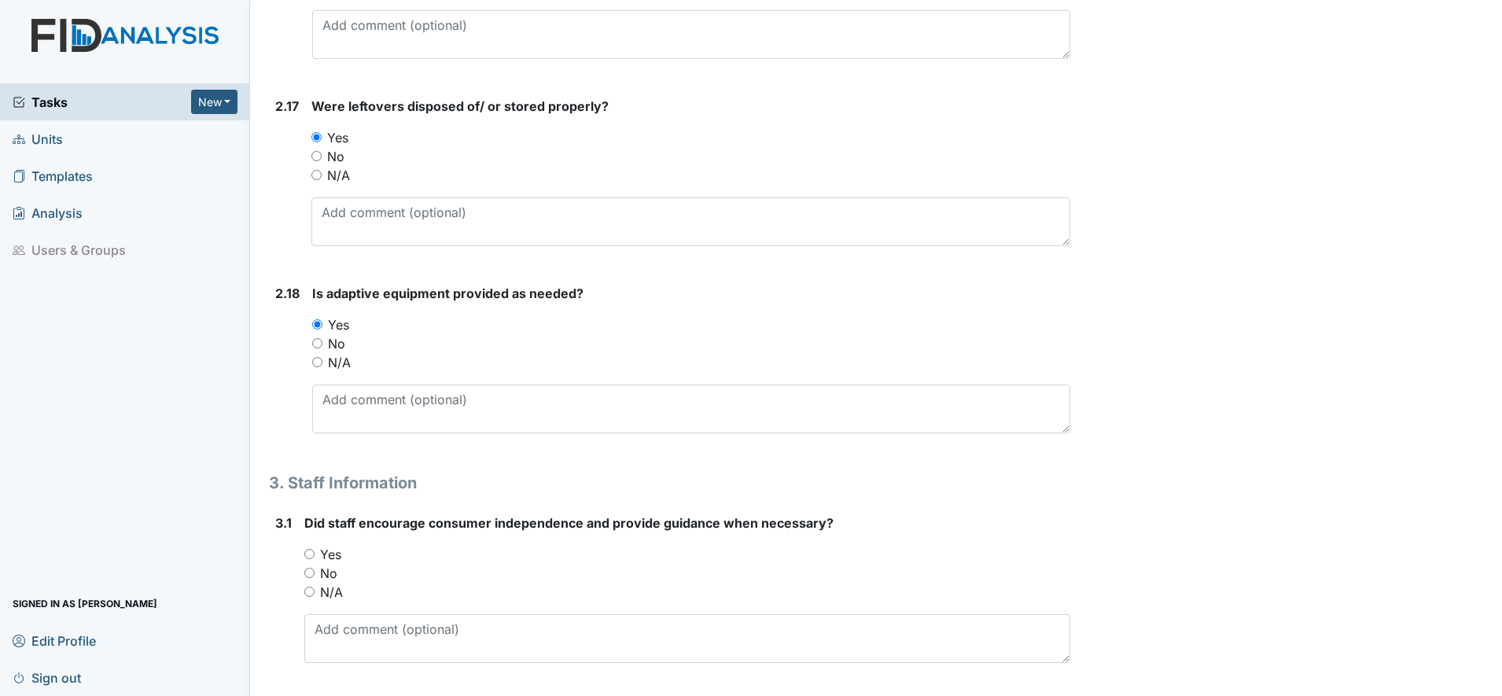
scroll to position [4130, 0]
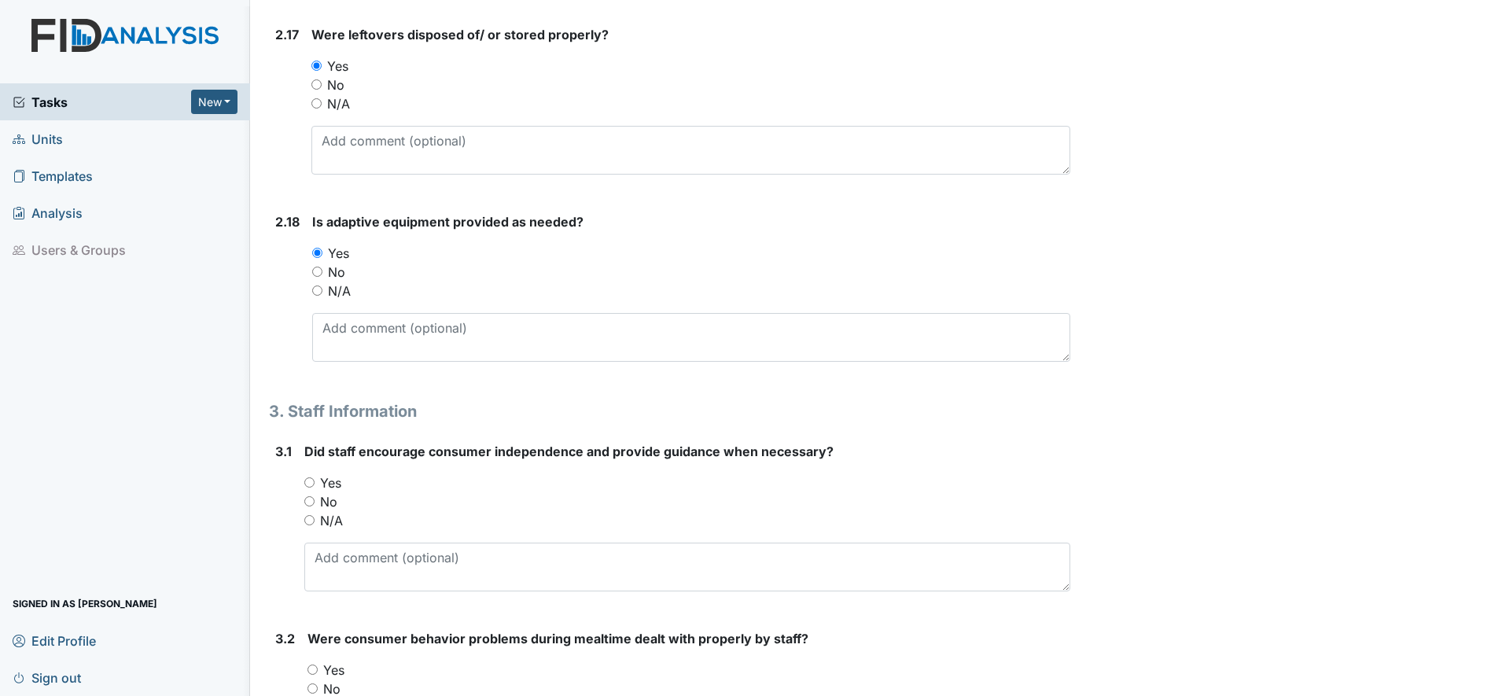
click at [307, 478] on input "Yes" at bounding box center [309, 482] width 10 height 10
radio input "true"
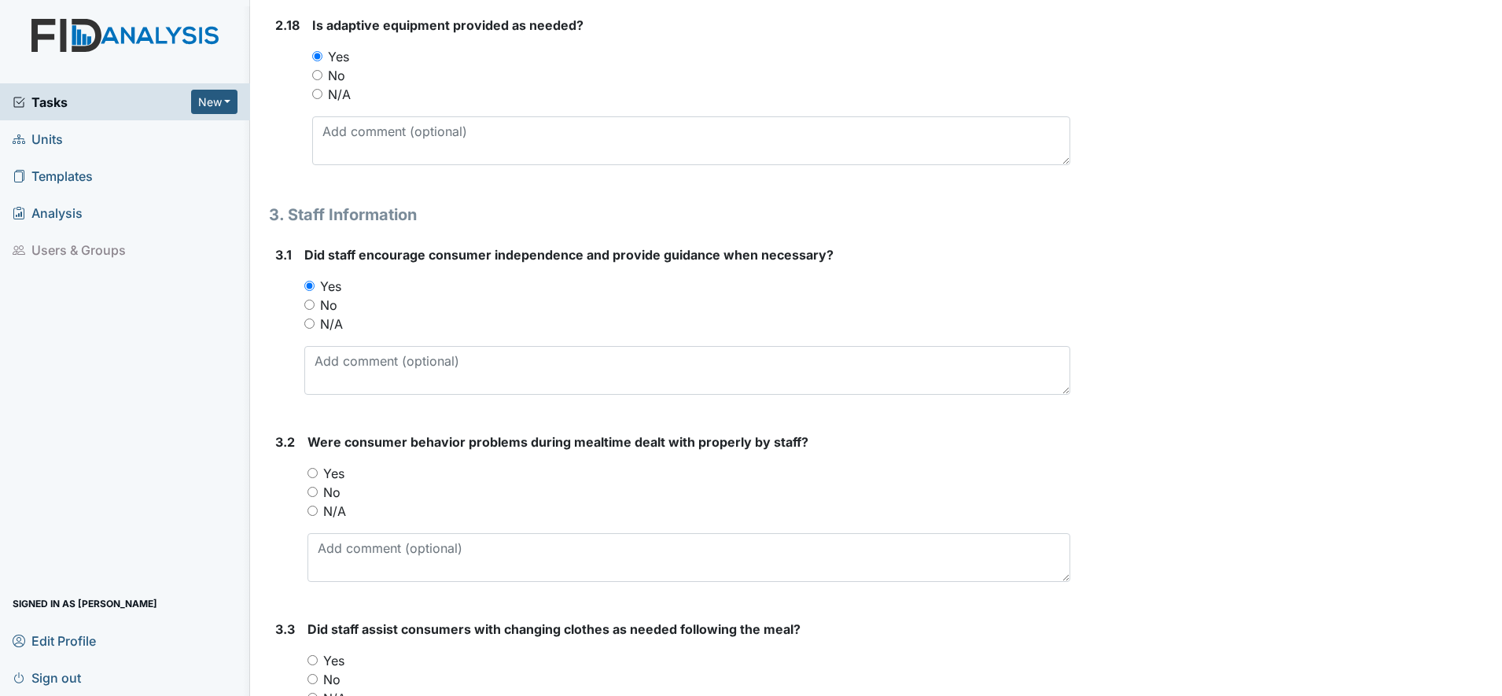
scroll to position [4425, 0]
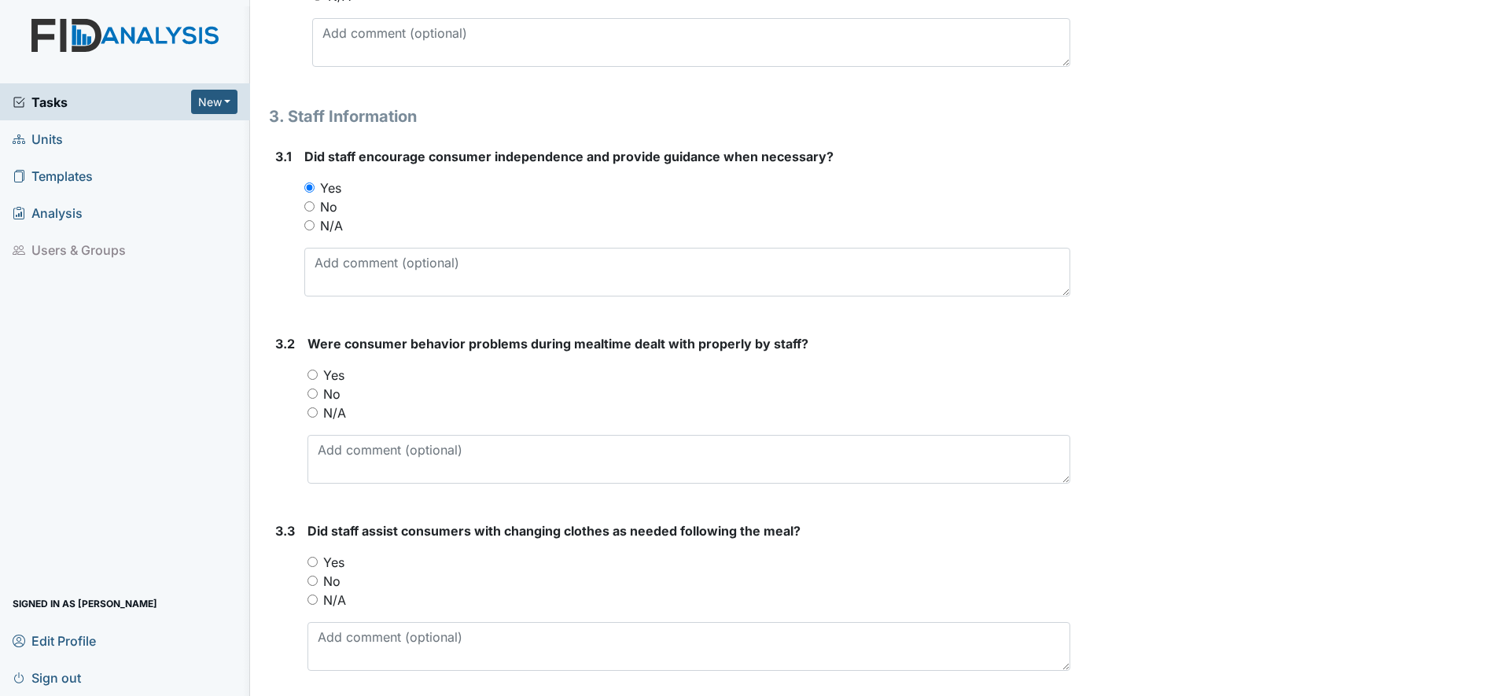
click at [310, 374] on input "Yes" at bounding box center [313, 375] width 10 height 10
radio input "true"
click at [315, 562] on input "Yes" at bounding box center [313, 562] width 10 height 10
radio input "true"
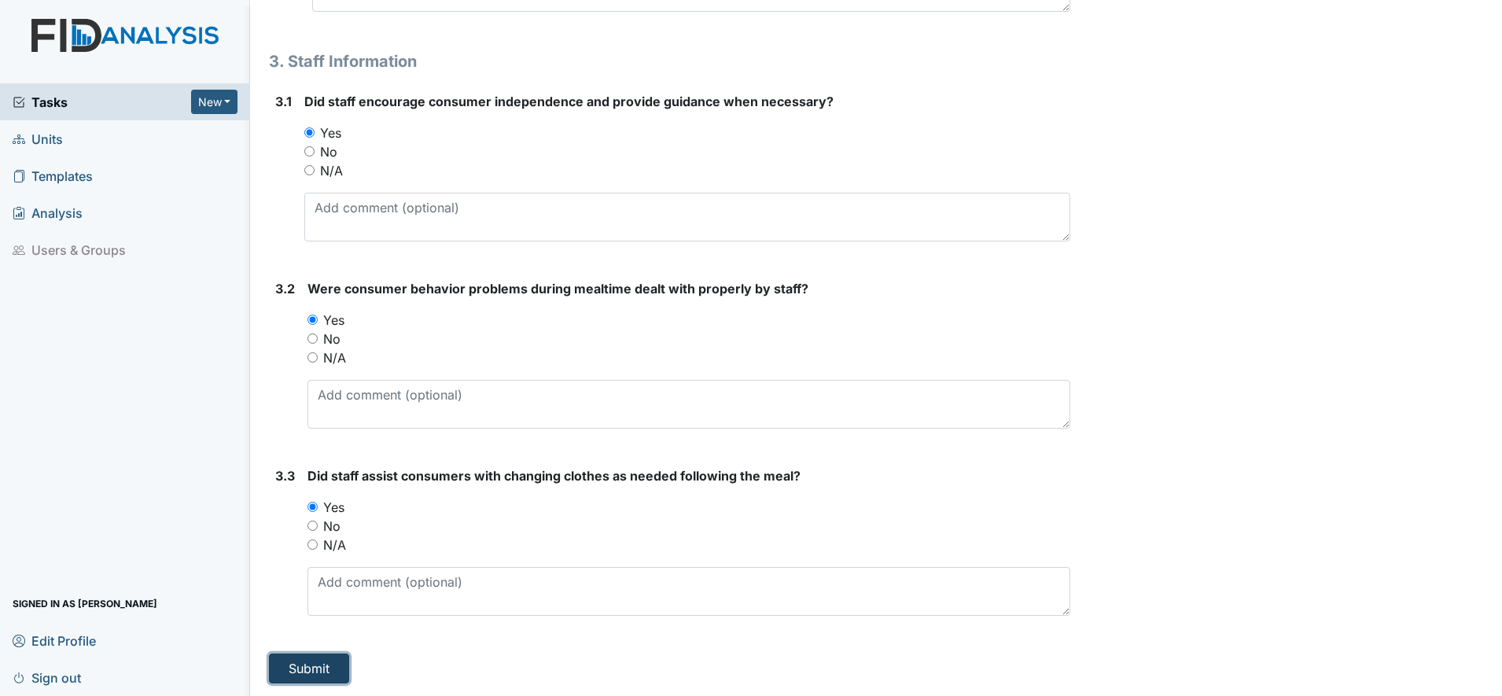
click at [324, 669] on button "Submit" at bounding box center [309, 669] width 80 height 30
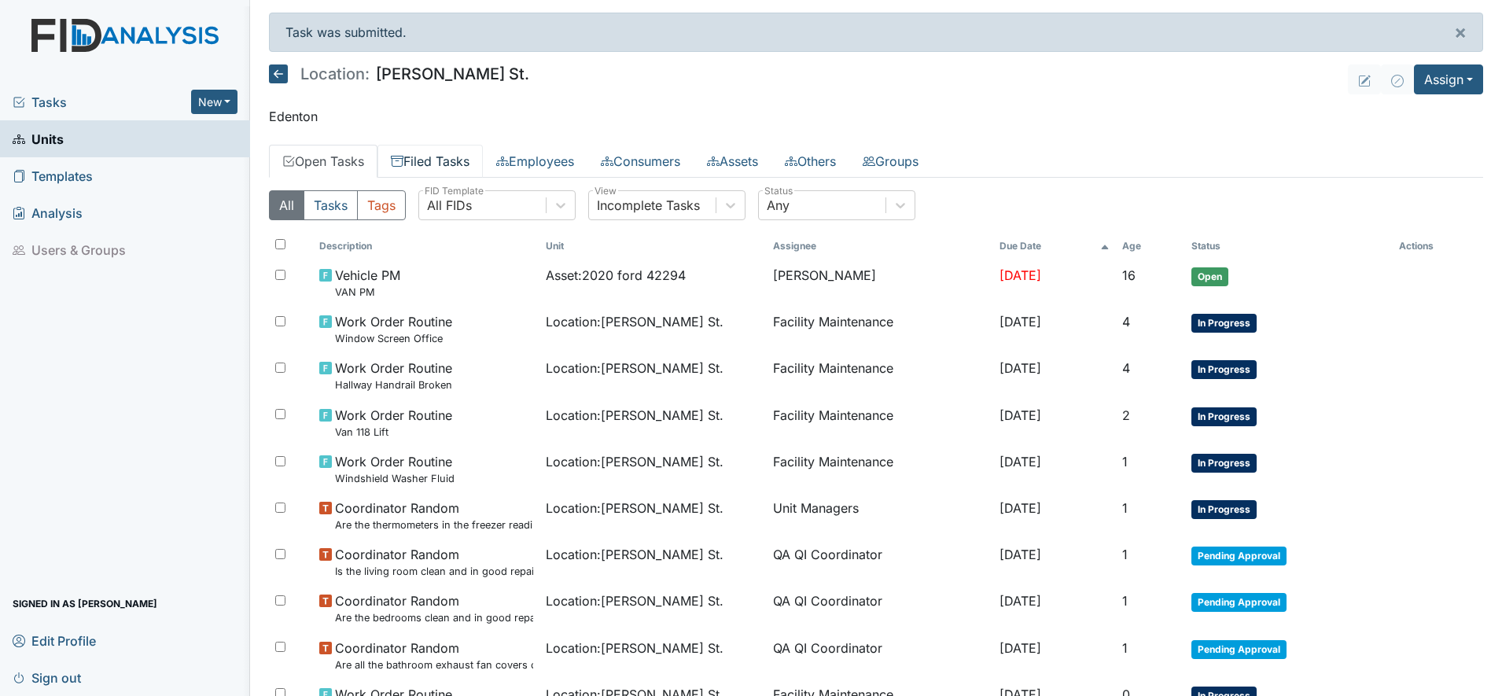
click at [441, 160] on link "Filed Tasks" at bounding box center [430, 161] width 105 height 33
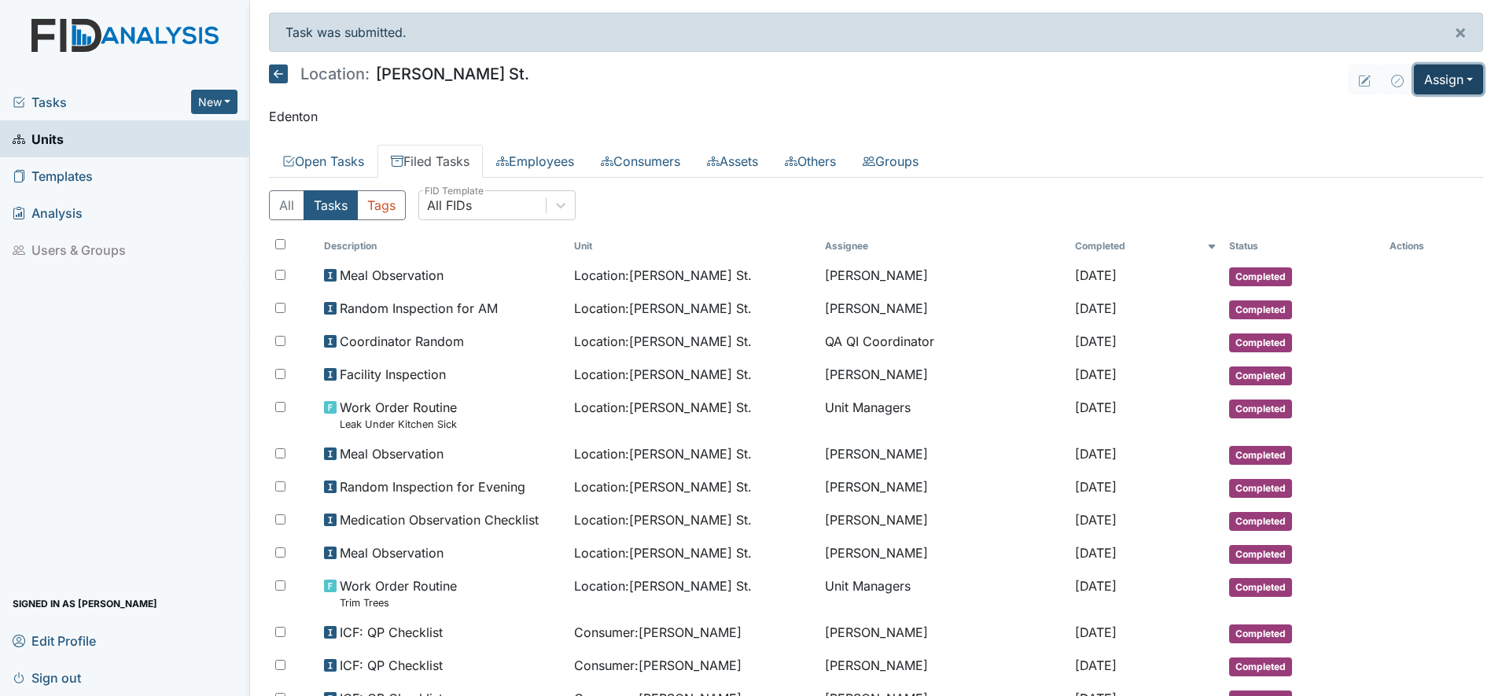
click at [1427, 79] on button "Assign" at bounding box center [1448, 80] width 69 height 30
click at [1376, 136] on link "Assign Inspection" at bounding box center [1411, 140] width 142 height 25
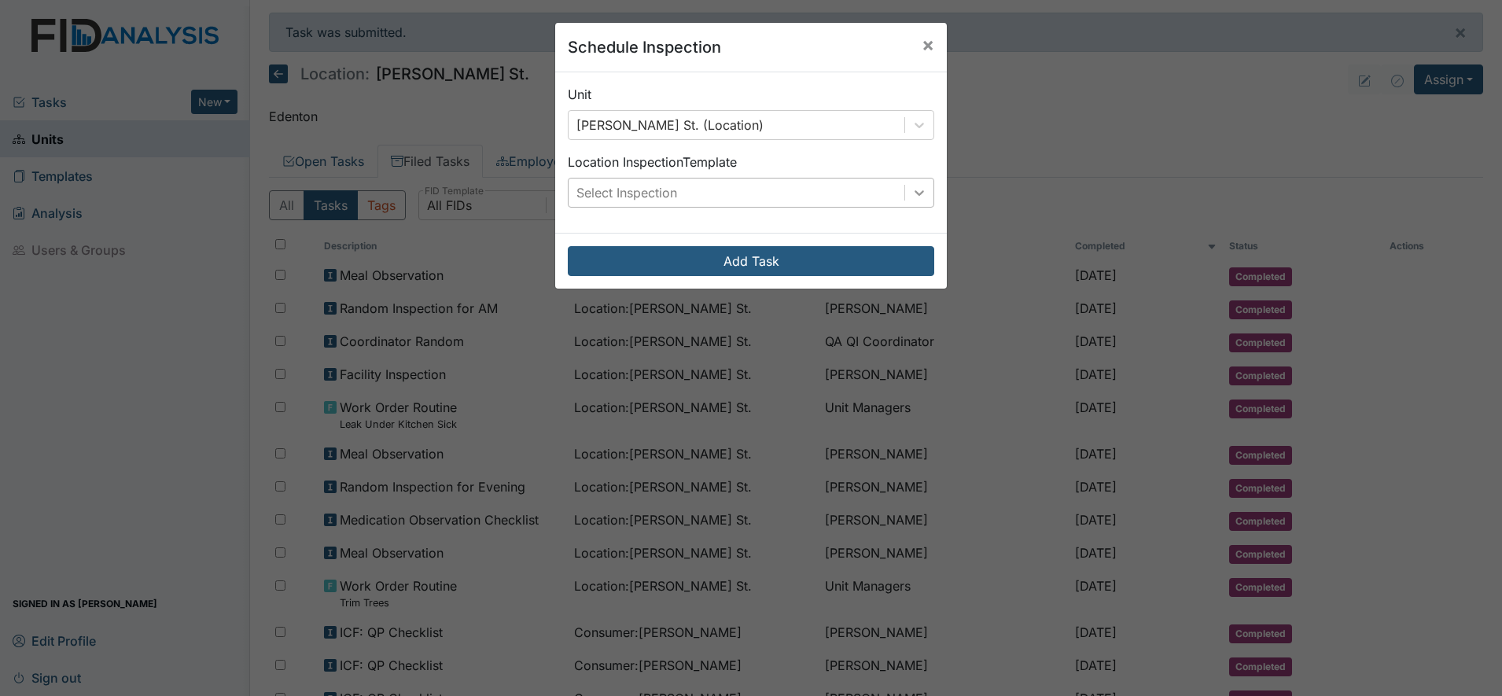
click at [920, 191] on icon at bounding box center [920, 193] width 16 height 16
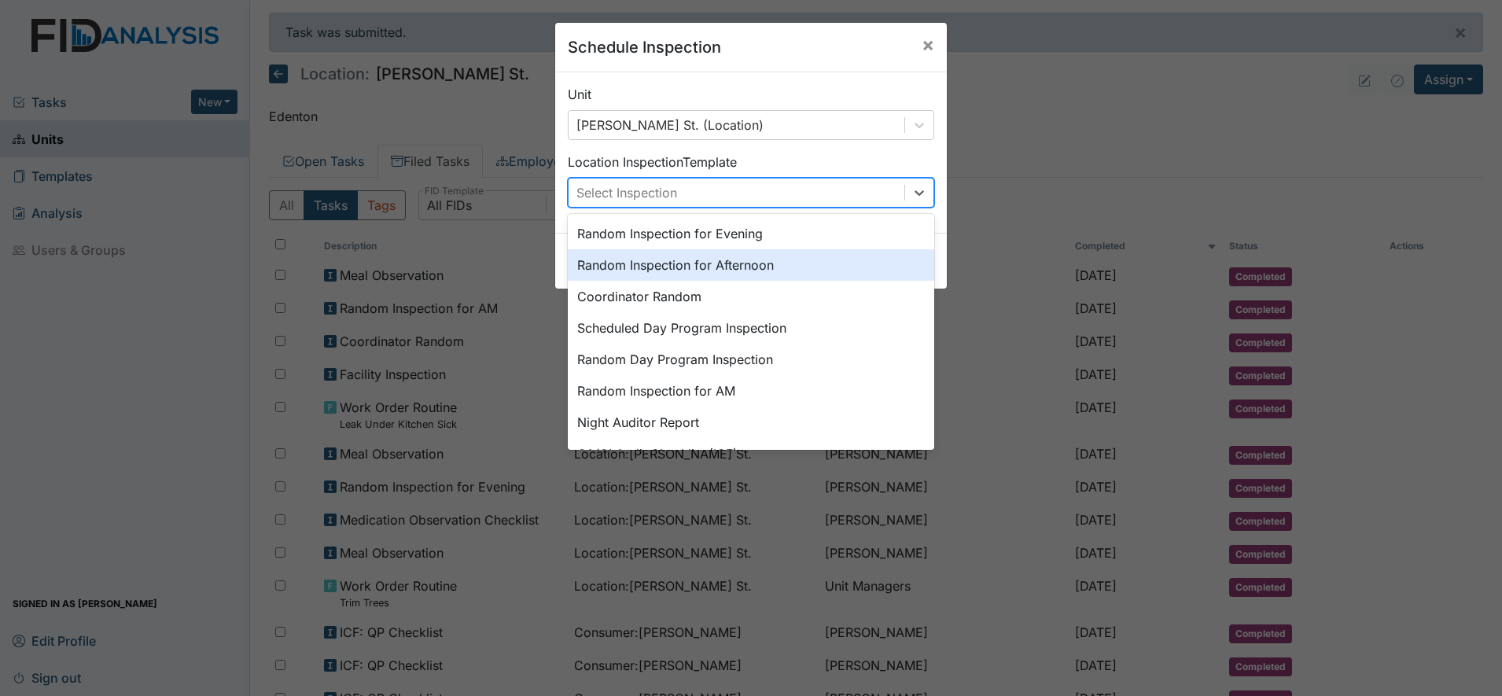
scroll to position [271, 0]
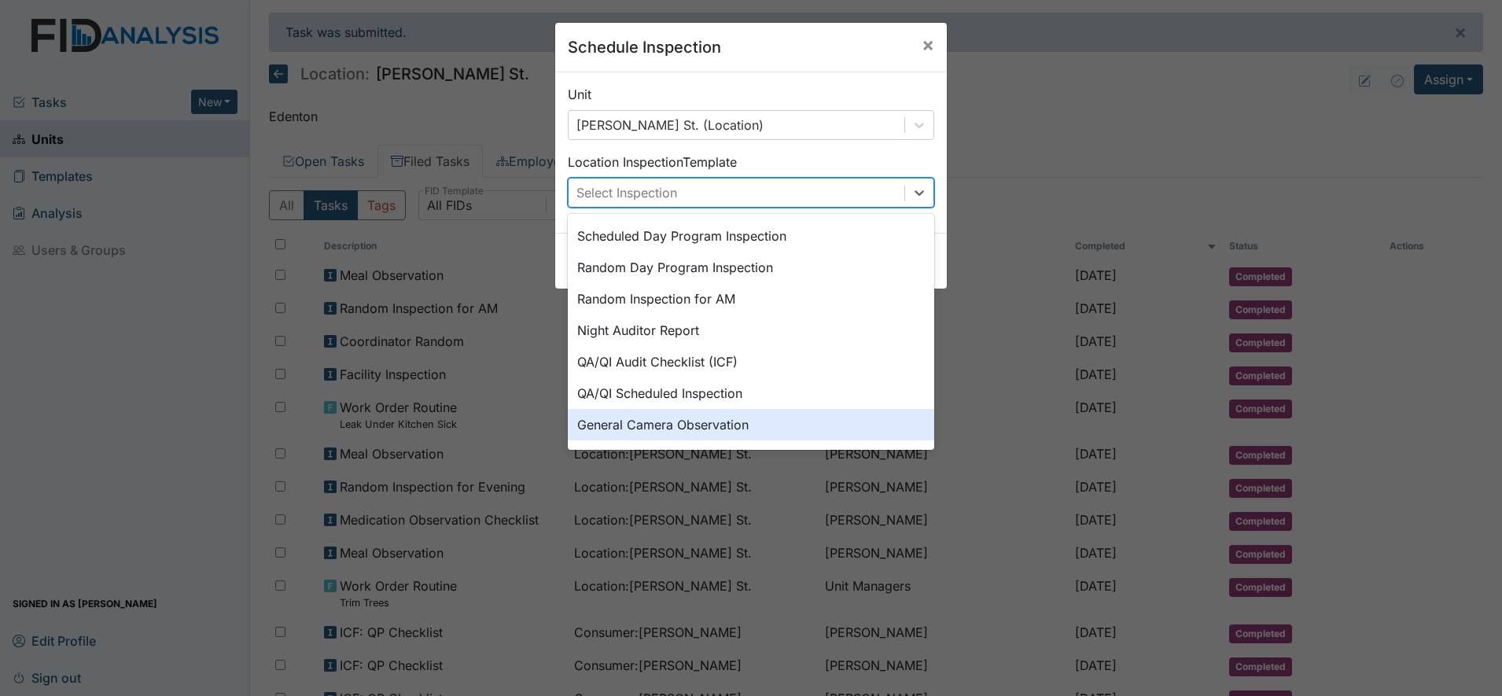
click at [710, 420] on div "General Camera Observation" at bounding box center [751, 424] width 367 height 31
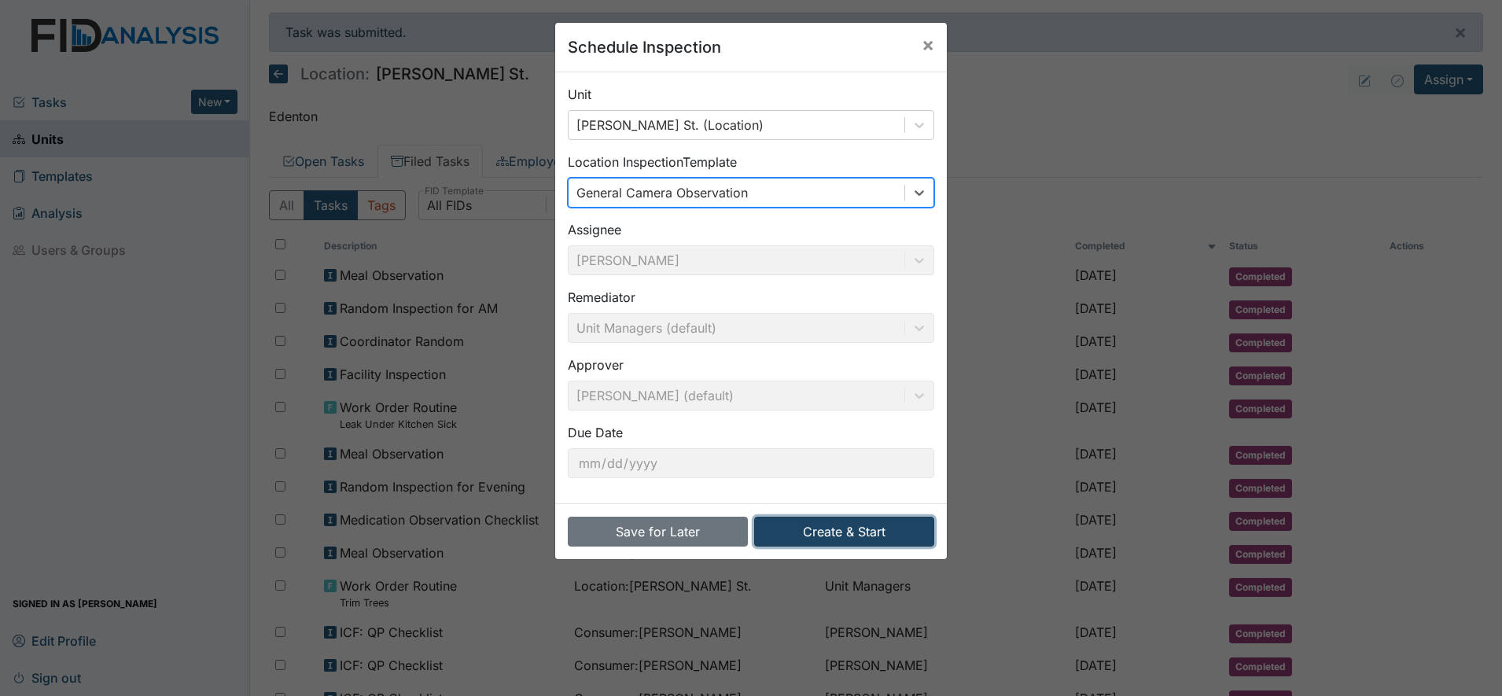
click at [839, 526] on button "Create & Start" at bounding box center [844, 532] width 180 height 30
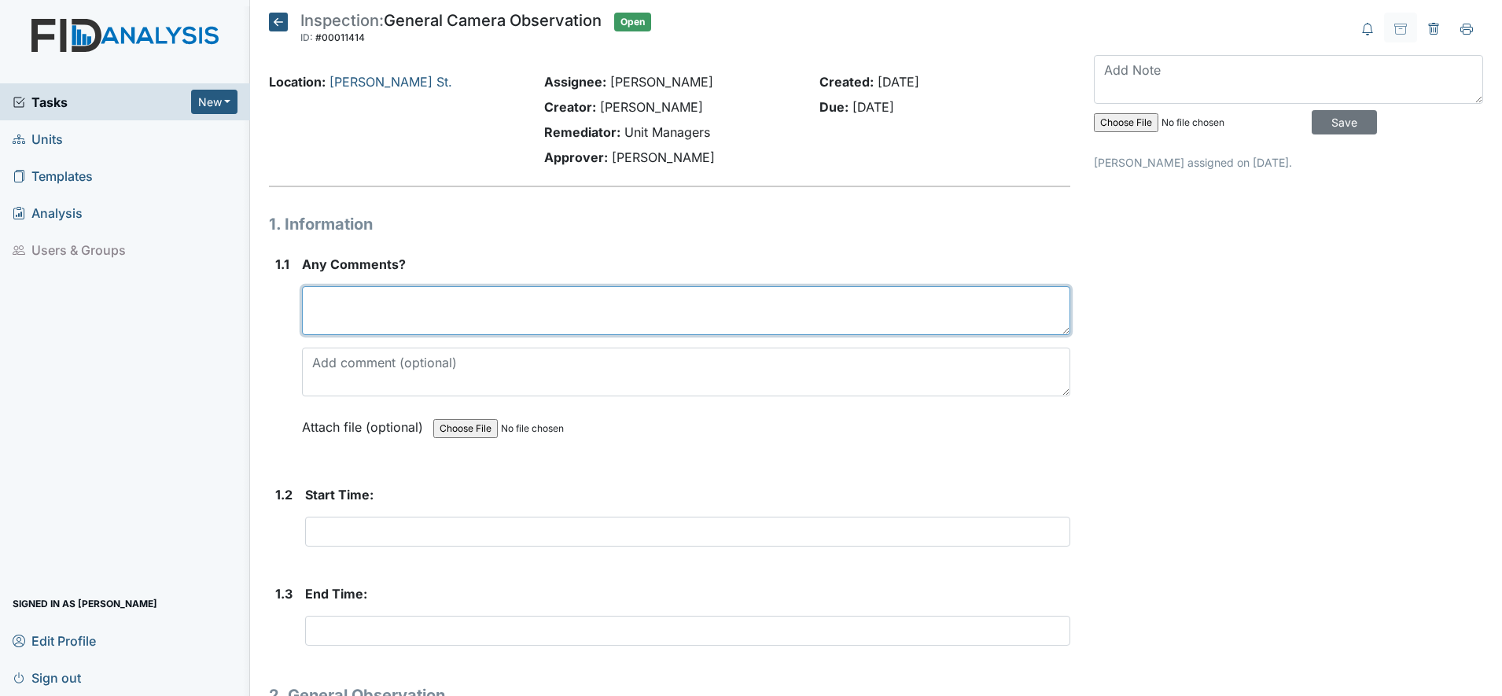
click at [389, 315] on textarea at bounding box center [686, 310] width 769 height 49
drag, startPoint x: 701, startPoint y: 303, endPoint x: 854, endPoint y: 302, distance: 153.4
click at [854, 302] on textarea "Camera are not working unable to complete camera observation Out for 2 weeks" at bounding box center [686, 310] width 769 height 49
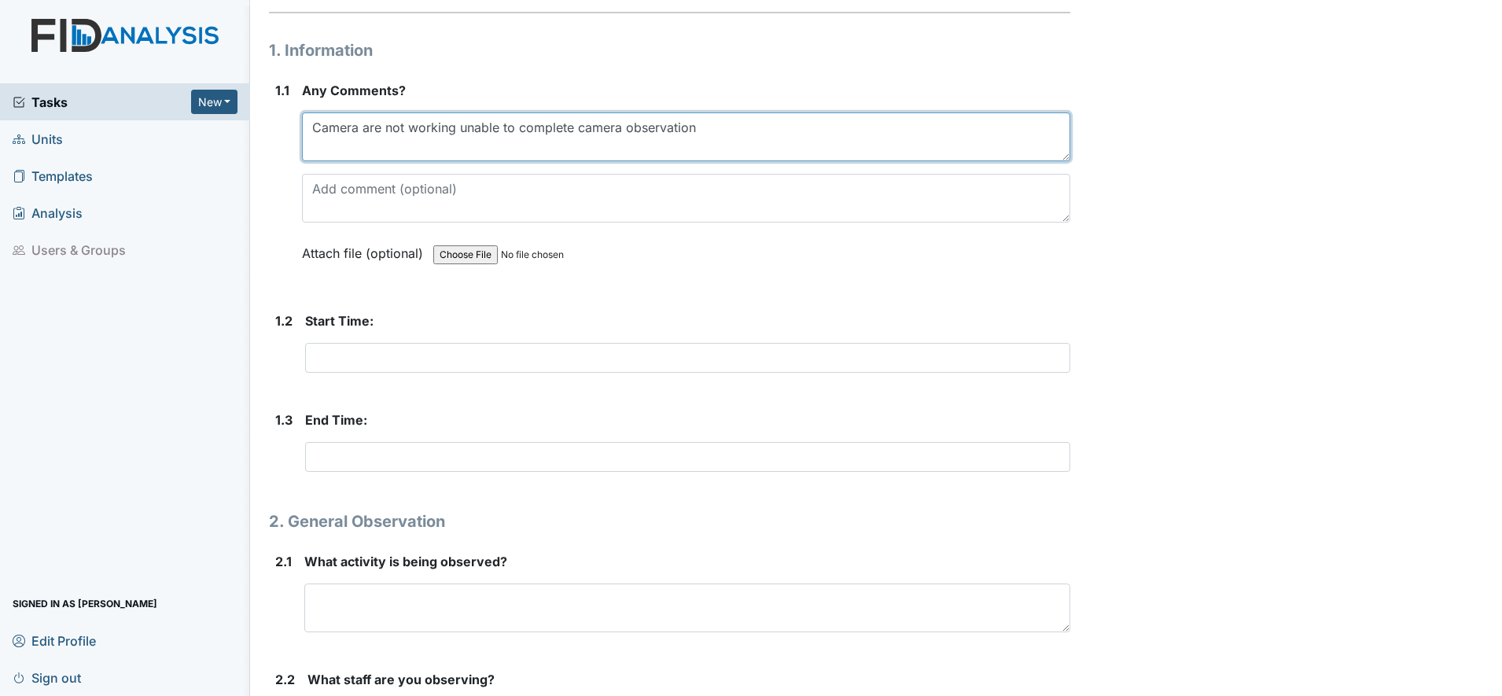
scroll to position [197, 0]
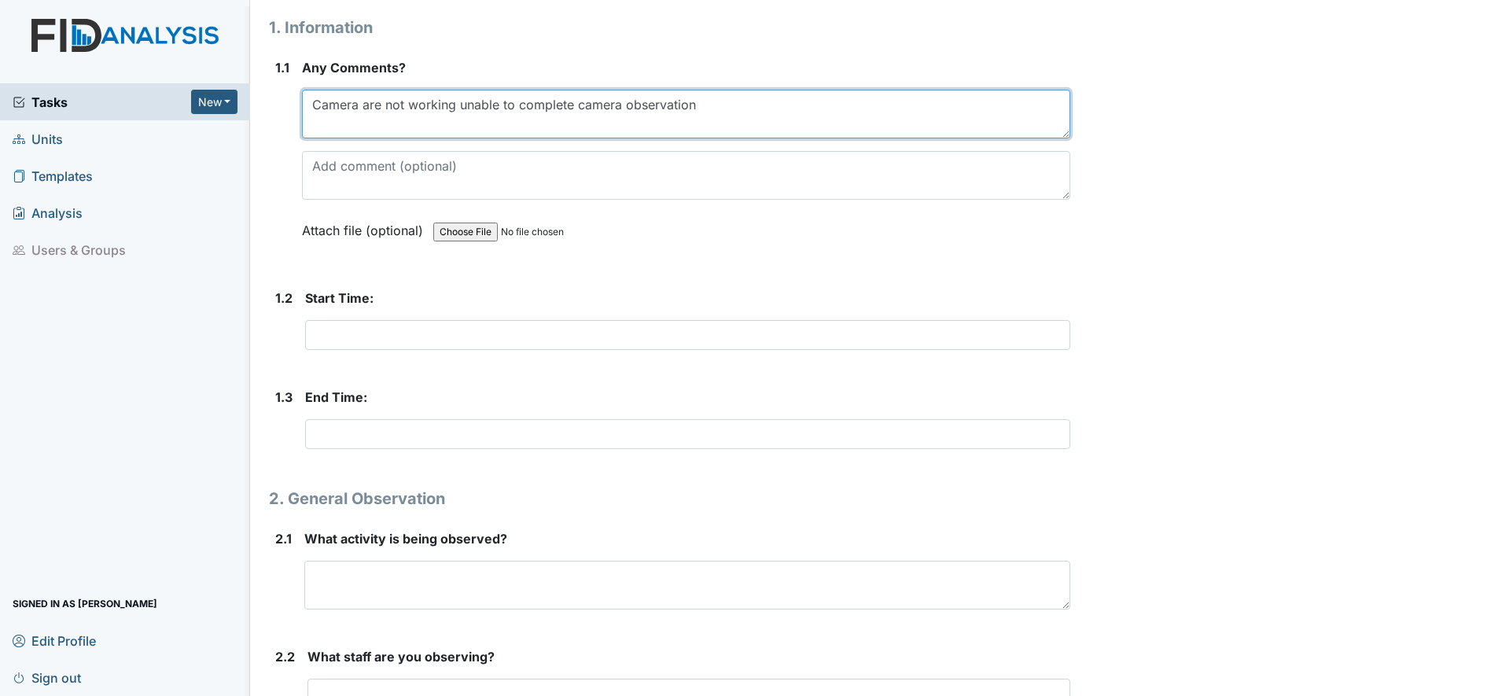
type textarea "Camera are not working unable to complete camera observation"
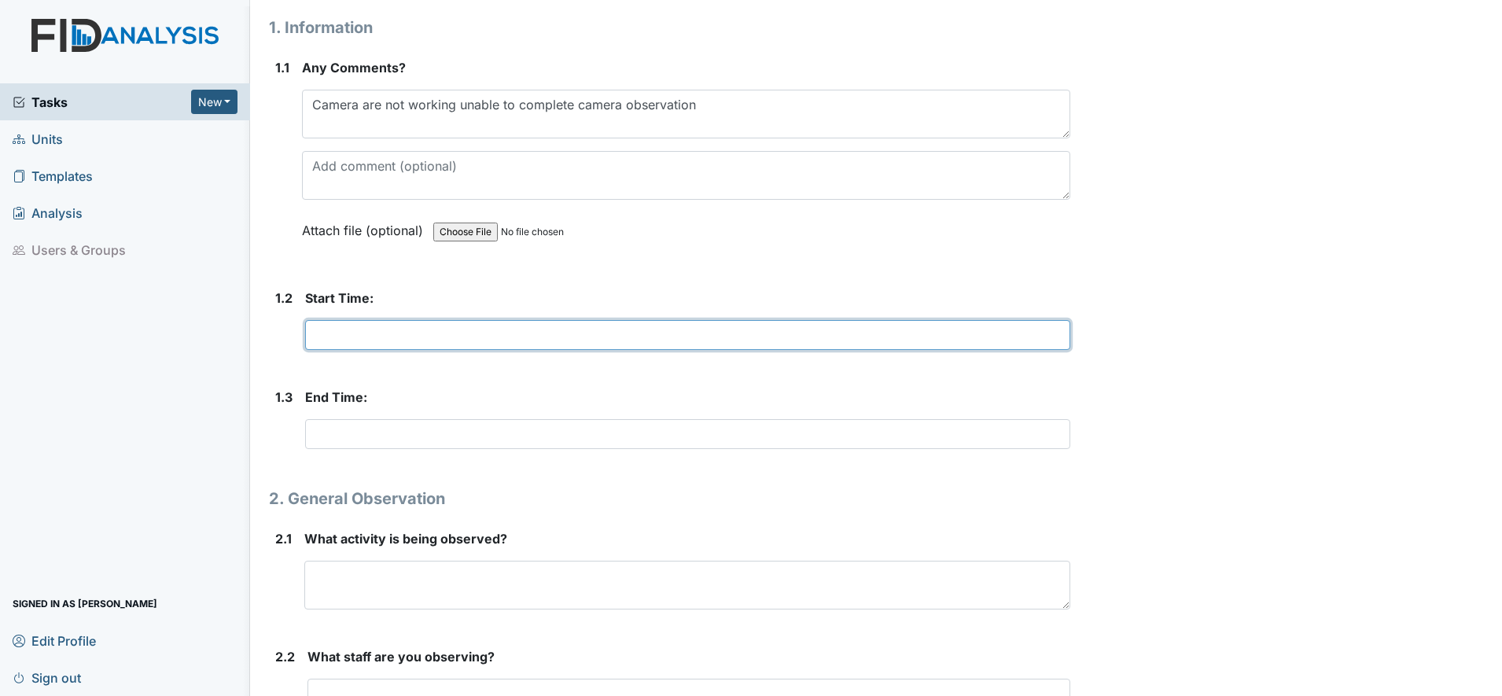
click at [348, 344] on input "text" at bounding box center [687, 335] width 765 height 30
type input "n/a"
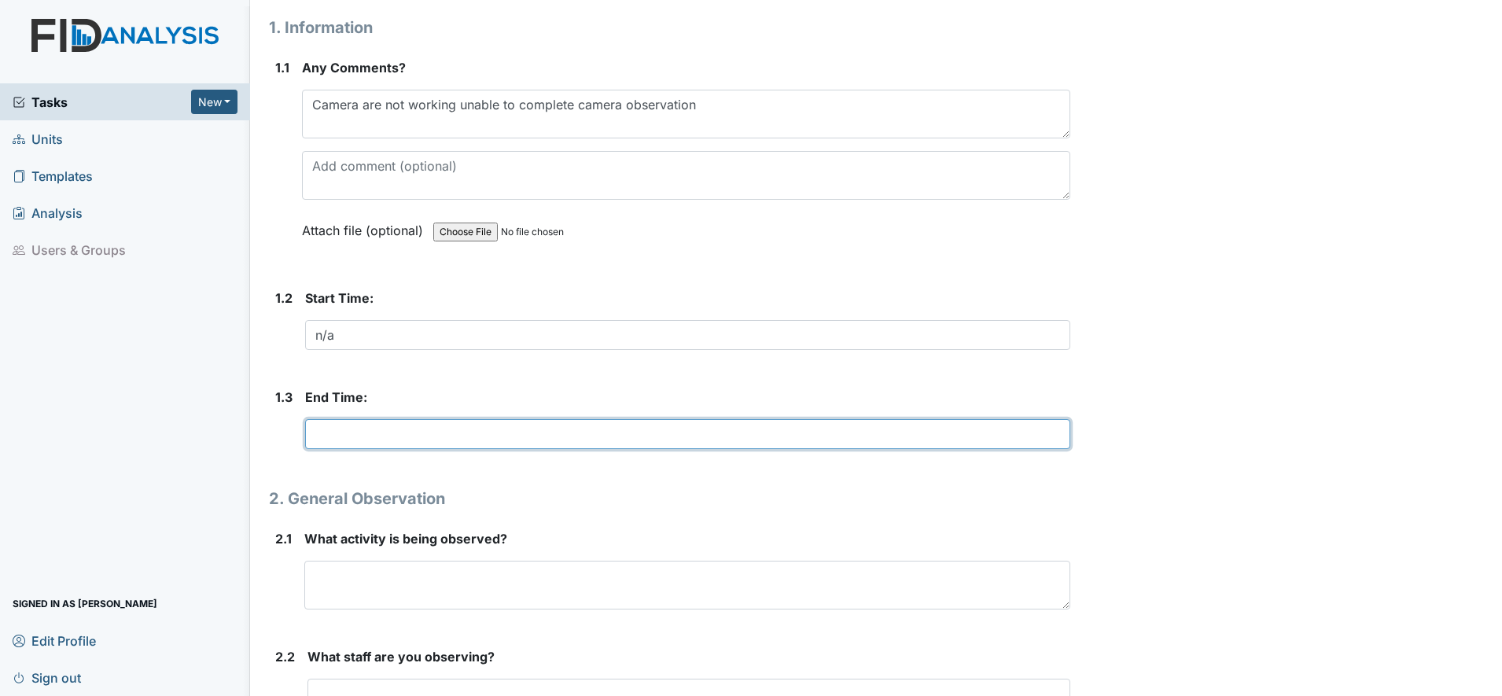
click at [350, 433] on input "text" at bounding box center [687, 434] width 765 height 30
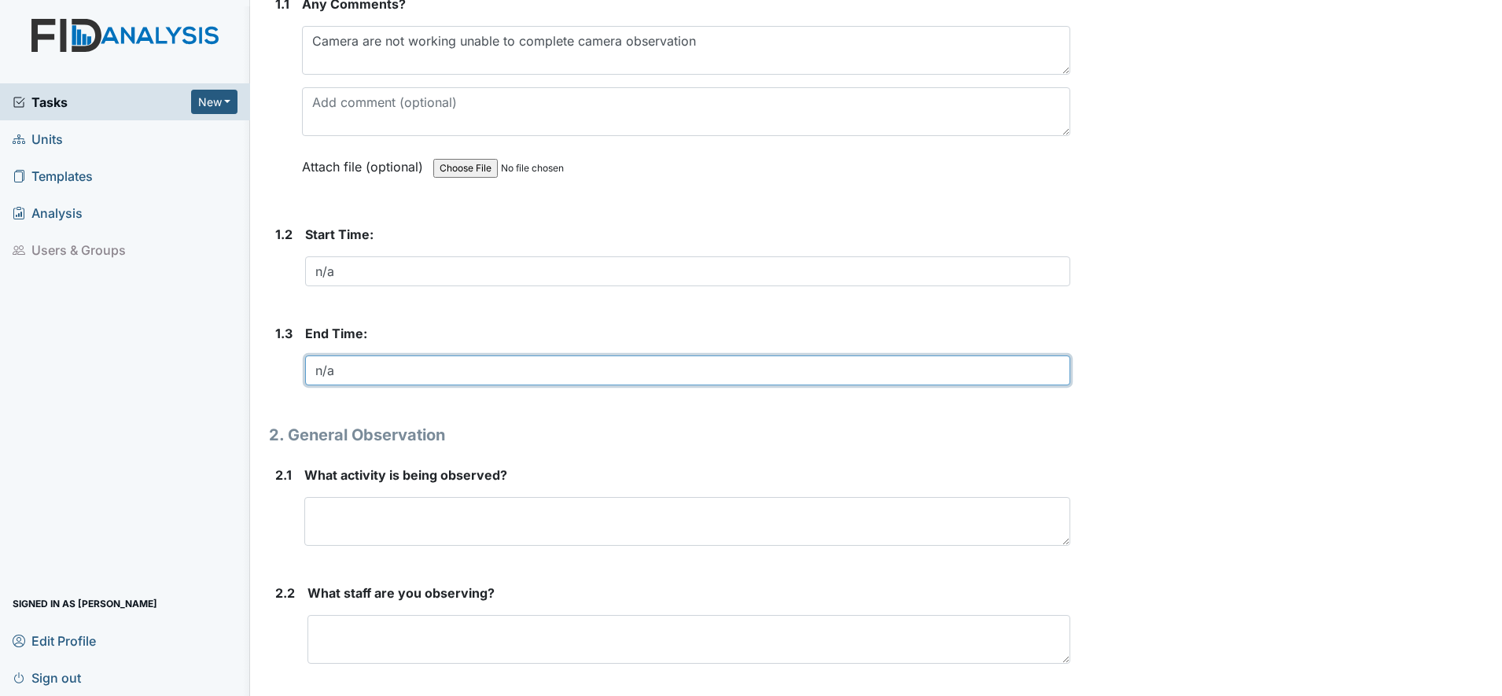
scroll to position [295, 0]
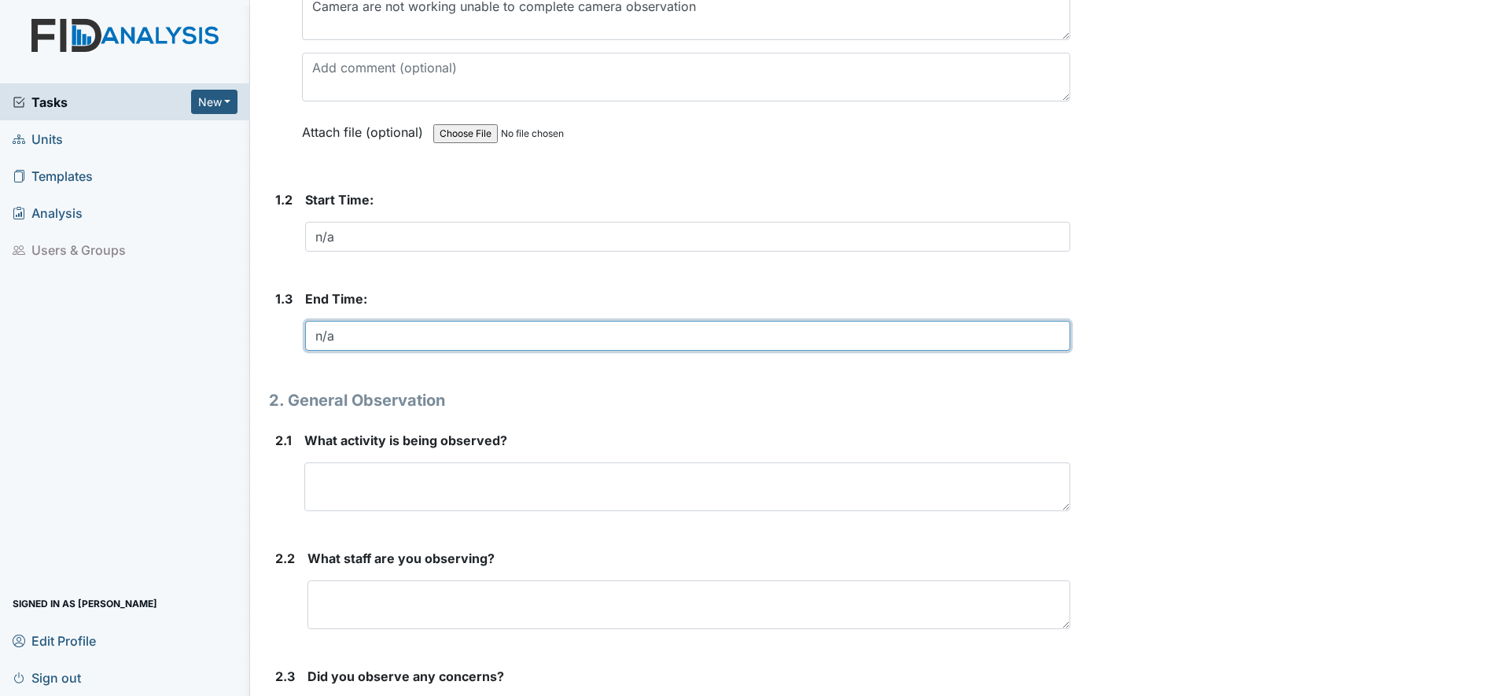
type input "n/a"
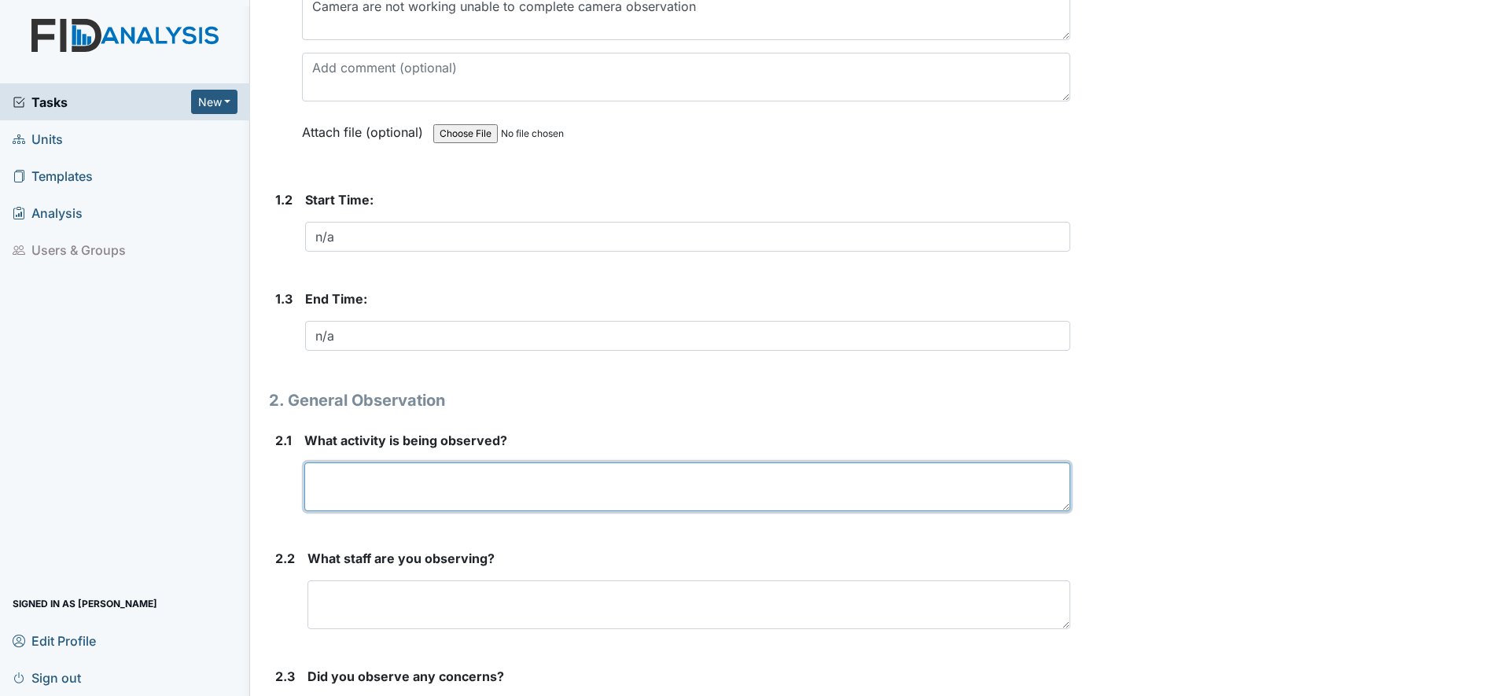
click at [327, 482] on textarea at bounding box center [687, 487] width 766 height 49
type textarea "none"
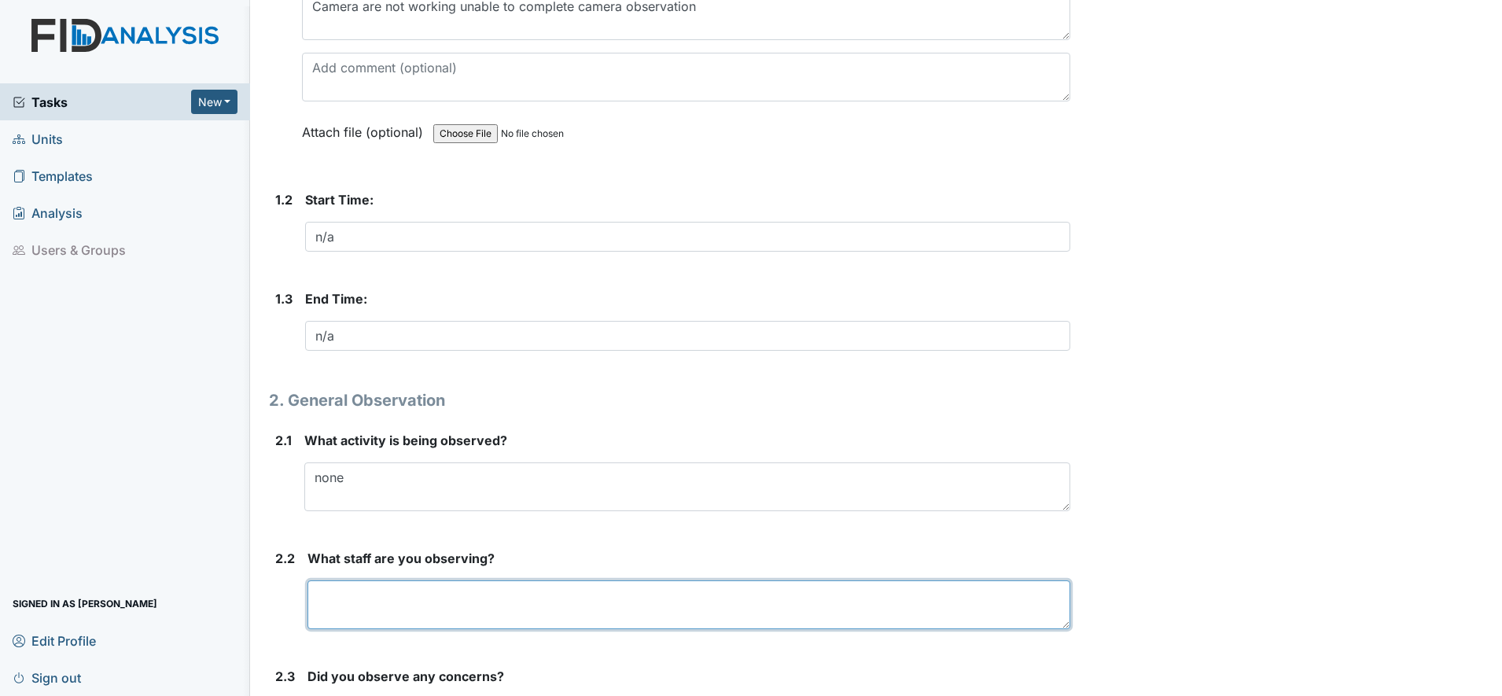
click at [353, 592] on textarea at bounding box center [689, 605] width 763 height 49
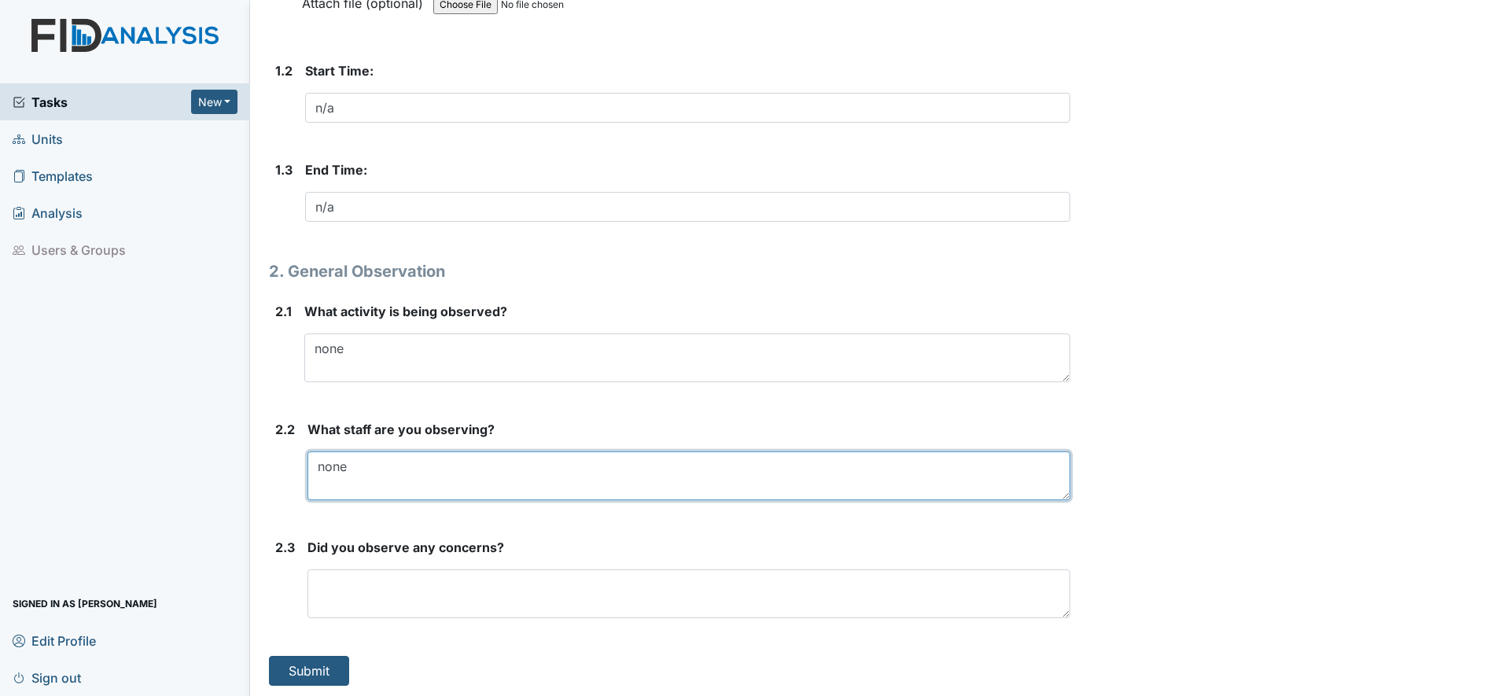
scroll to position [426, 0]
type textarea "none"
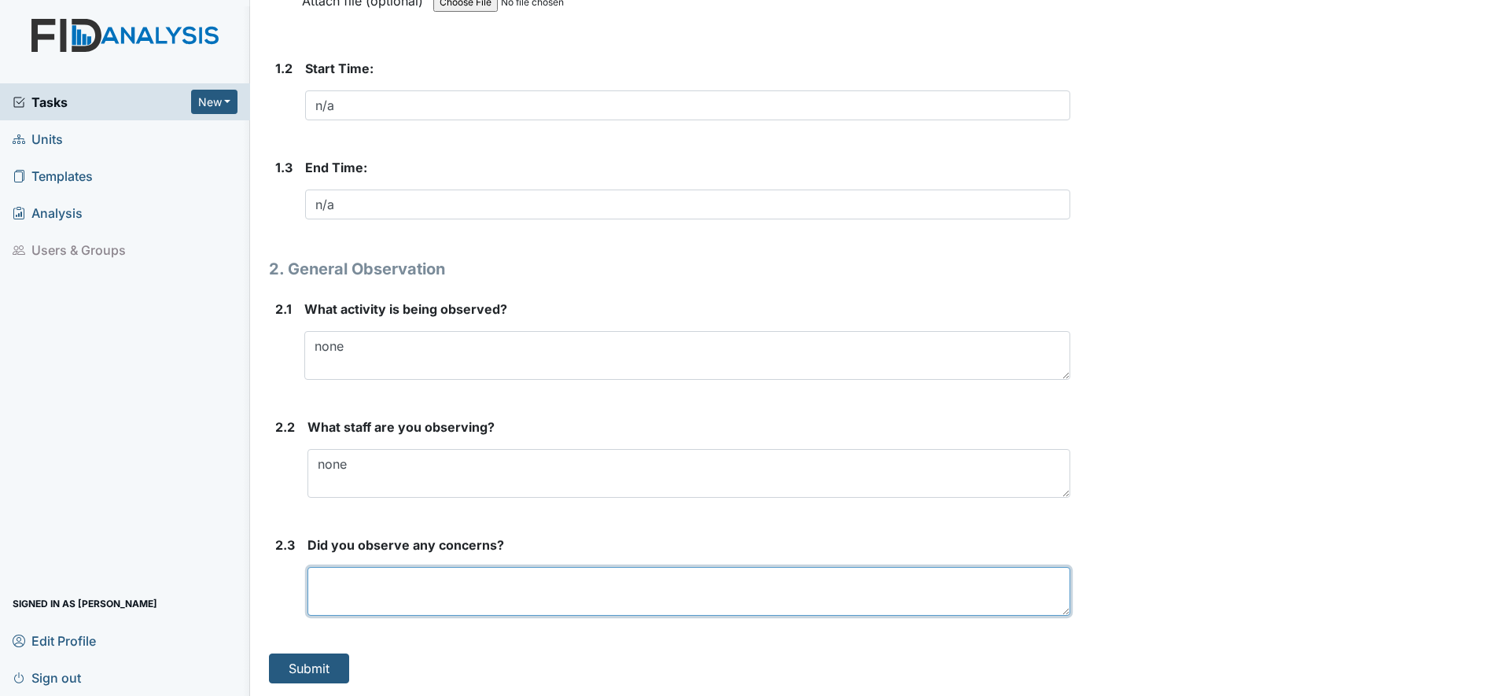
click at [350, 579] on textarea at bounding box center [689, 591] width 763 height 49
type textarea "none"
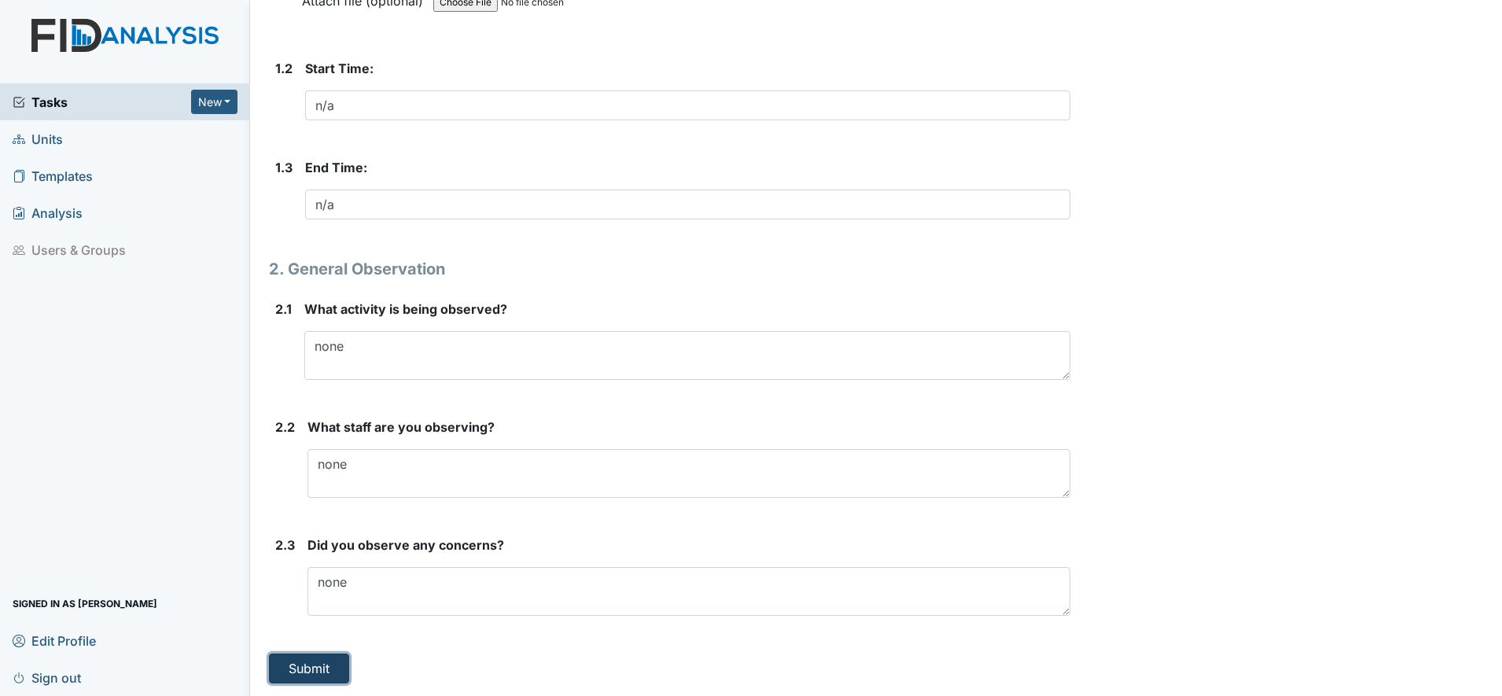
click at [319, 662] on button "Submit" at bounding box center [309, 669] width 80 height 30
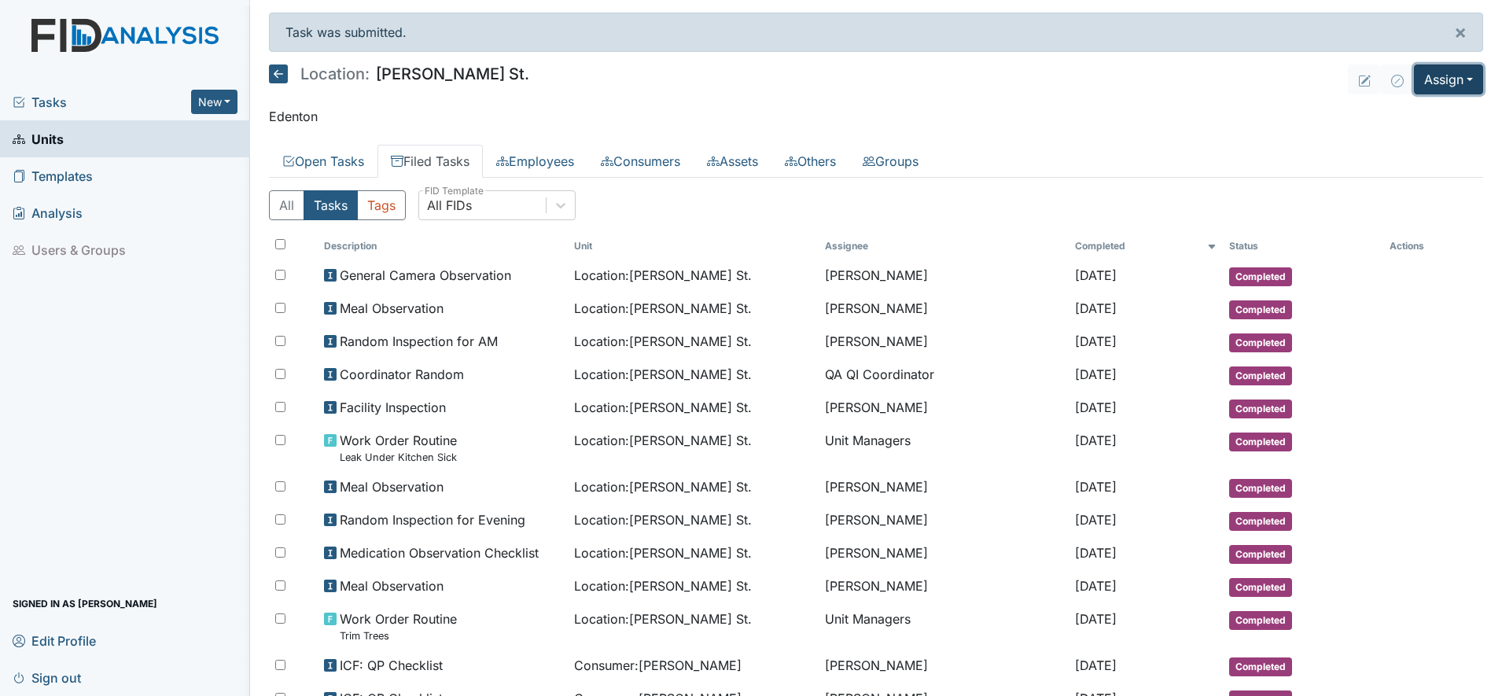
click at [1429, 87] on button "Assign" at bounding box center [1448, 80] width 69 height 30
click at [562, 205] on icon at bounding box center [561, 205] width 16 height 16
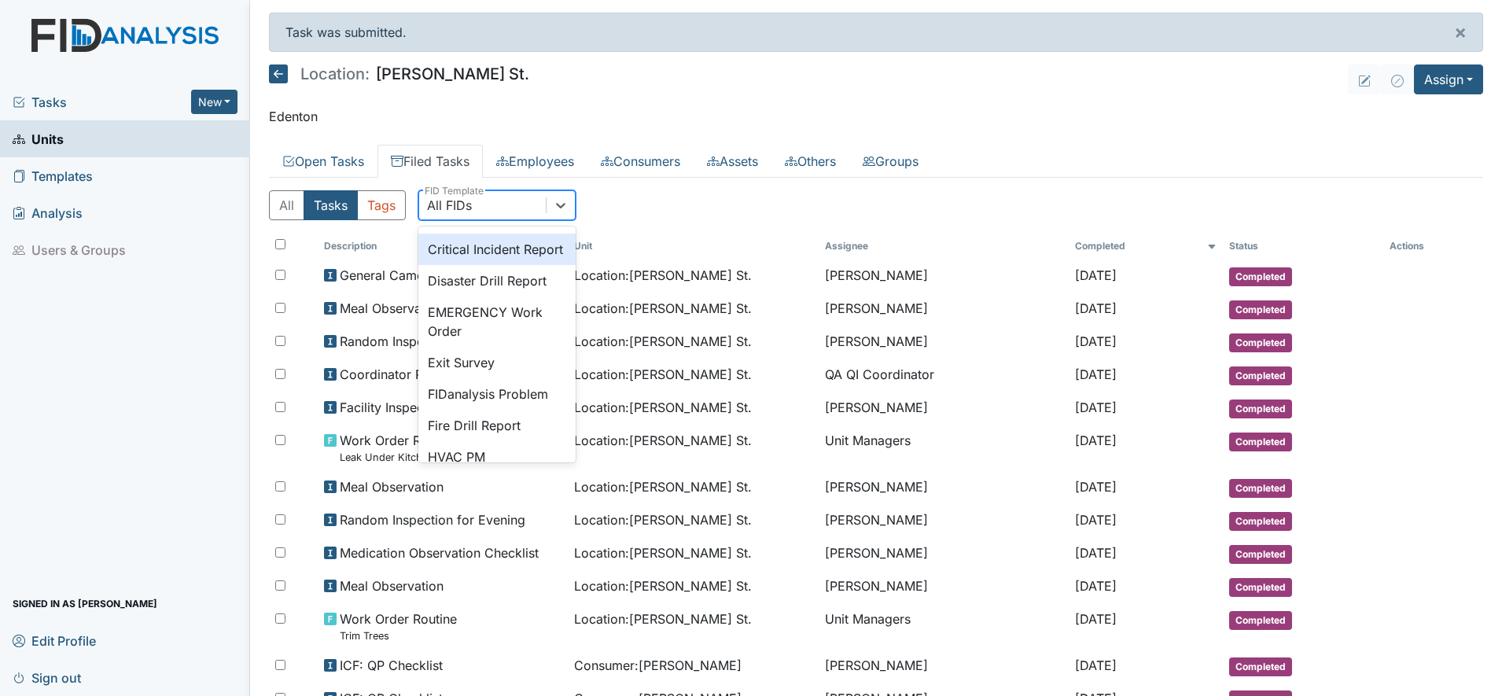
scroll to position [197, 0]
click at [522, 264] on div "Disaster Drill Report" at bounding box center [496, 247] width 157 height 31
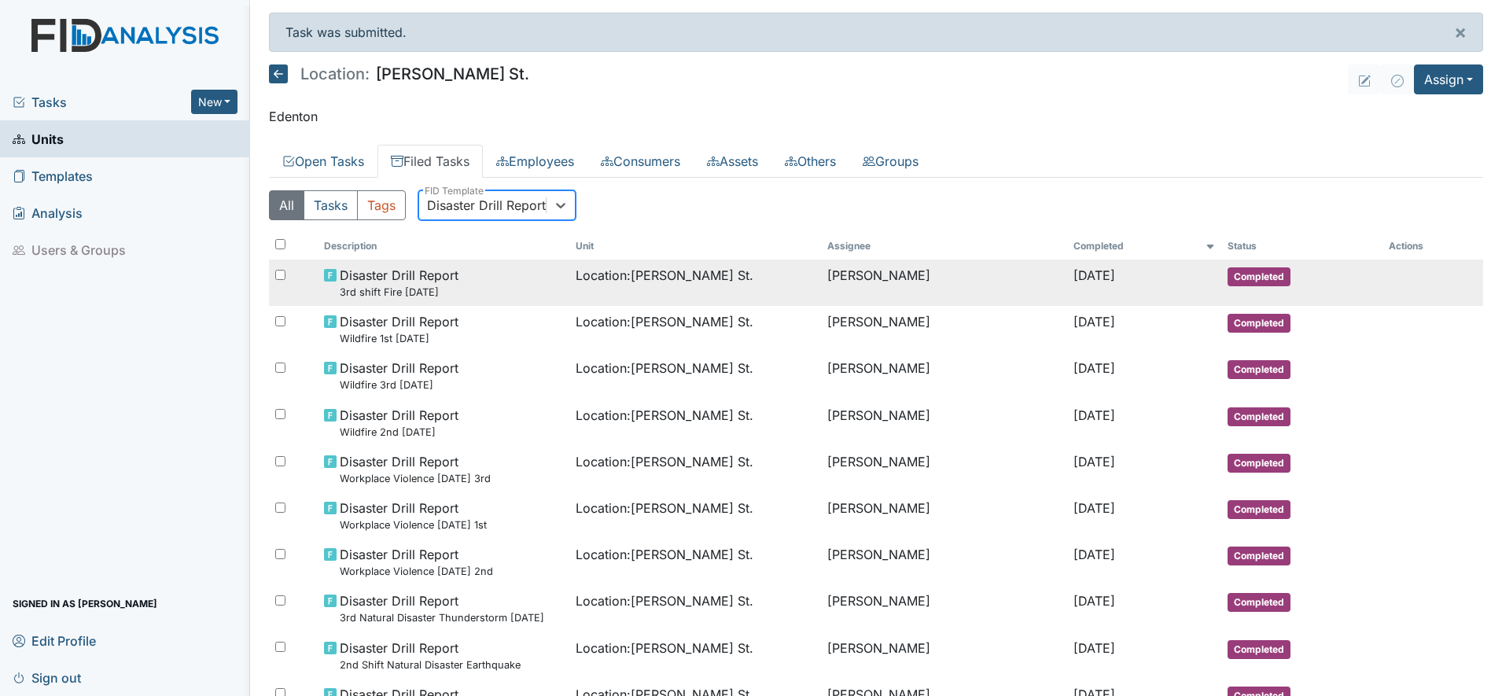
click at [393, 275] on span "Disaster Drill Report 3rd shift Fire [DATE]" at bounding box center [399, 283] width 119 height 34
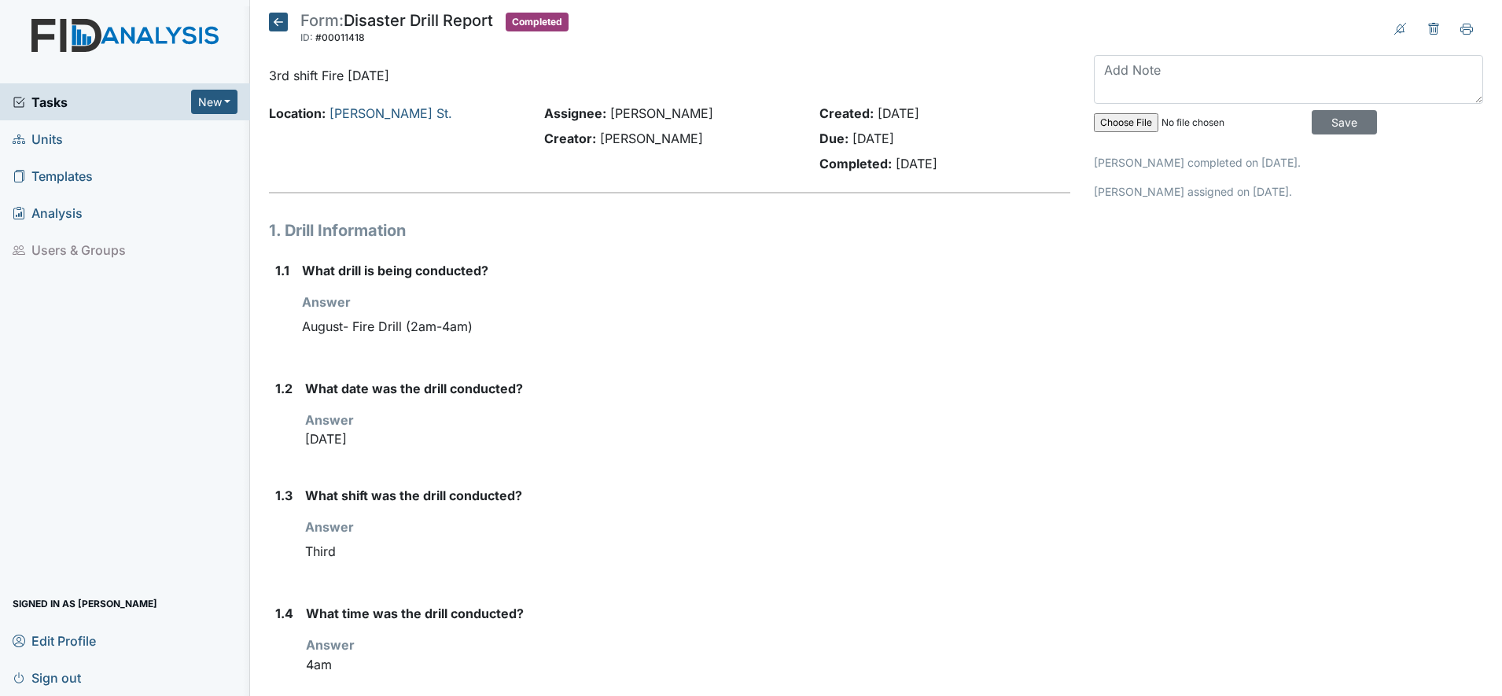
click at [278, 20] on icon at bounding box center [278, 22] width 19 height 19
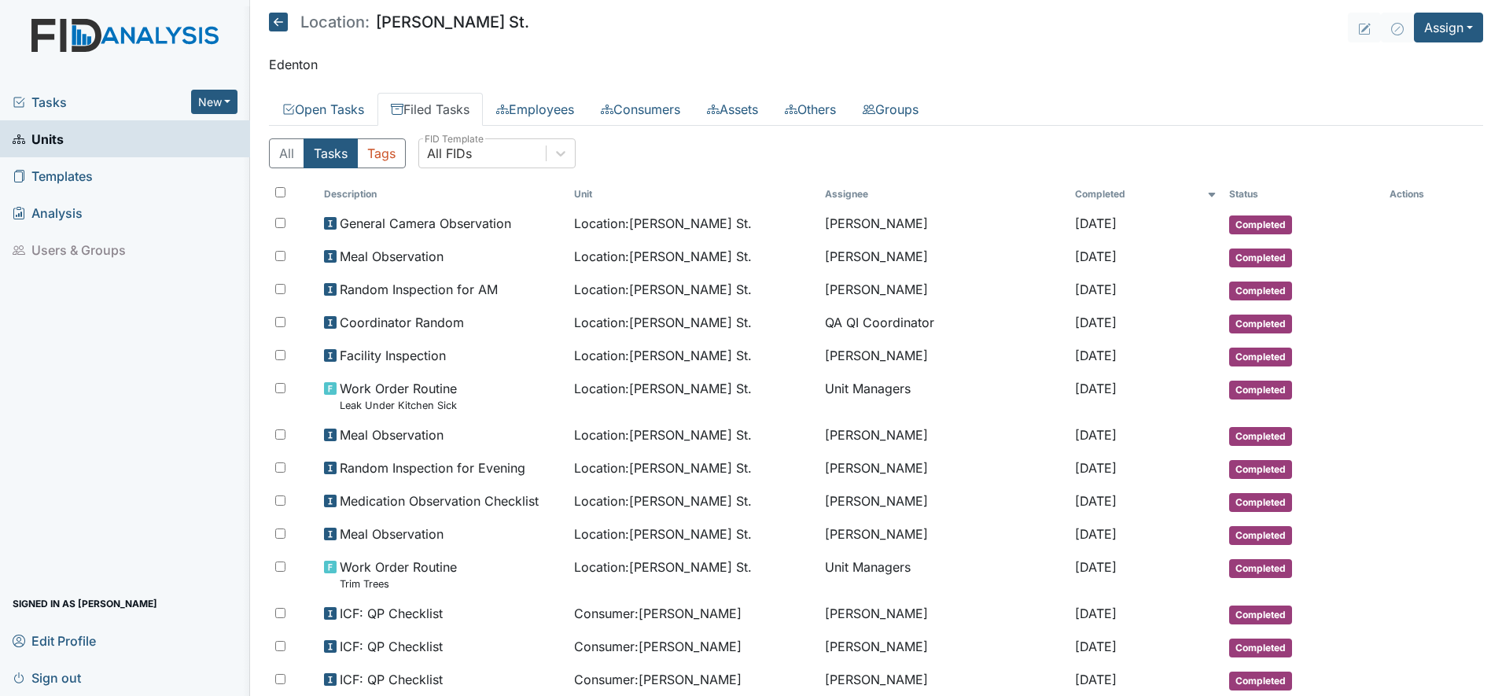
click at [278, 22] on icon at bounding box center [278, 22] width 19 height 19
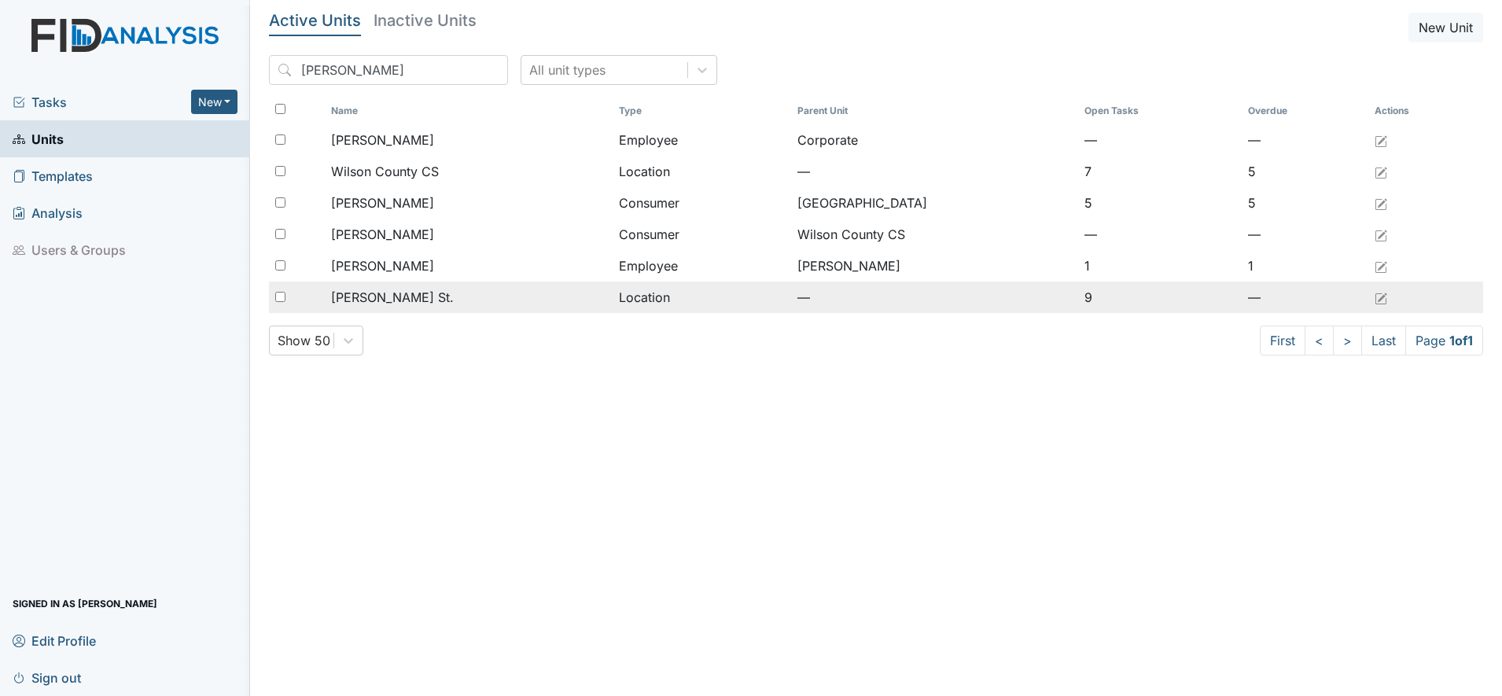
click at [365, 292] on span "[PERSON_NAME] St." at bounding box center [392, 297] width 123 height 19
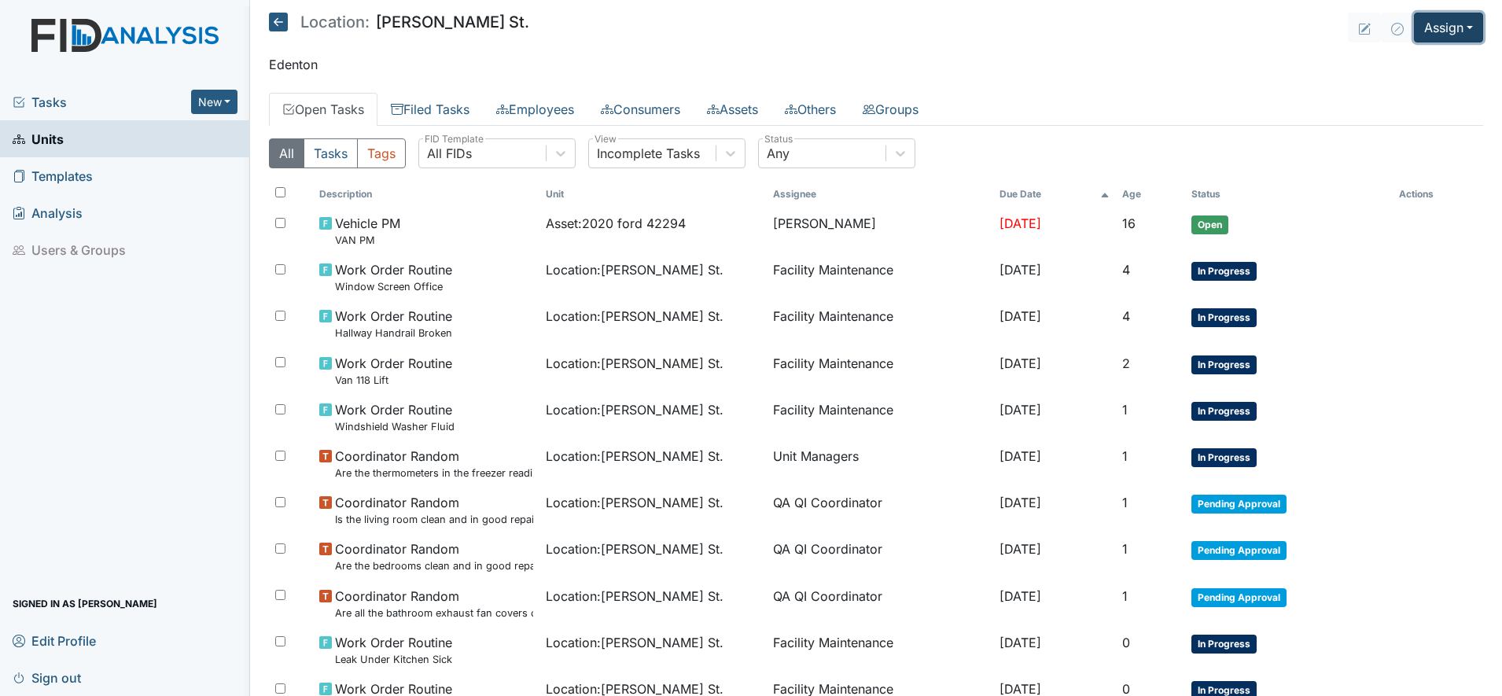
click at [1450, 26] on button "Assign" at bounding box center [1448, 28] width 69 height 30
click at [1399, 87] on link "Assign Inspection" at bounding box center [1411, 88] width 142 height 25
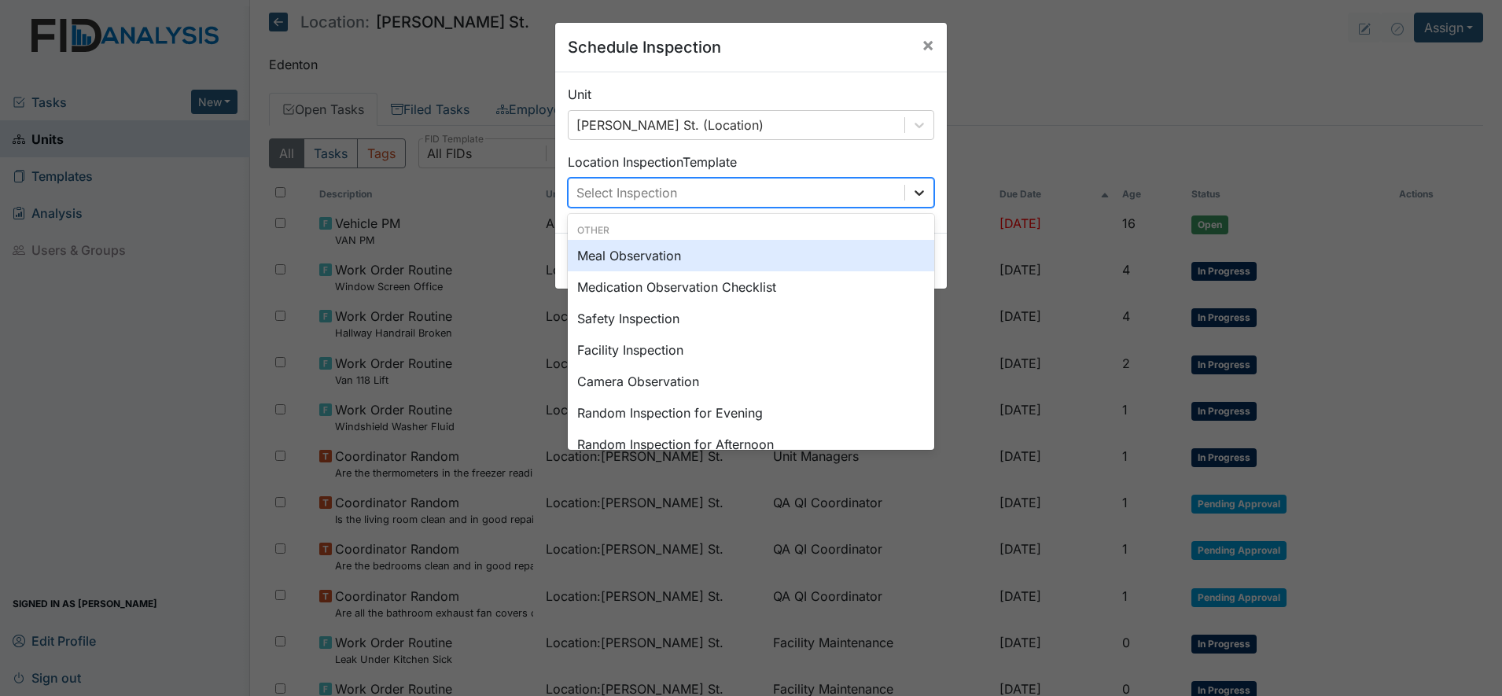
click at [915, 194] on icon at bounding box center [919, 193] width 9 height 6
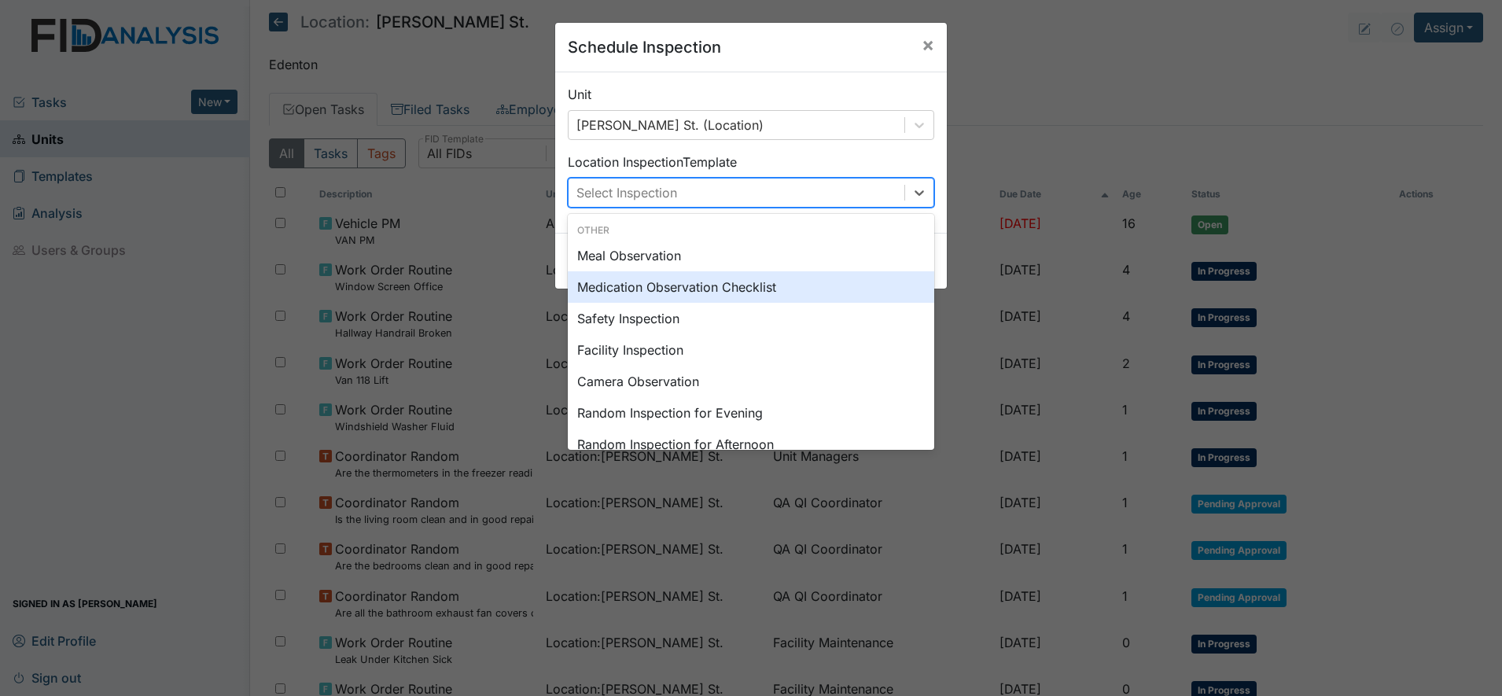
click at [672, 289] on div "Medication Observation Checklist" at bounding box center [751, 286] width 367 height 31
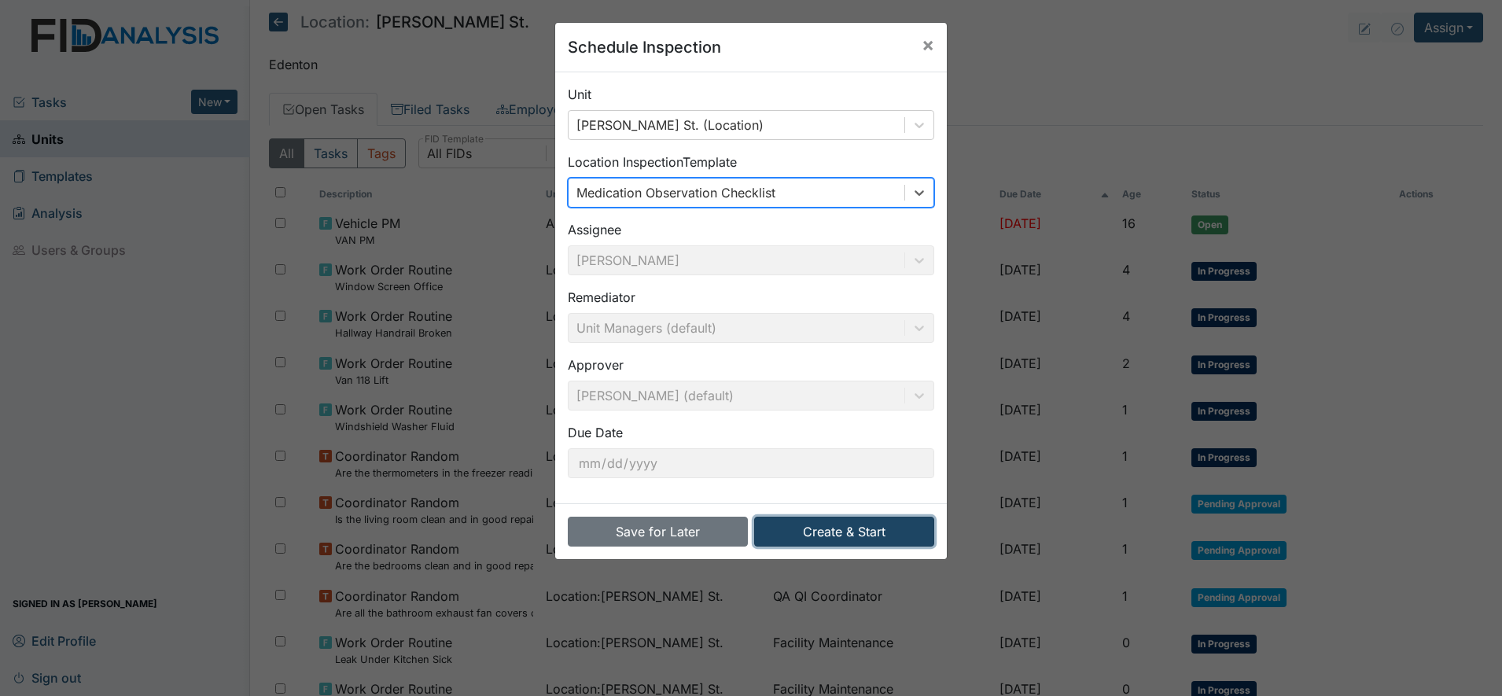
click at [831, 530] on button "Create & Start" at bounding box center [844, 532] width 180 height 30
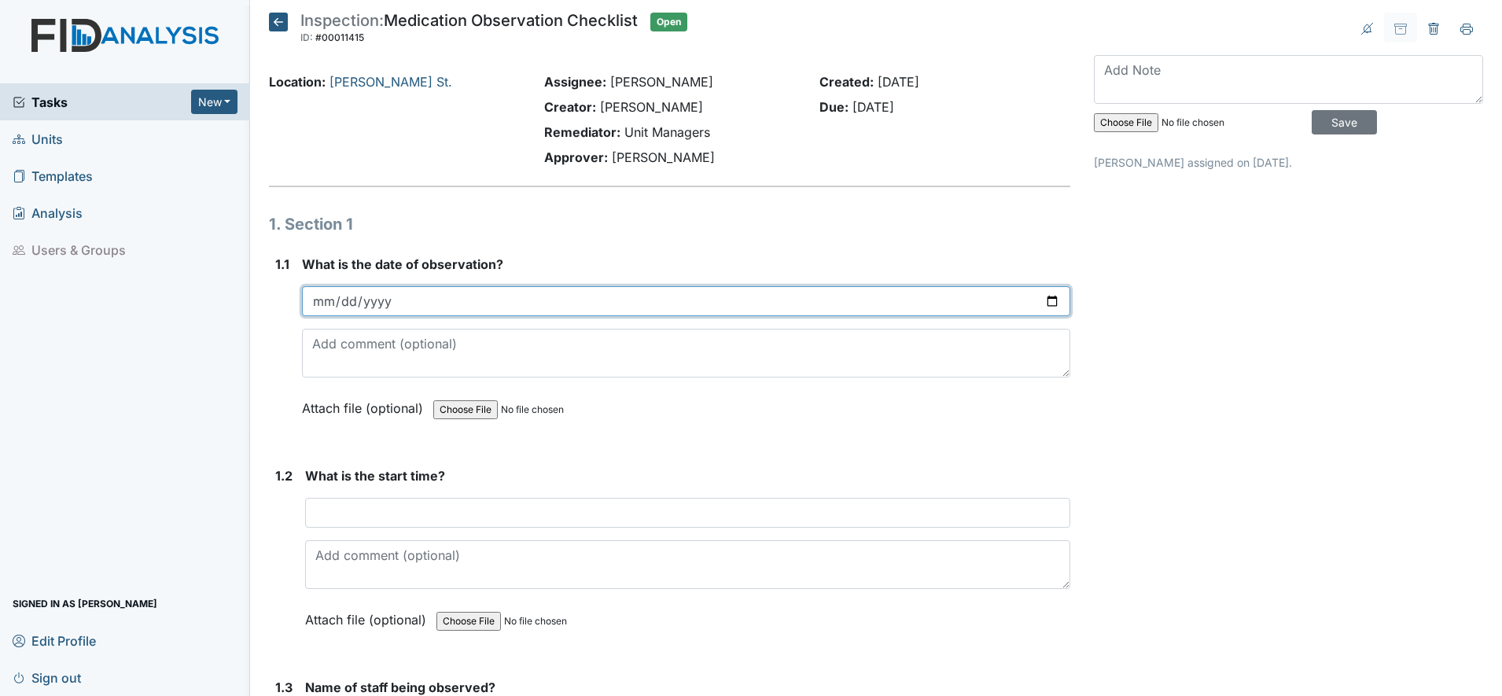
click at [333, 301] on input "date" at bounding box center [686, 301] width 769 height 30
click at [1042, 301] on input "date" at bounding box center [686, 301] width 769 height 30
type input "[DATE]"
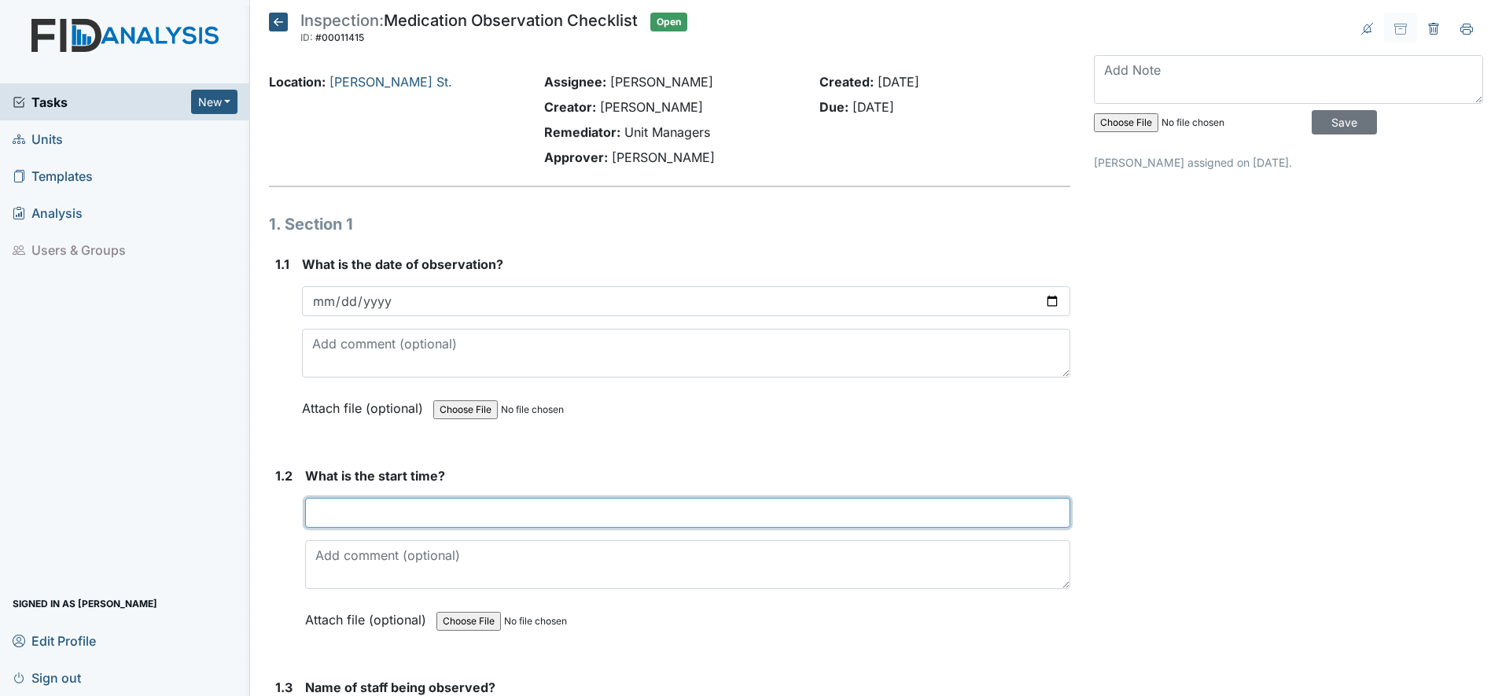
click at [330, 511] on input "text" at bounding box center [687, 513] width 765 height 30
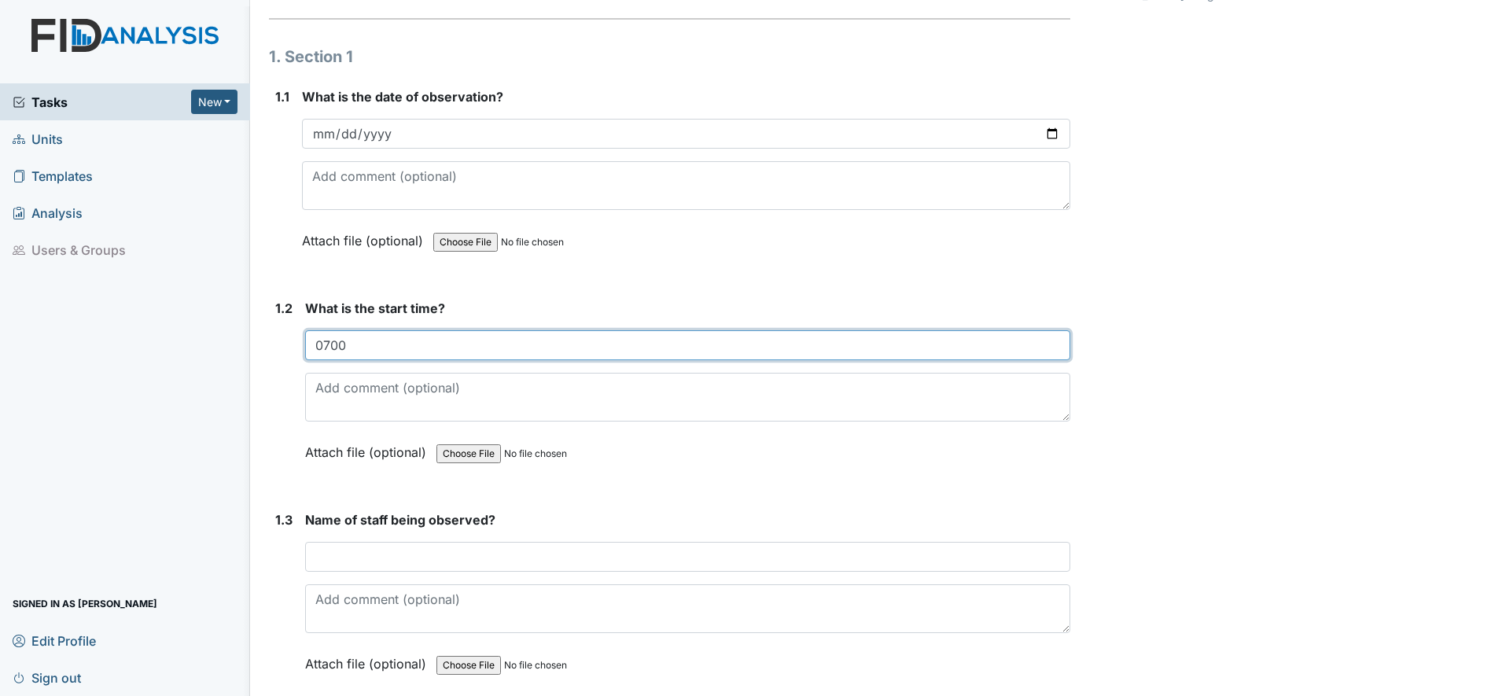
scroll to position [197, 0]
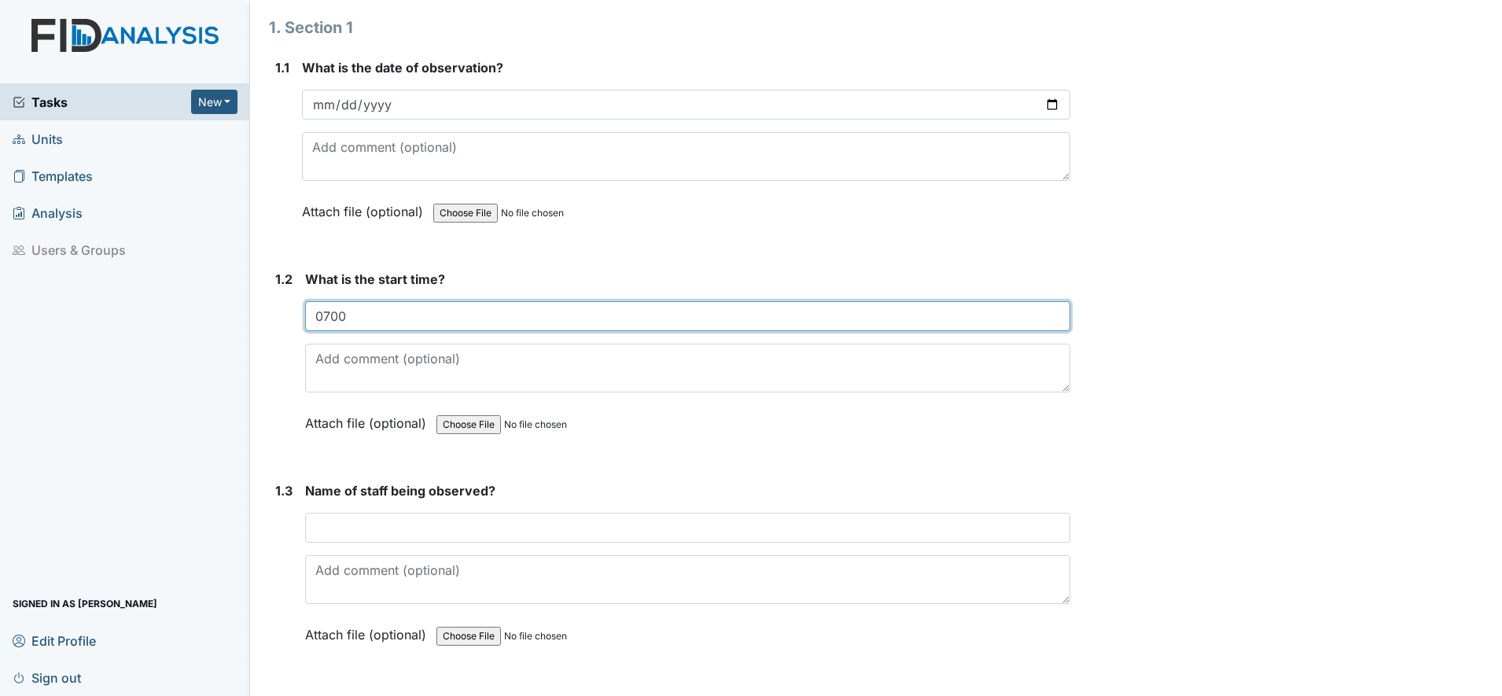
type input "0700"
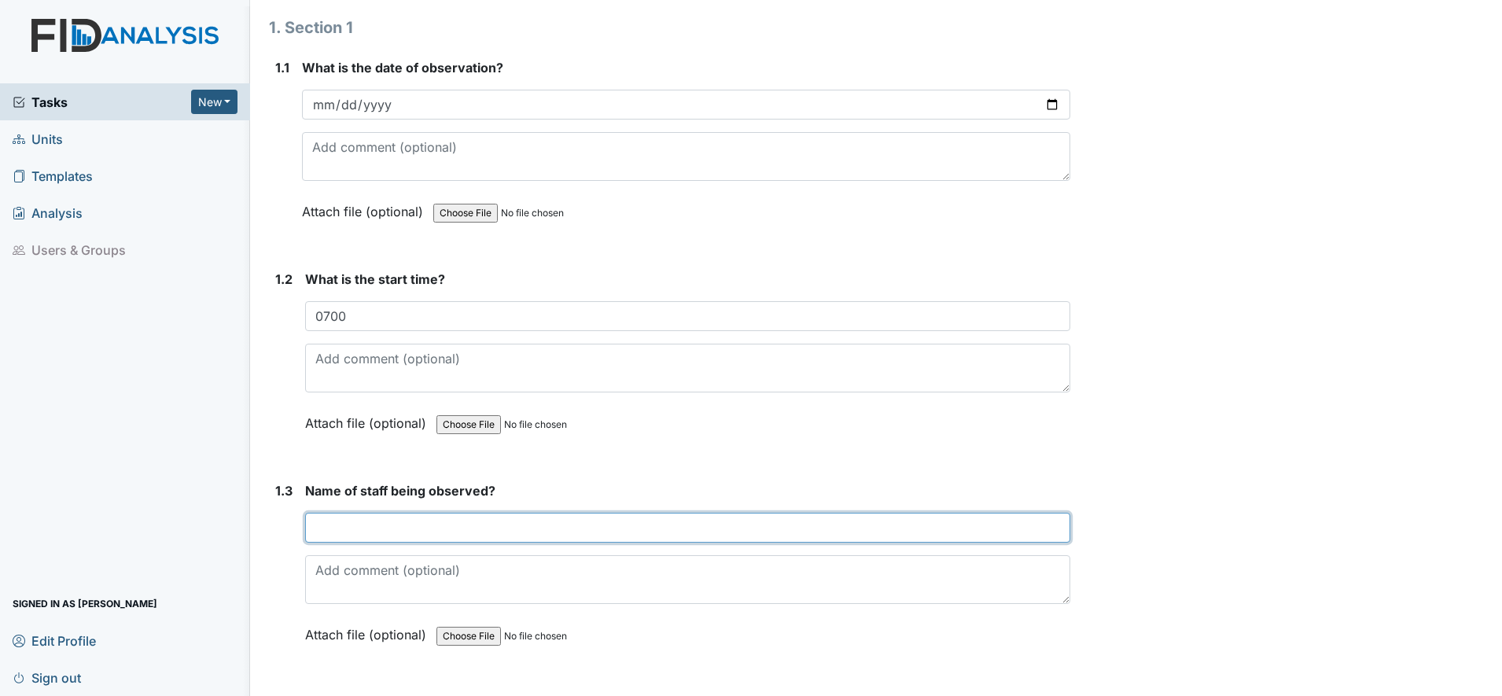
click at [356, 527] on input "text" at bounding box center [687, 528] width 765 height 30
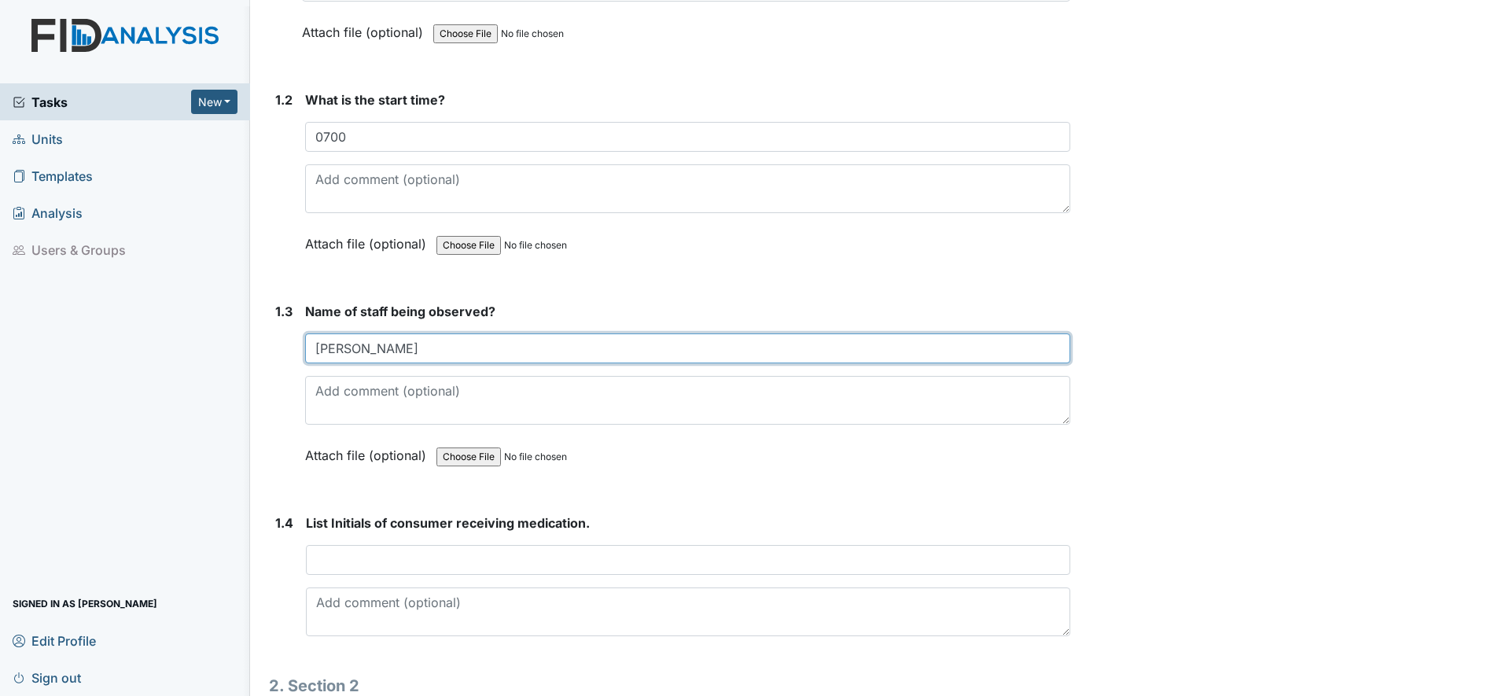
scroll to position [393, 0]
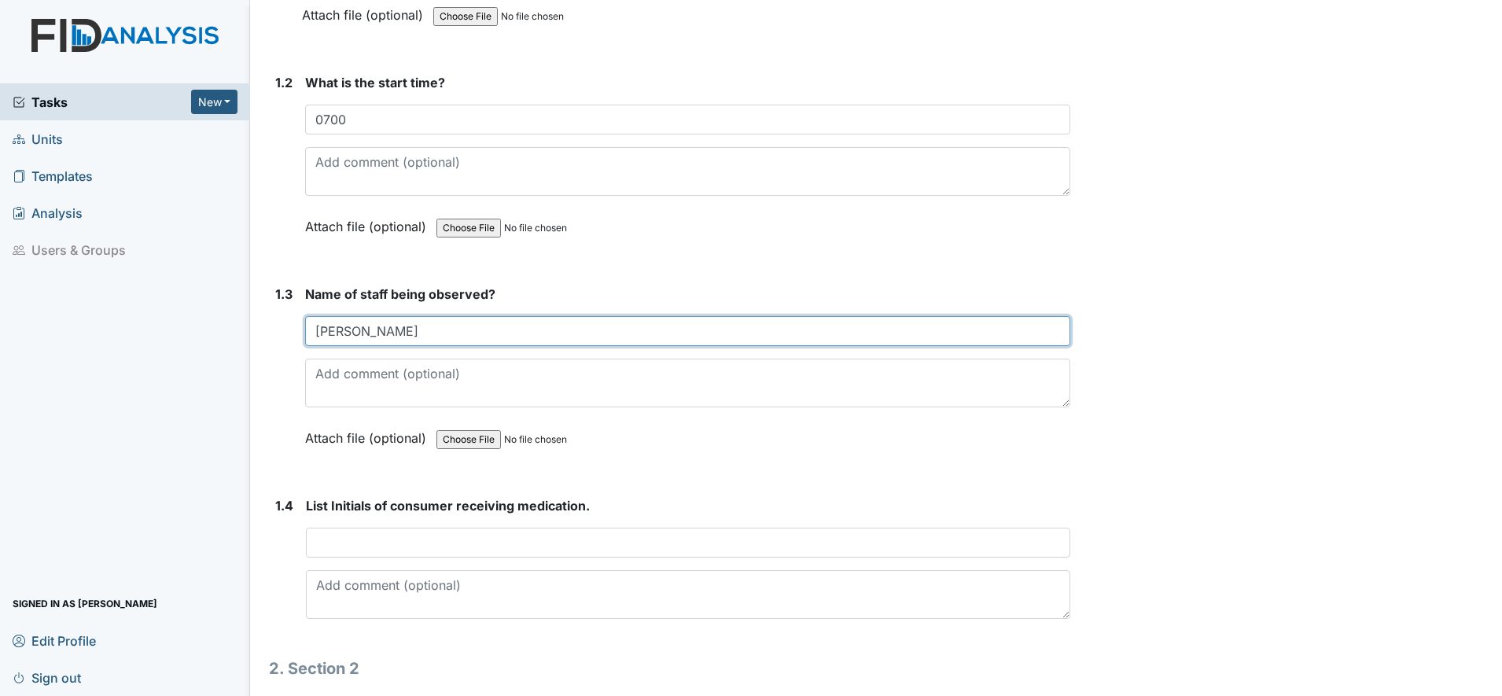
type input "Monique"
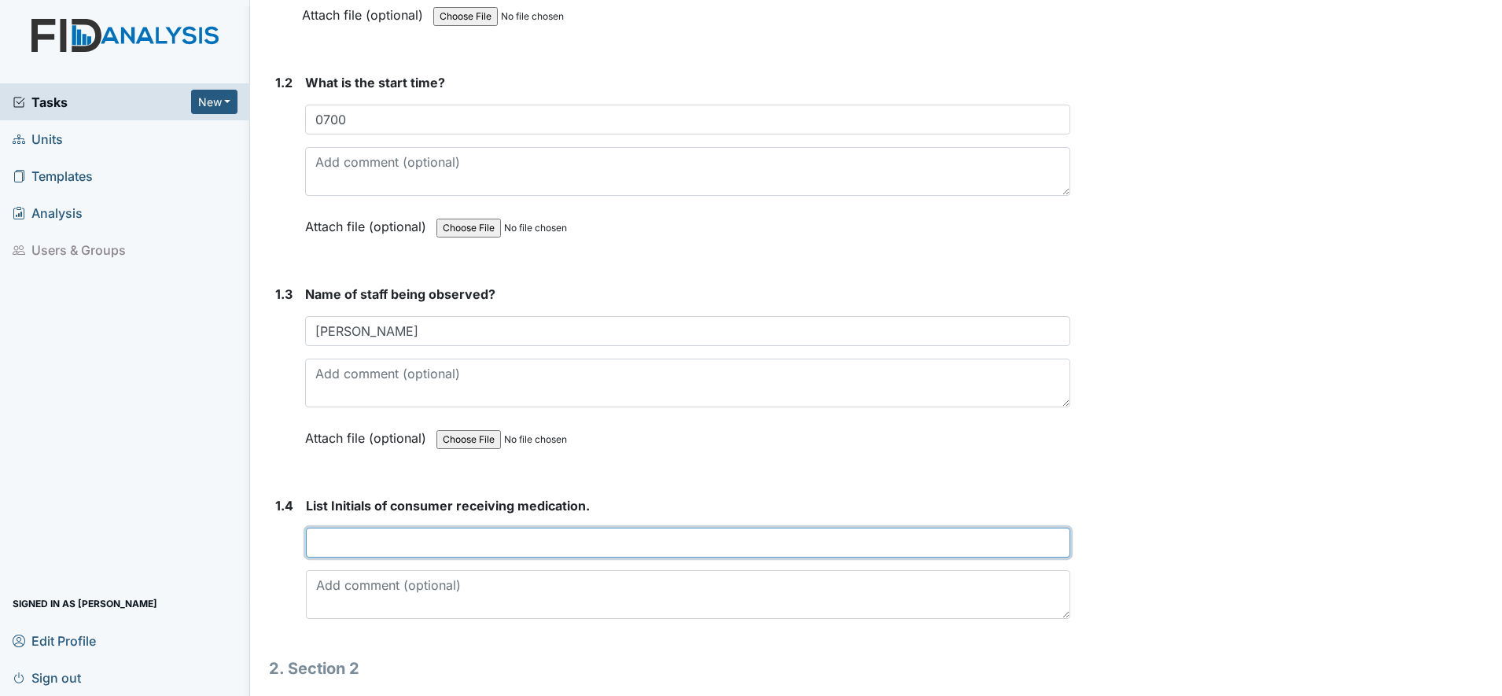
click at [353, 545] on input "text" at bounding box center [688, 543] width 765 height 30
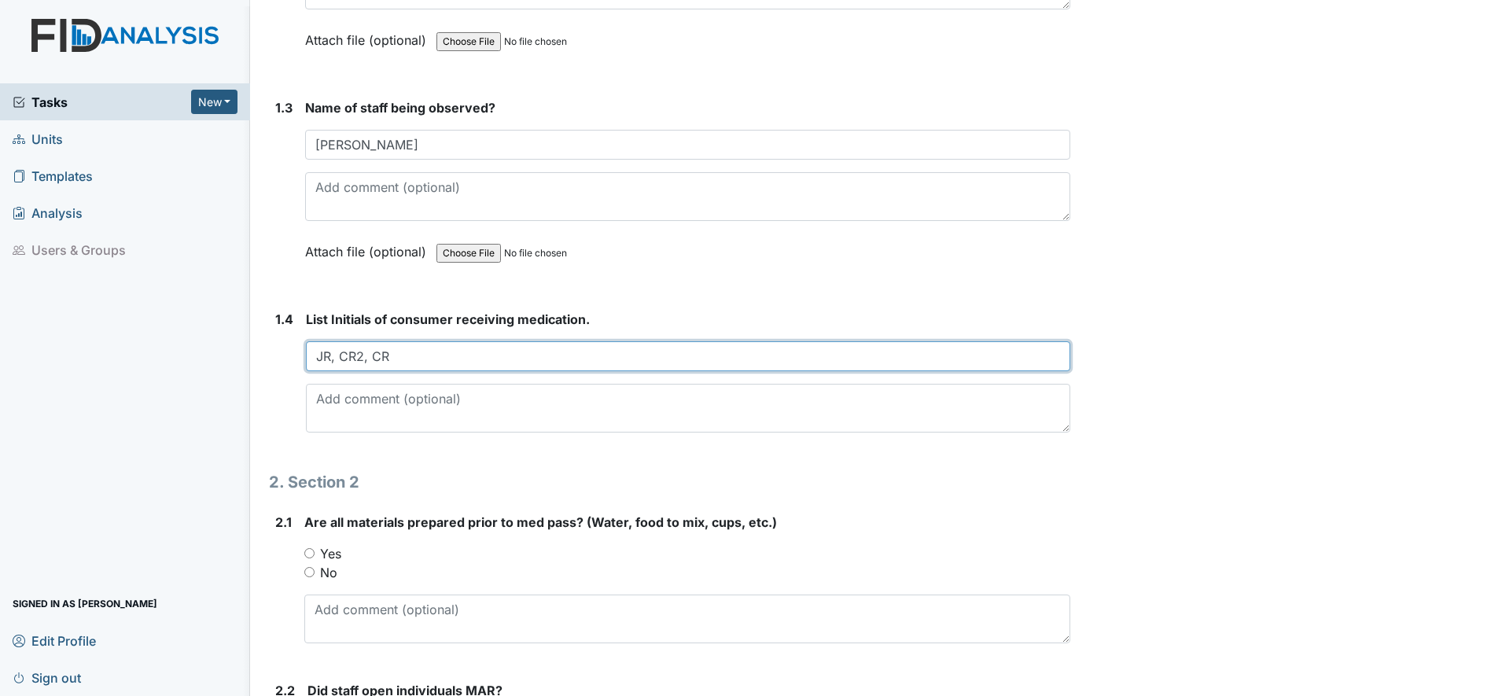
scroll to position [590, 0]
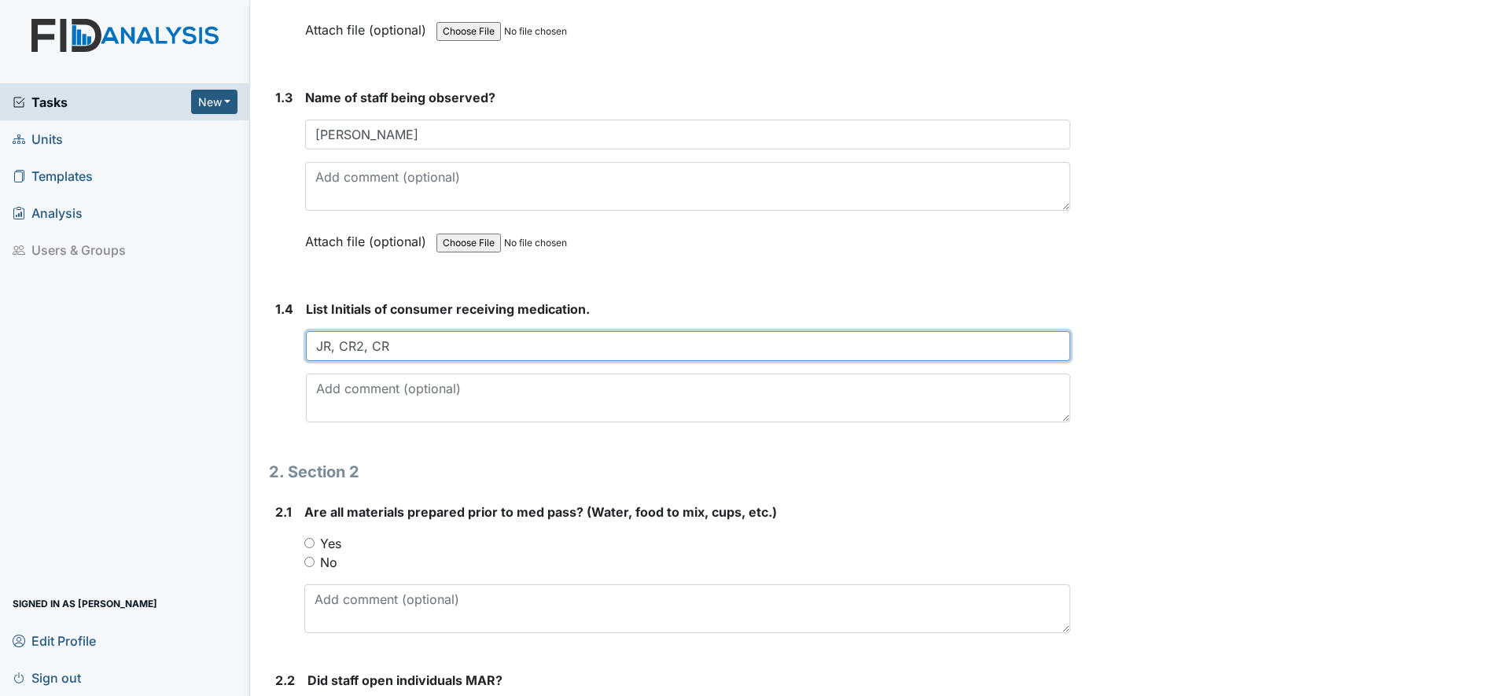
type input "JR, CR2, CR"
click at [310, 544] on input "Yes" at bounding box center [309, 543] width 10 height 10
radio input "true"
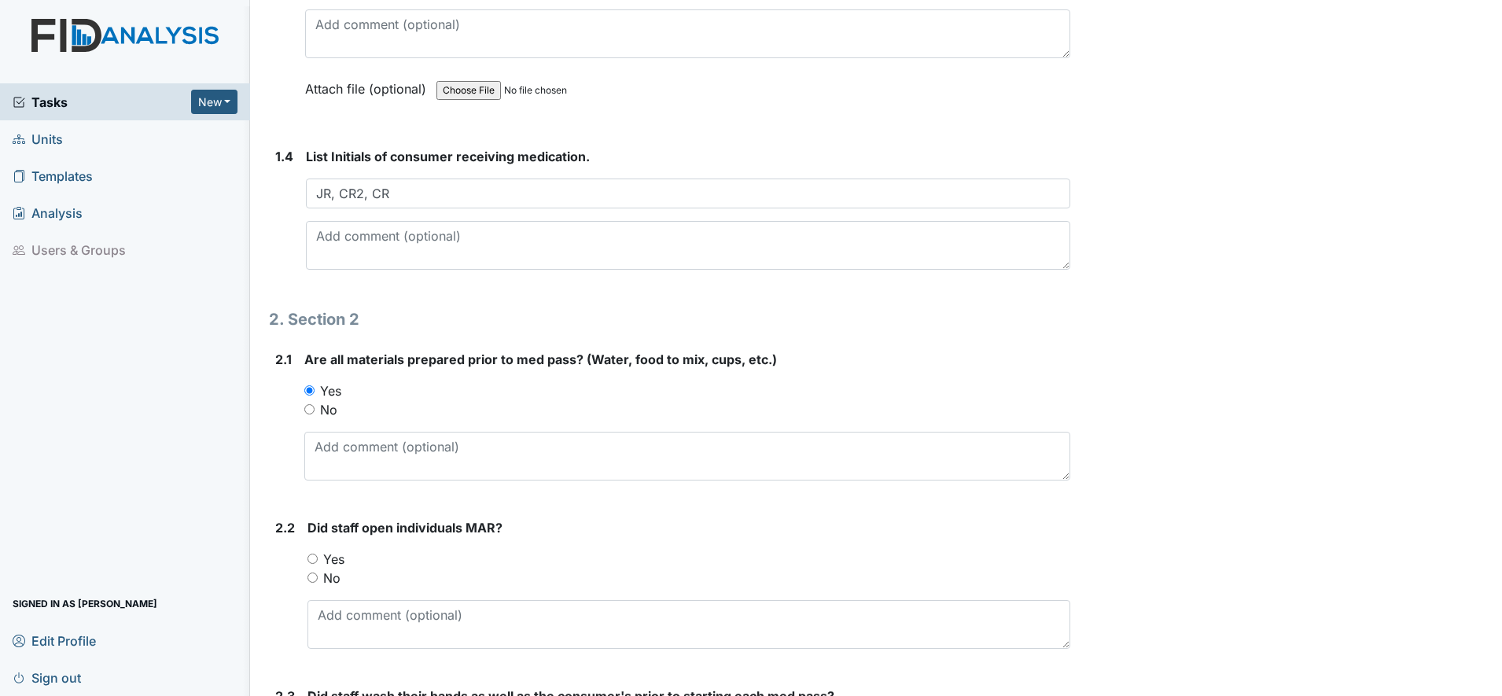
scroll to position [787, 0]
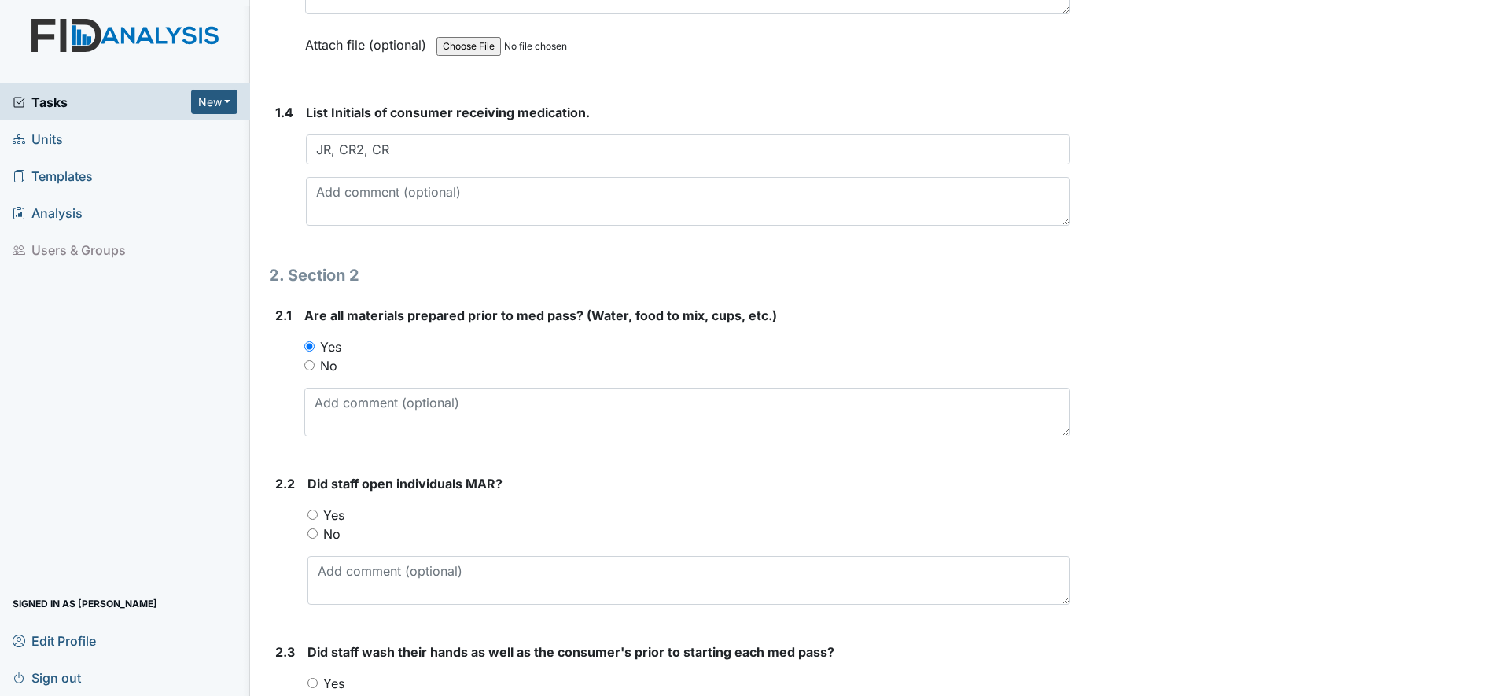
click at [313, 516] on input "Yes" at bounding box center [313, 515] width 10 height 10
radio input "true"
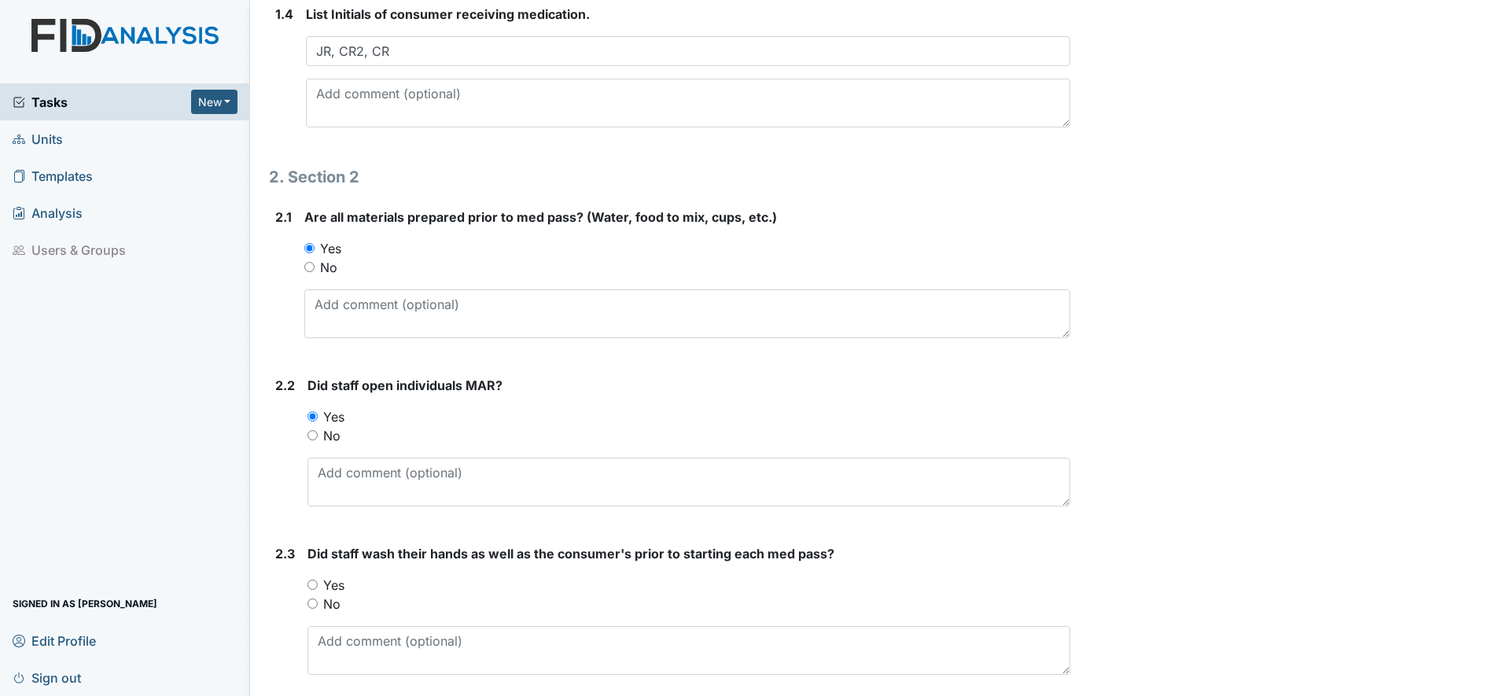
scroll to position [983, 0]
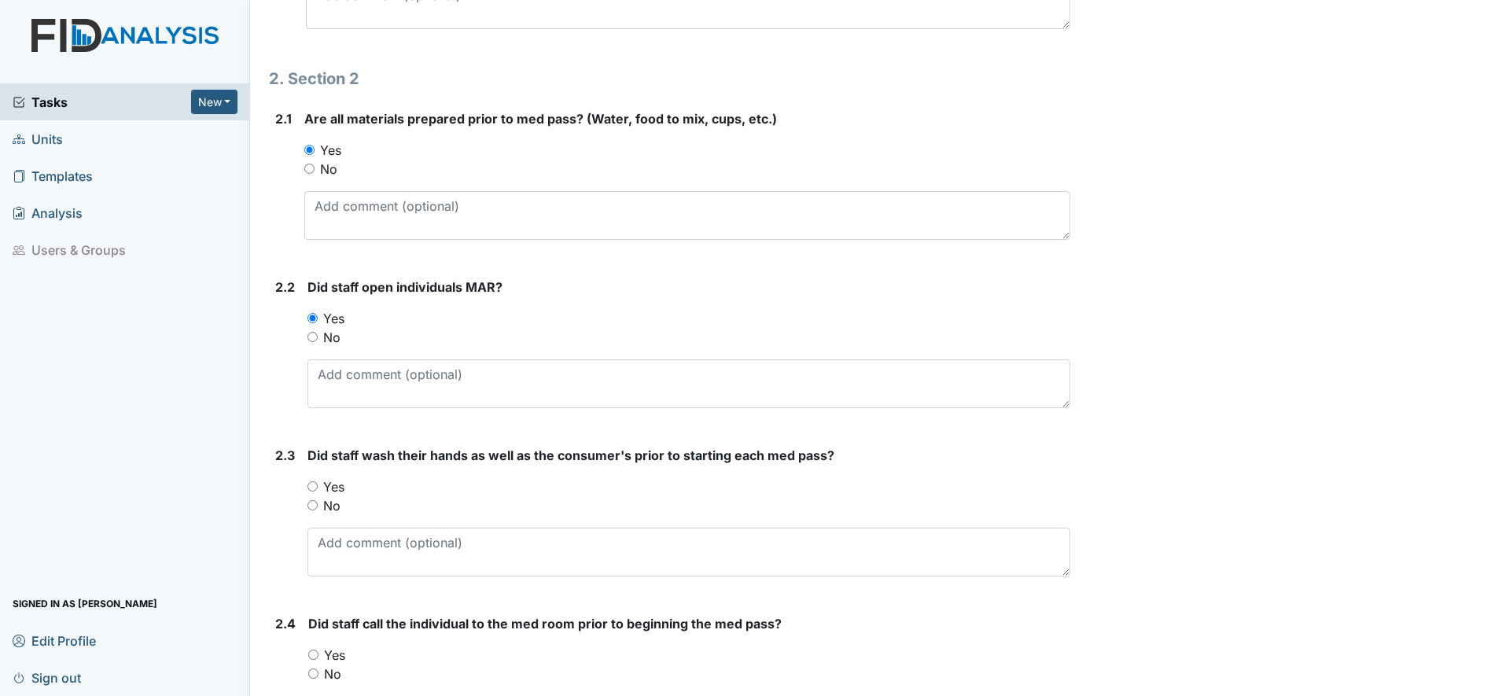
click at [315, 490] on input "Yes" at bounding box center [313, 486] width 10 height 10
radio input "true"
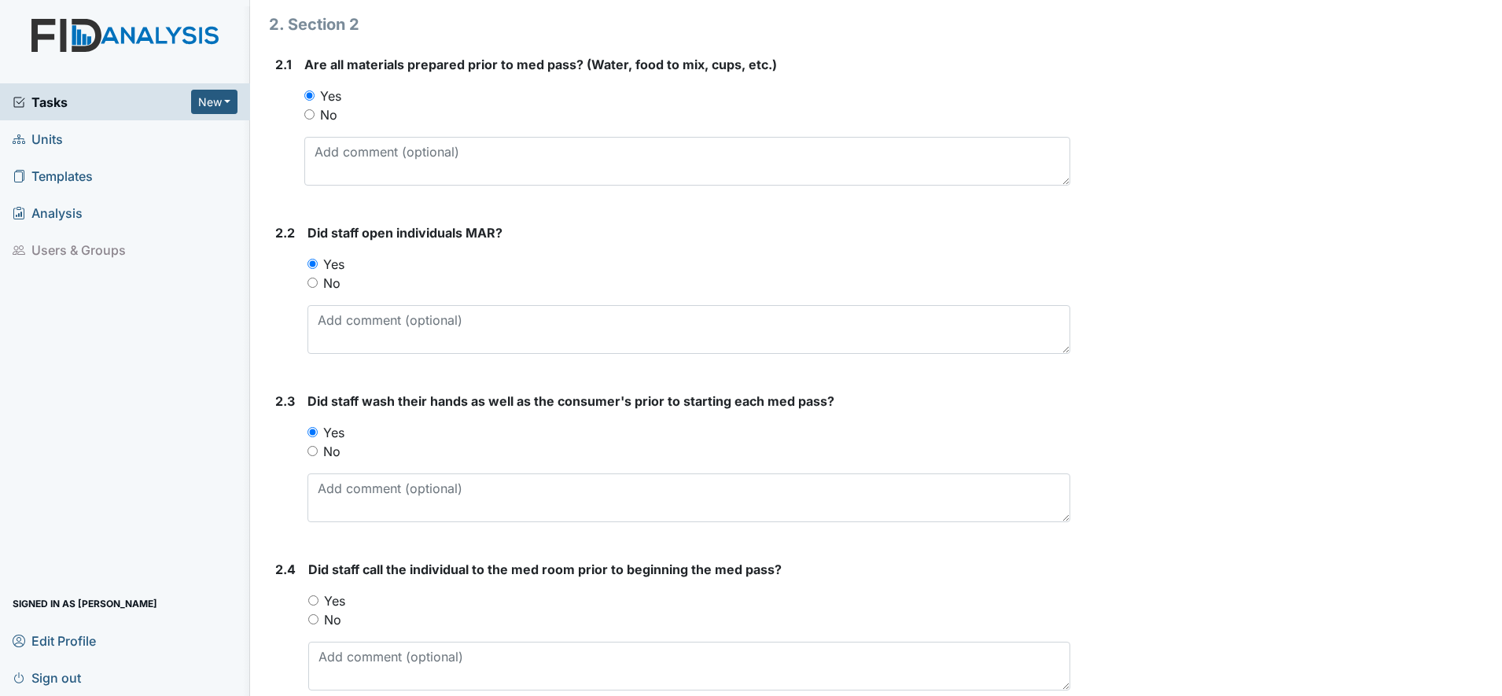
scroll to position [1082, 0]
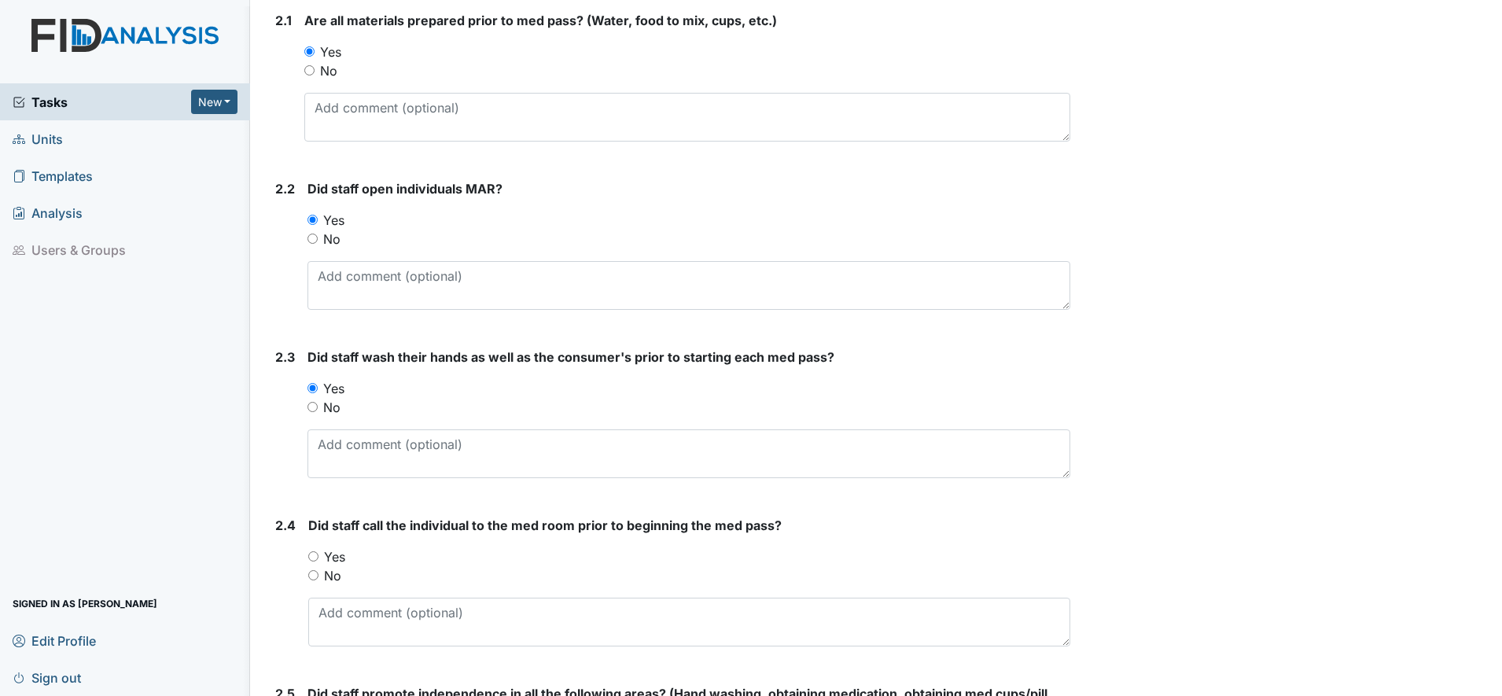
click at [315, 557] on input "Yes" at bounding box center [313, 556] width 10 height 10
radio input "true"
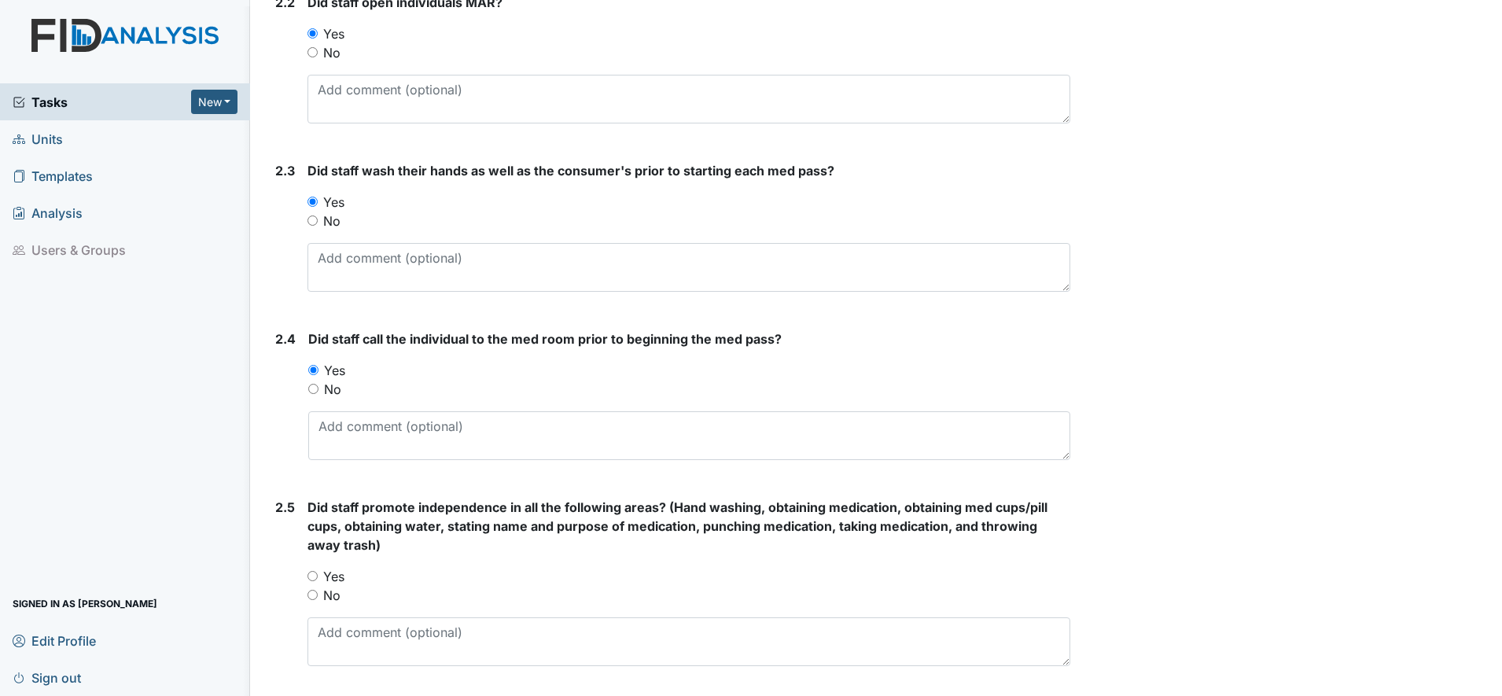
scroll to position [1278, 0]
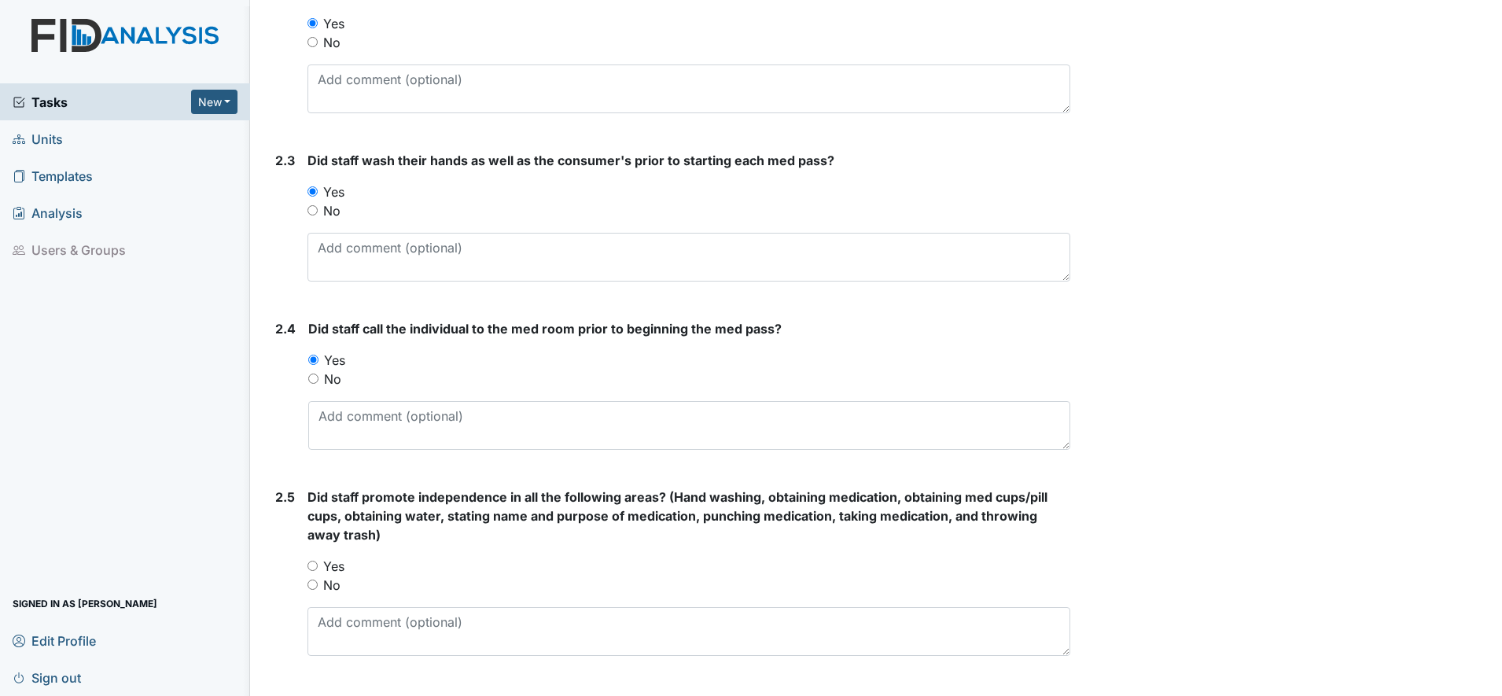
click at [313, 567] on input "Yes" at bounding box center [313, 566] width 10 height 10
radio input "true"
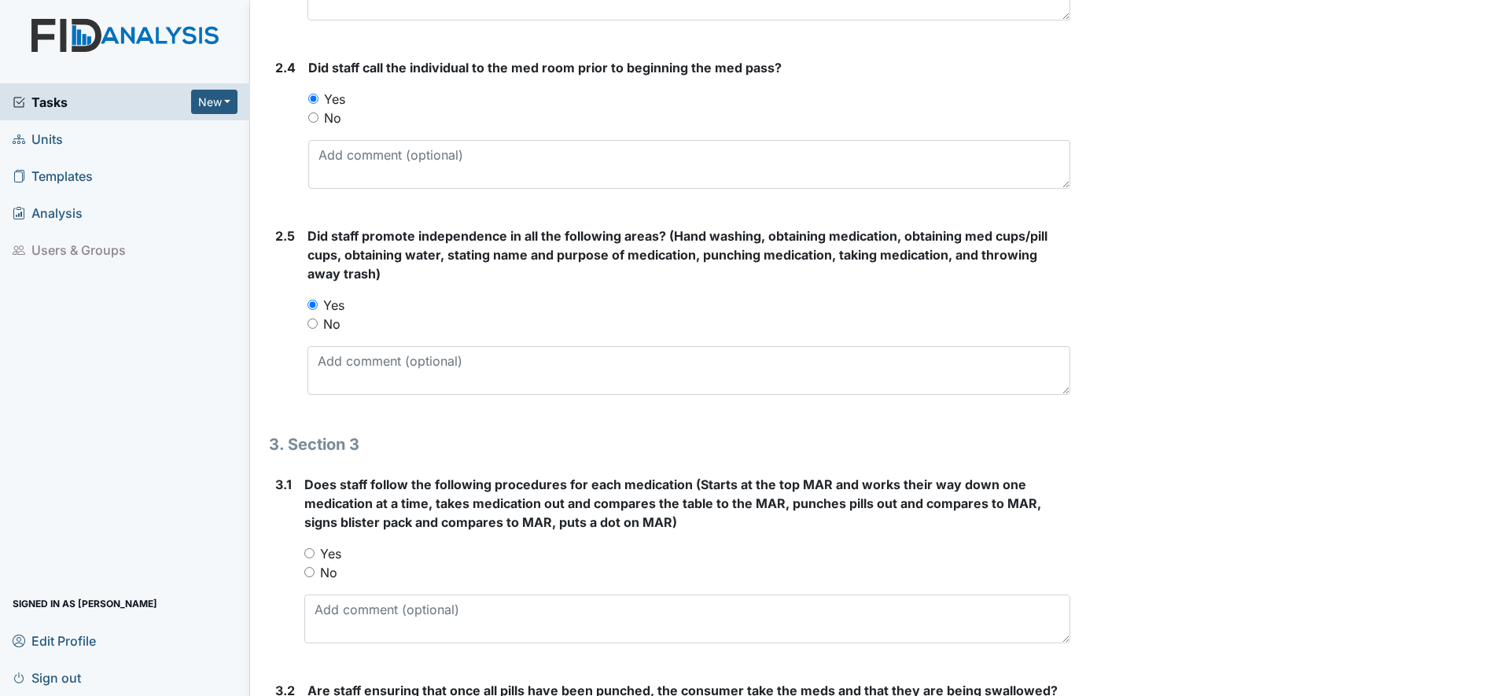
scroll to position [1573, 0]
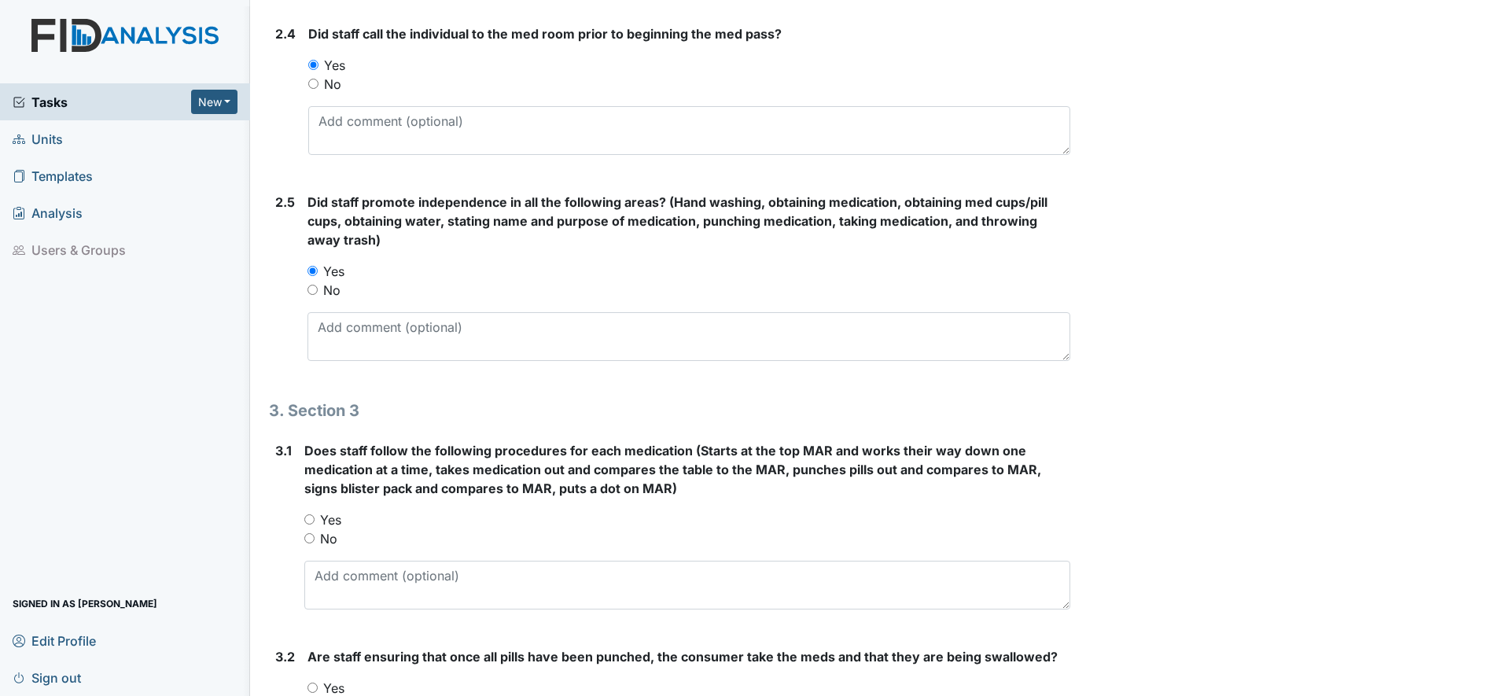
click at [312, 523] on input "Yes" at bounding box center [309, 519] width 10 height 10
radio input "true"
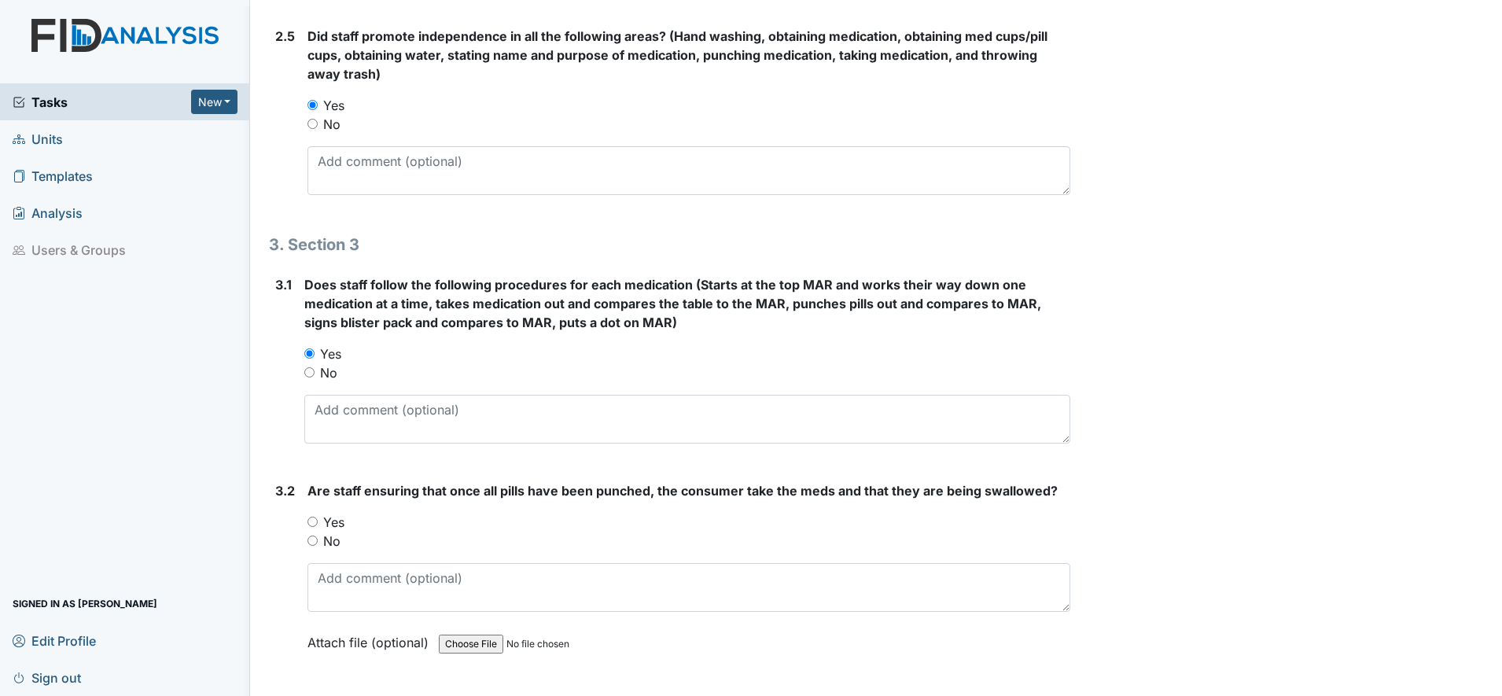
scroll to position [1770, 0]
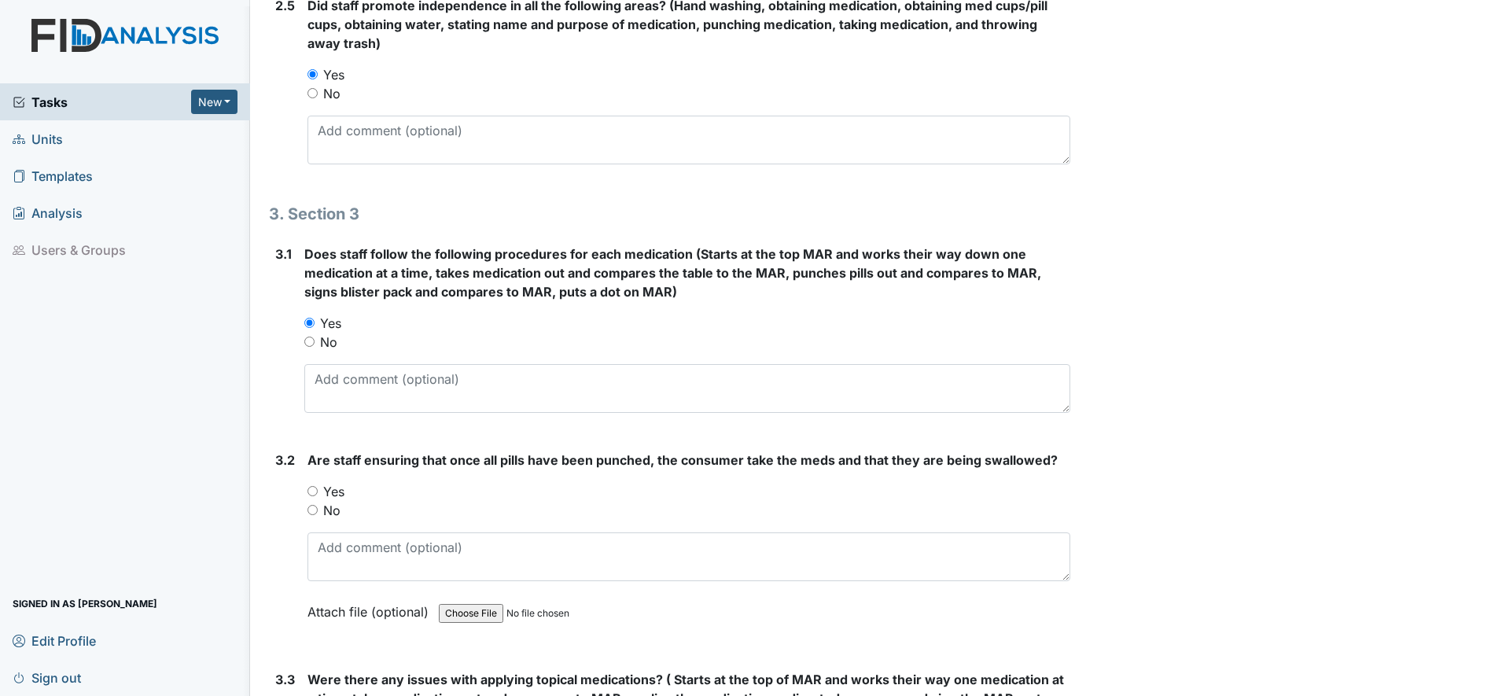
click at [310, 492] on input "Yes" at bounding box center [313, 491] width 10 height 10
radio input "true"
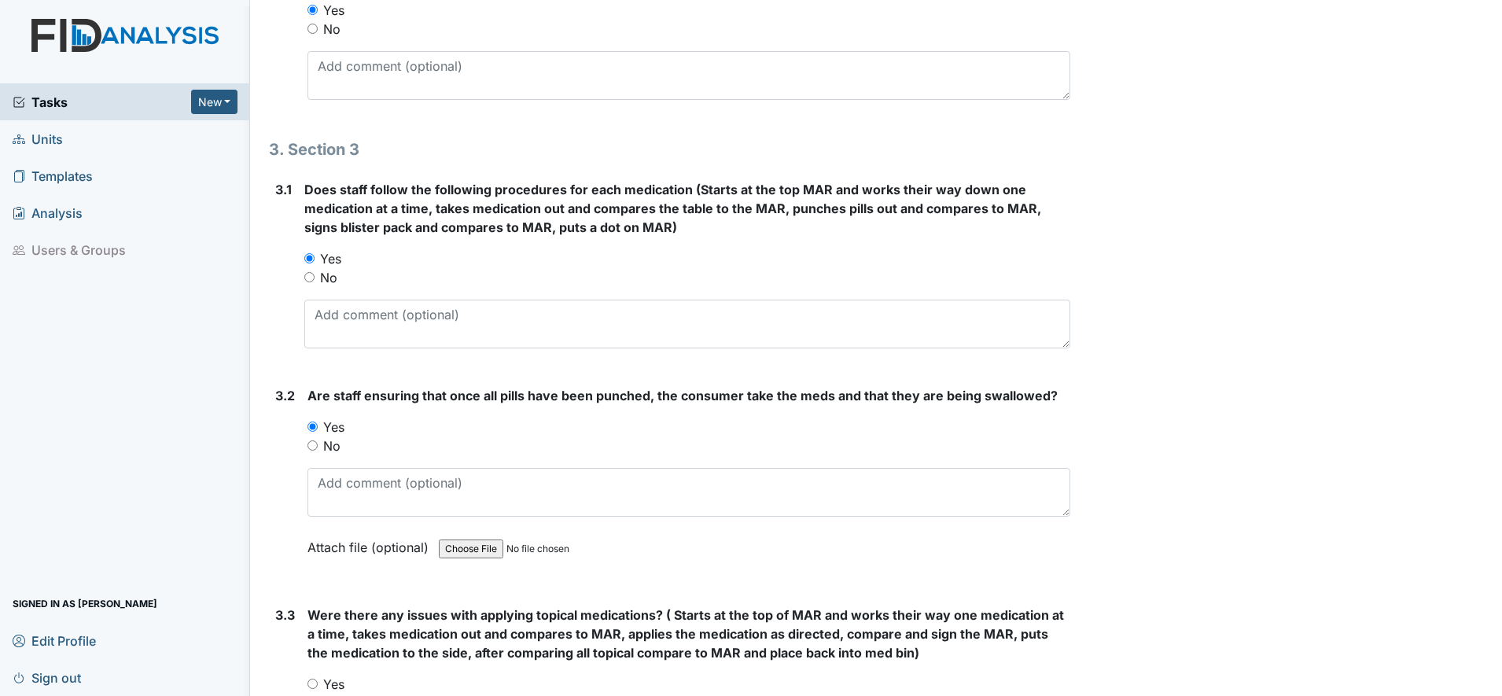
scroll to position [1868, 0]
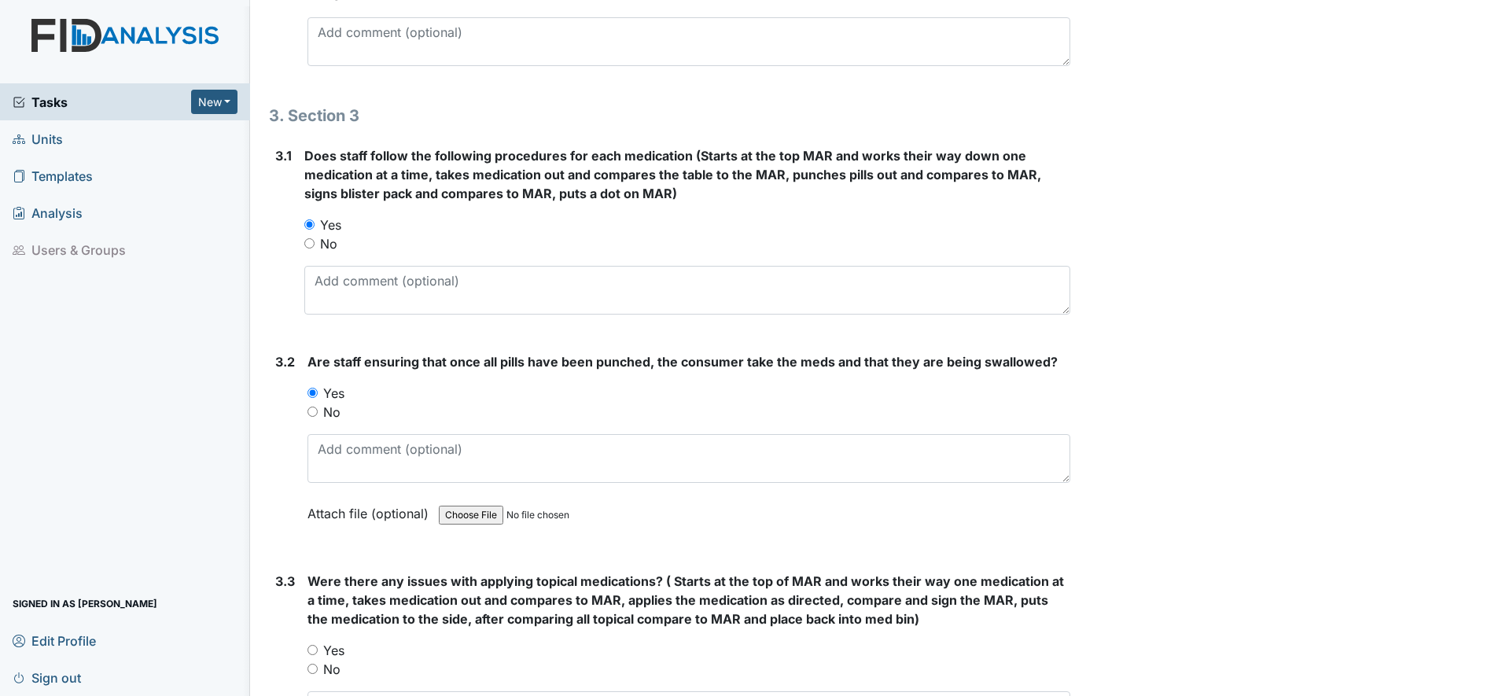
click at [312, 669] on input "No" at bounding box center [313, 669] width 10 height 10
radio input "true"
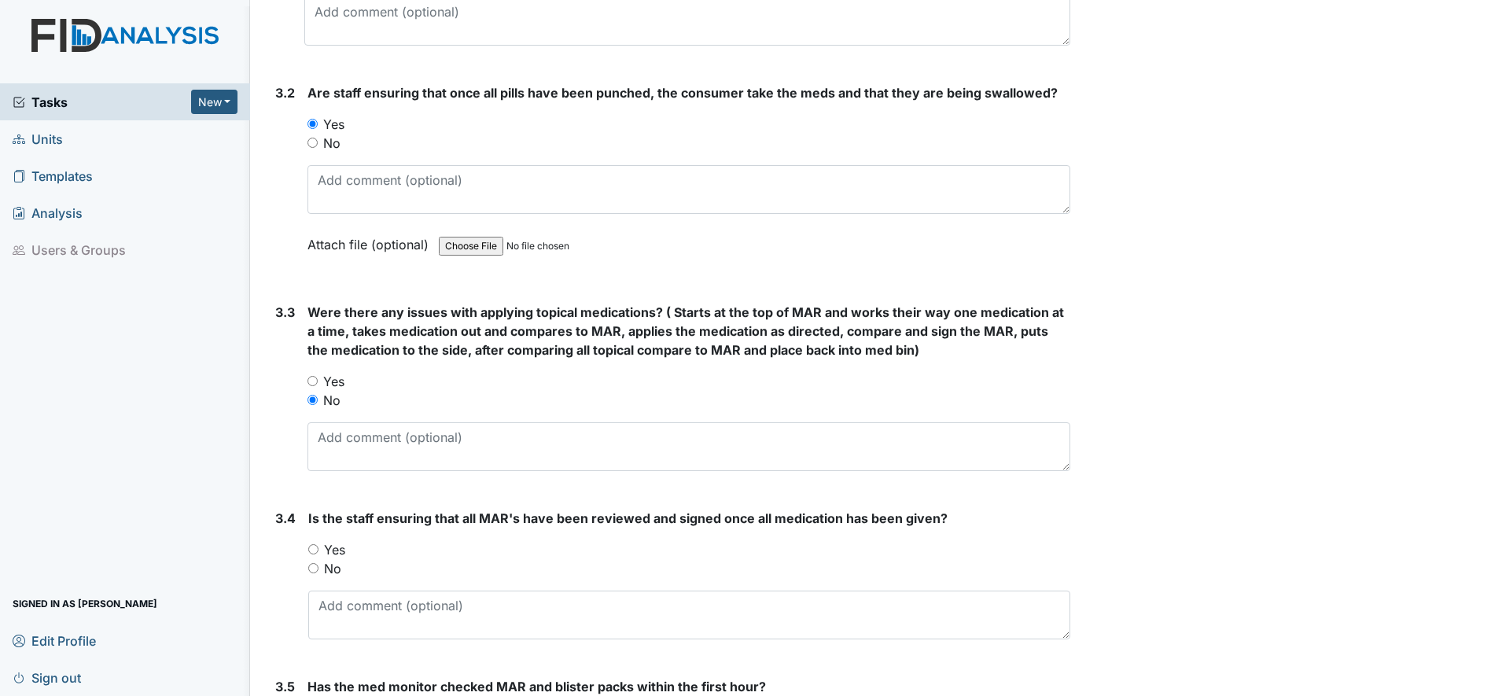
scroll to position [2163, 0]
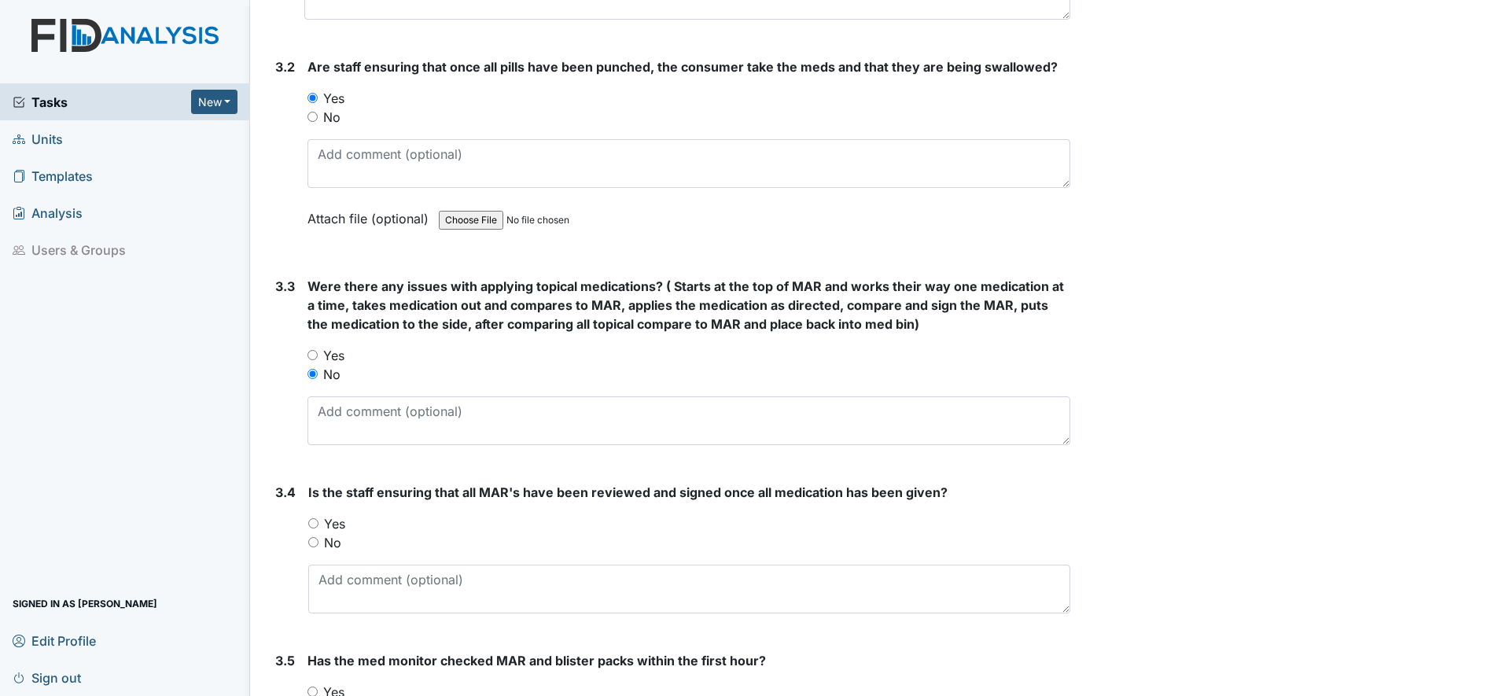
click at [314, 522] on input "Yes" at bounding box center [313, 523] width 10 height 10
radio input "true"
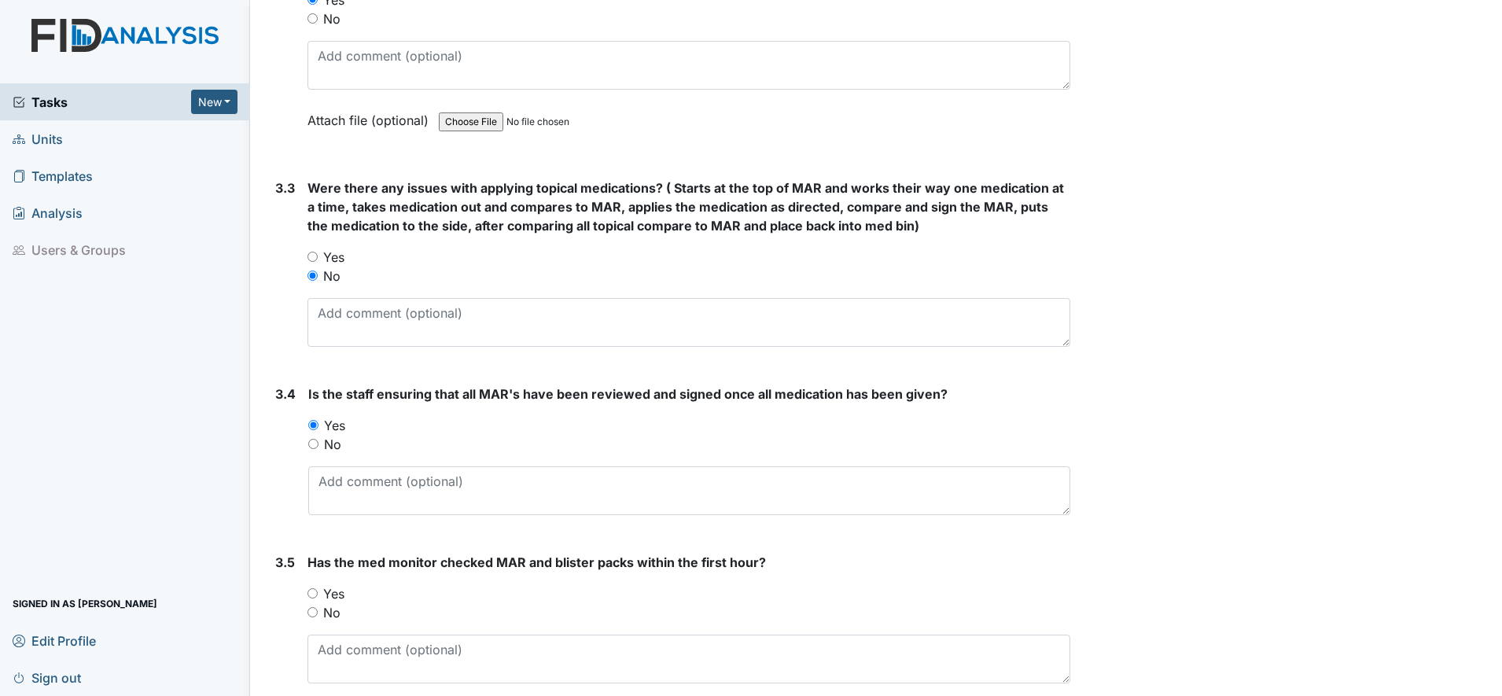
click at [315, 595] on input "Yes" at bounding box center [313, 593] width 10 height 10
radio input "true"
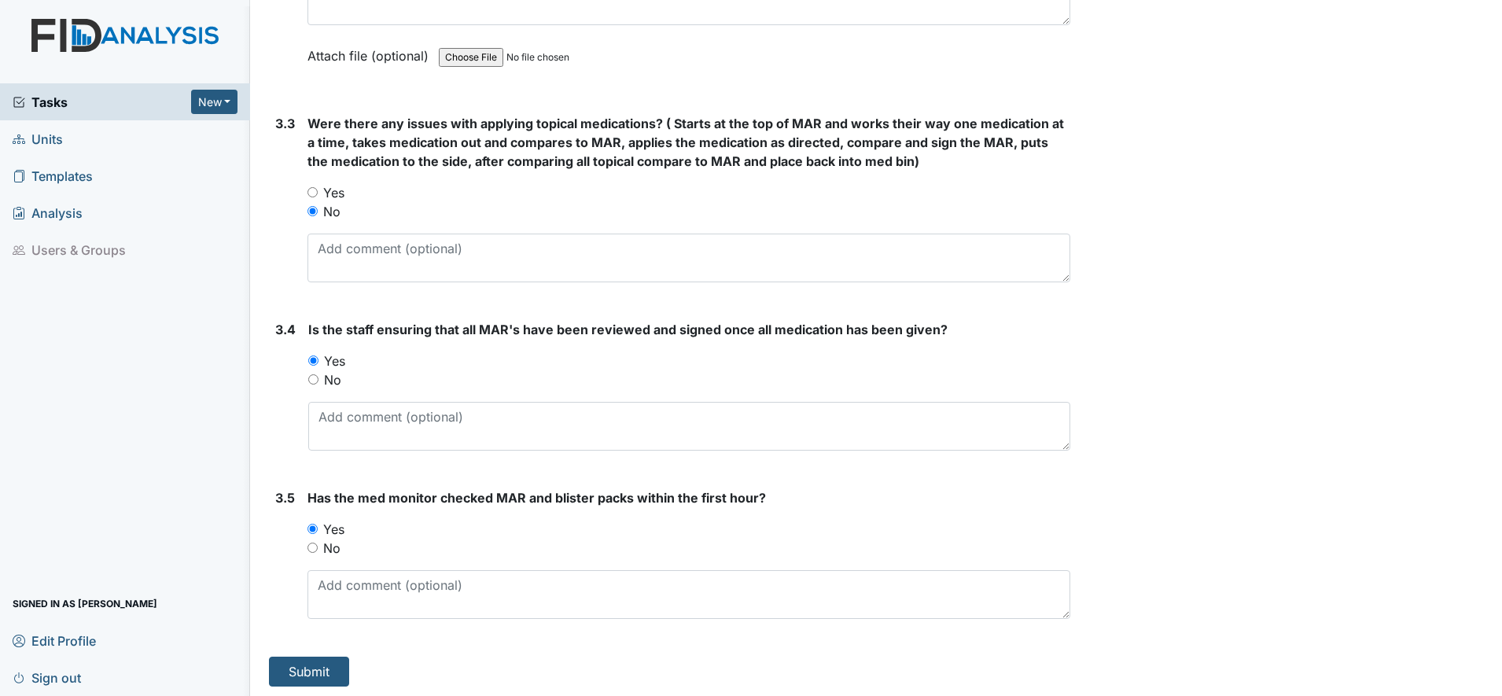
scroll to position [2329, 0]
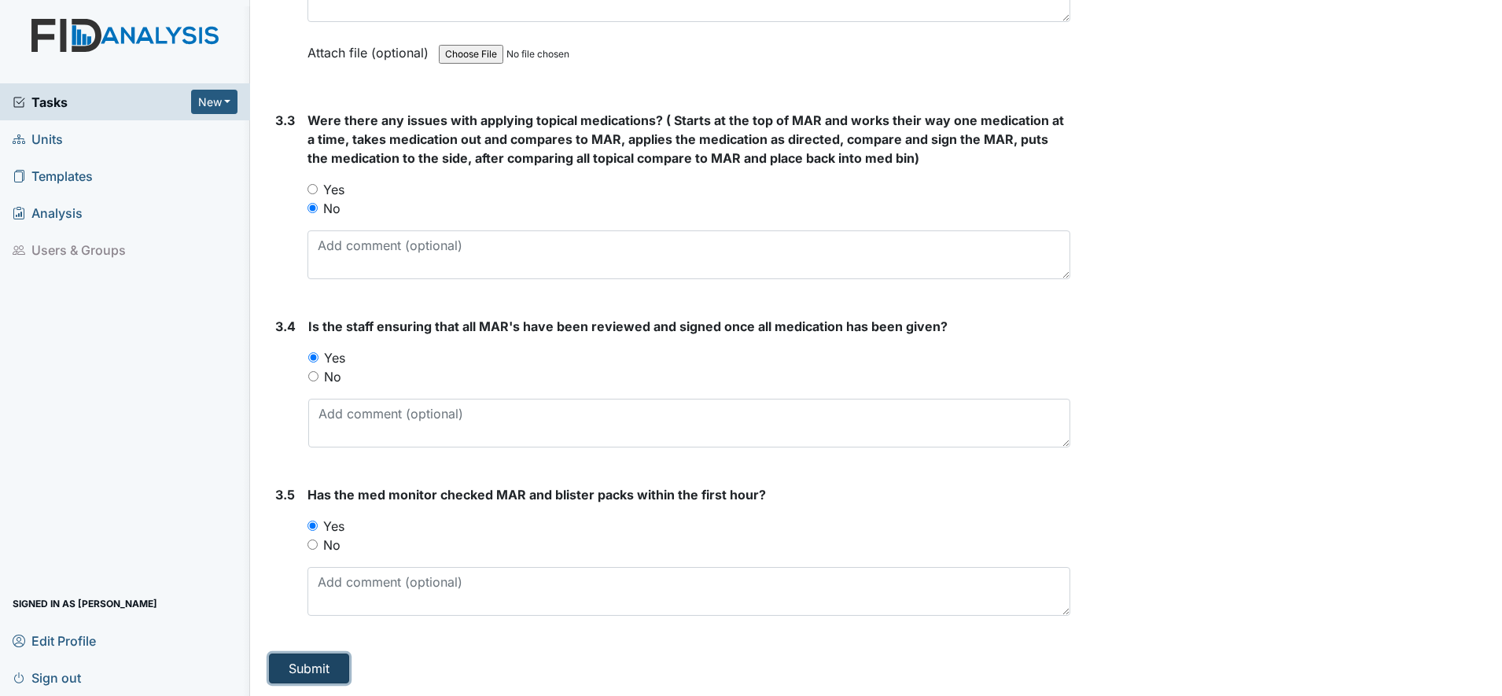
click at [320, 669] on button "Submit" at bounding box center [309, 669] width 80 height 30
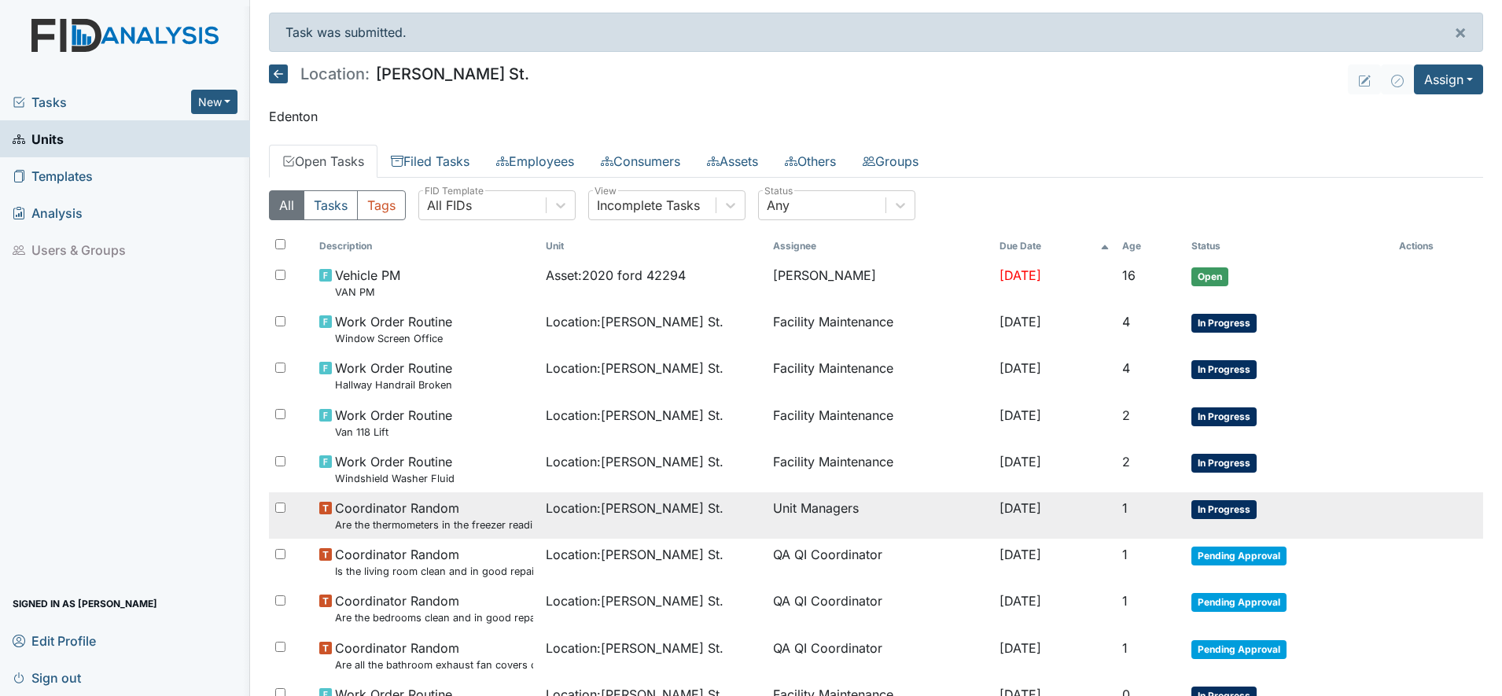
click at [449, 525] on small "Are the thermometers in the freezer reading between 0 degrees and 10 degrees?" at bounding box center [434, 525] width 198 height 15
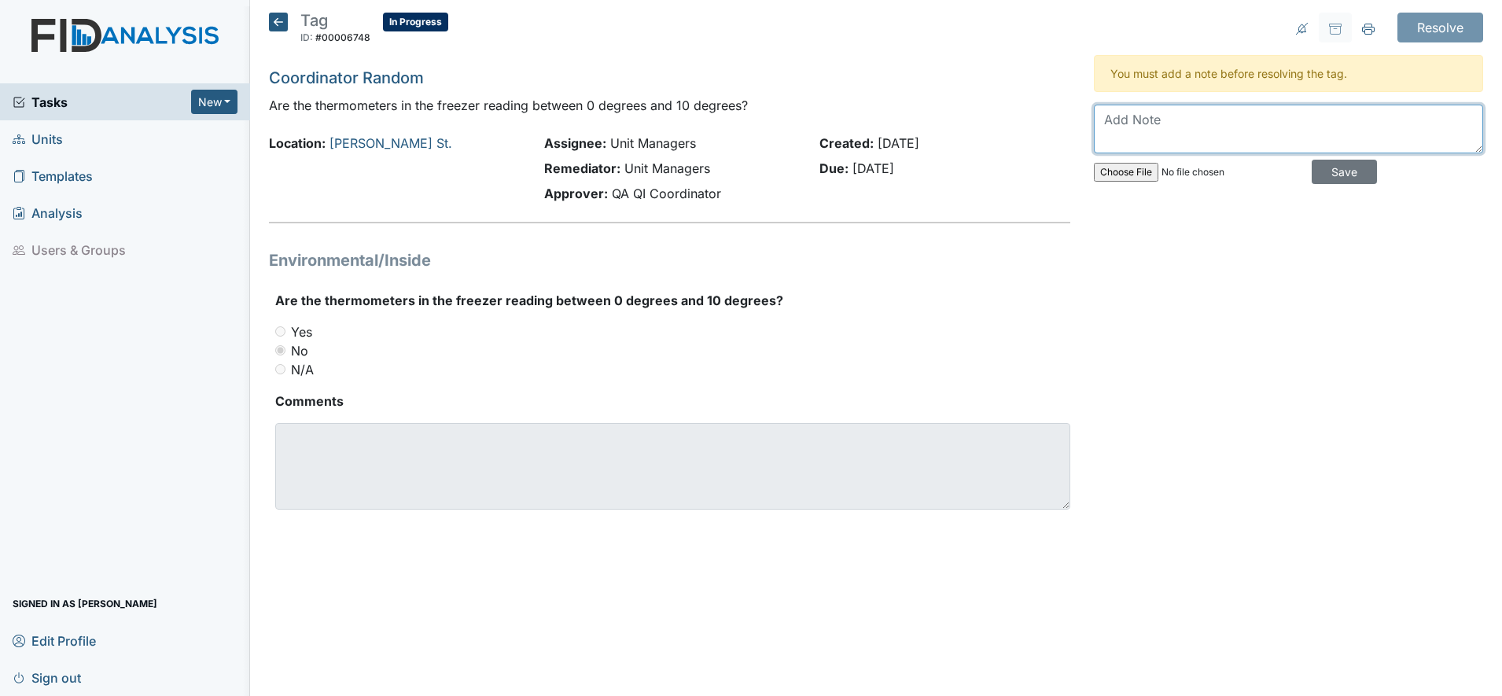
click at [1141, 135] on textarea at bounding box center [1288, 129] width 389 height 49
click at [1317, 137] on textarea "Old thermometer replaced new thermometer reading proper range for temperature o…" at bounding box center [1288, 129] width 389 height 49
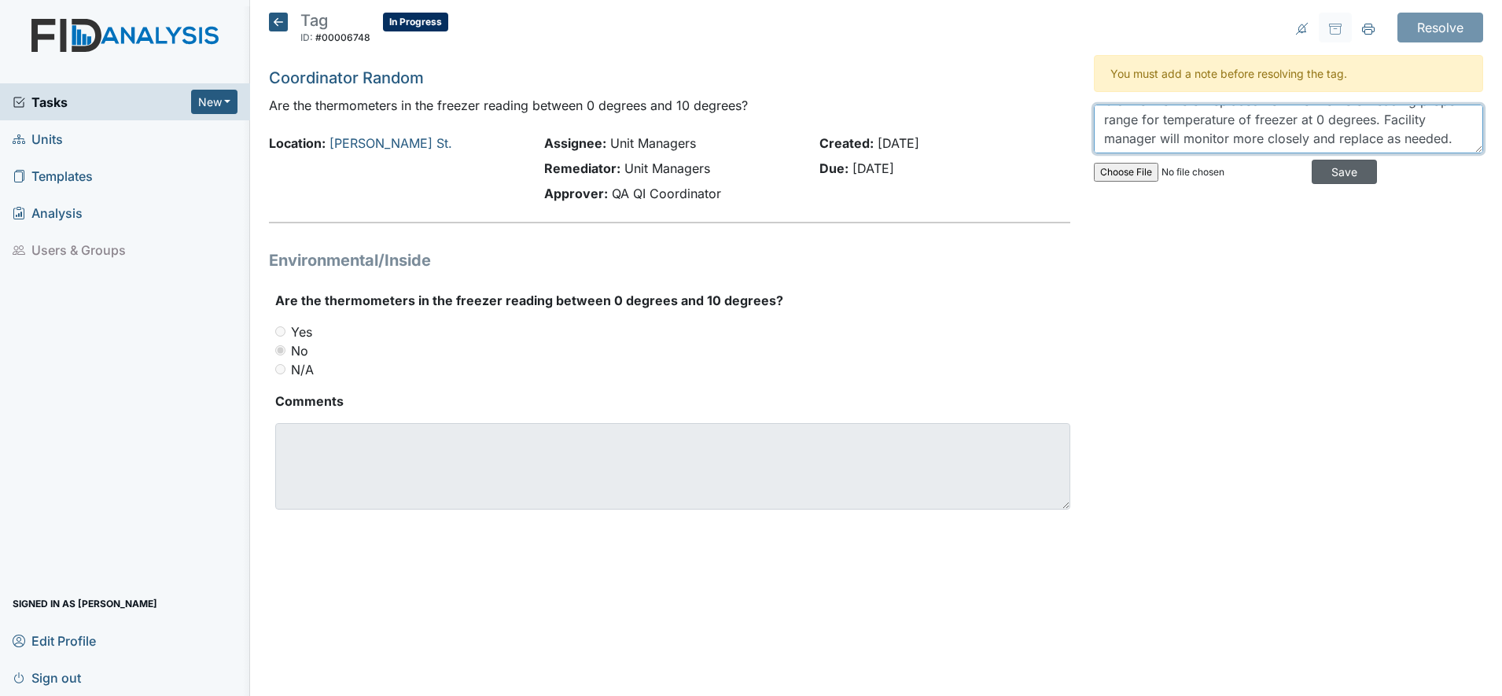
type textarea "Old thermometer replaced new thermometer reading proper range for temperature o…"
click at [1341, 175] on input "Save" at bounding box center [1344, 172] width 65 height 24
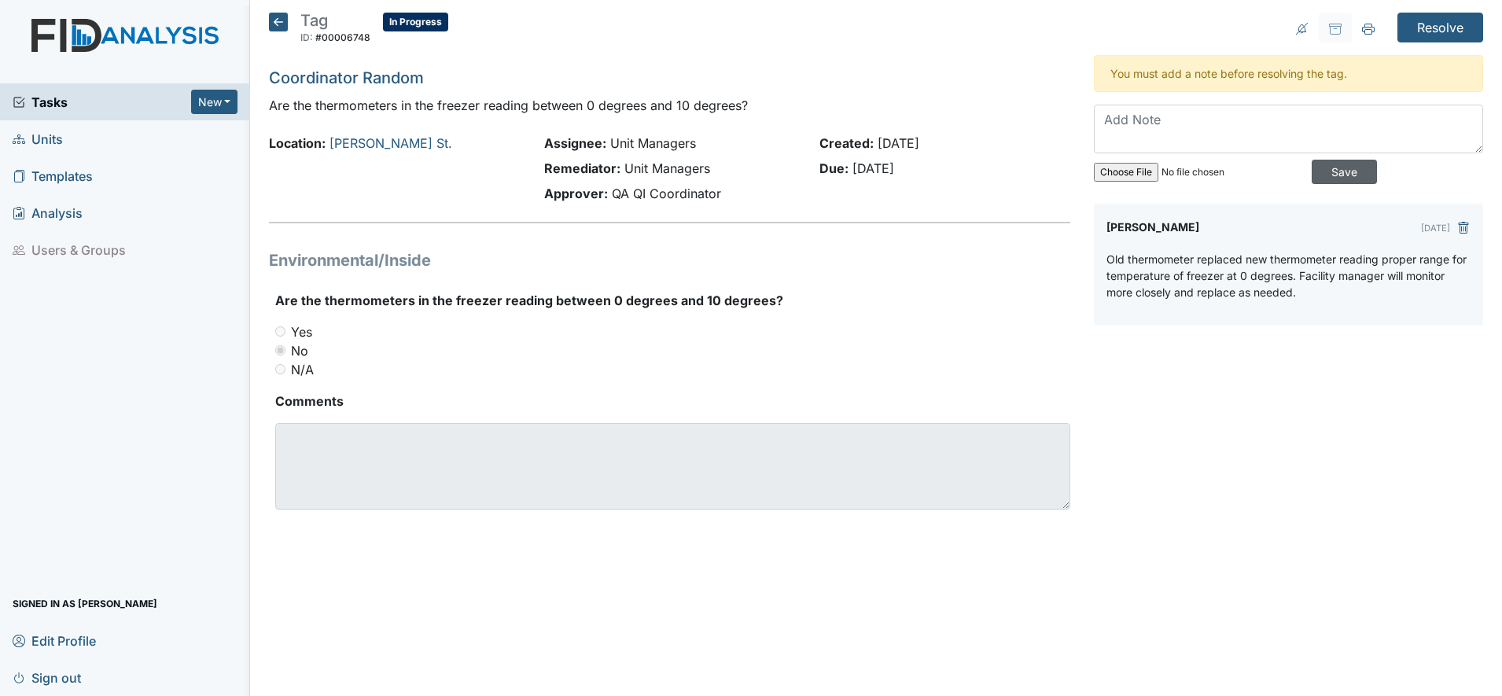
scroll to position [0, 0]
click at [1451, 28] on input "Resolve" at bounding box center [1441, 28] width 86 height 30
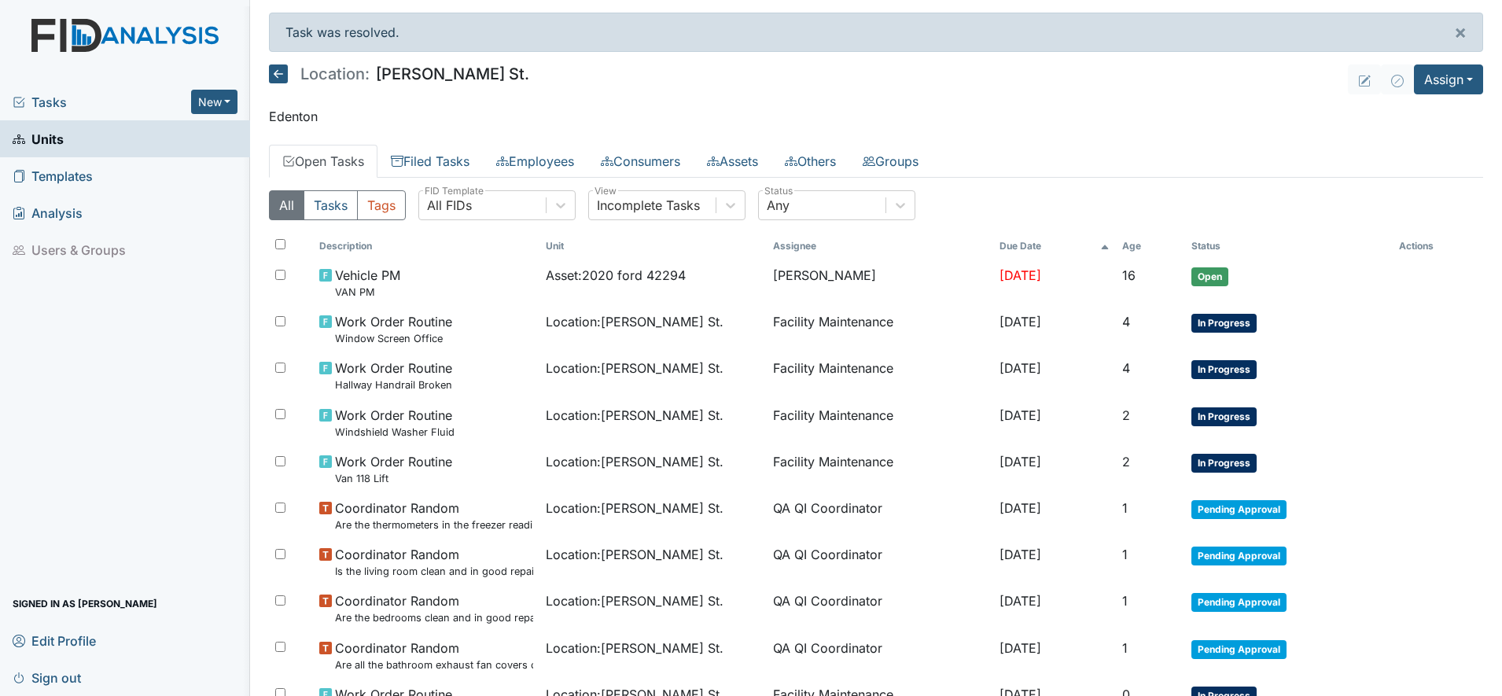
click at [285, 77] on icon at bounding box center [278, 74] width 19 height 19
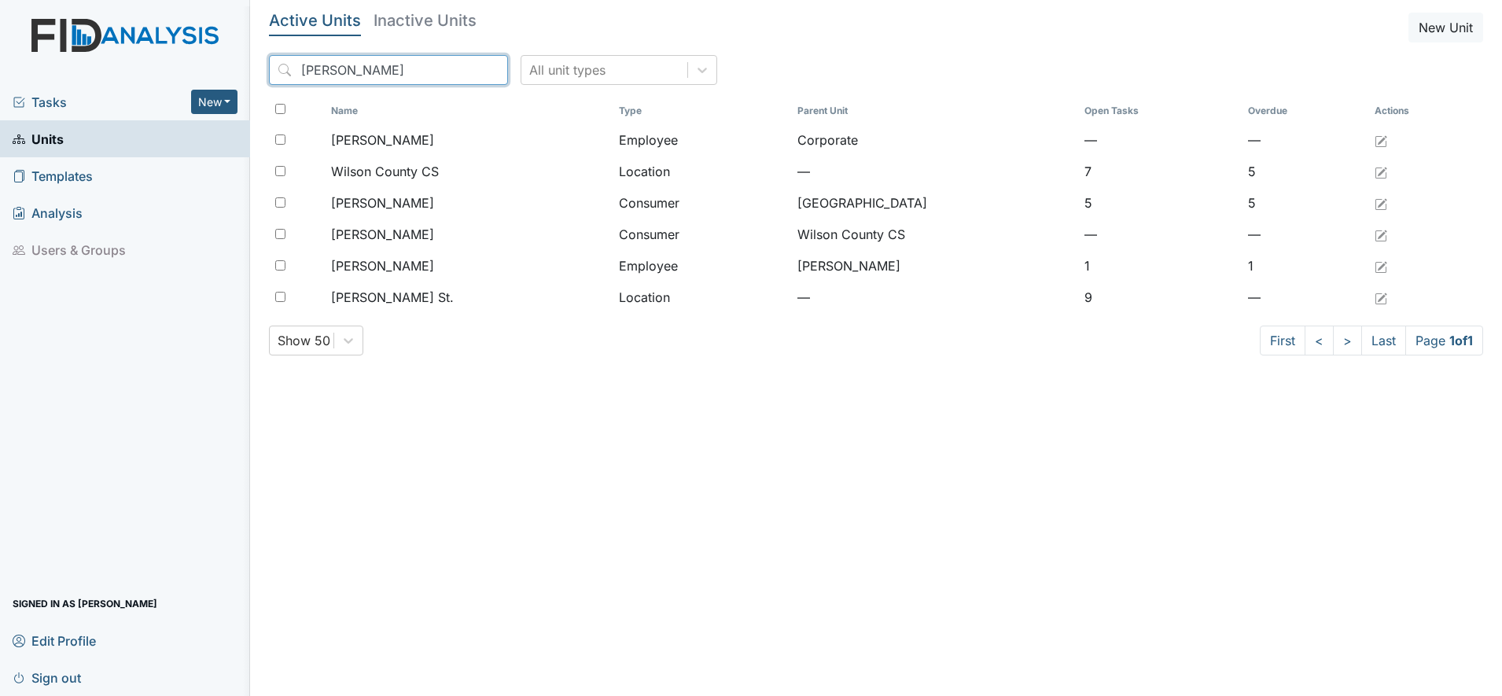
click at [464, 72] on input "[PERSON_NAME]" at bounding box center [388, 70] width 239 height 30
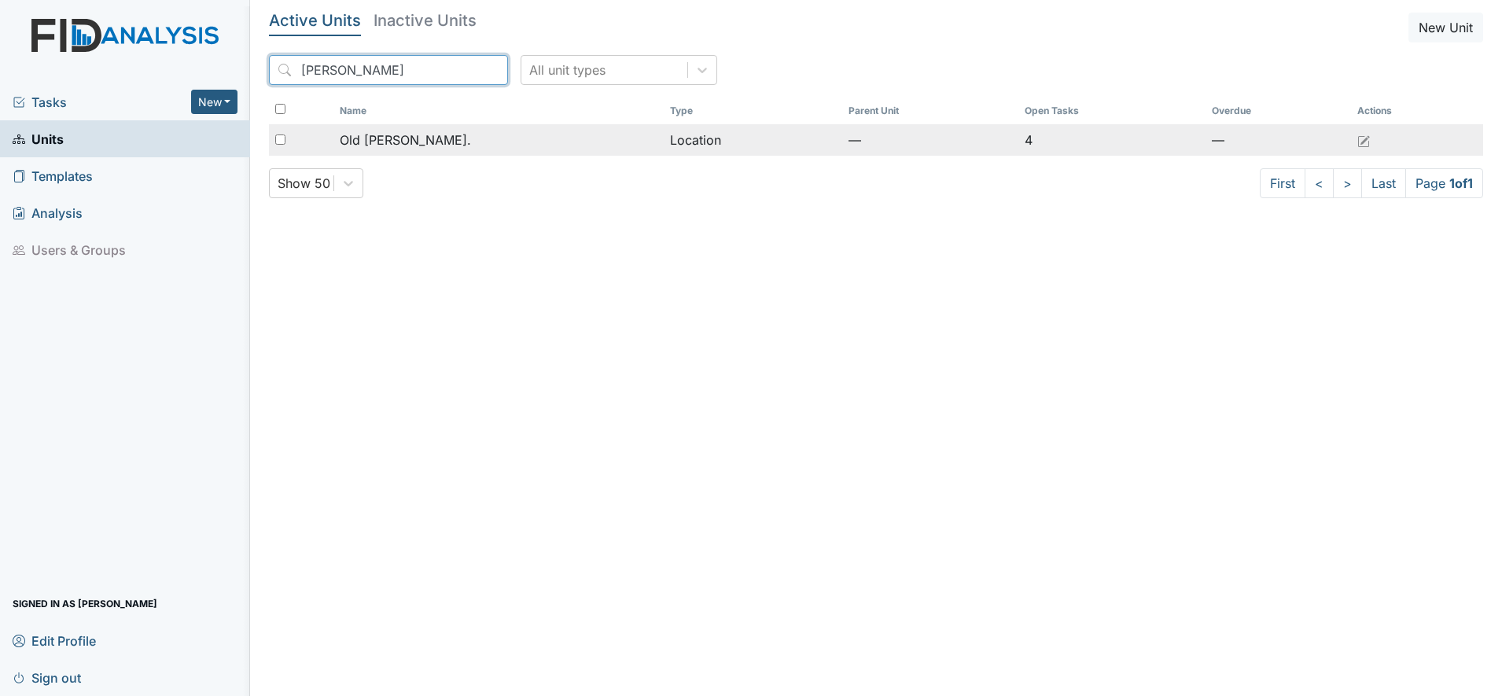
type input "[PERSON_NAME]"
click at [396, 136] on span "Old [PERSON_NAME]." at bounding box center [405, 140] width 131 height 19
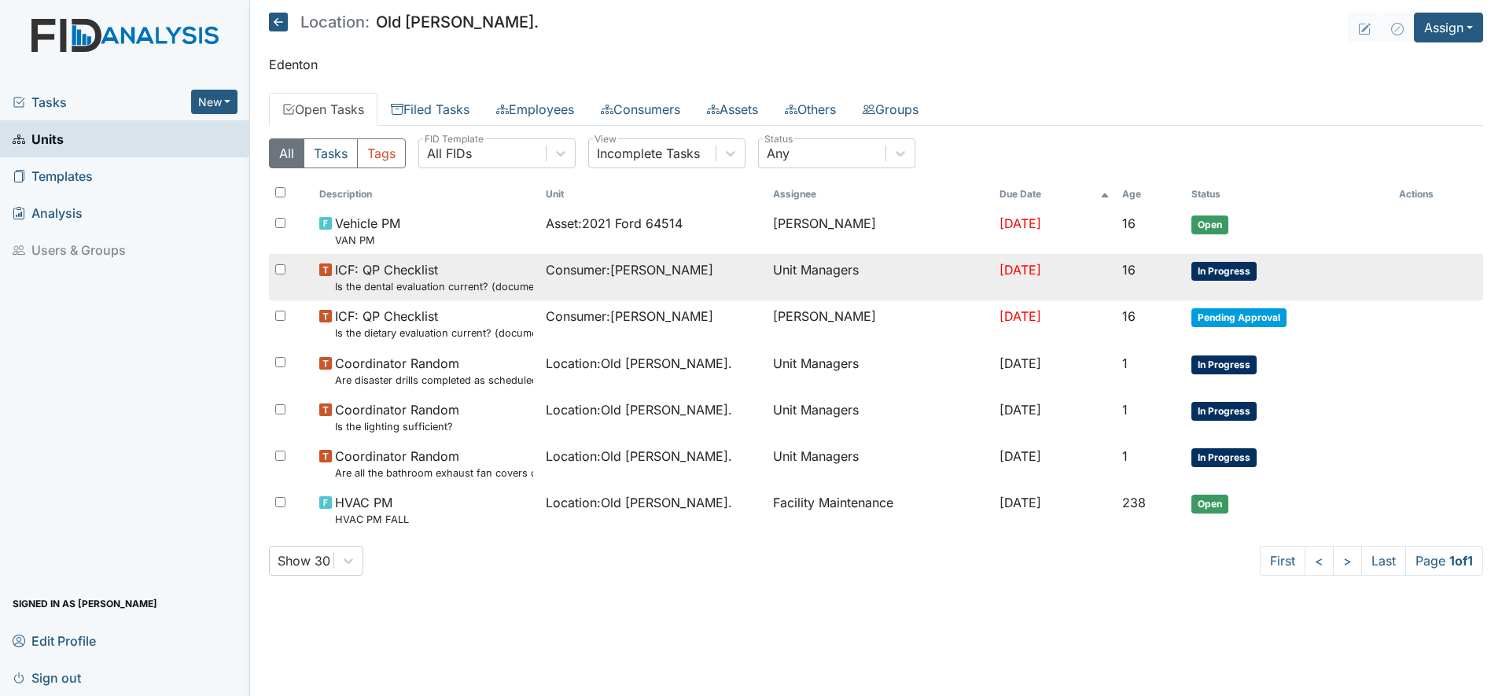
click at [522, 286] on small "Is the dental evaluation current? (document the date, oral rating, and goal # i…" at bounding box center [434, 286] width 198 height 15
